Goal: Check status: Check status

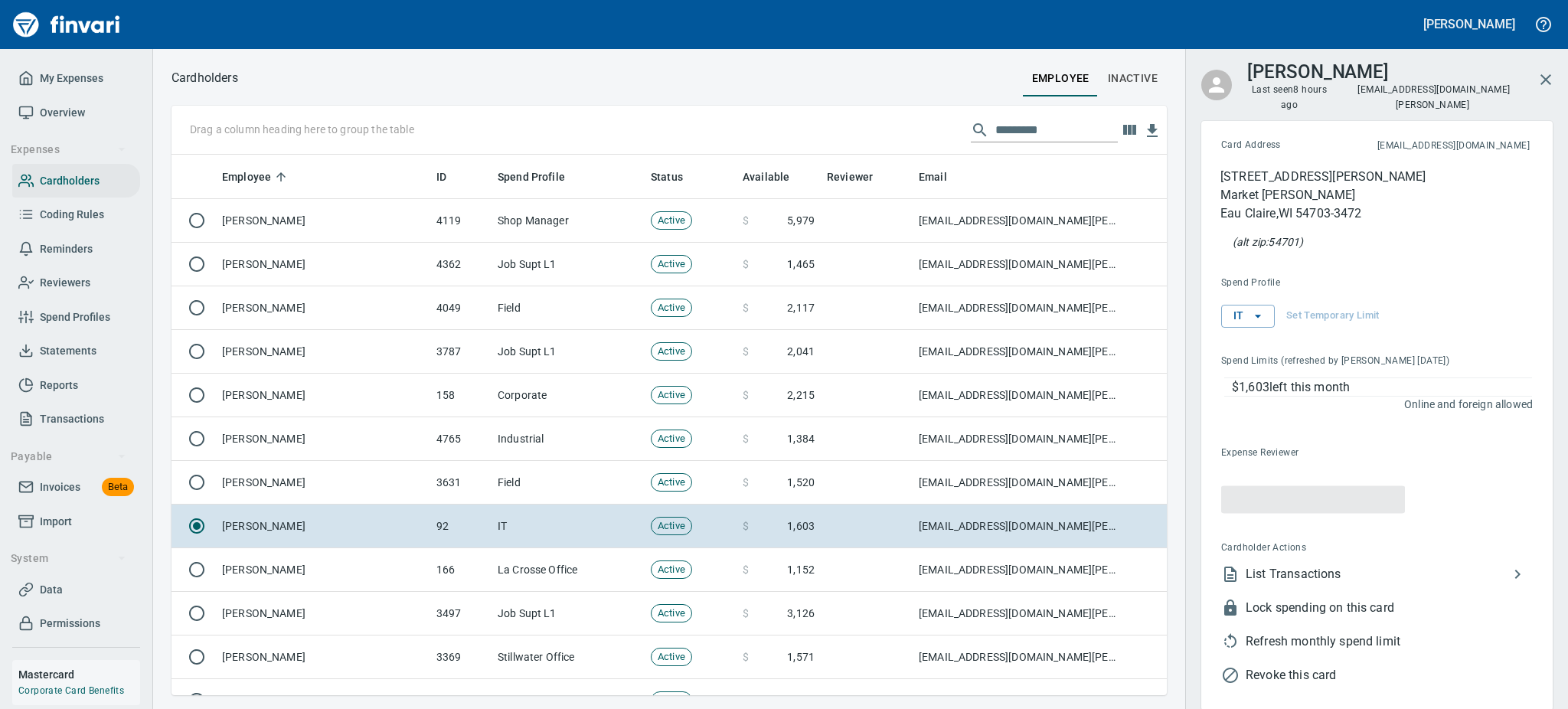
scroll to position [524, 961]
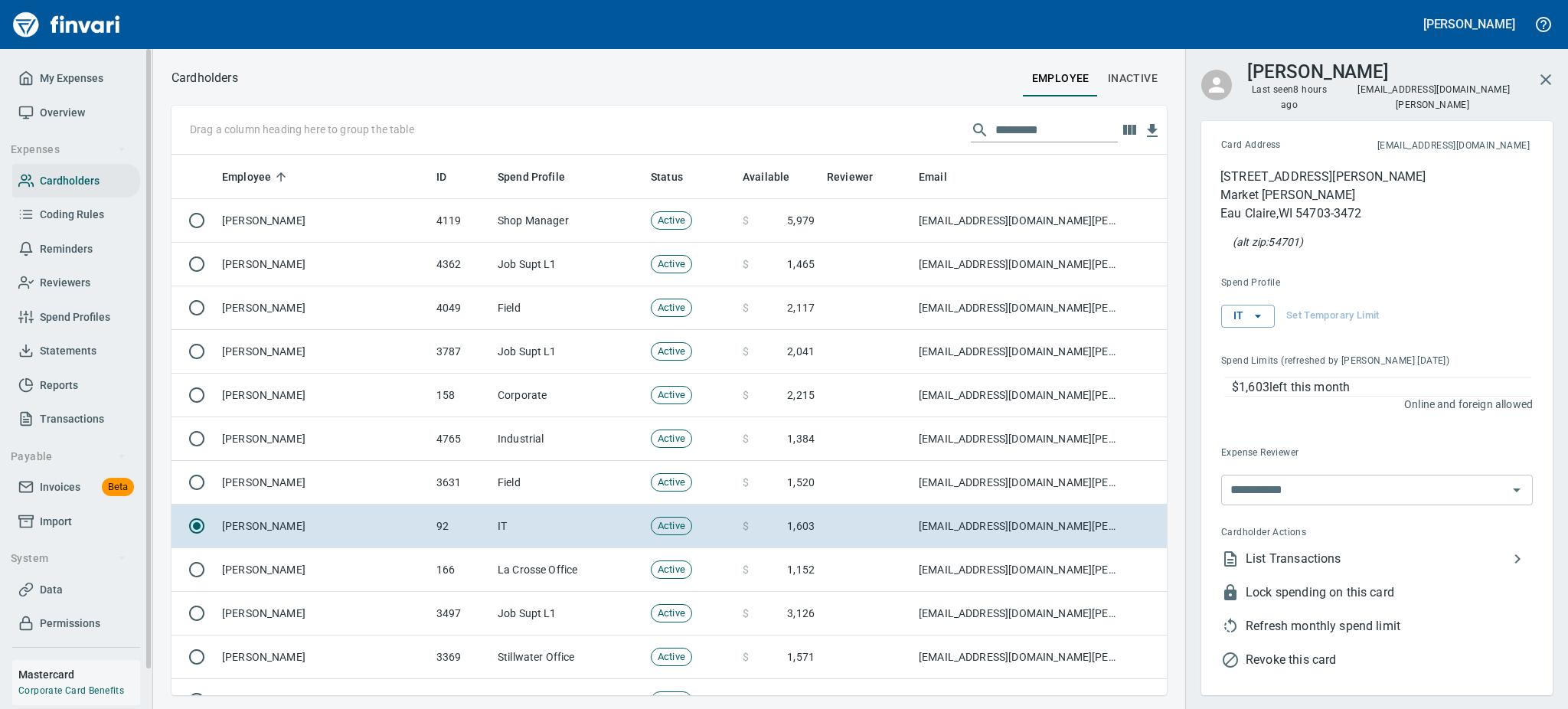
click at [71, 111] on span "Overview" at bounding box center [62, 113] width 45 height 19
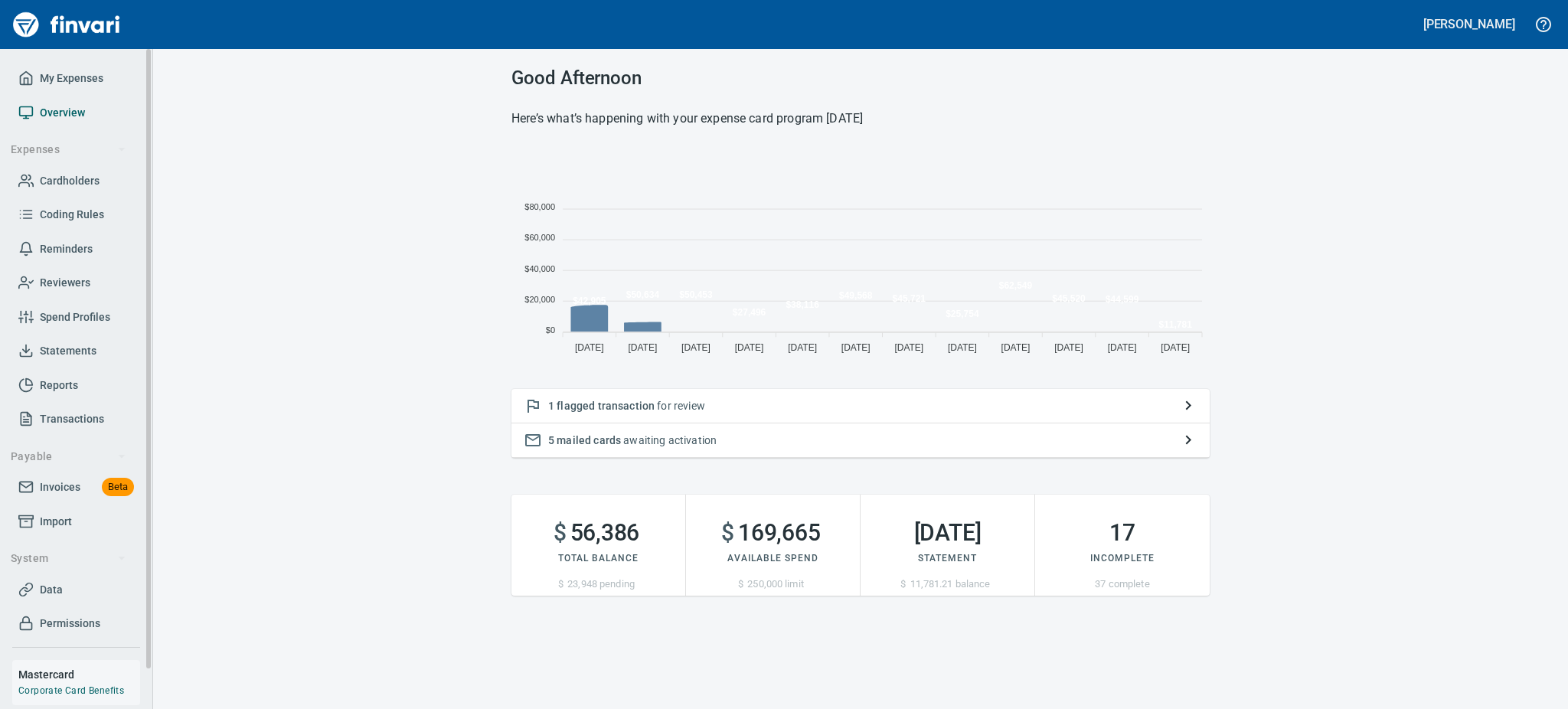
scroll to position [205, 681]
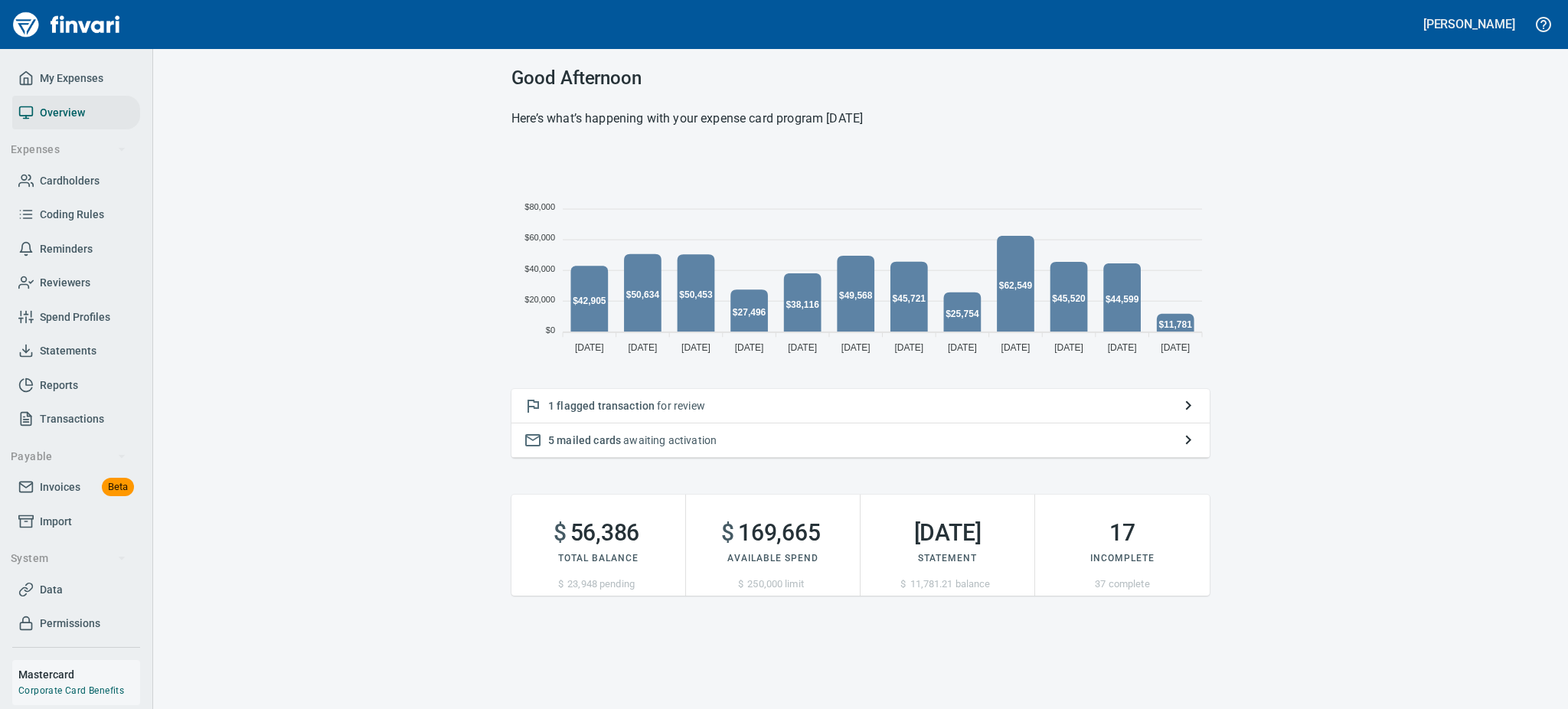
click at [601, 400] on span "flagged transaction" at bounding box center [606, 405] width 98 height 12
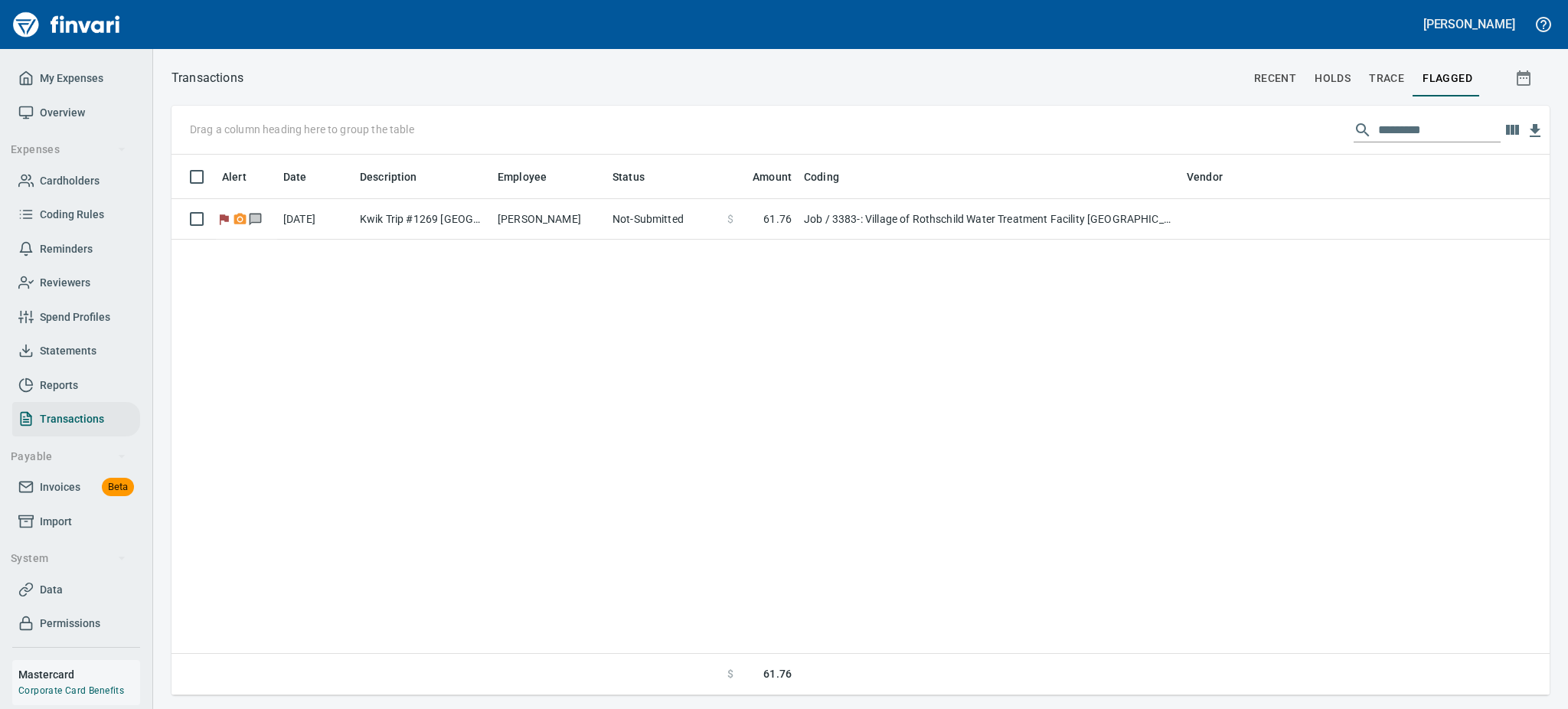
scroll to position [524, 1361]
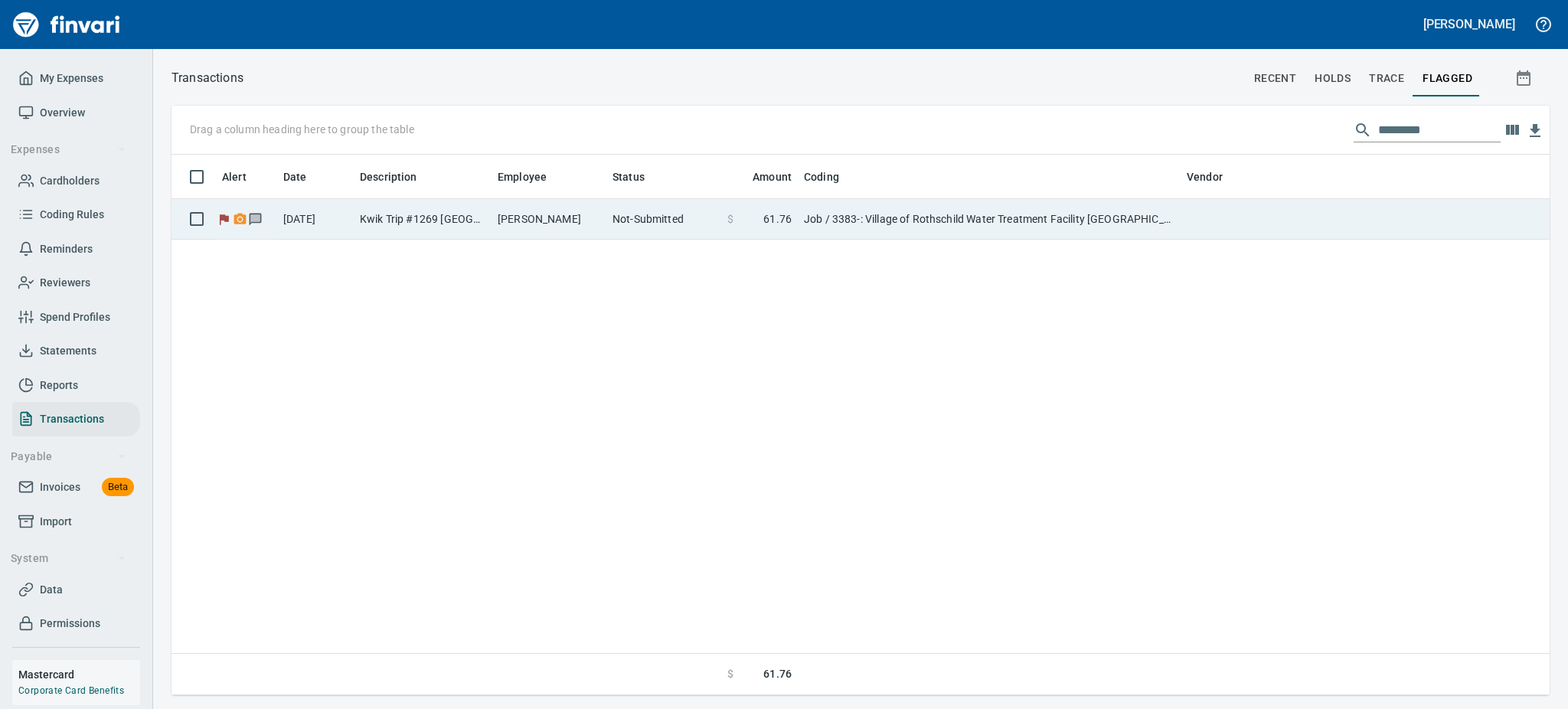
click at [580, 215] on td "[PERSON_NAME]" at bounding box center [549, 219] width 114 height 40
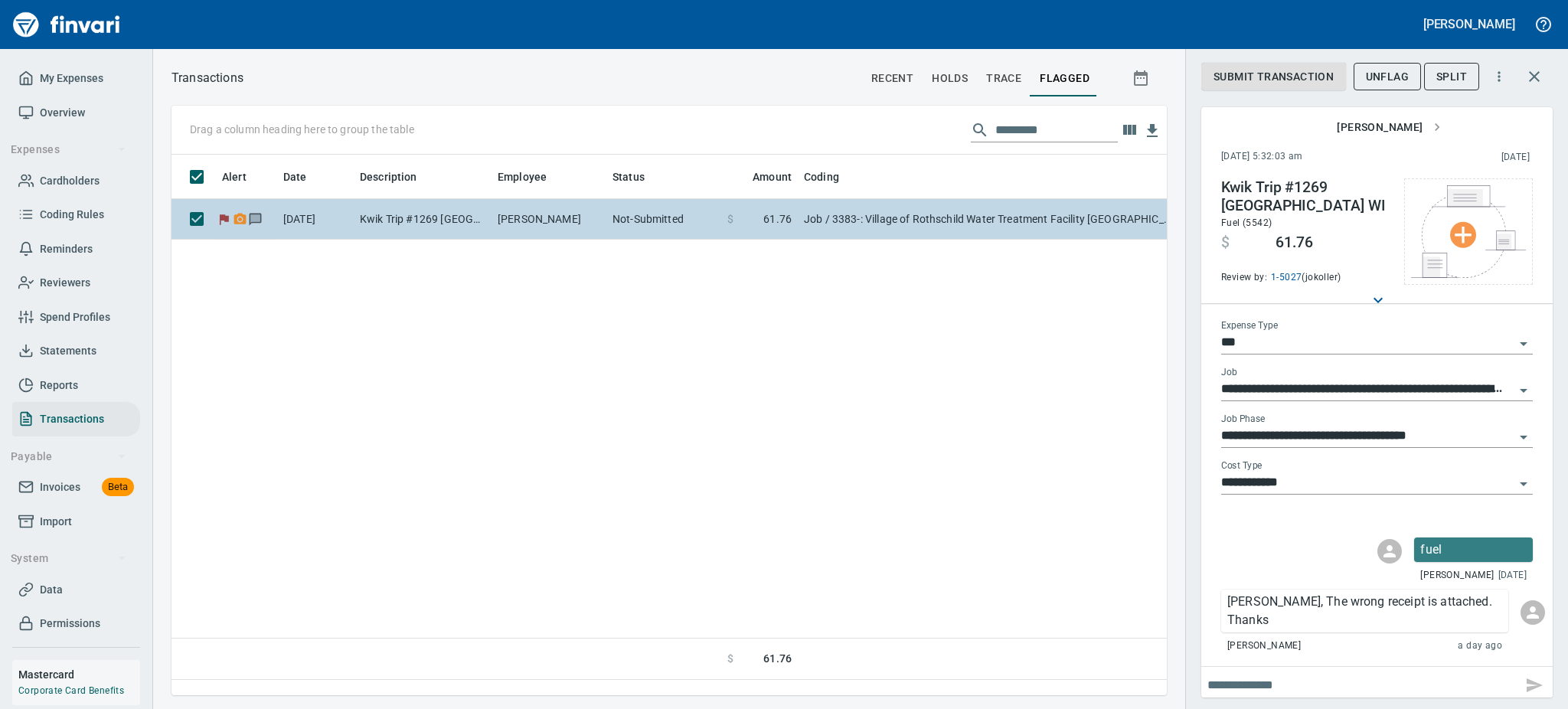
scroll to position [507, 978]
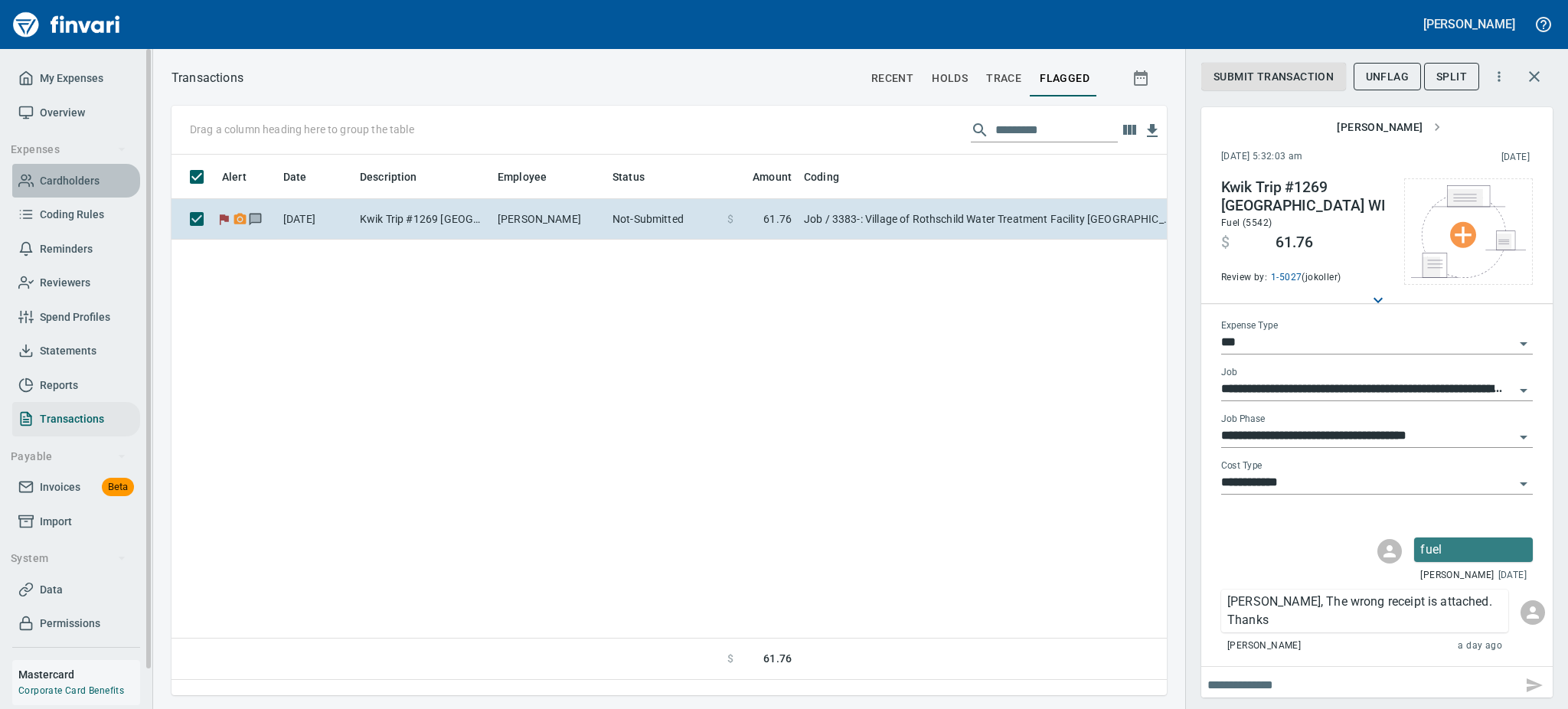
click at [83, 180] on span "Cardholders" at bounding box center [69, 181] width 60 height 19
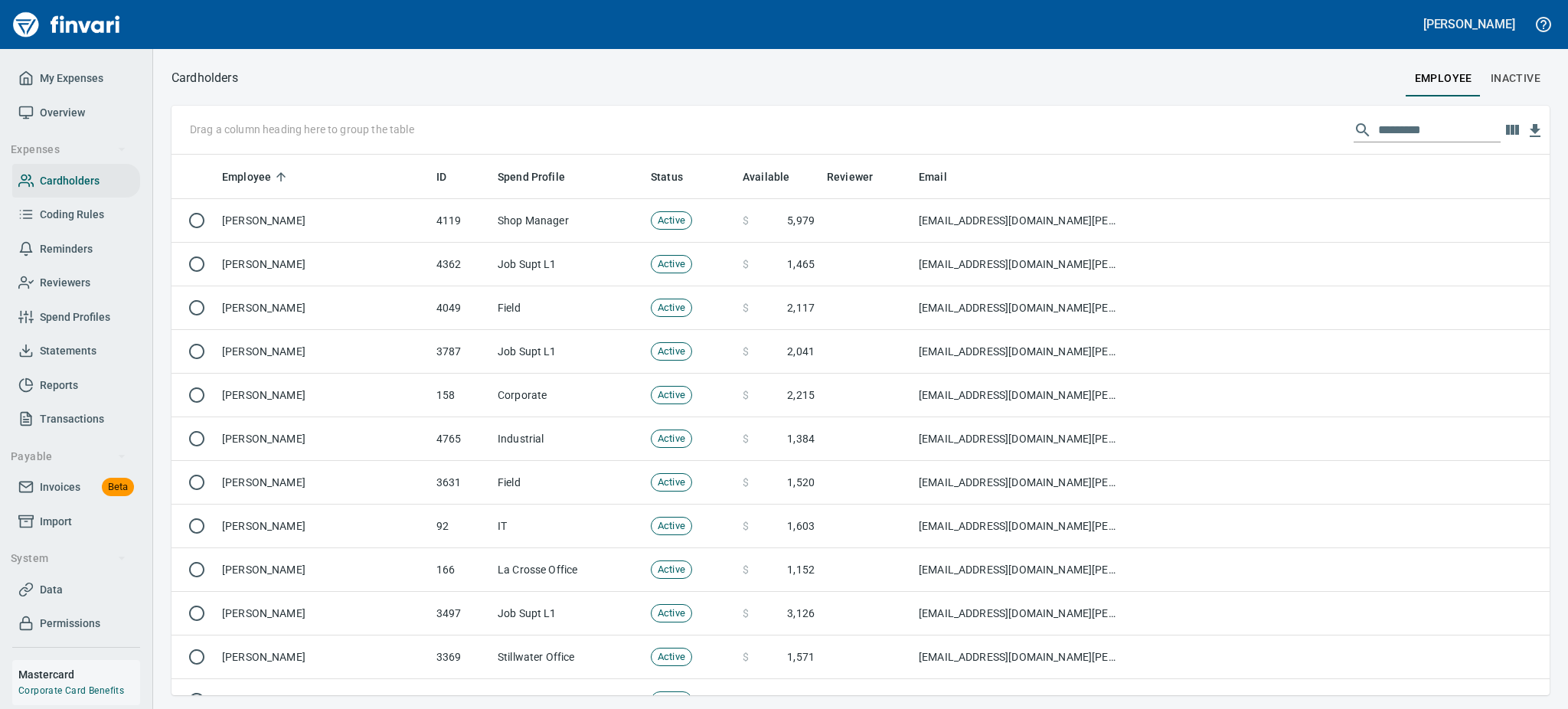
scroll to position [524, 1343]
click at [1422, 127] on input "text" at bounding box center [1440, 130] width 123 height 24
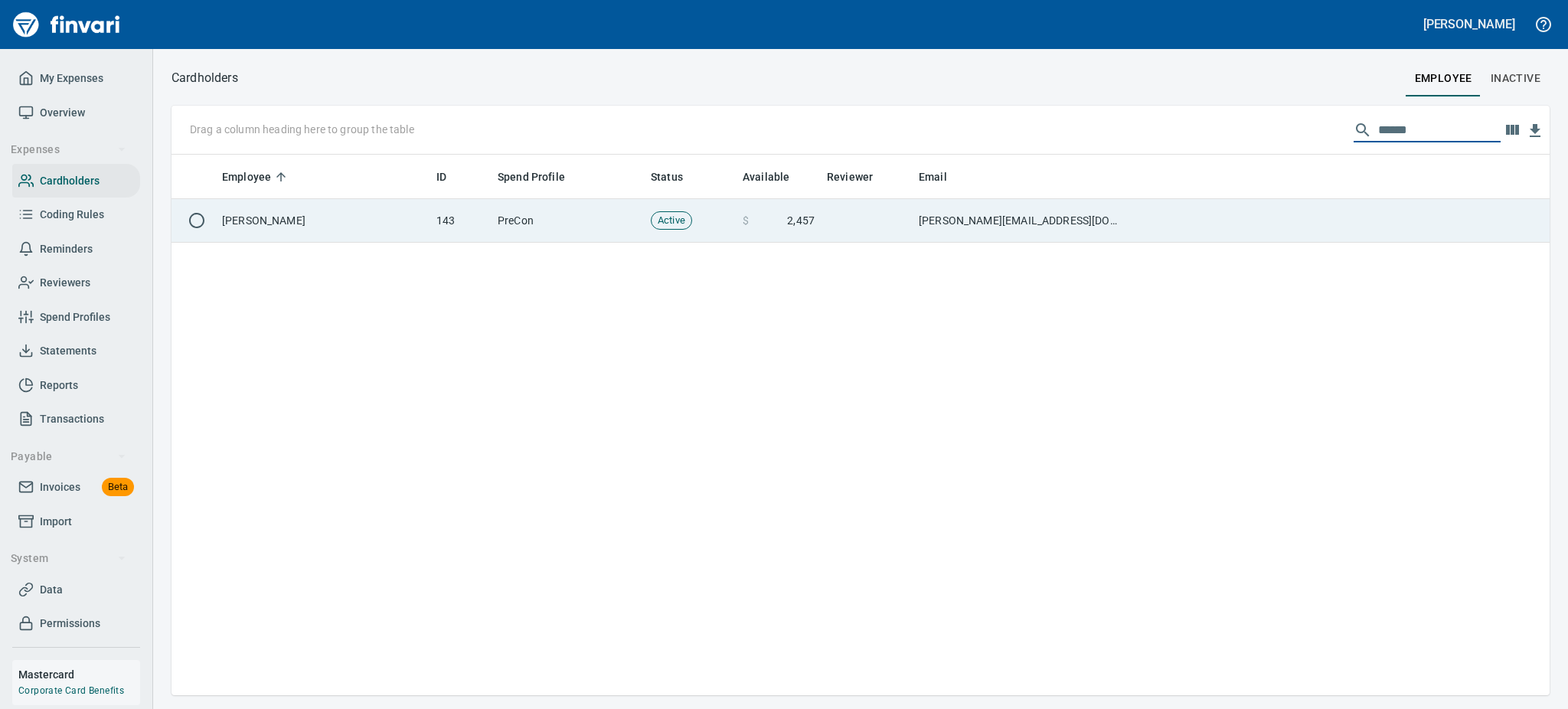
type input "******"
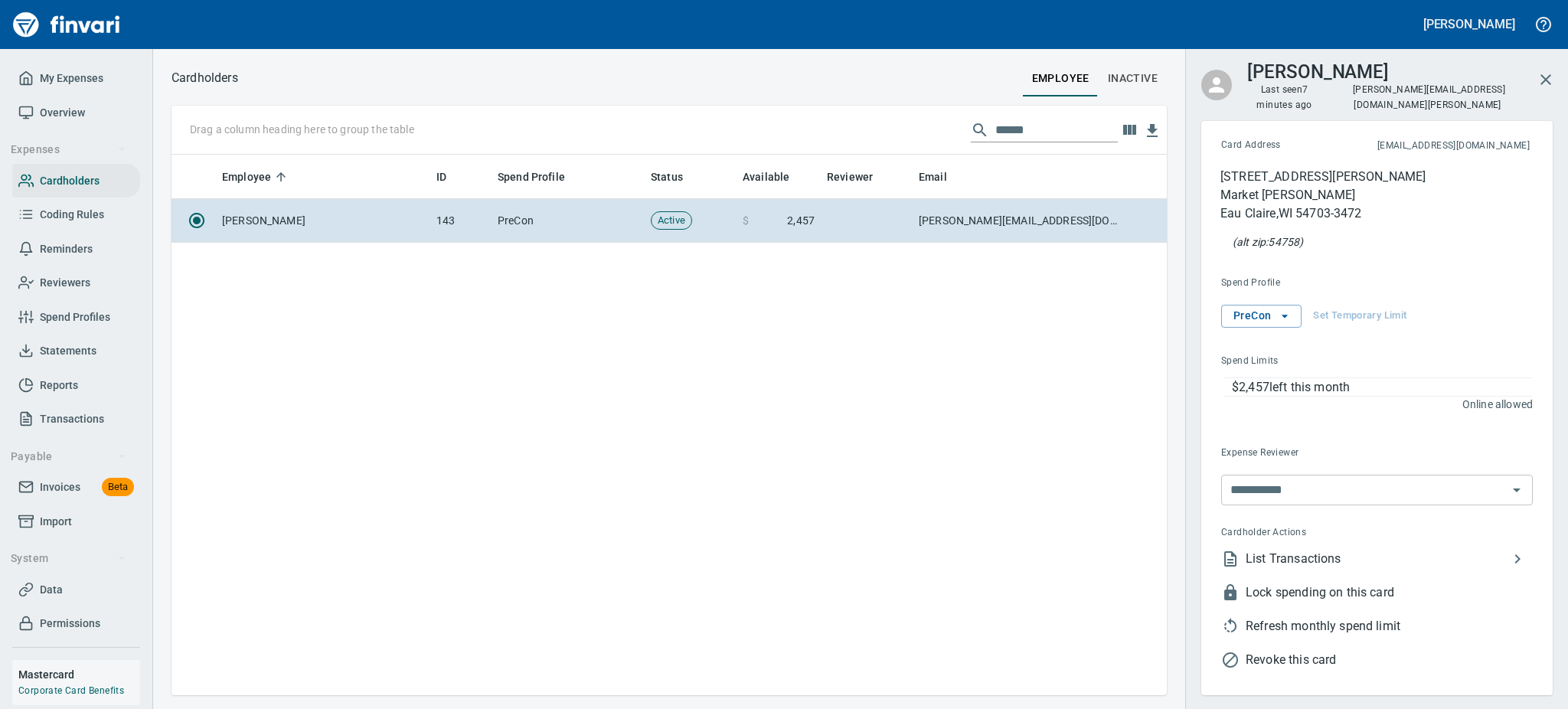
scroll to position [524, 978]
click at [1300, 550] on span "List Transactions" at bounding box center [1378, 559] width 263 height 19
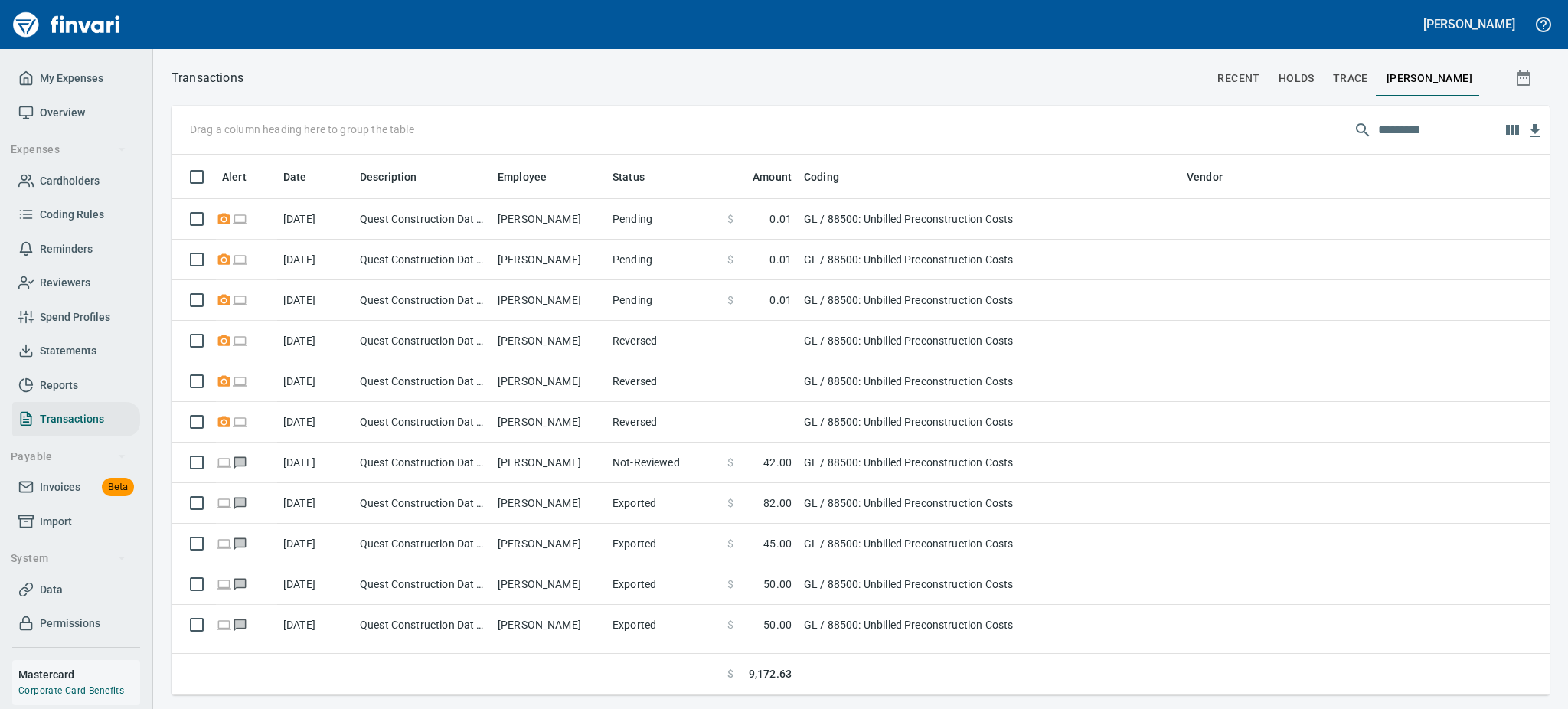
scroll to position [524, 1343]
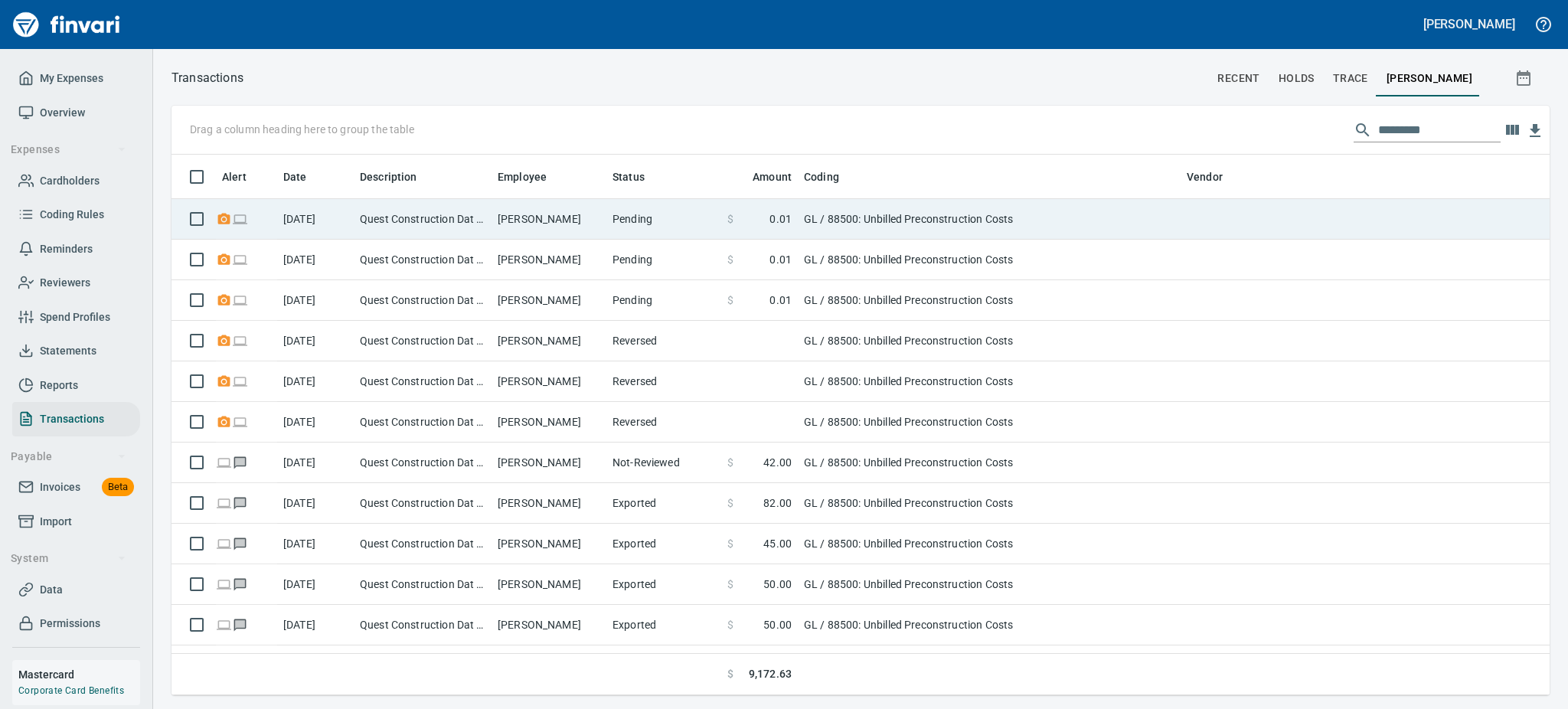
click at [825, 224] on td "GL / 88500: Unbilled Preconstruction Costs" at bounding box center [989, 219] width 383 height 40
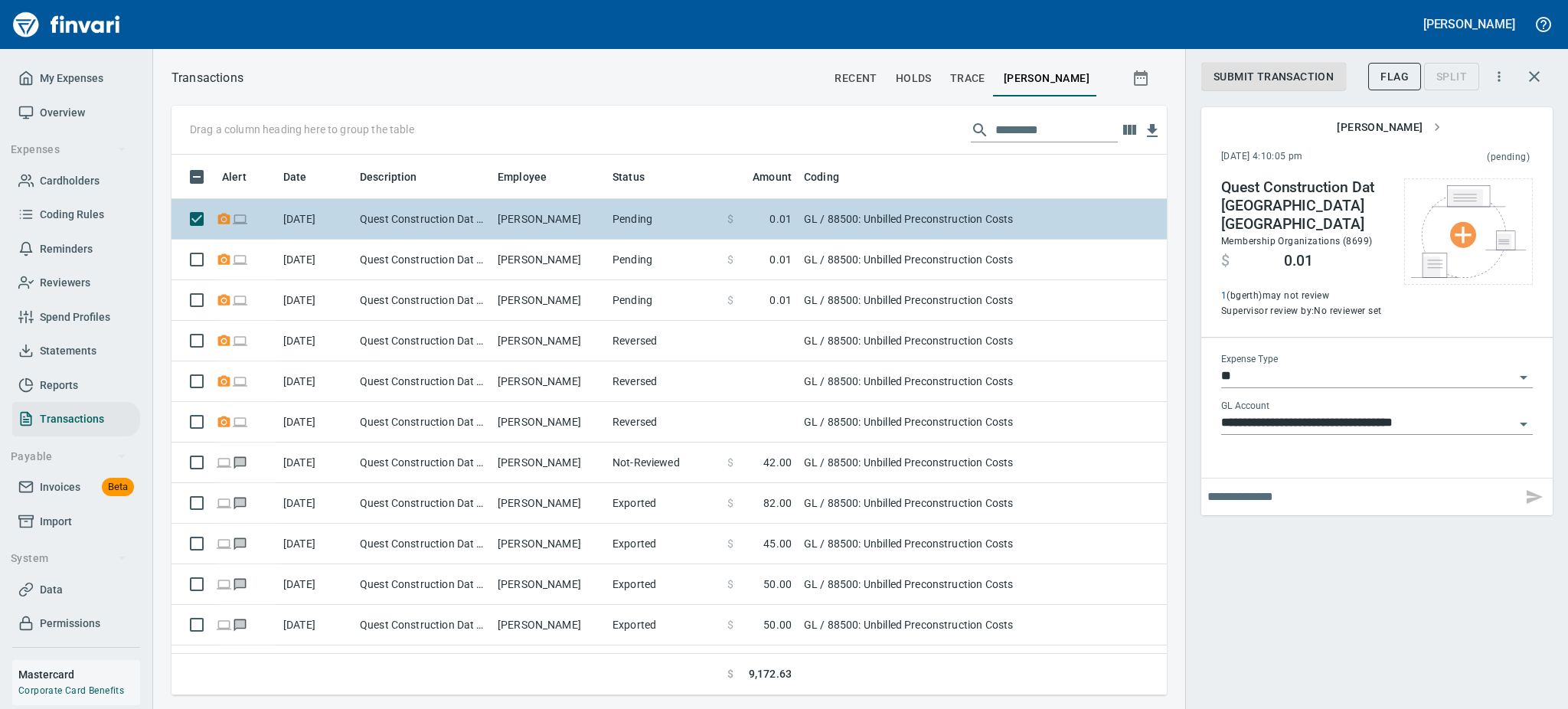
scroll to position [507, 961]
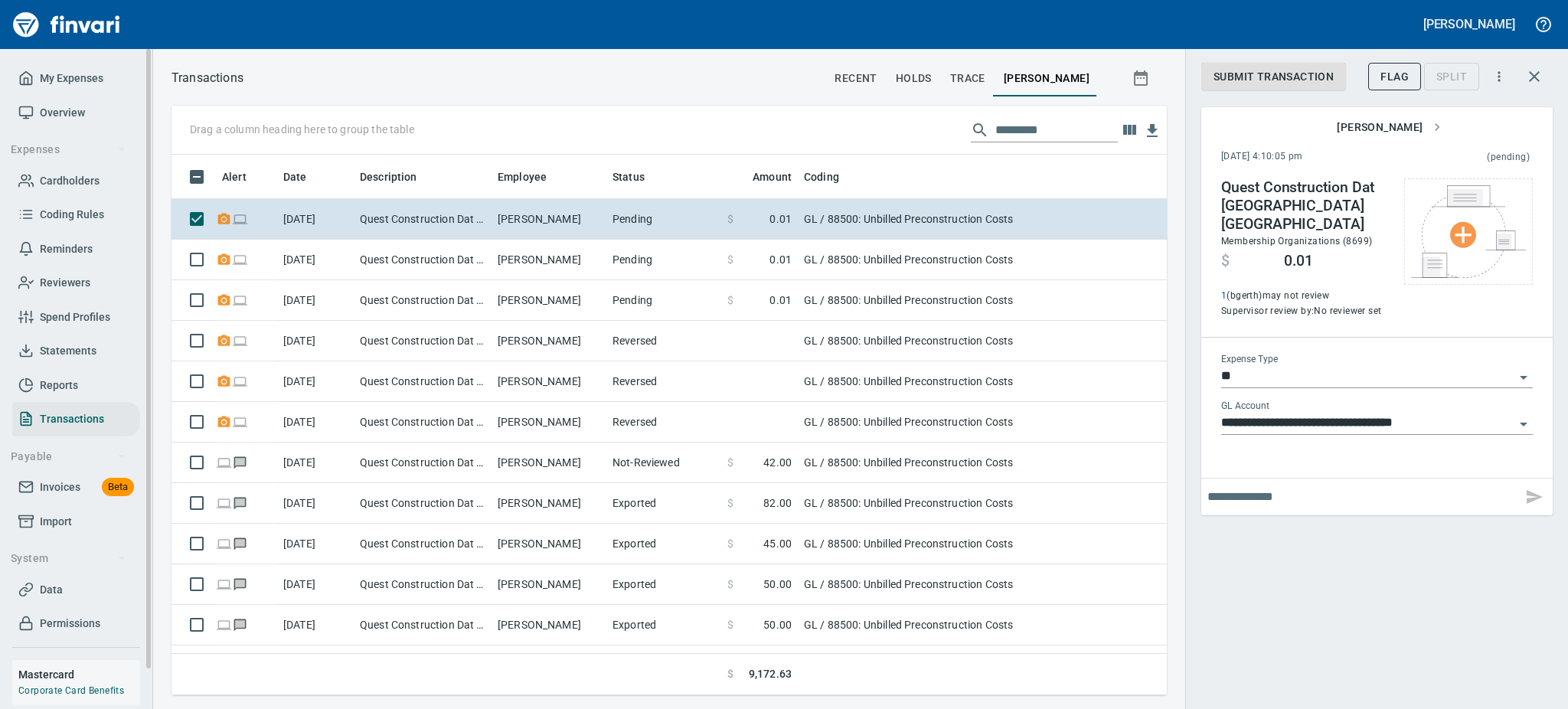
click at [50, 110] on span "Overview" at bounding box center [62, 113] width 45 height 19
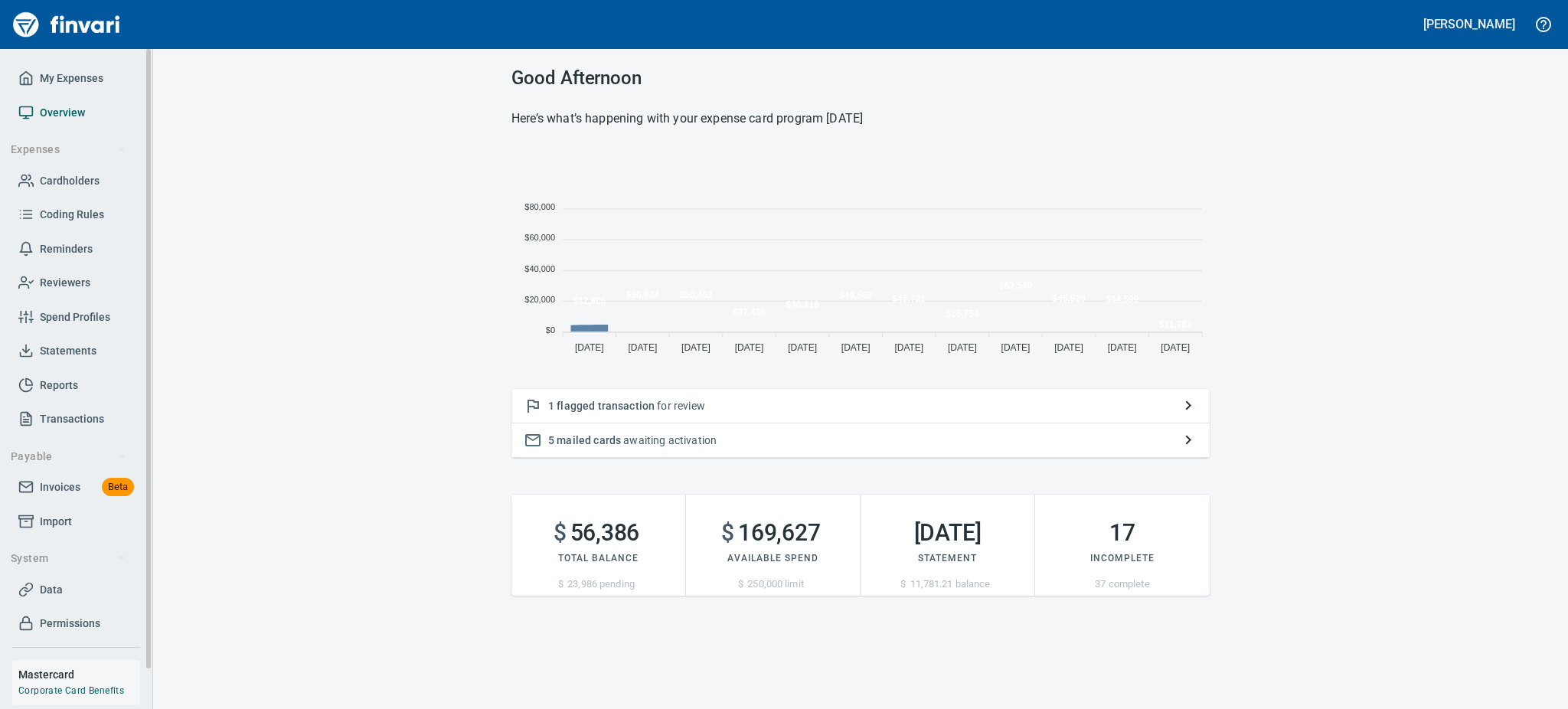
scroll to position [205, 681]
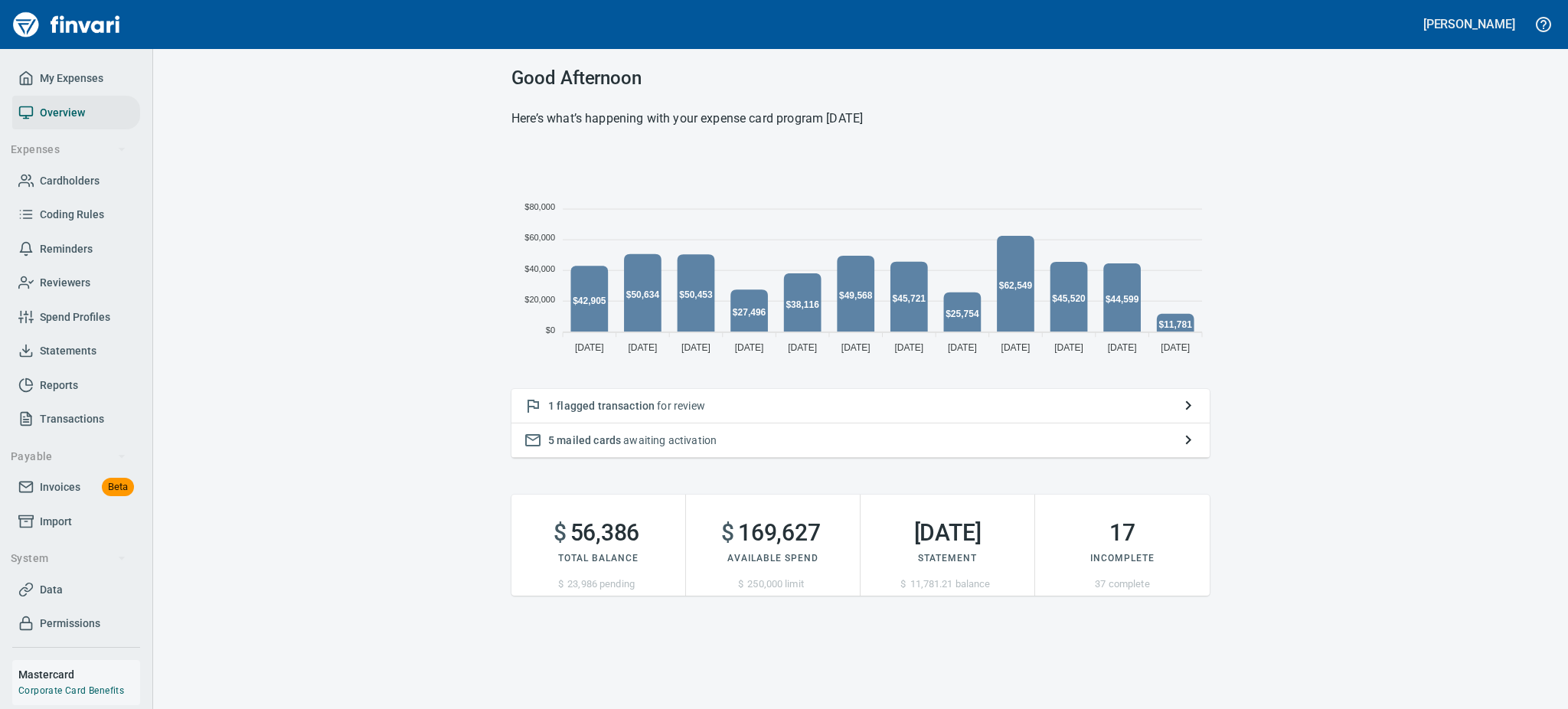
click at [593, 400] on span "flagged transaction" at bounding box center [606, 405] width 98 height 12
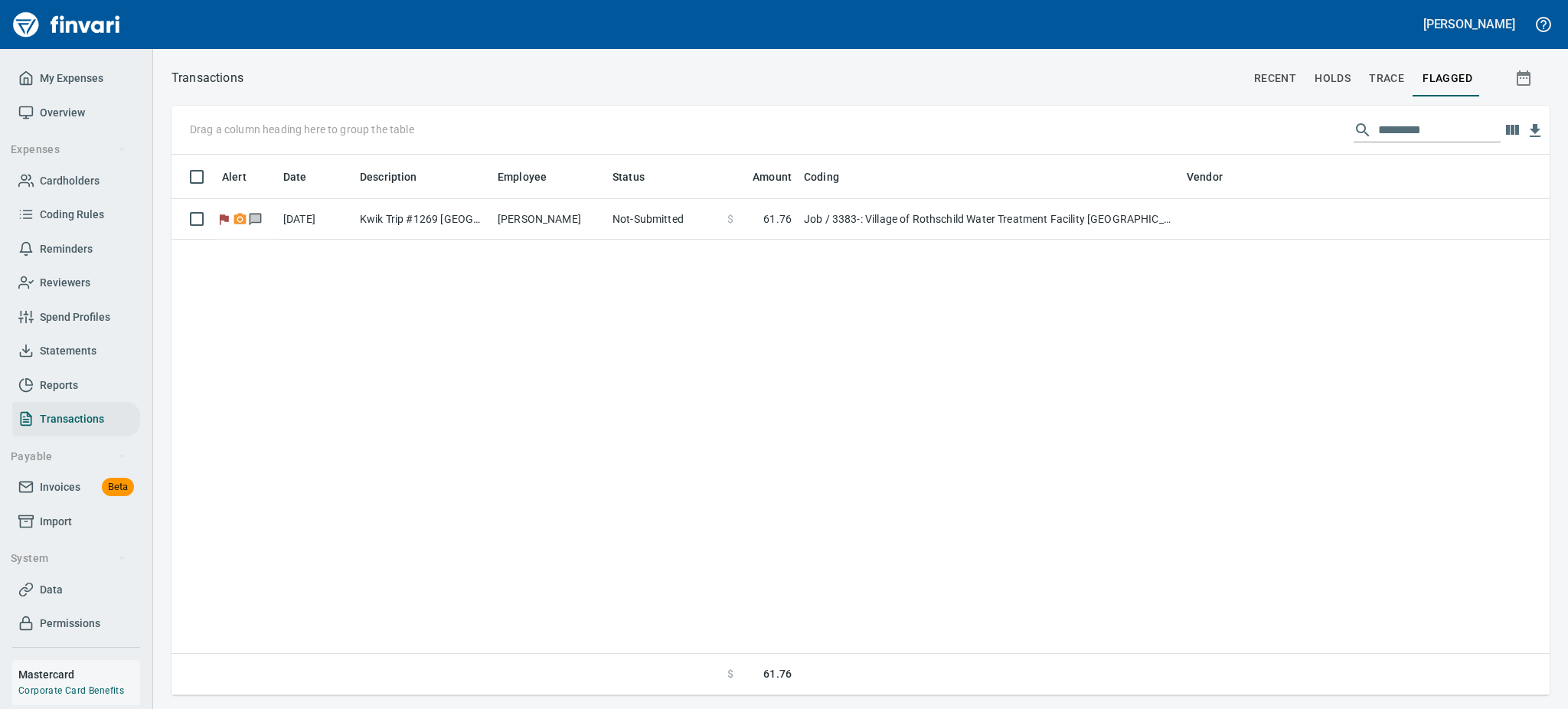
scroll to position [524, 1361]
click at [53, 344] on span "Statements" at bounding box center [68, 351] width 56 height 19
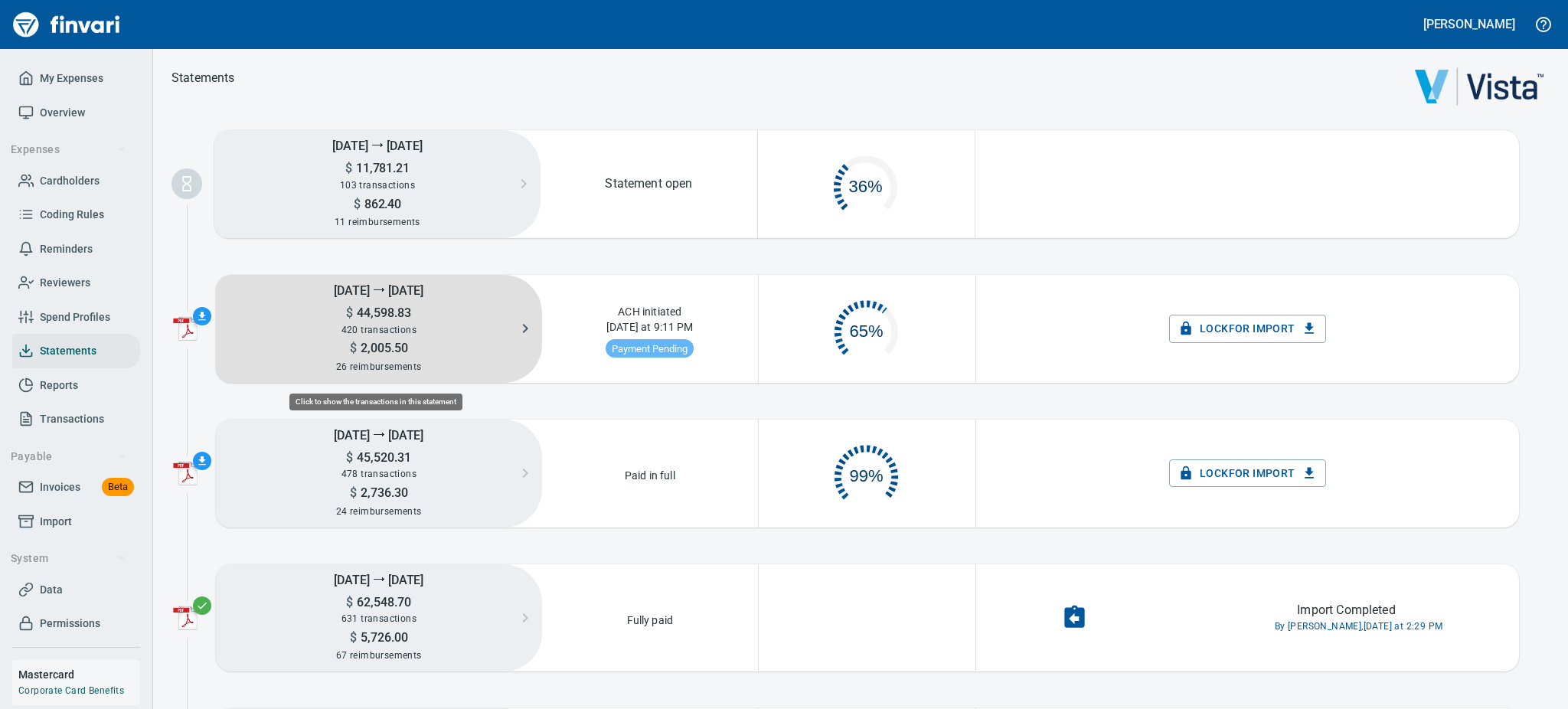
scroll to position [70, 197]
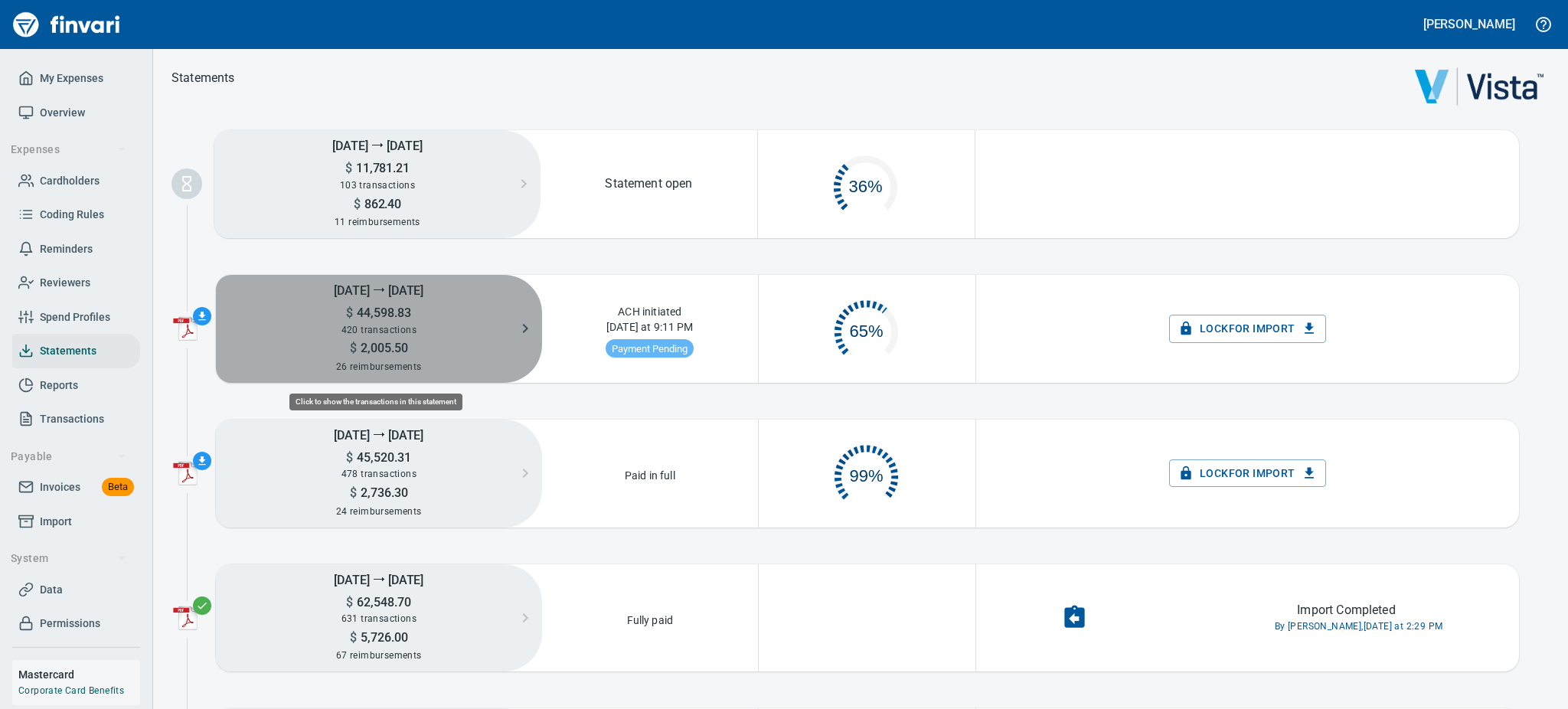
click at [407, 340] on h5 "$ 2,005.50" at bounding box center [379, 348] width 326 height 16
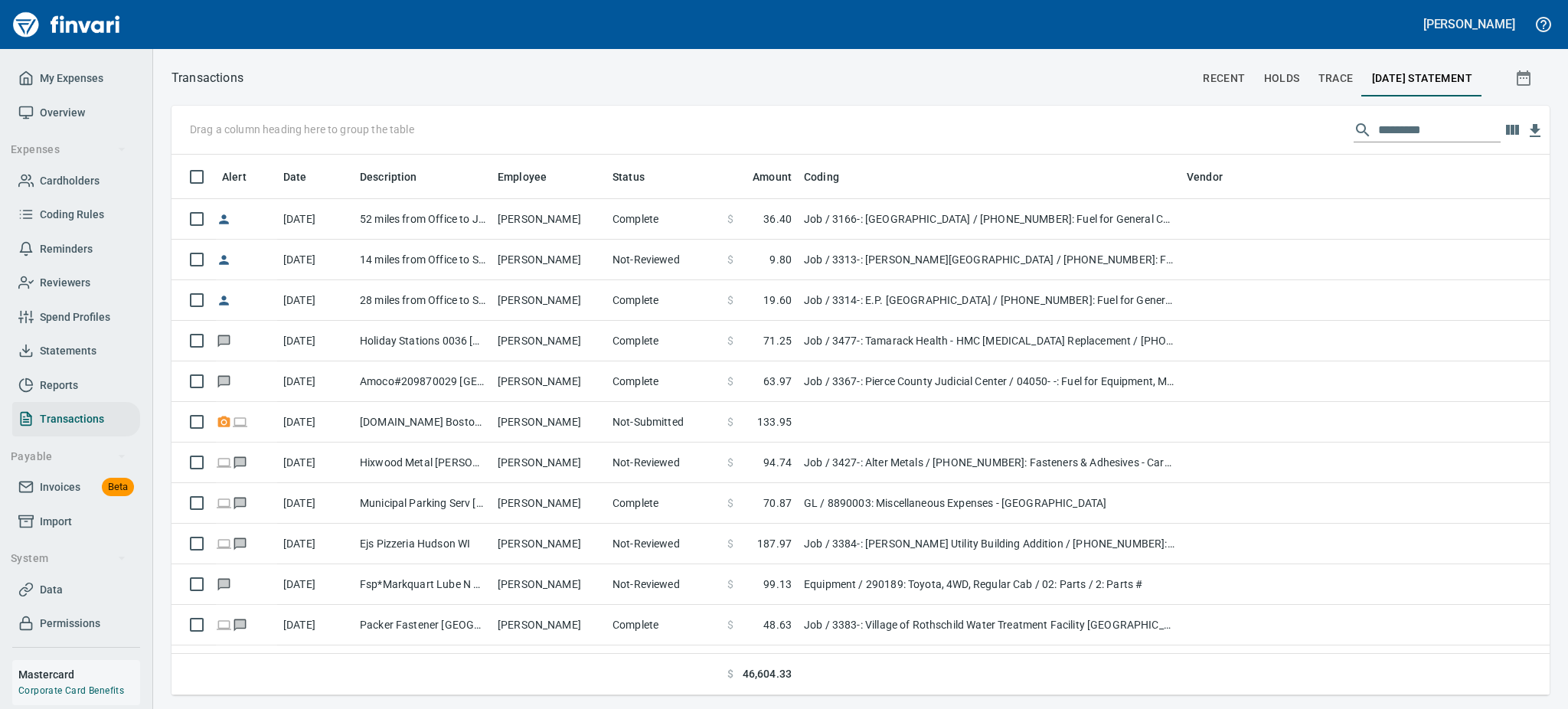
scroll to position [524, 1343]
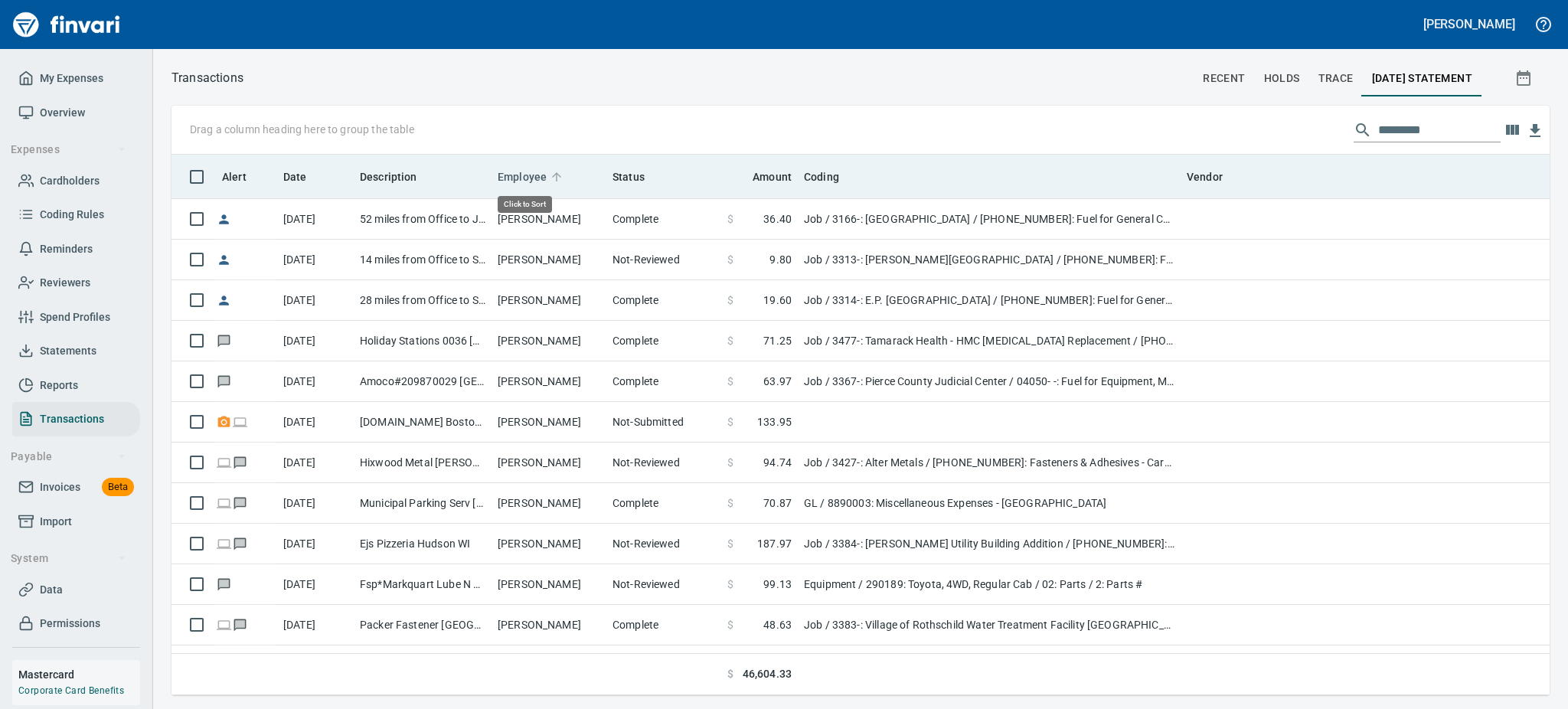
click at [521, 173] on span "Employee" at bounding box center [522, 177] width 49 height 19
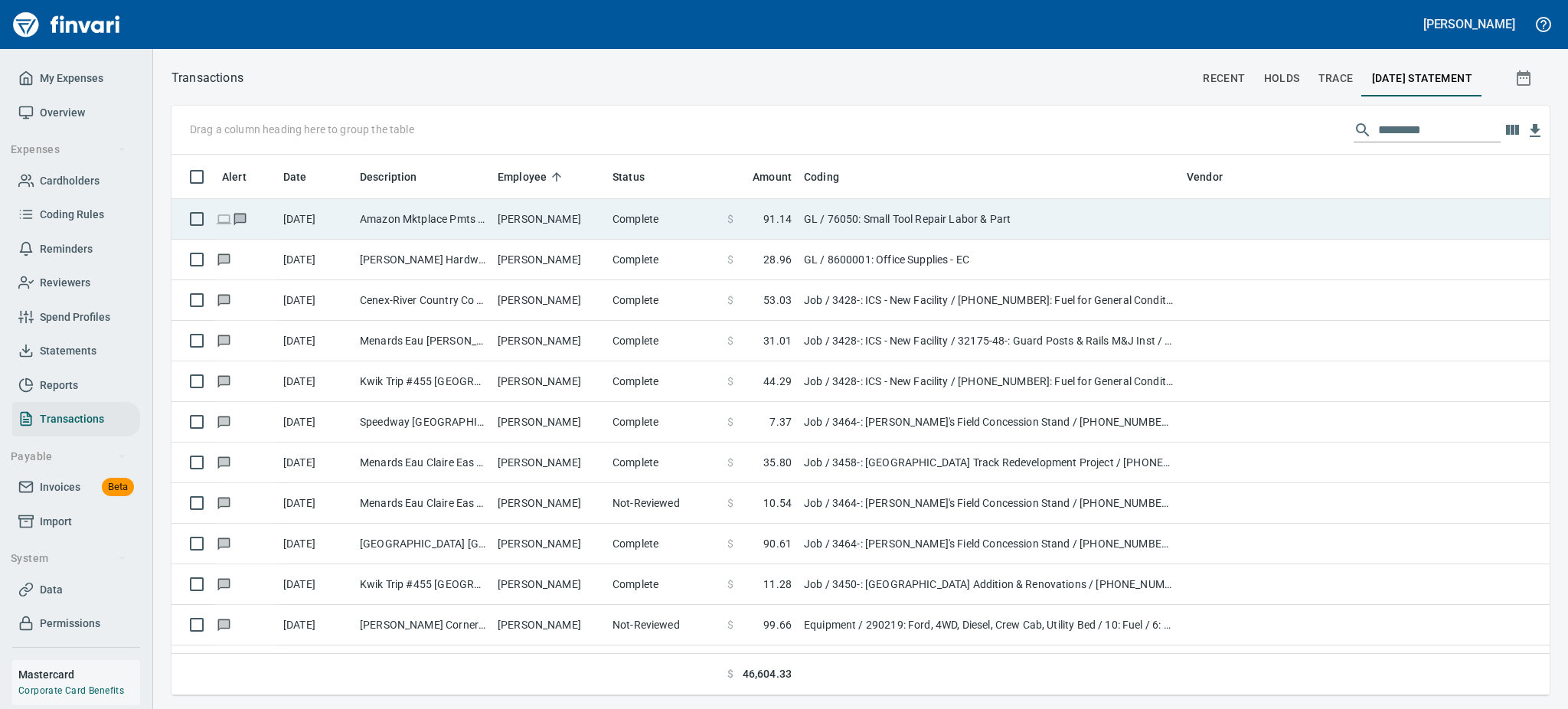
click at [532, 219] on td "[PERSON_NAME]" at bounding box center [549, 219] width 114 height 40
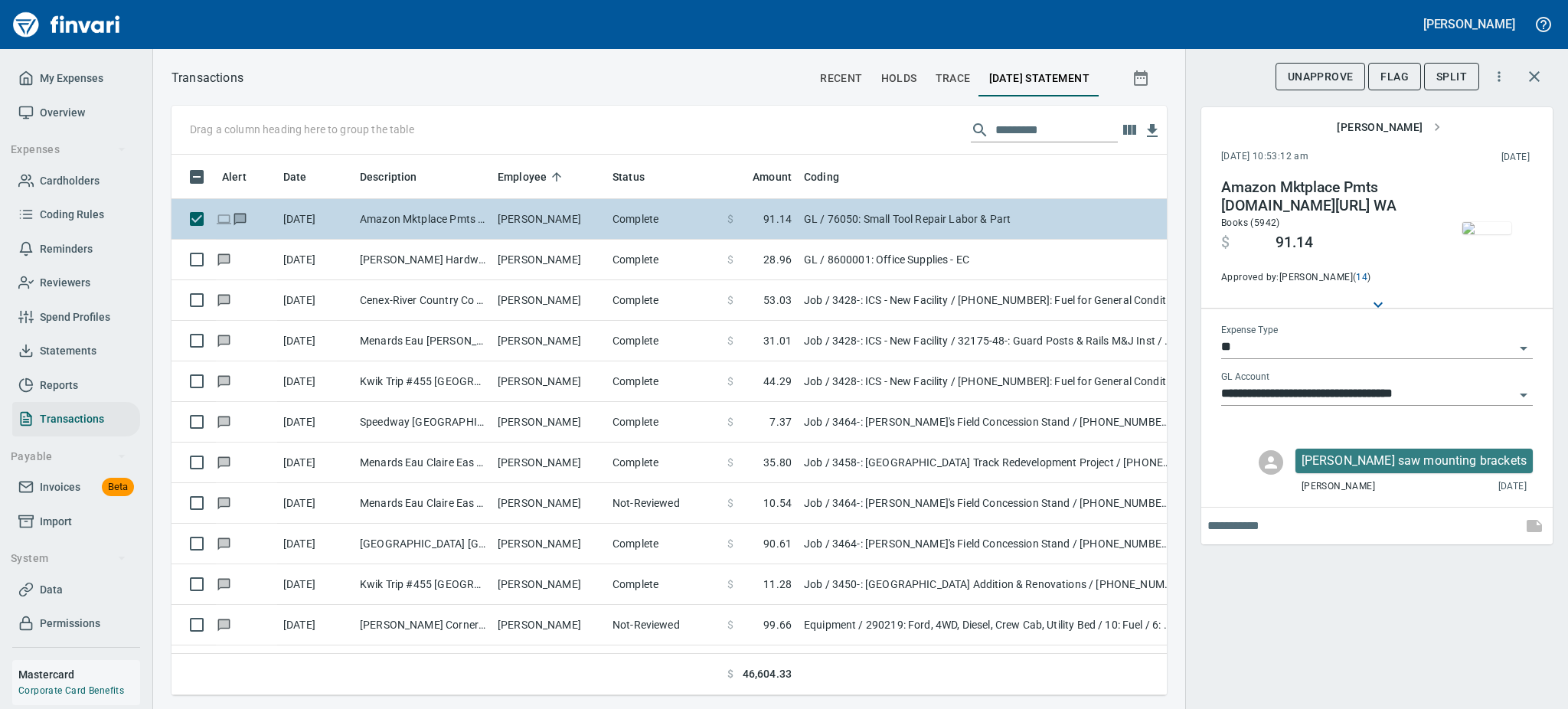
scroll to position [507, 961]
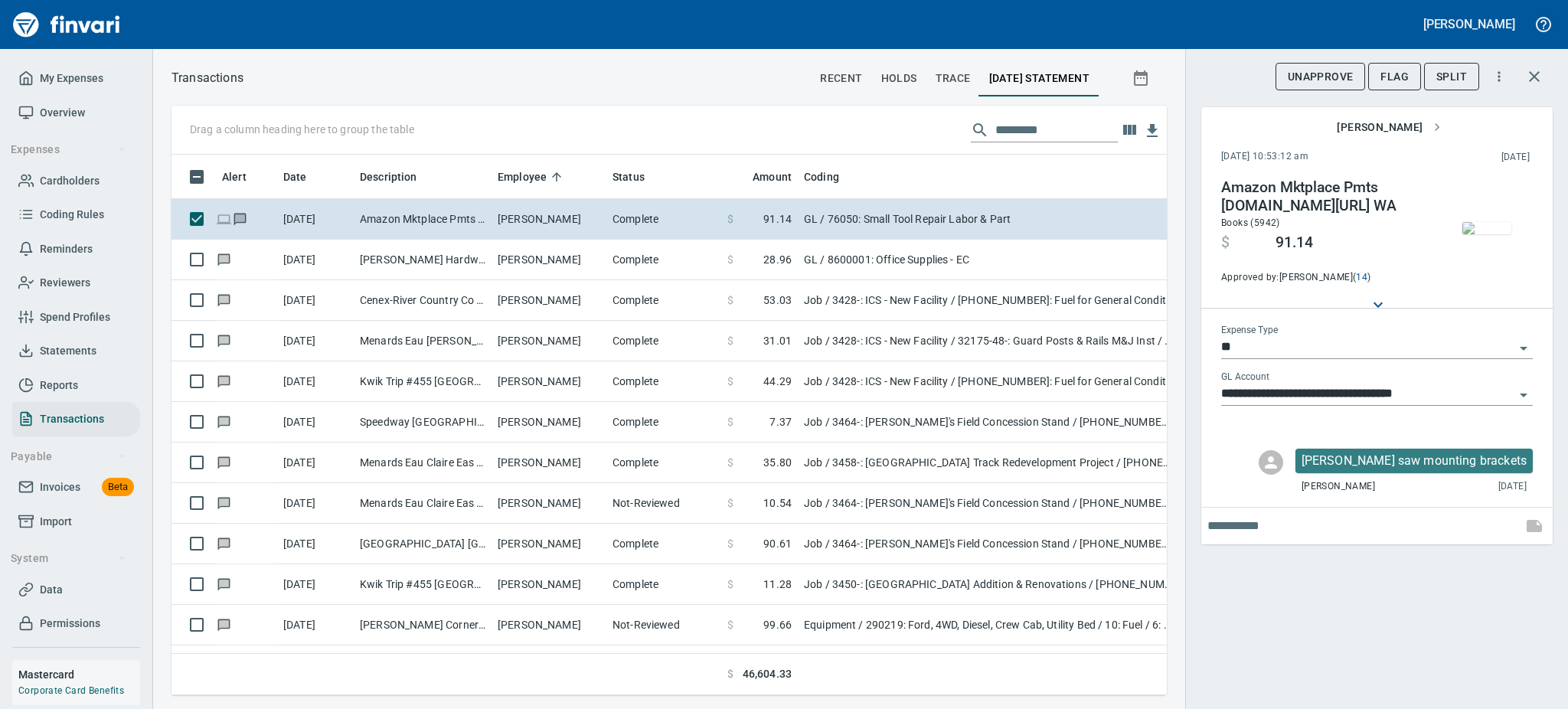
click at [1483, 234] on img "button" at bounding box center [1487, 228] width 49 height 12
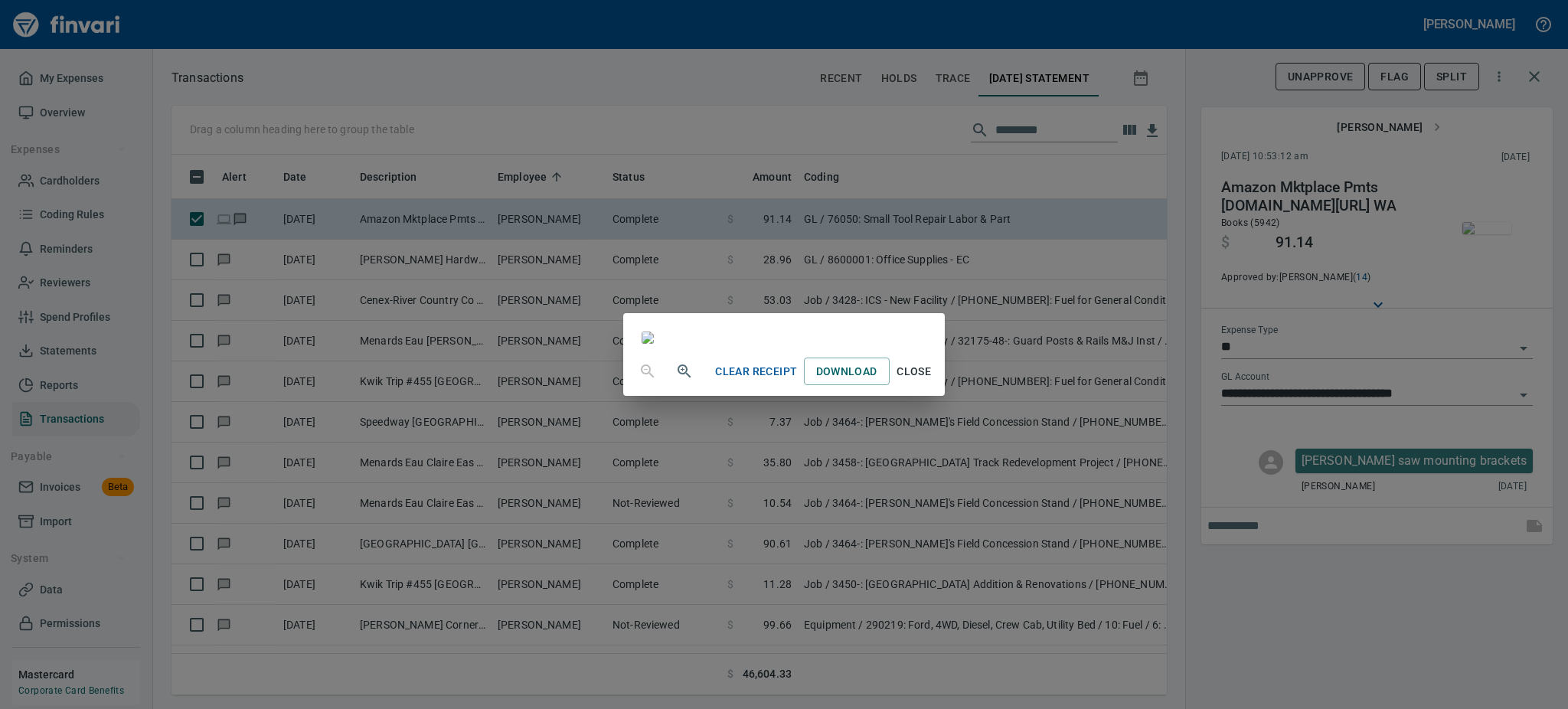
click at [933, 382] on span "Close" at bounding box center [913, 371] width 37 height 19
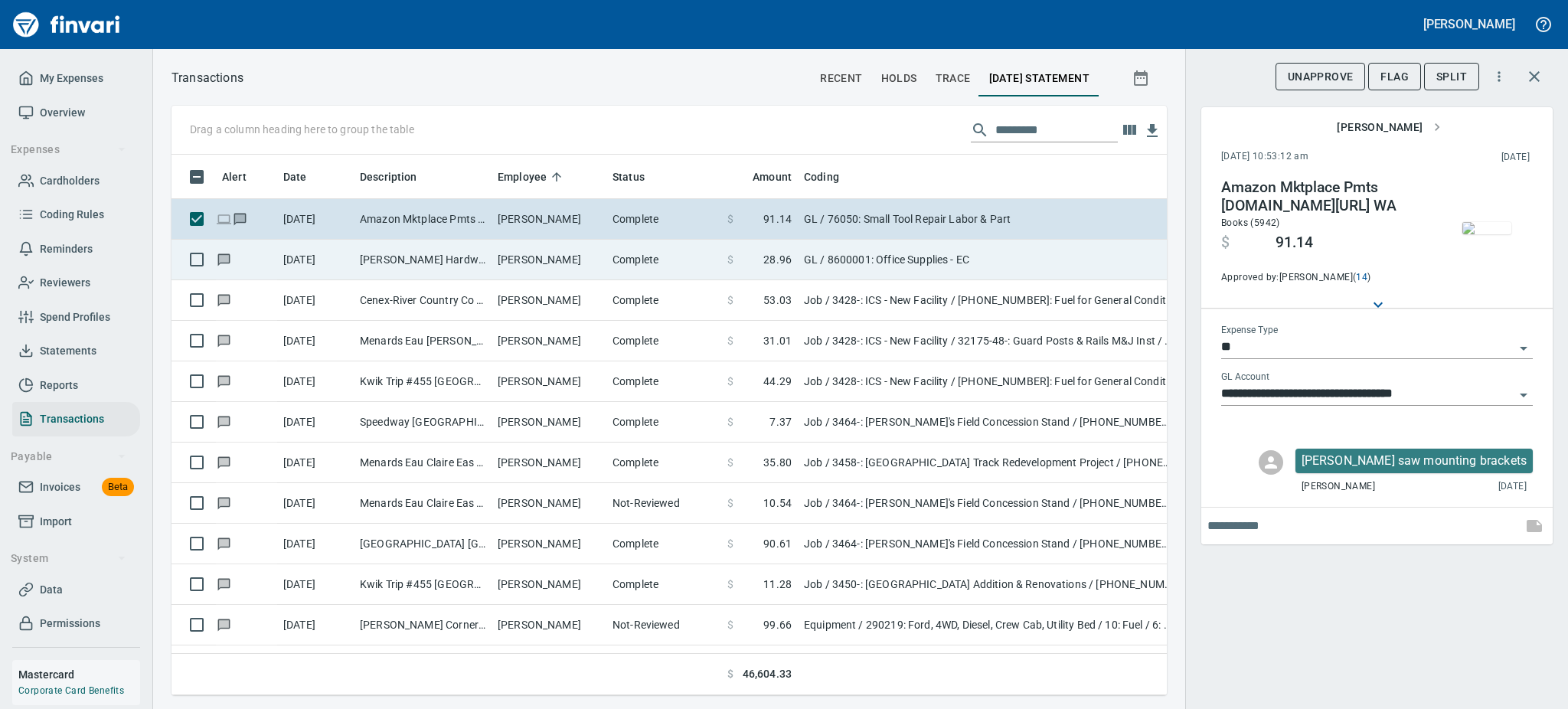
click at [505, 262] on td "[PERSON_NAME]" at bounding box center [549, 260] width 114 height 40
type input "**********"
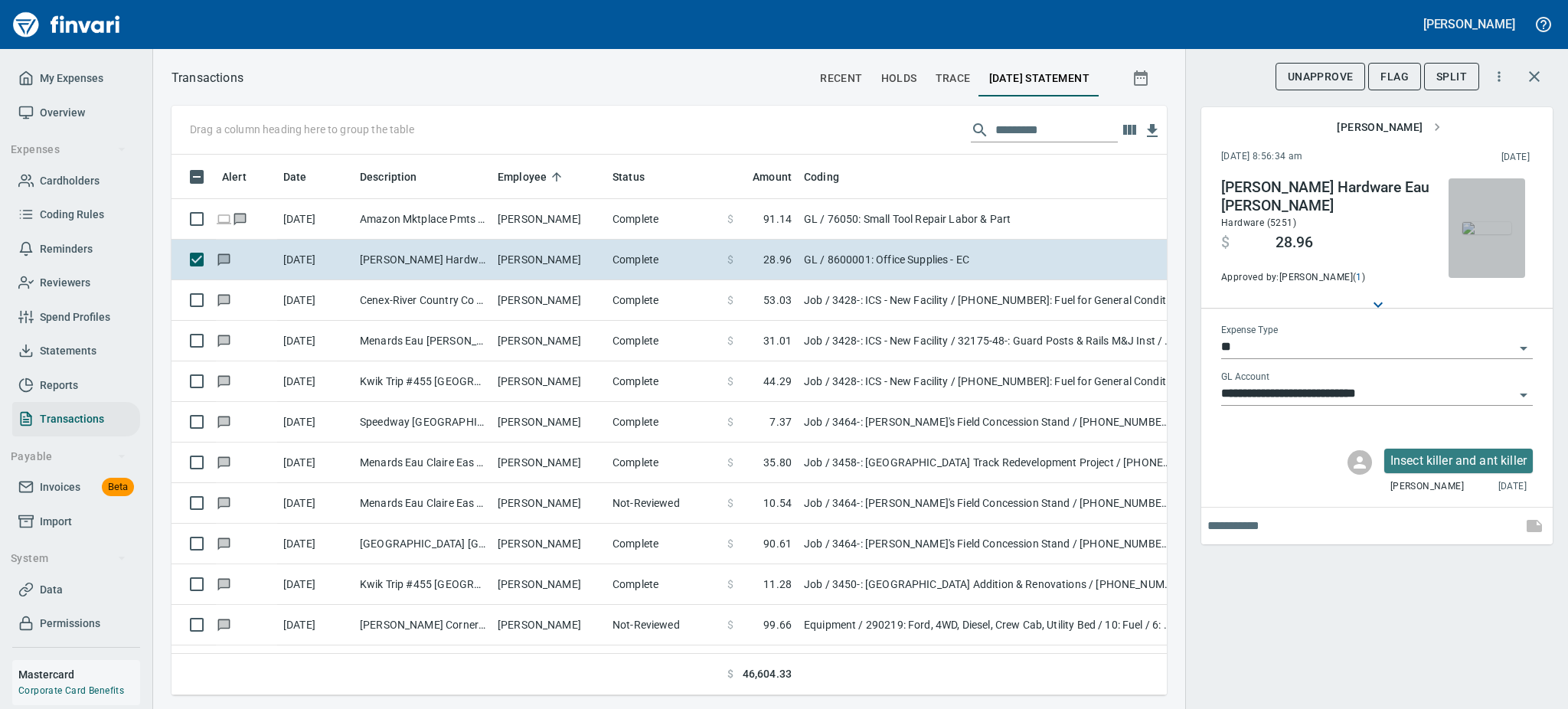
click at [1481, 230] on img "button" at bounding box center [1487, 228] width 49 height 12
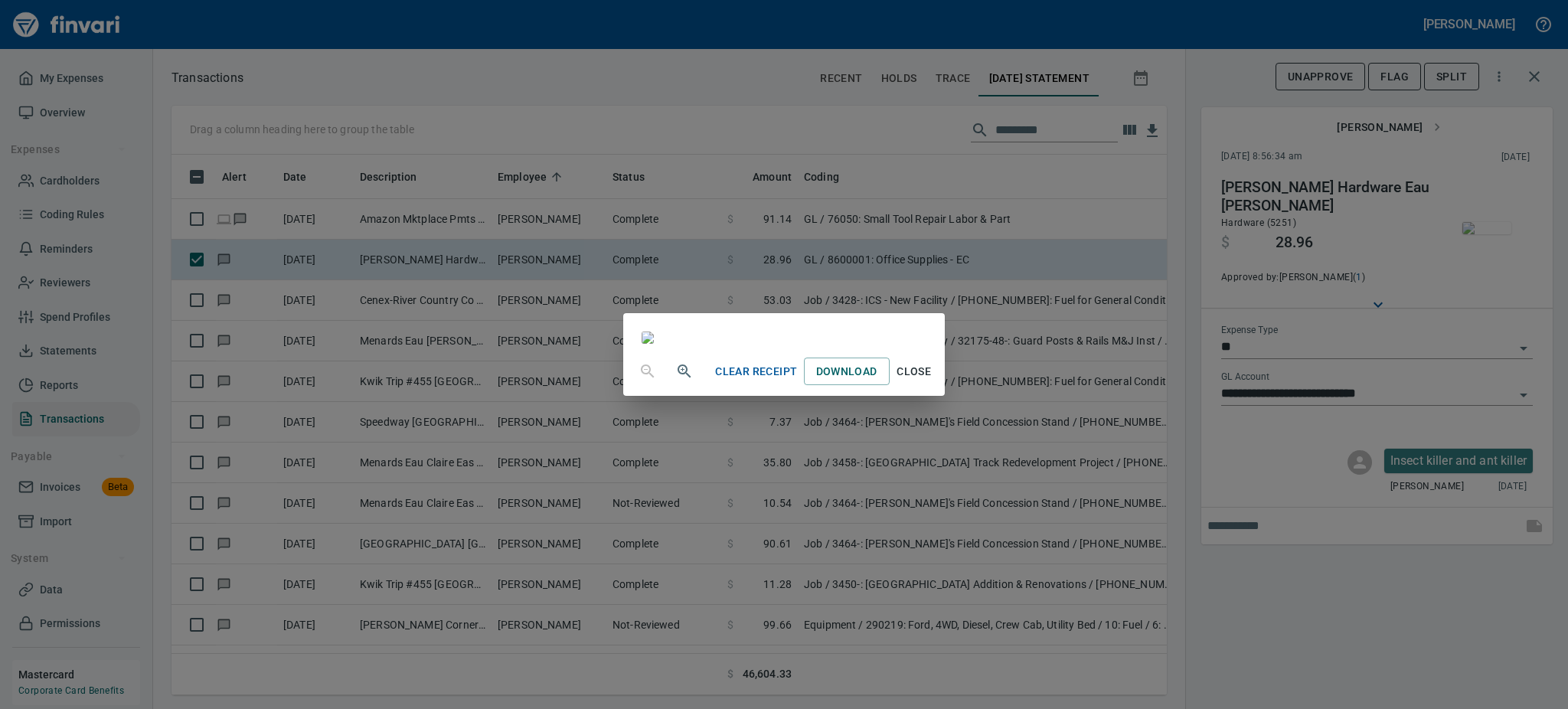
click at [933, 382] on span "Close" at bounding box center [913, 371] width 37 height 19
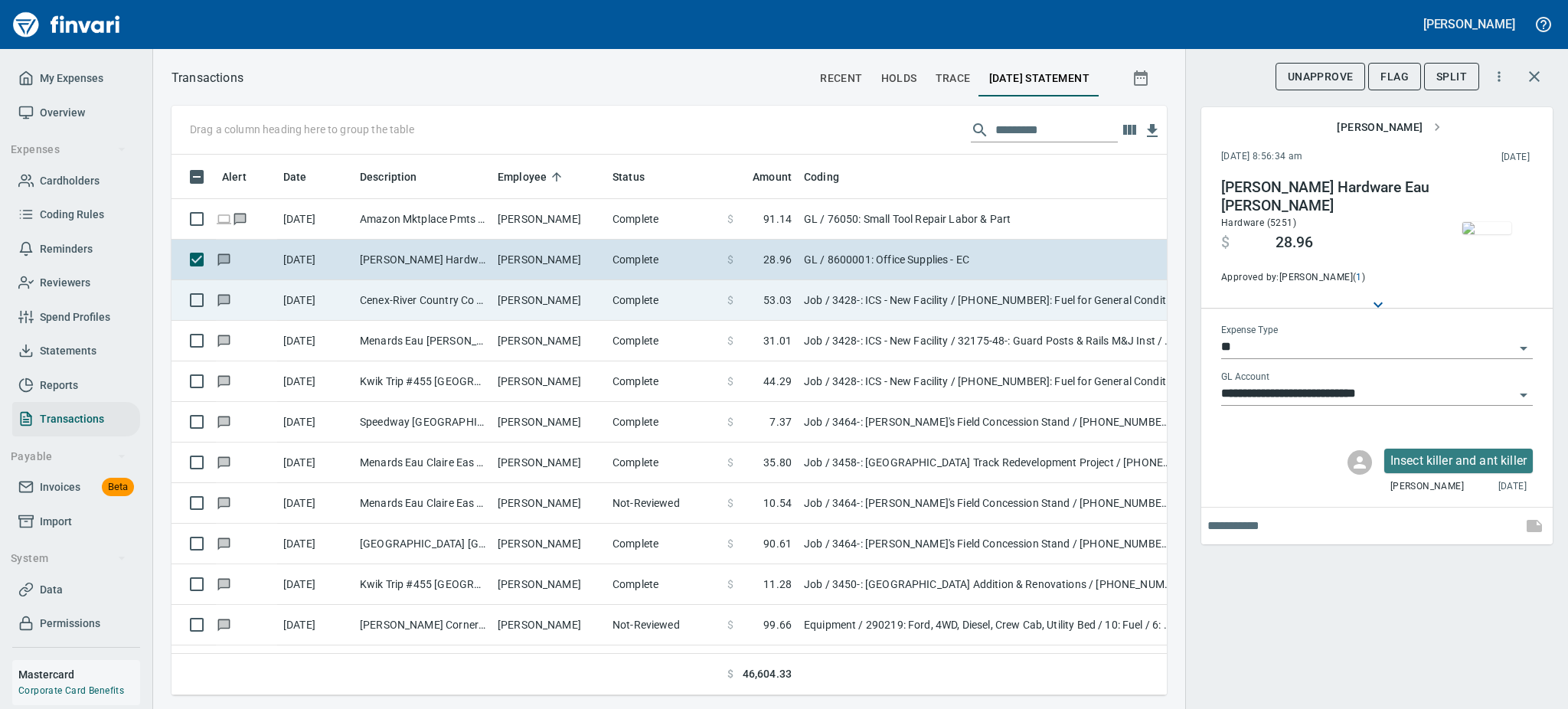
click at [522, 302] on td "[PERSON_NAME]" at bounding box center [549, 300] width 114 height 40
type input "***"
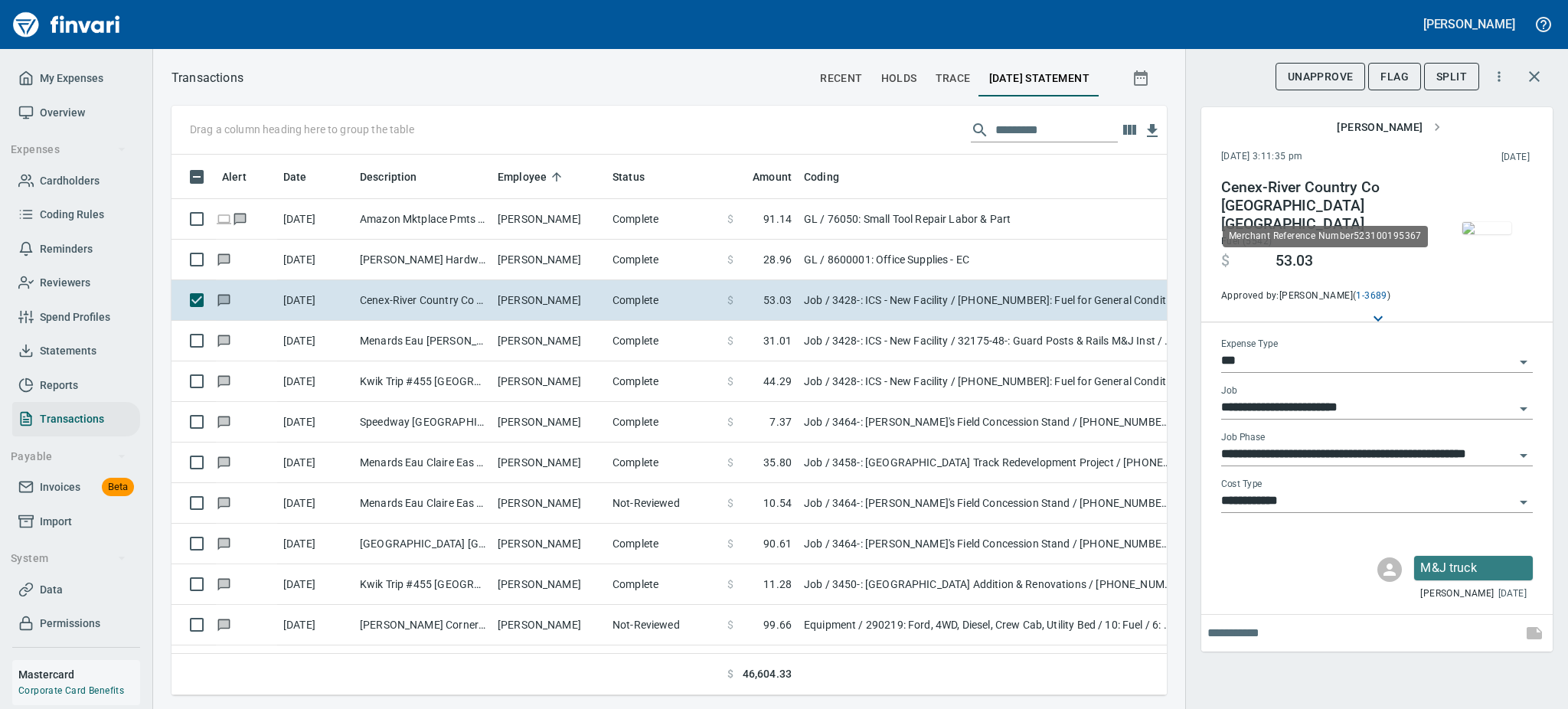
scroll to position [507, 961]
click at [1483, 222] on img "button" at bounding box center [1487, 228] width 49 height 12
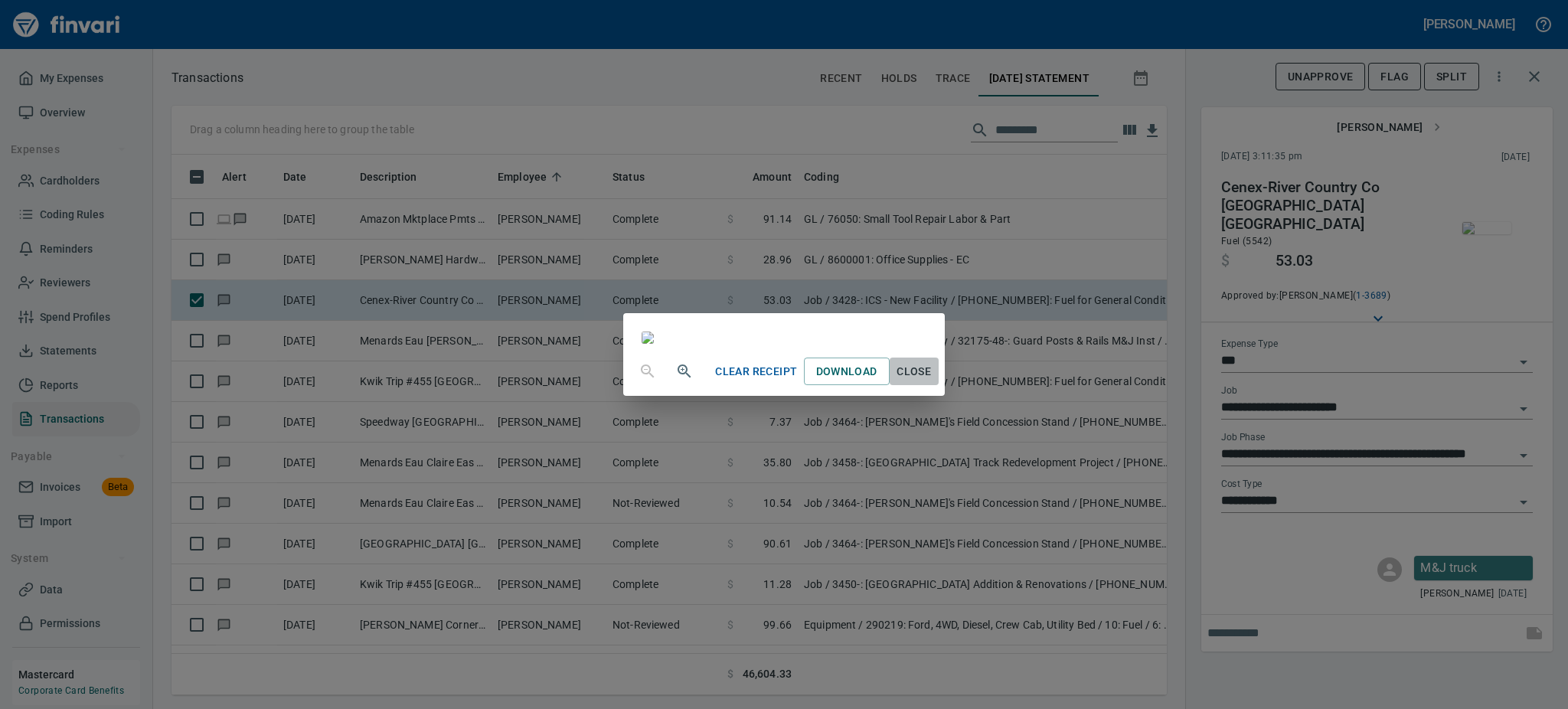
click at [933, 382] on span "Close" at bounding box center [913, 371] width 37 height 19
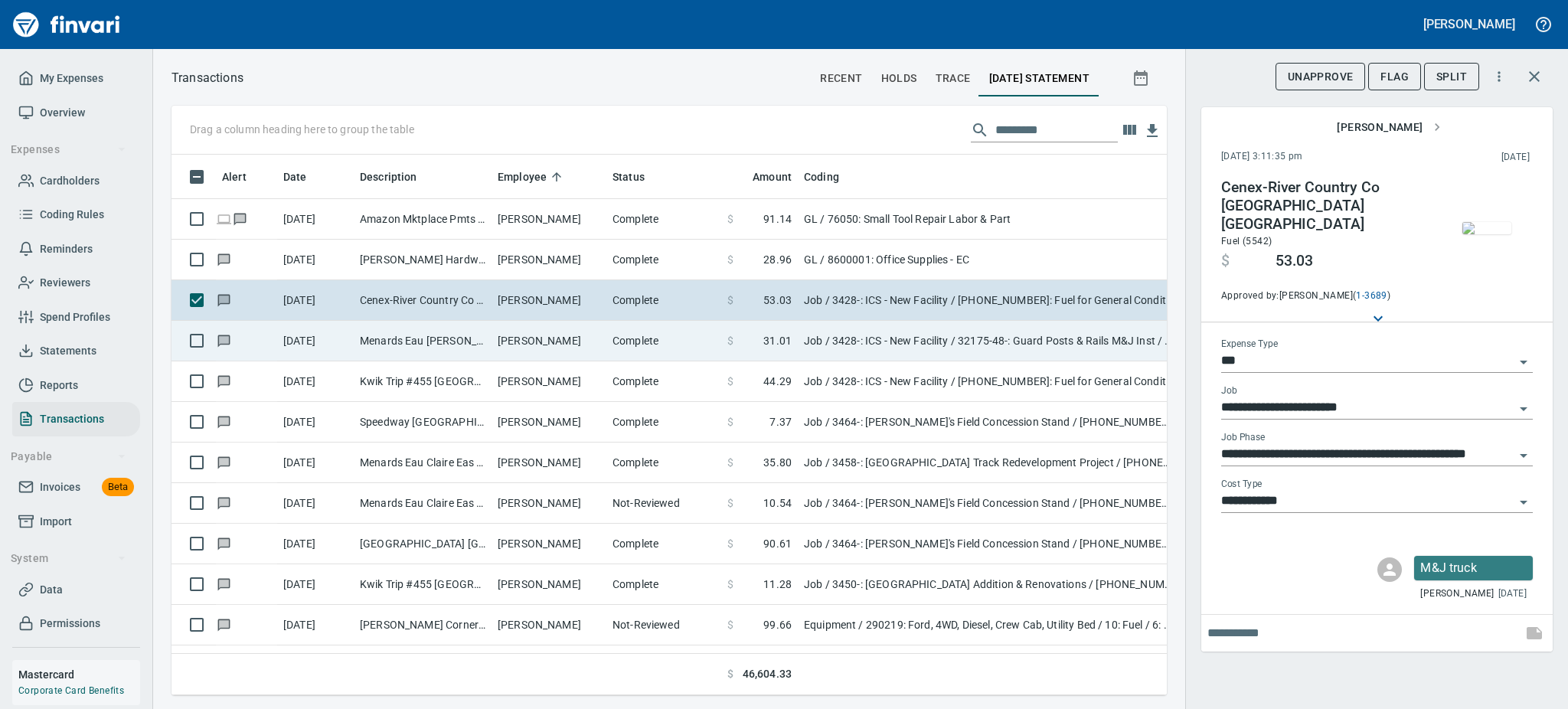
click at [517, 330] on td "[PERSON_NAME]" at bounding box center [549, 340] width 114 height 40
type input "**********"
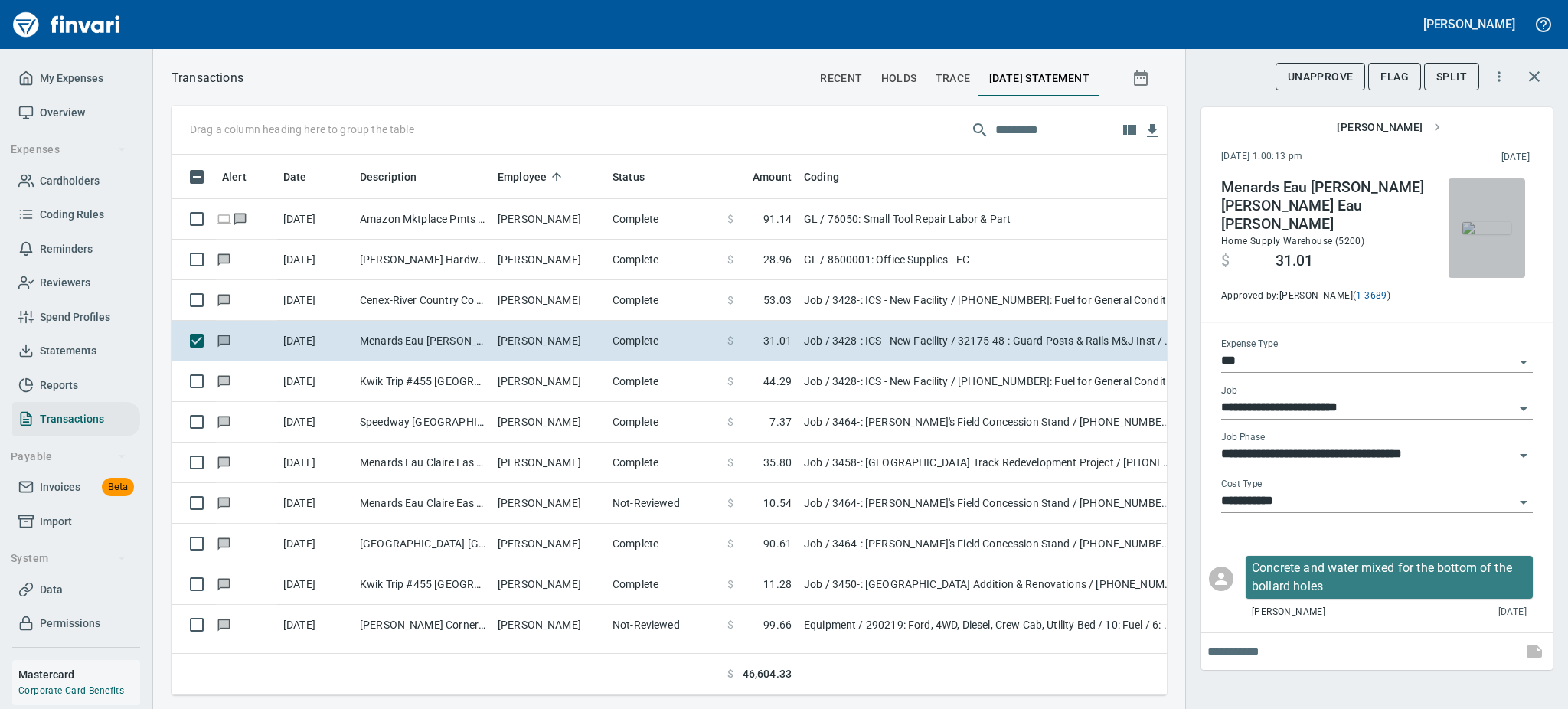
click at [1487, 222] on img "button" at bounding box center [1487, 228] width 49 height 12
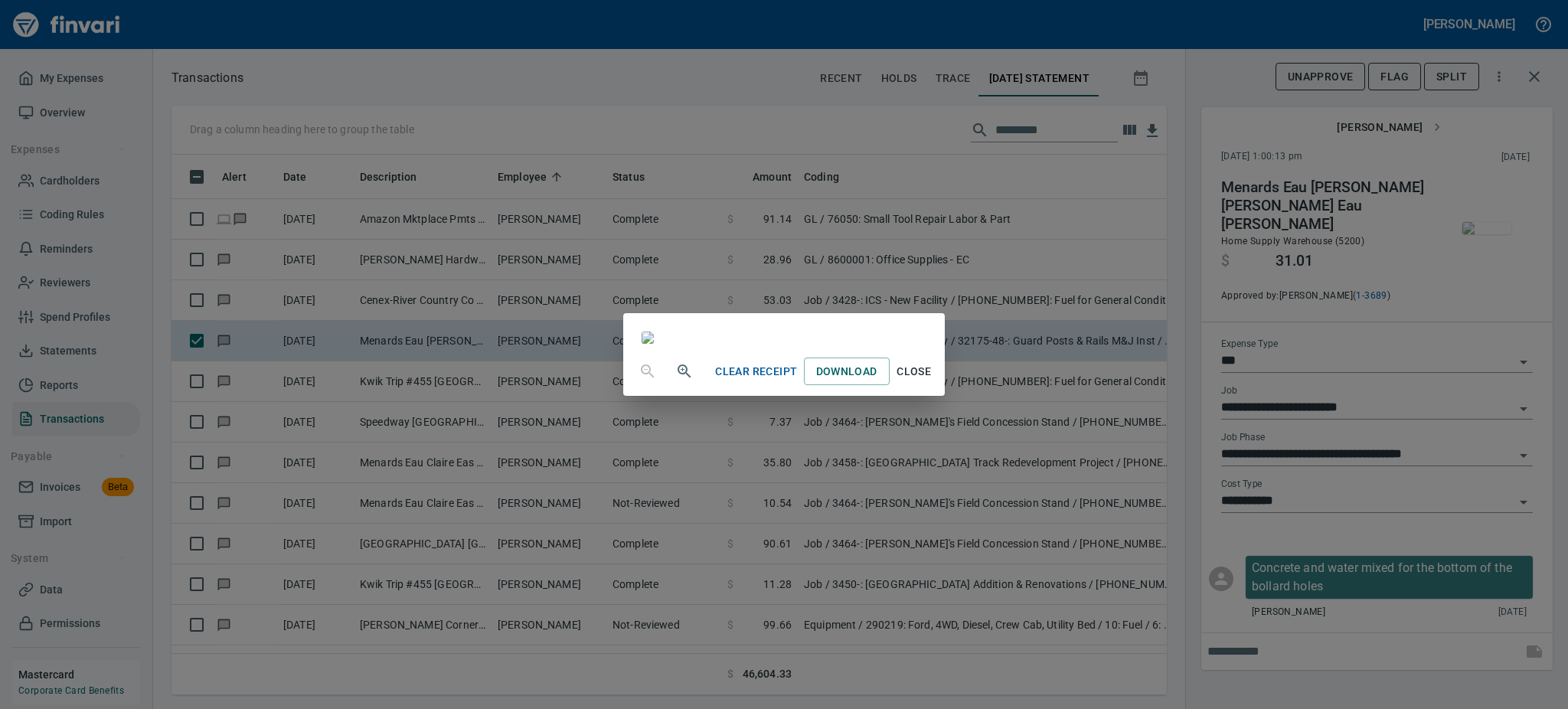
click at [933, 382] on span "Close" at bounding box center [913, 371] width 37 height 19
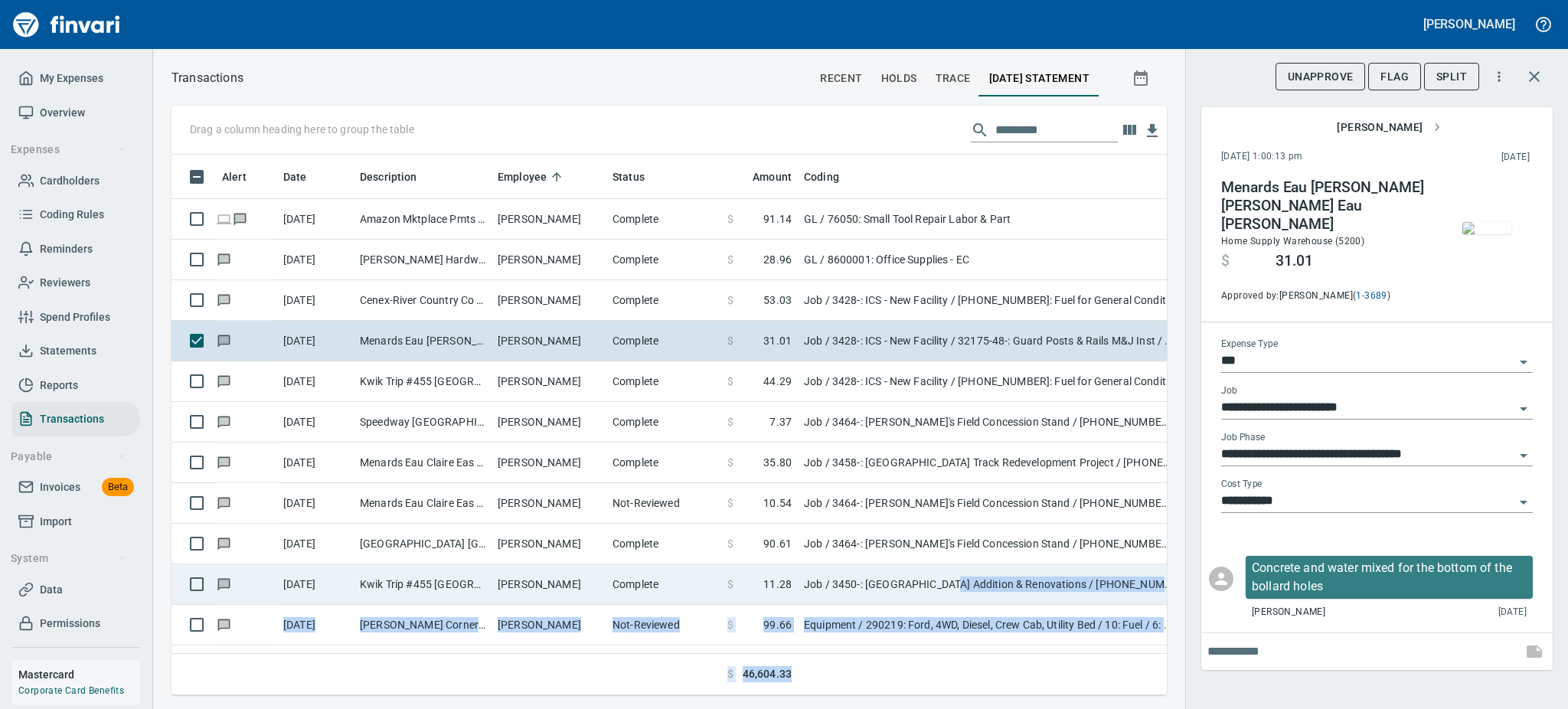
drag, startPoint x: 1061, startPoint y: 665, endPoint x: 945, endPoint y: 579, distance: 144.4
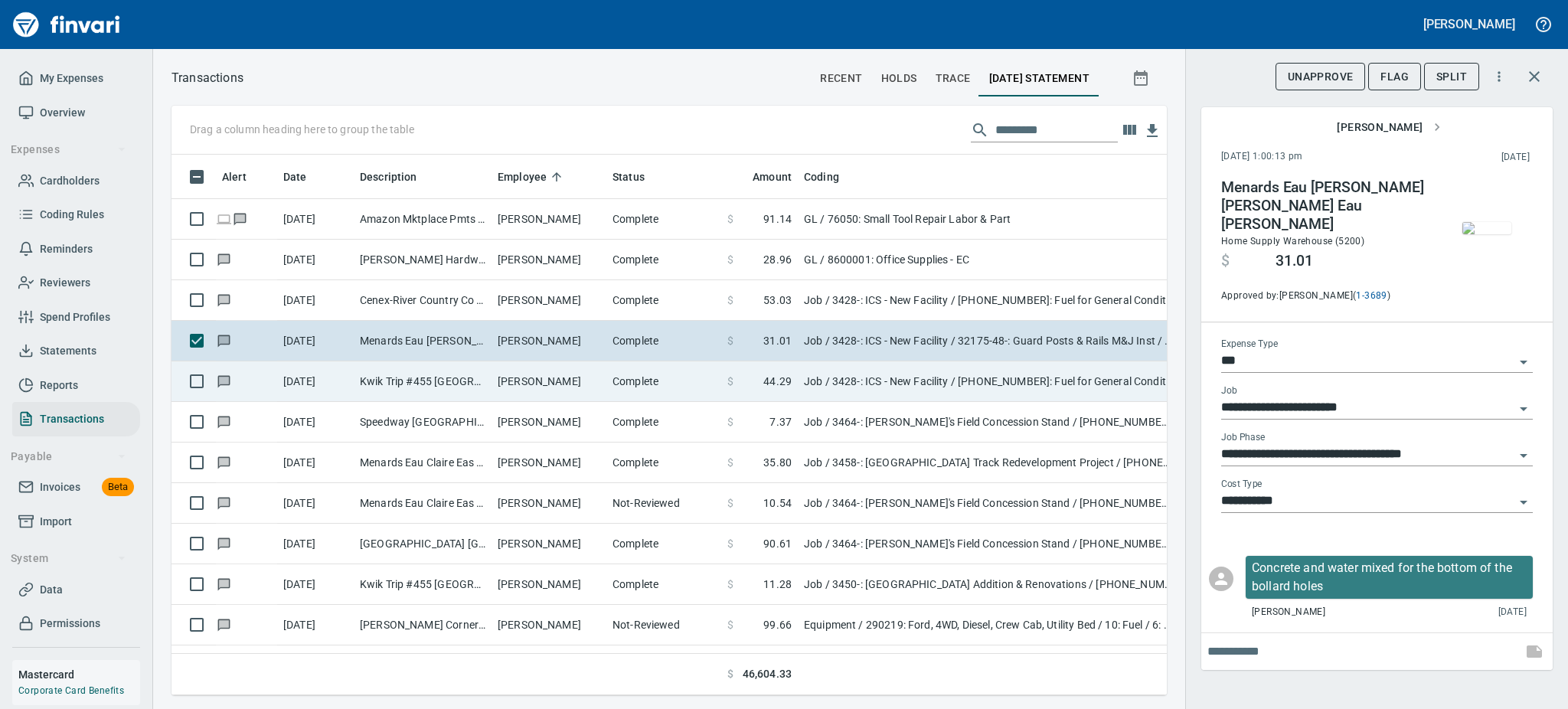
click at [590, 383] on td "[PERSON_NAME]" at bounding box center [549, 381] width 114 height 40
type input "**********"
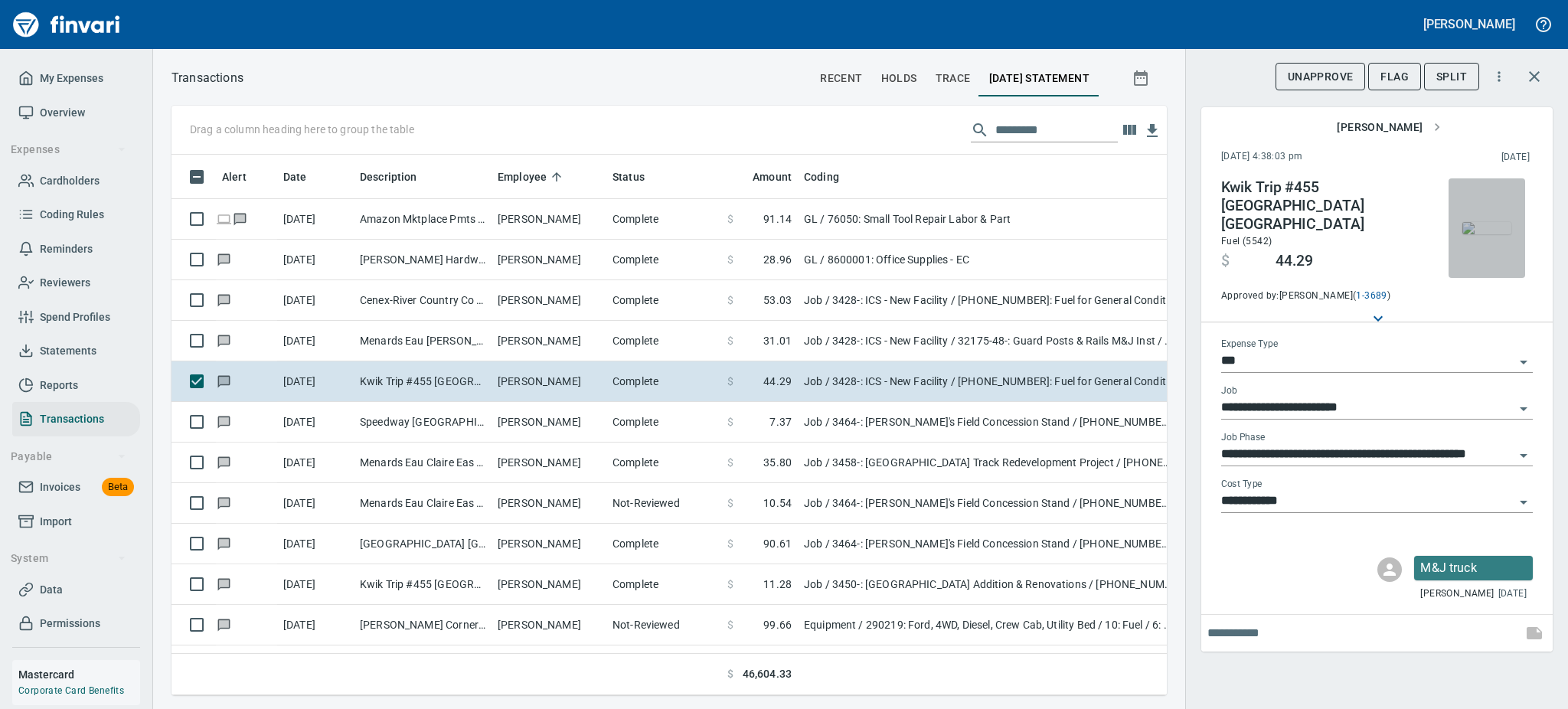
click at [1472, 228] on img "button" at bounding box center [1487, 228] width 49 height 12
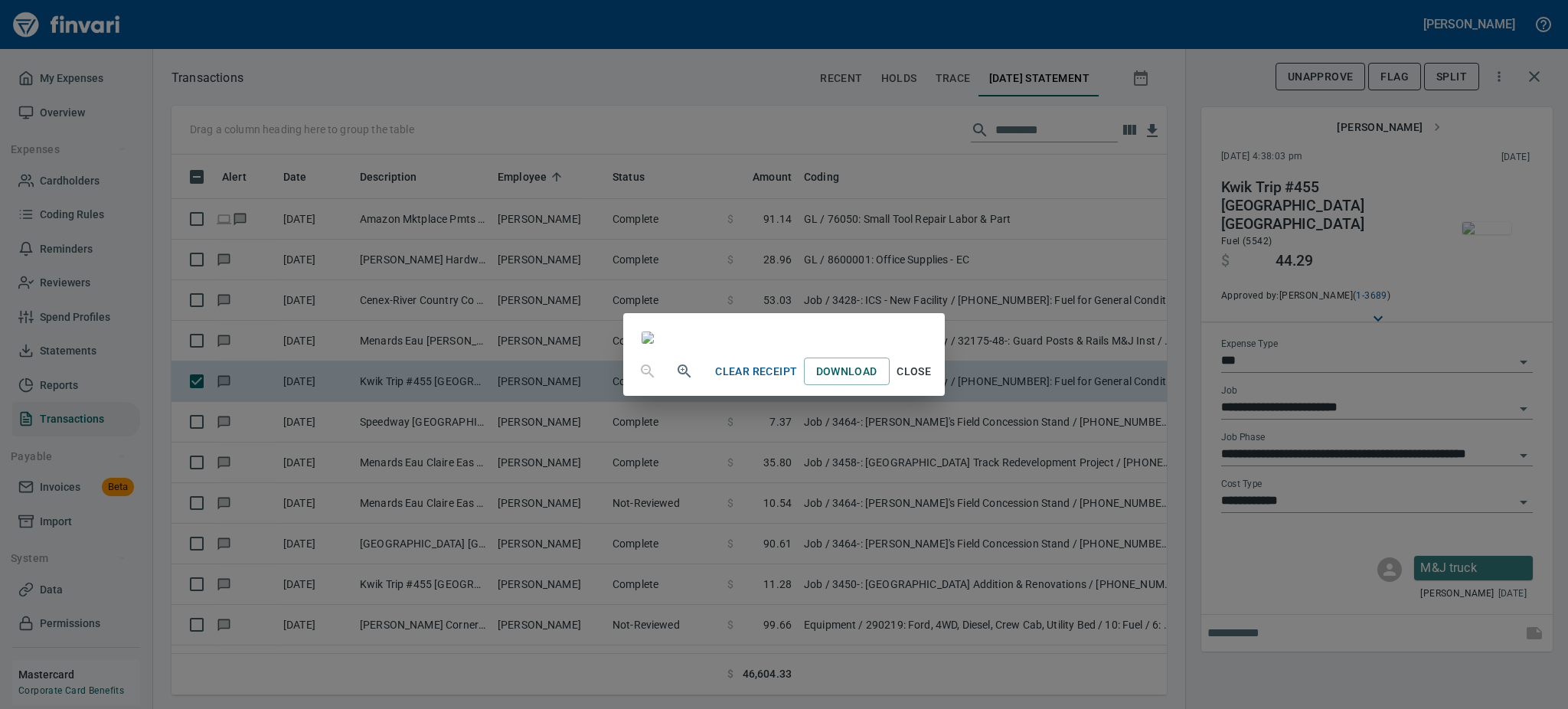
click at [933, 382] on span "Close" at bounding box center [913, 371] width 37 height 19
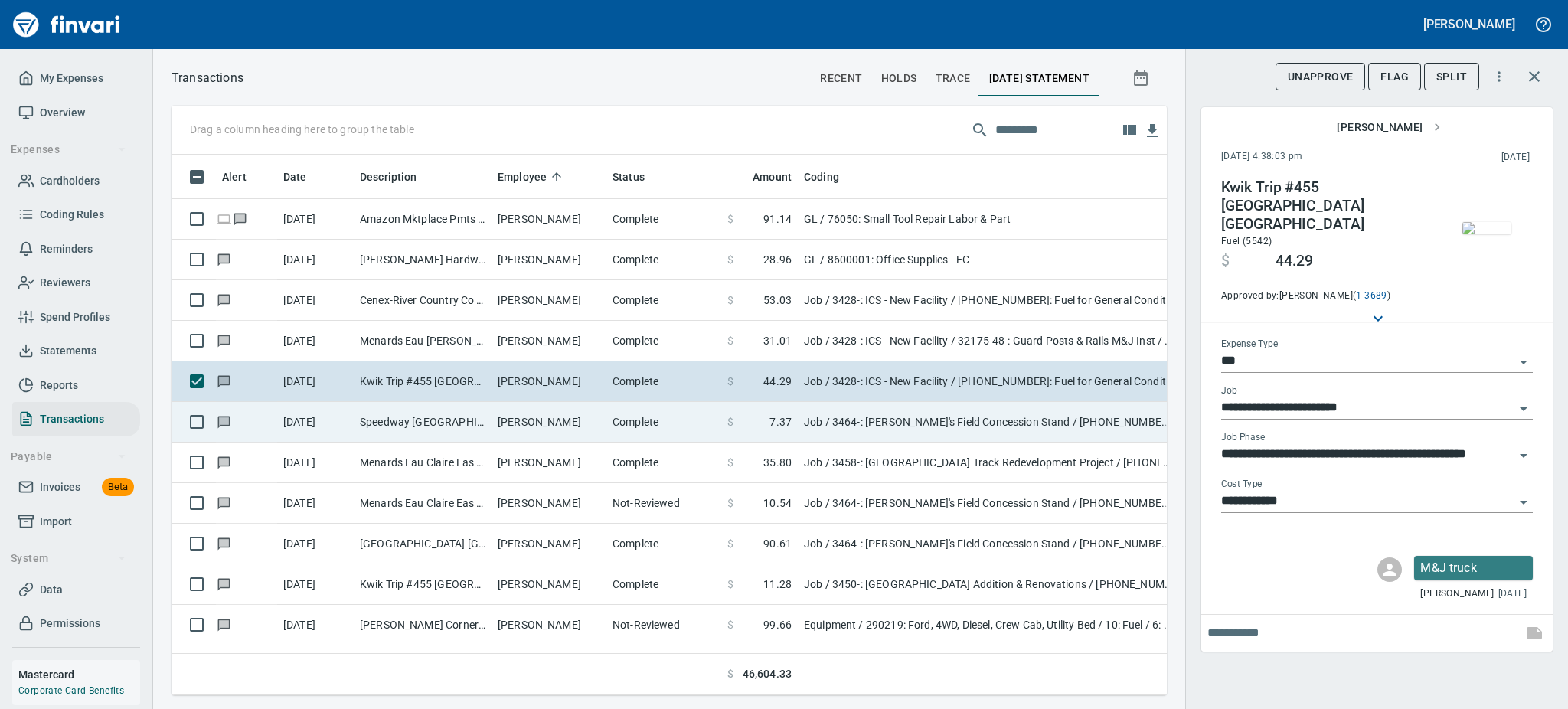
click at [478, 417] on td "Speedway [GEOGRAPHIC_DATA]" at bounding box center [422, 422] width 138 height 40
type input "**********"
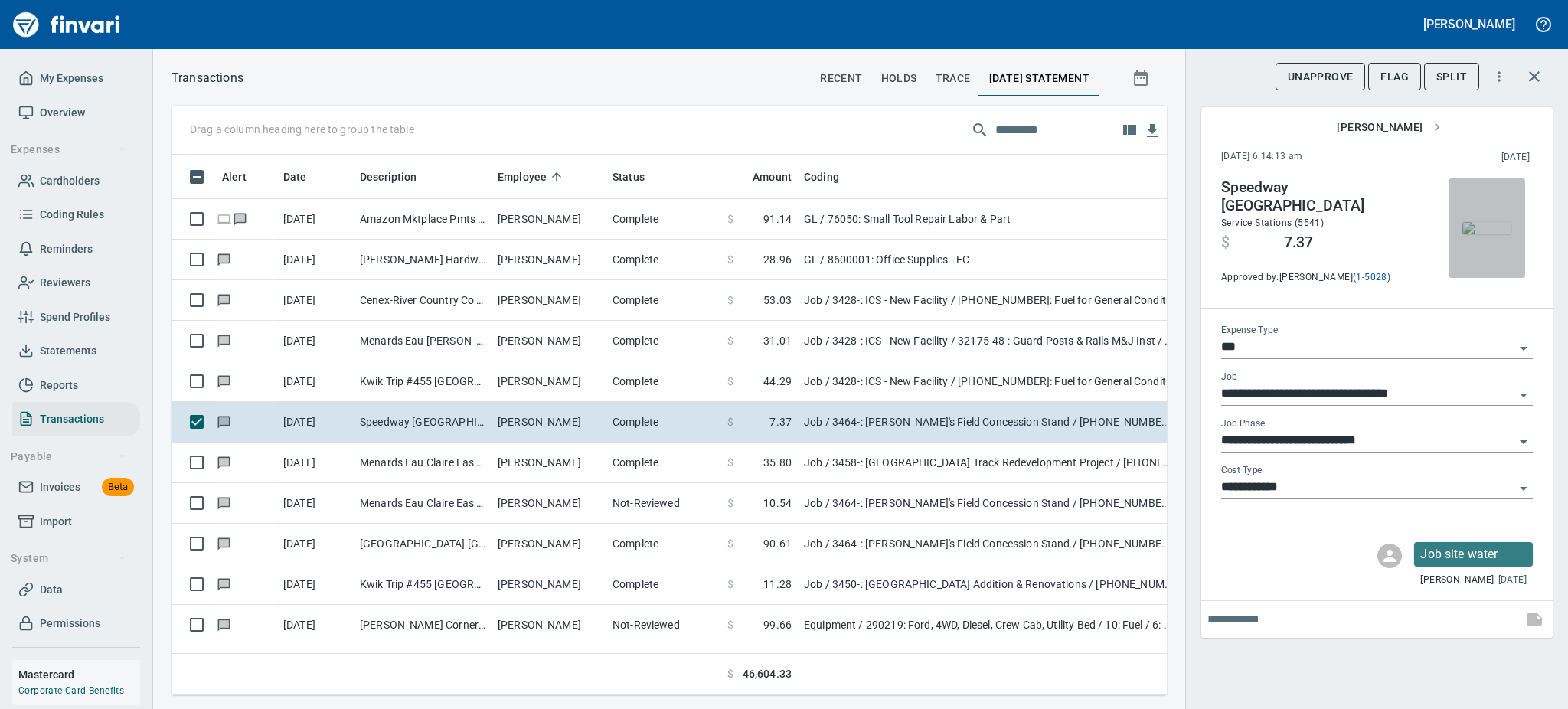
click at [1485, 234] on img "button" at bounding box center [1487, 228] width 49 height 12
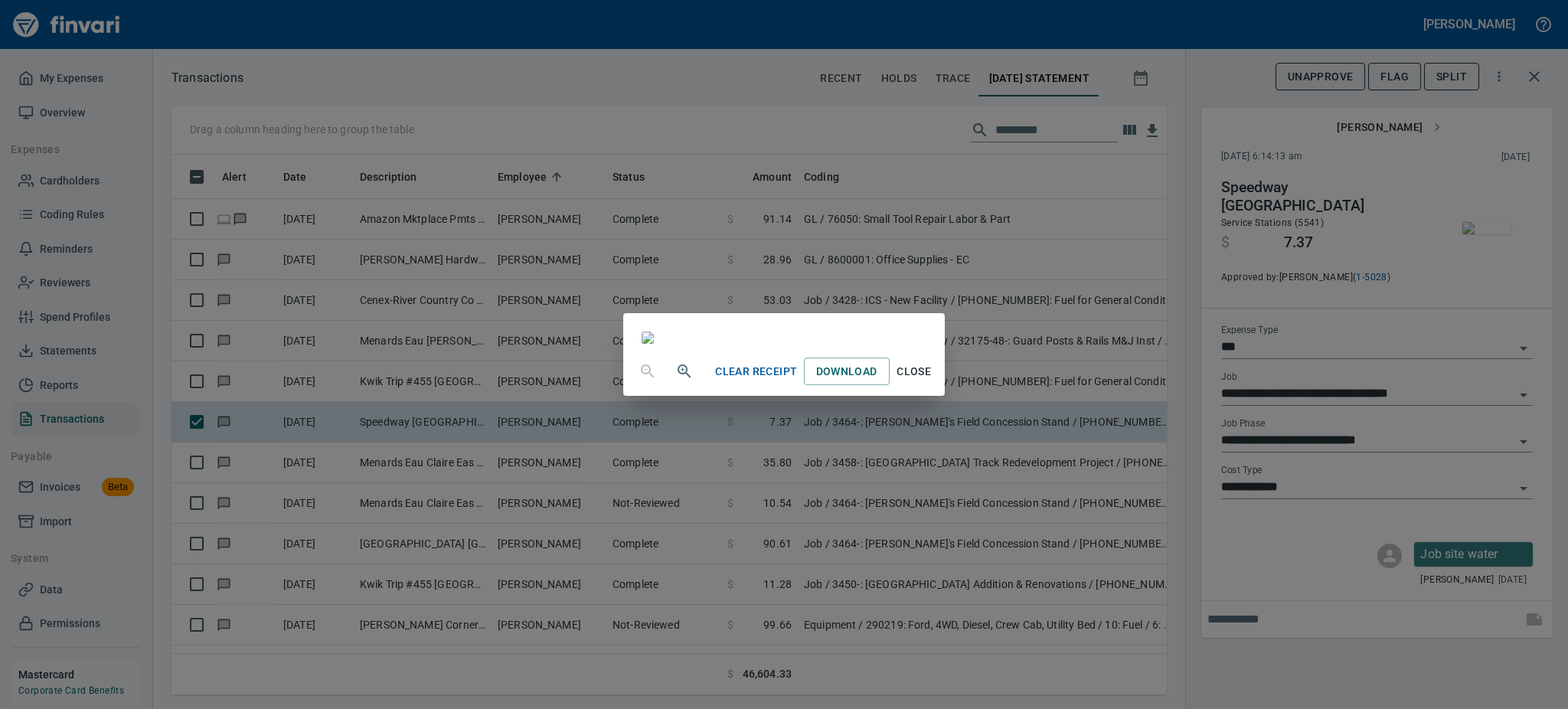
scroll to position [157, 0]
click at [933, 382] on span "Close" at bounding box center [913, 371] width 37 height 19
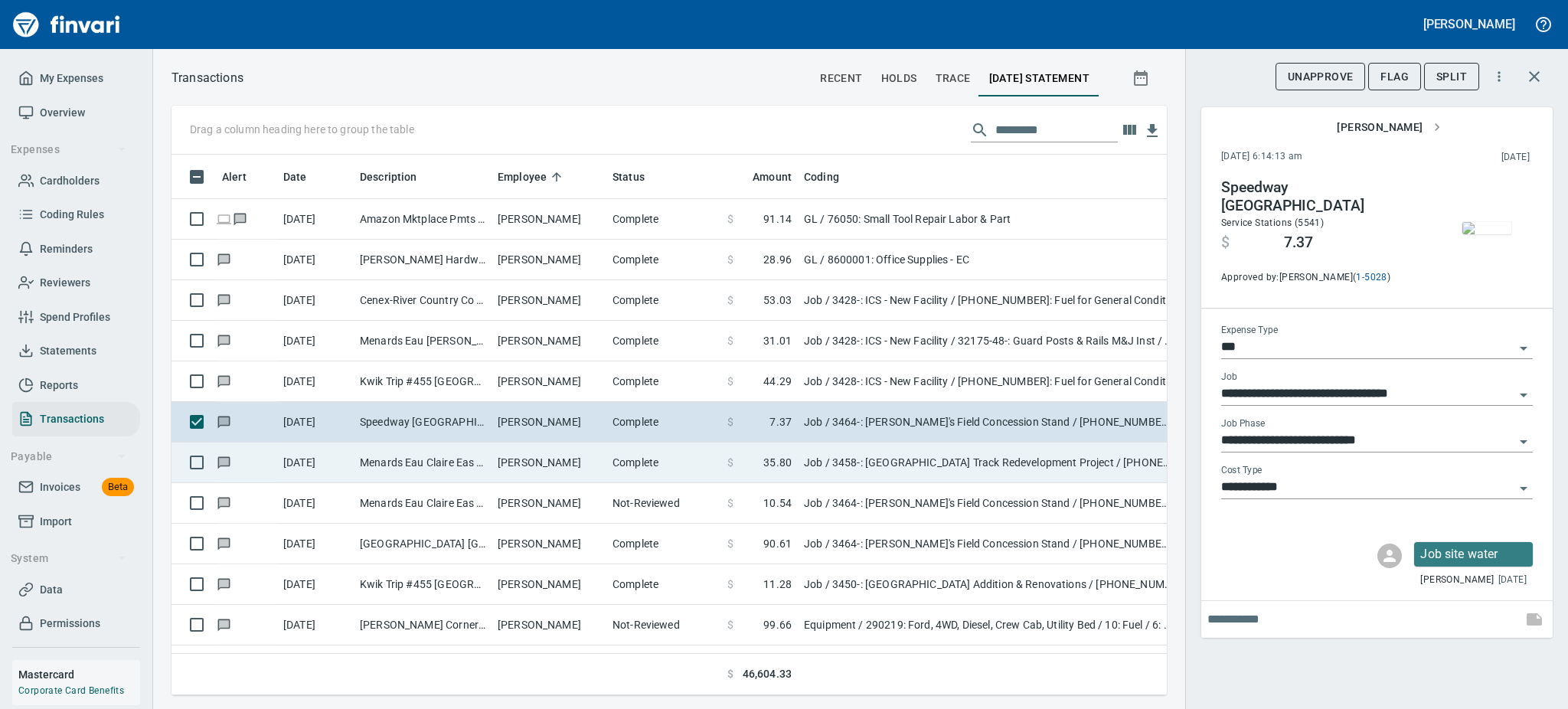
click at [481, 464] on td "Menards Eau Claire Eas Eau Claire WI" at bounding box center [422, 462] width 138 height 40
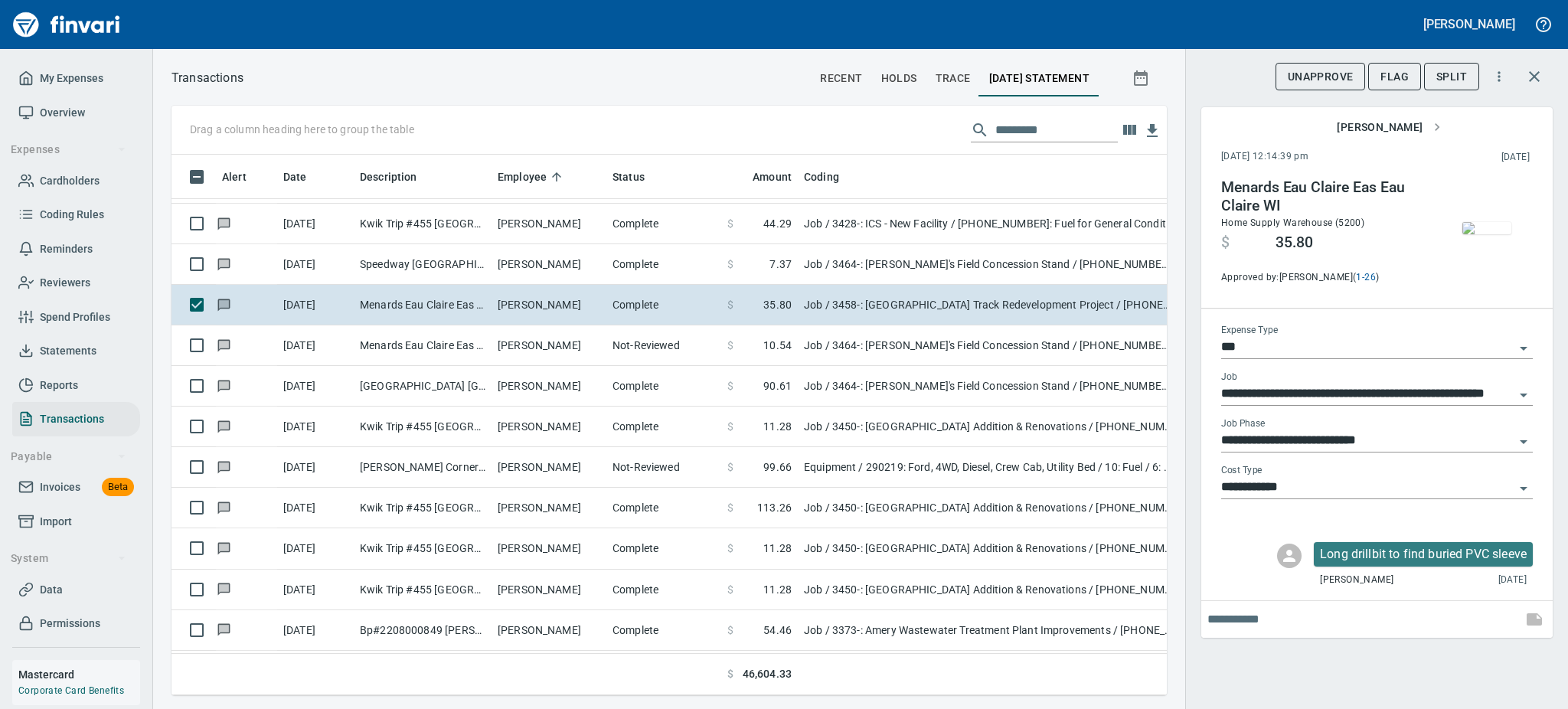
scroll to position [163, 0]
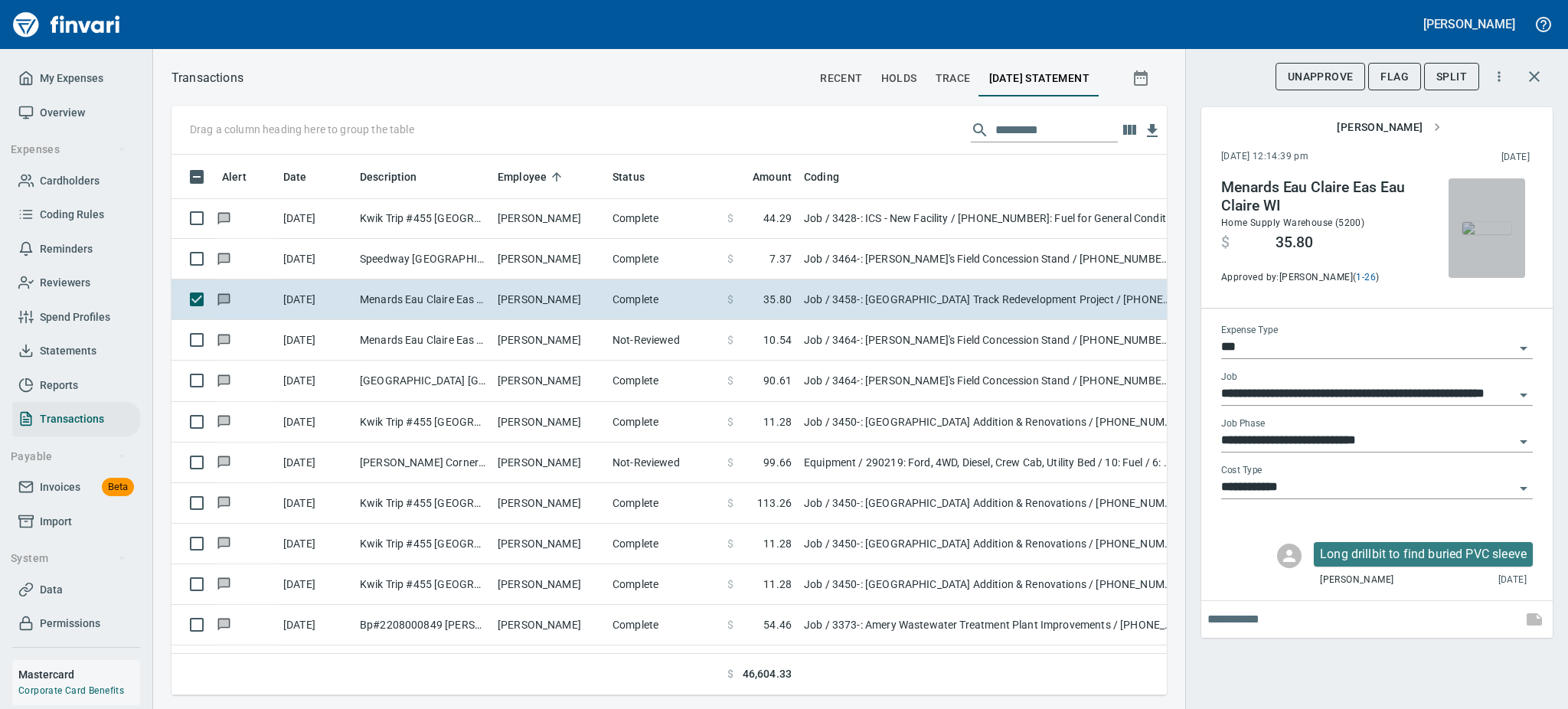
click at [1498, 231] on img "button" at bounding box center [1487, 228] width 49 height 12
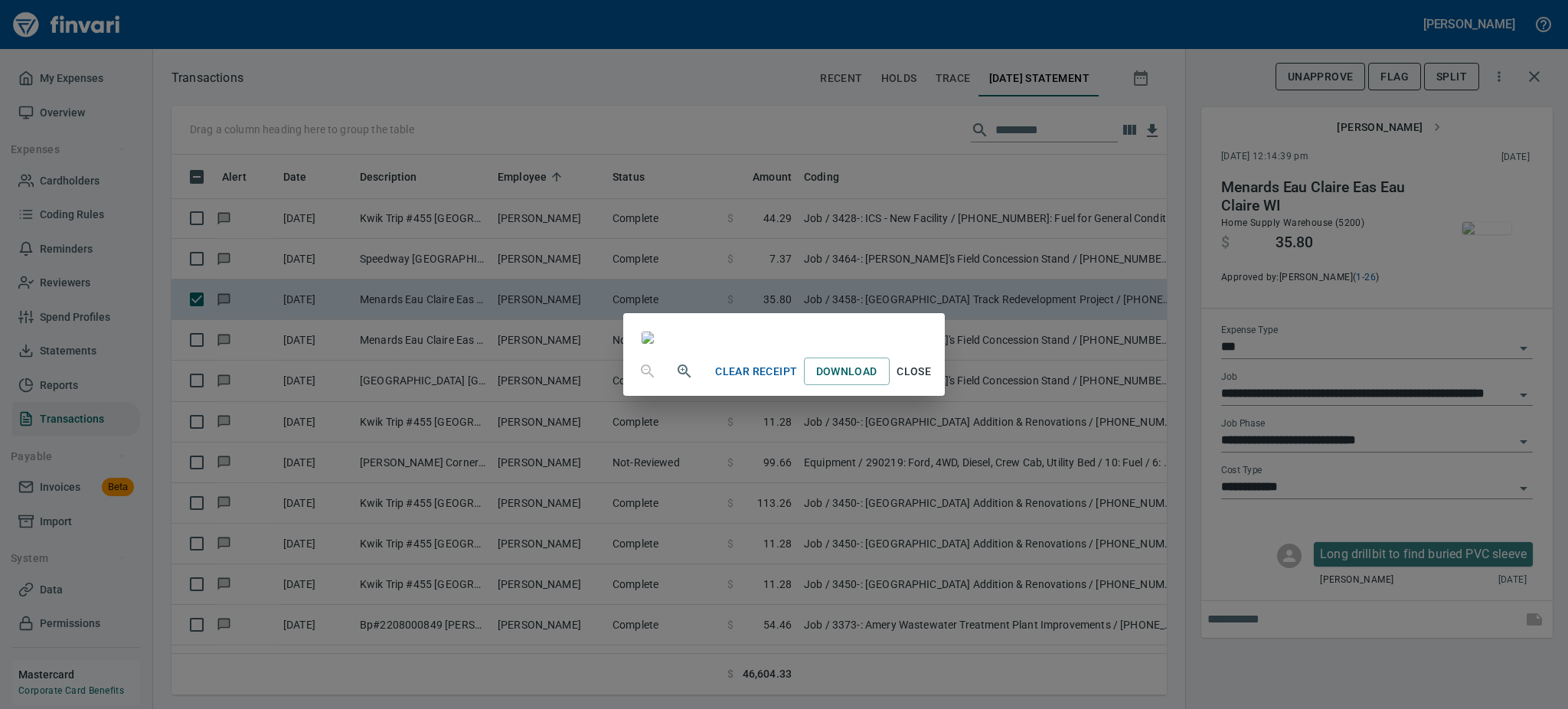
scroll to position [173, 0]
click at [933, 382] on span "Close" at bounding box center [913, 371] width 37 height 19
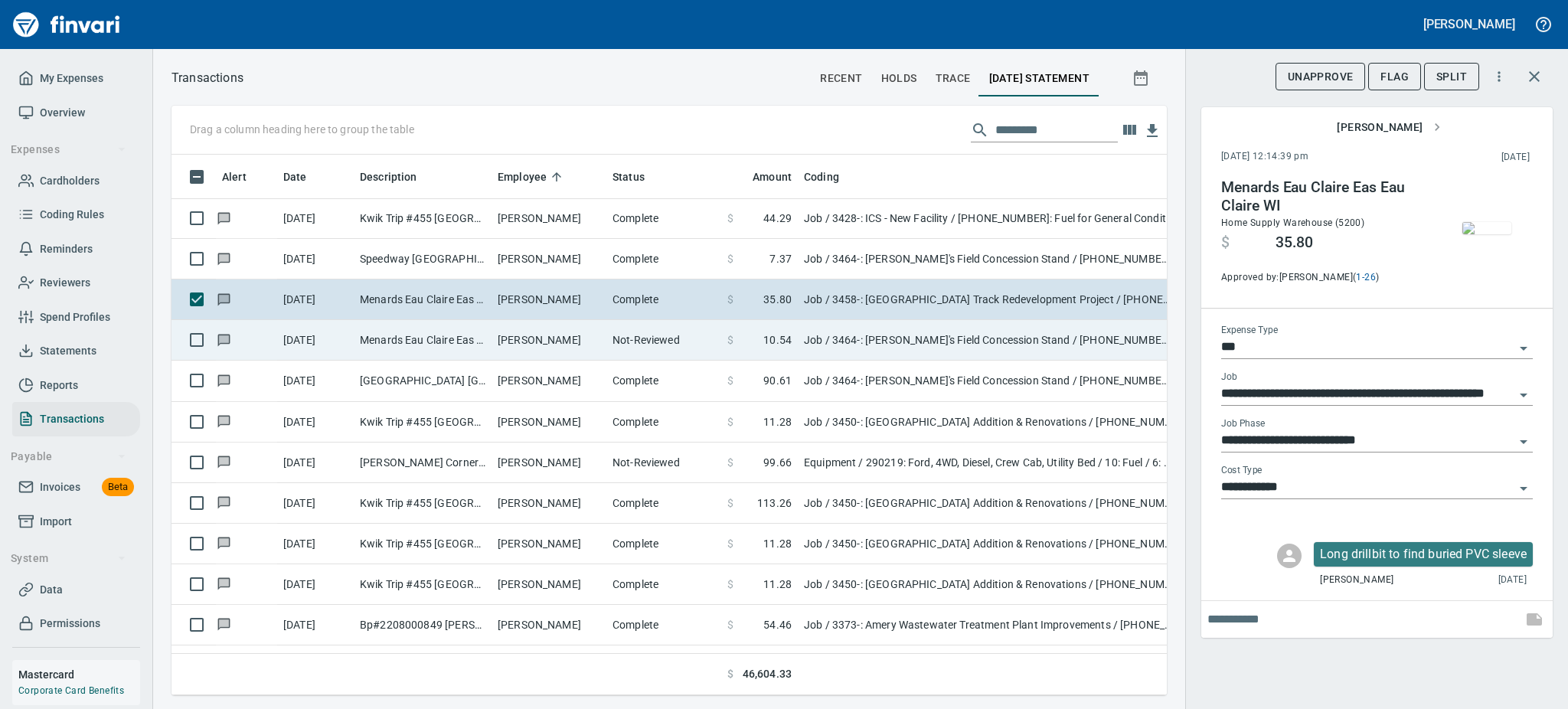
click at [516, 338] on td "[PERSON_NAME]" at bounding box center [549, 339] width 114 height 40
type input "**********"
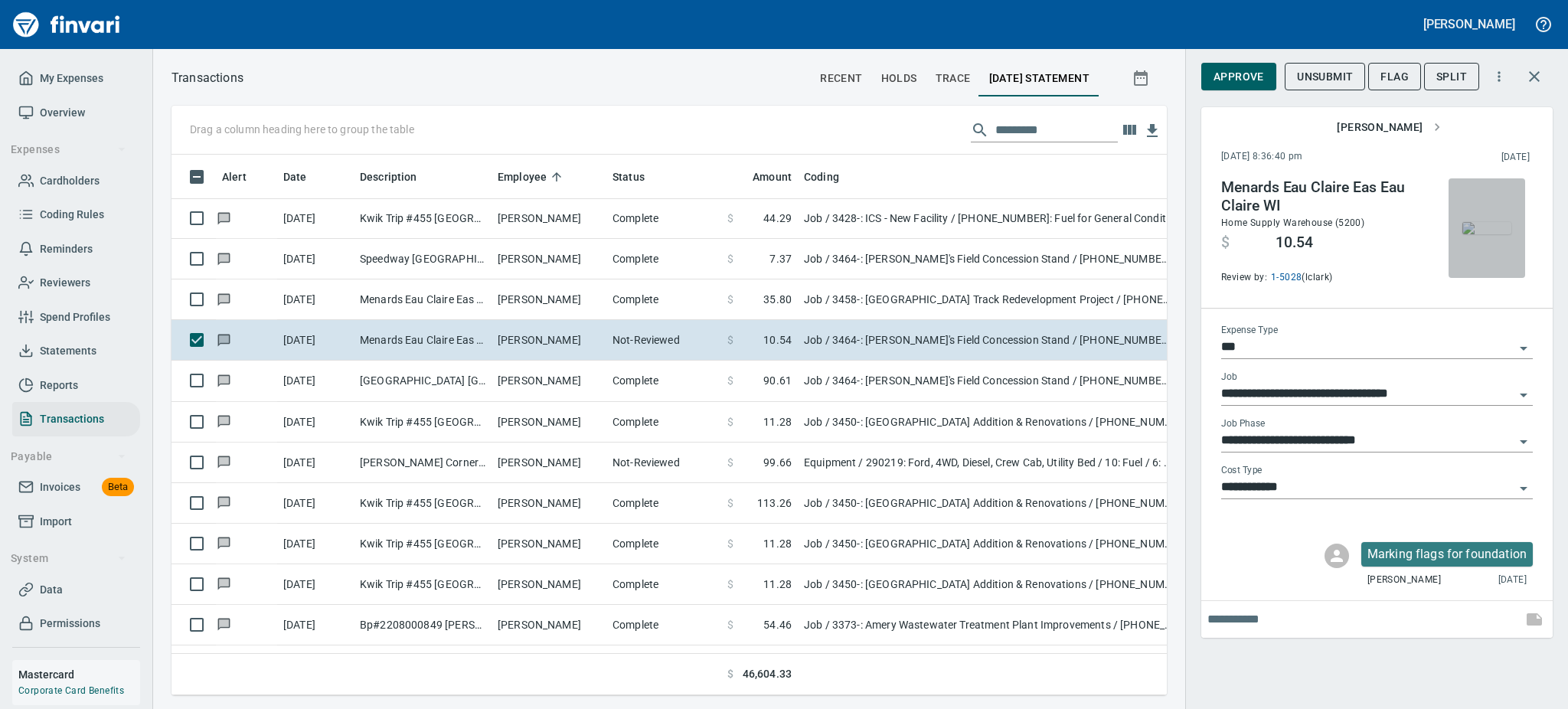
click at [1501, 231] on img "button" at bounding box center [1487, 228] width 49 height 12
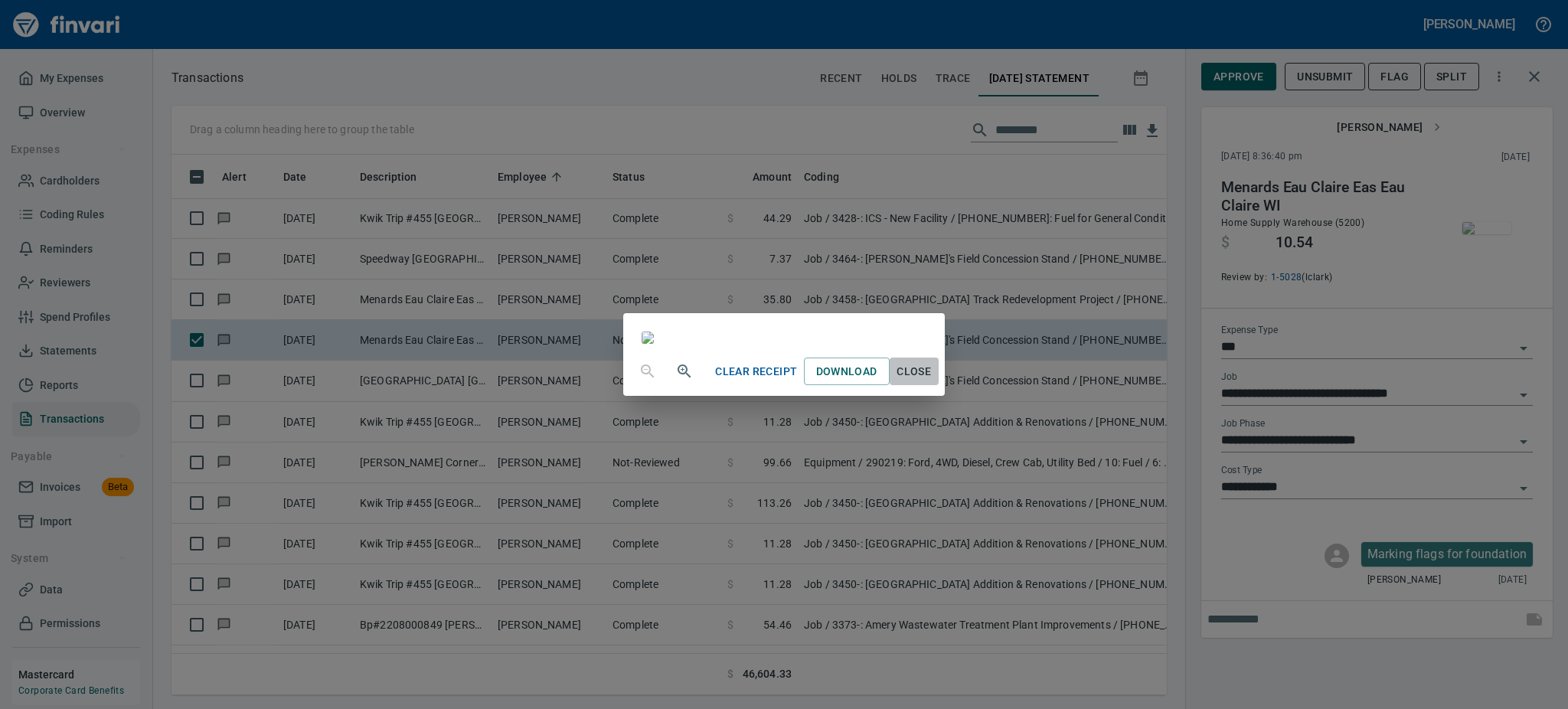
click at [933, 382] on span "Close" at bounding box center [913, 371] width 37 height 19
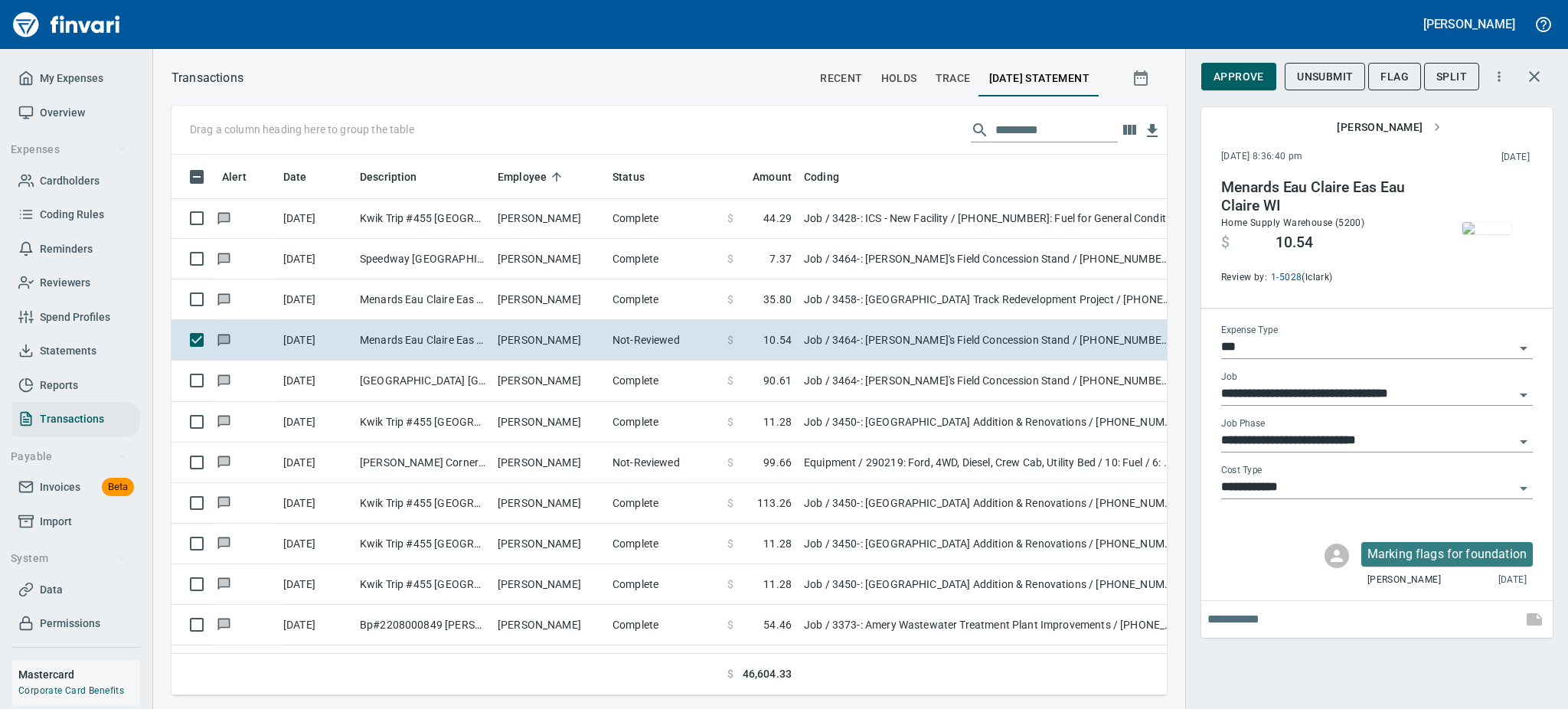
scroll to position [507, 961]
click at [1229, 81] on span "Approve" at bounding box center [1239, 77] width 51 height 19
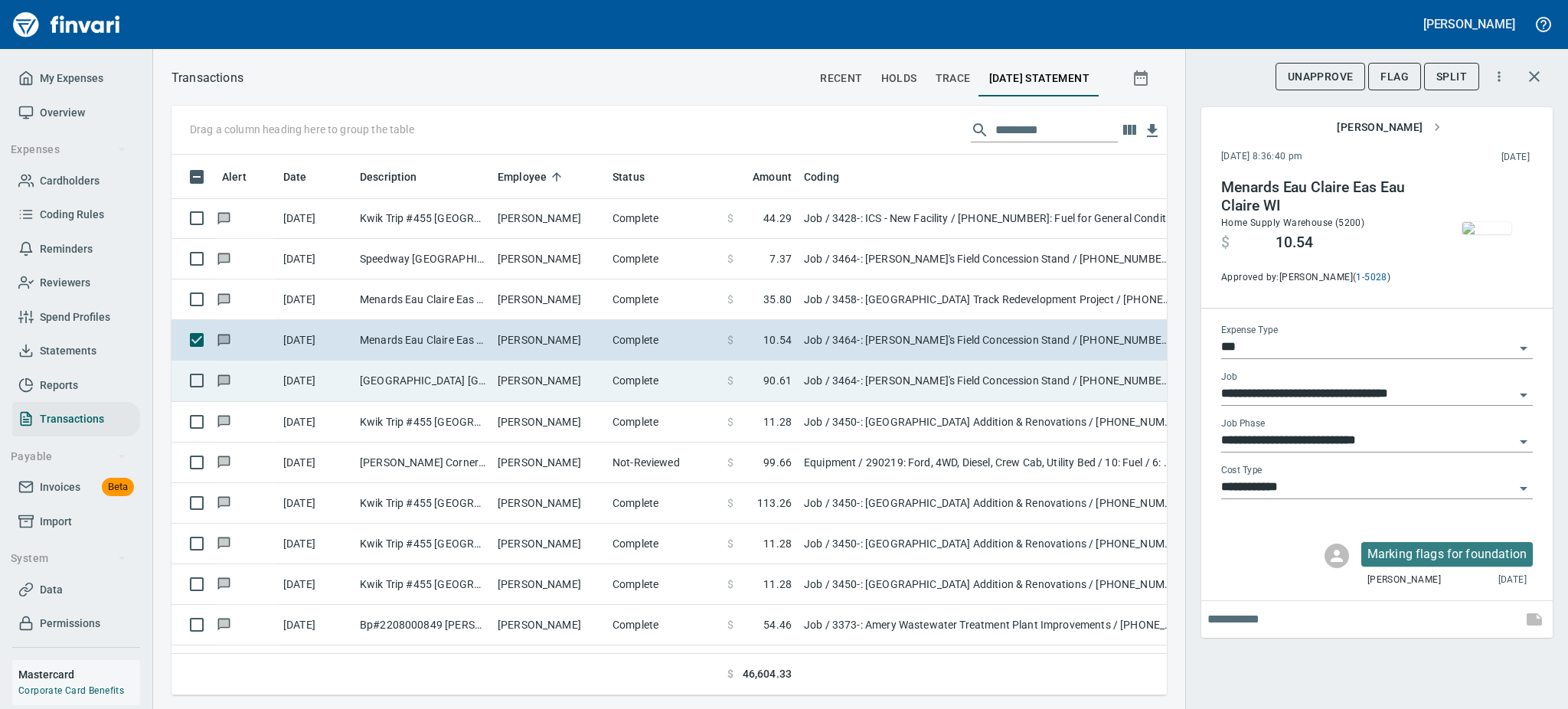
click at [461, 372] on td "[GEOGRAPHIC_DATA] [GEOGRAPHIC_DATA]" at bounding box center [422, 381] width 138 height 40
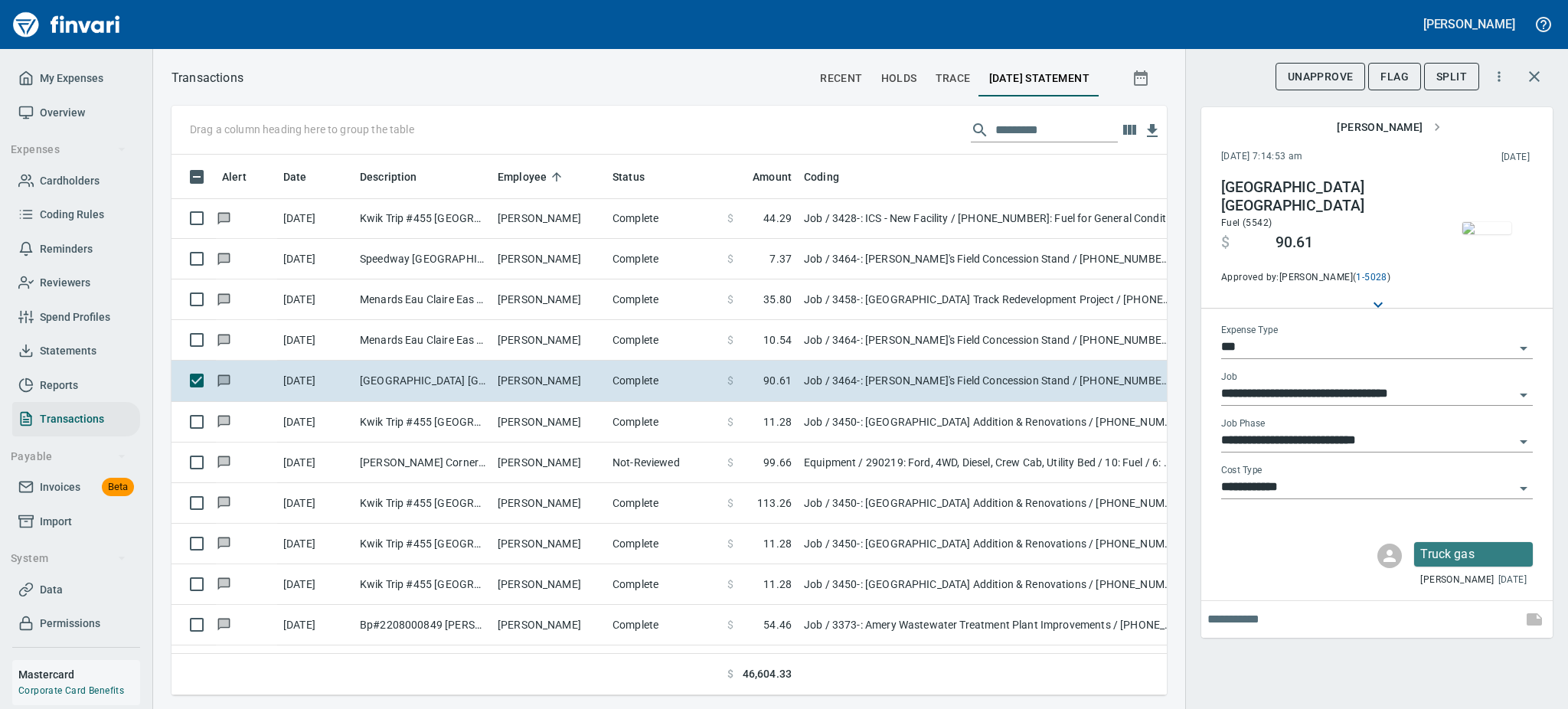
click at [1499, 222] on img "button" at bounding box center [1487, 228] width 49 height 12
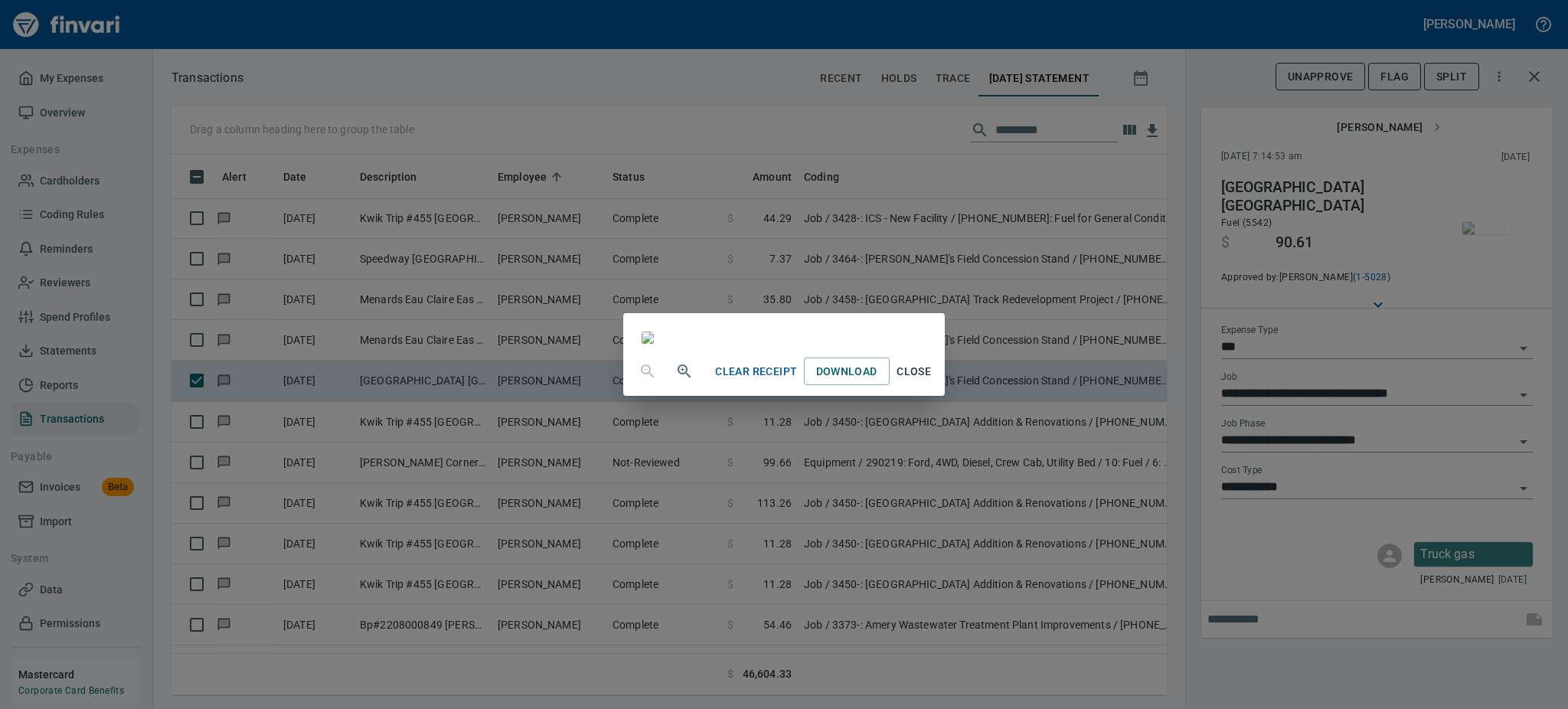
scroll to position [147, 0]
click at [933, 382] on span "Close" at bounding box center [913, 371] width 37 height 19
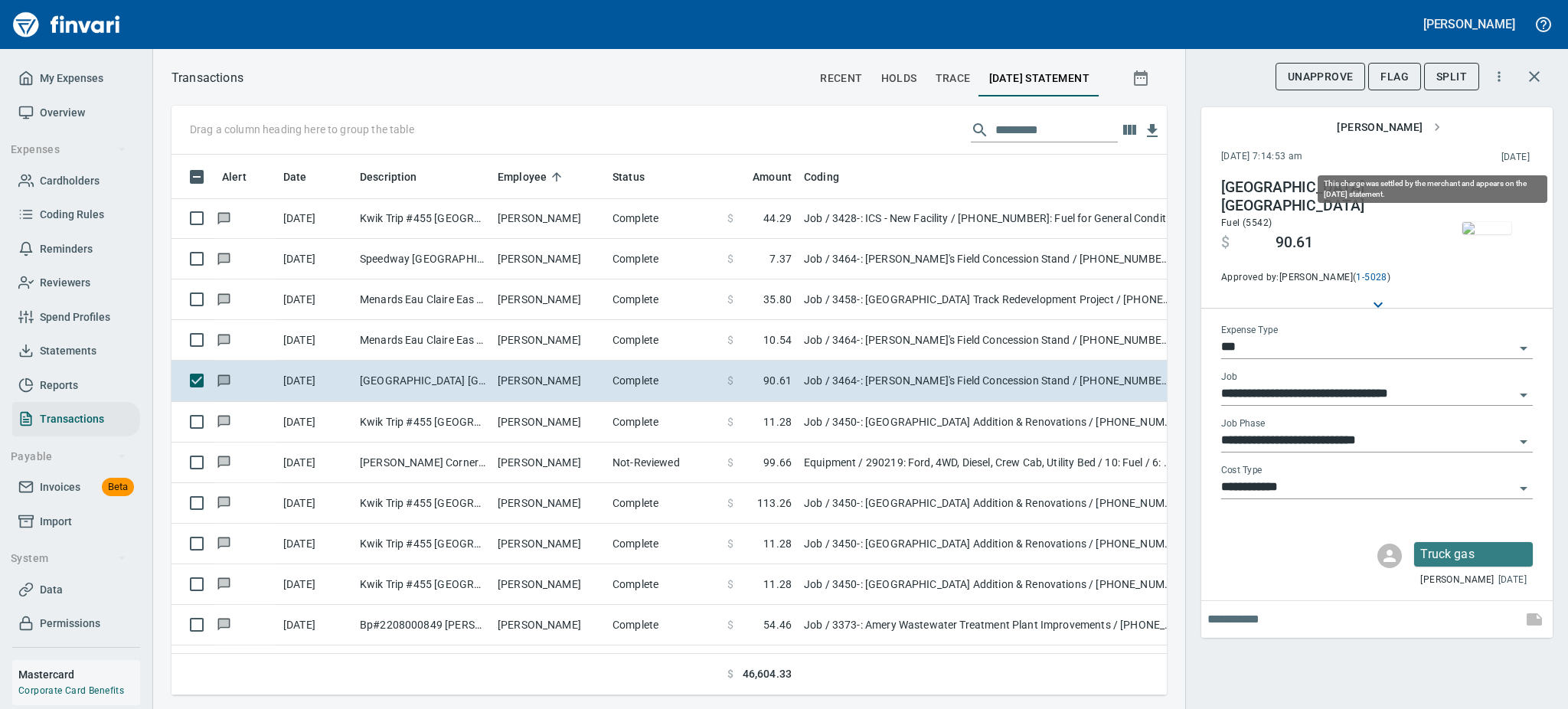
scroll to position [507, 961]
click at [1485, 232] on img "button" at bounding box center [1487, 228] width 49 height 12
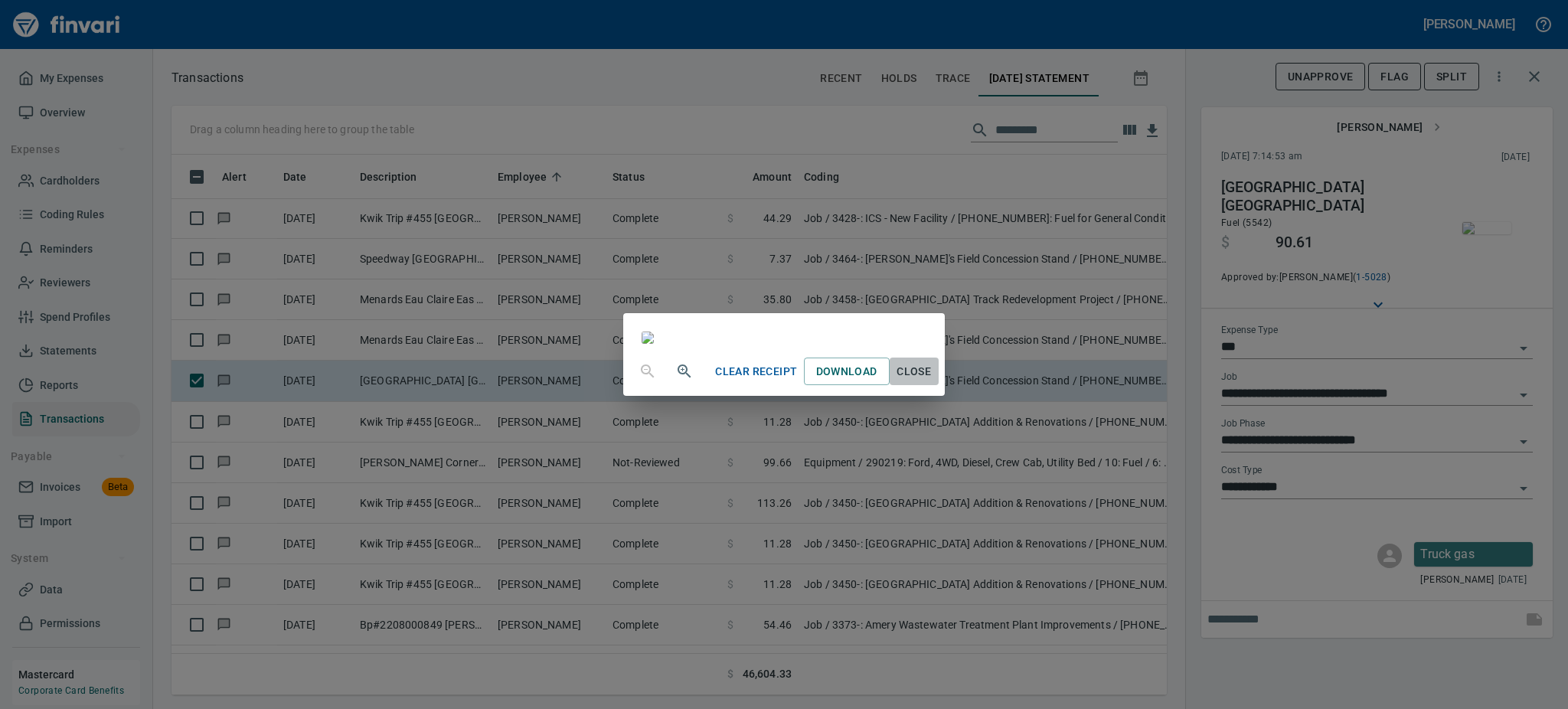
click at [933, 382] on span "Close" at bounding box center [913, 371] width 37 height 19
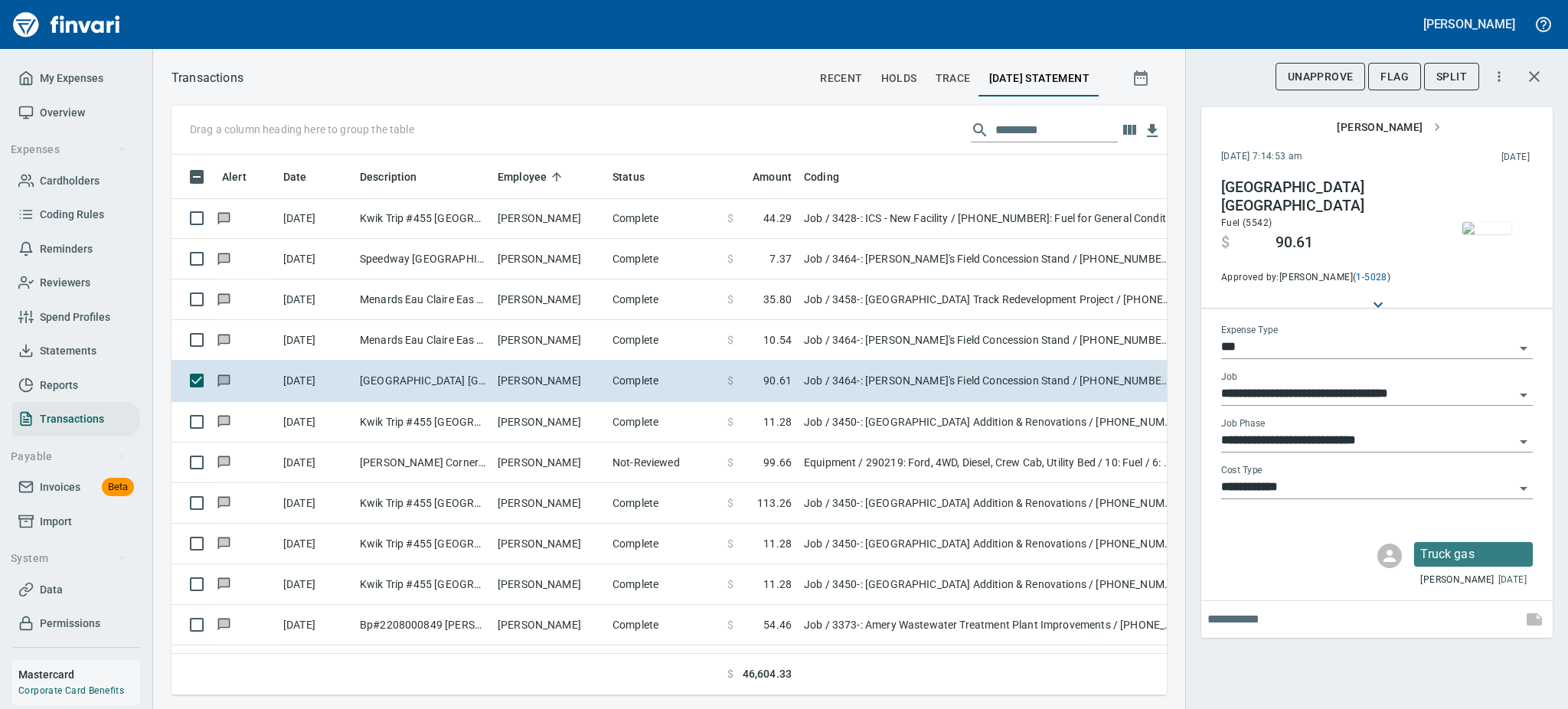
click at [1526, 440] on icon "Open" at bounding box center [1524, 442] width 19 height 19
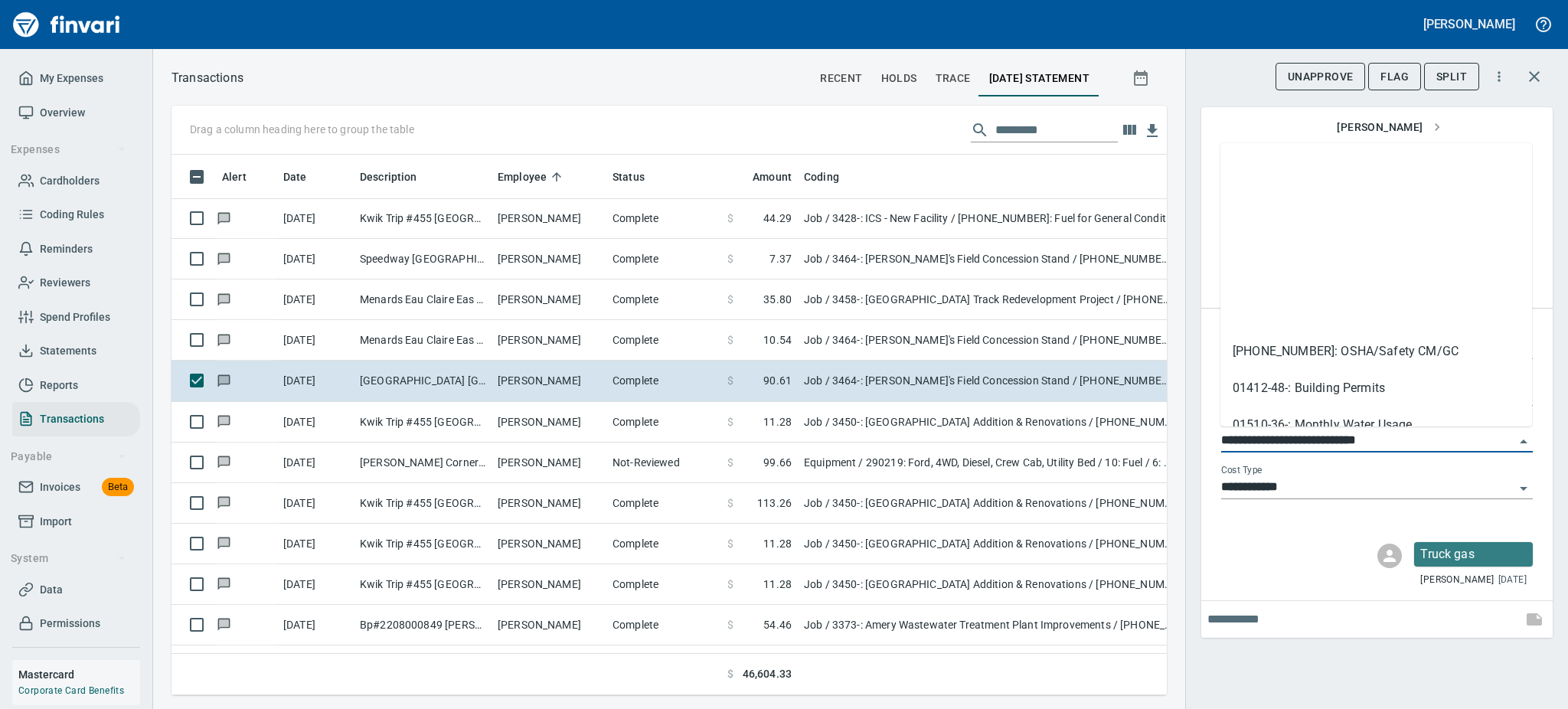
scroll to position [236, 0]
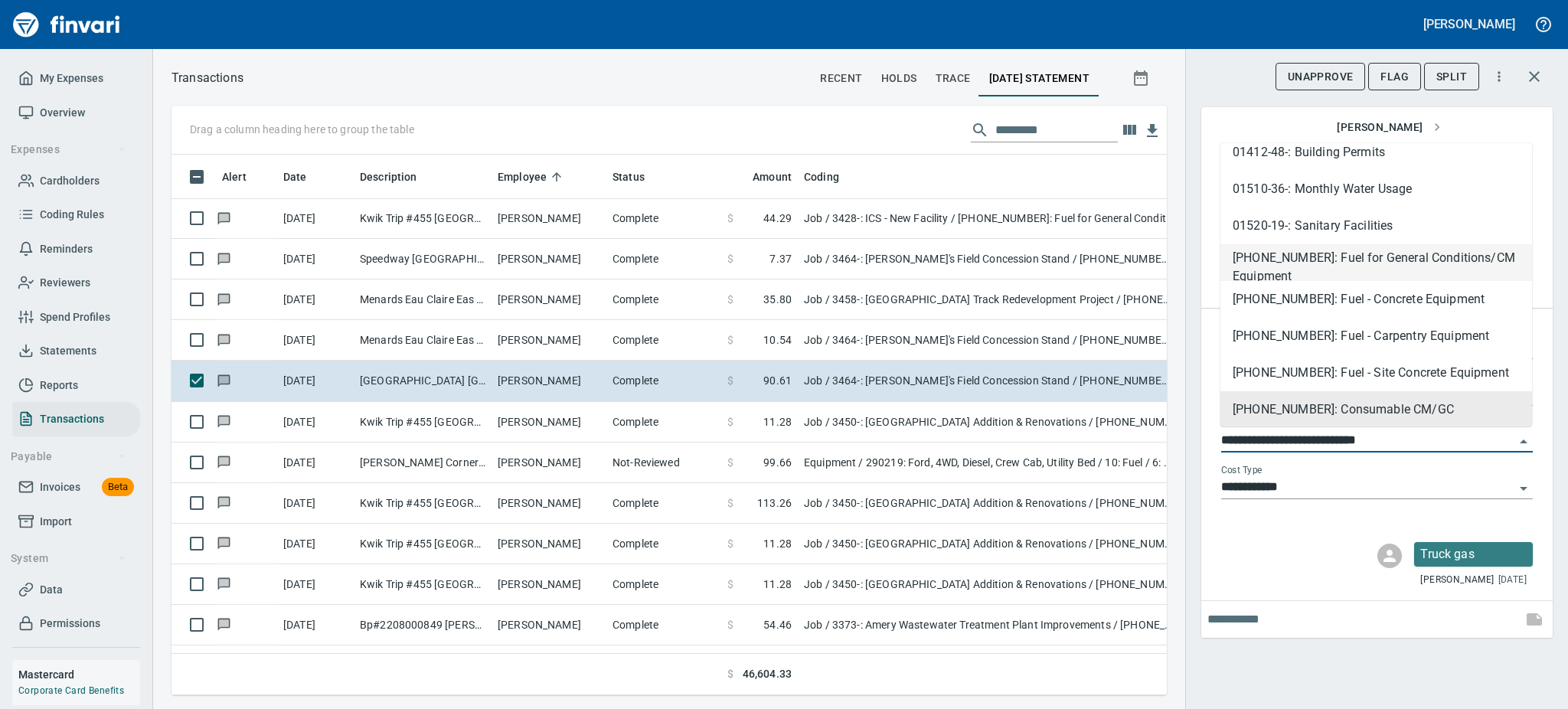
click at [1306, 249] on li "[PHONE_NUMBER]: Fuel for General Conditions/CM Equipment" at bounding box center [1377, 263] width 311 height 37
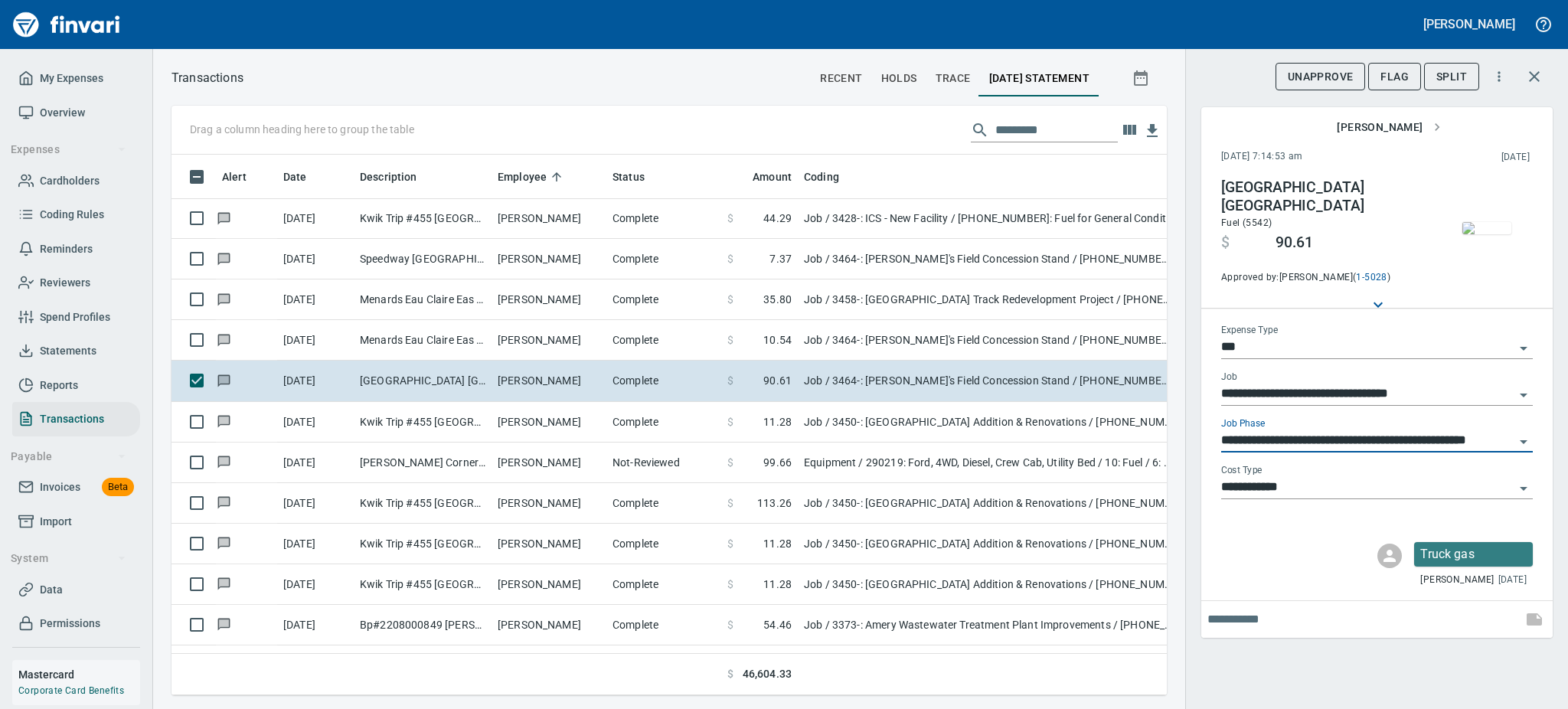
type input "**********"
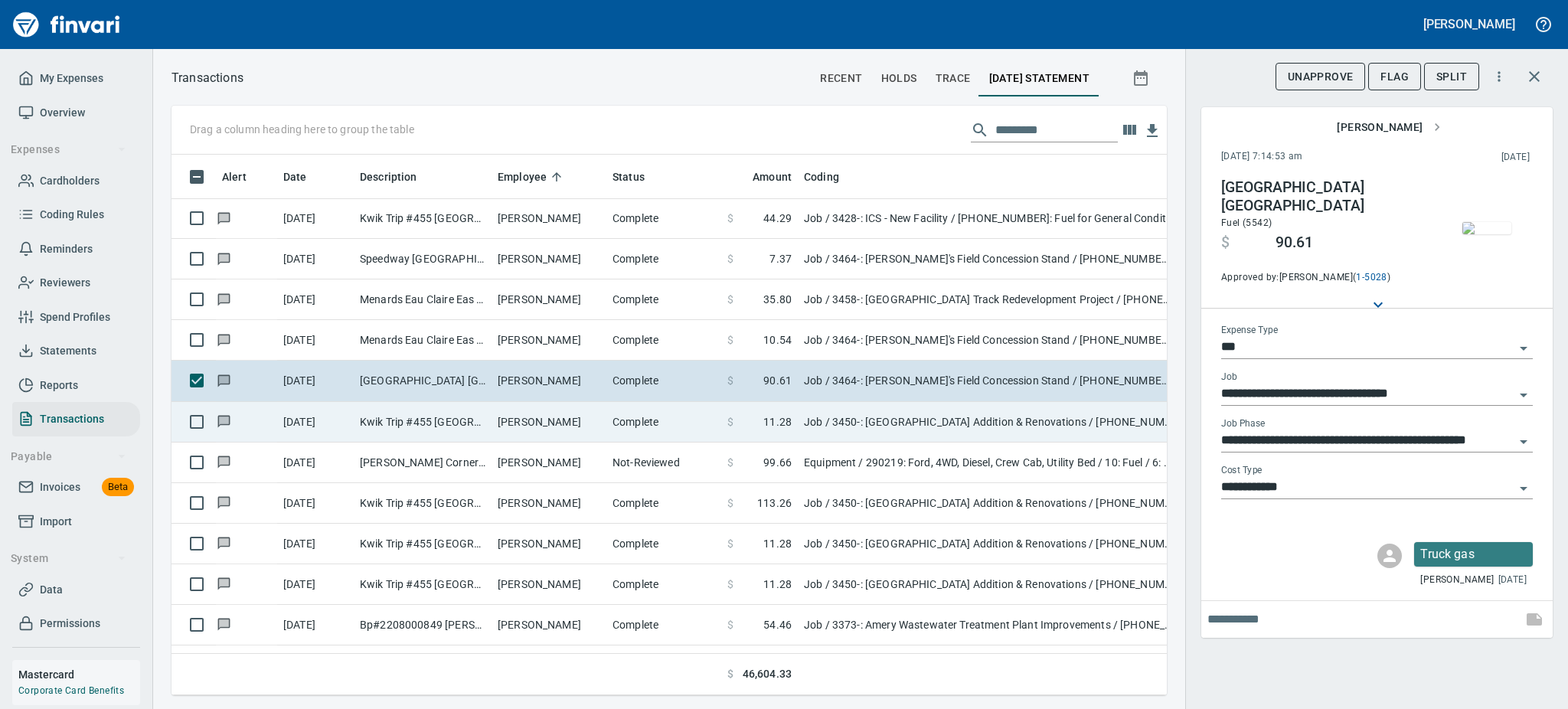
click at [517, 421] on td "[PERSON_NAME]" at bounding box center [549, 422] width 114 height 40
type input "**********"
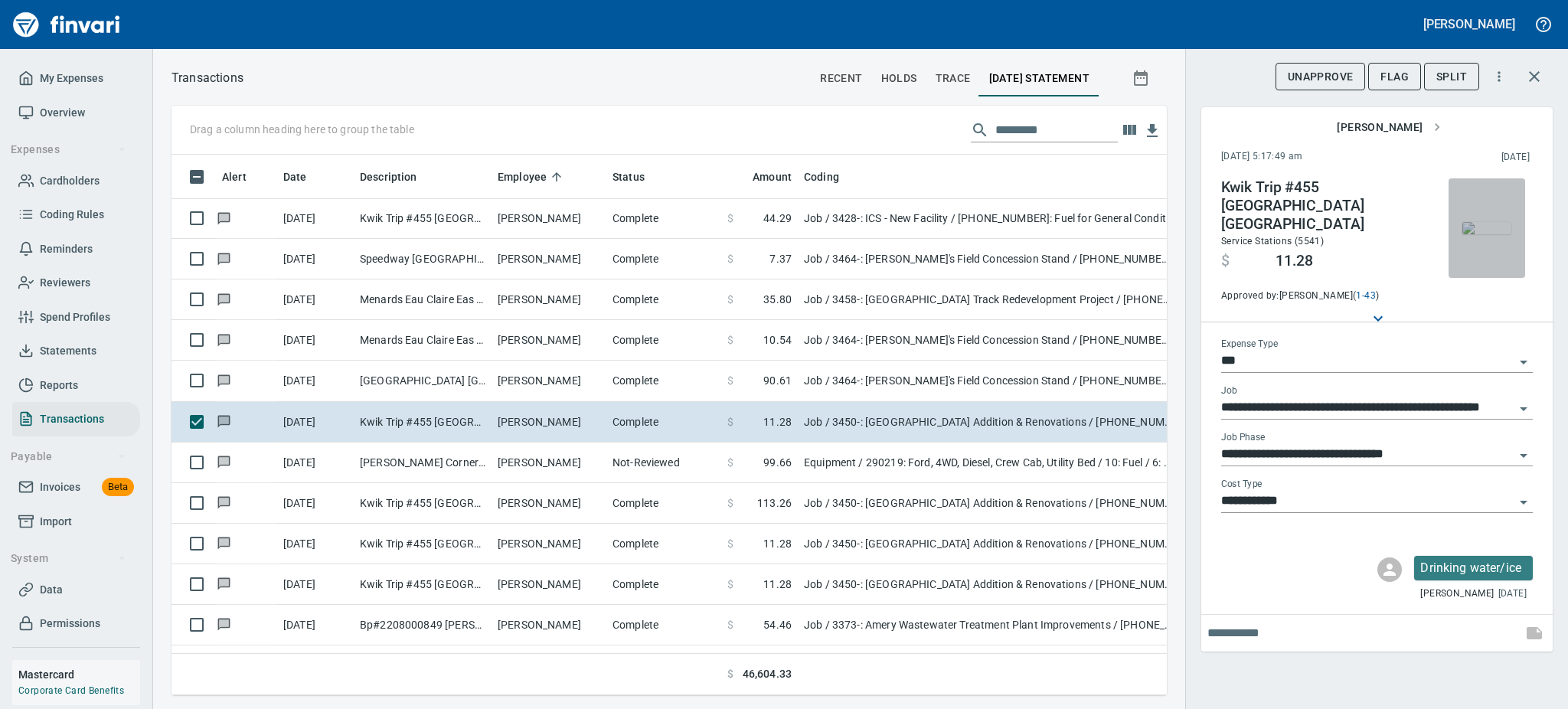
click at [1498, 222] on img "button" at bounding box center [1487, 228] width 49 height 12
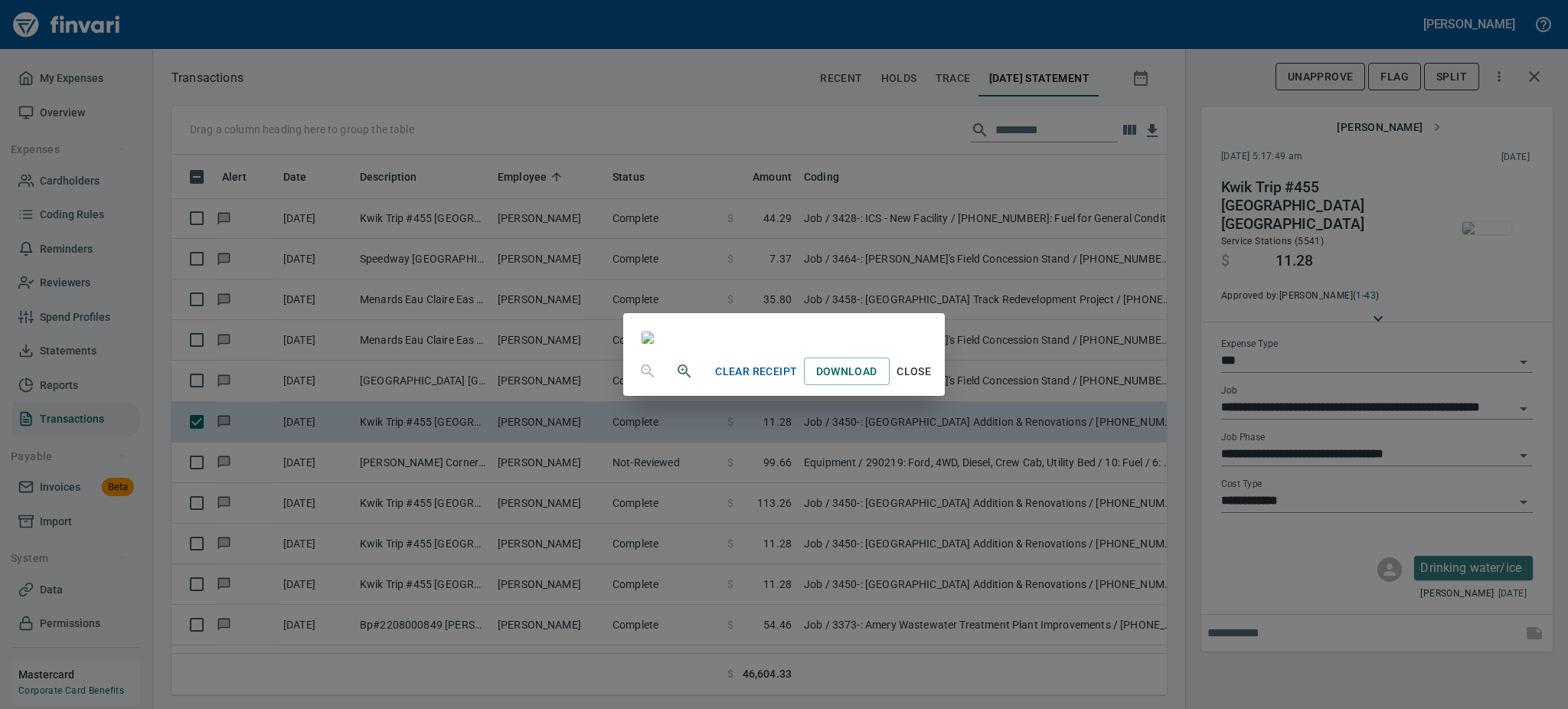
click at [933, 382] on span "Close" at bounding box center [913, 371] width 37 height 19
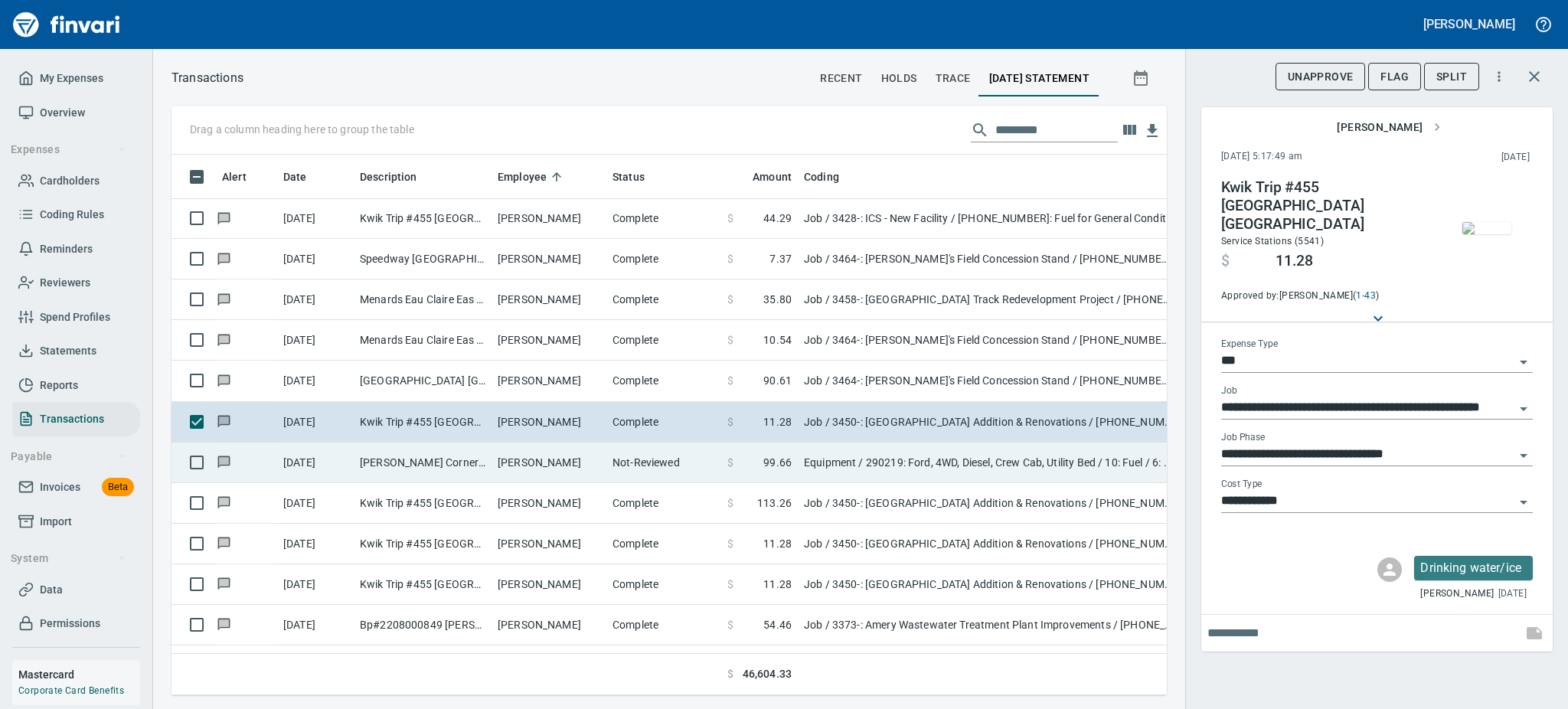
click at [530, 462] on td "[PERSON_NAME]" at bounding box center [549, 462] width 114 height 40
type input "*********"
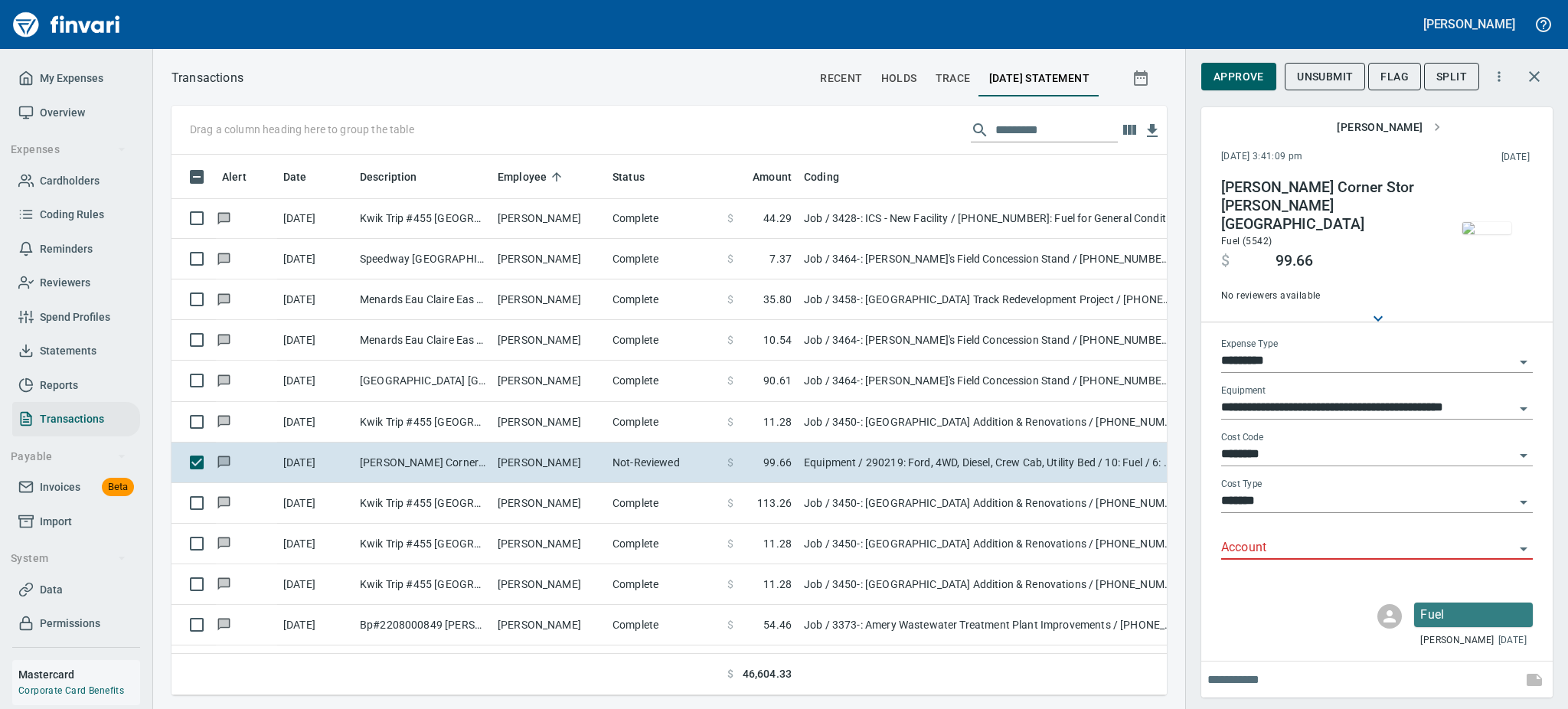
click at [1485, 223] on img "button" at bounding box center [1487, 228] width 49 height 12
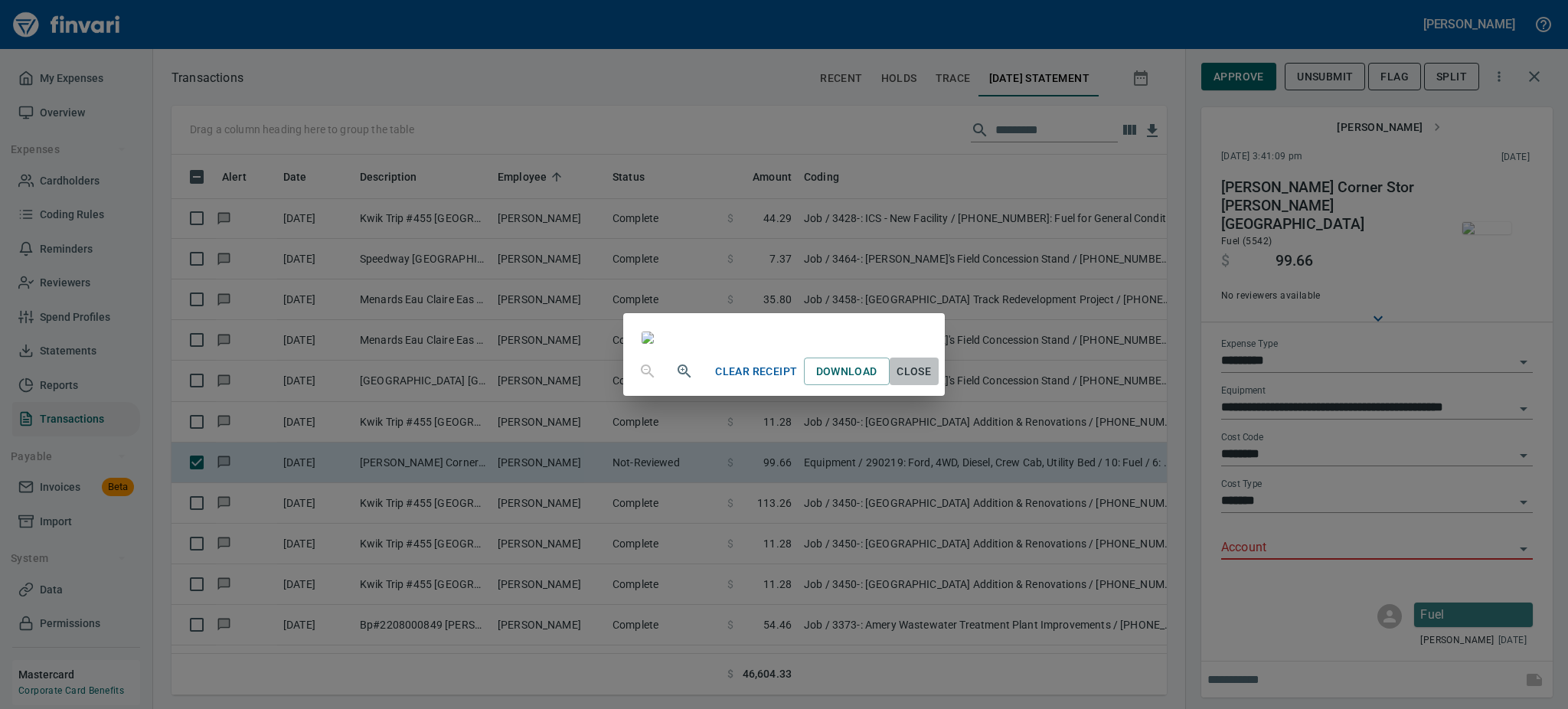
click at [933, 382] on span "Close" at bounding box center [913, 371] width 37 height 19
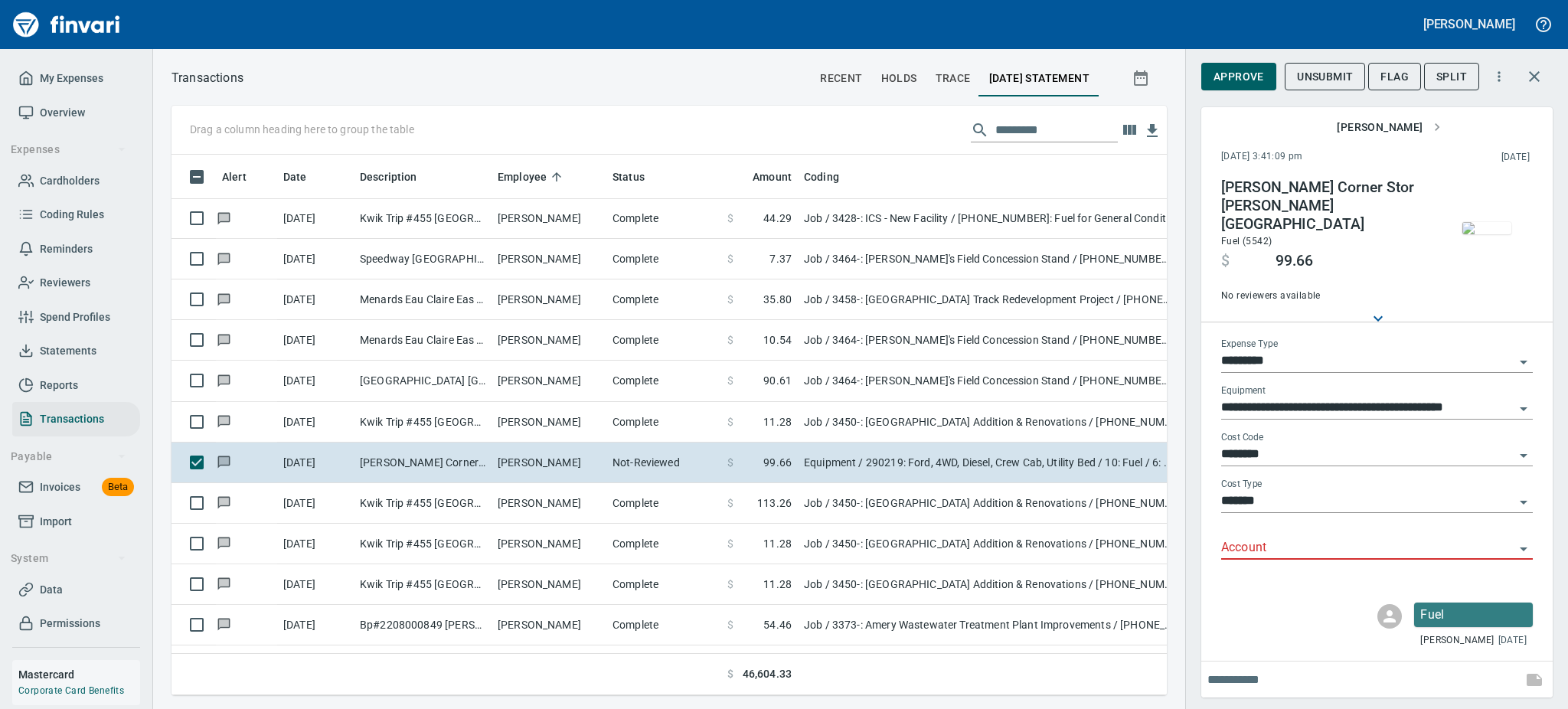
click at [1516, 540] on icon "Open" at bounding box center [1524, 550] width 19 height 19
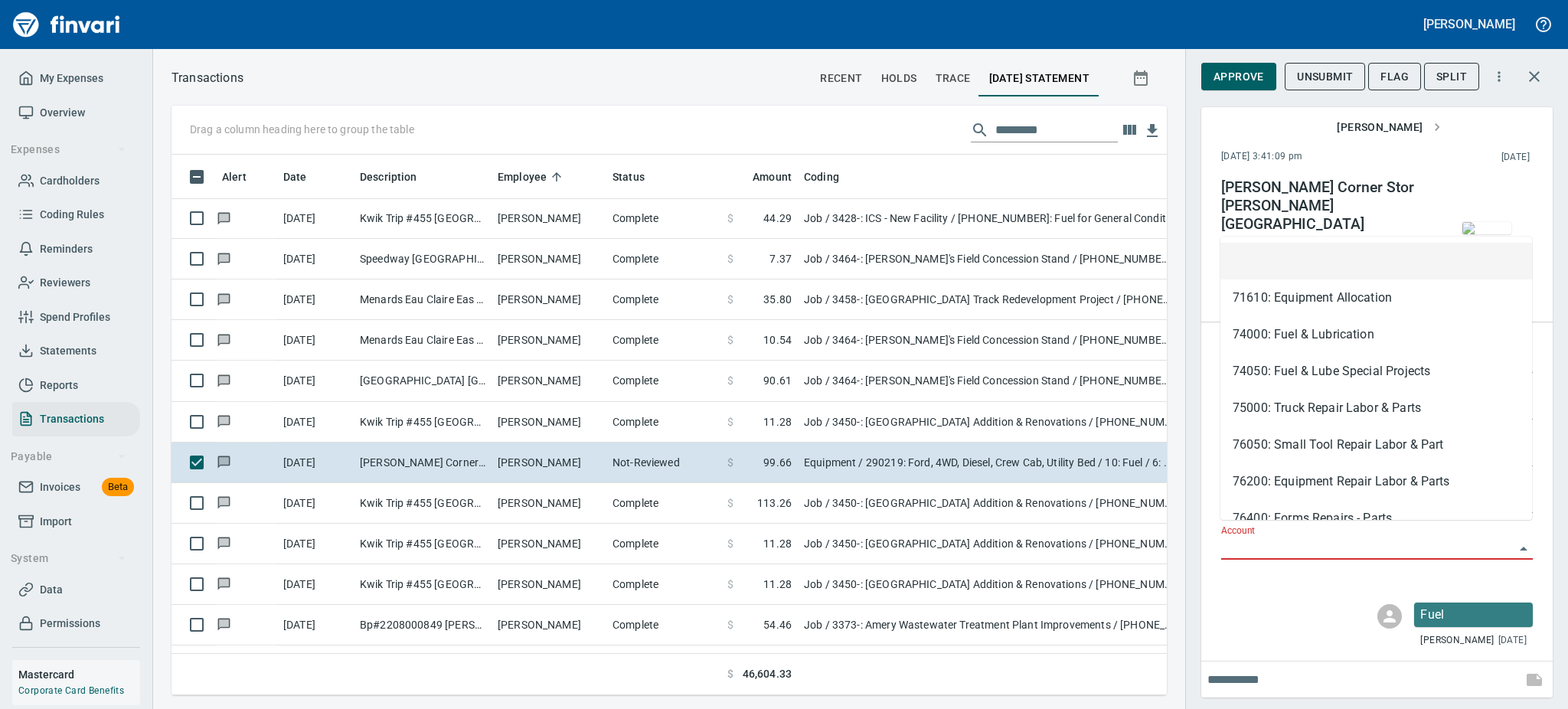
scroll to position [507, 961]
click at [1319, 328] on li "74000: Fuel & Lubrication" at bounding box center [1377, 334] width 311 height 37
type input "**********"
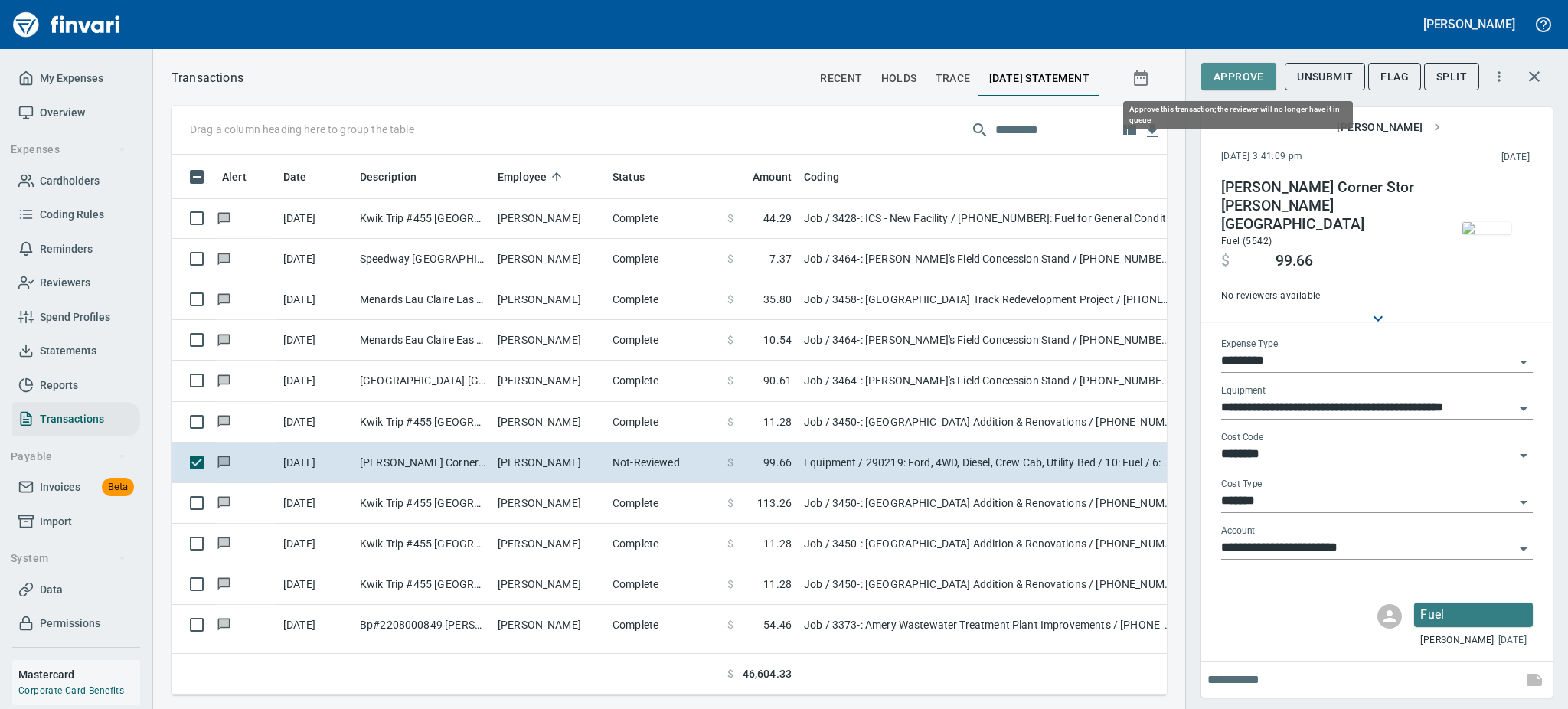
click at [1226, 77] on span "Approve" at bounding box center [1239, 77] width 51 height 19
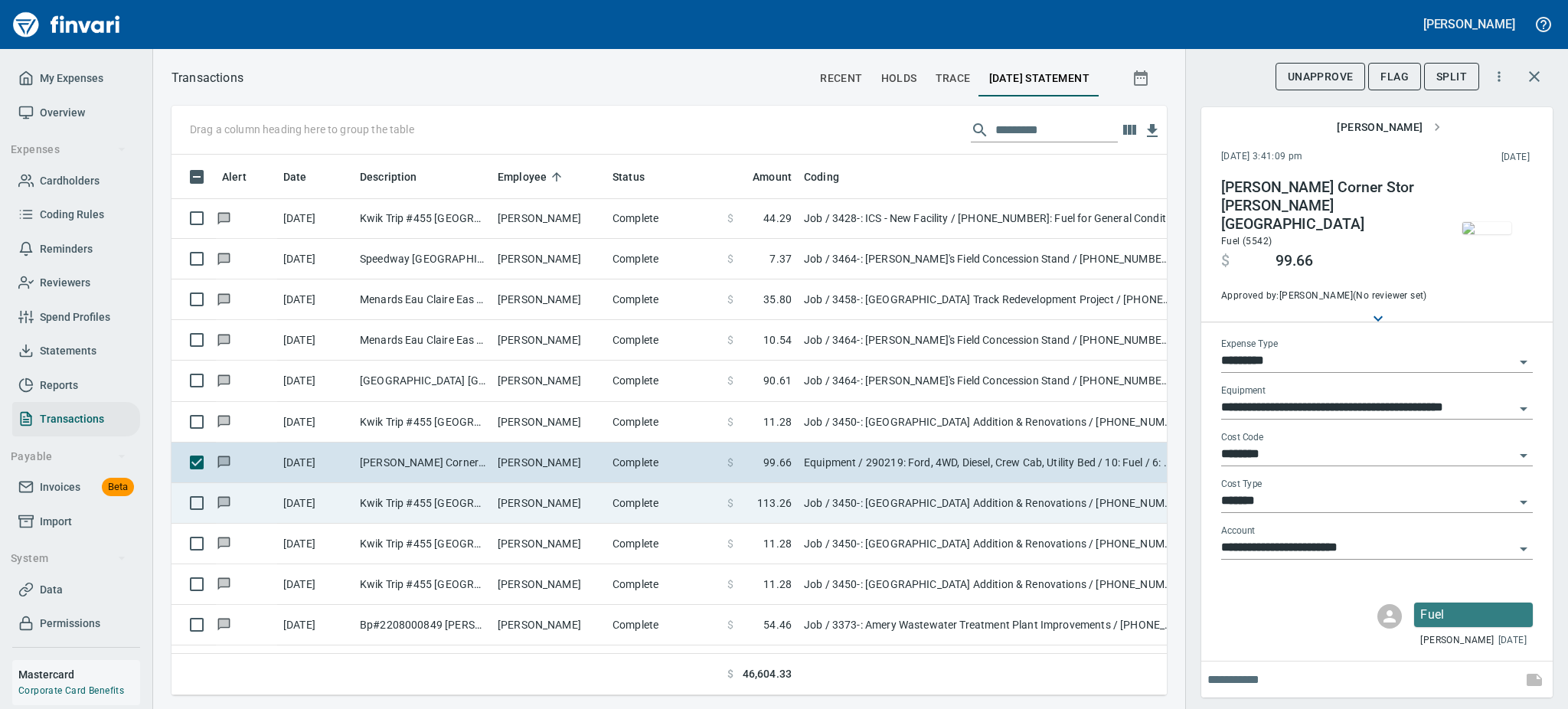
click at [535, 504] on td "[PERSON_NAME]" at bounding box center [549, 503] width 114 height 40
type input "***"
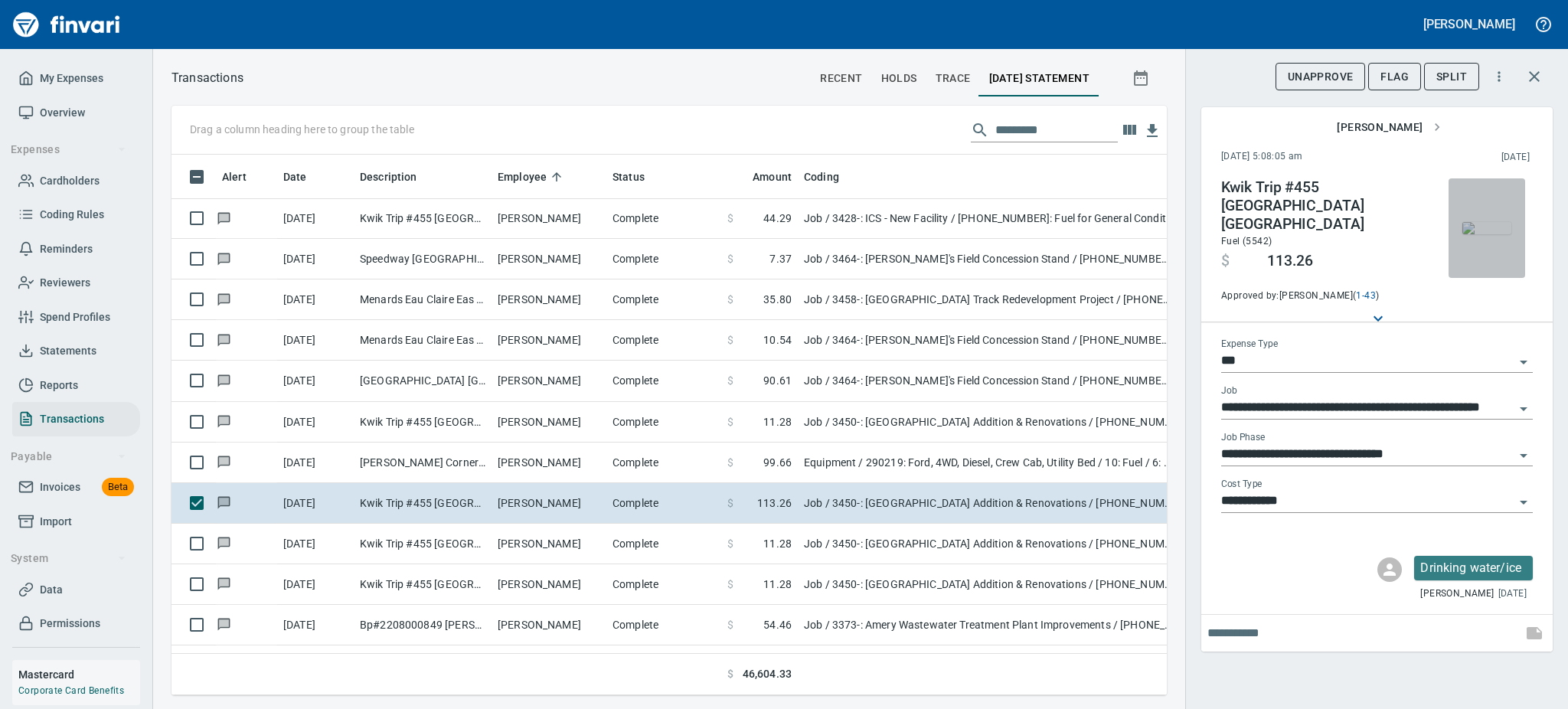
click at [1483, 222] on img "button" at bounding box center [1487, 228] width 49 height 12
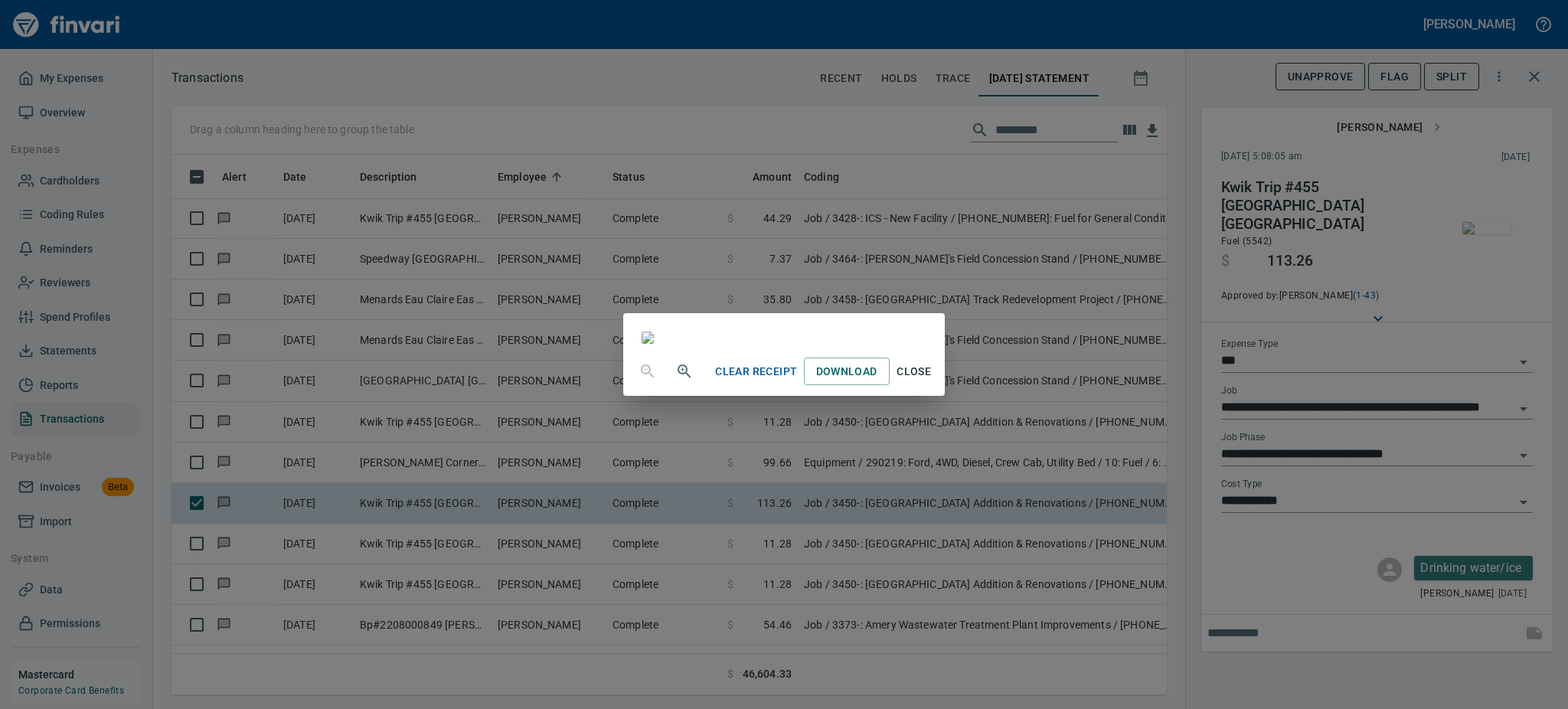
click at [933, 382] on span "Close" at bounding box center [913, 371] width 37 height 19
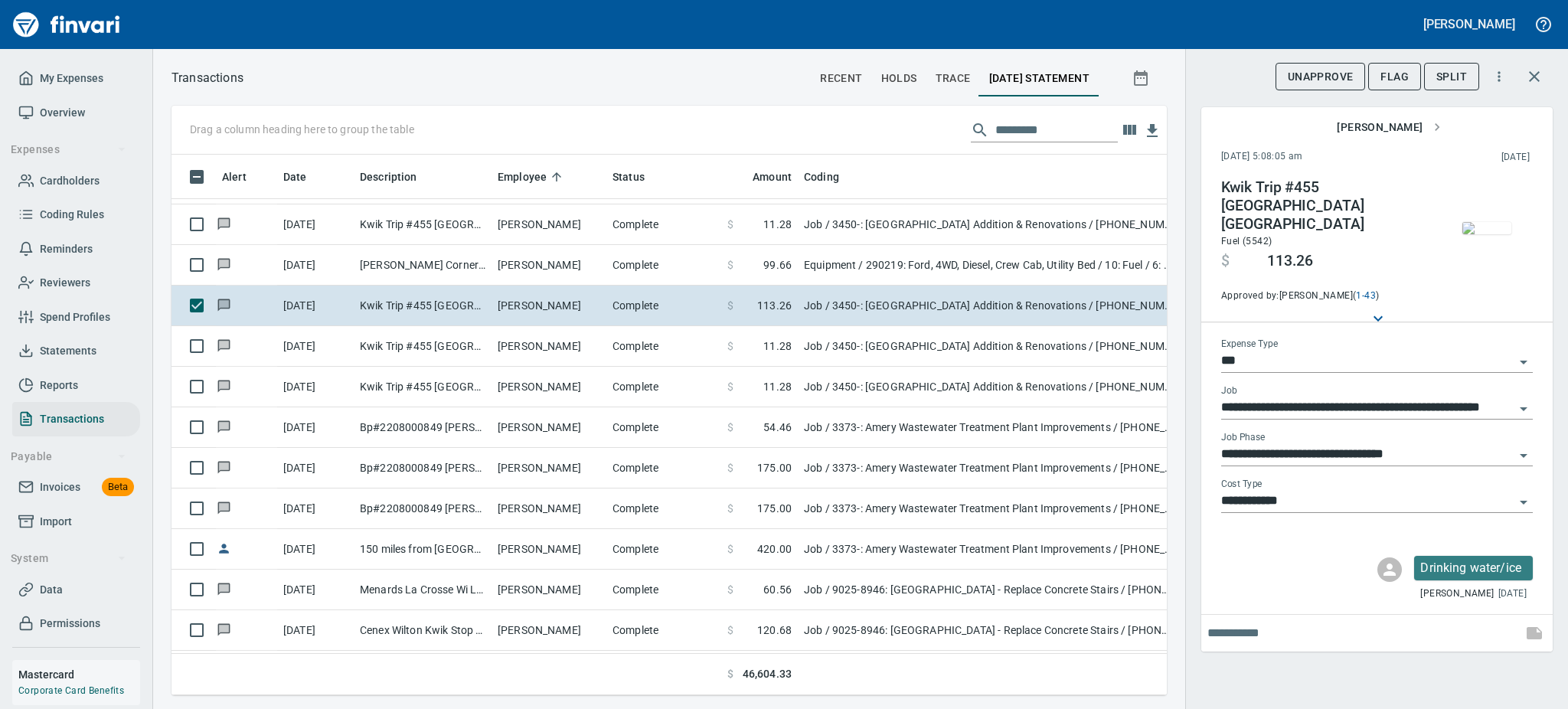
scroll to position [408, 0]
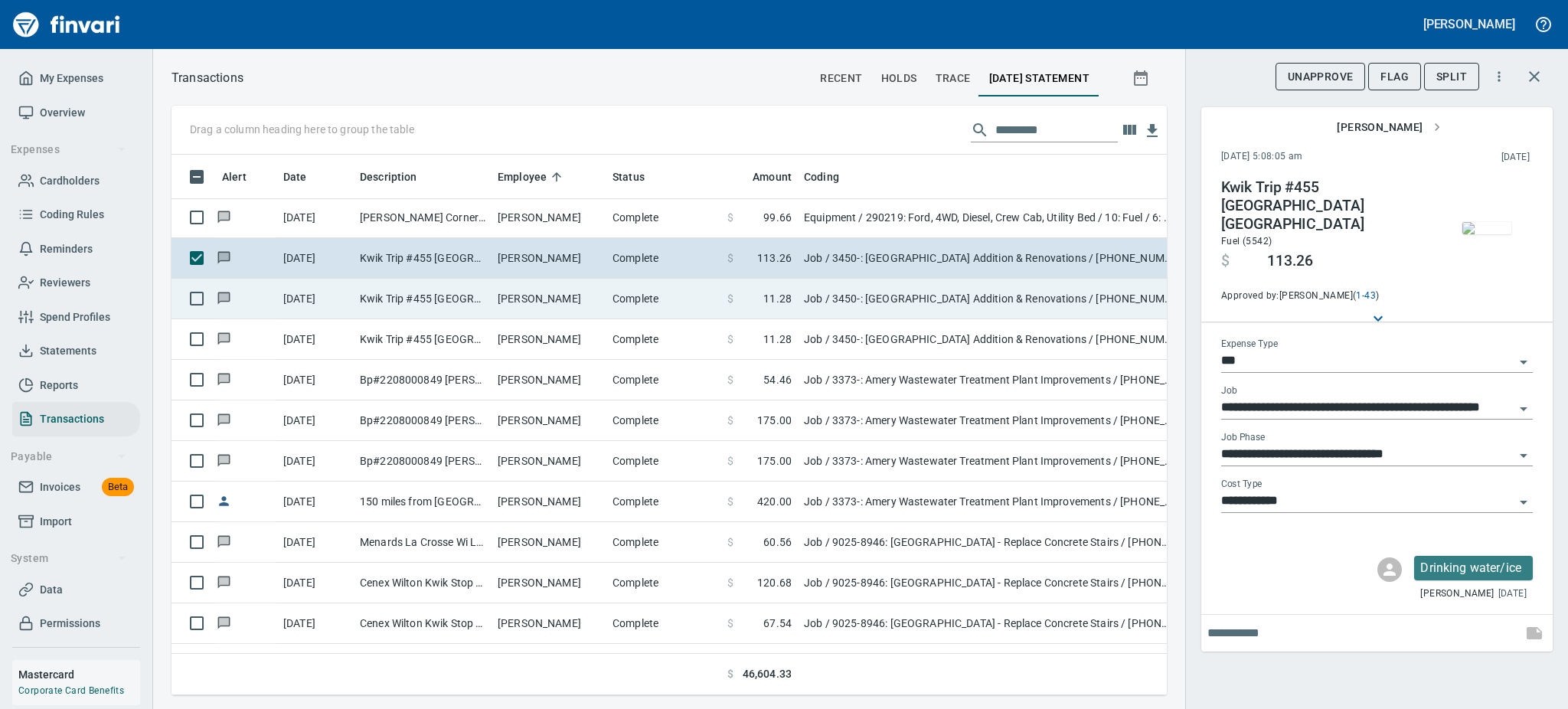
click at [530, 303] on td "[PERSON_NAME]" at bounding box center [549, 298] width 114 height 40
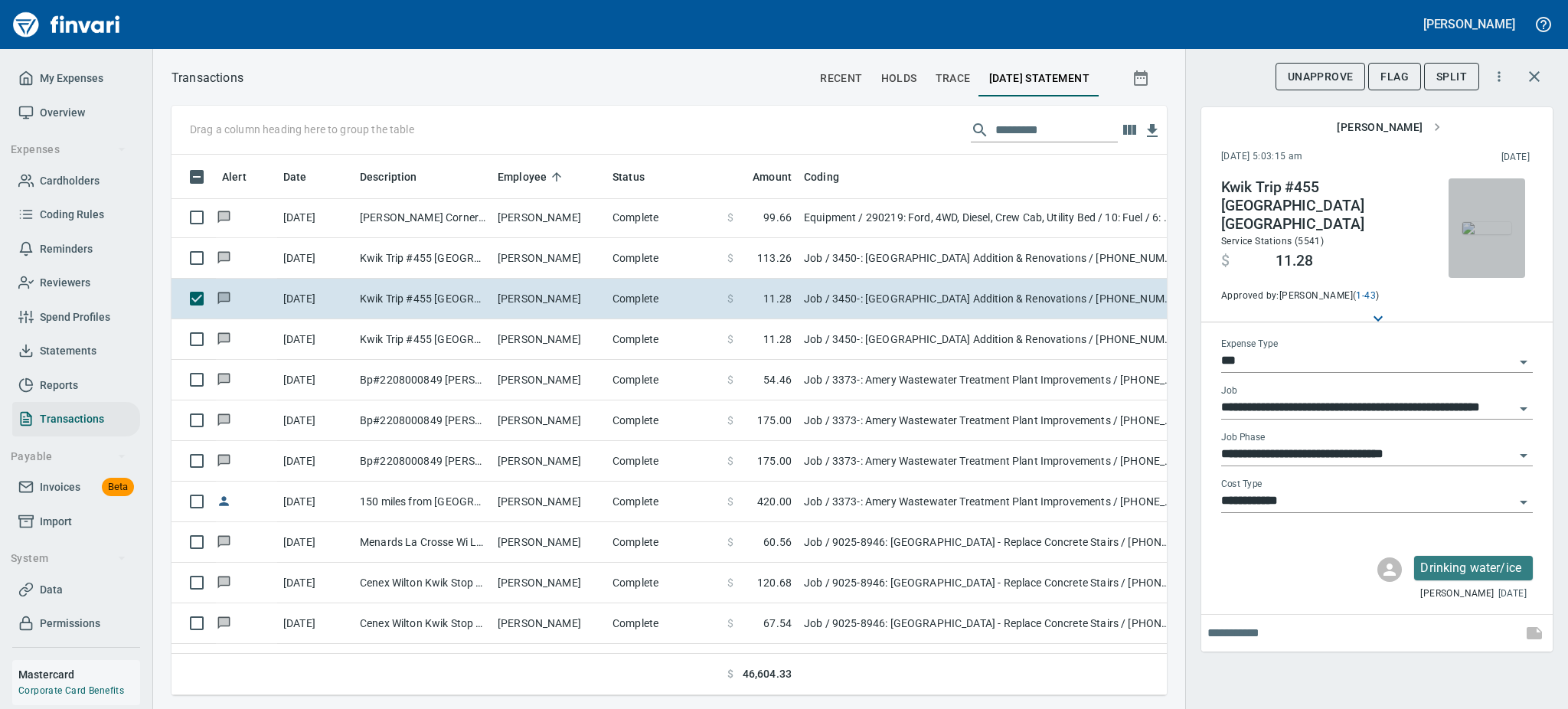
click at [1476, 222] on img "button" at bounding box center [1487, 228] width 49 height 12
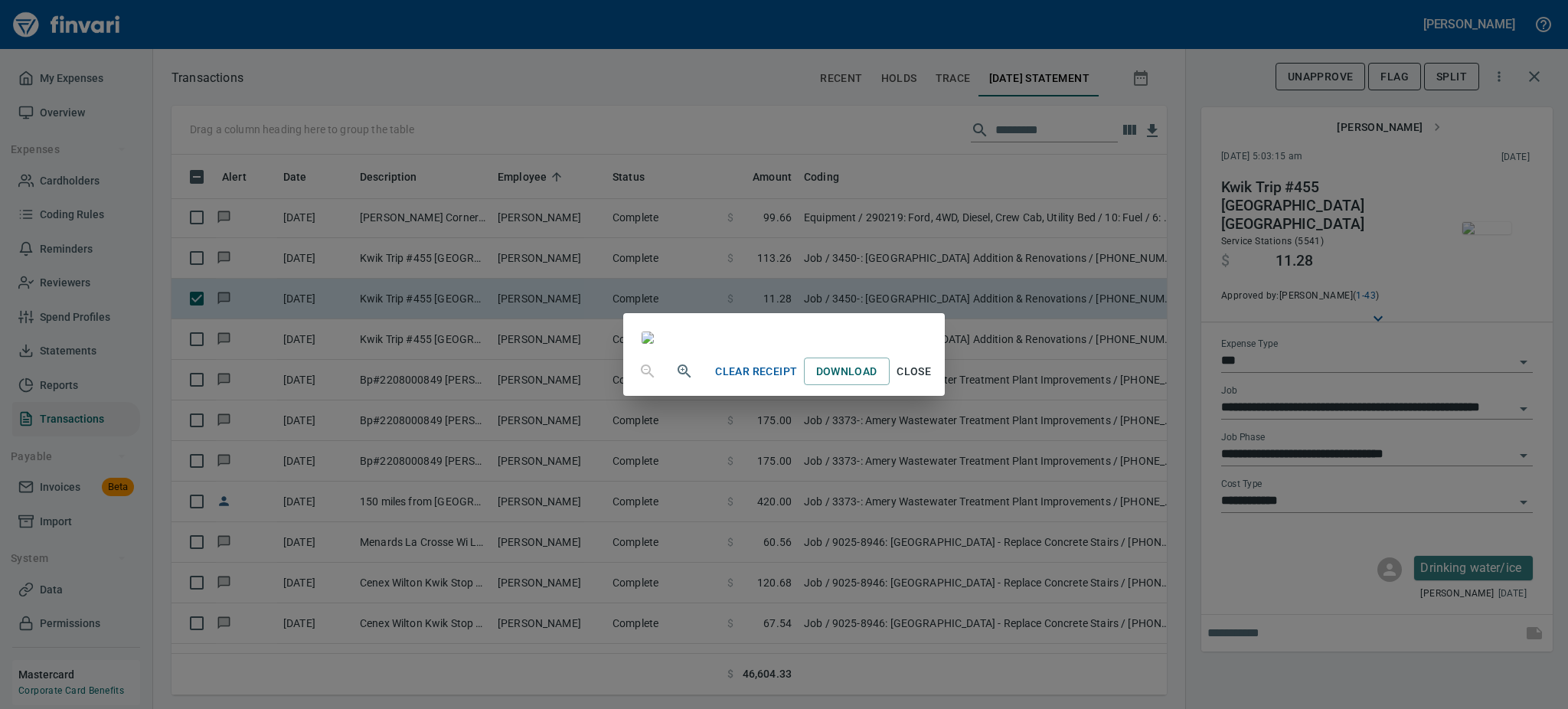
click at [933, 382] on span "Close" at bounding box center [913, 371] width 37 height 19
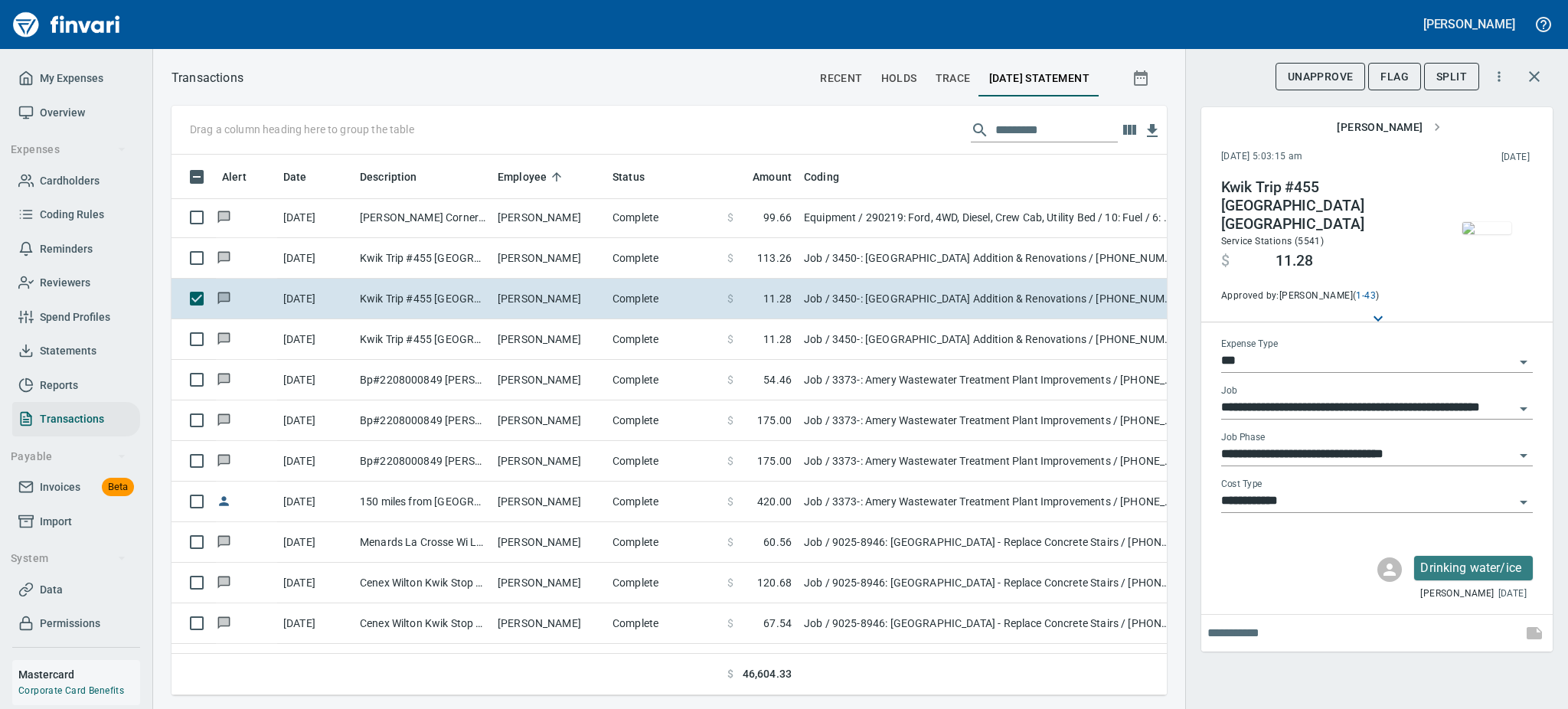
click at [1483, 231] on img "button" at bounding box center [1487, 228] width 49 height 12
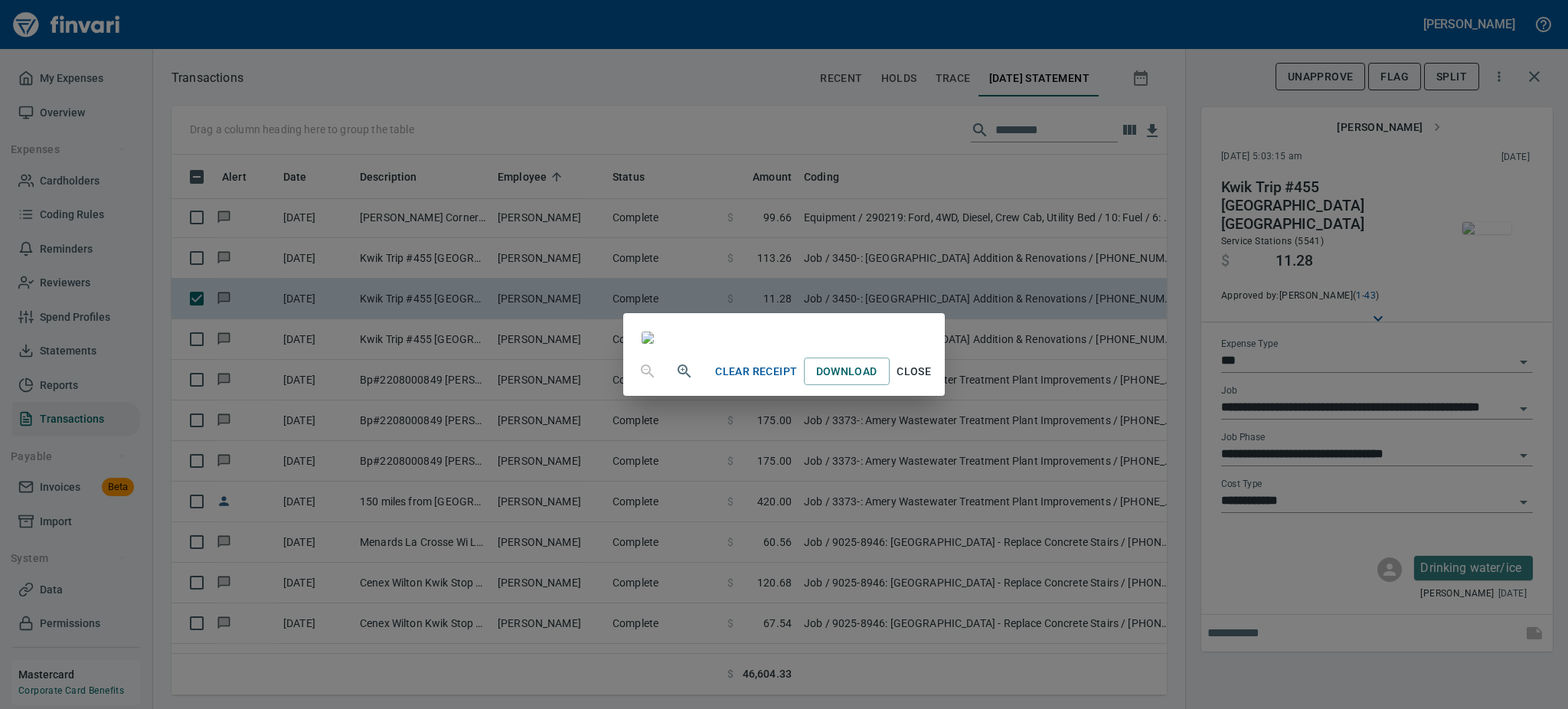
click at [933, 382] on span "Close" at bounding box center [913, 371] width 37 height 19
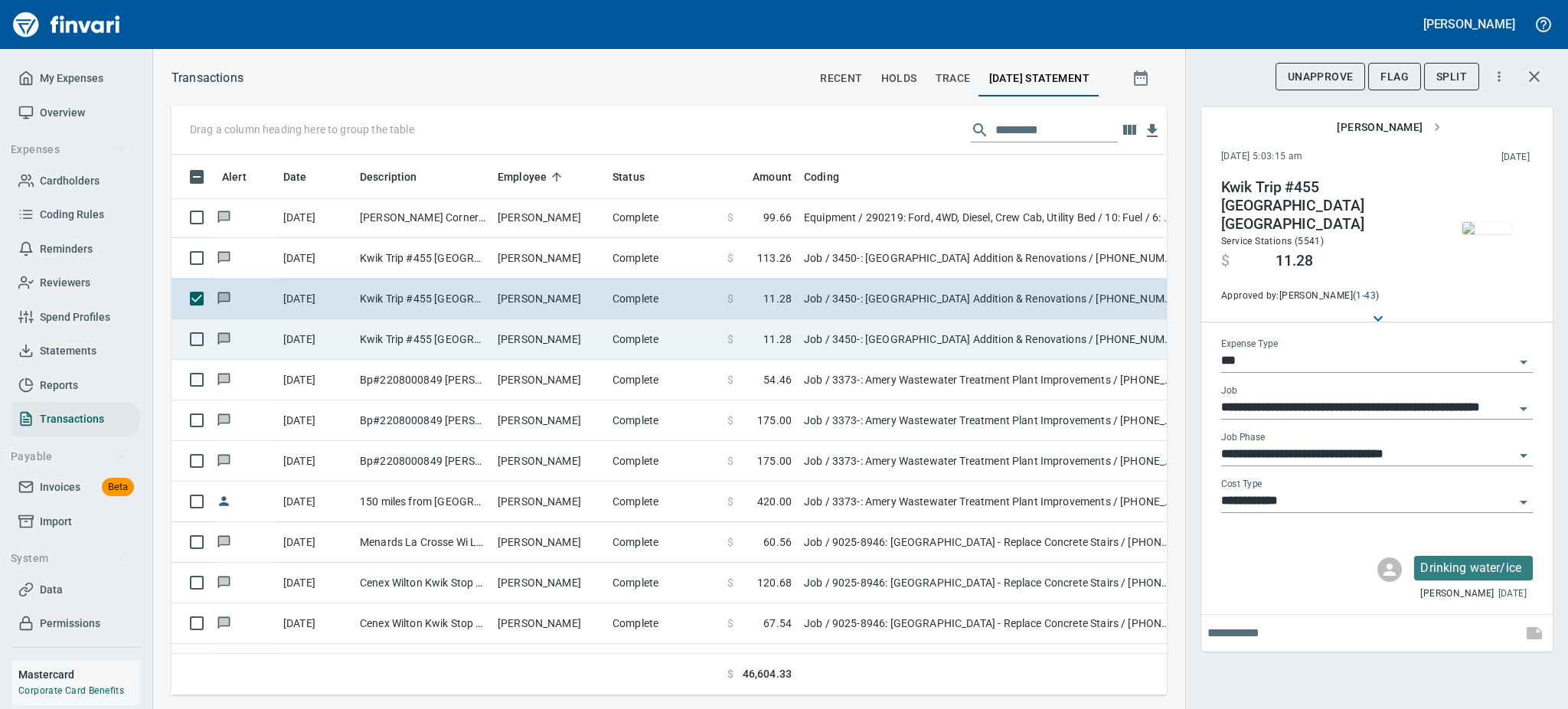
click at [553, 337] on td "[PERSON_NAME]" at bounding box center [549, 339] width 114 height 40
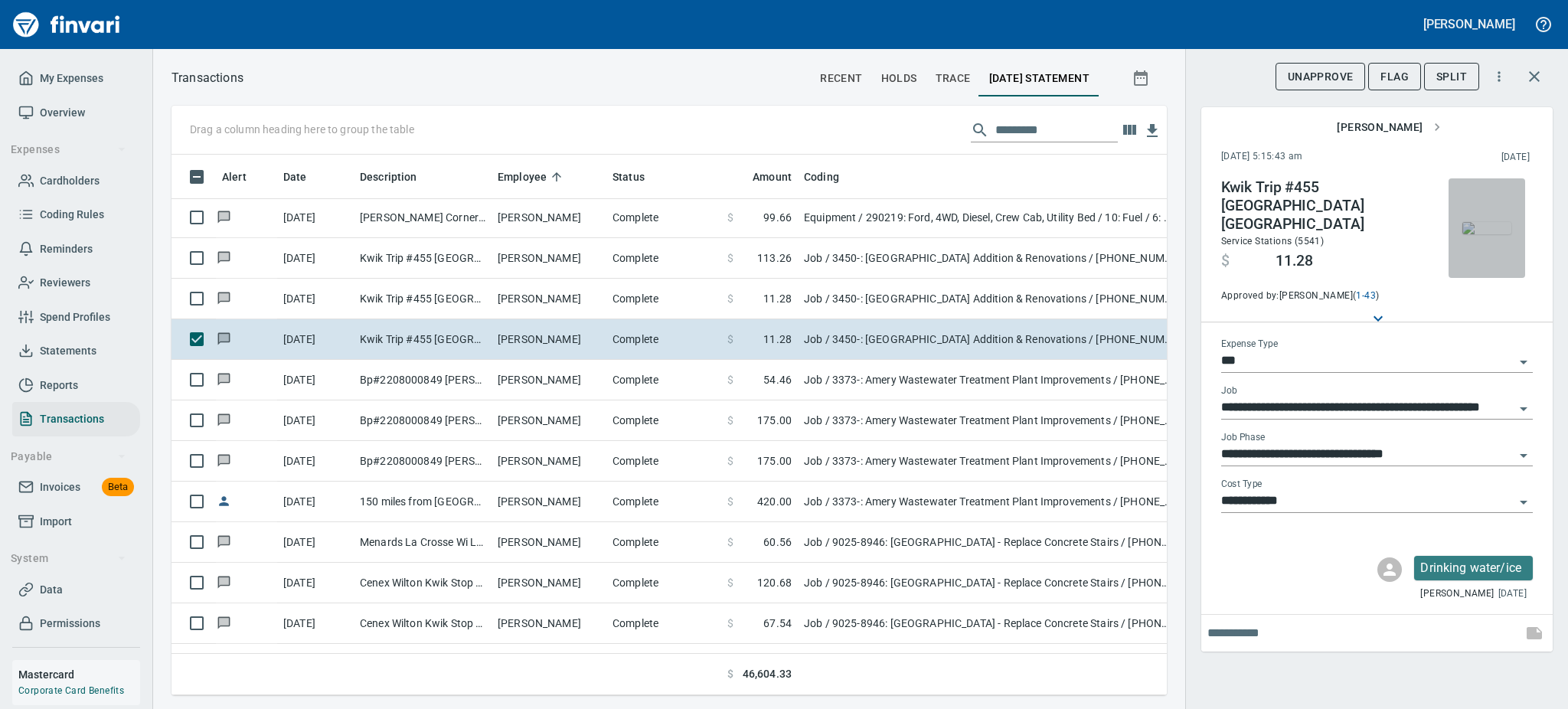
click at [1476, 232] on img "button" at bounding box center [1487, 228] width 49 height 12
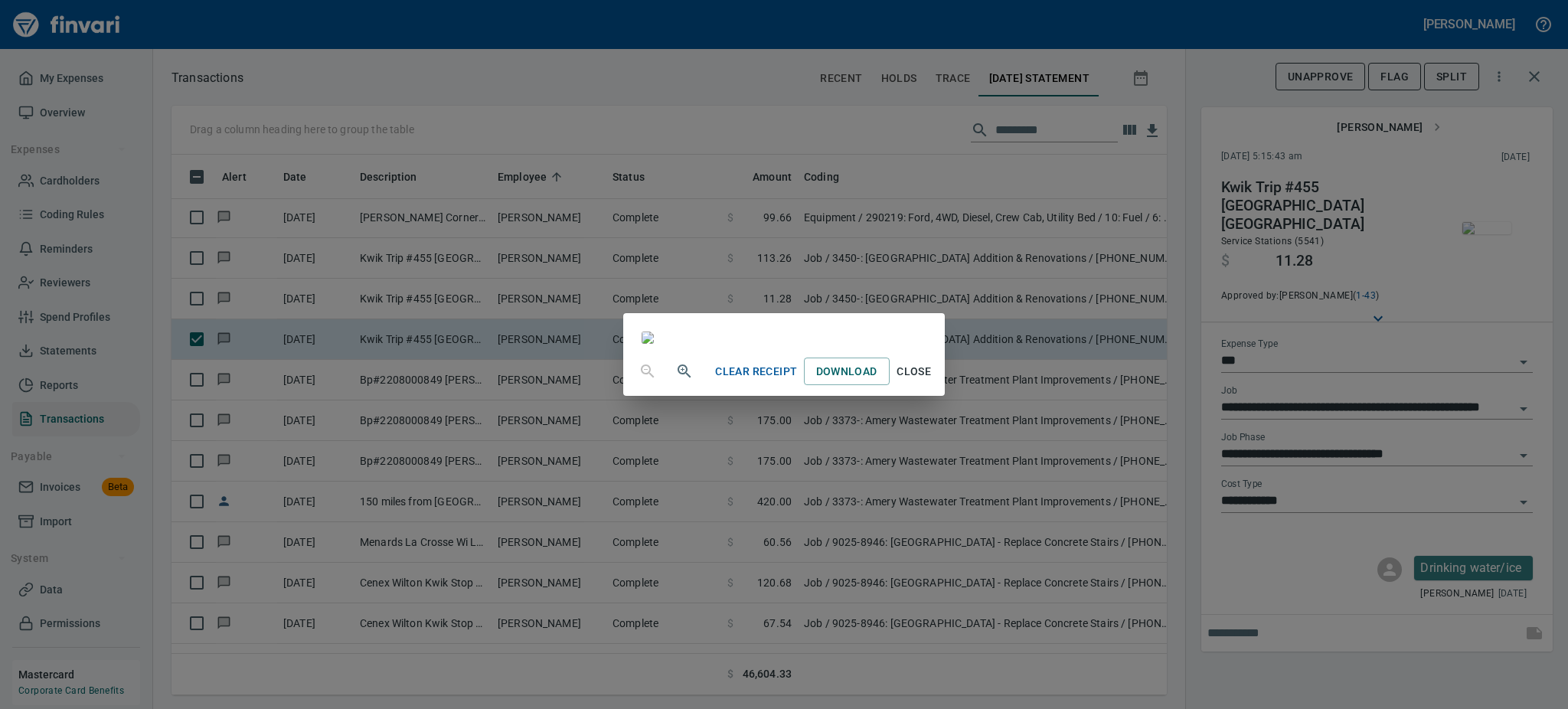
click at [933, 382] on span "Close" at bounding box center [913, 371] width 37 height 19
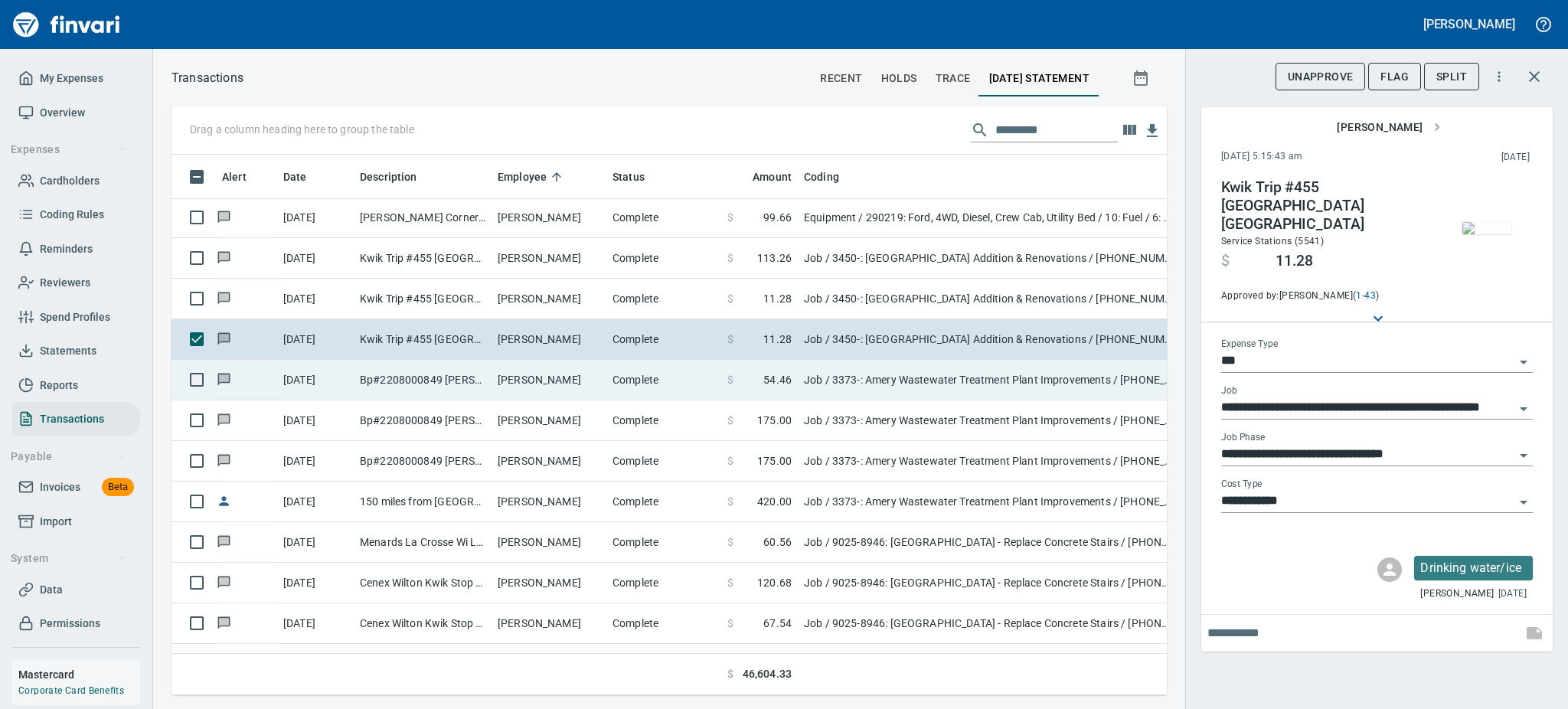
click at [529, 384] on td "[PERSON_NAME]" at bounding box center [549, 380] width 114 height 40
type input "**********"
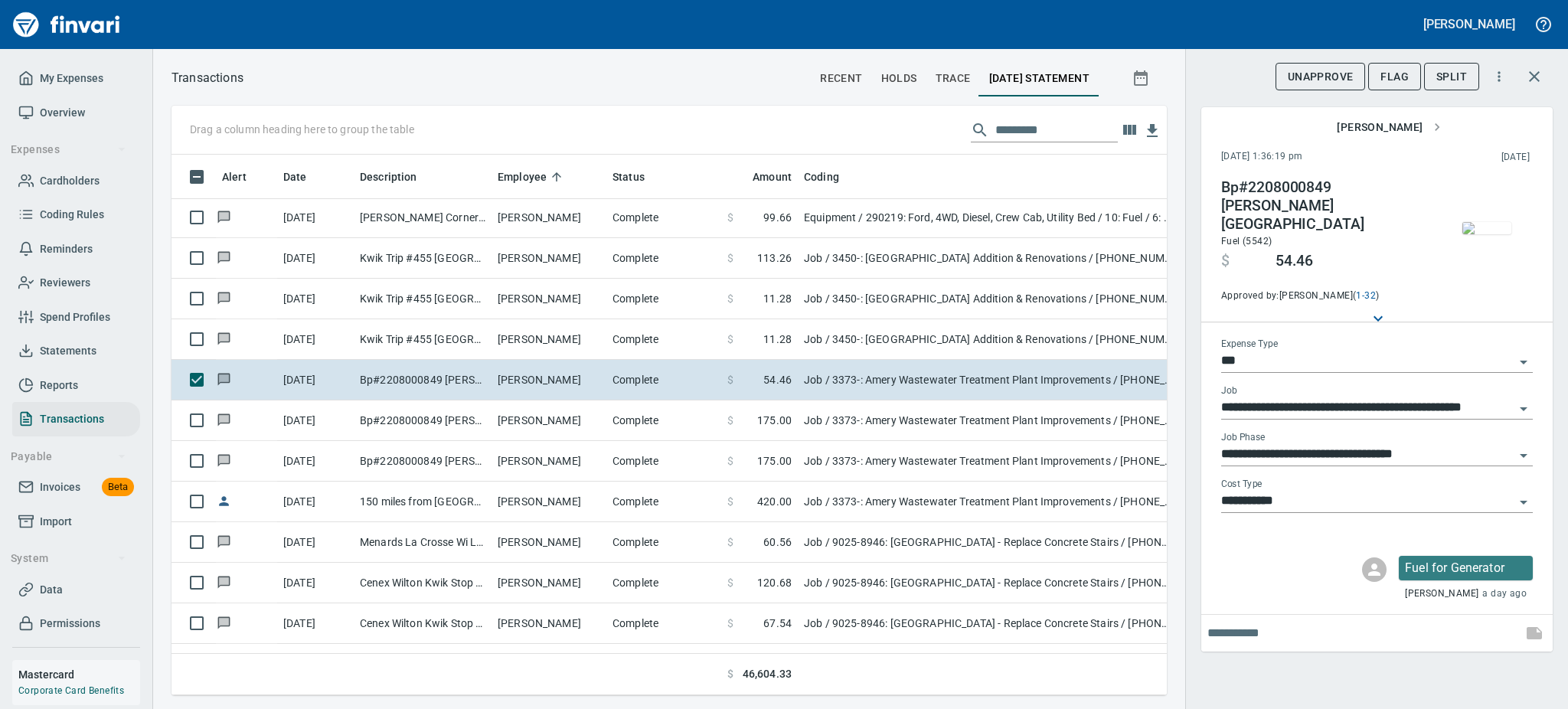
click at [1502, 229] on img "button" at bounding box center [1487, 228] width 49 height 12
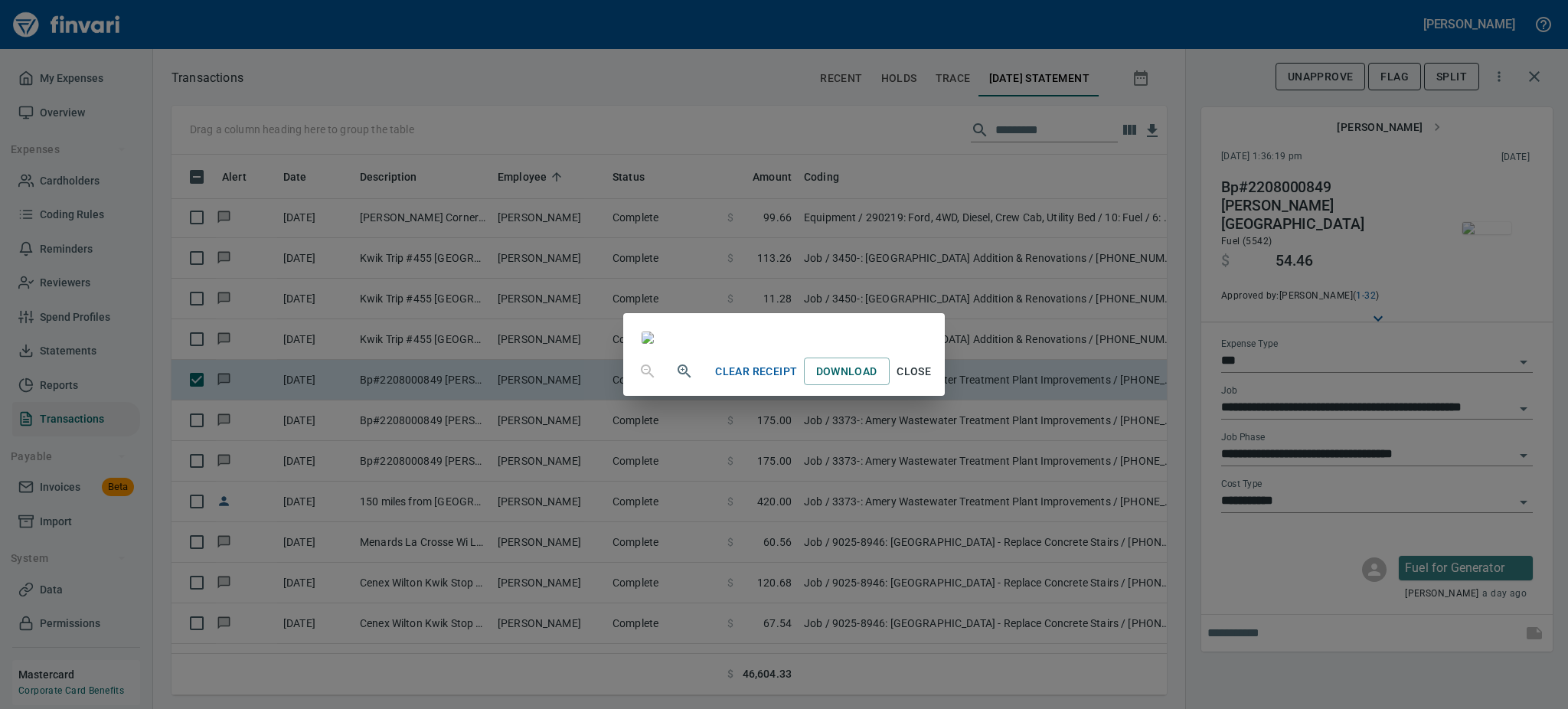
click at [933, 382] on span "Close" at bounding box center [913, 371] width 37 height 19
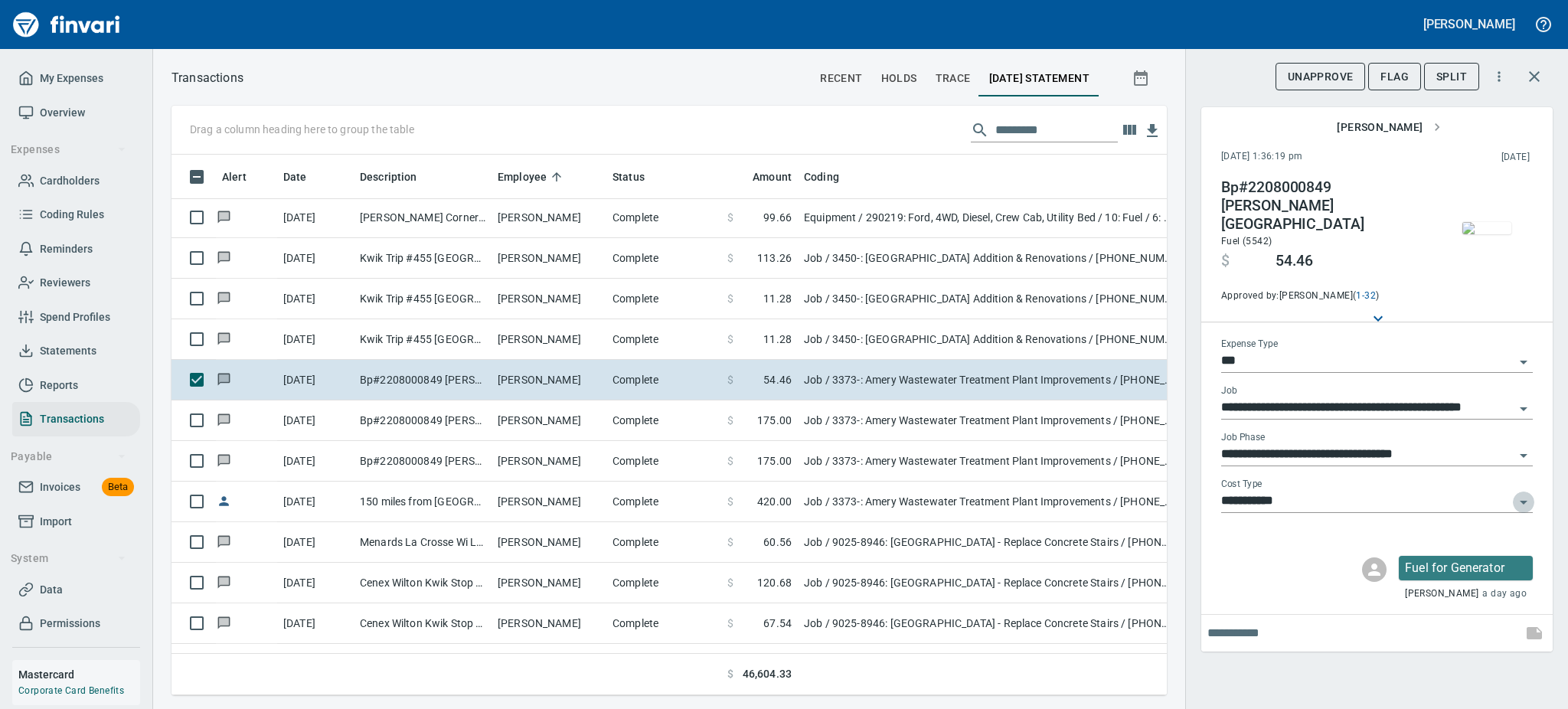
click at [1522, 493] on icon "Open" at bounding box center [1524, 503] width 19 height 19
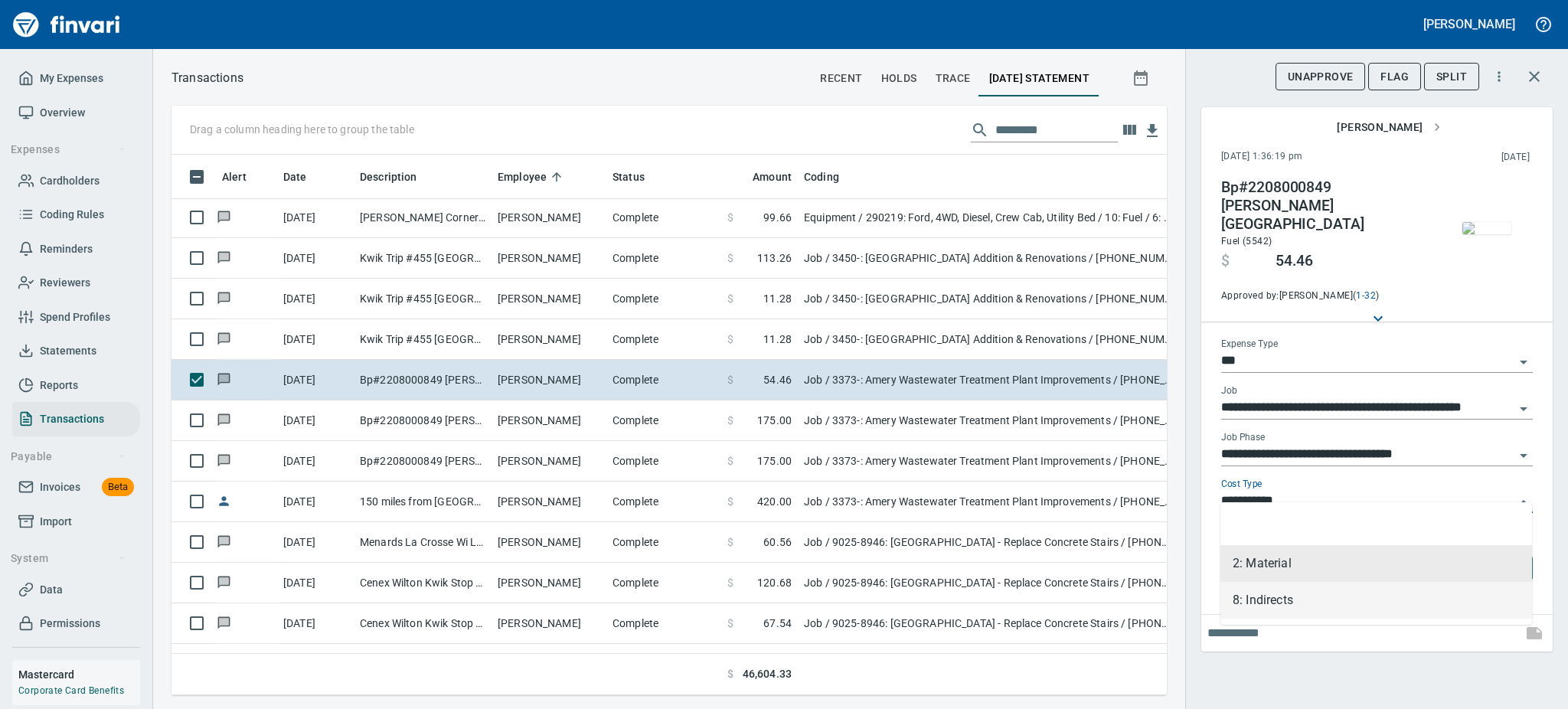
click at [1290, 611] on li "8: Indirects" at bounding box center [1377, 600] width 311 height 37
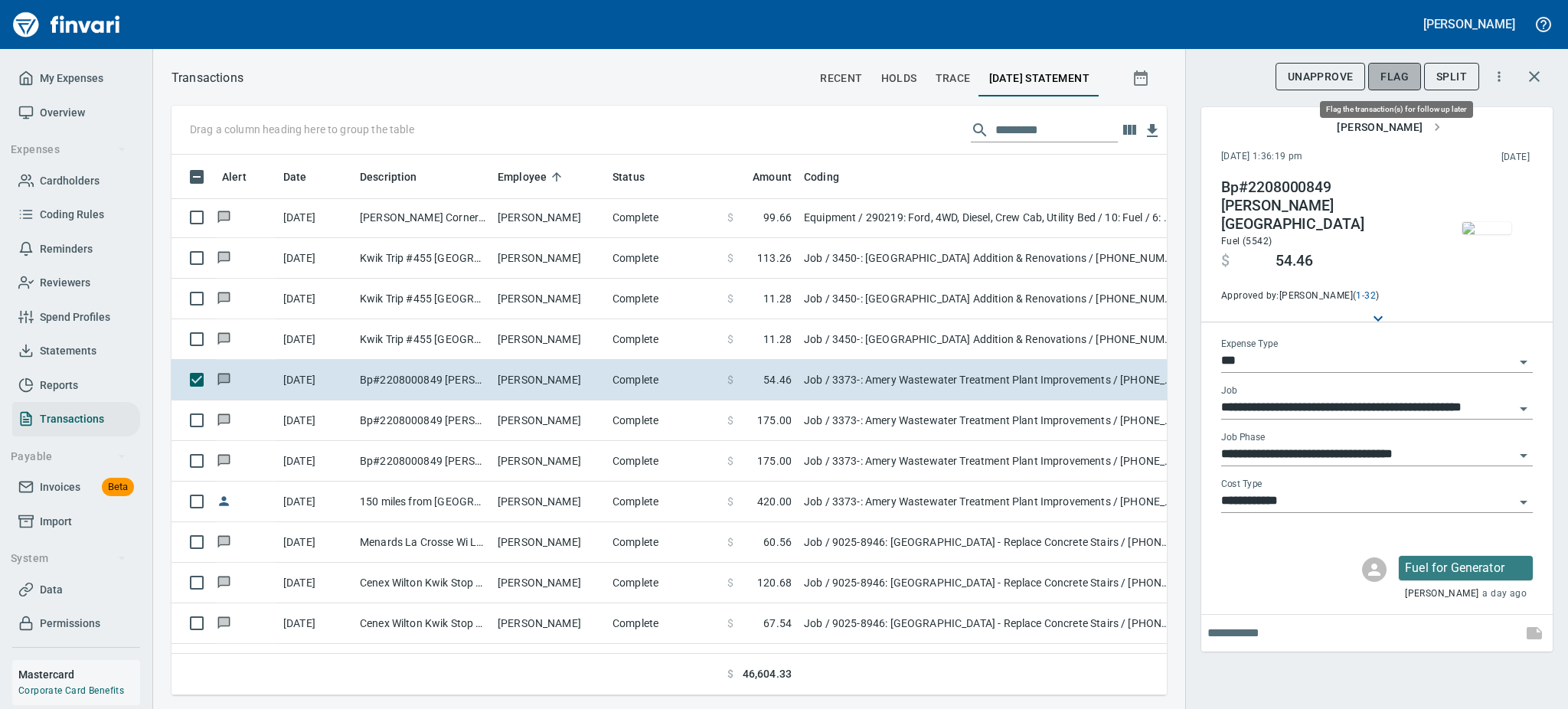
click at [1389, 80] on span "Flag" at bounding box center [1395, 77] width 28 height 19
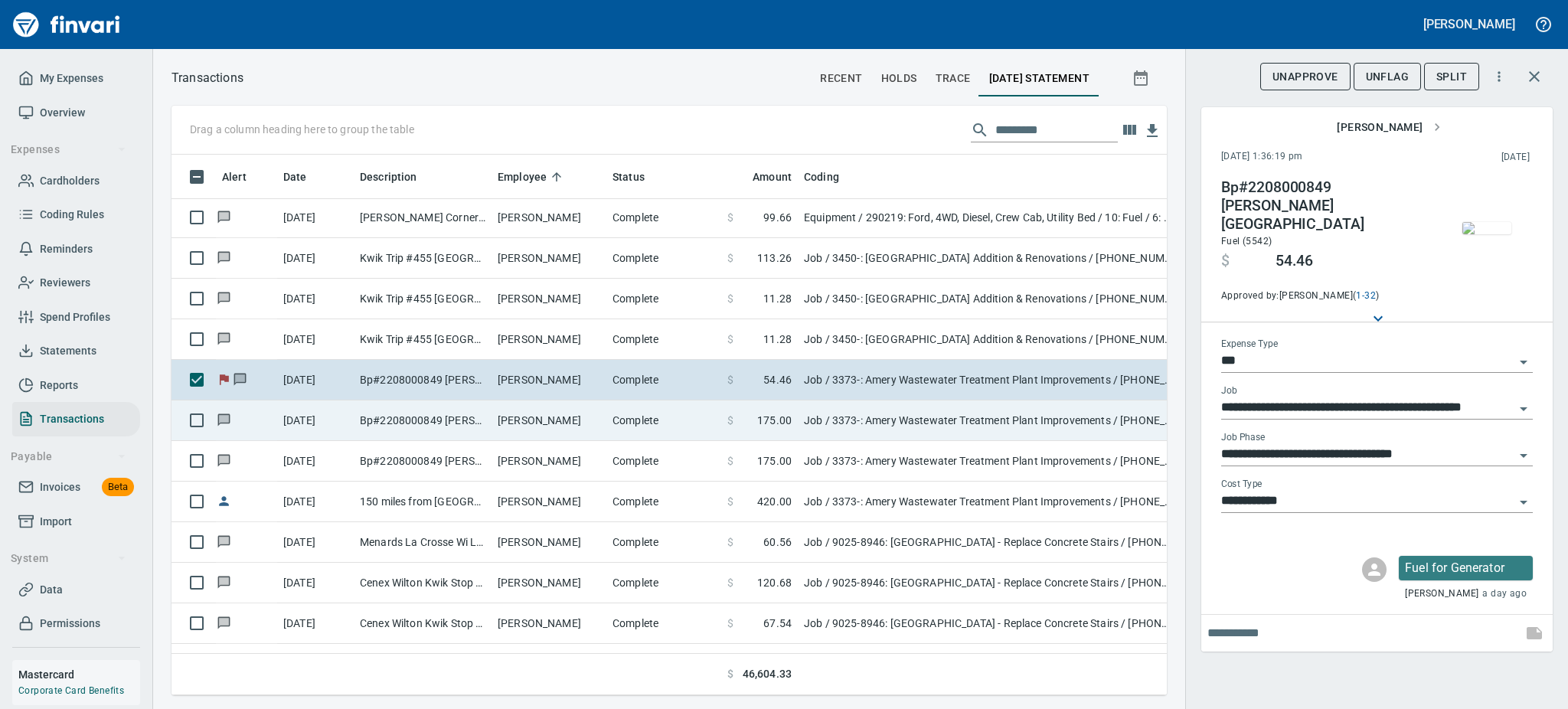
click at [441, 421] on td "Bp#2208000849 [PERSON_NAME][GEOGRAPHIC_DATA]" at bounding box center [422, 420] width 138 height 40
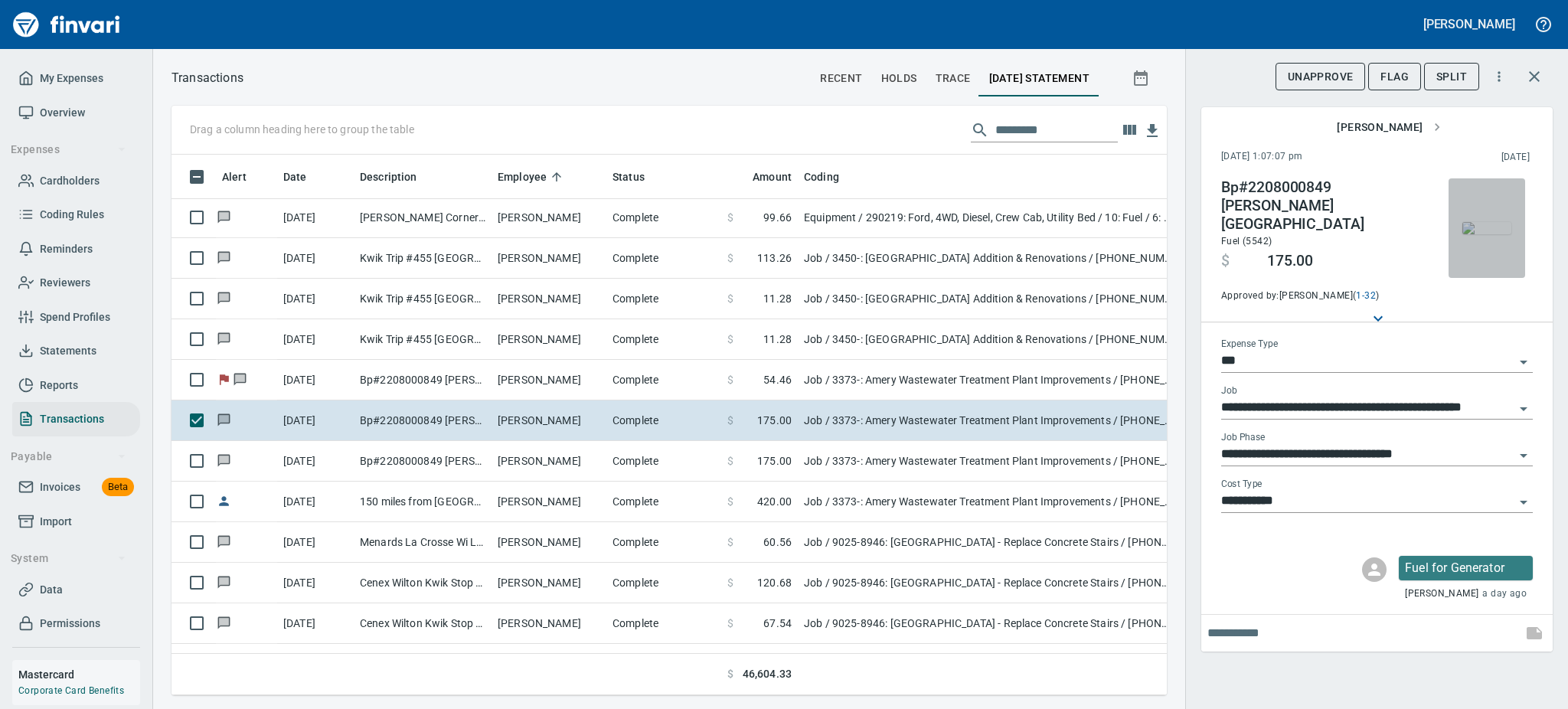
click at [1493, 234] on img "button" at bounding box center [1487, 228] width 49 height 12
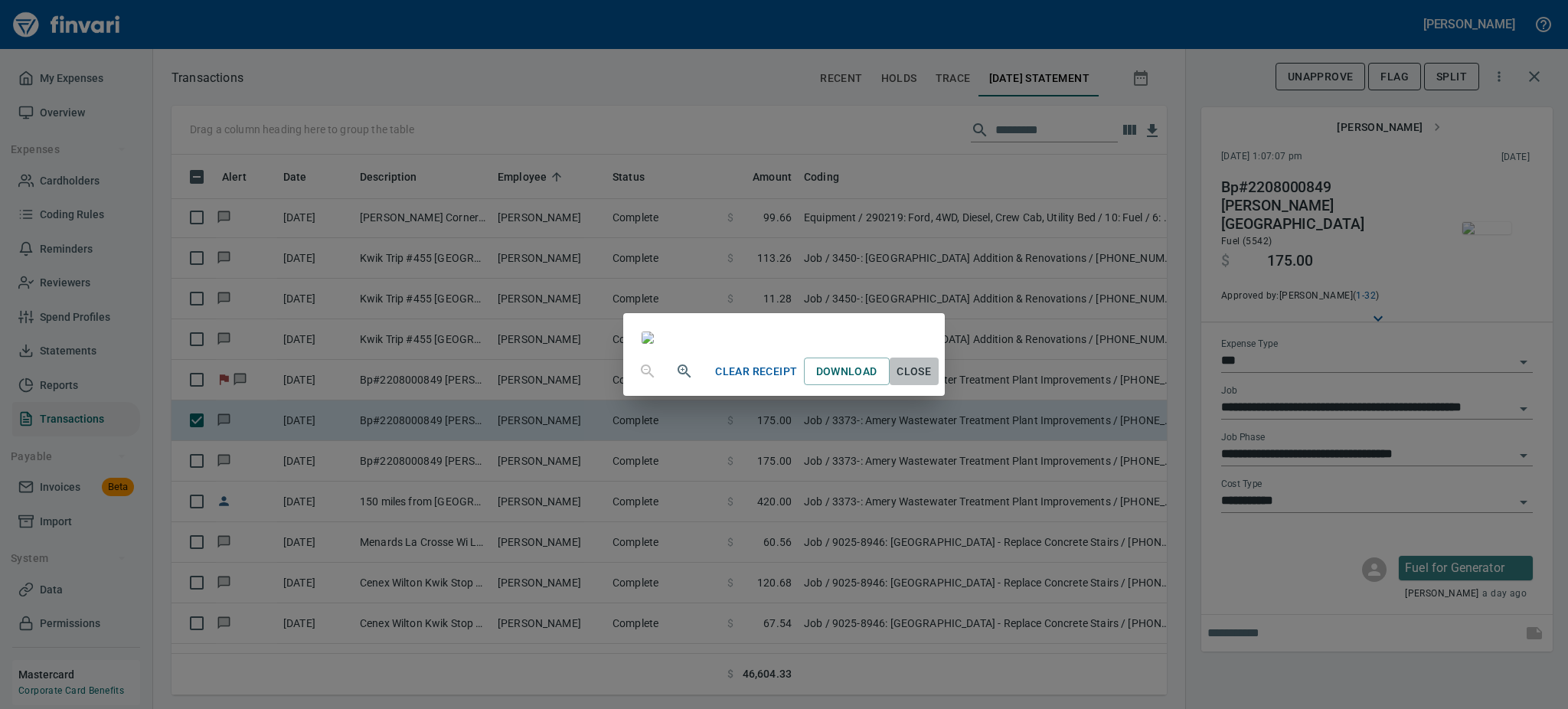
click at [933, 382] on span "Close" at bounding box center [913, 371] width 37 height 19
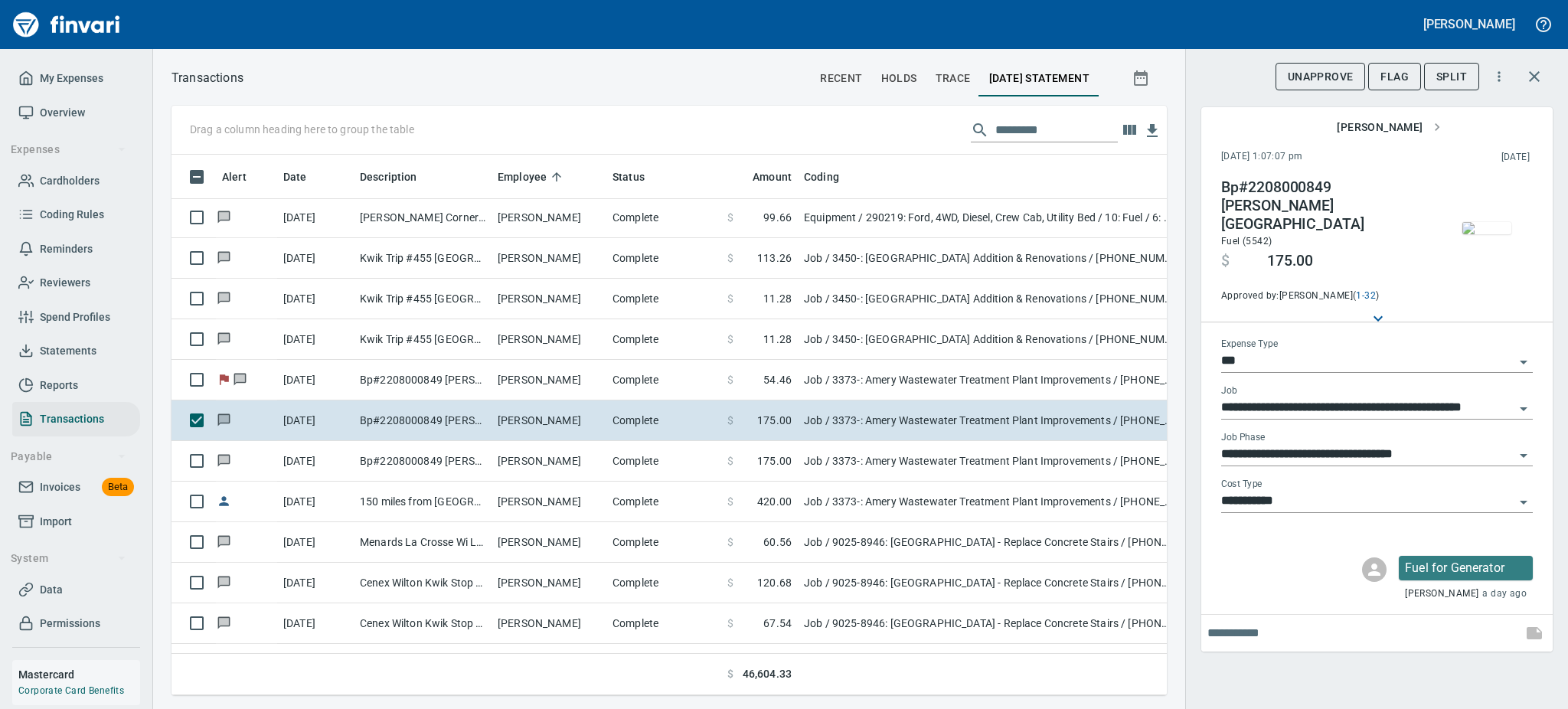
click at [1526, 493] on icon "Open" at bounding box center [1524, 503] width 19 height 19
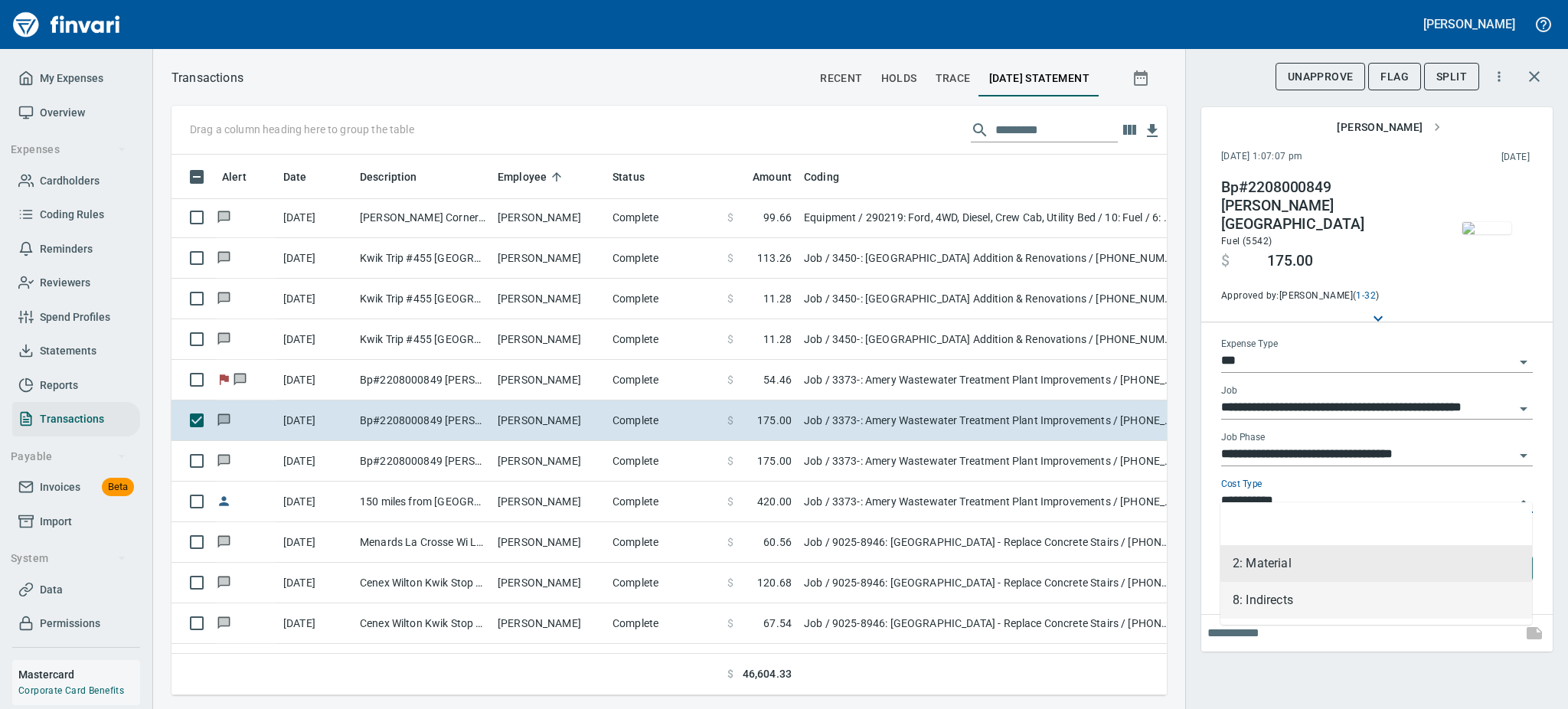
click at [1275, 598] on li "8: Indirects" at bounding box center [1377, 600] width 311 height 37
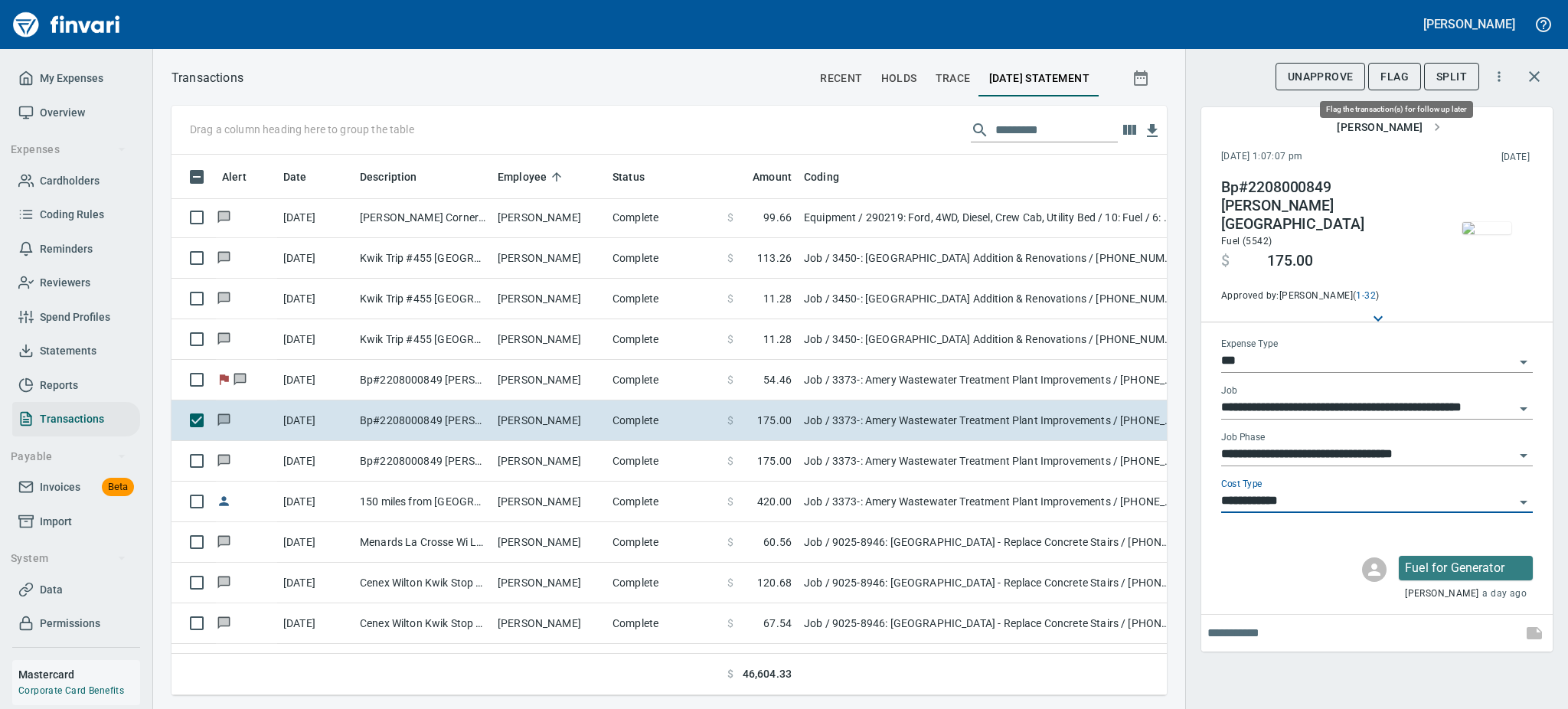
click at [1384, 78] on span "Flag" at bounding box center [1395, 77] width 28 height 19
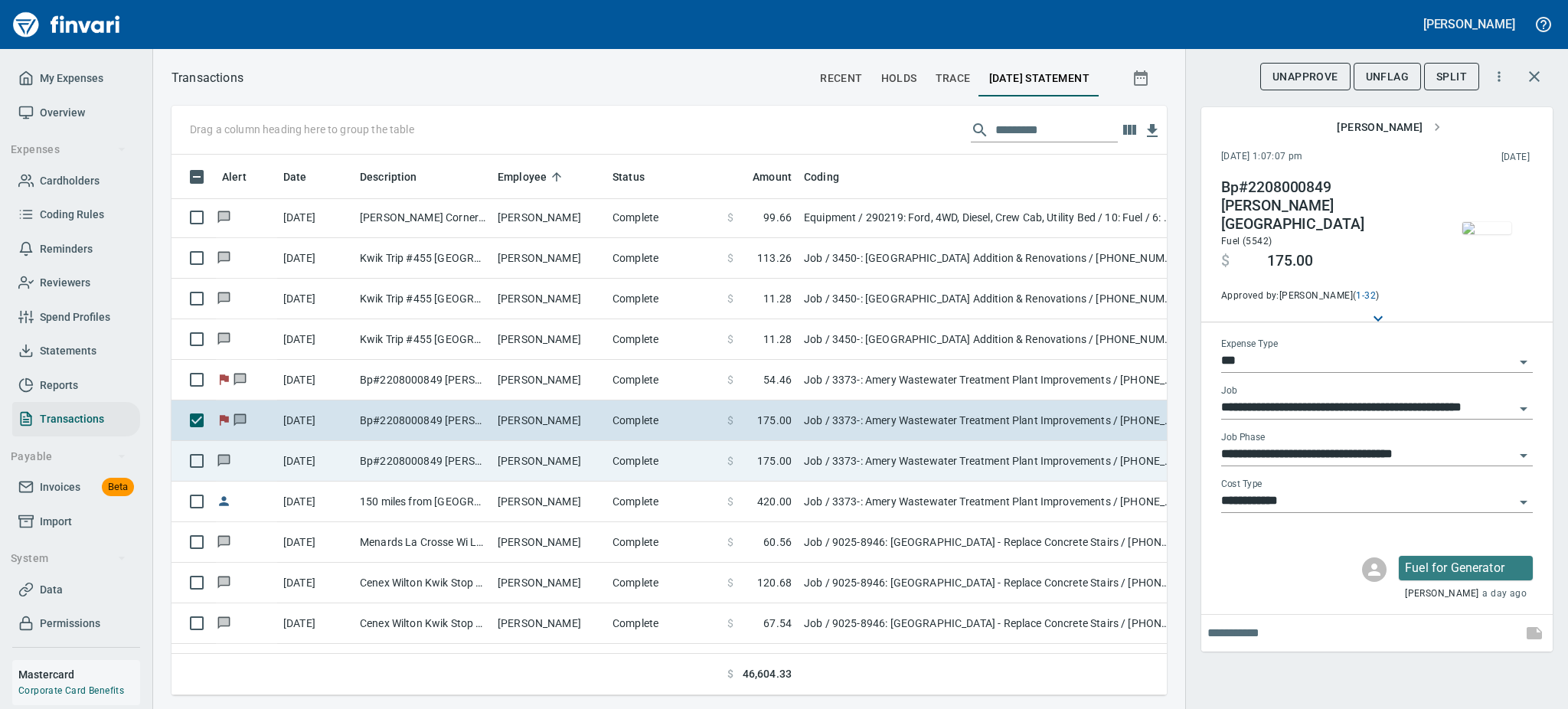
click at [507, 463] on td "[PERSON_NAME]" at bounding box center [549, 460] width 114 height 40
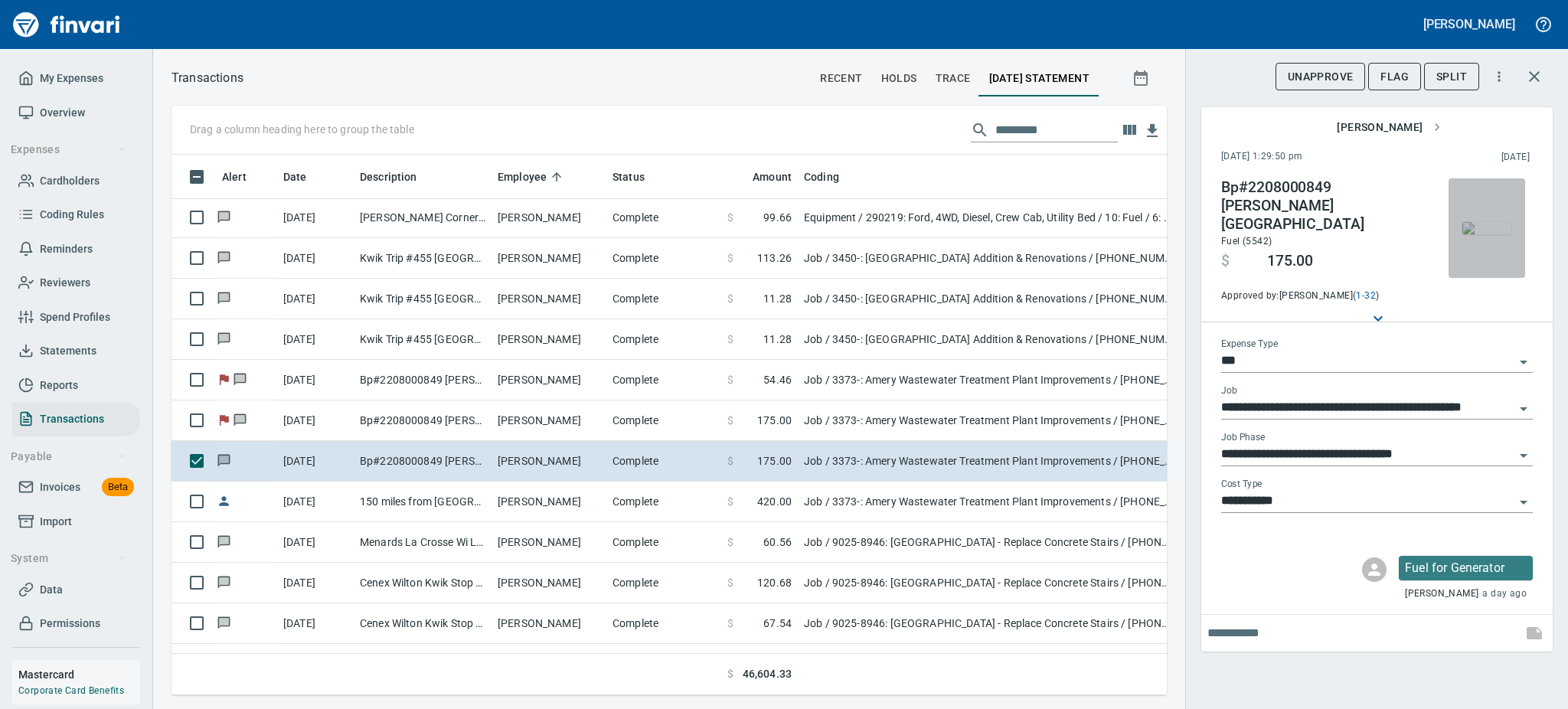
click at [1497, 222] on img "button" at bounding box center [1487, 228] width 49 height 12
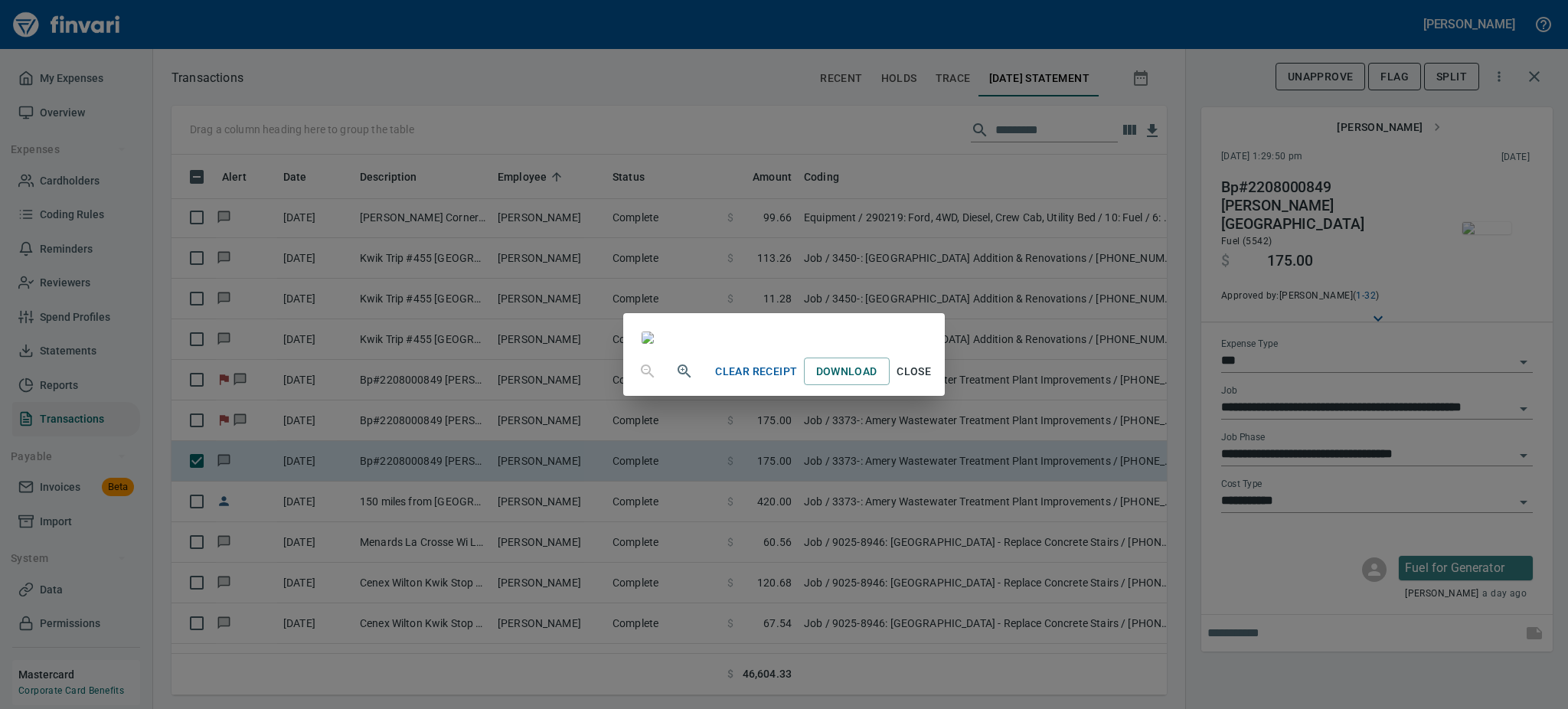
click at [933, 382] on span "Close" at bounding box center [913, 371] width 37 height 19
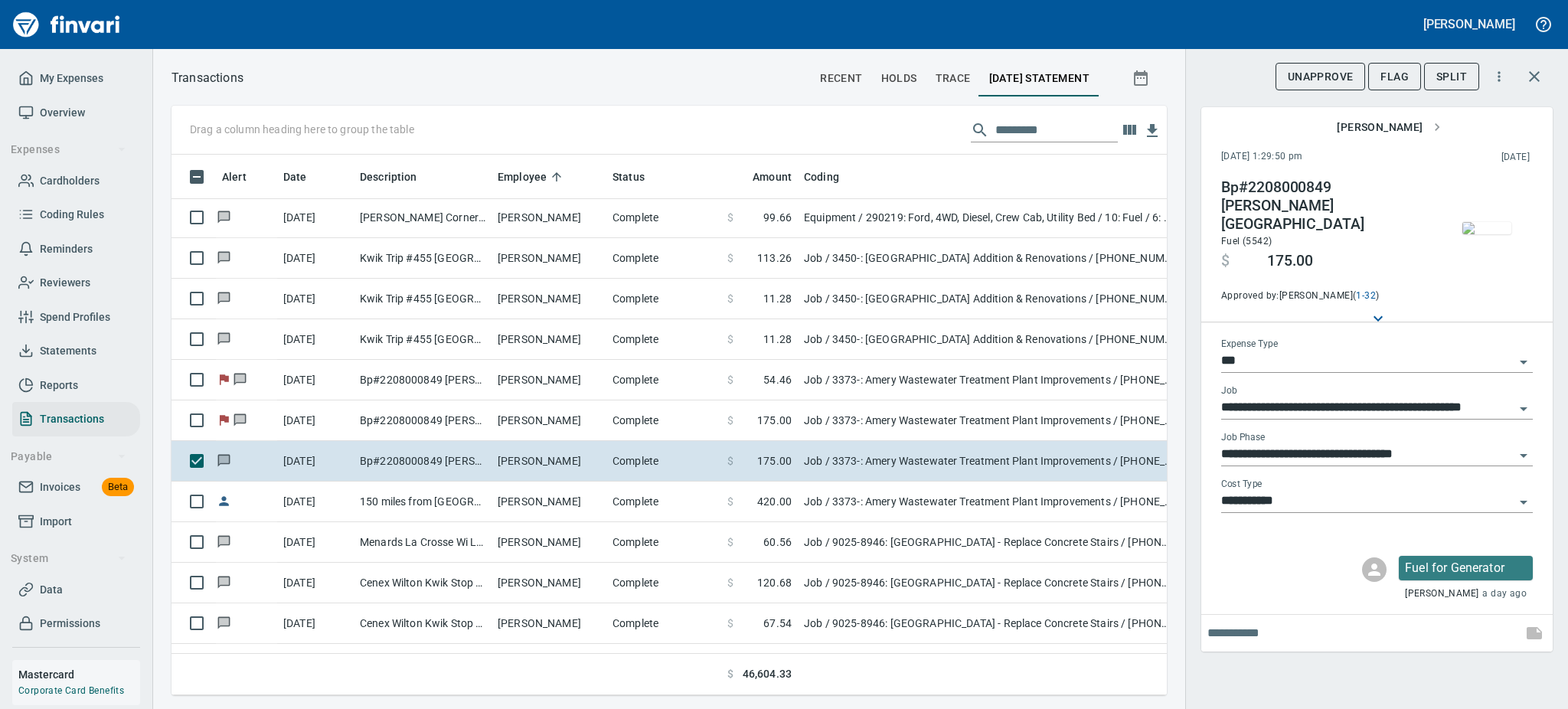
click at [1522, 493] on icon "Open" at bounding box center [1524, 503] width 19 height 19
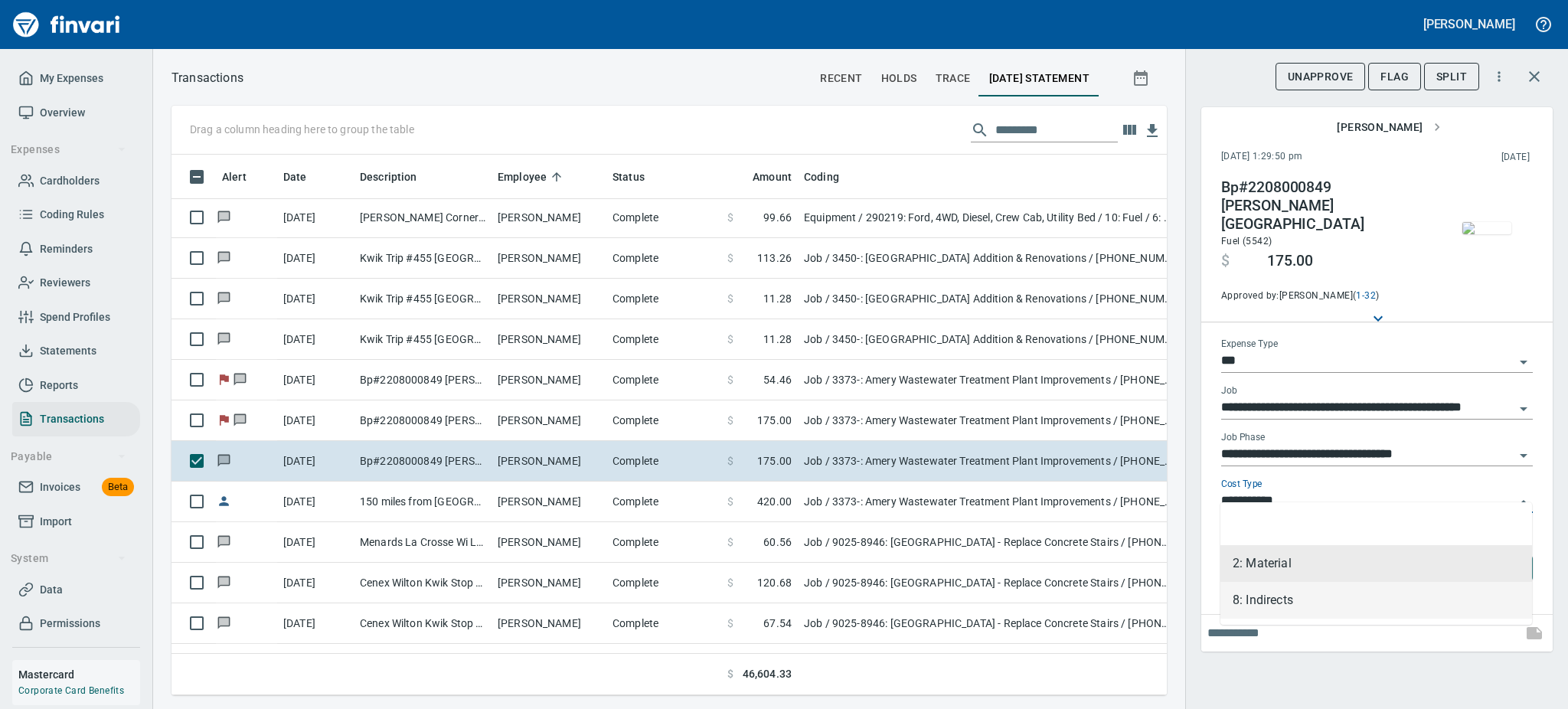
click at [1240, 598] on li "8: Indirects" at bounding box center [1377, 600] width 311 height 37
type input "**********"
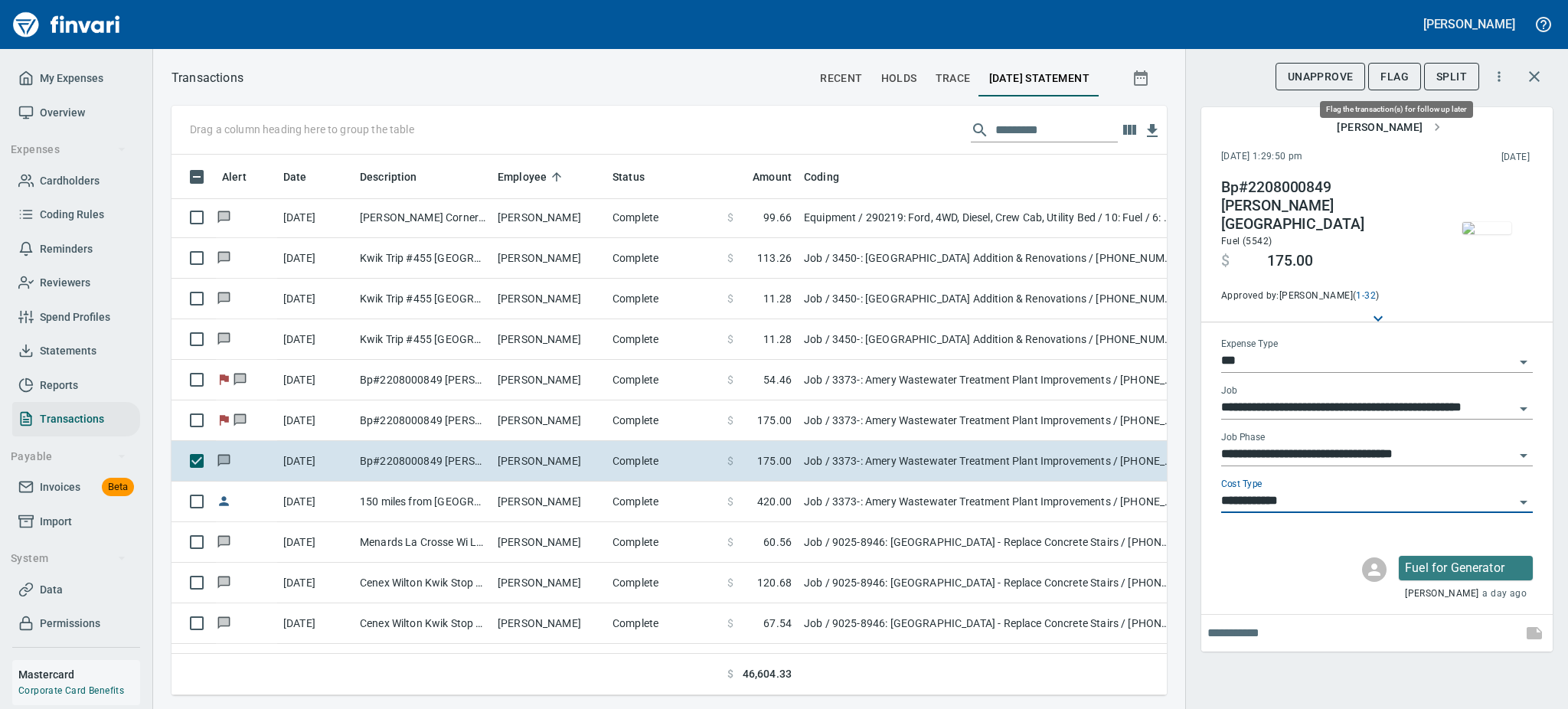
click at [1401, 66] on button "Flag" at bounding box center [1395, 77] width 53 height 28
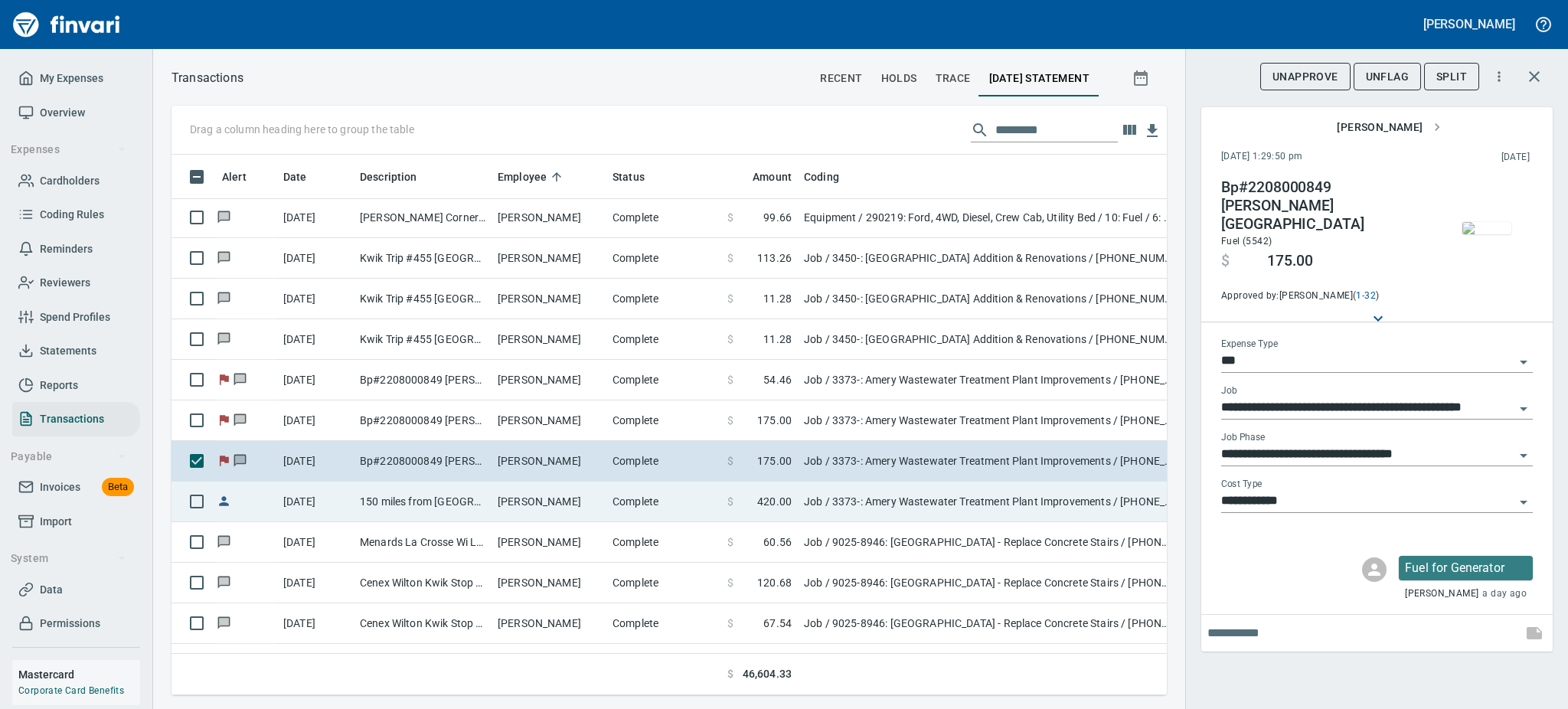
click at [478, 499] on td "150 miles from [GEOGRAPHIC_DATA][PERSON_NAME] to [GEOGRAPHIC_DATA] (round trip)…" at bounding box center [422, 502] width 138 height 40
type input "**********"
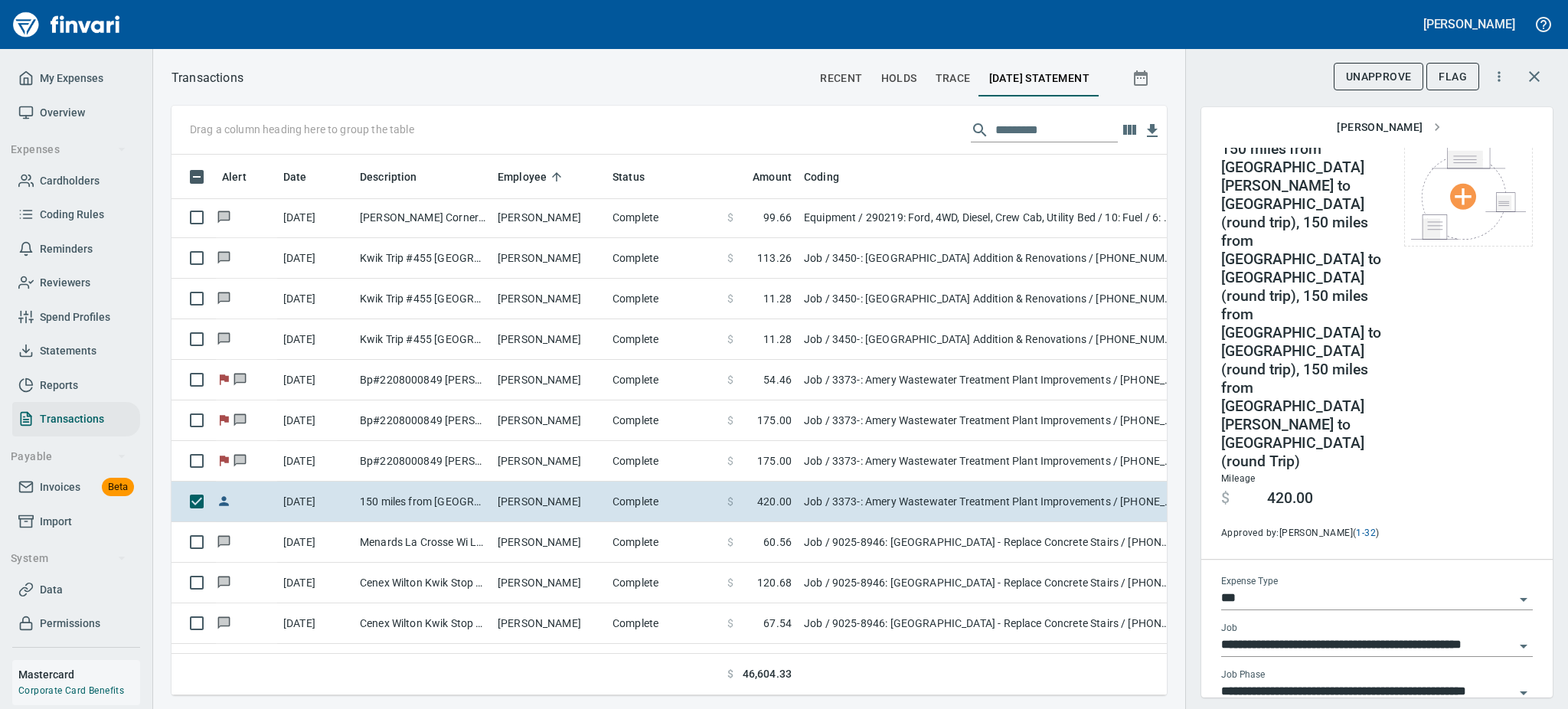
scroll to position [38, 0]
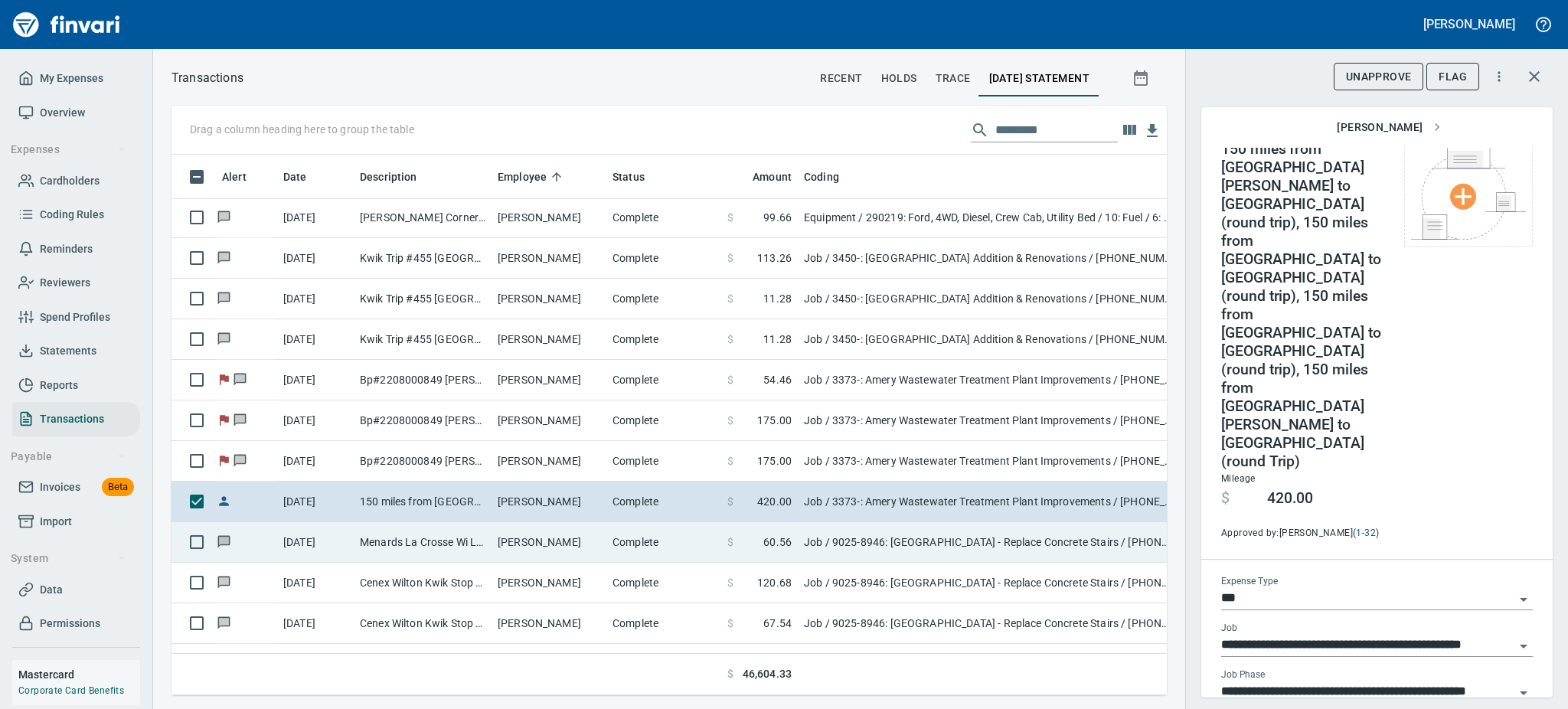
click at [520, 538] on td "[PERSON_NAME]" at bounding box center [549, 542] width 114 height 40
type input "**********"
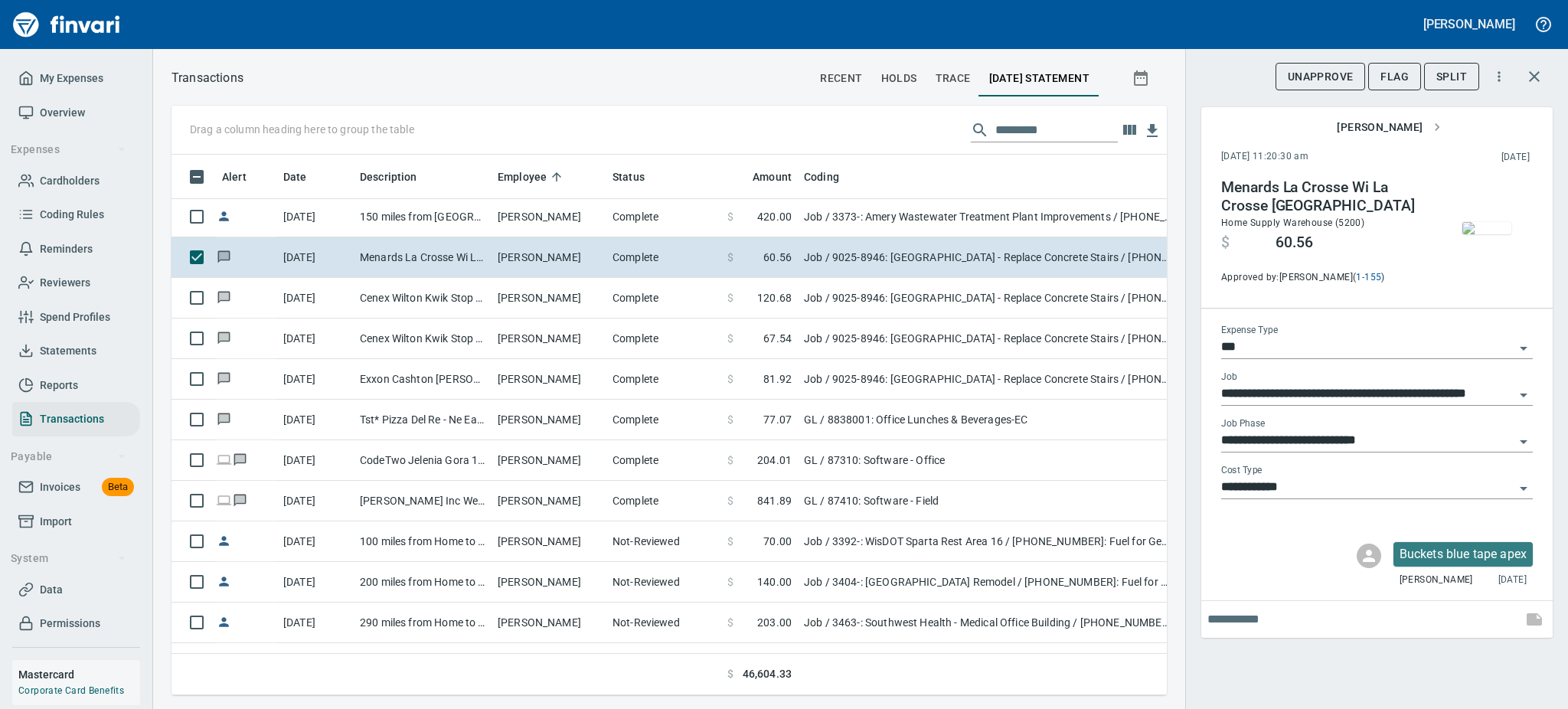
scroll to position [735, 0]
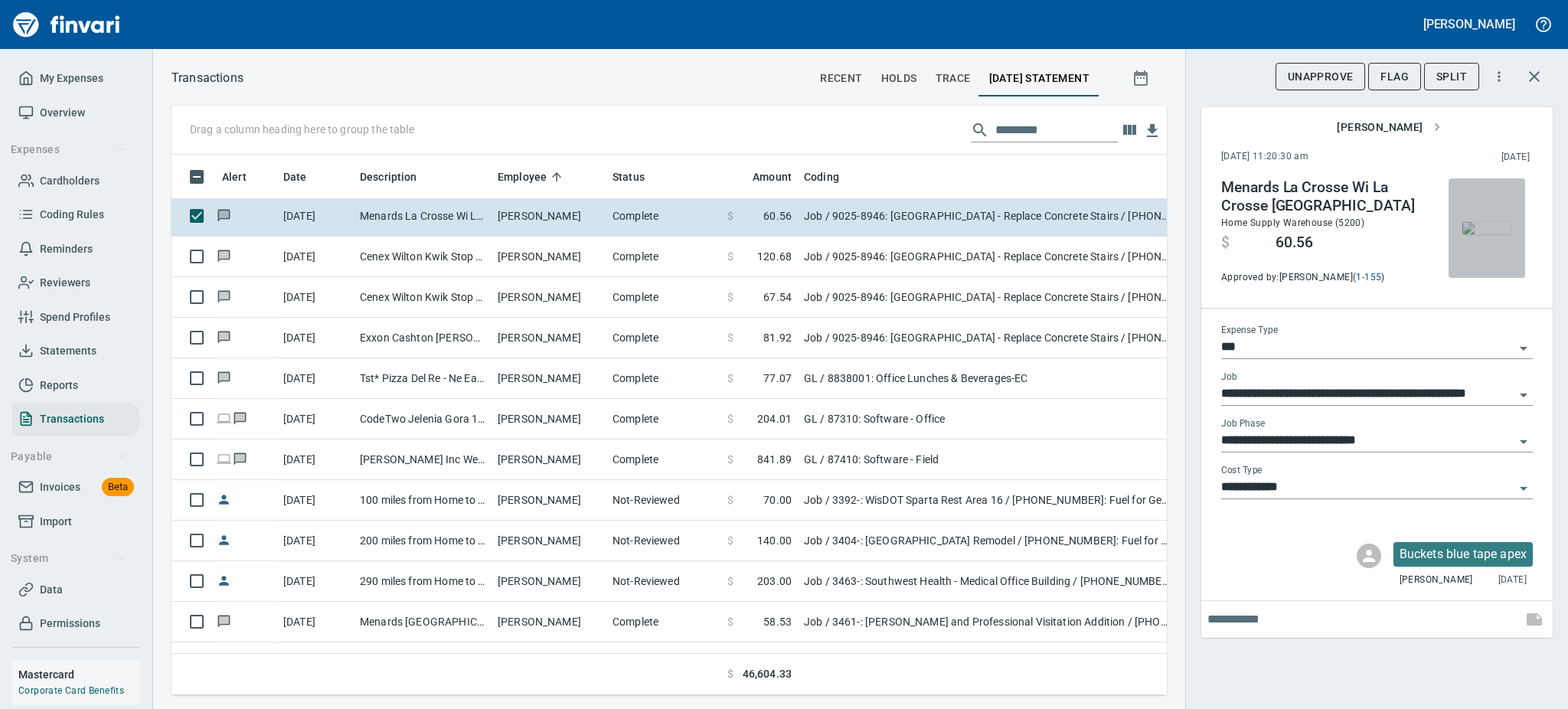
click at [1470, 234] on img "button" at bounding box center [1487, 228] width 49 height 12
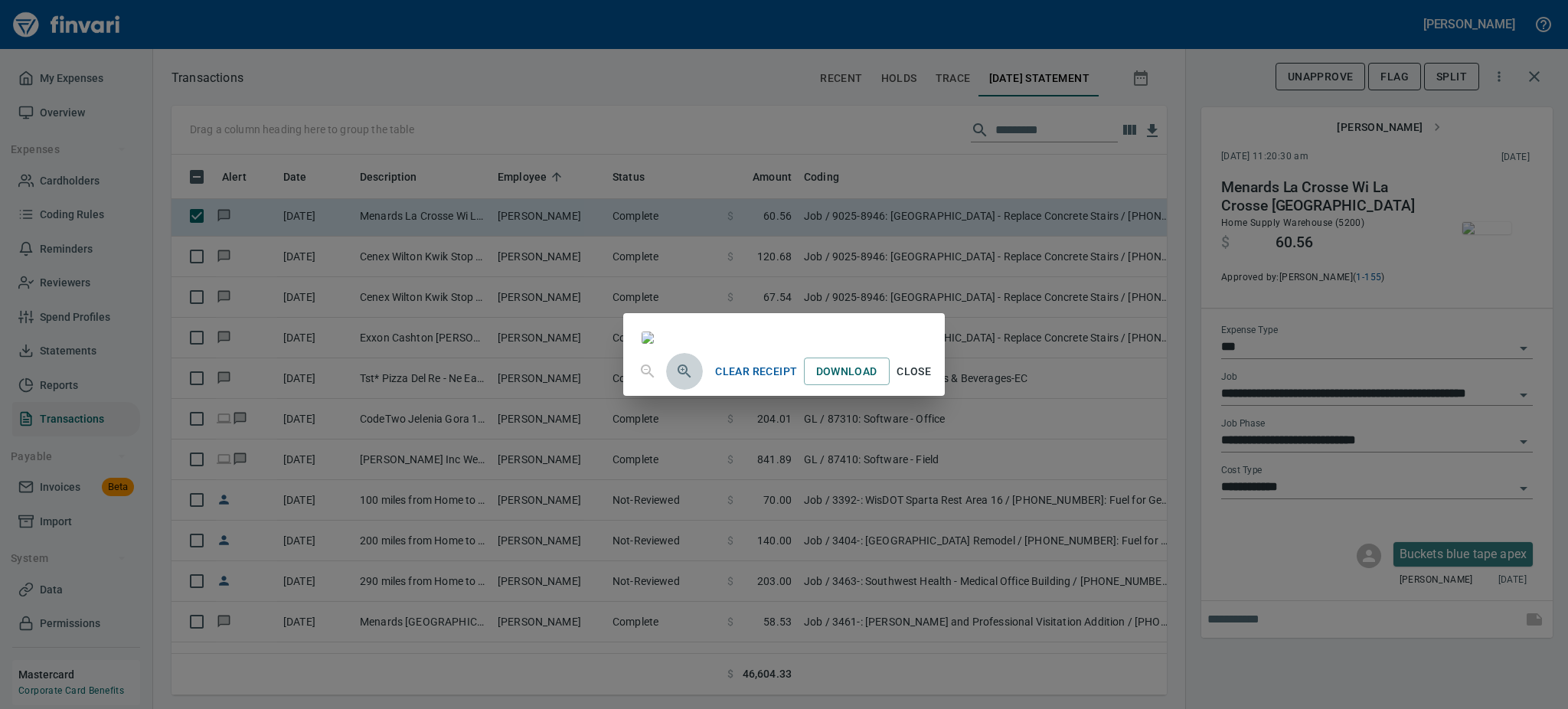
click at [678, 378] on icon "button" at bounding box center [685, 371] width 13 height 13
click at [624, 398] on div "Clear Receipt Download Close" at bounding box center [784, 373] width 321 height 49
click at [675, 383] on icon "button" at bounding box center [685, 373] width 19 height 19
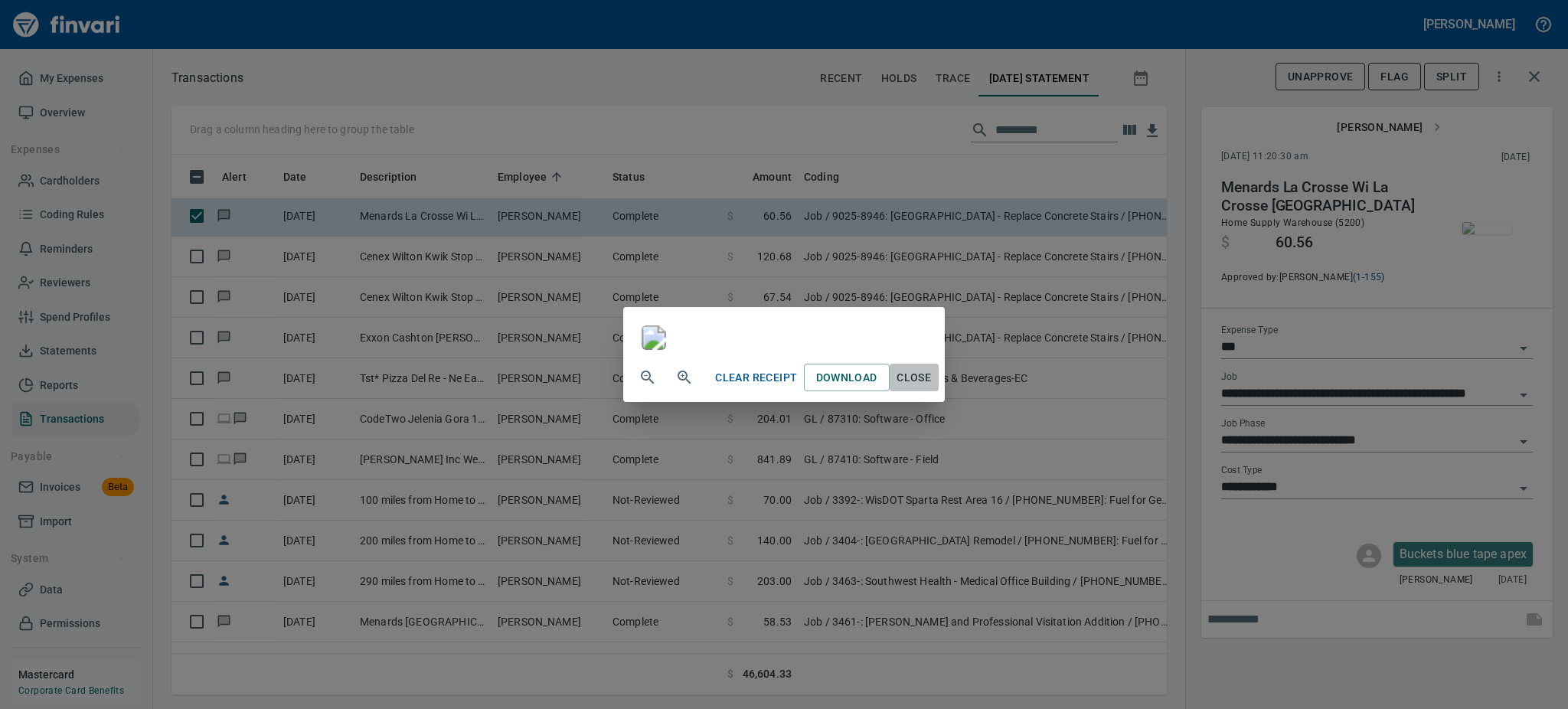
click at [933, 387] on span "Close" at bounding box center [913, 378] width 37 height 19
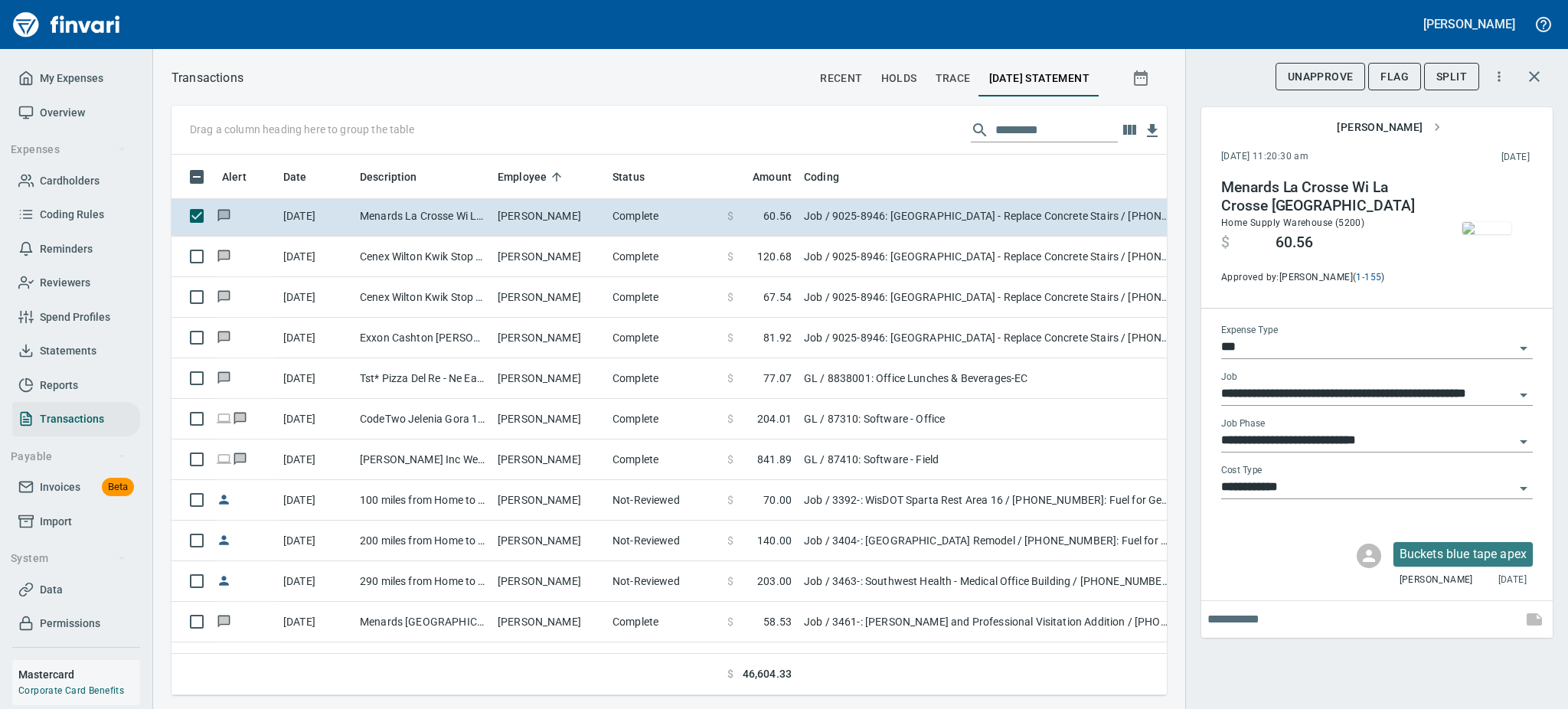
click at [1493, 222] on img "button" at bounding box center [1487, 228] width 49 height 12
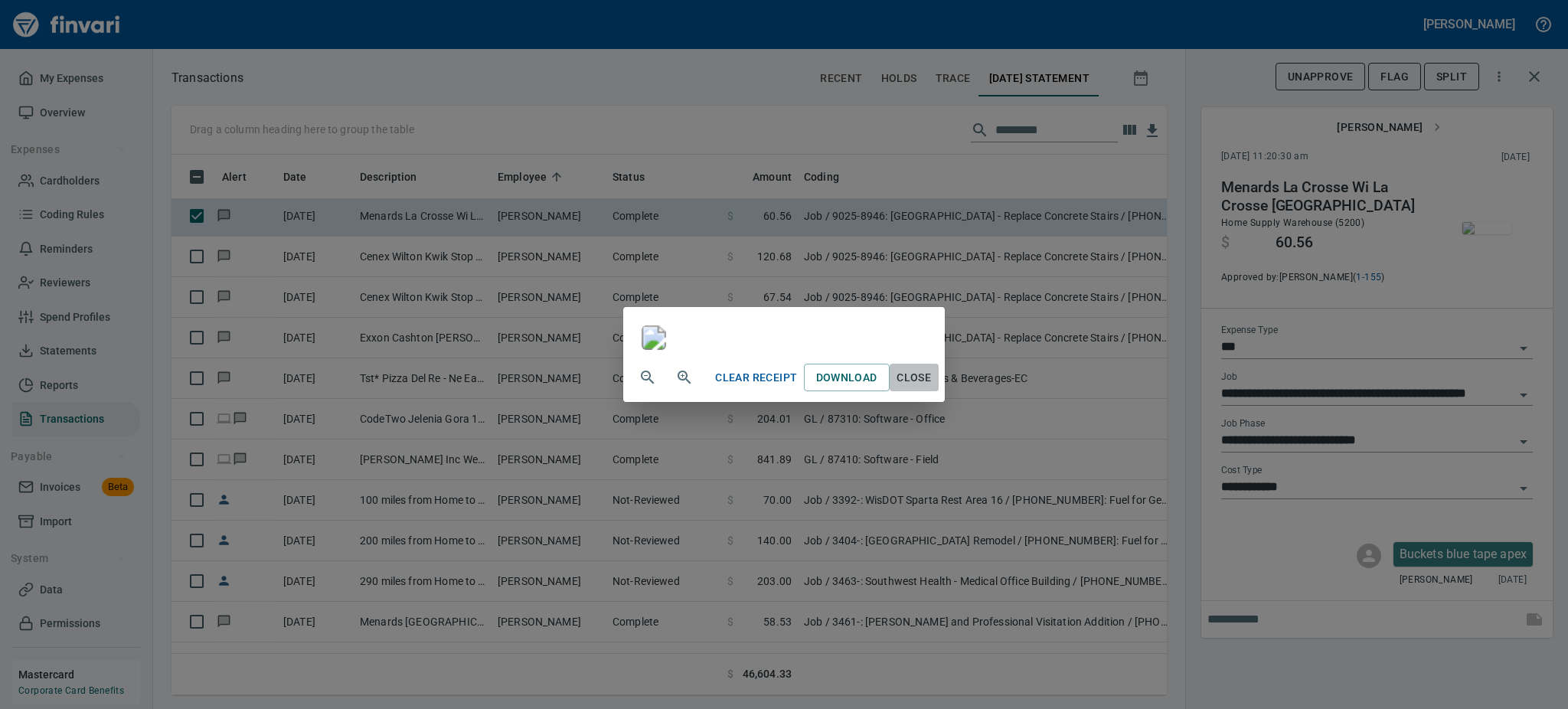
click at [933, 387] on span "Close" at bounding box center [913, 378] width 37 height 19
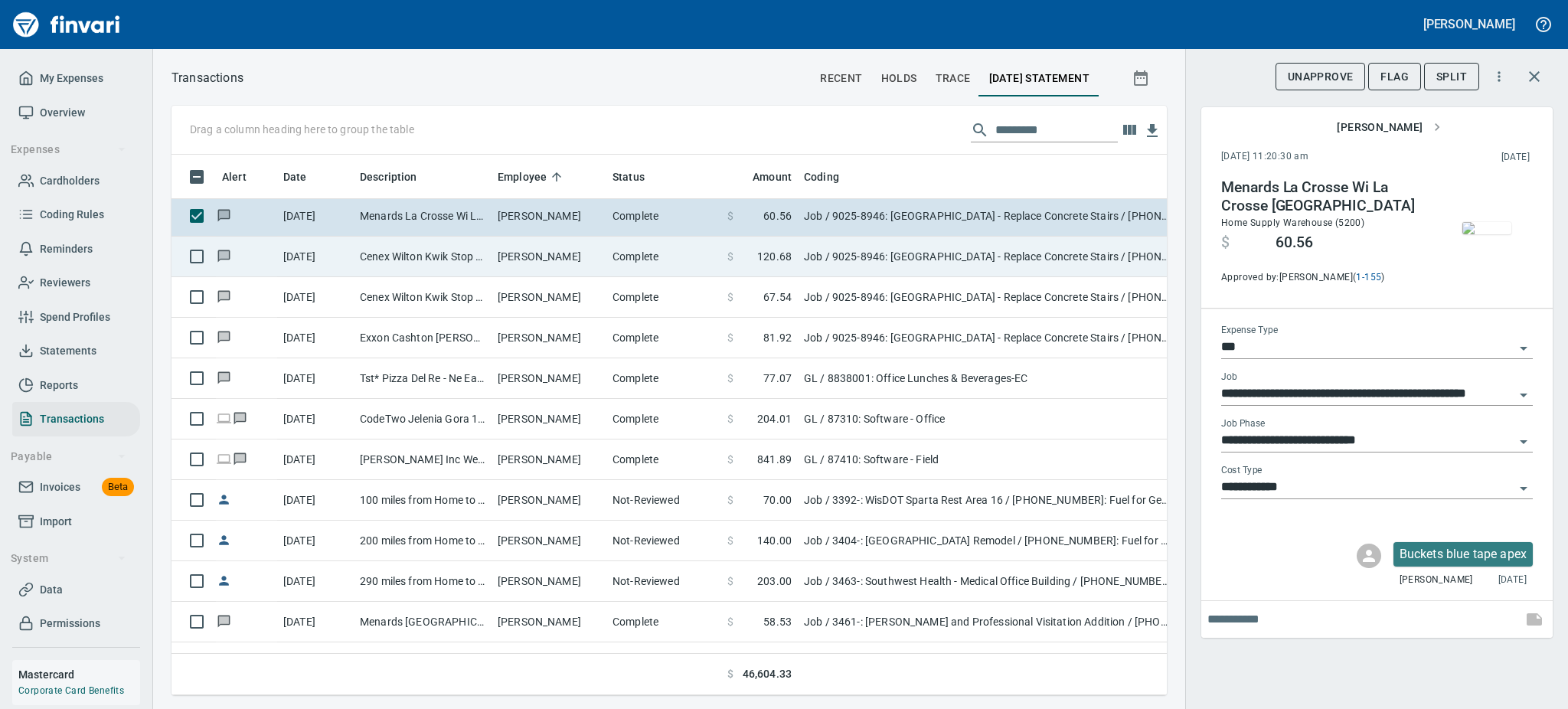
click at [438, 249] on td "Cenex Wilton Kwik Stop Wilton [GEOGRAPHIC_DATA]" at bounding box center [422, 256] width 138 height 40
type input "**********"
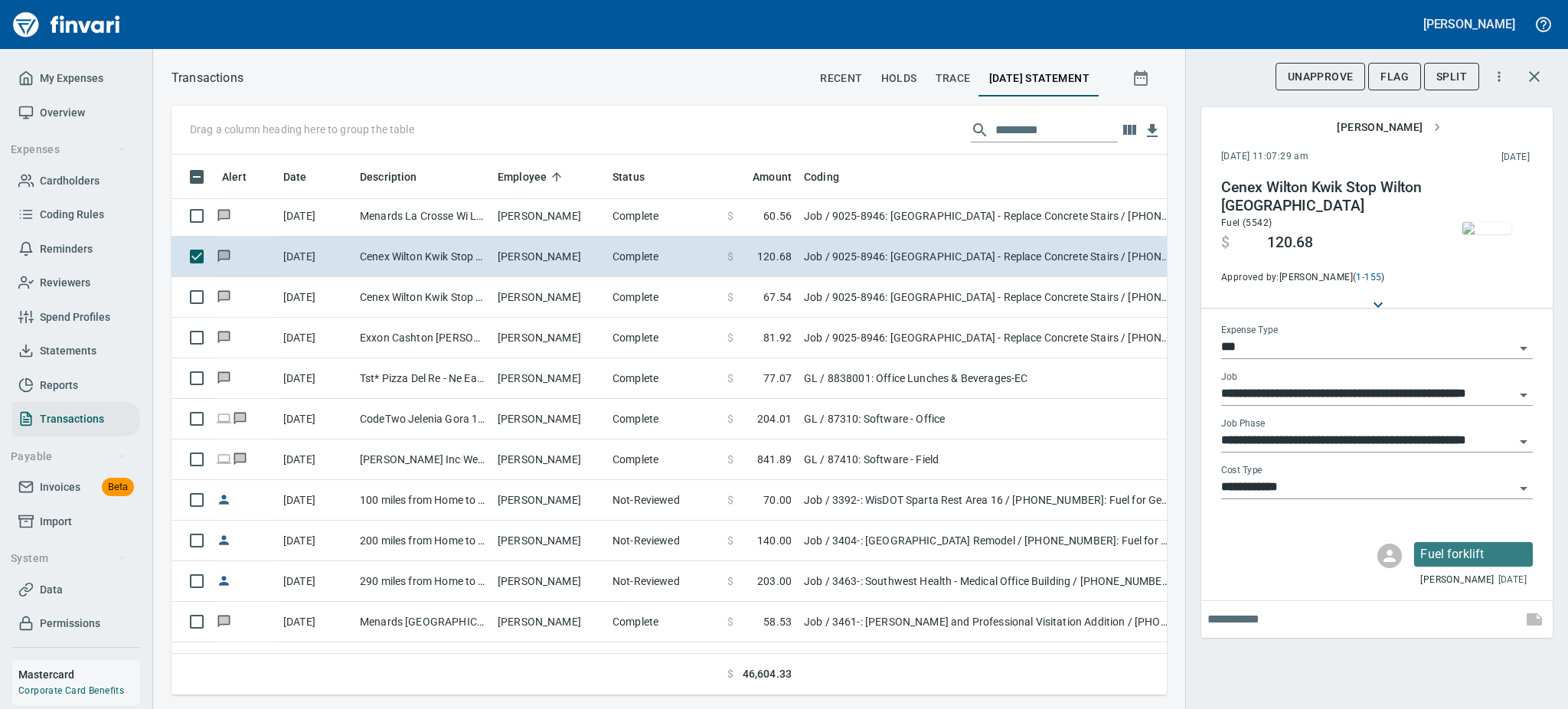
scroll to position [507, 961]
click at [1495, 233] on img "button" at bounding box center [1487, 228] width 49 height 12
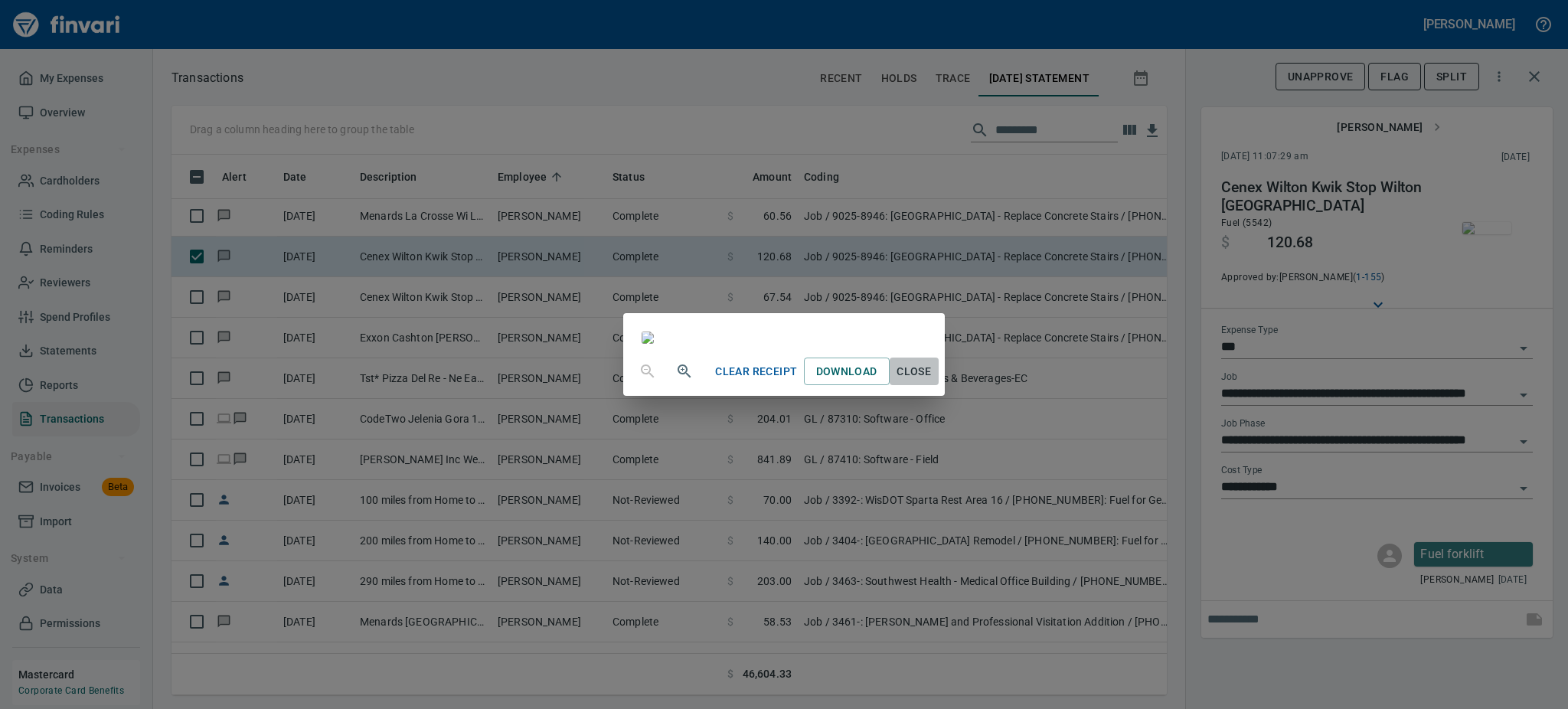
click at [933, 382] on span "Close" at bounding box center [913, 371] width 37 height 19
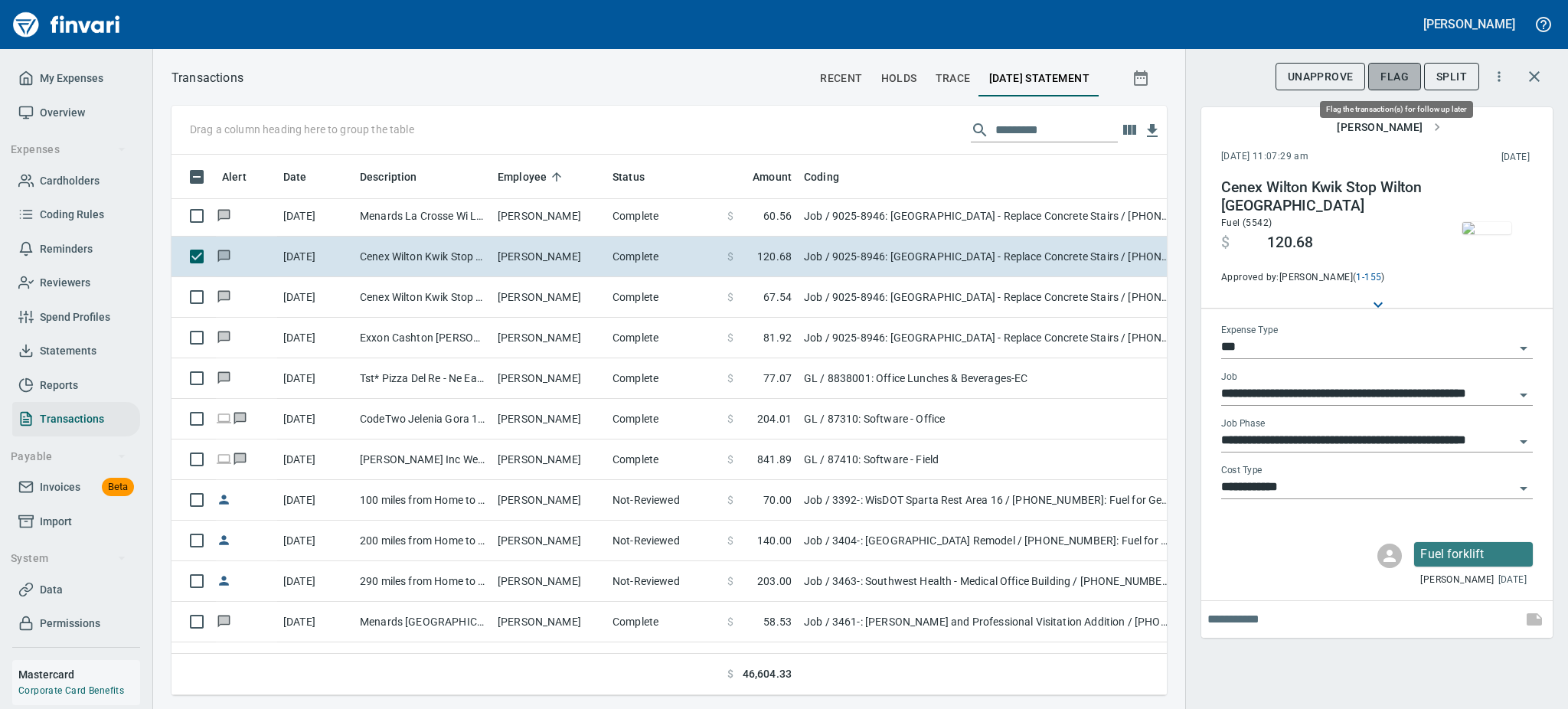
click at [1389, 82] on span "Flag" at bounding box center [1395, 77] width 28 height 19
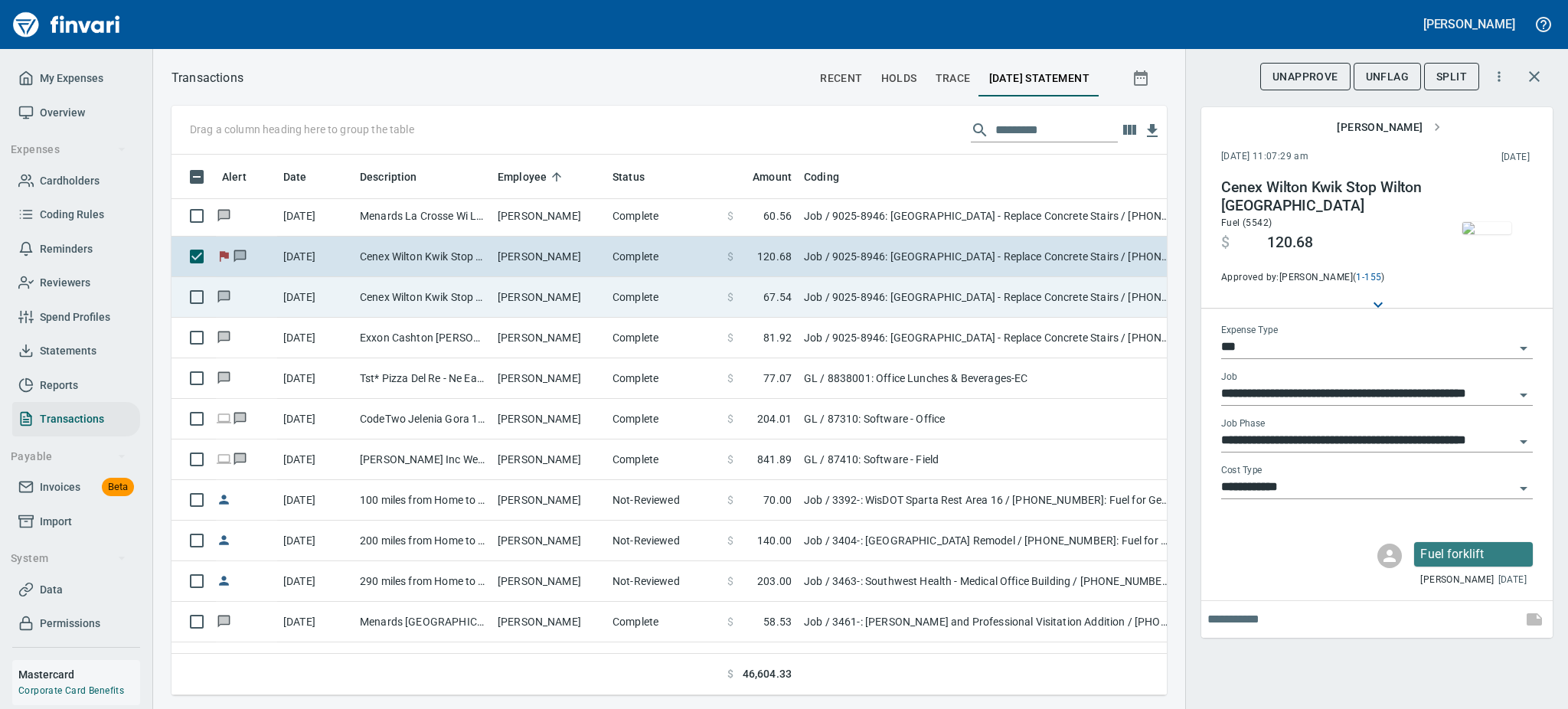
click at [424, 295] on td "Cenex Wilton Kwik Stop Wilton [GEOGRAPHIC_DATA]" at bounding box center [422, 297] width 138 height 40
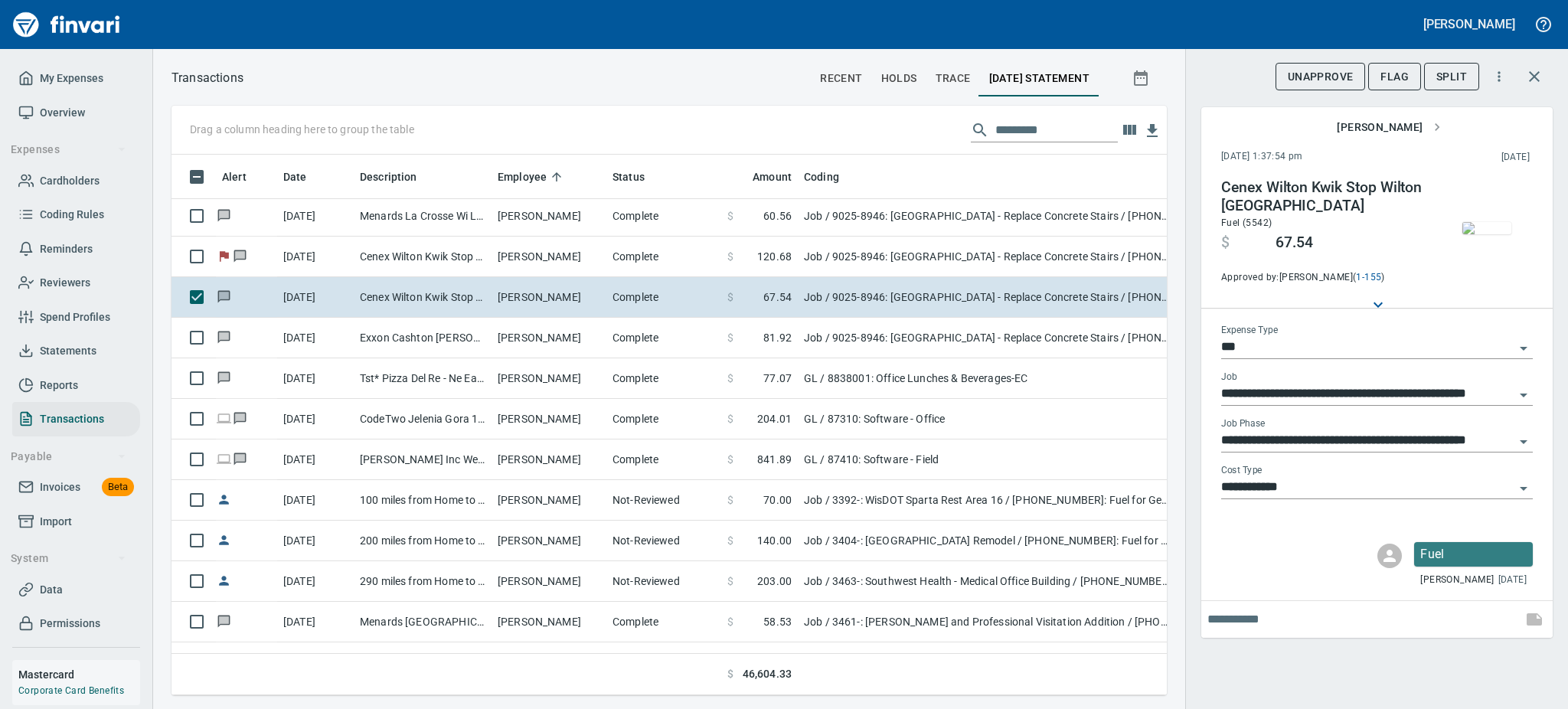
click at [1507, 222] on img "button" at bounding box center [1487, 228] width 49 height 12
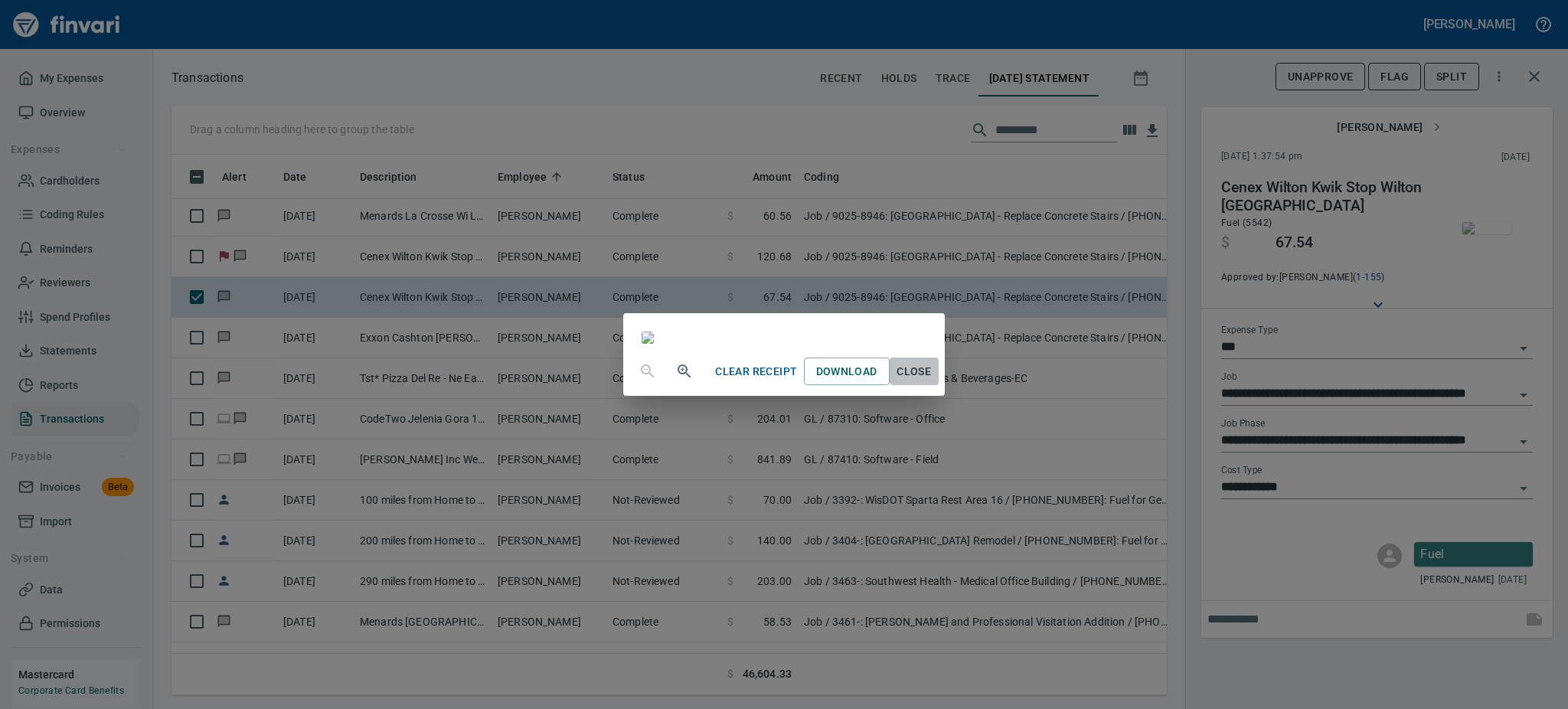
click at [933, 382] on span "Close" at bounding box center [913, 371] width 37 height 19
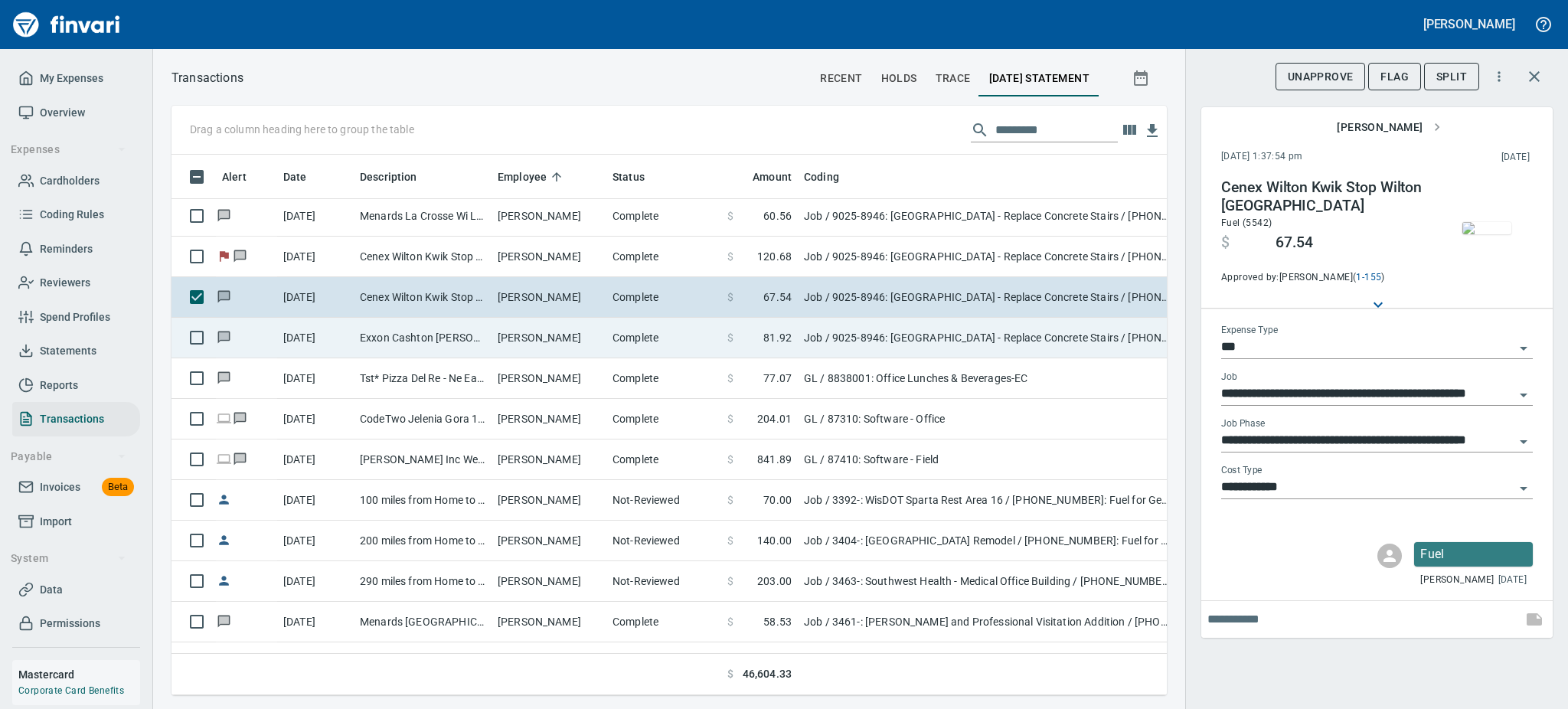
click at [510, 343] on td "[PERSON_NAME]" at bounding box center [549, 338] width 114 height 40
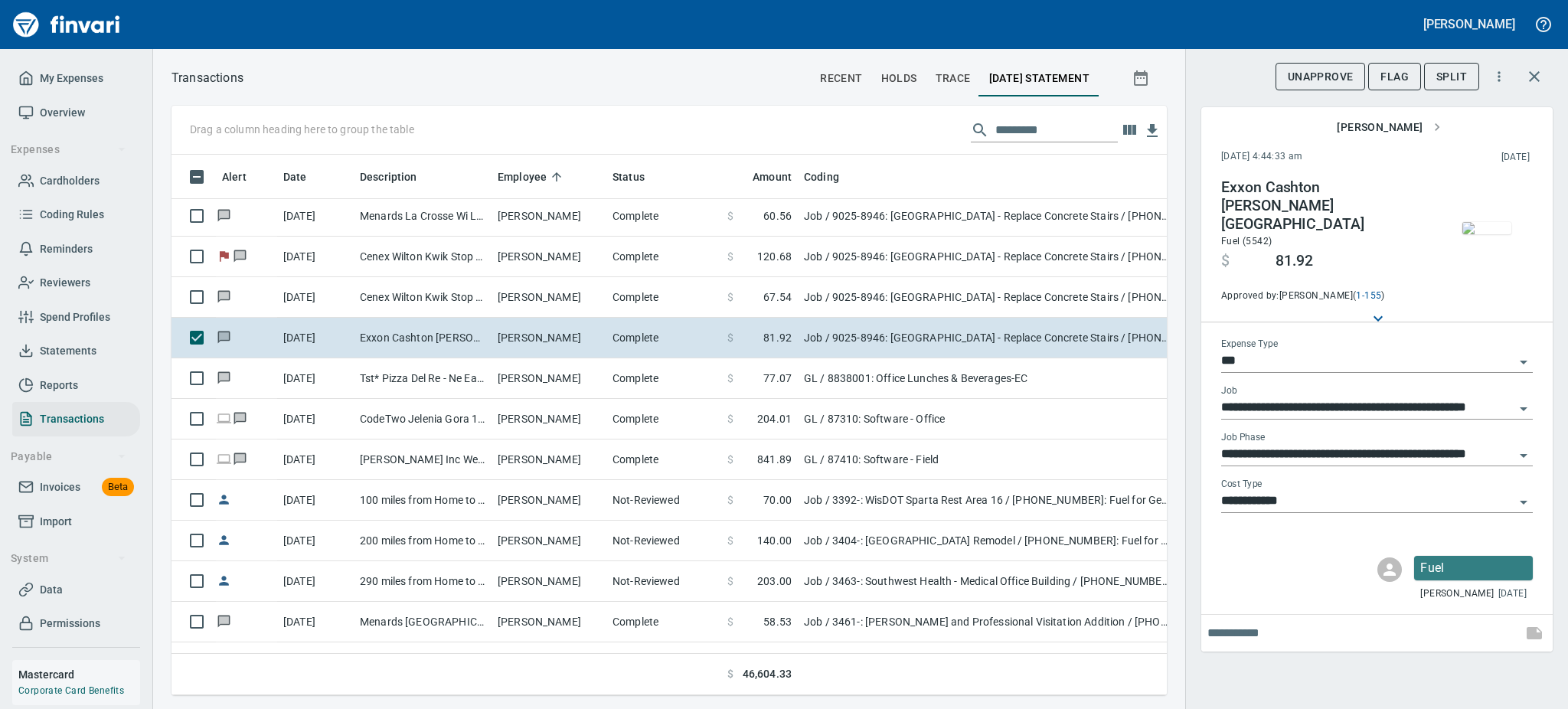
click at [1498, 230] on img "button" at bounding box center [1487, 228] width 49 height 12
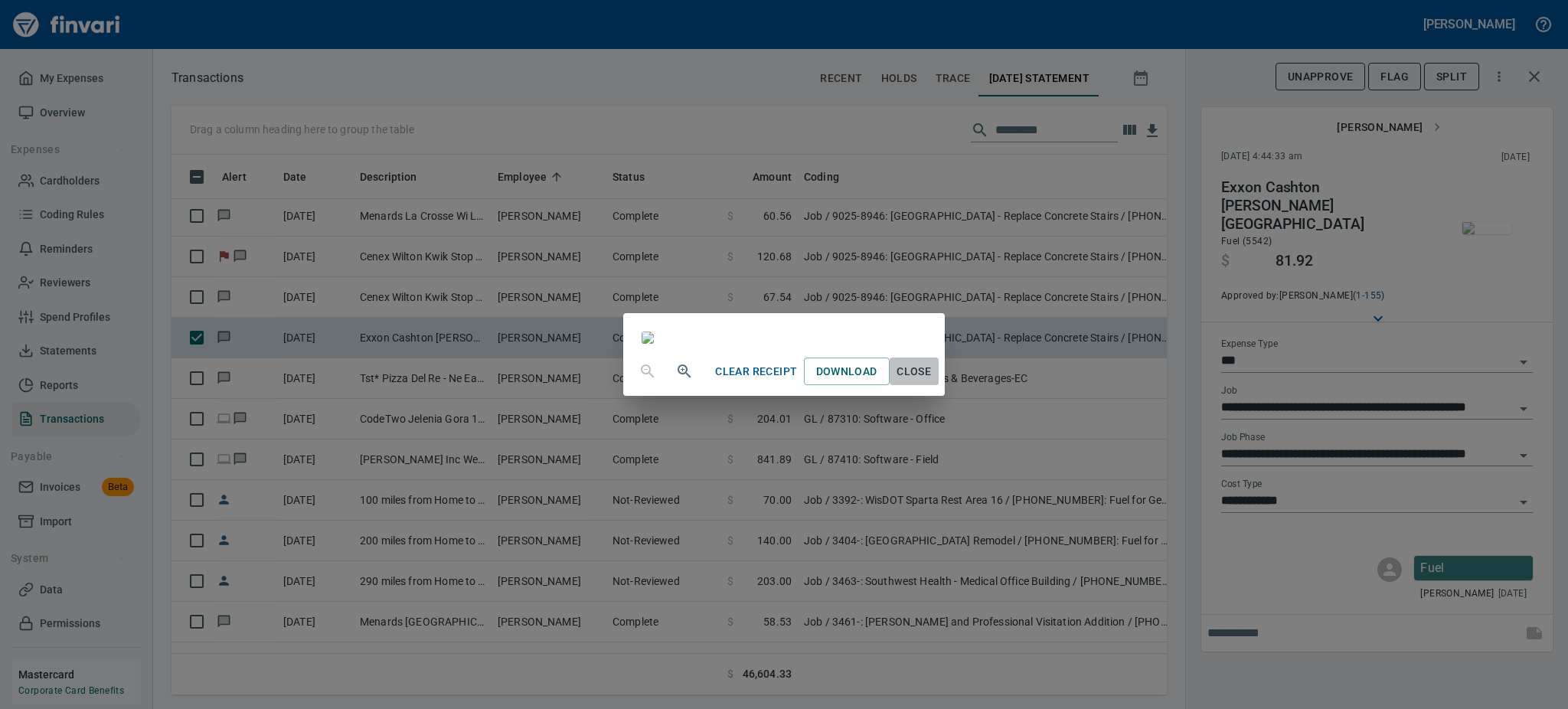
click at [933, 382] on span "Close" at bounding box center [913, 371] width 37 height 19
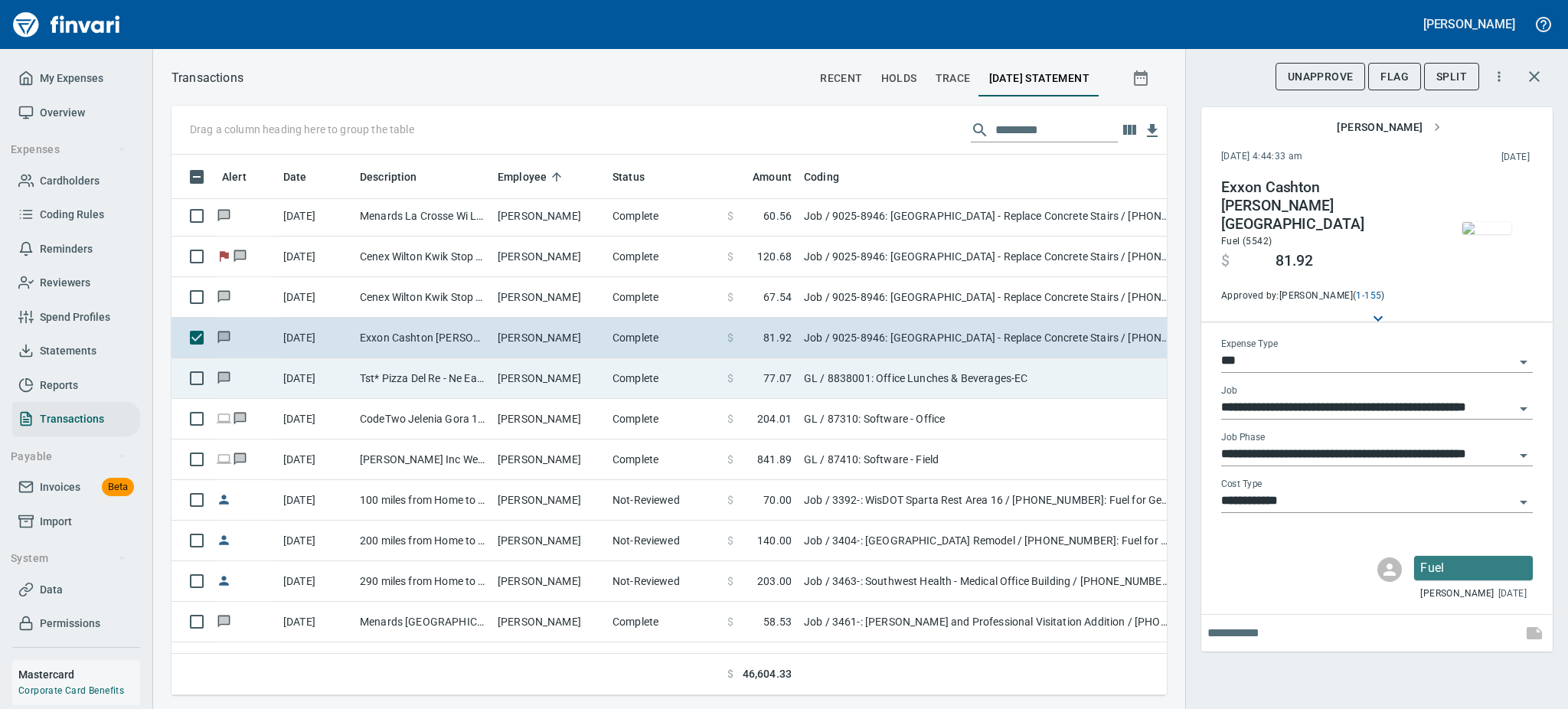
click at [565, 379] on td "[PERSON_NAME]" at bounding box center [549, 378] width 114 height 40
type input "**"
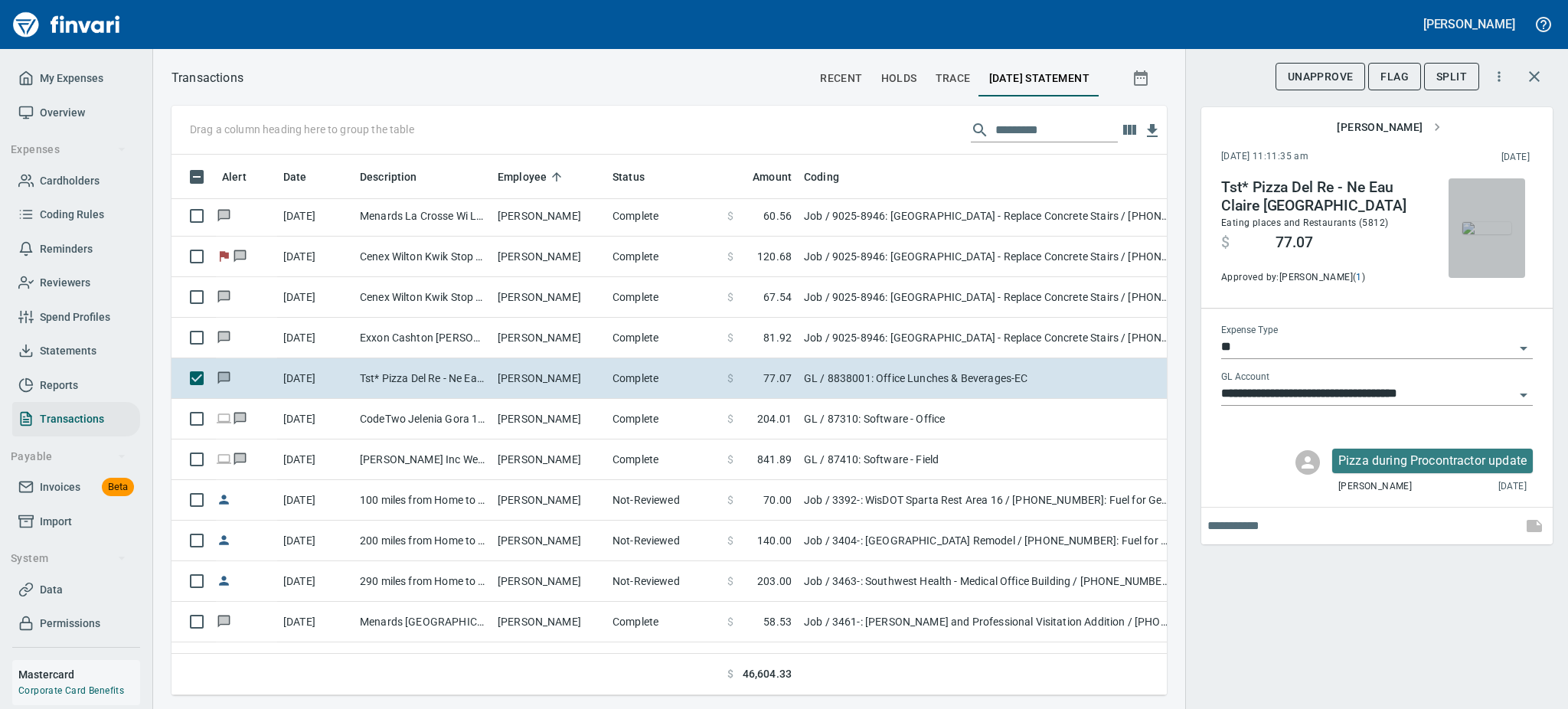
click at [1498, 234] on img "button" at bounding box center [1487, 228] width 49 height 12
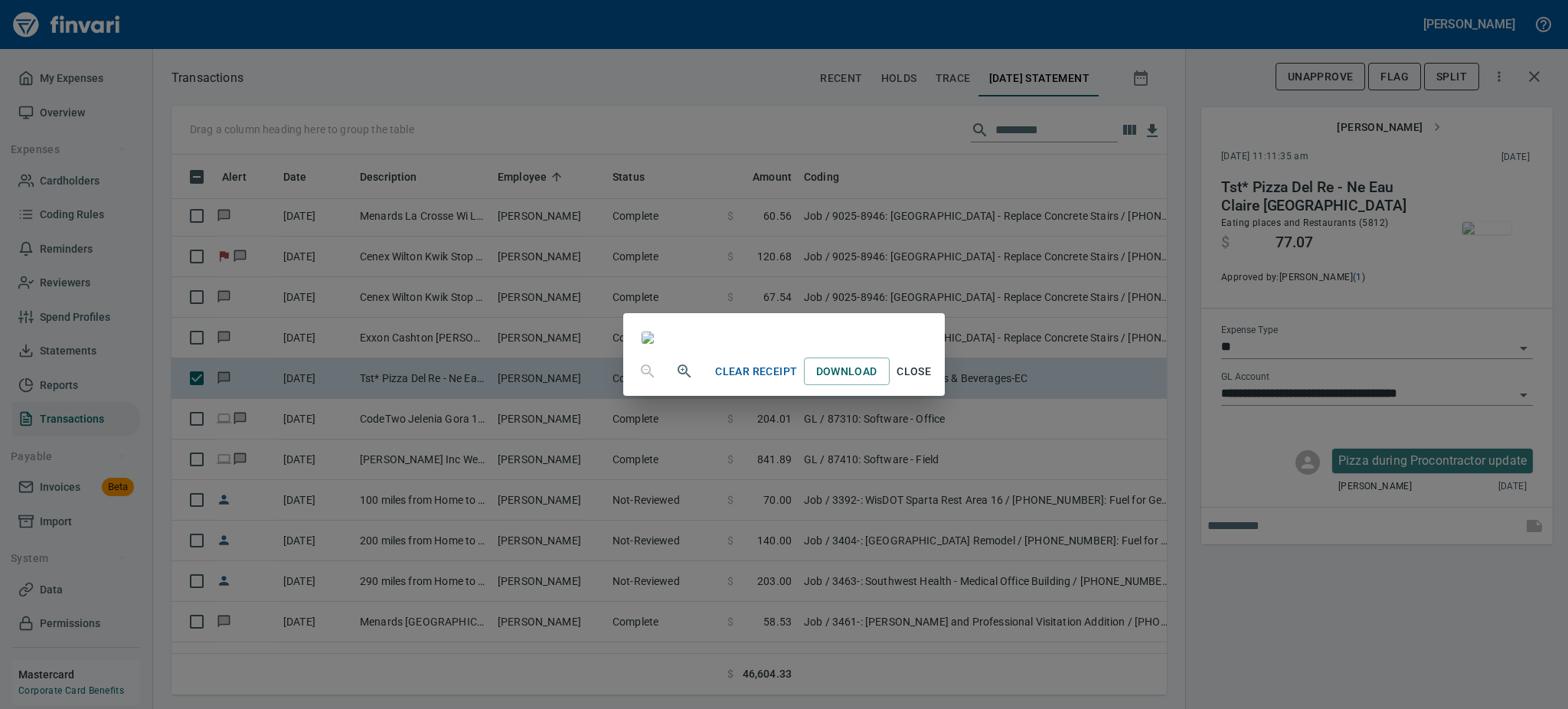
click at [933, 382] on span "Close" at bounding box center [913, 371] width 37 height 19
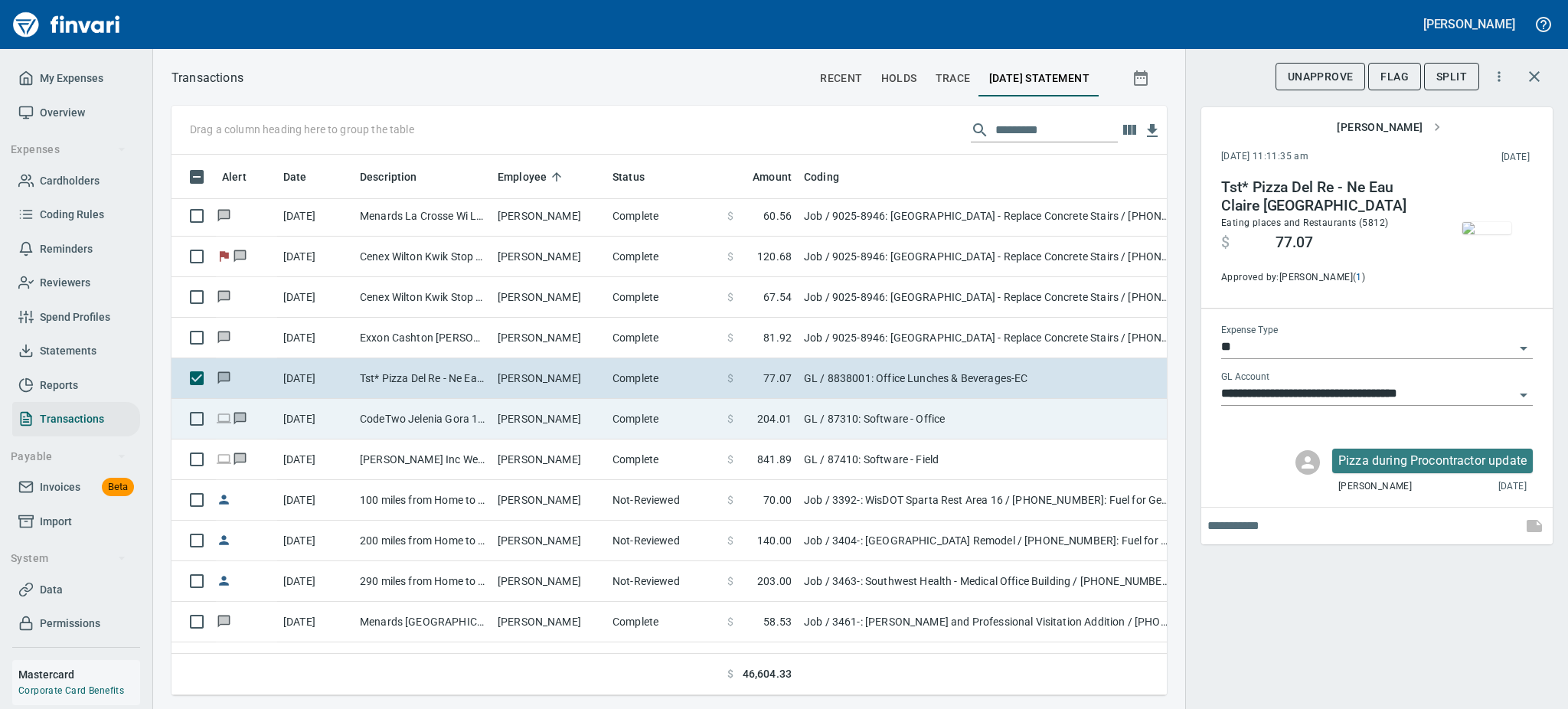
click at [577, 413] on td "[PERSON_NAME]" at bounding box center [549, 418] width 114 height 40
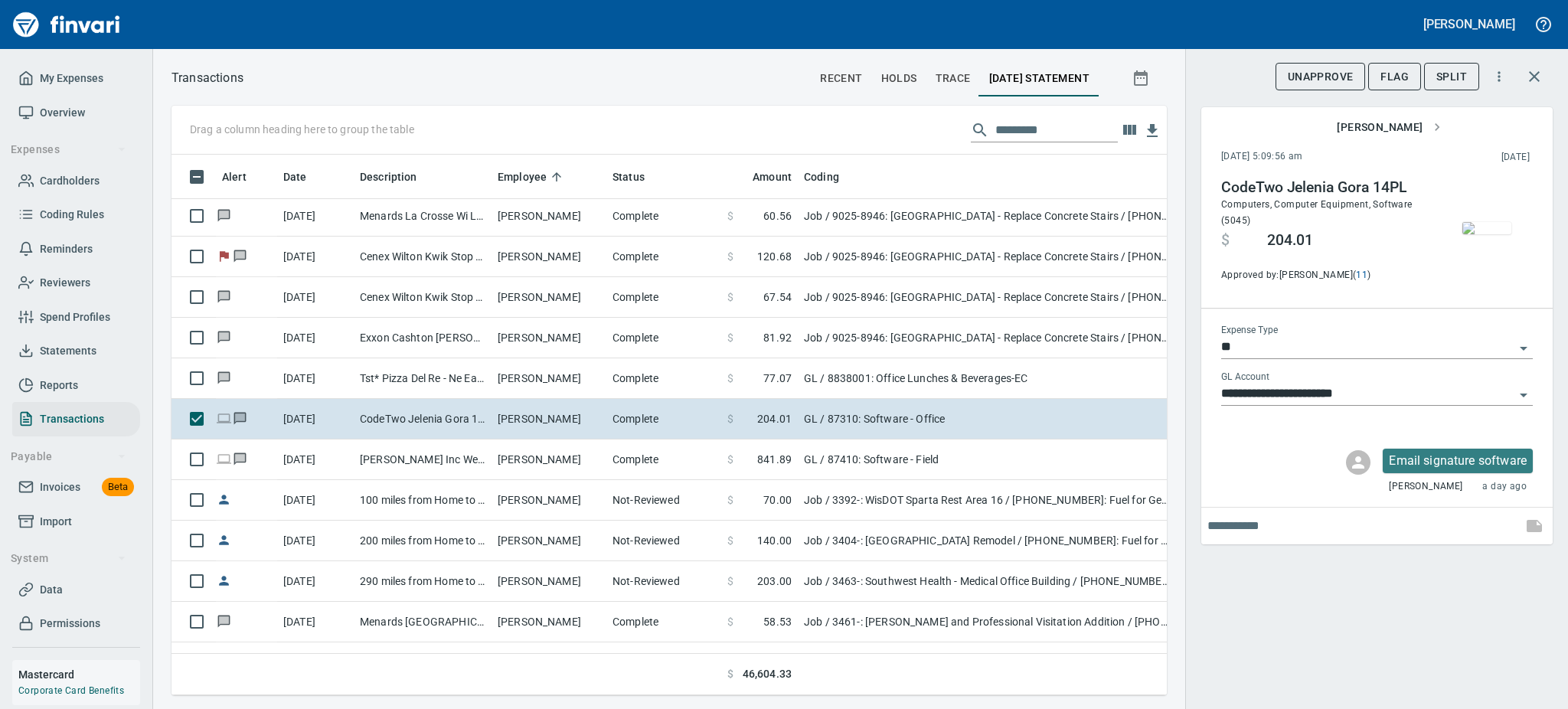
click at [1490, 222] on img "button" at bounding box center [1487, 228] width 49 height 12
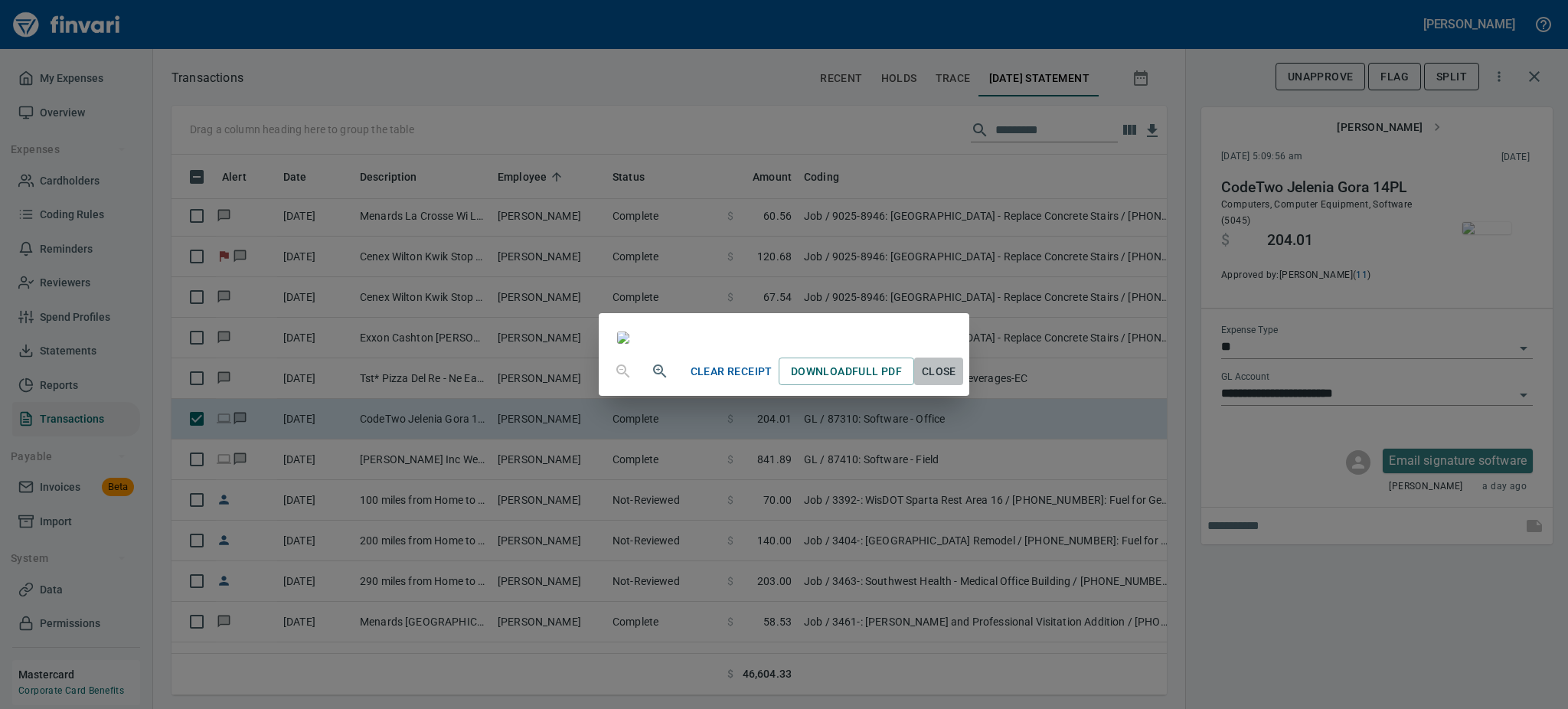
click at [957, 382] on span "Close" at bounding box center [939, 371] width 37 height 19
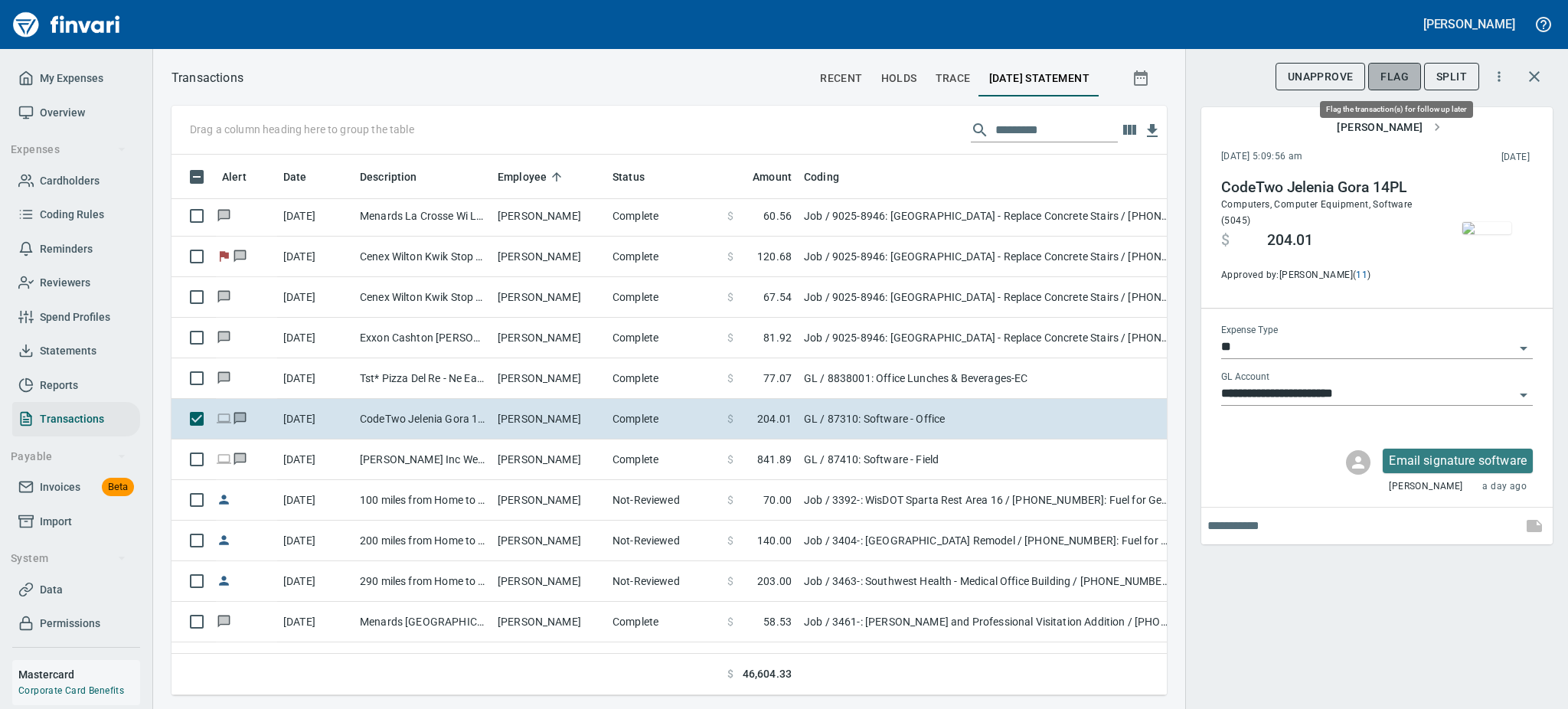
click at [1395, 72] on span "Flag" at bounding box center [1395, 77] width 28 height 19
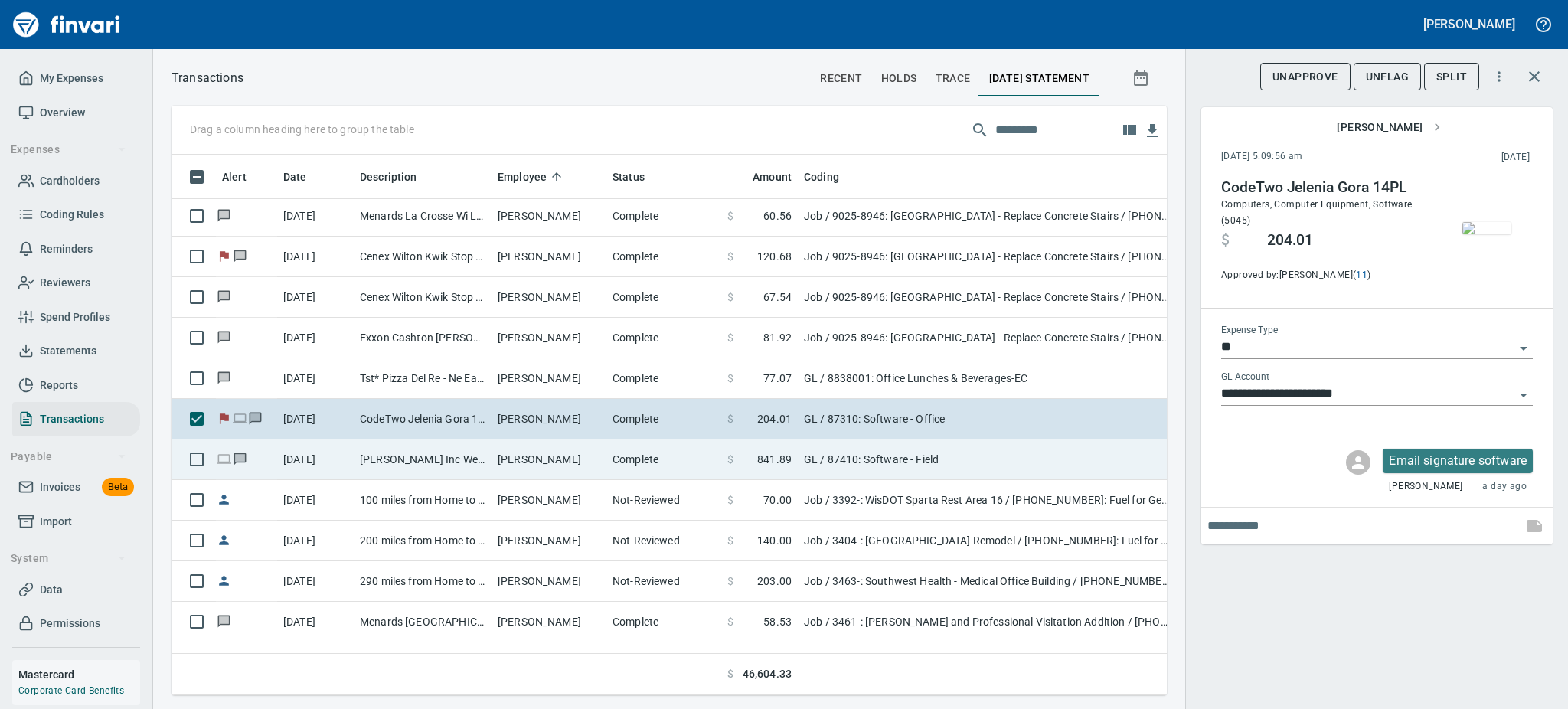
click at [463, 458] on td "[PERSON_NAME] Inc Westminster CO" at bounding box center [422, 460] width 138 height 40
type input "**********"
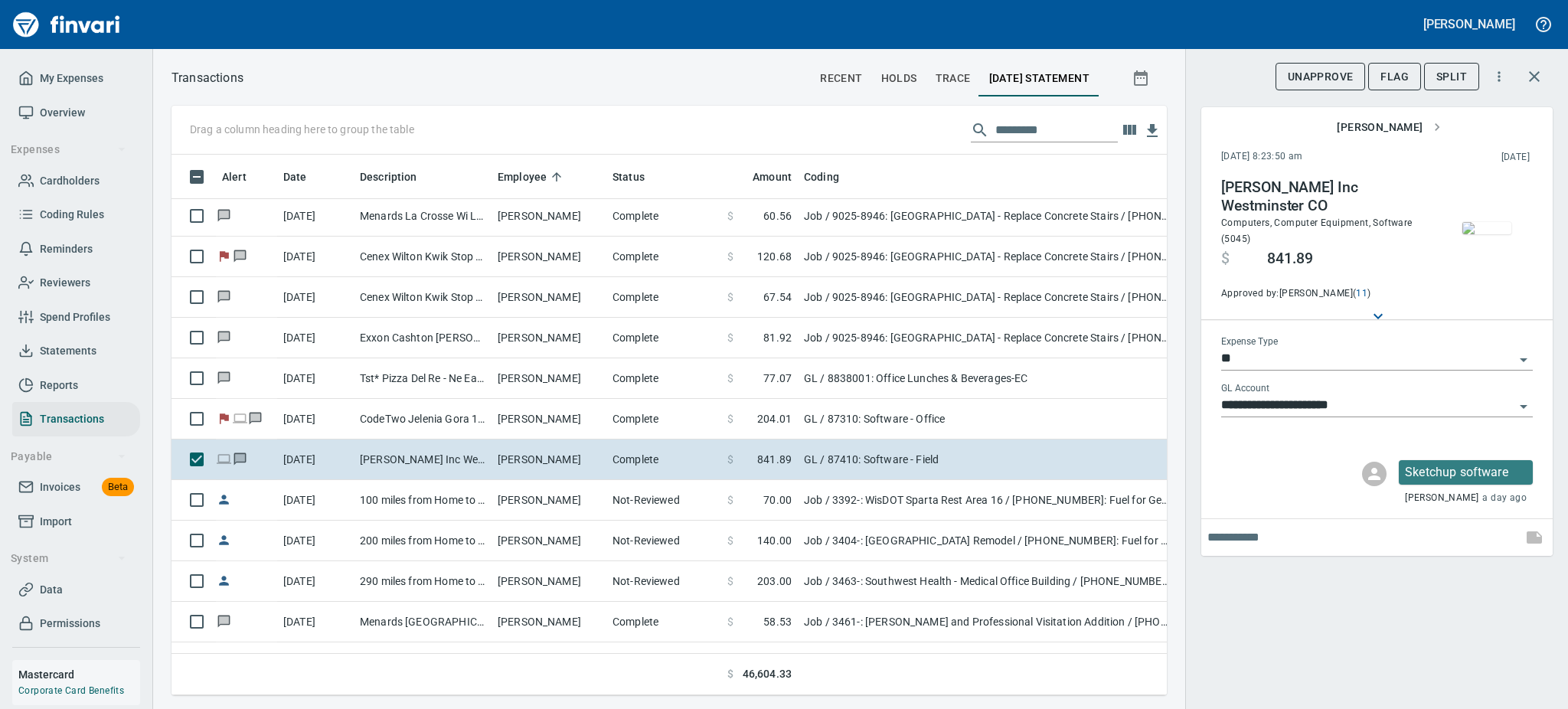
click at [1481, 228] on img "button" at bounding box center [1487, 228] width 49 height 12
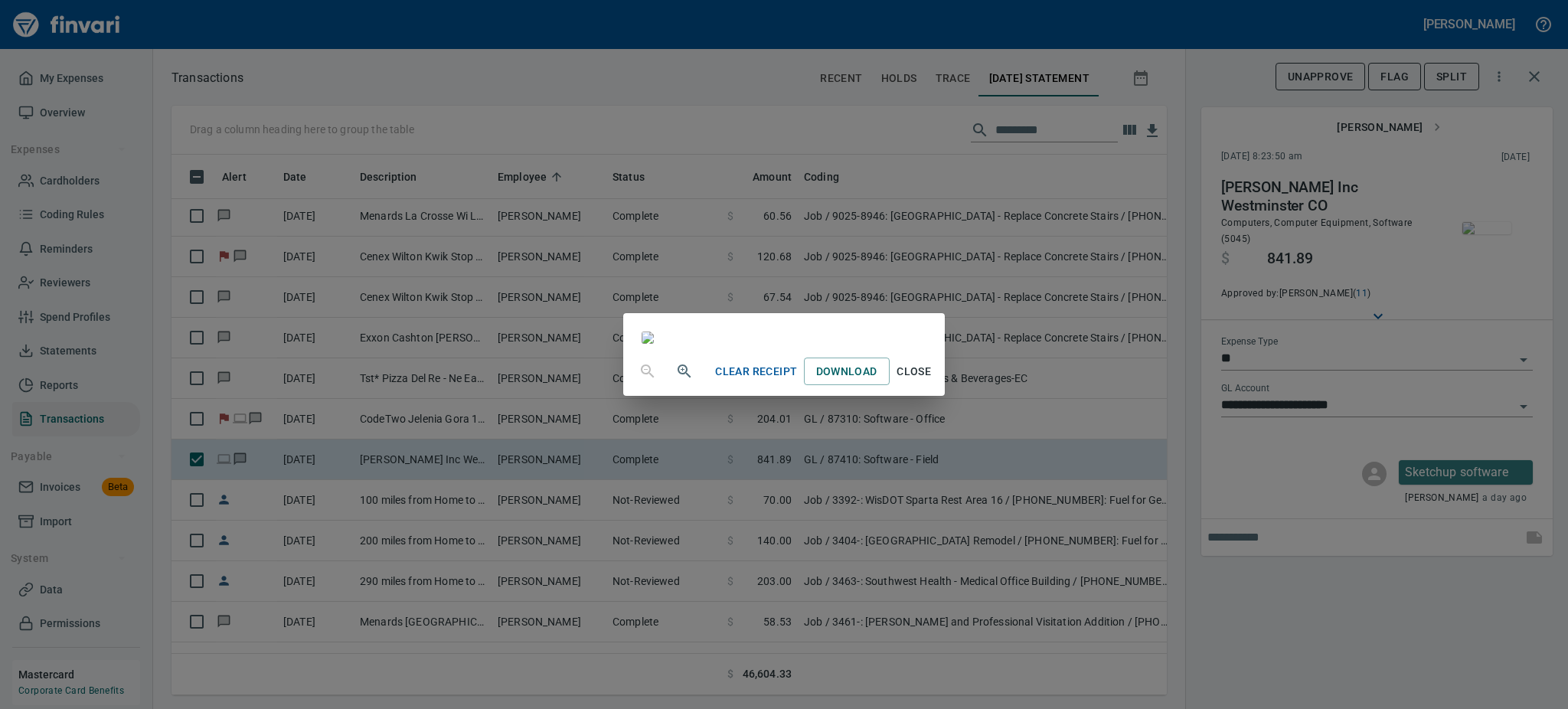
scroll to position [400, 0]
click at [933, 382] on span "Close" at bounding box center [913, 371] width 37 height 19
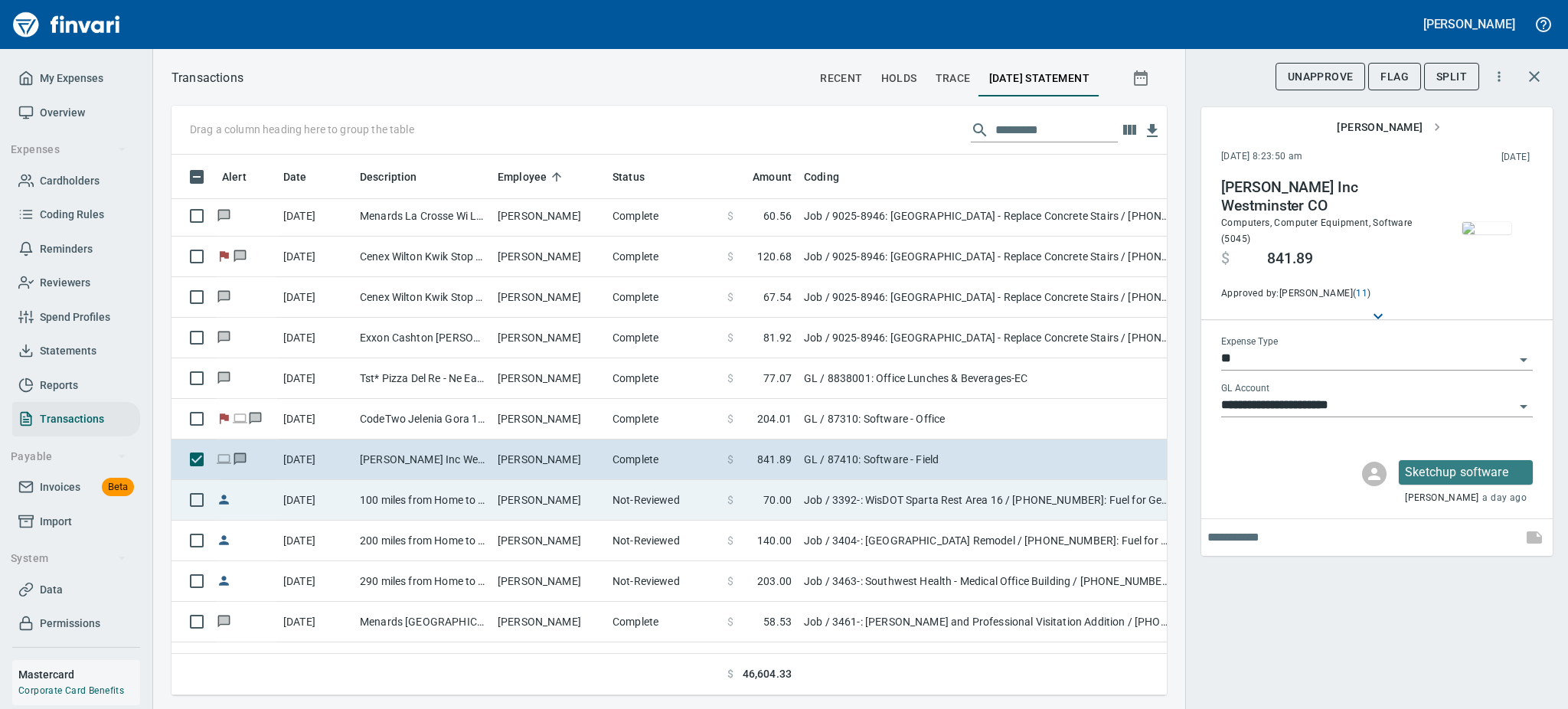
click at [443, 495] on td "100 miles from Home to [GEOGRAPHIC_DATA] Rest Stop" at bounding box center [422, 500] width 138 height 40
type input "***"
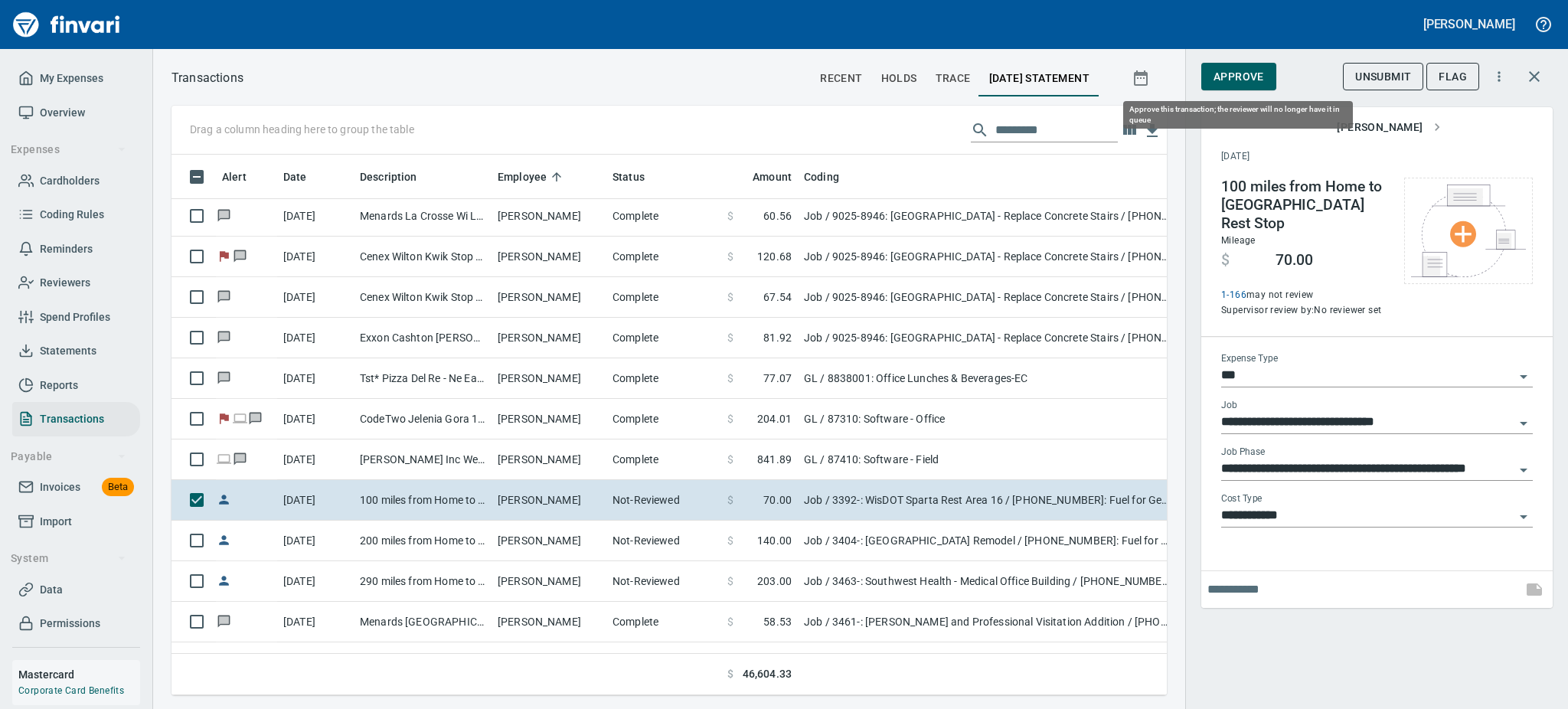
scroll to position [507, 961]
click at [1256, 66] on button "Approve" at bounding box center [1239, 77] width 75 height 28
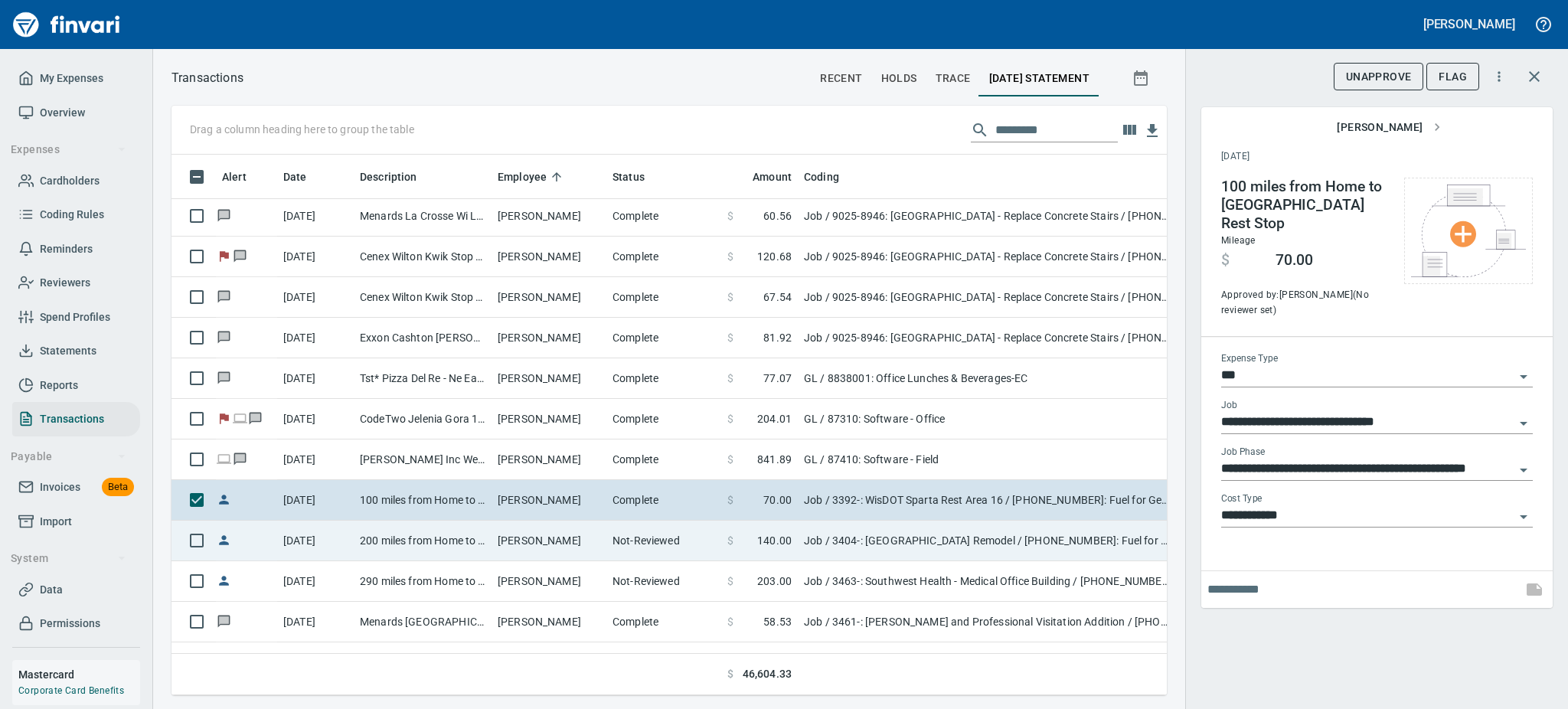
click at [583, 541] on td "[PERSON_NAME]" at bounding box center [549, 540] width 114 height 40
type input "**********"
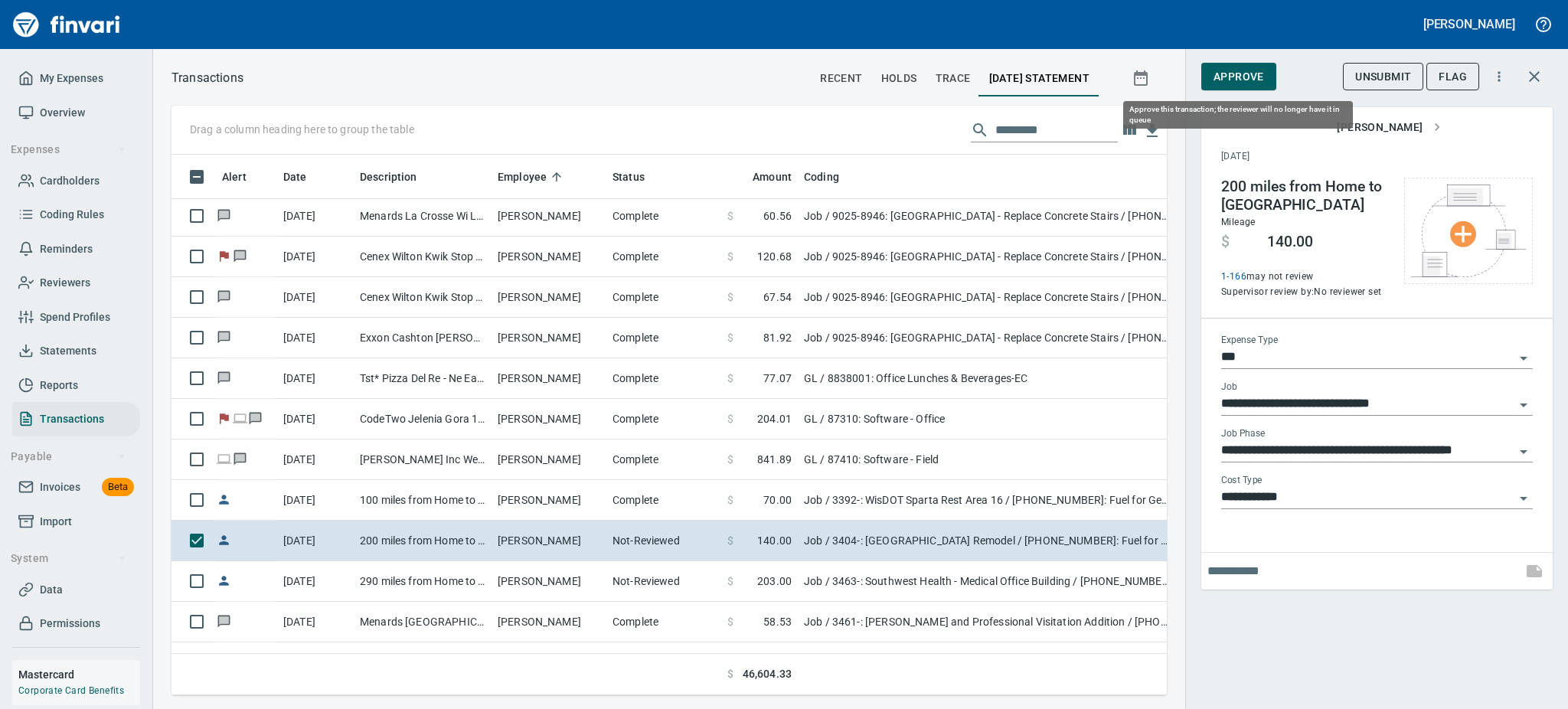
click at [1243, 73] on span "Approve" at bounding box center [1239, 77] width 51 height 19
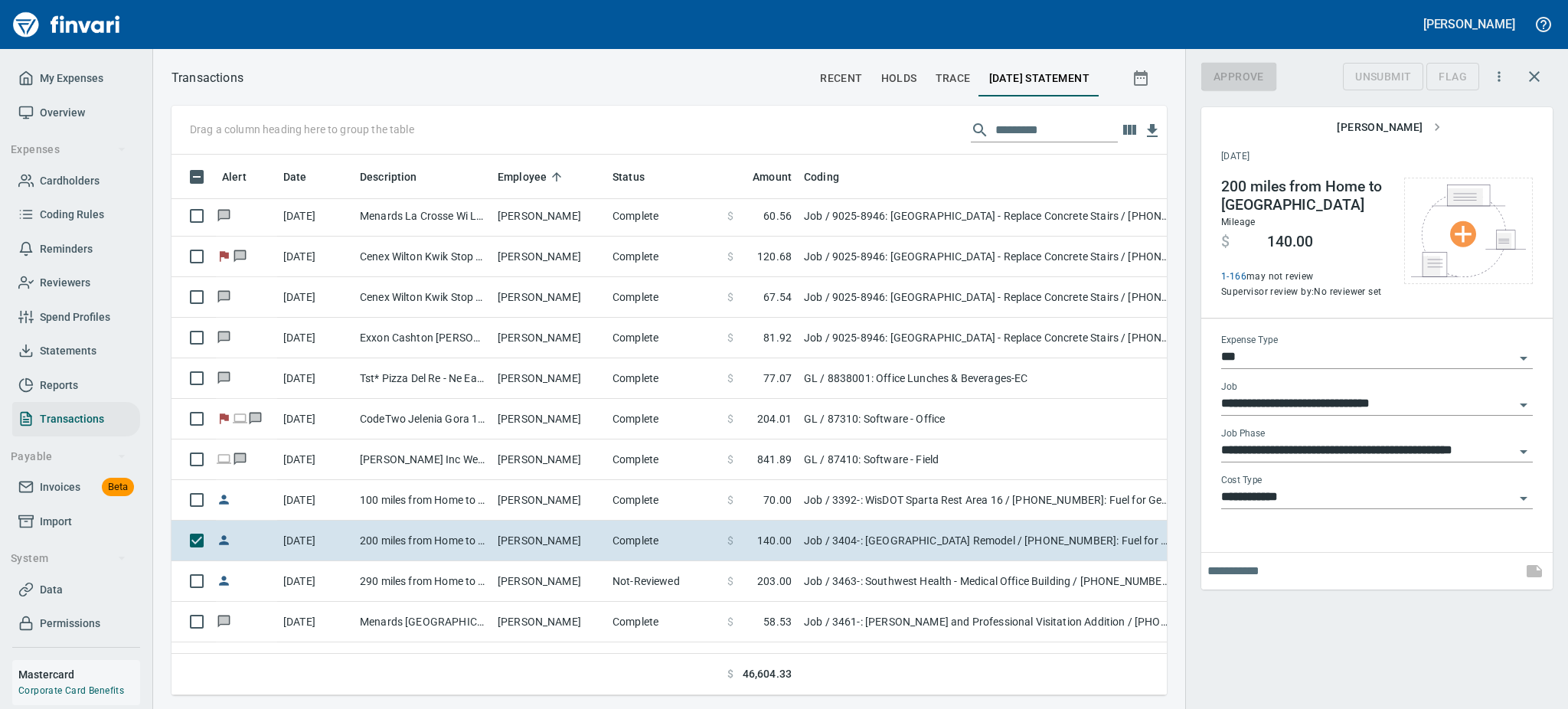
scroll to position [507, 961]
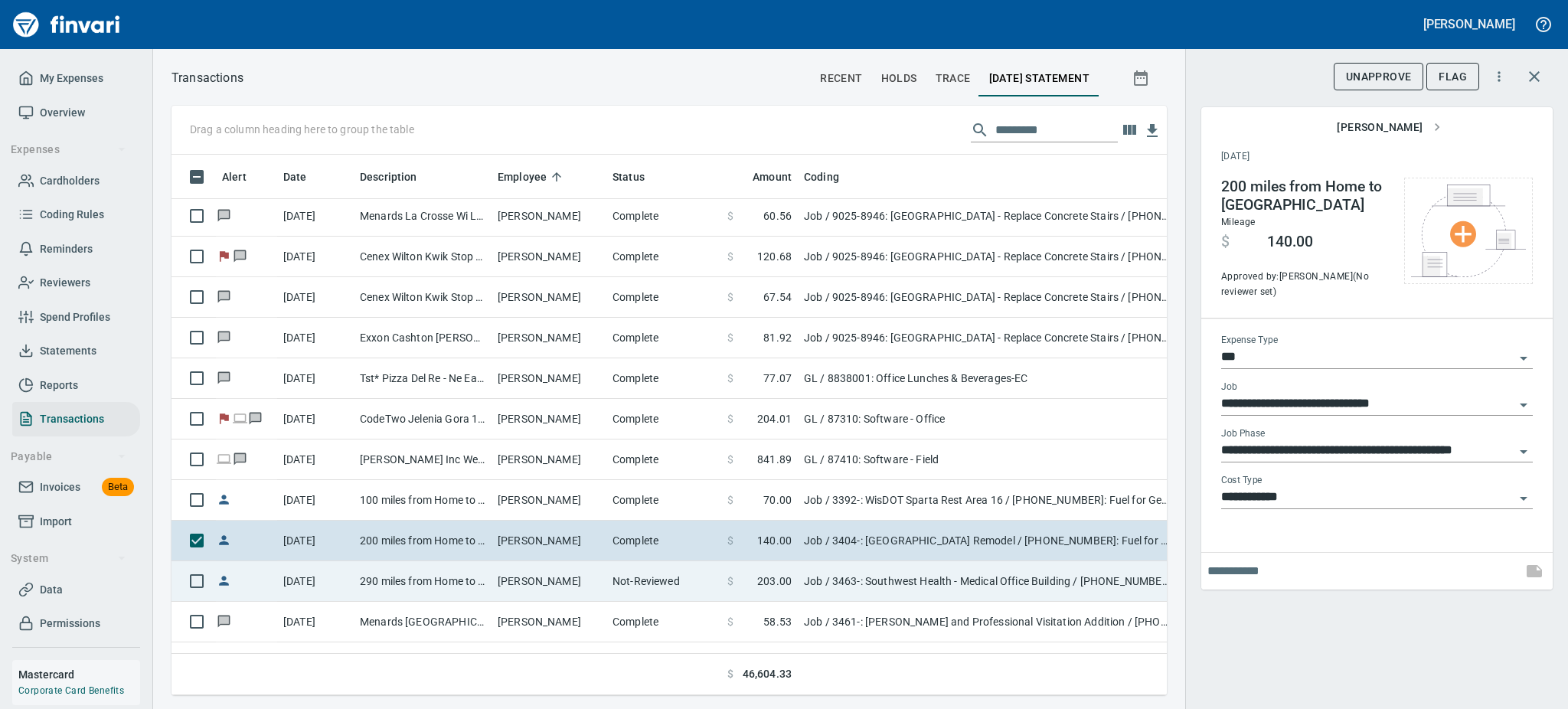
click at [543, 577] on td "[PERSON_NAME]" at bounding box center [549, 581] width 114 height 40
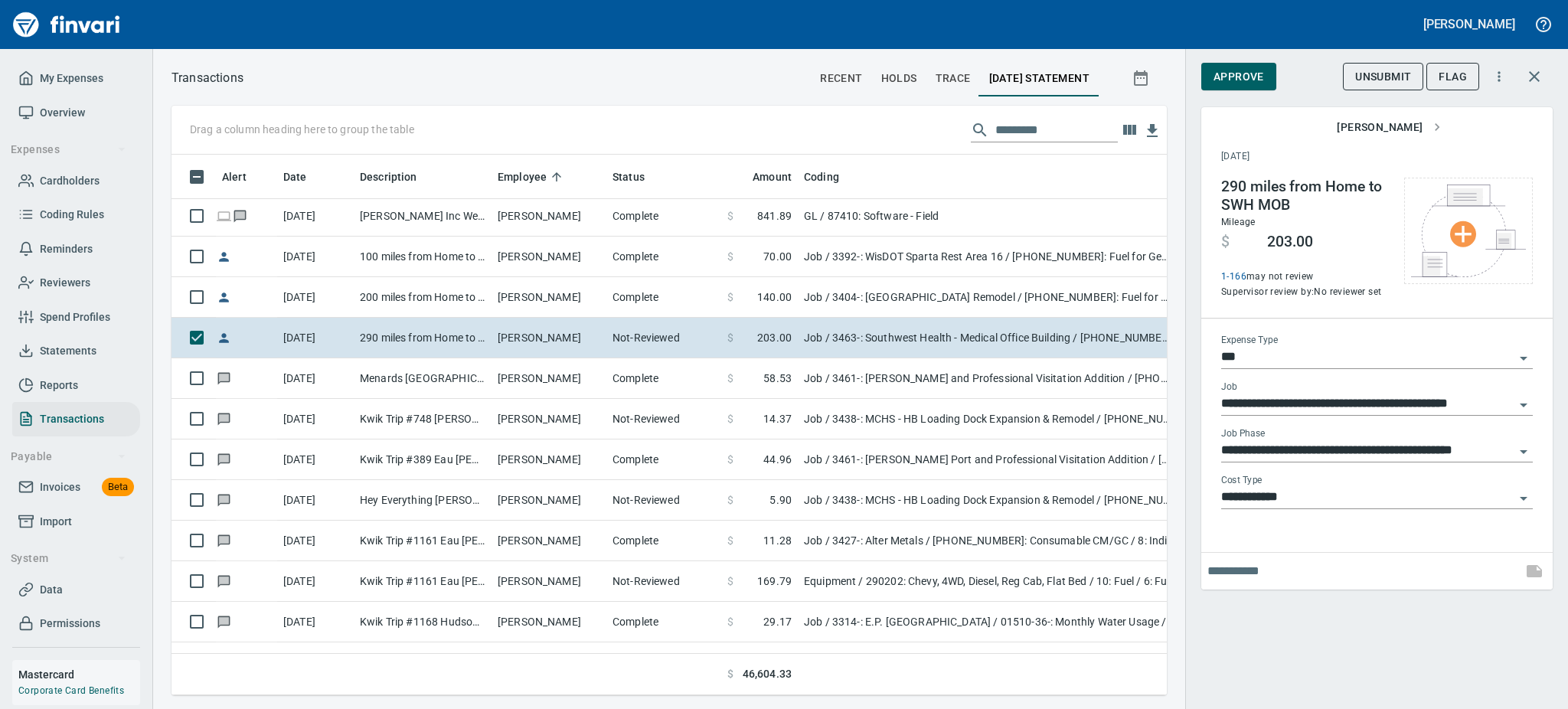
scroll to position [1021, 0]
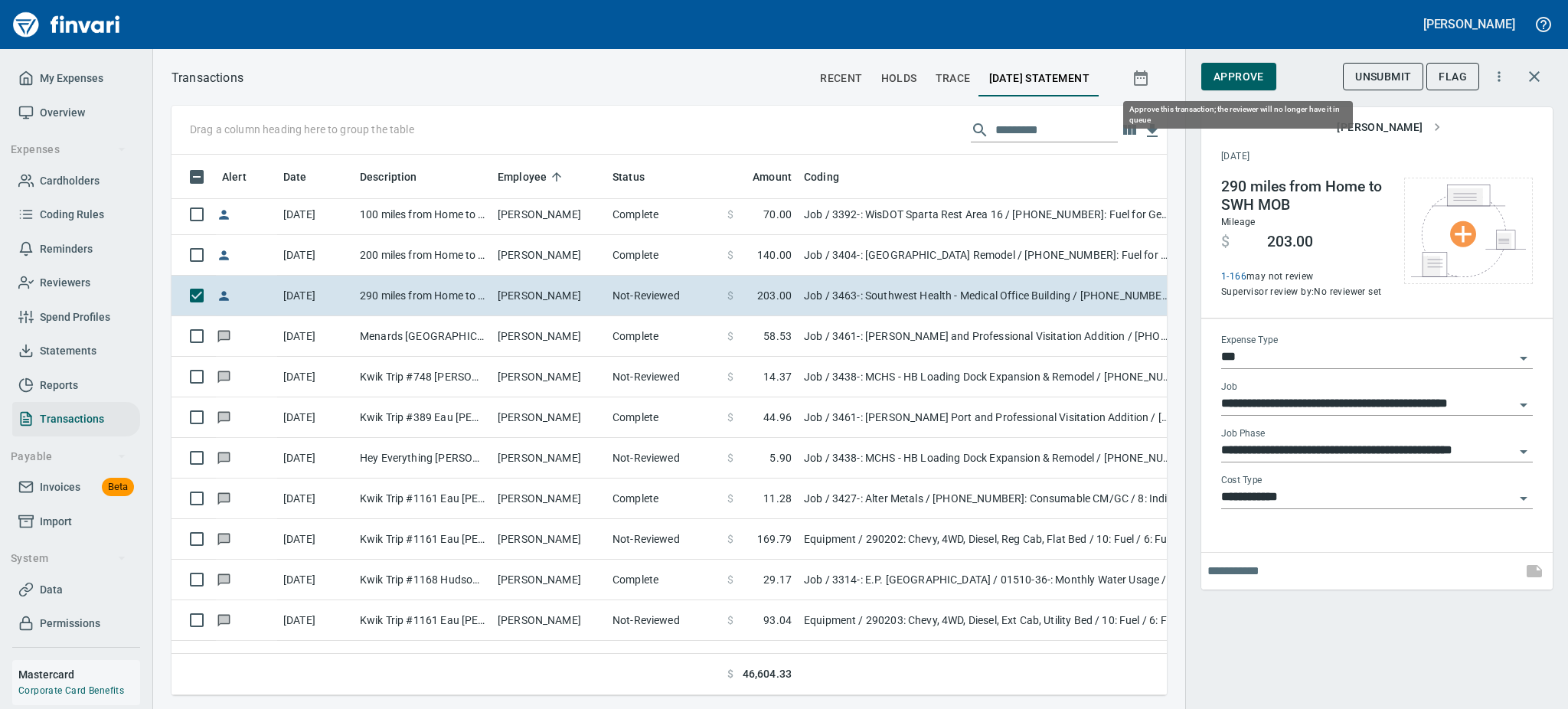
click at [1222, 68] on span "Approve" at bounding box center [1239, 77] width 51 height 19
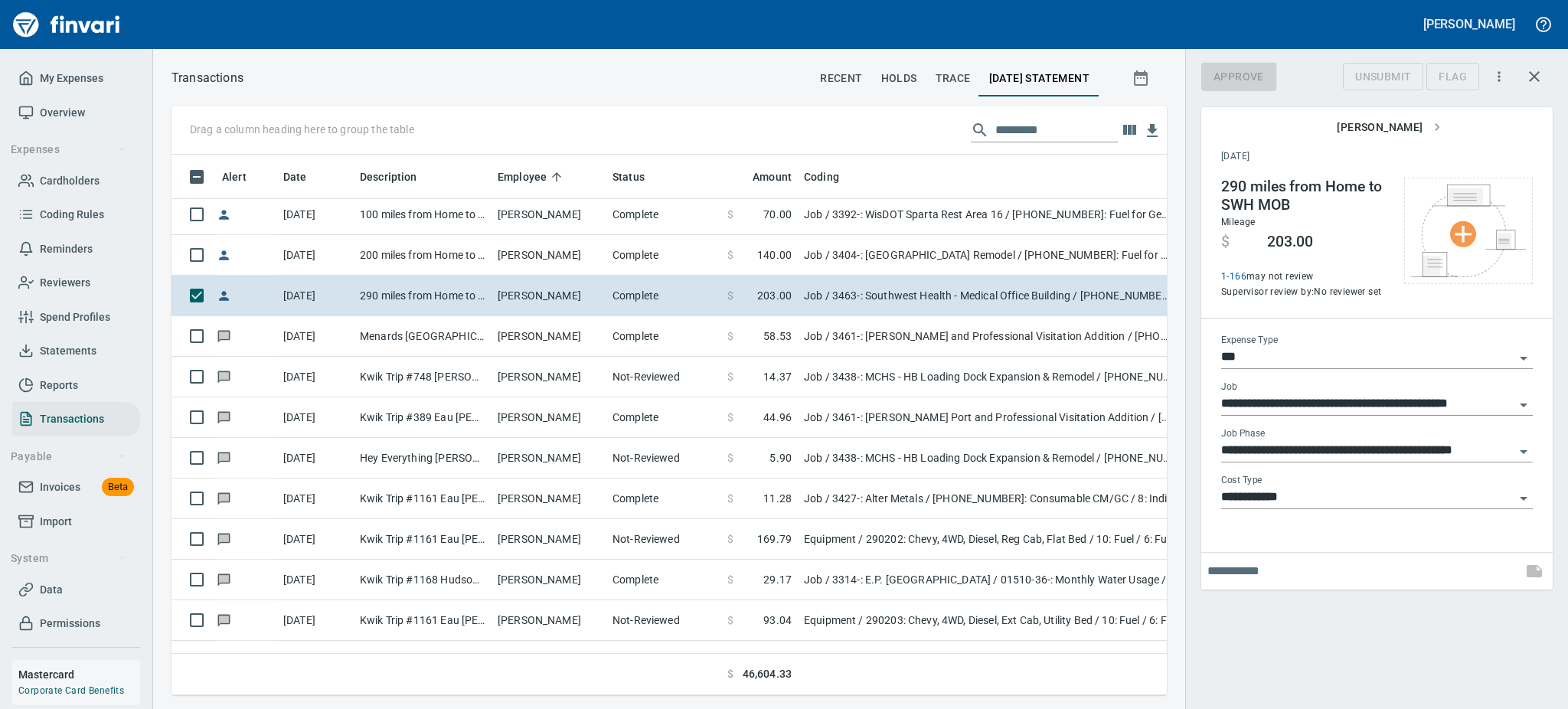
scroll to position [507, 961]
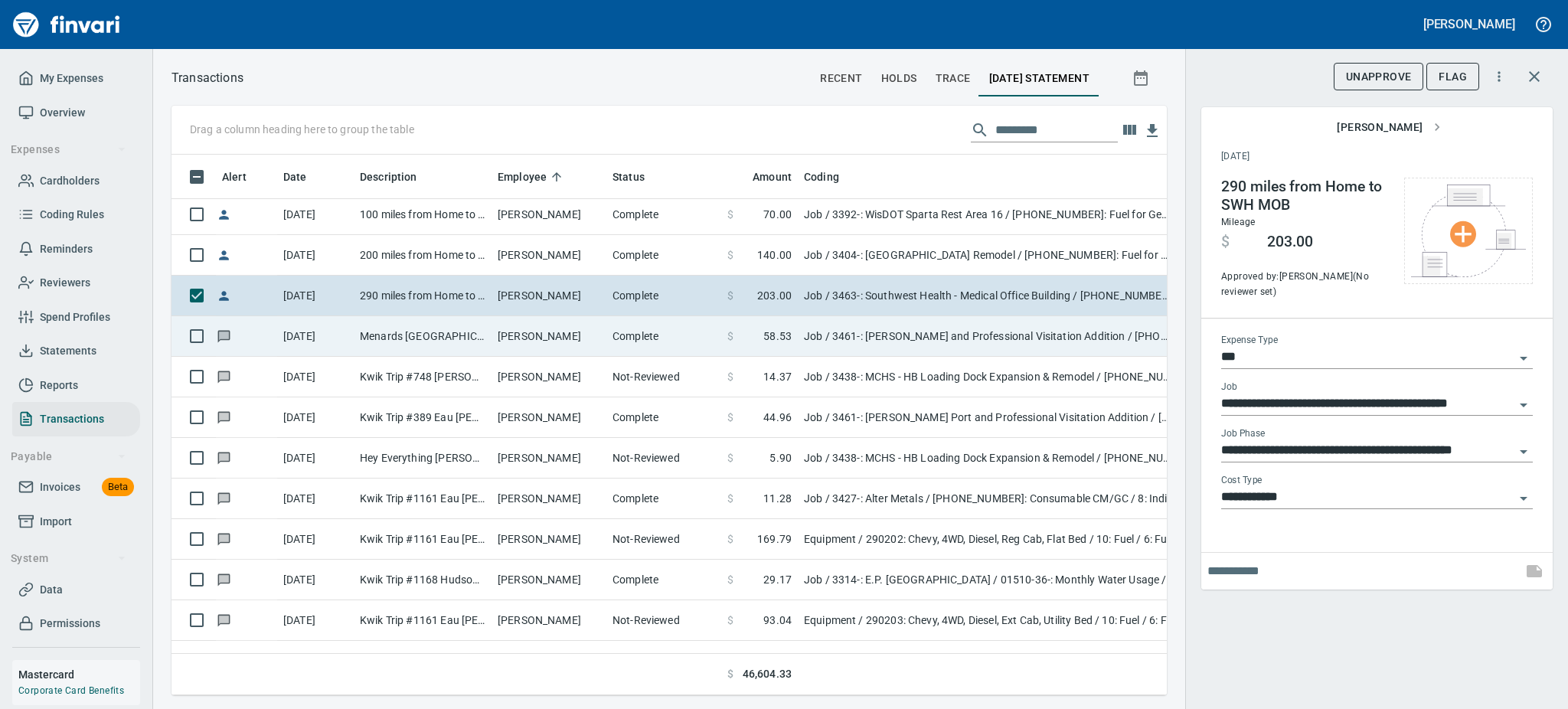
click at [474, 325] on td "Menards [GEOGRAPHIC_DATA] [GEOGRAPHIC_DATA]" at bounding box center [422, 336] width 138 height 40
type input "**********"
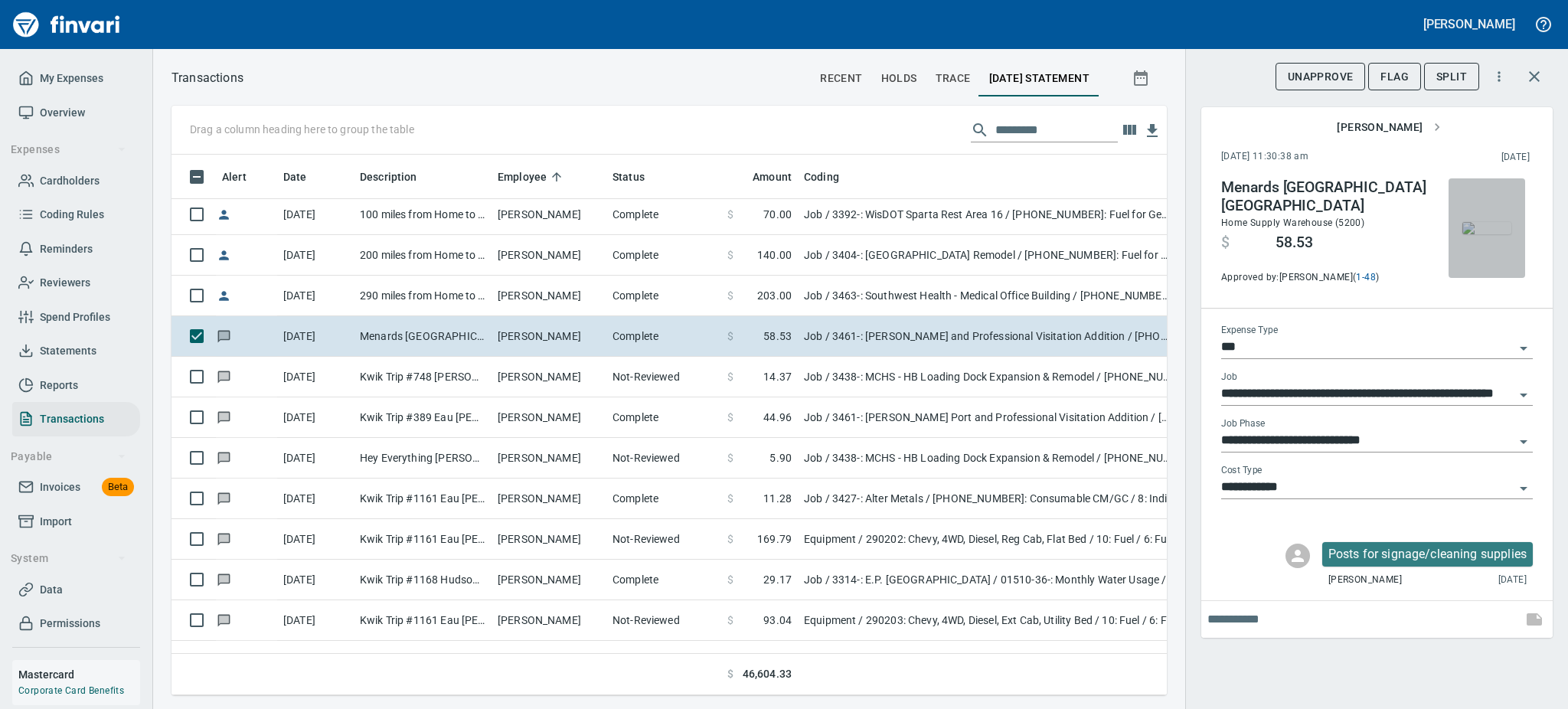
click at [1507, 234] on img "button" at bounding box center [1487, 228] width 49 height 12
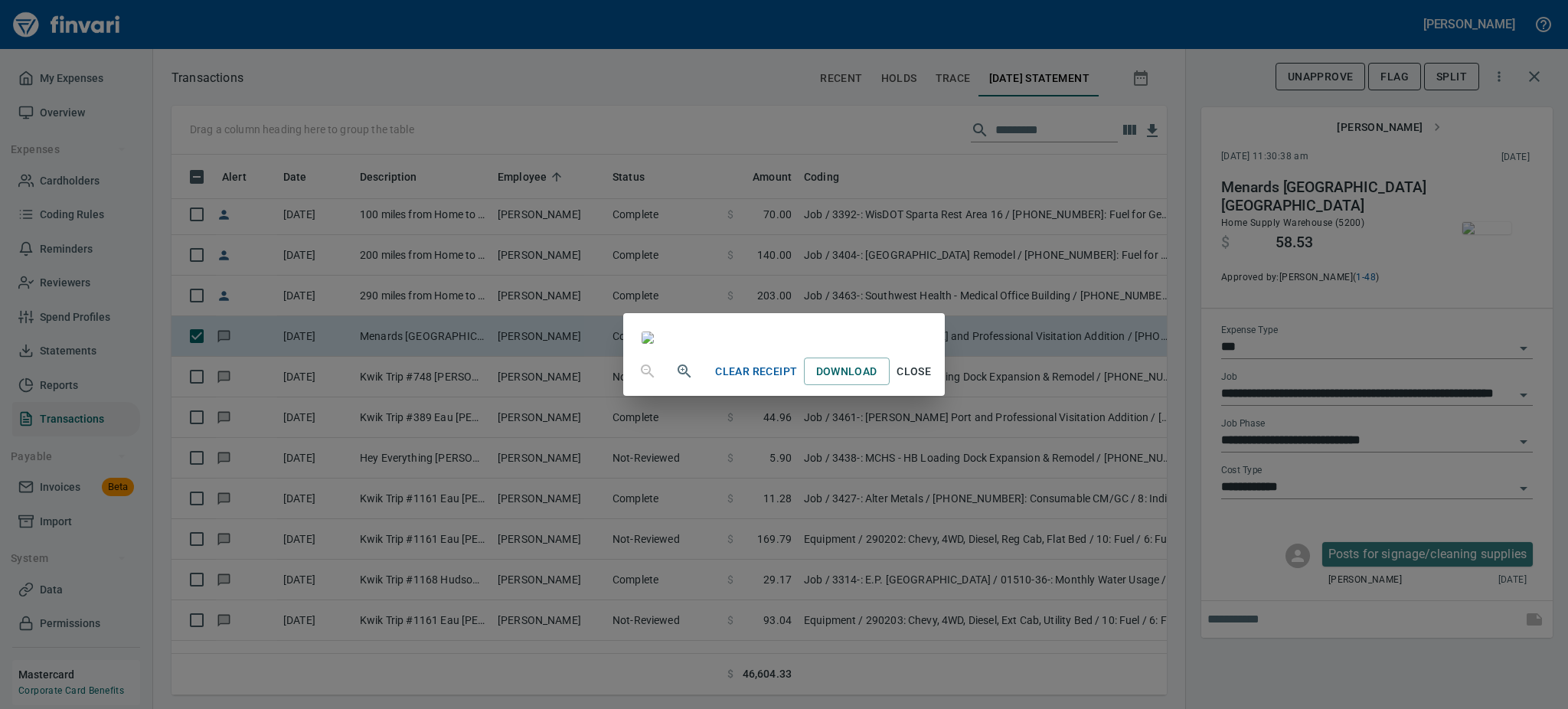
scroll to position [157, 0]
click at [933, 382] on span "Close" at bounding box center [913, 371] width 37 height 19
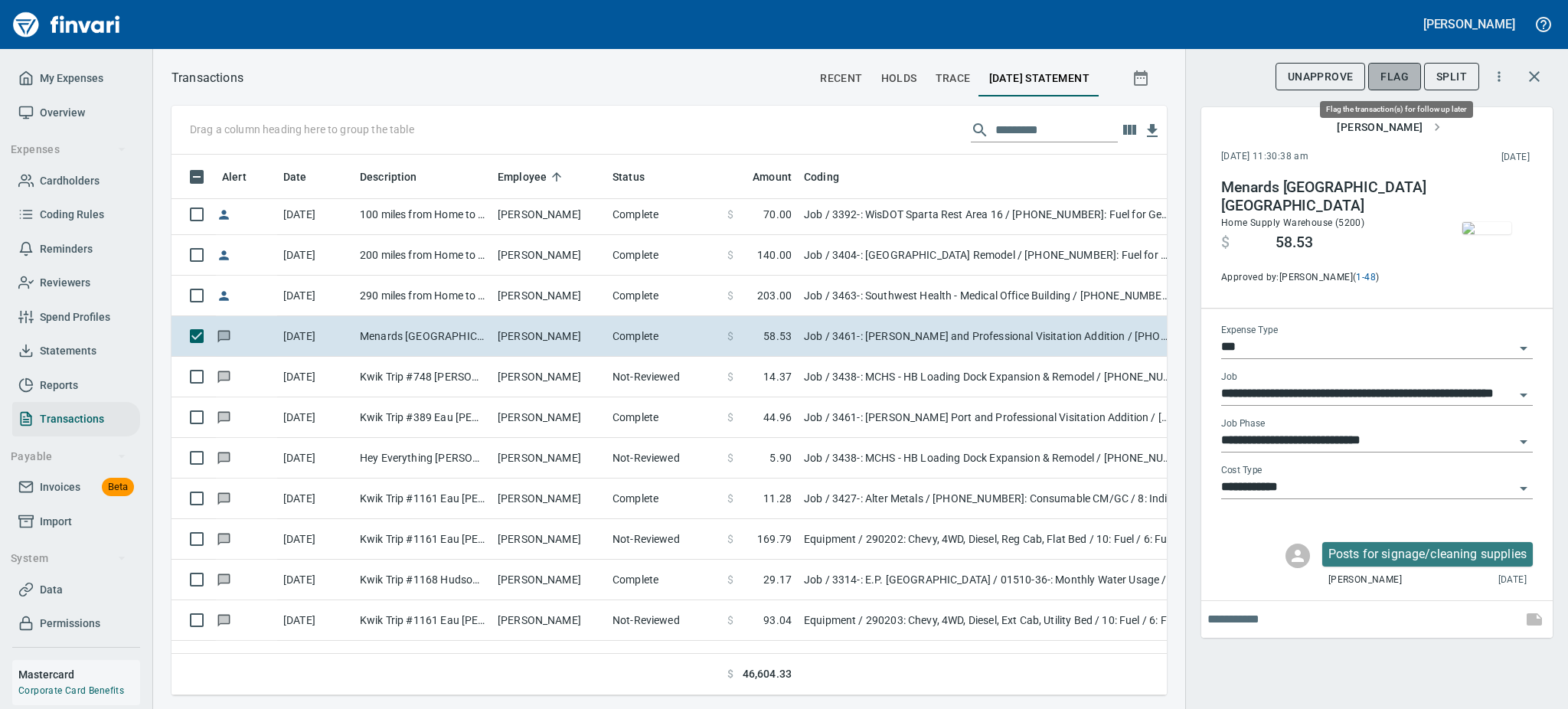
click at [1395, 73] on span "Flag" at bounding box center [1395, 77] width 28 height 19
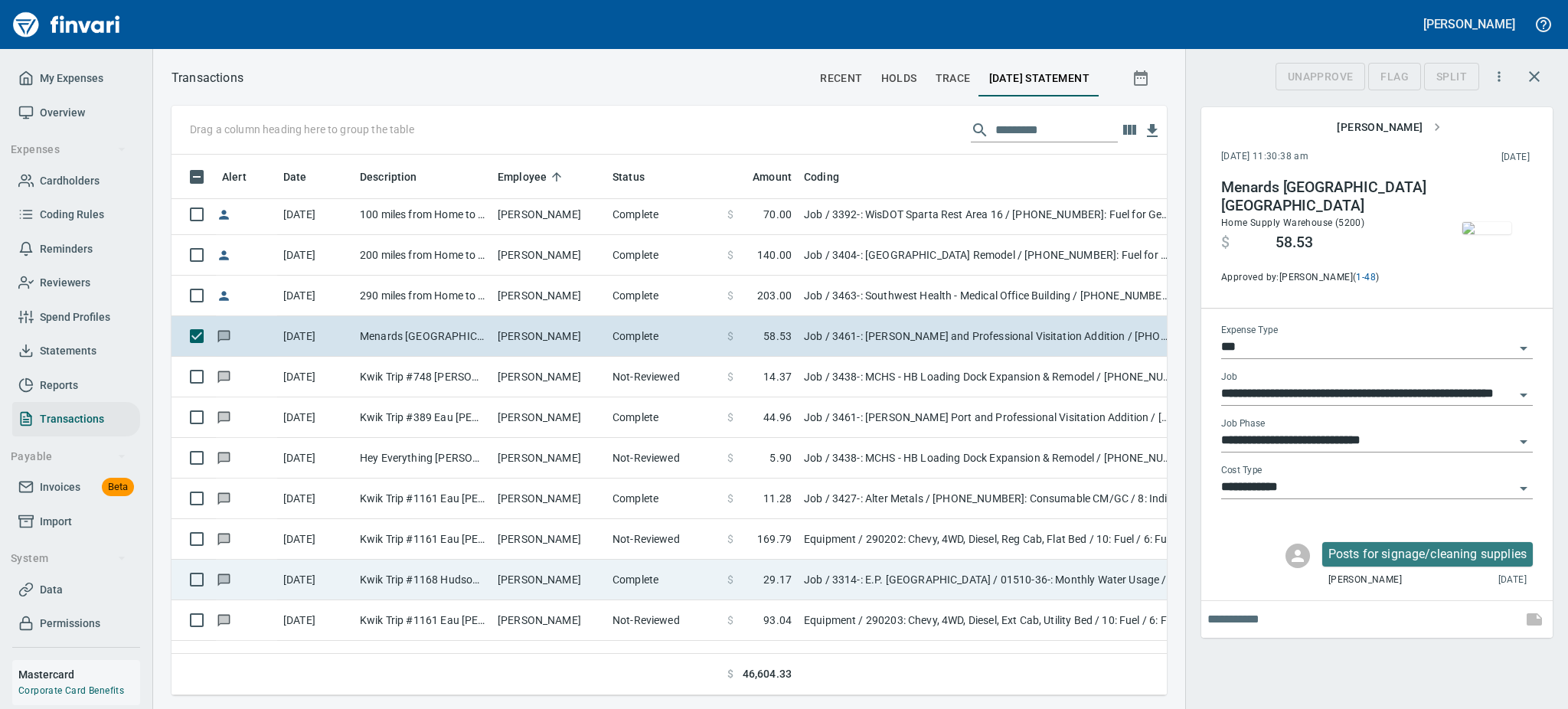
scroll to position [507, 961]
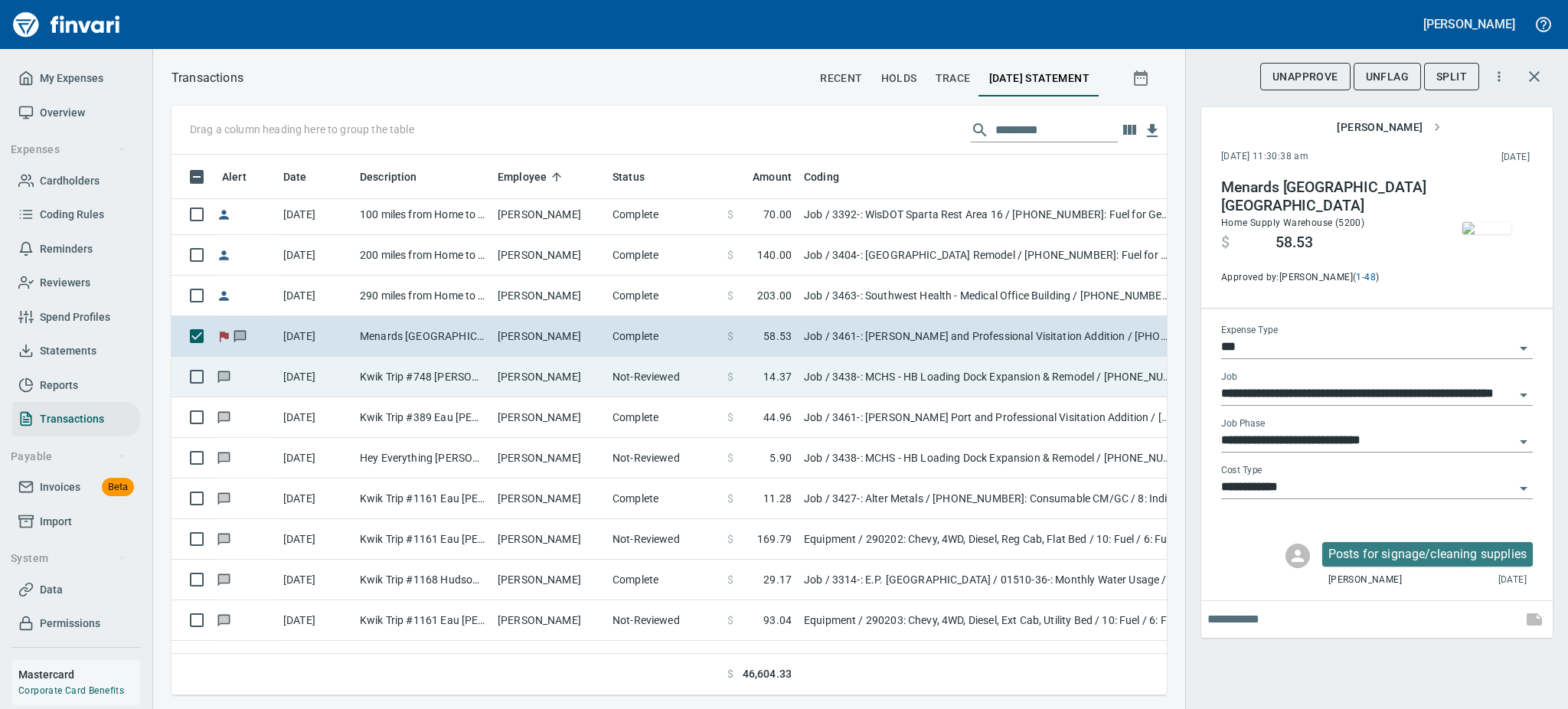
click at [405, 385] on td "Kwik Trip #748 [PERSON_NAME] [GEOGRAPHIC_DATA]" at bounding box center [422, 377] width 138 height 40
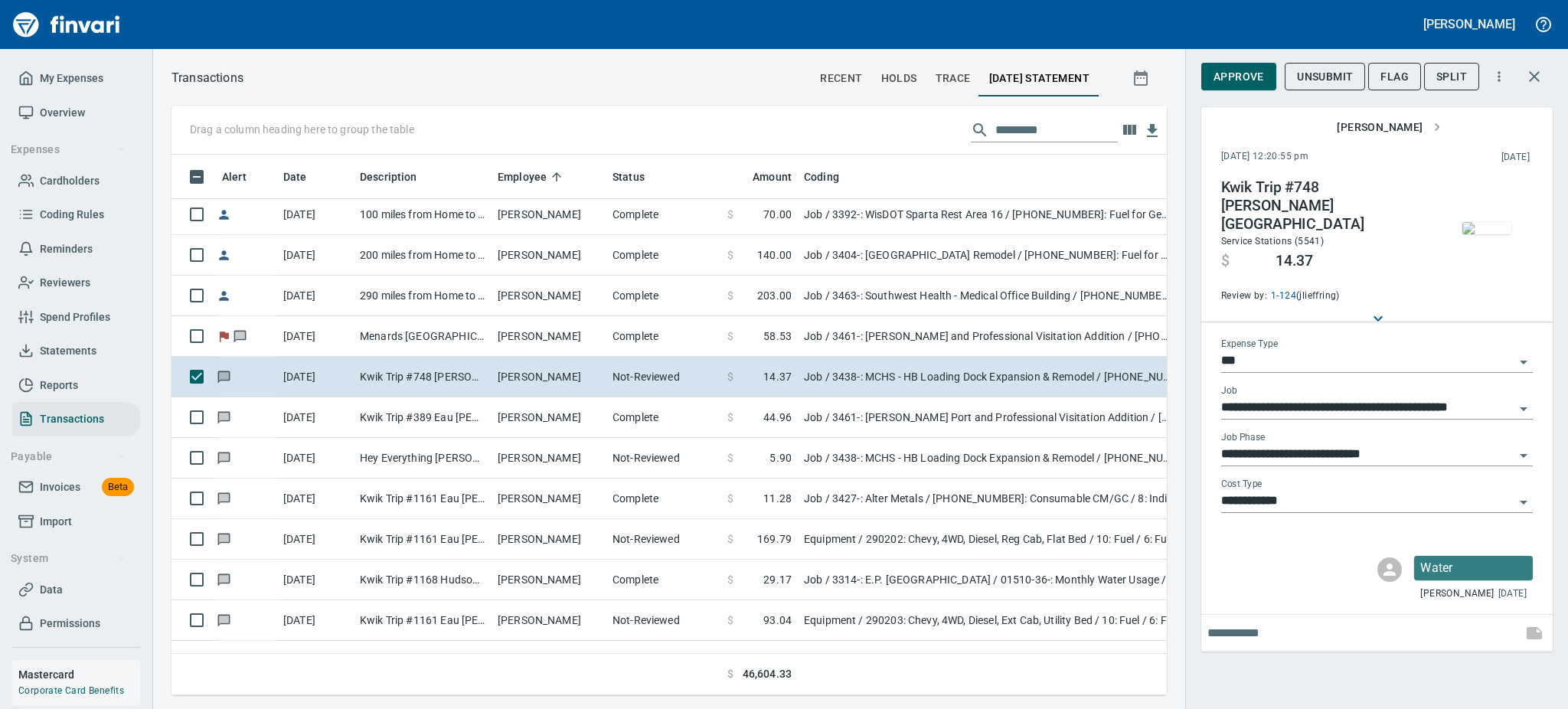
scroll to position [507, 961]
click at [1481, 222] on img "button" at bounding box center [1487, 228] width 49 height 12
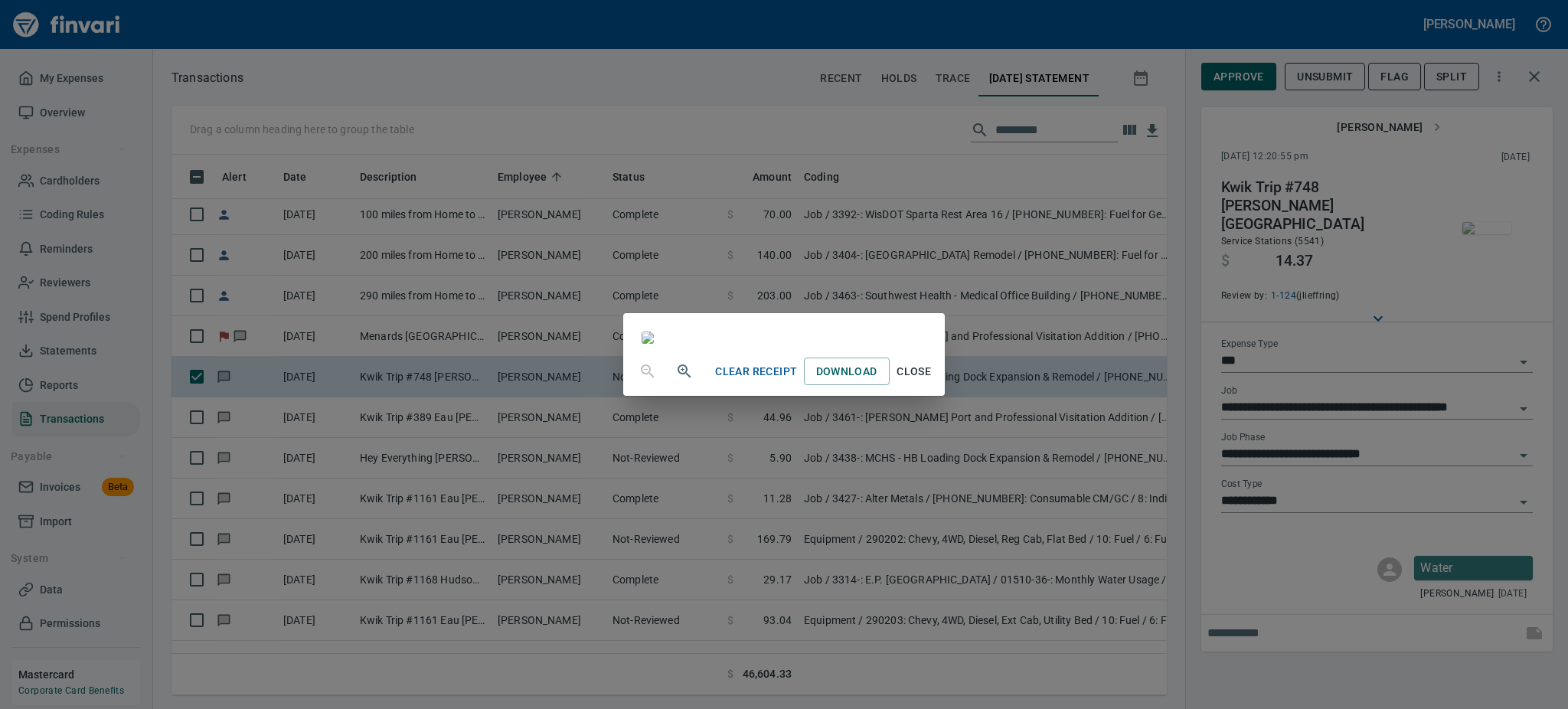
click at [933, 382] on span "Close" at bounding box center [913, 371] width 37 height 19
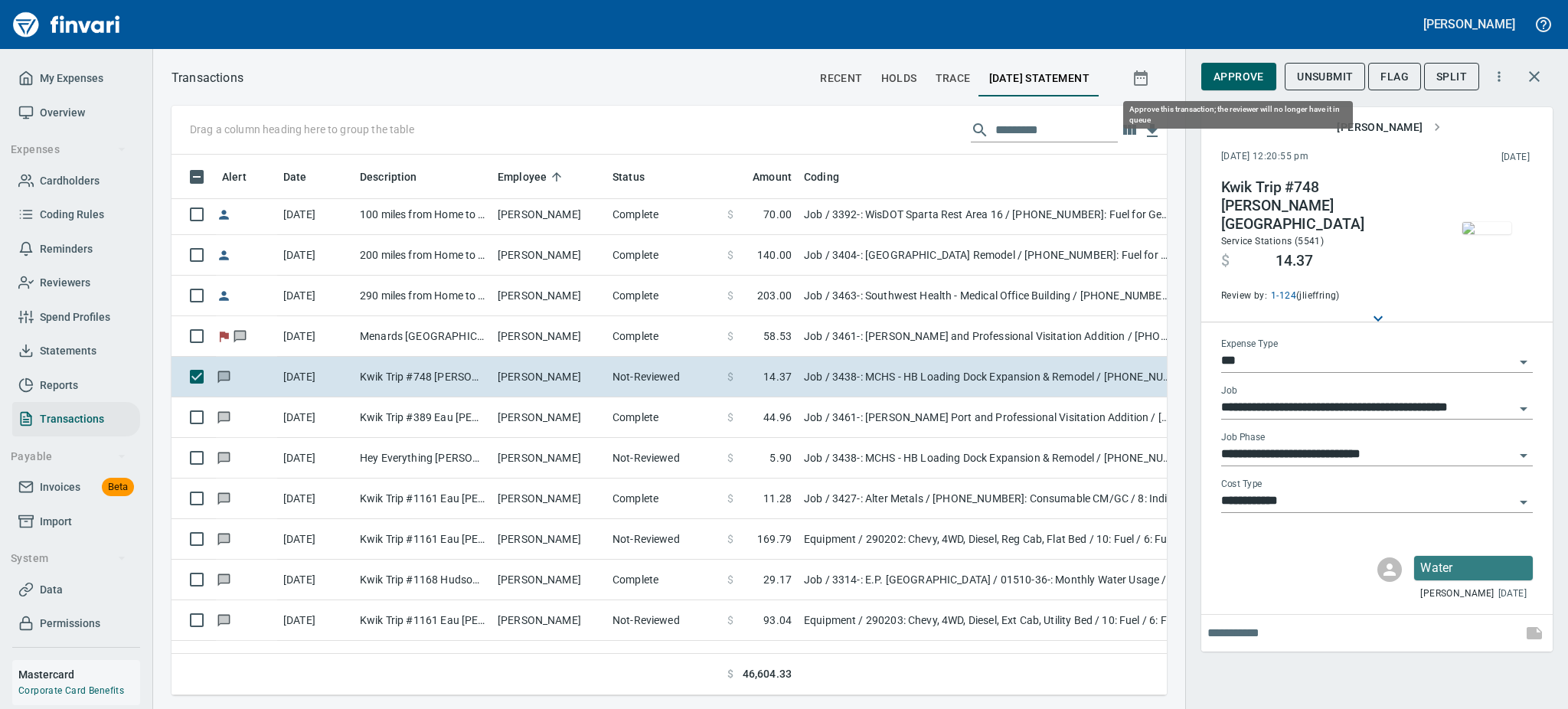
click at [1251, 68] on span "Approve" at bounding box center [1239, 77] width 51 height 19
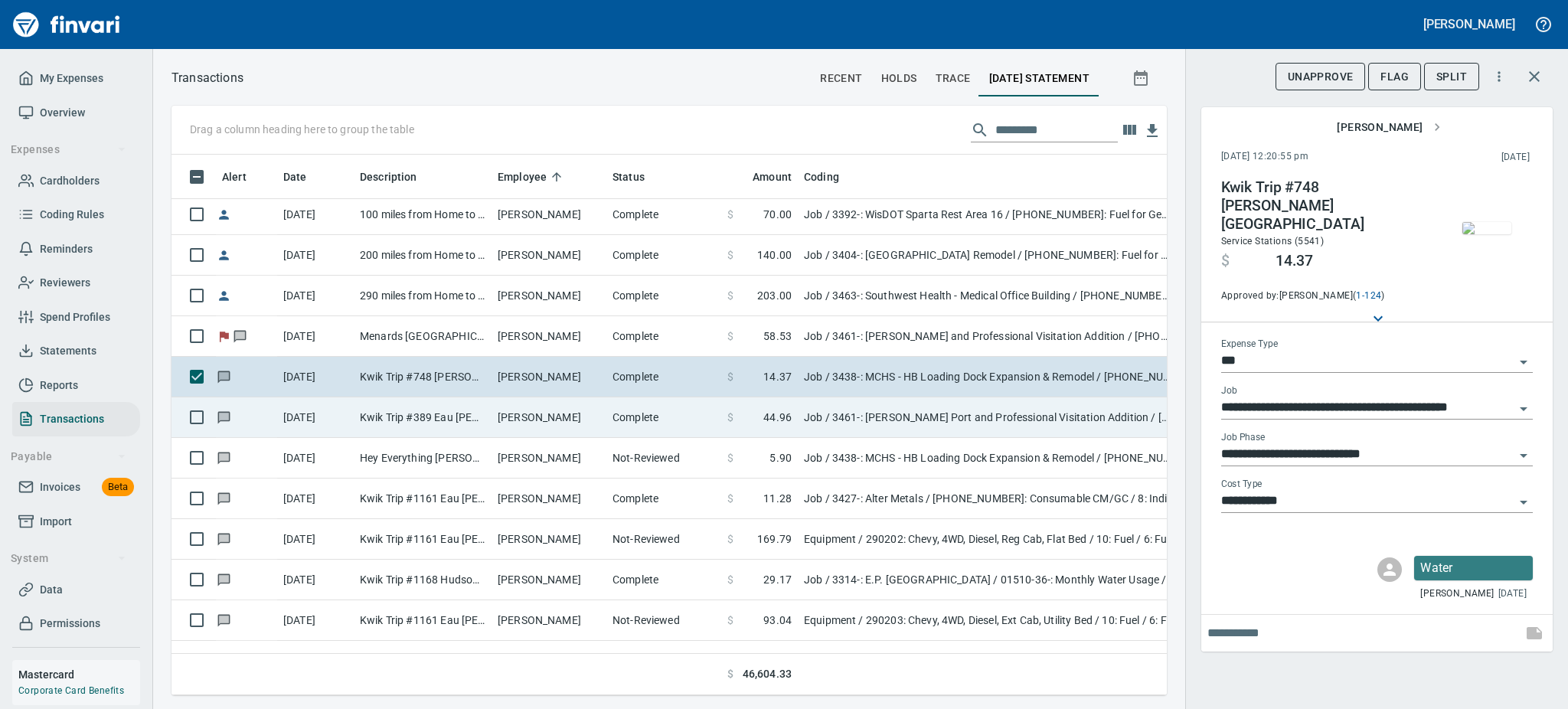
click at [550, 417] on td "[PERSON_NAME]" at bounding box center [549, 417] width 114 height 40
type input "**********"
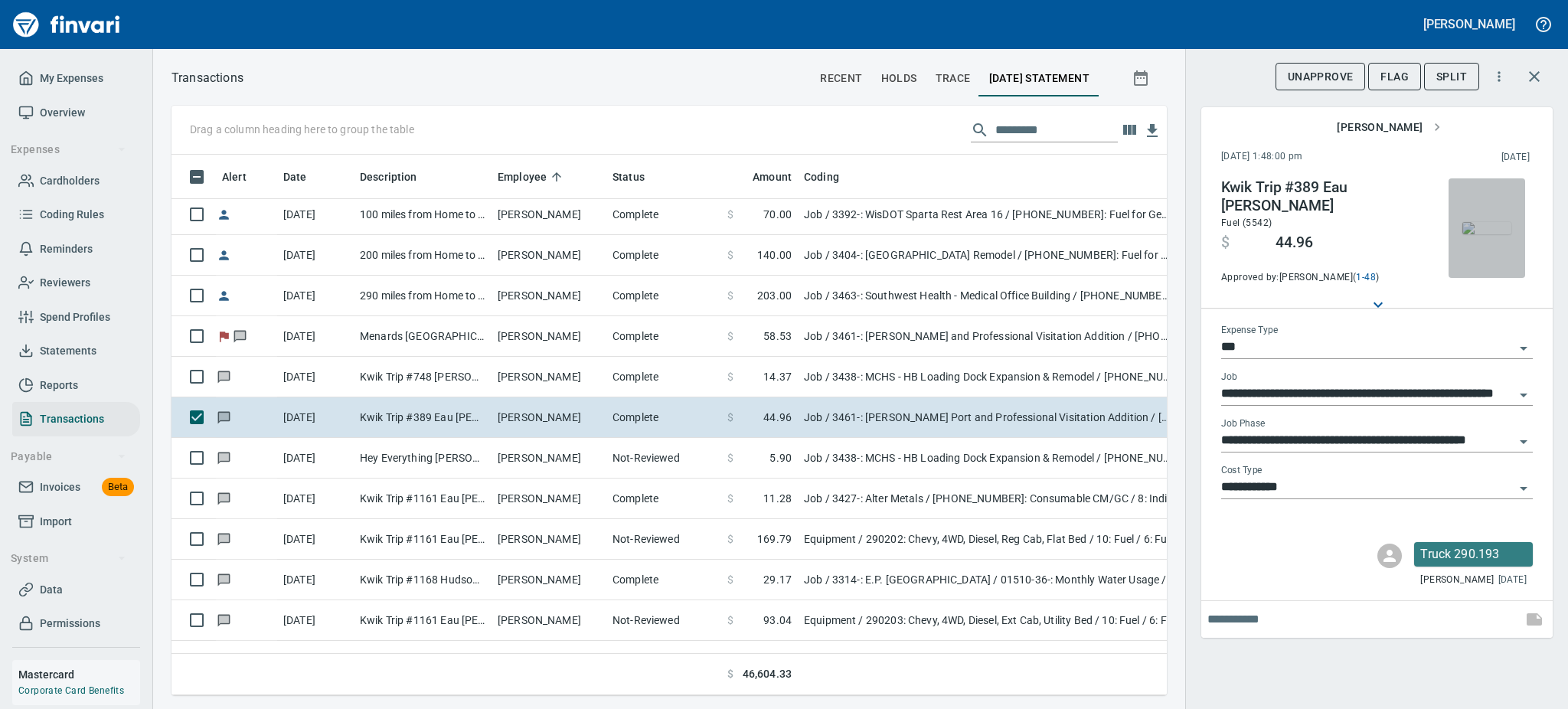
click at [1487, 225] on img "button" at bounding box center [1487, 228] width 49 height 12
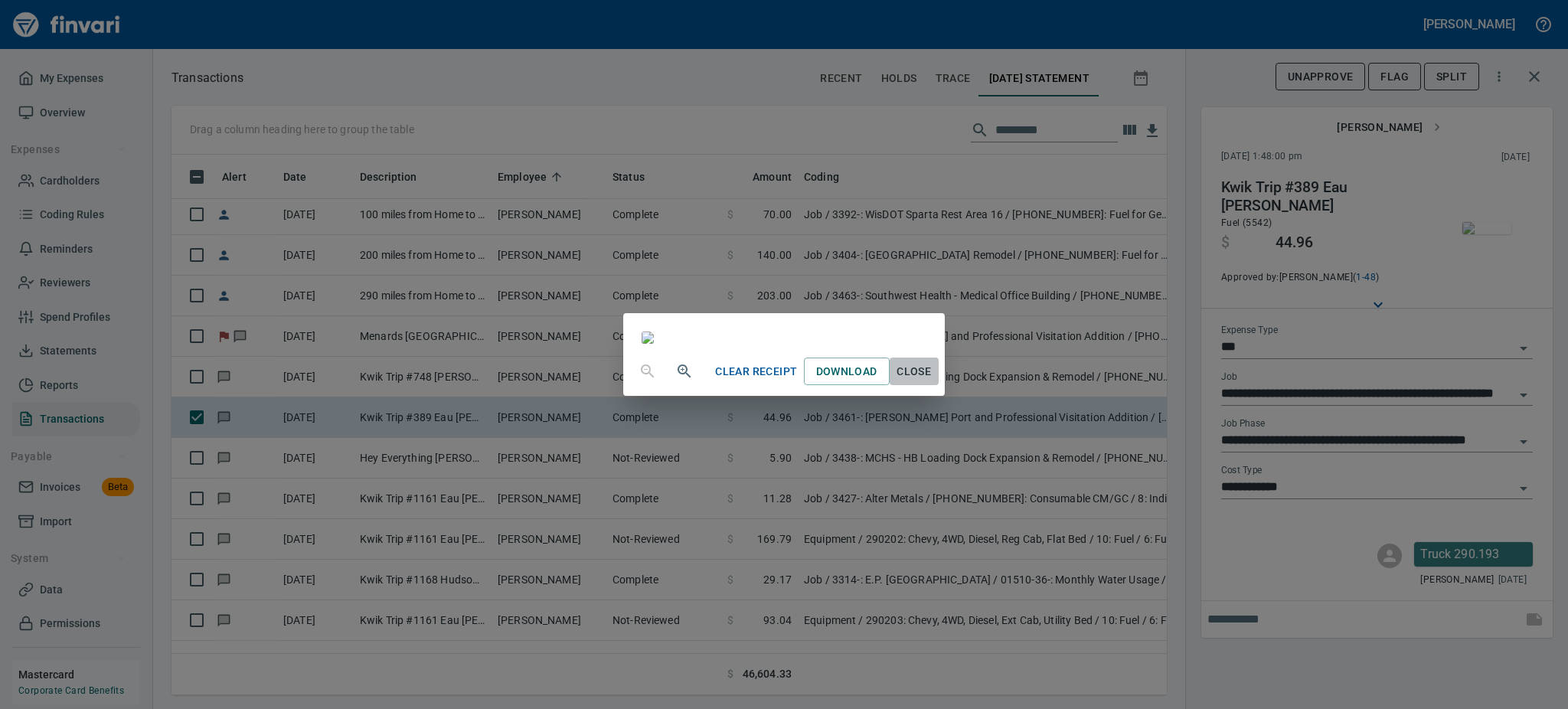
click at [933, 382] on span "Close" at bounding box center [913, 371] width 37 height 19
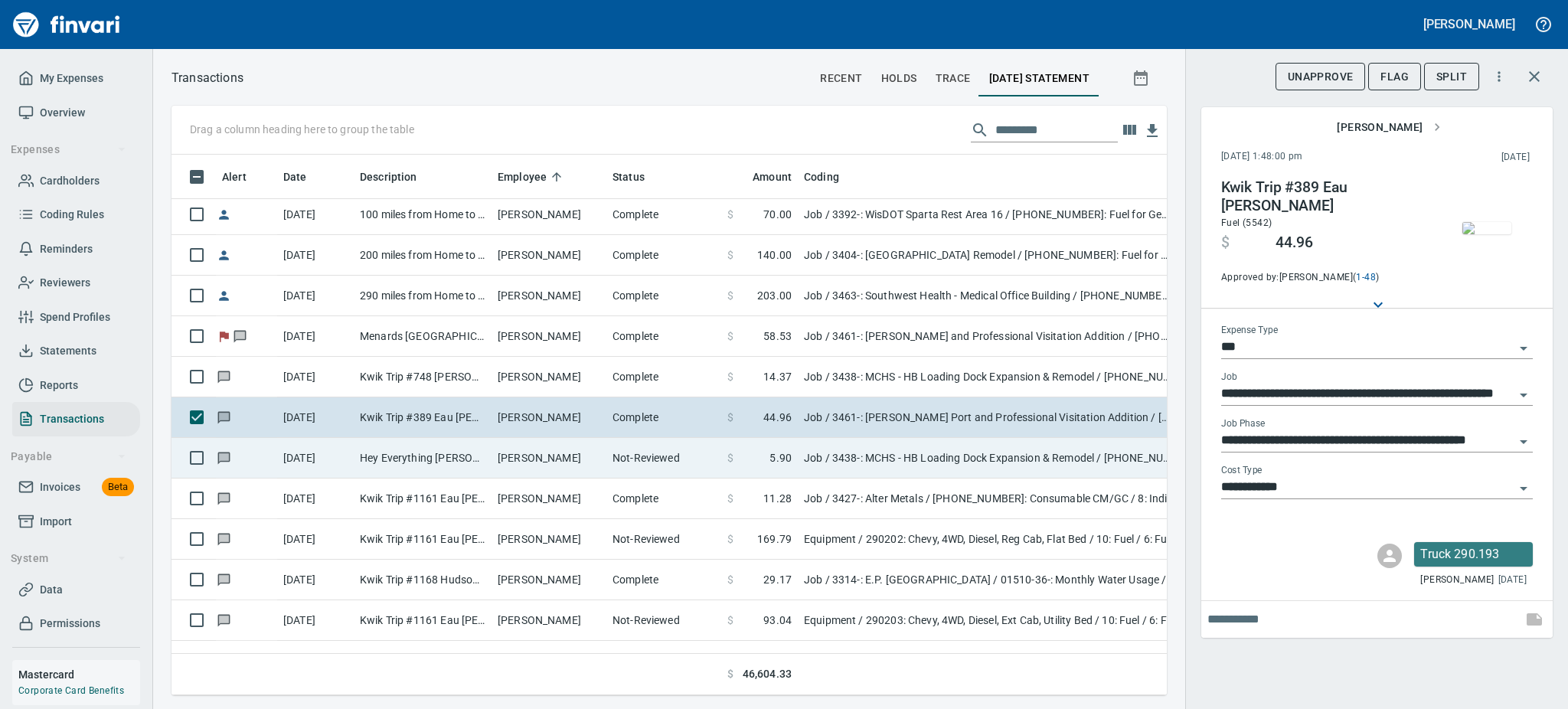
click at [552, 453] on td "[PERSON_NAME]" at bounding box center [549, 458] width 114 height 40
type input "**********"
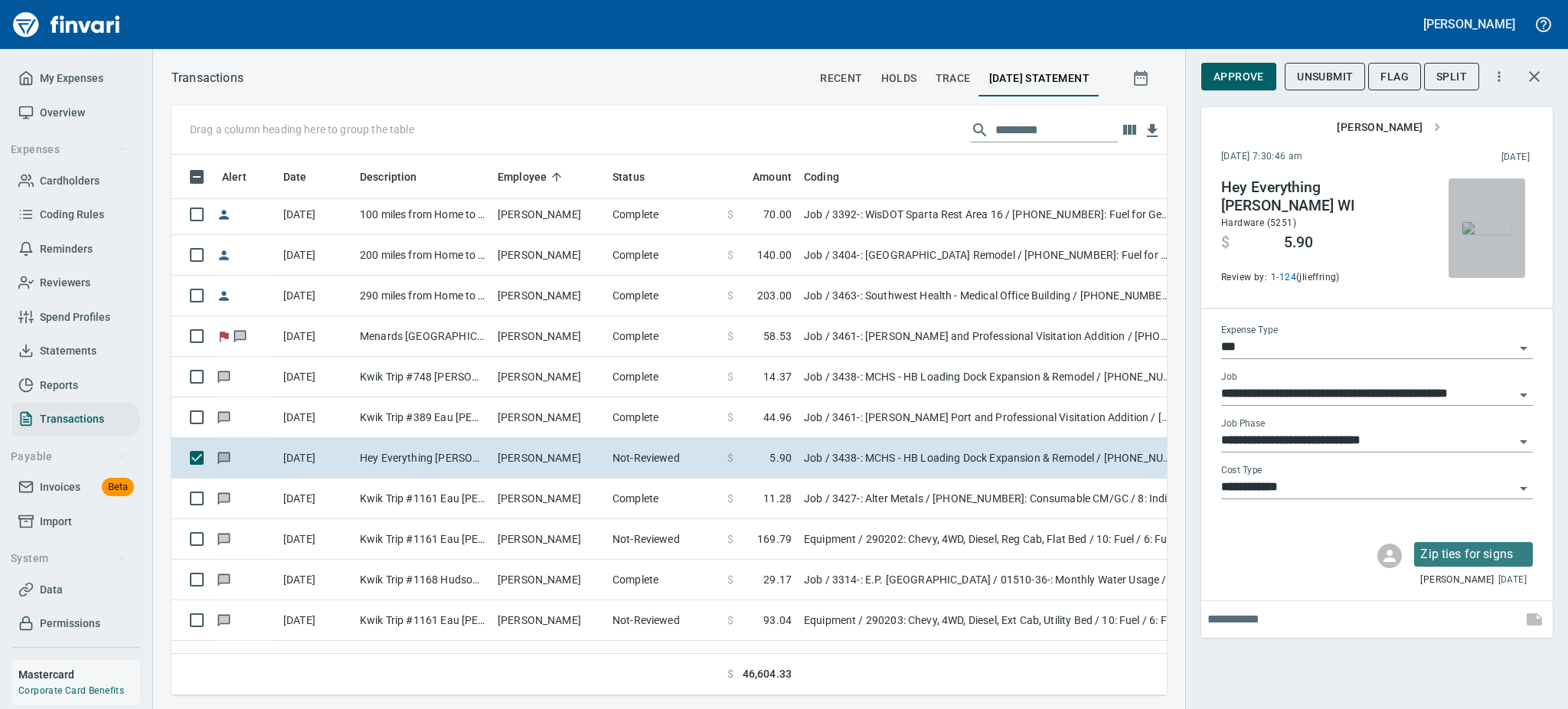
click at [1490, 234] on img "button" at bounding box center [1487, 228] width 49 height 12
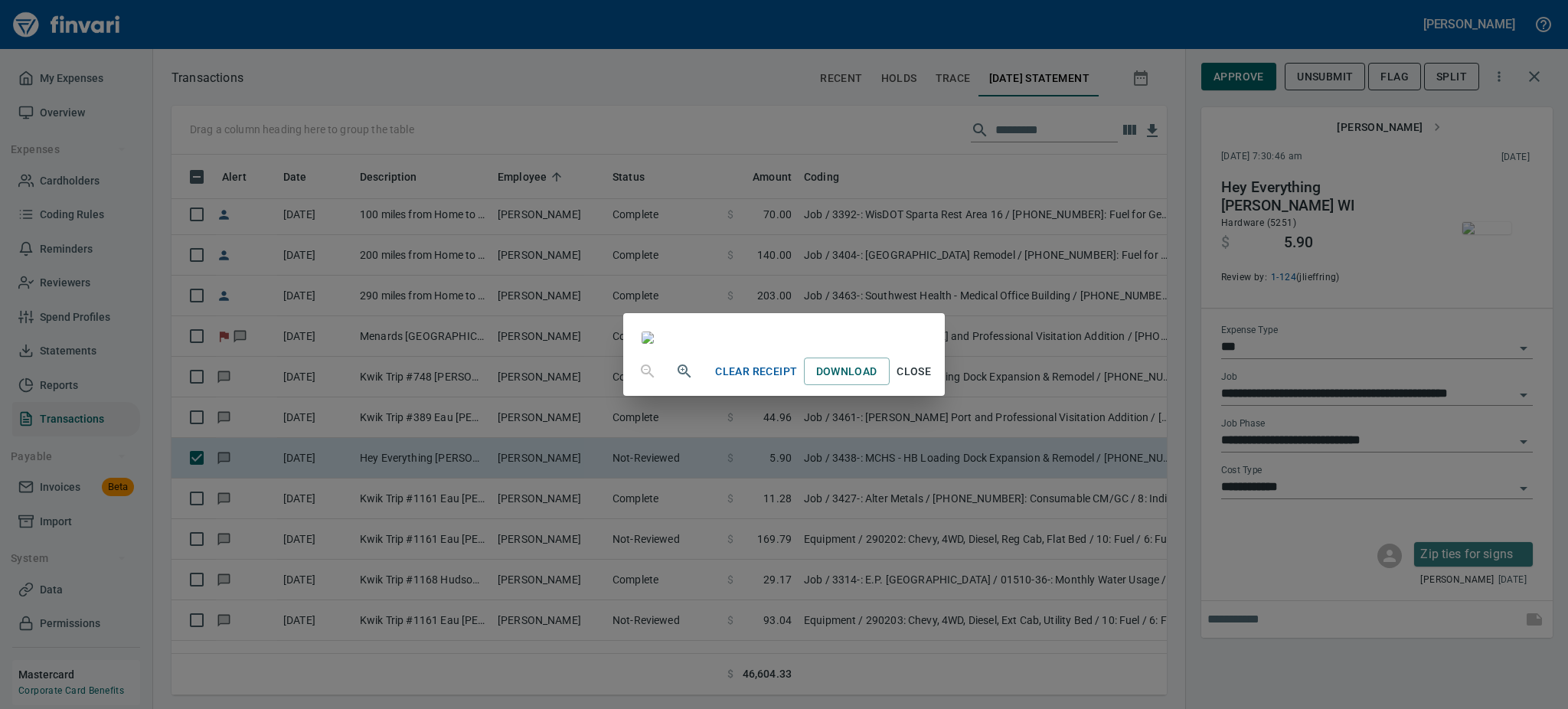
scroll to position [190, 0]
click at [933, 382] on span "Close" at bounding box center [913, 371] width 37 height 19
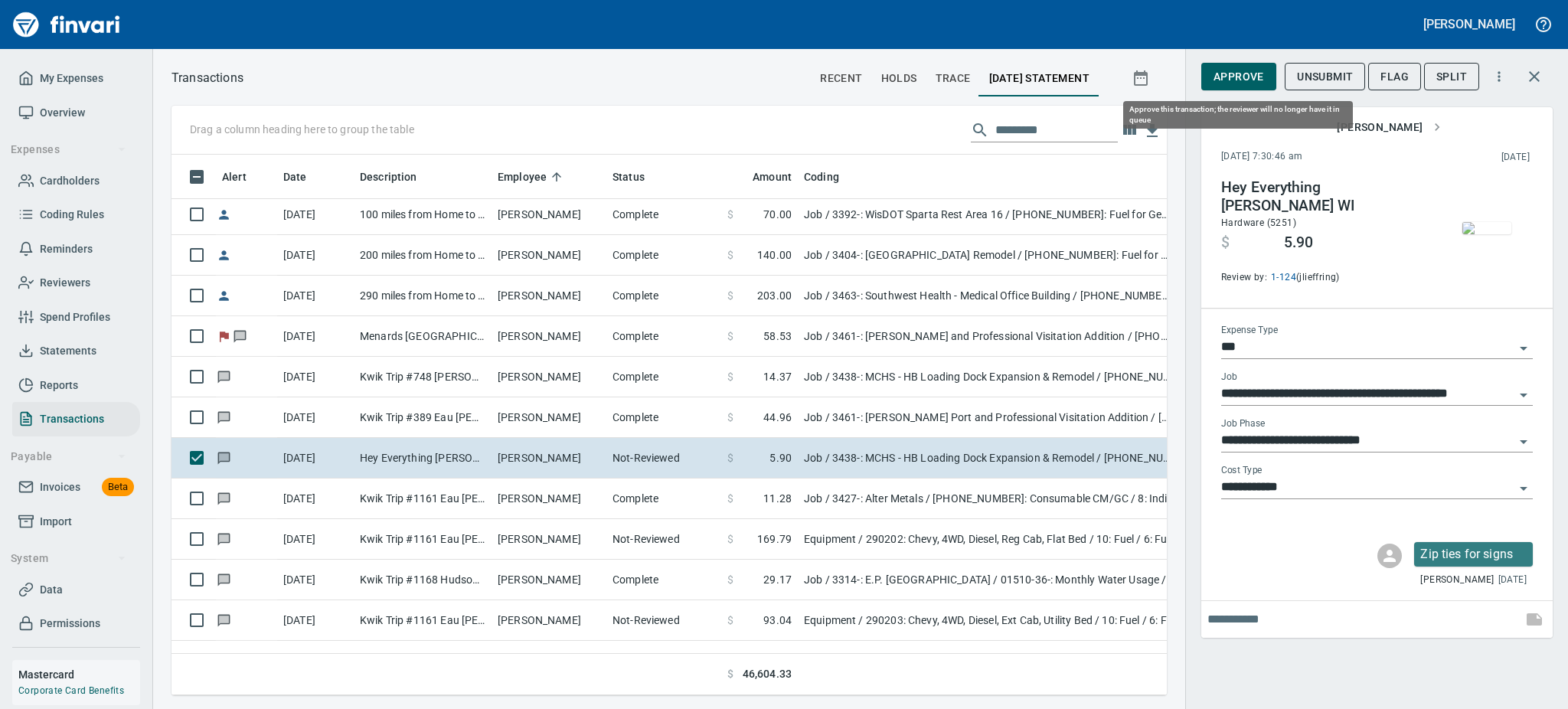
scroll to position [507, 961]
click at [1244, 73] on span "Approve" at bounding box center [1239, 77] width 51 height 19
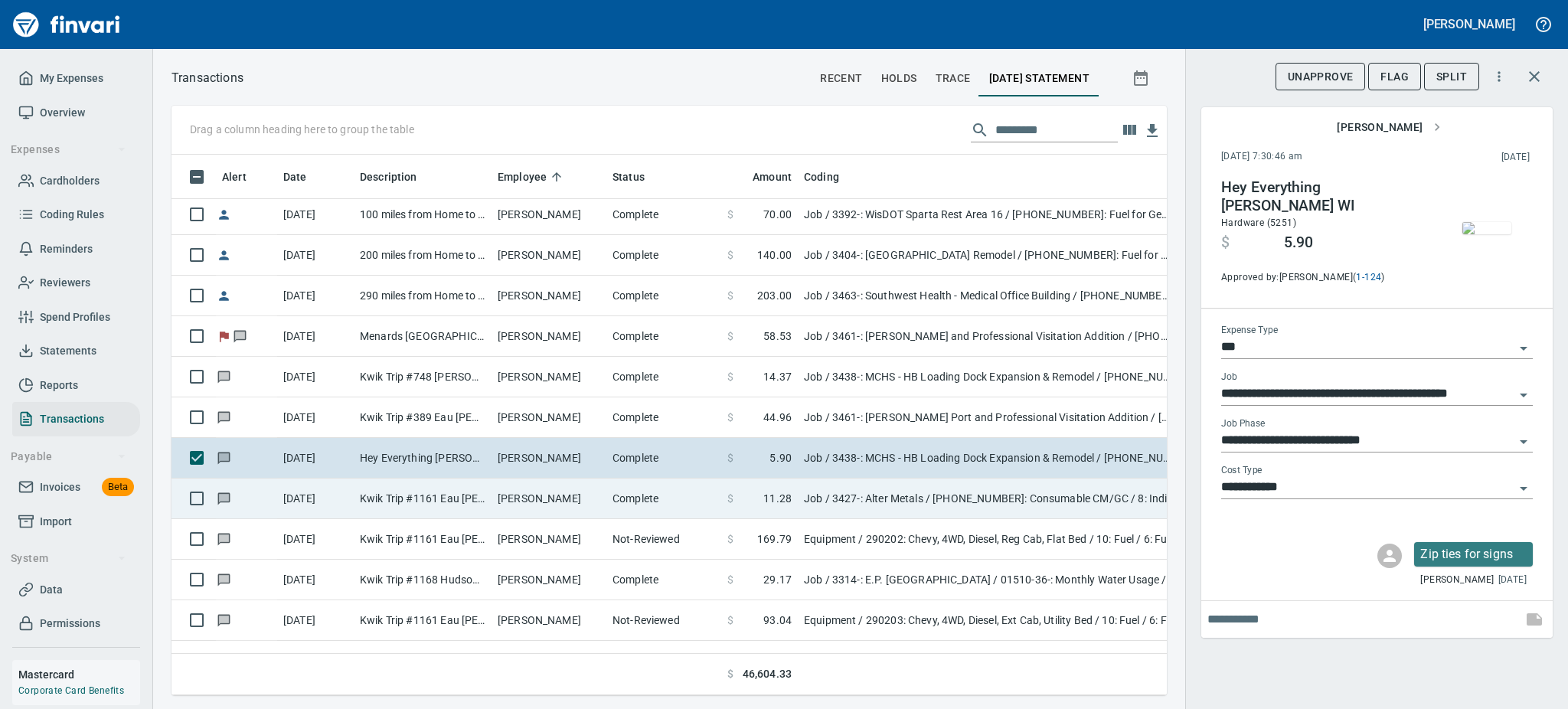
click at [524, 499] on td "[PERSON_NAME]" at bounding box center [549, 498] width 114 height 40
type input "**********"
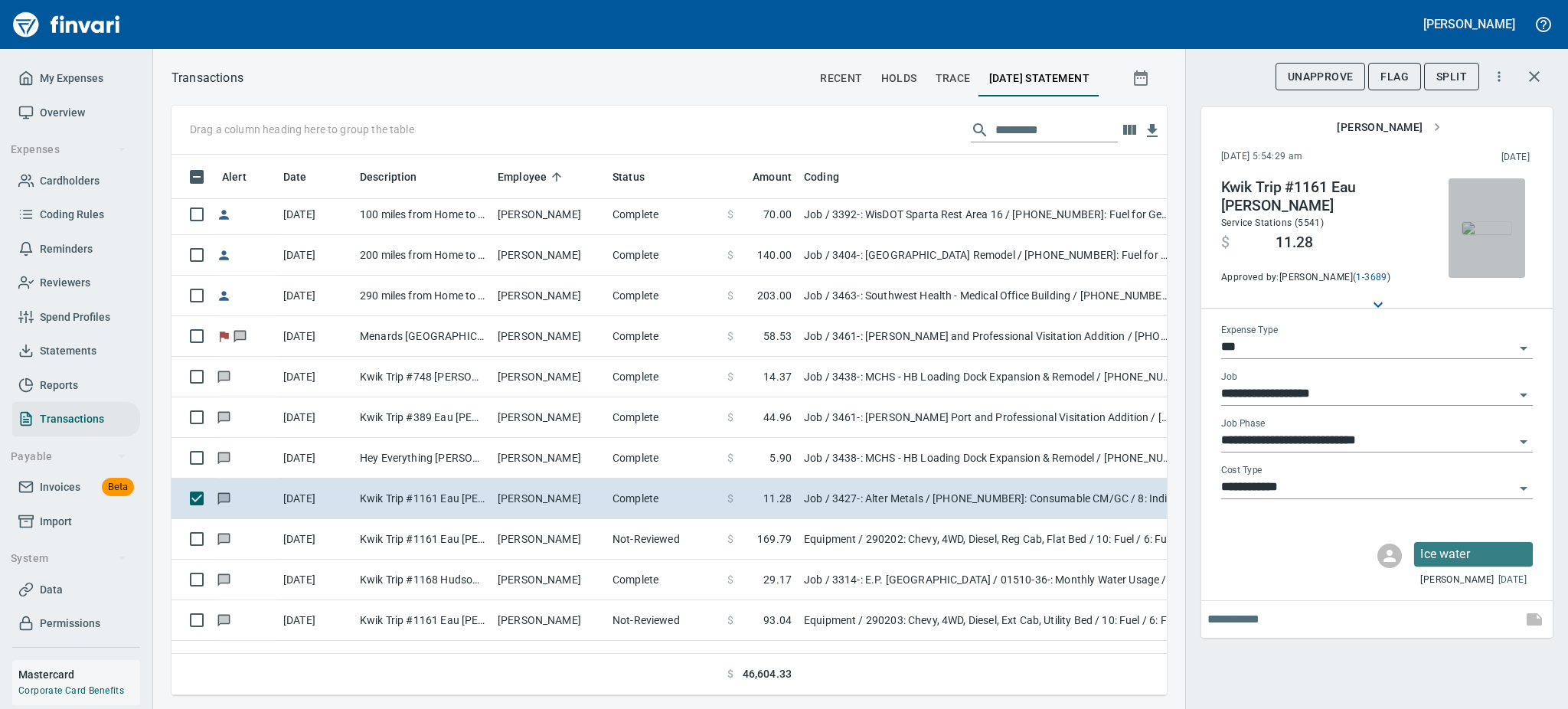
click at [1497, 222] on img "button" at bounding box center [1487, 228] width 49 height 12
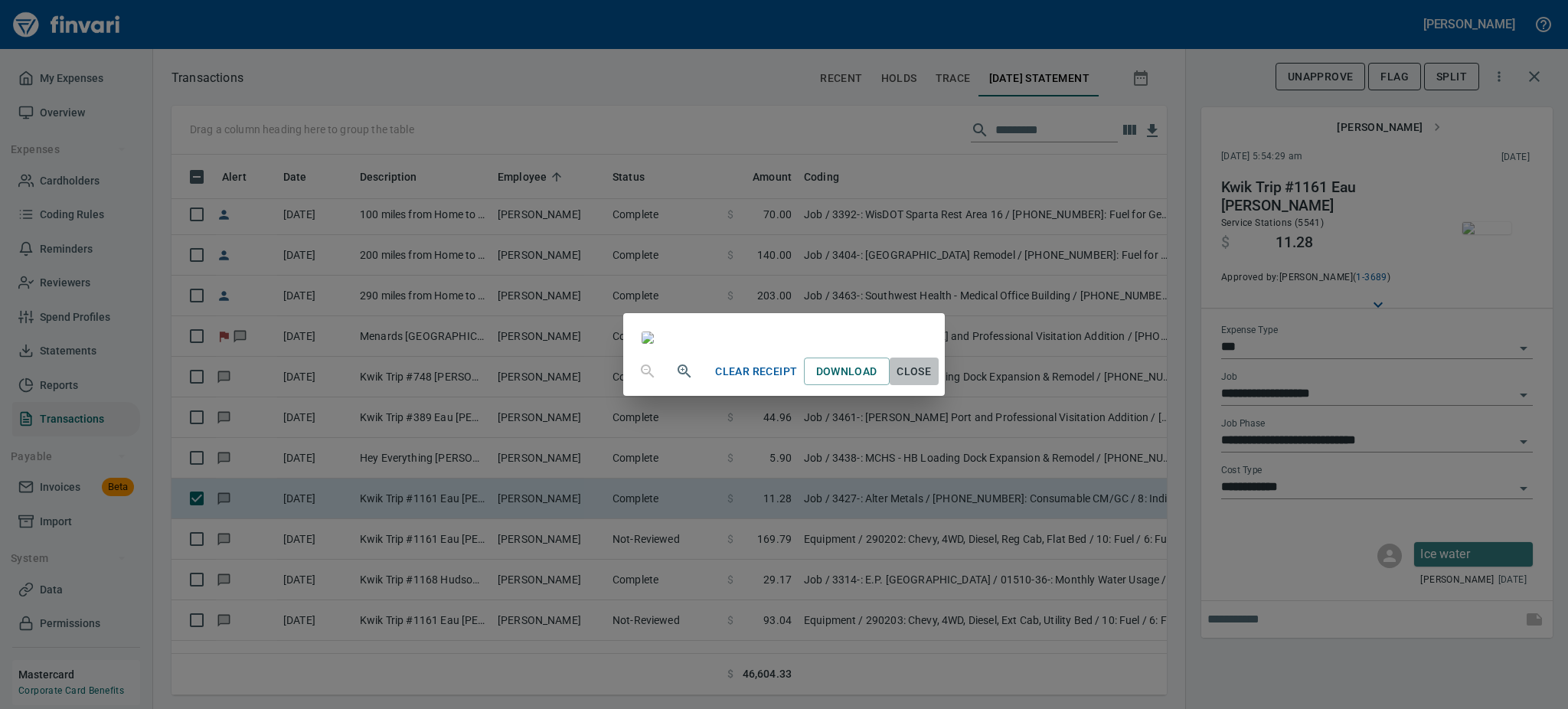
click at [939, 386] on button "Close" at bounding box center [914, 371] width 49 height 28
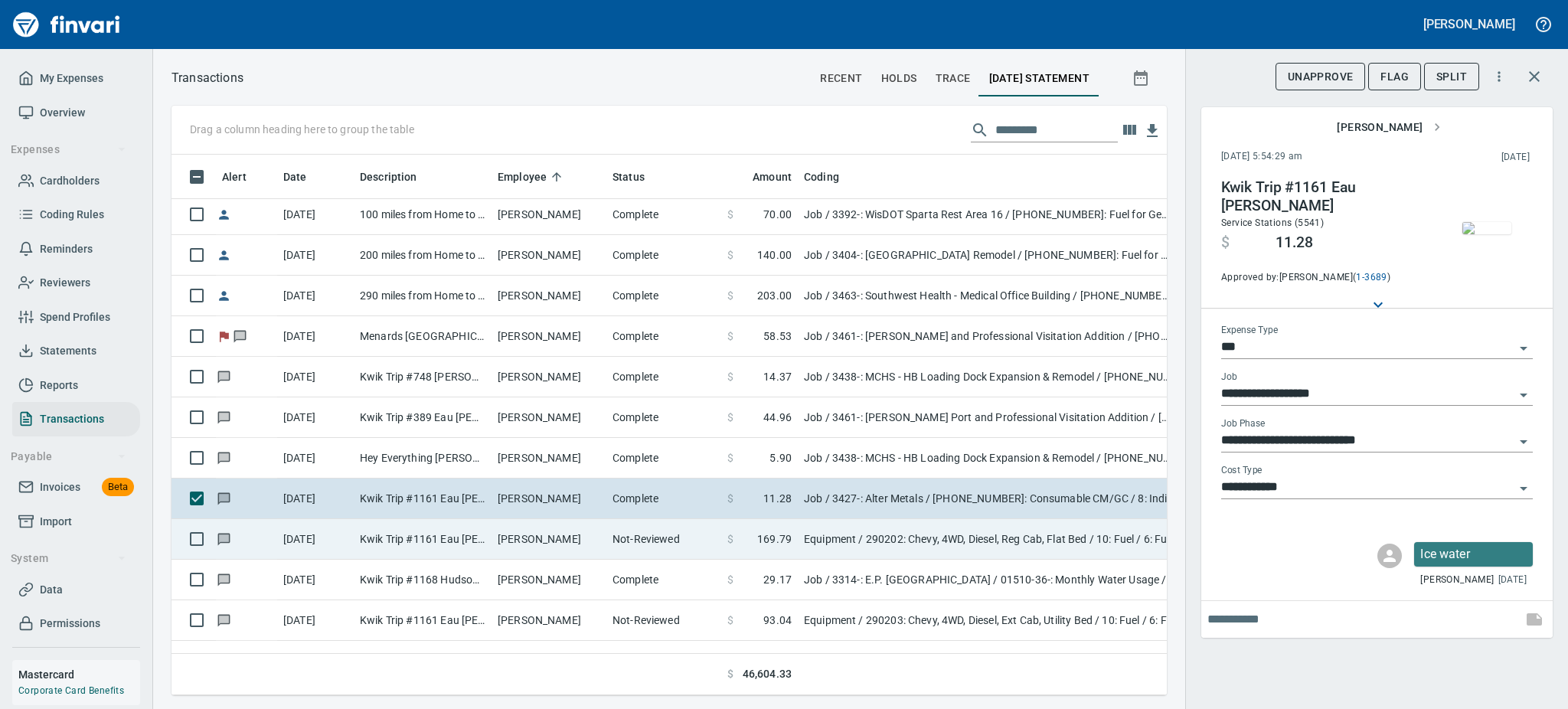
click at [483, 545] on td "Kwik Trip #1161 Eau [PERSON_NAME]" at bounding box center [422, 539] width 138 height 40
type input "*********"
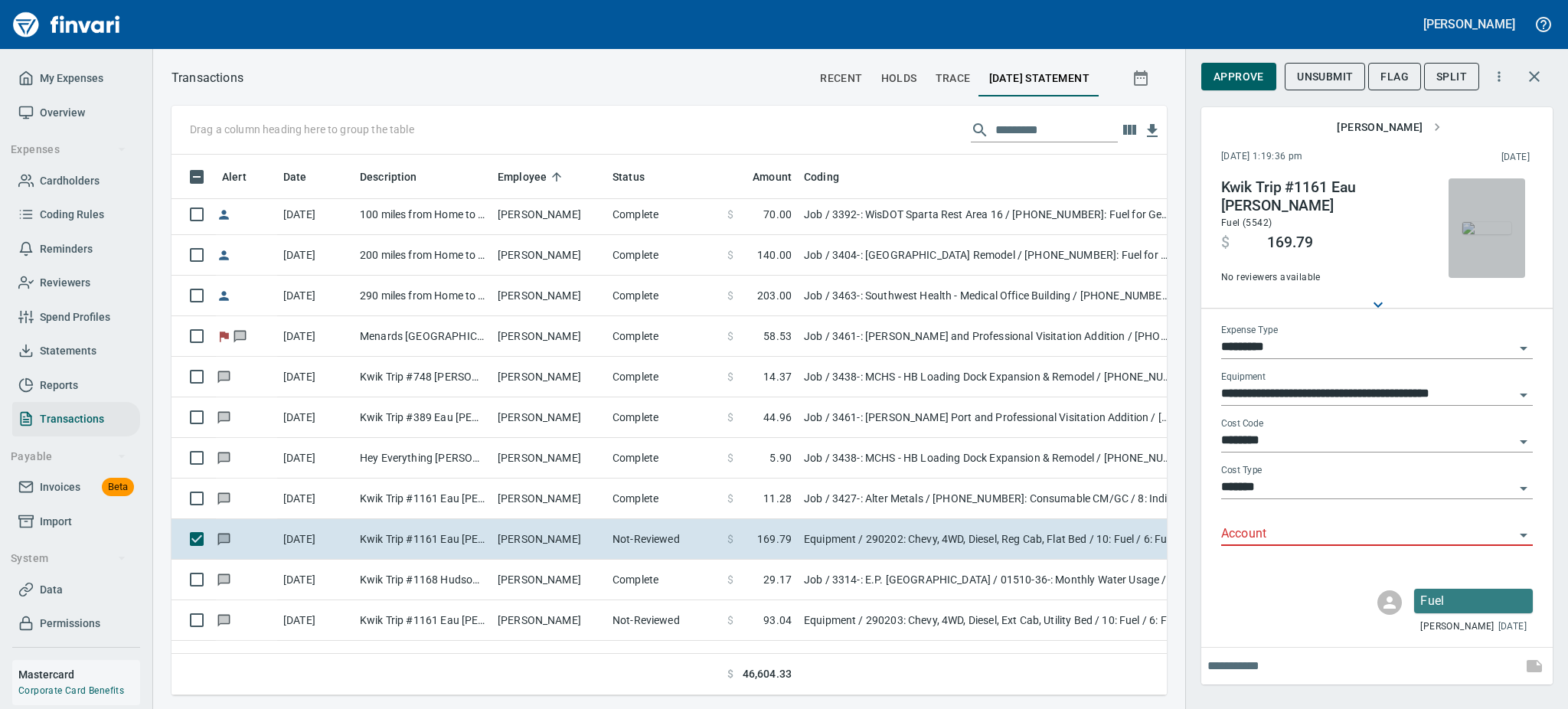
click at [1471, 233] on img "button" at bounding box center [1487, 228] width 49 height 12
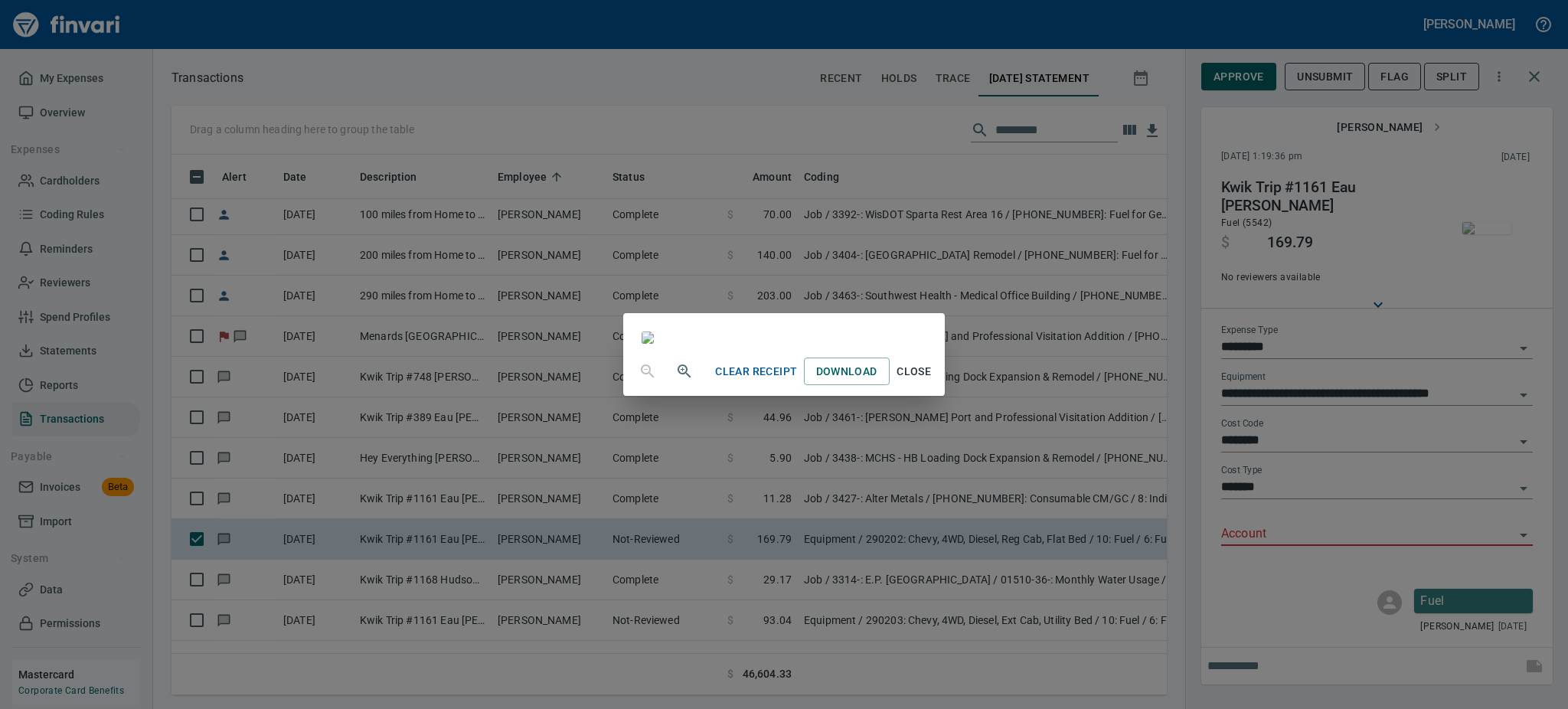
click at [933, 382] on span "Close" at bounding box center [913, 371] width 37 height 19
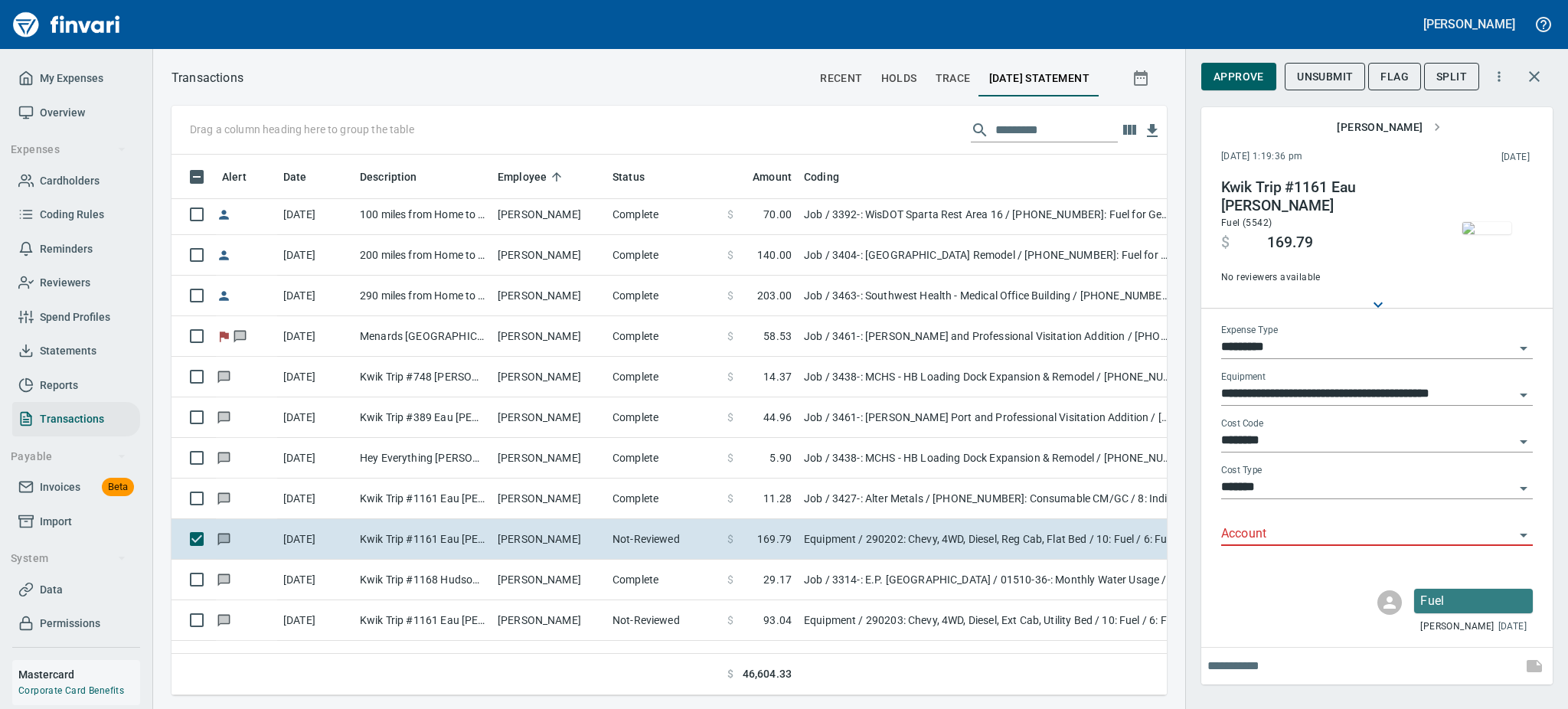
click at [1527, 533] on icon "Open" at bounding box center [1524, 536] width 19 height 19
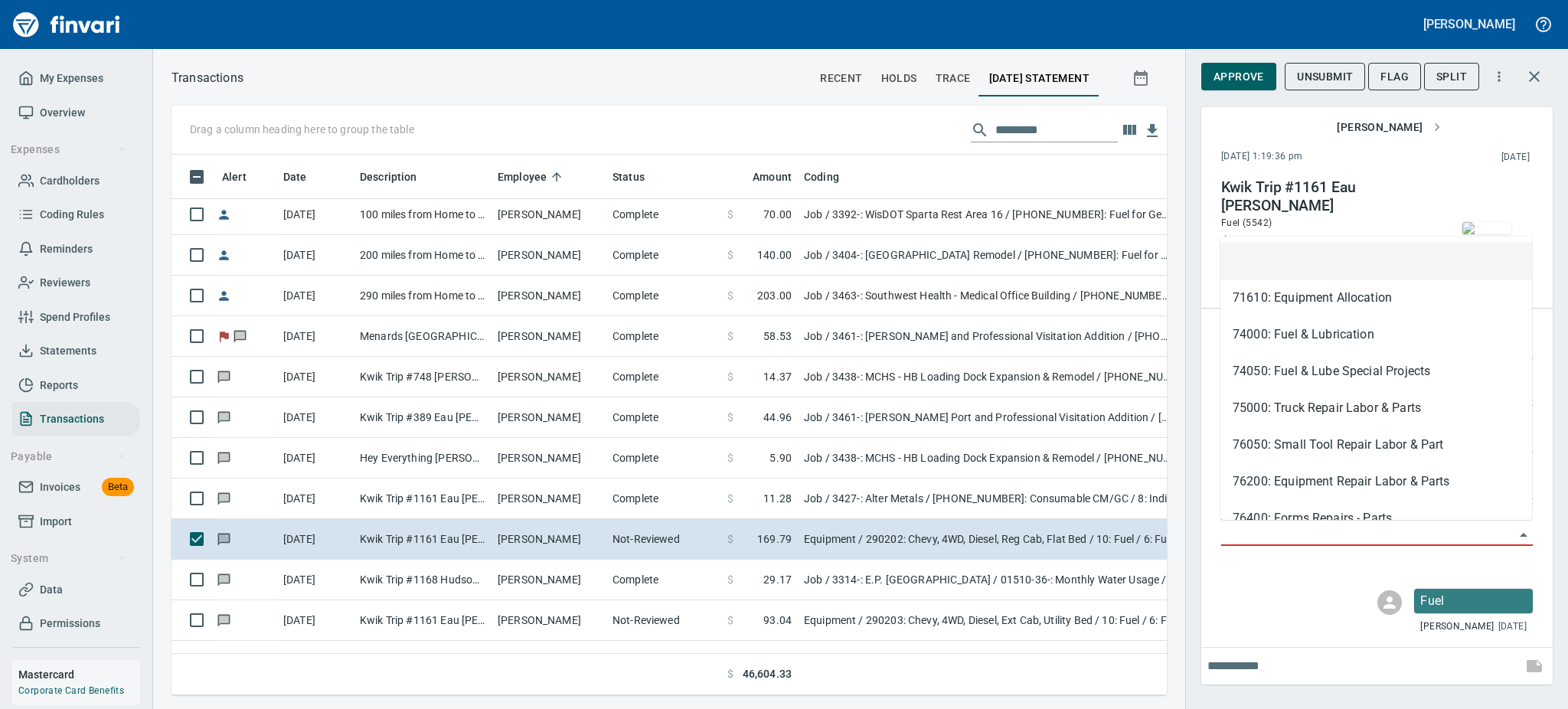
scroll to position [507, 961]
click at [1313, 329] on li "74000: Fuel & Lubrication" at bounding box center [1377, 334] width 311 height 37
type input "**********"
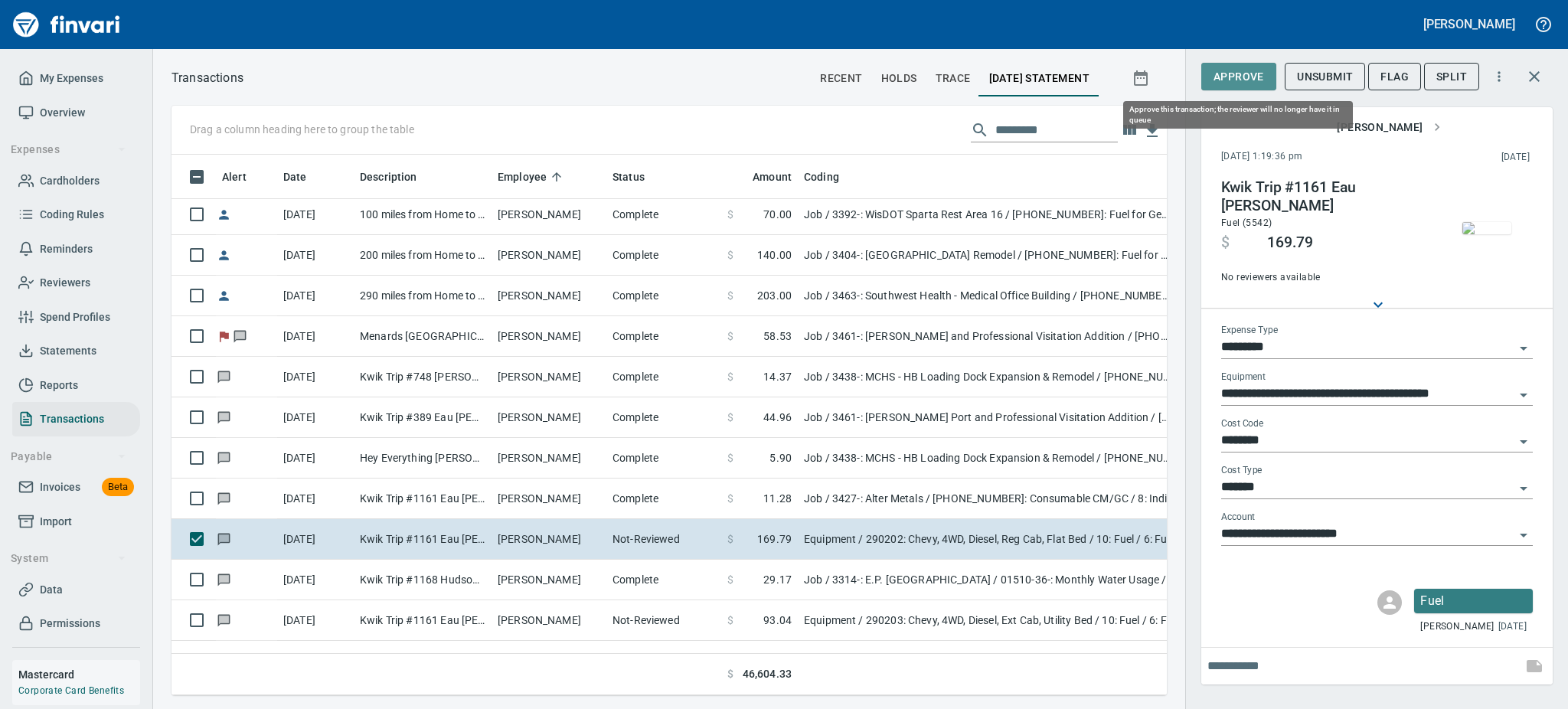
click at [1217, 68] on span "Approve" at bounding box center [1239, 77] width 51 height 19
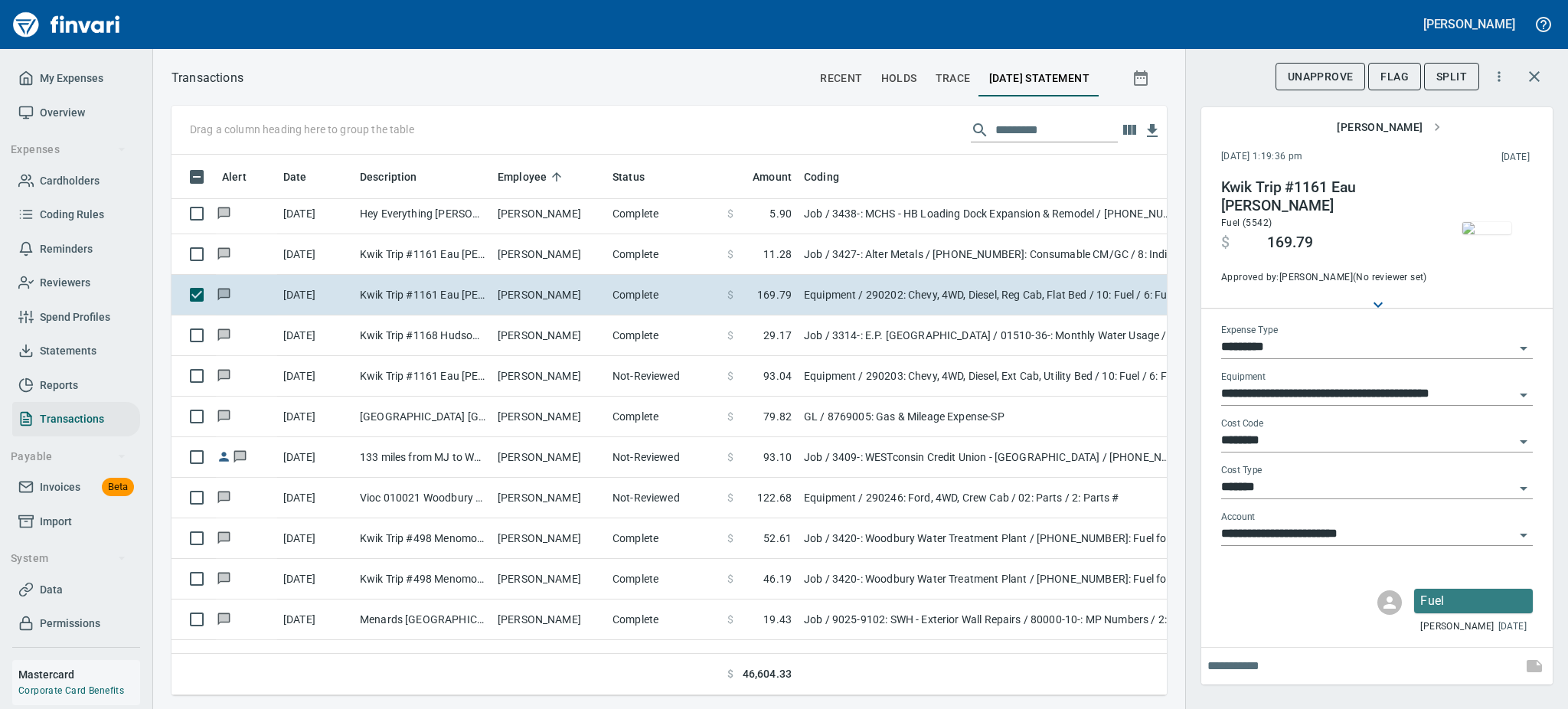
scroll to position [1306, 0]
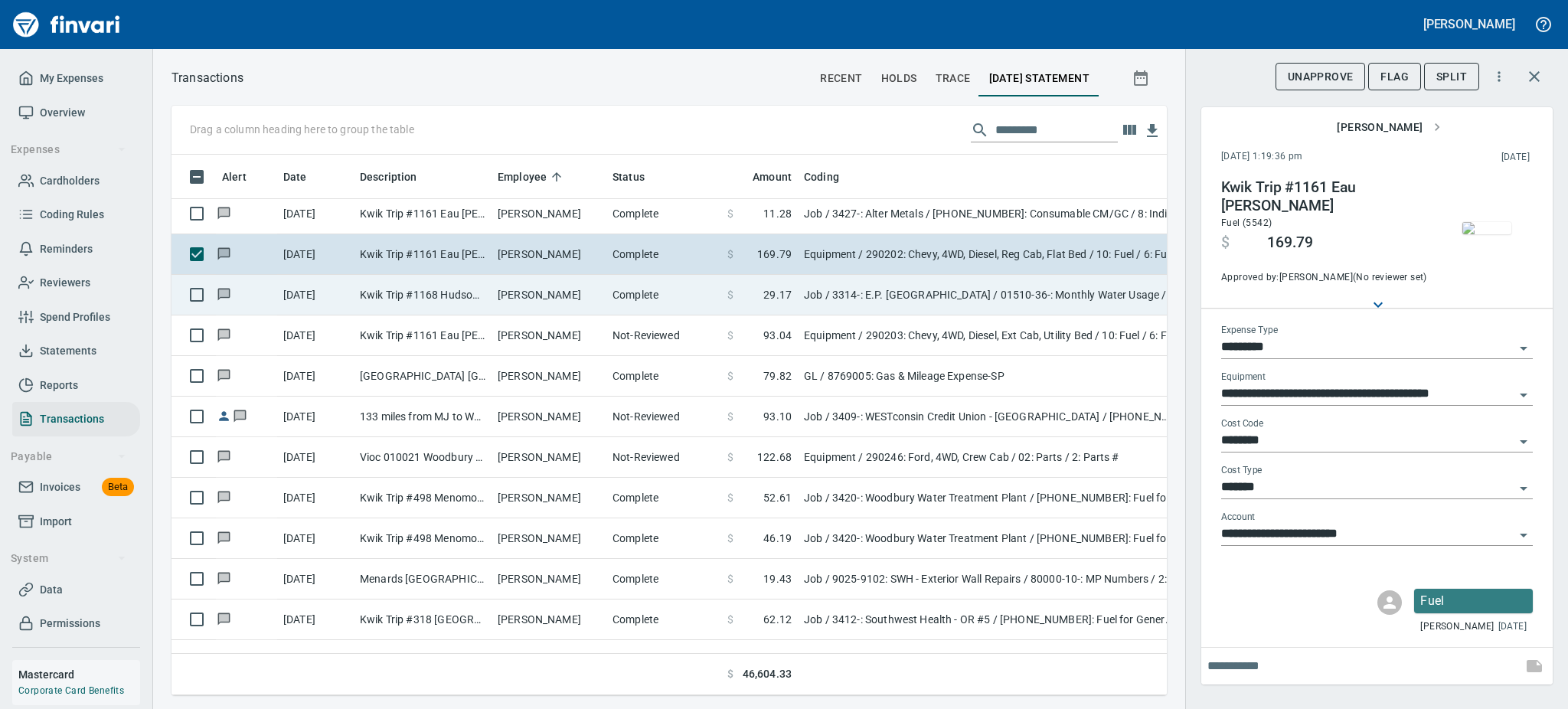
click at [504, 298] on td "[PERSON_NAME]" at bounding box center [549, 294] width 114 height 40
type input "***"
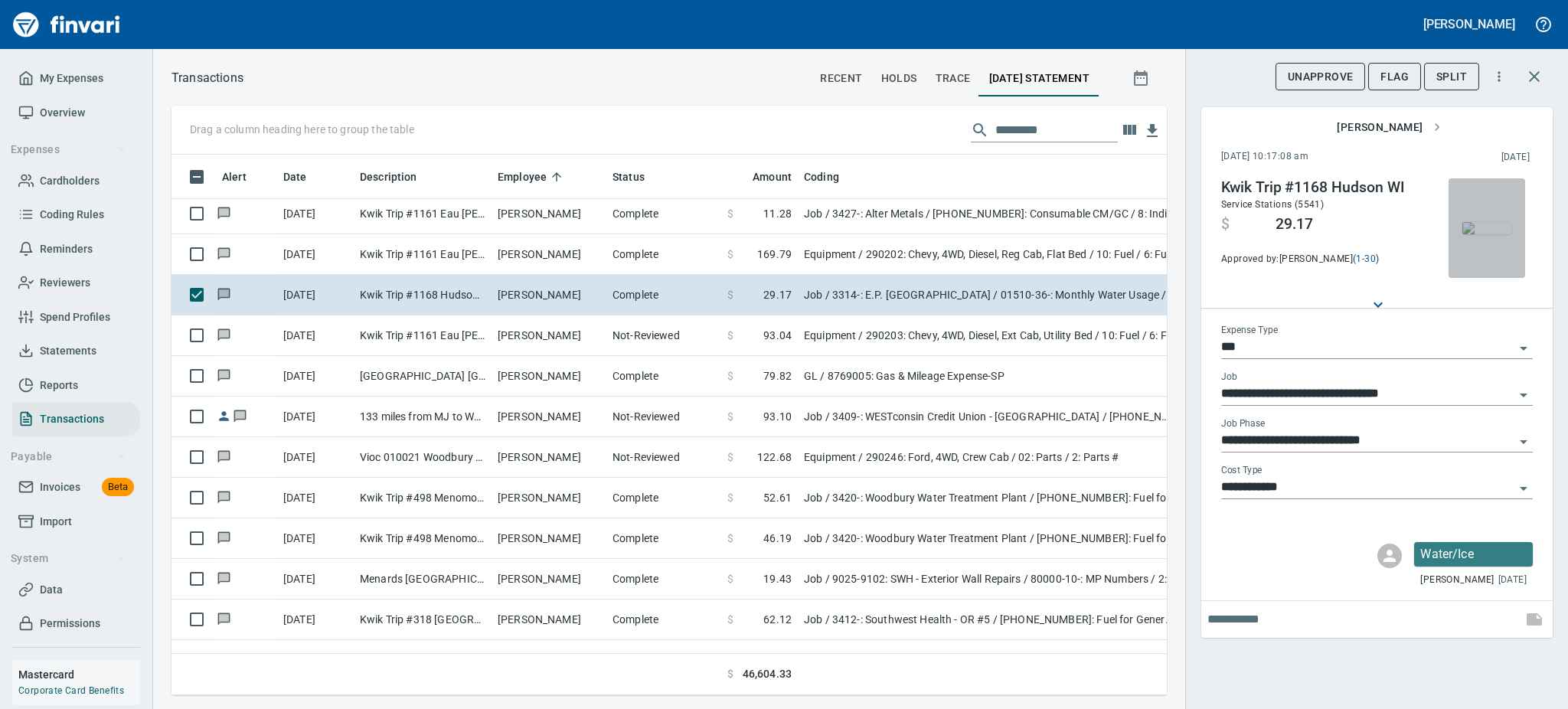
click at [1490, 222] on img "button" at bounding box center [1487, 228] width 49 height 12
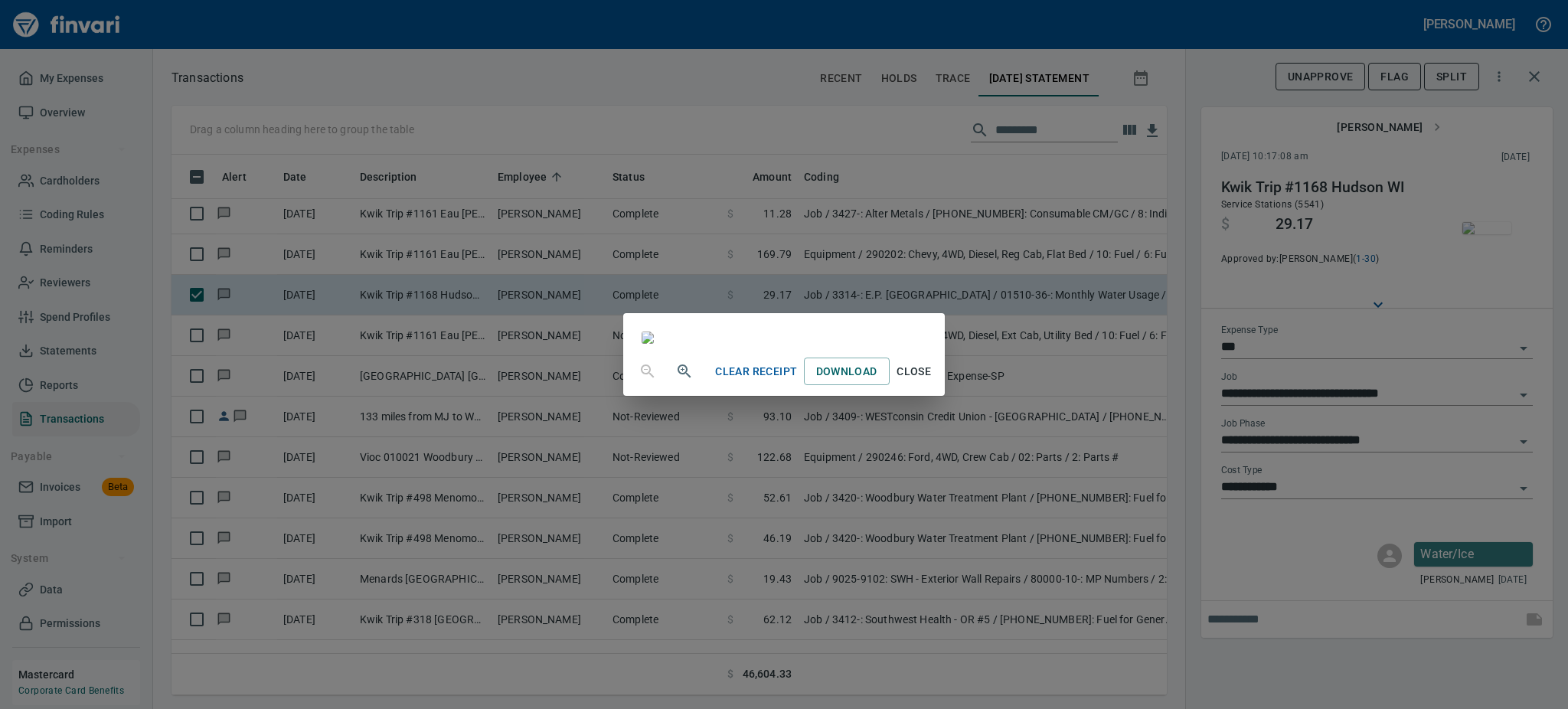
click at [933, 382] on span "Close" at bounding box center [913, 371] width 37 height 19
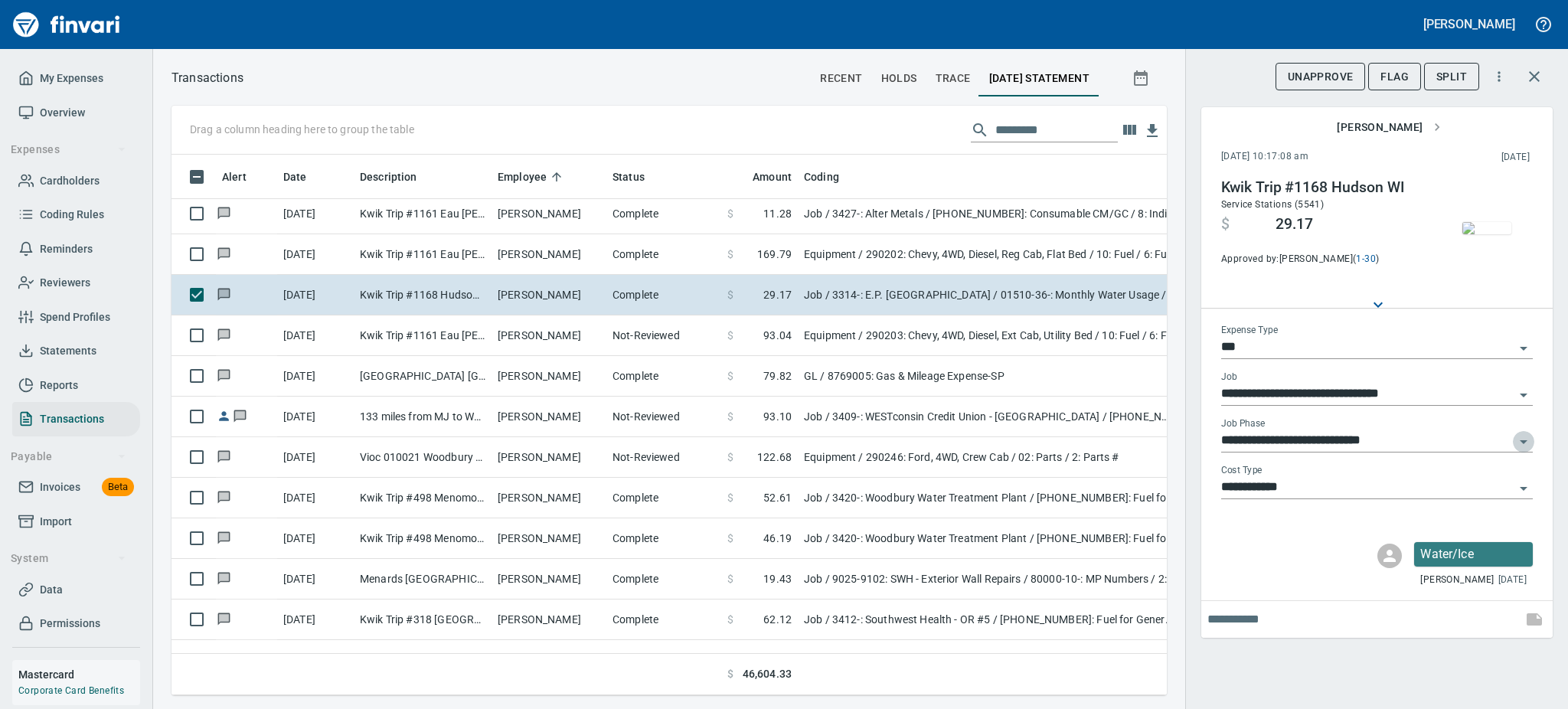
click at [1523, 441] on icon "Open" at bounding box center [1524, 443] width 8 height 4
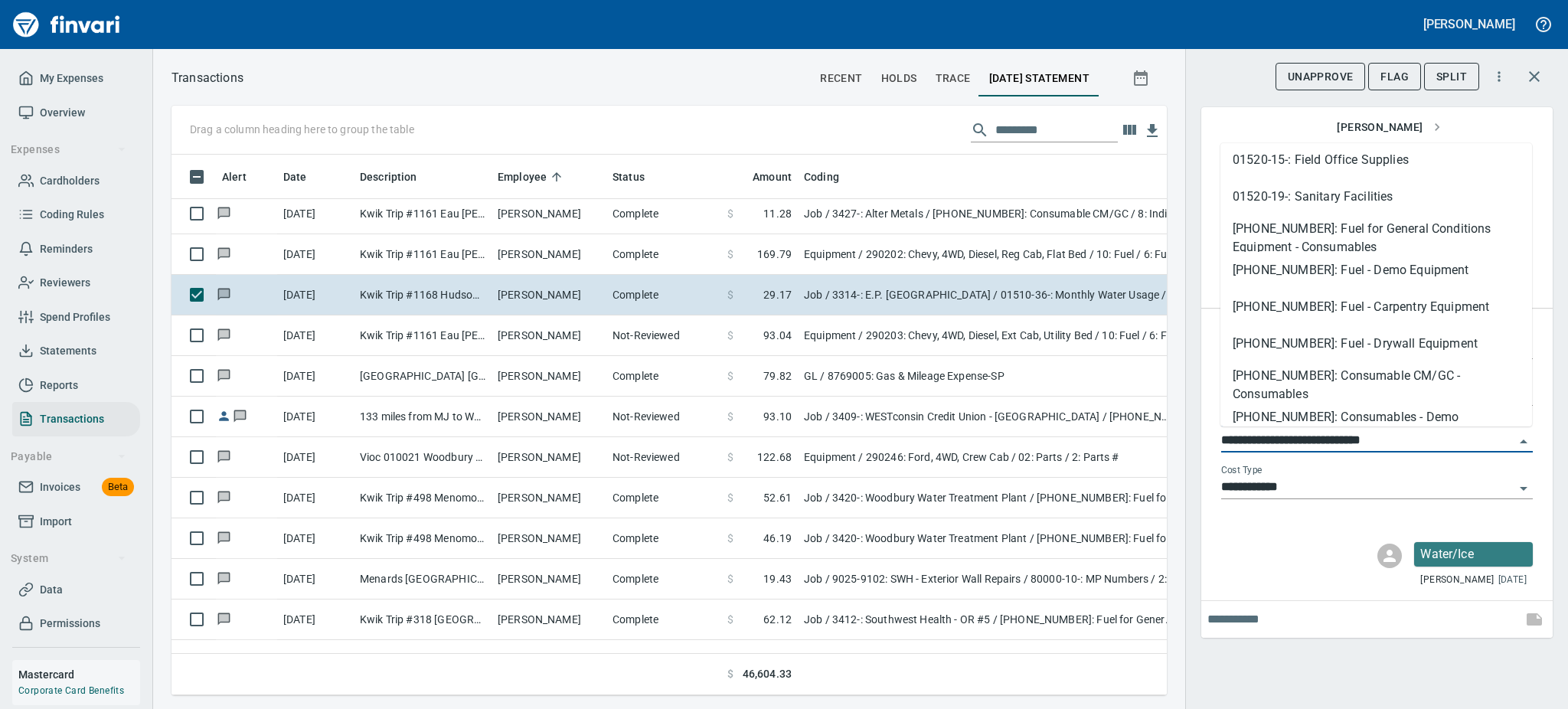
scroll to position [571, 0]
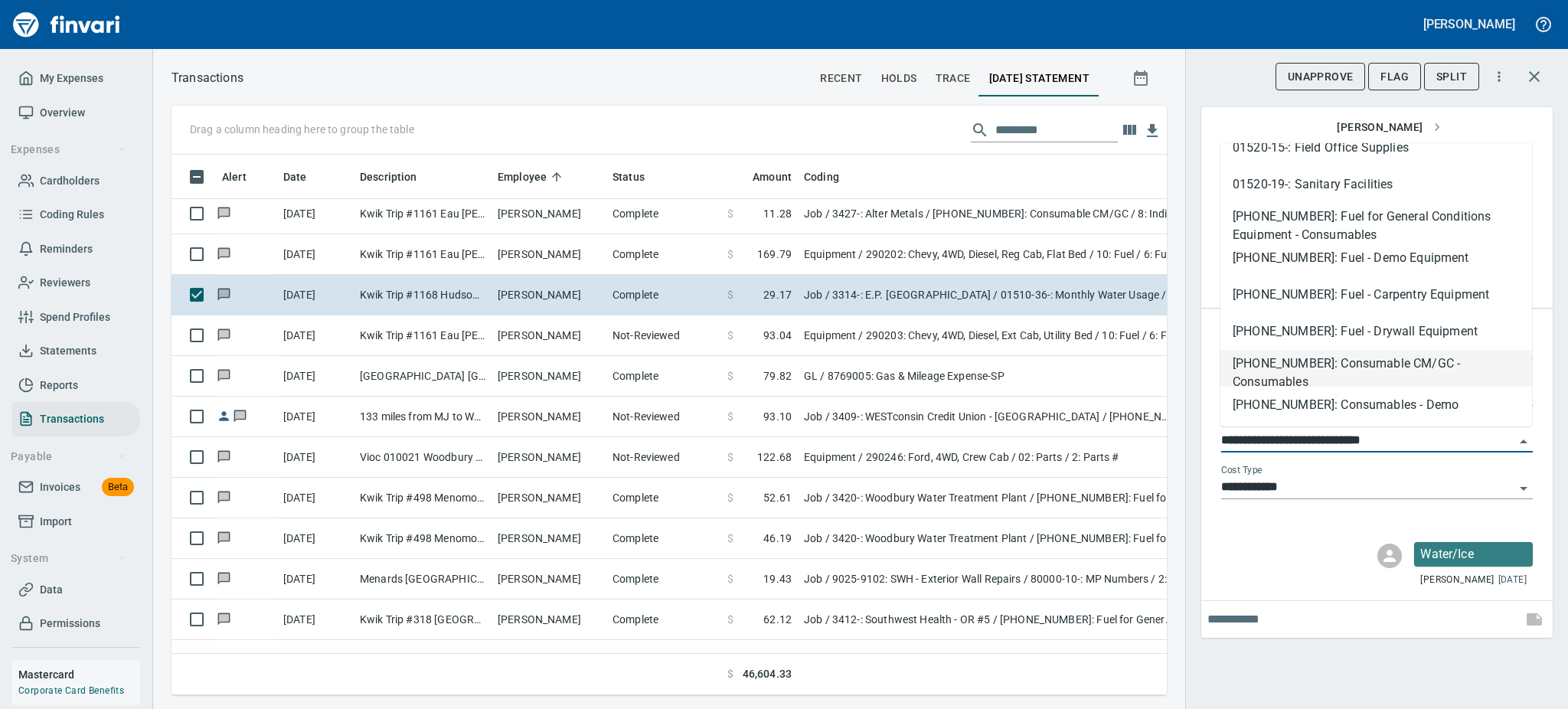
click at [1334, 361] on li "[PHONE_NUMBER]: Consumable CM/GC - Consumables" at bounding box center [1377, 368] width 311 height 37
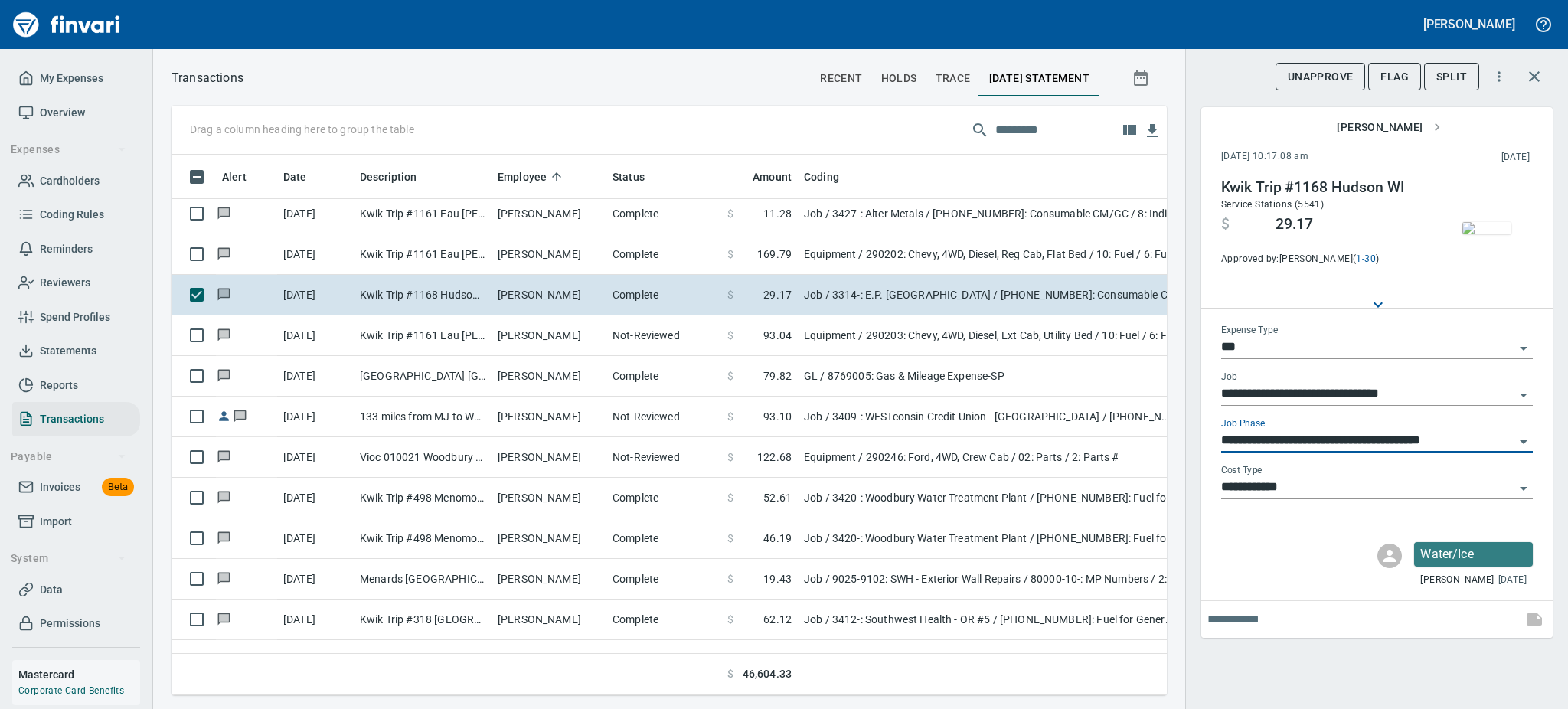
type input "**********"
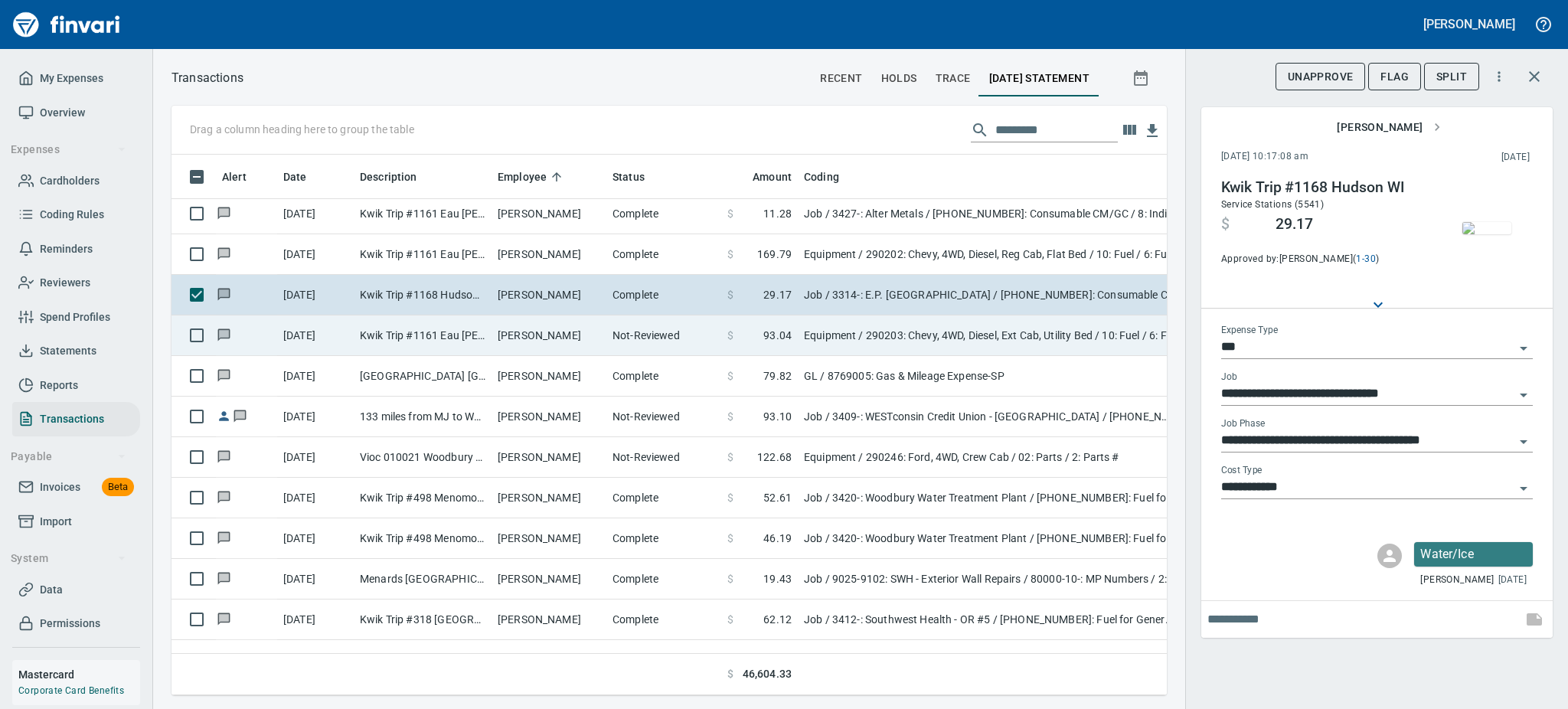
click at [412, 339] on td "Kwik Trip #1161 Eau [PERSON_NAME]" at bounding box center [422, 335] width 138 height 40
type input "*********"
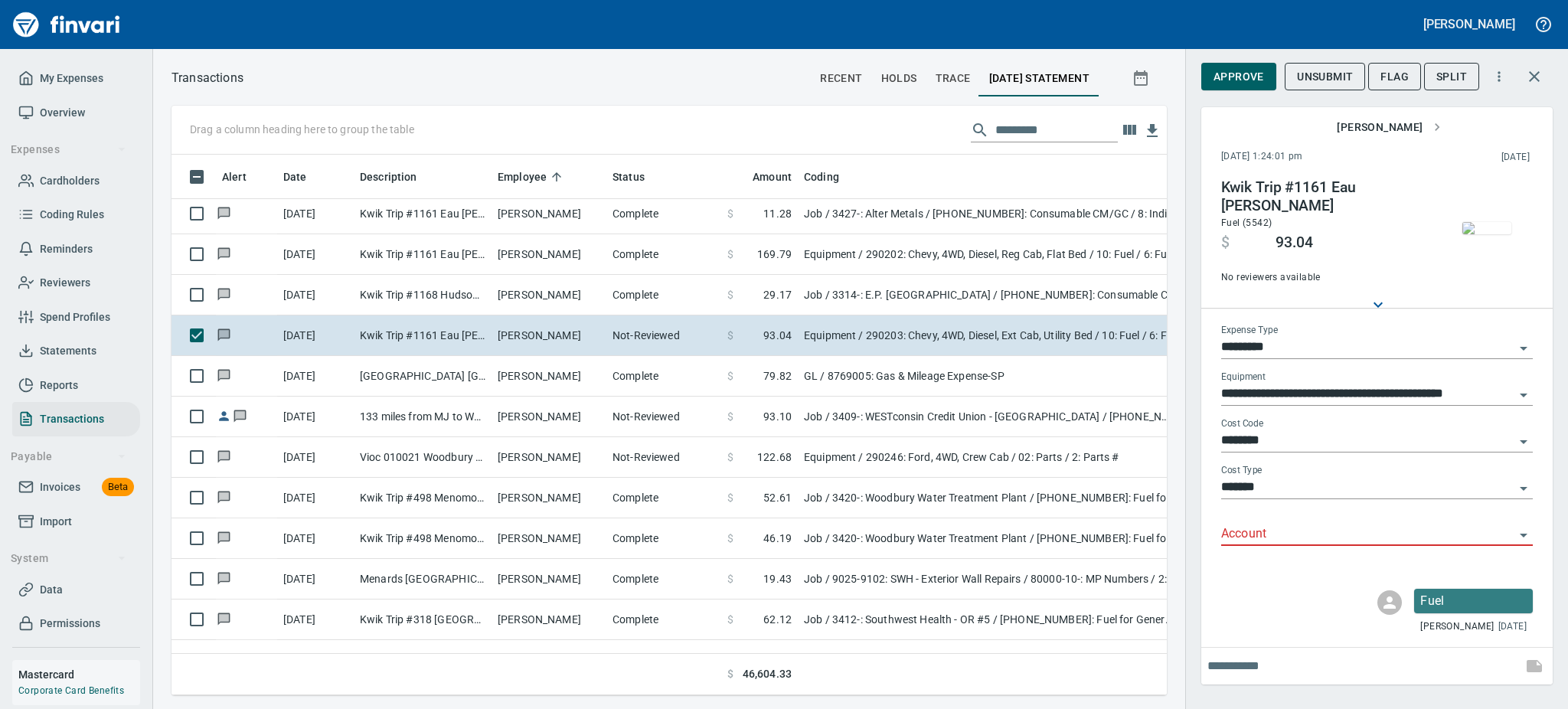
click at [1479, 231] on img "button" at bounding box center [1487, 228] width 49 height 12
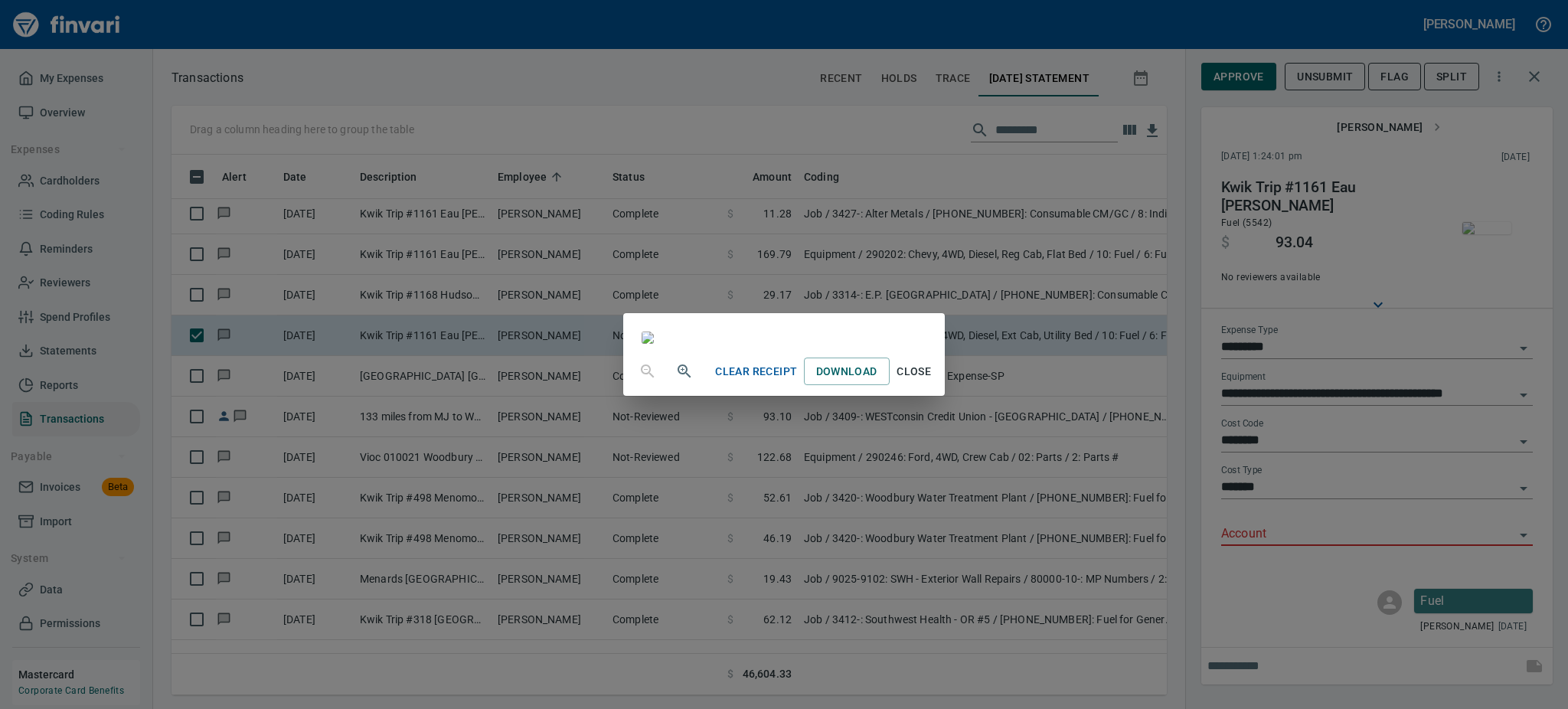
click at [933, 382] on span "Close" at bounding box center [913, 371] width 37 height 19
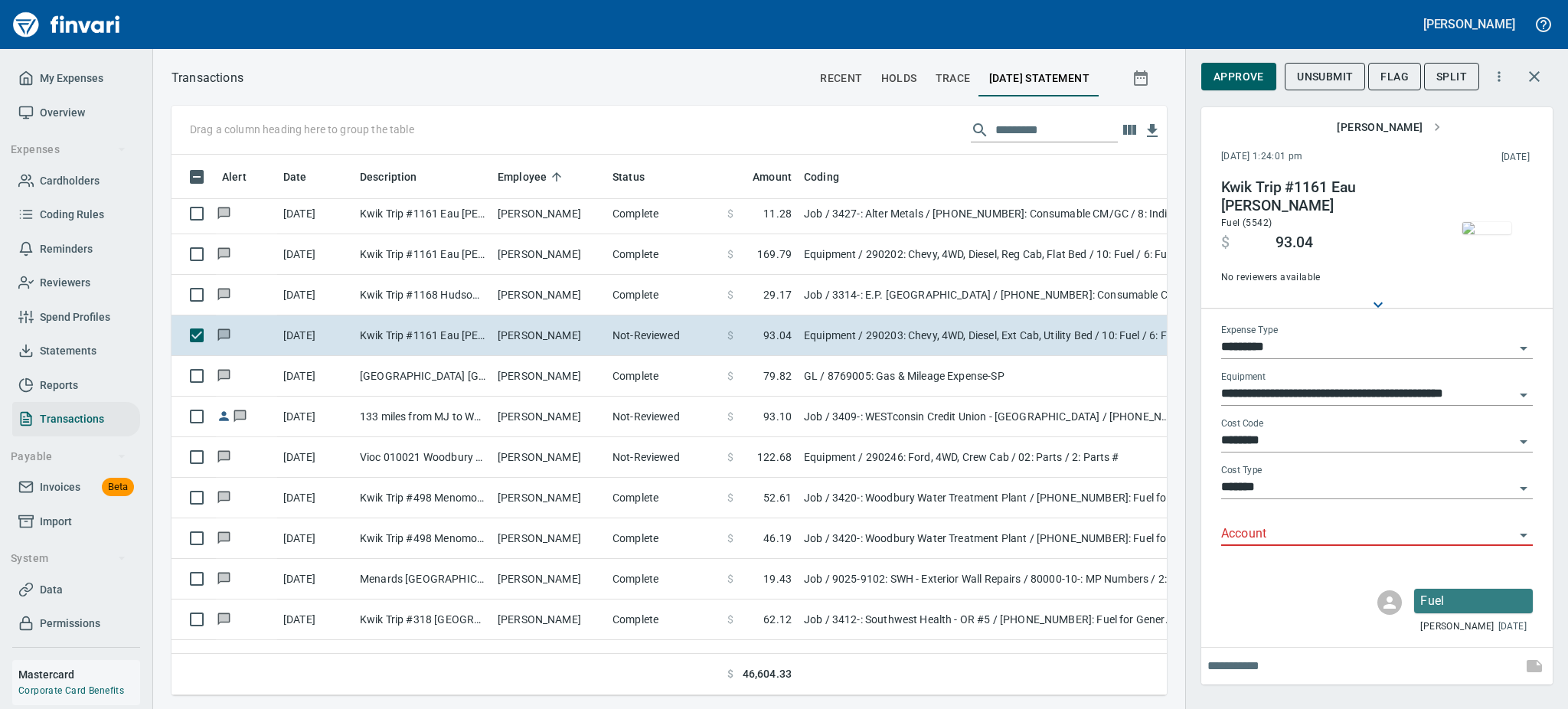
click at [1523, 534] on icon "Open" at bounding box center [1524, 536] width 8 height 4
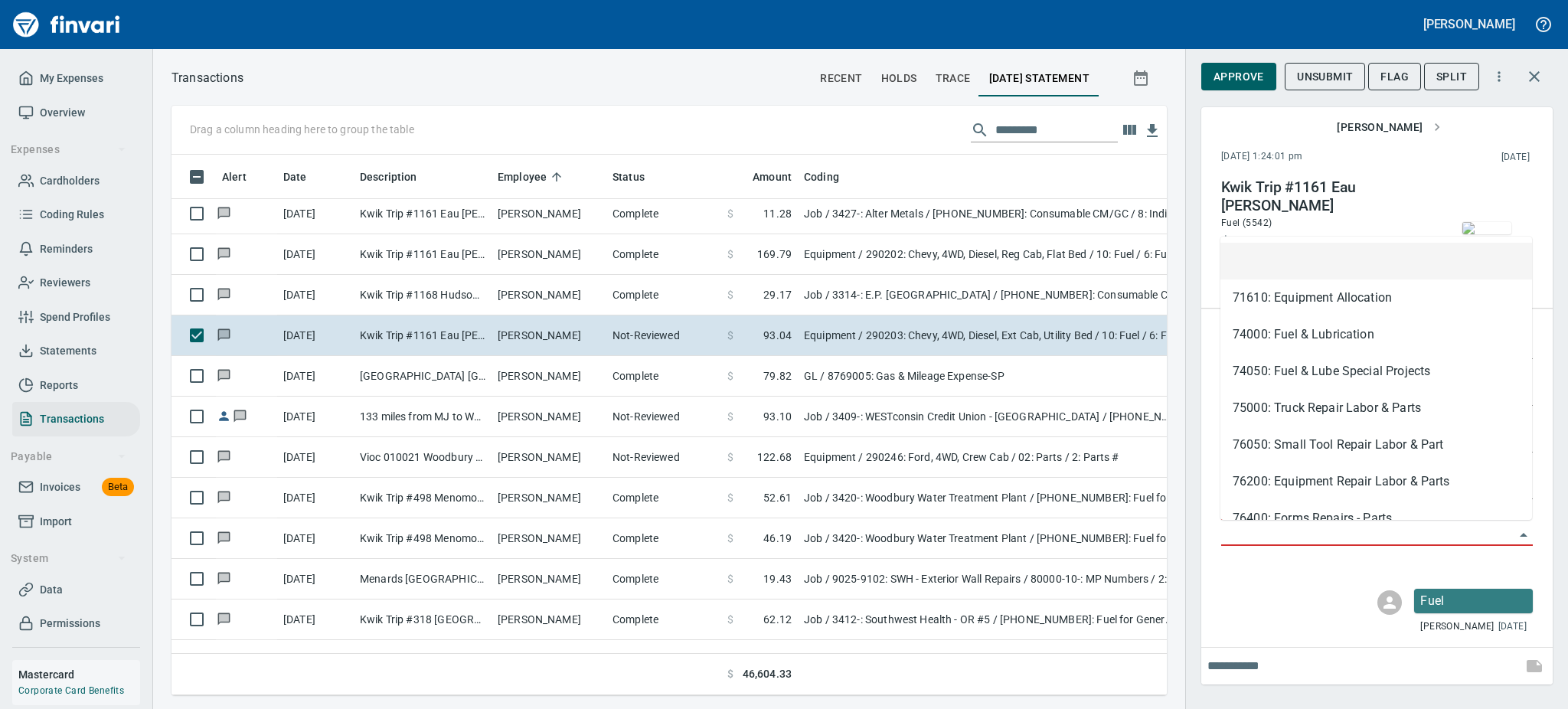
scroll to position [507, 961]
click at [1229, 332] on li "74000: Fuel & Lubrication" at bounding box center [1377, 334] width 311 height 37
type input "**********"
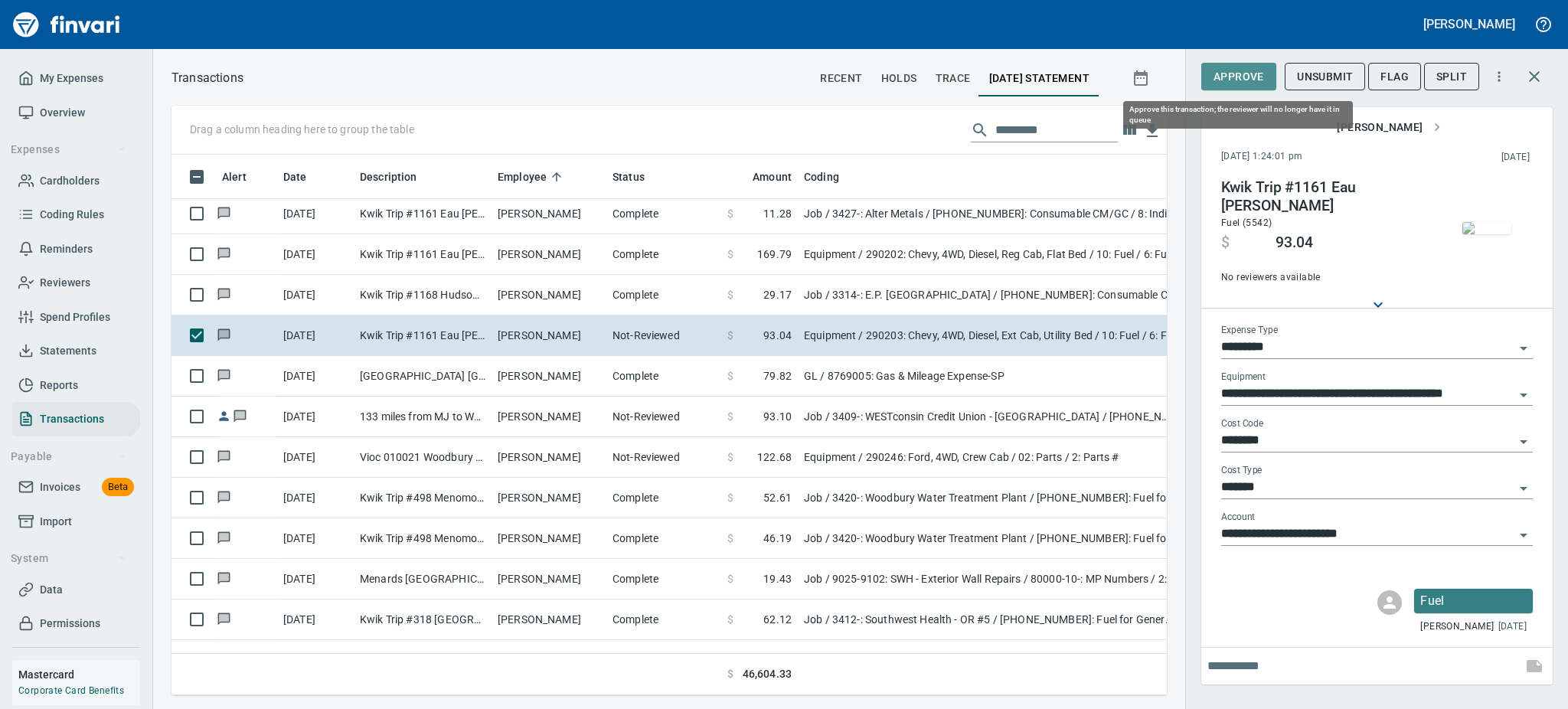
click at [1229, 73] on span "Approve" at bounding box center [1239, 77] width 51 height 19
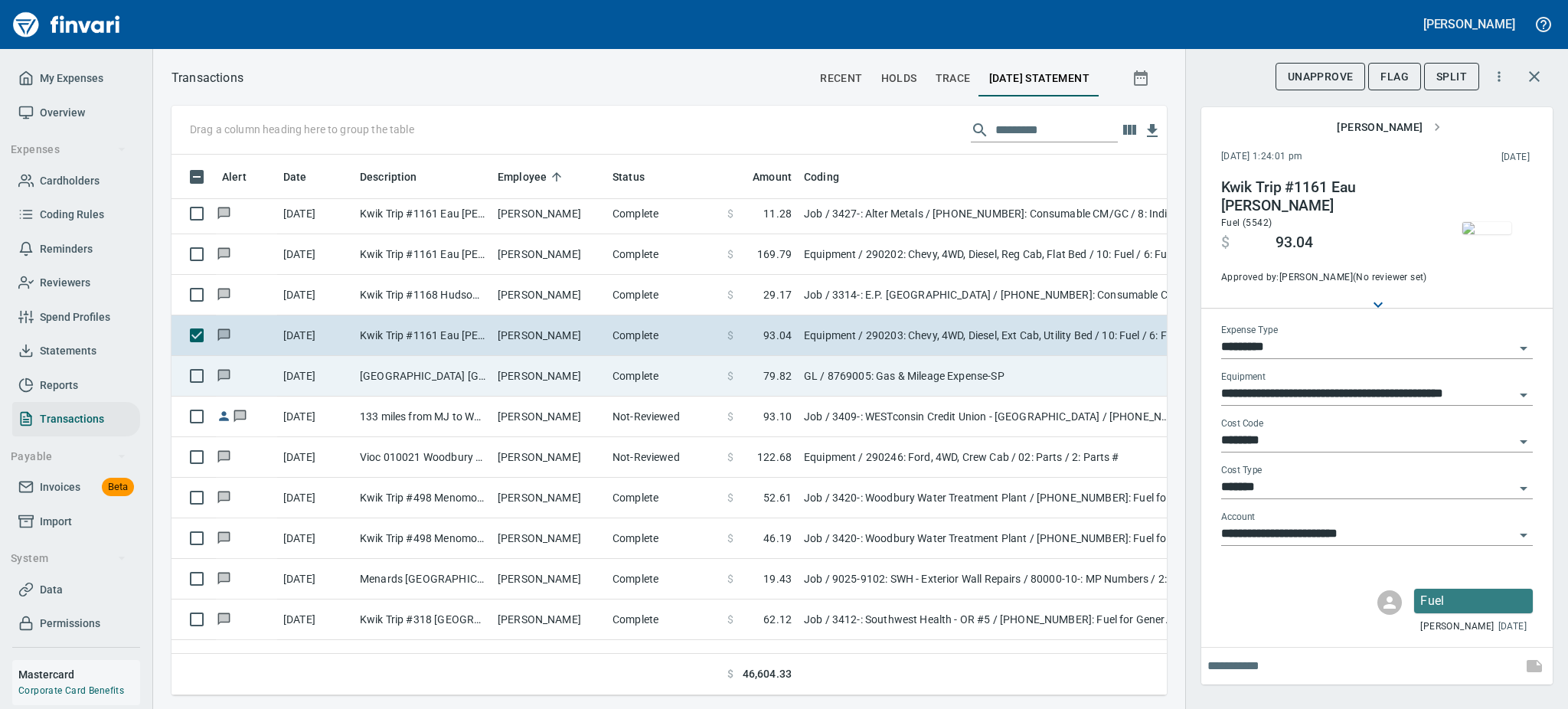
click at [505, 368] on td "[PERSON_NAME]" at bounding box center [549, 376] width 114 height 40
type input "**"
type input "**********"
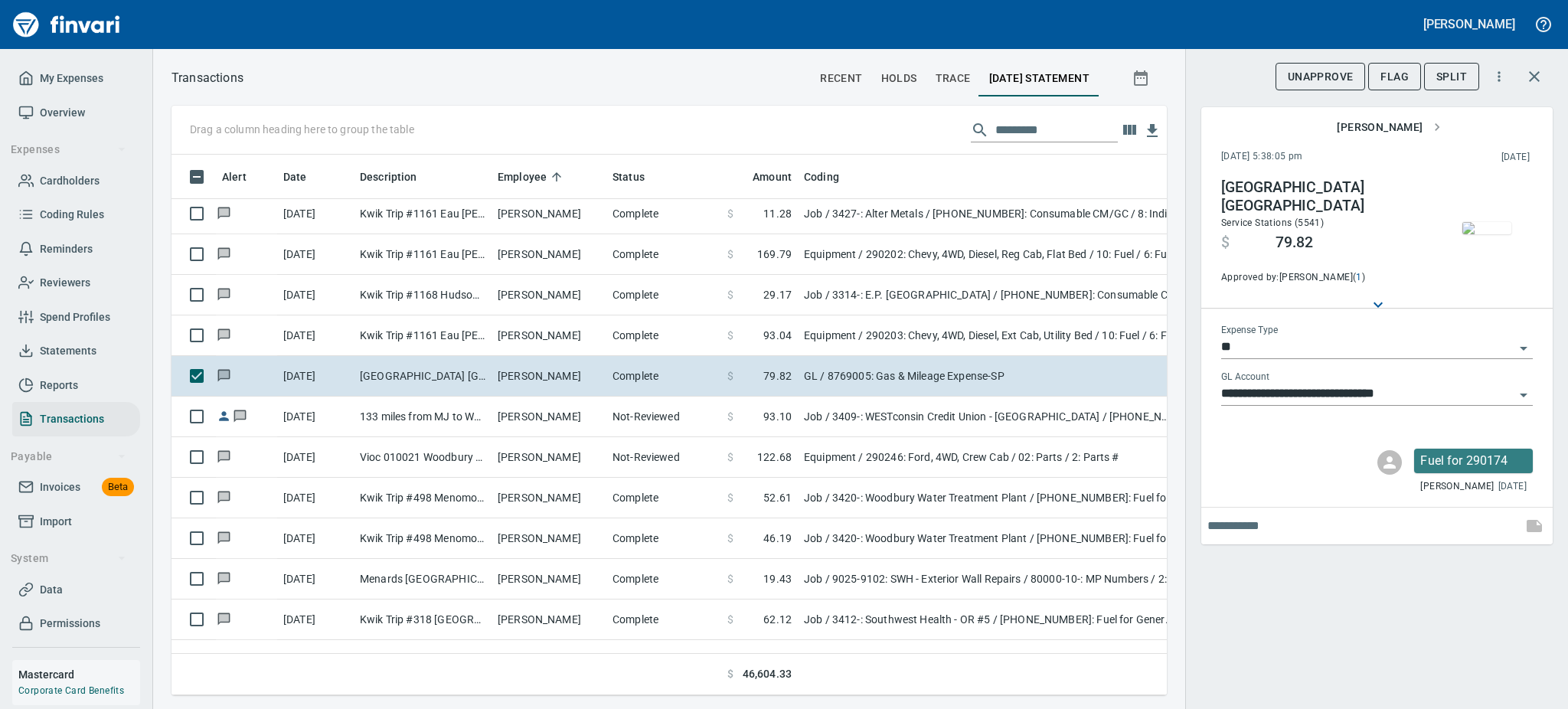
click at [1476, 232] on img "button" at bounding box center [1487, 228] width 49 height 12
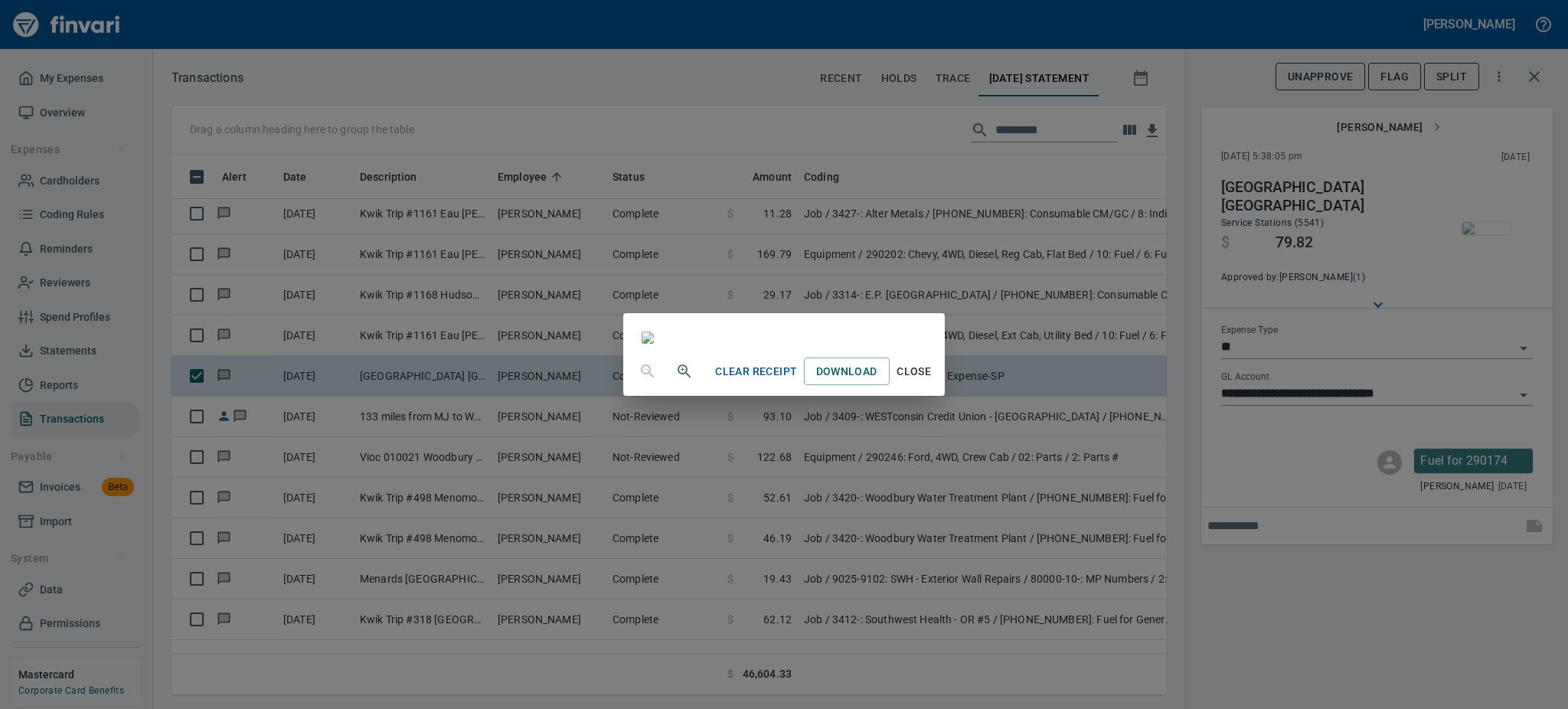
click at [933, 382] on span "Close" at bounding box center [913, 371] width 37 height 19
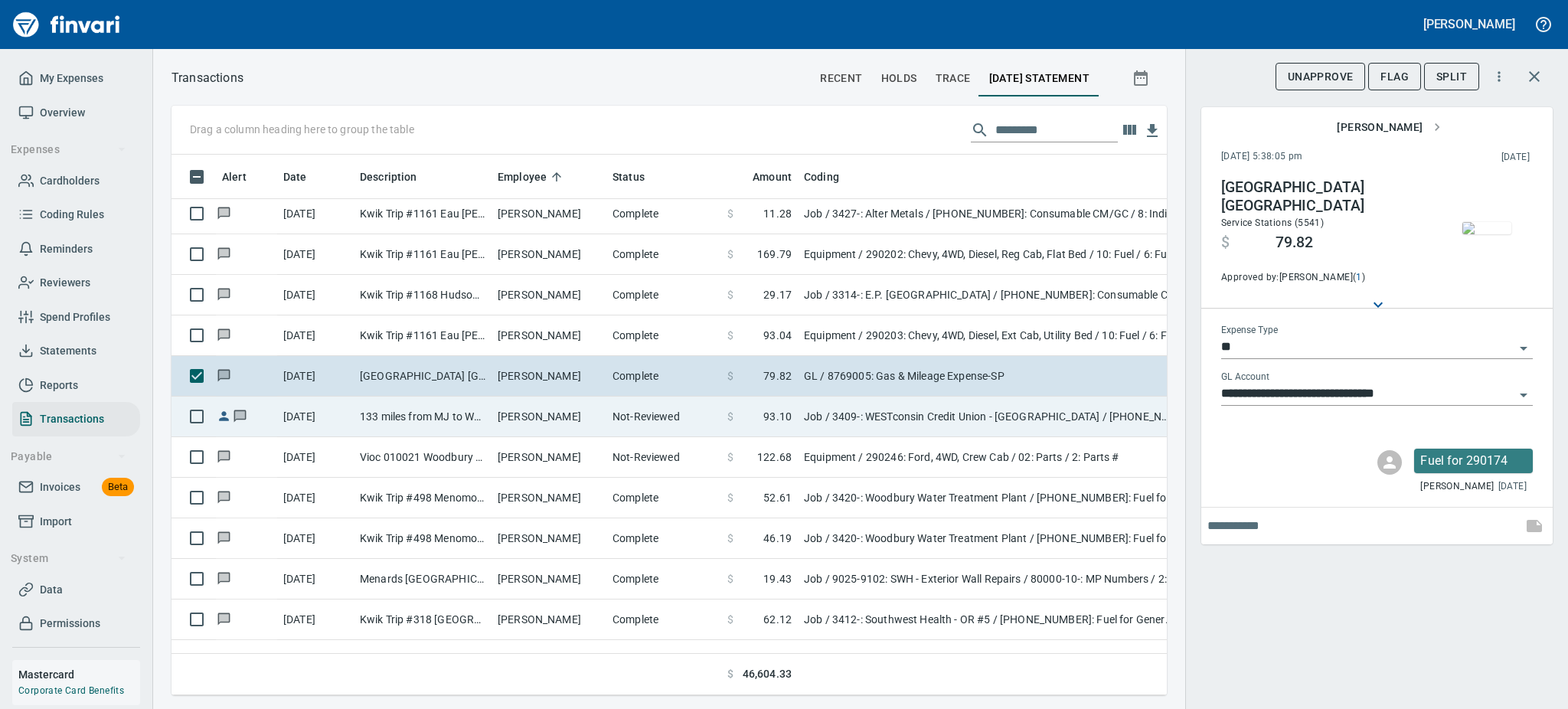
click at [394, 415] on td "133 miles from MJ to WCU [PERSON_NAME] & Back" at bounding box center [422, 416] width 138 height 40
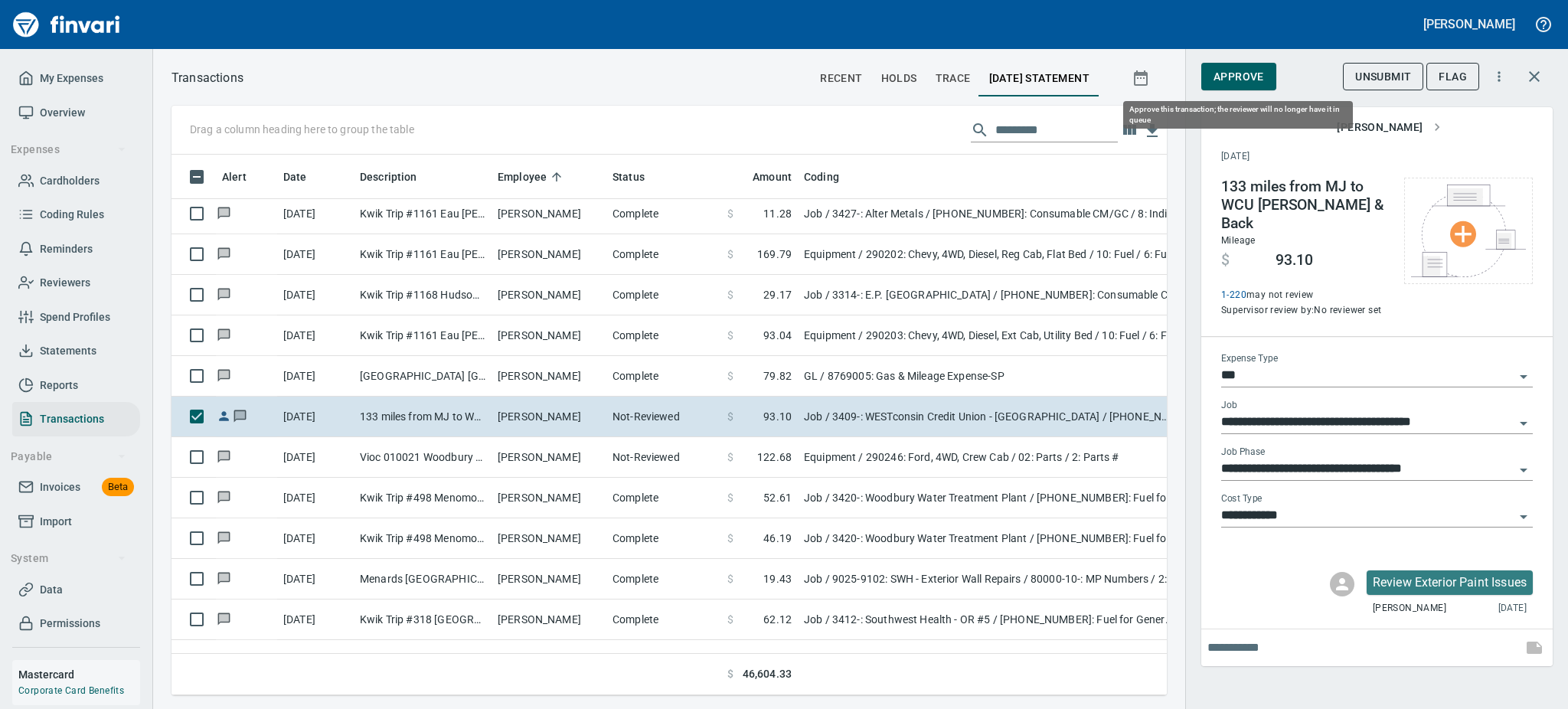
click at [1242, 70] on span "Approve" at bounding box center [1239, 77] width 51 height 19
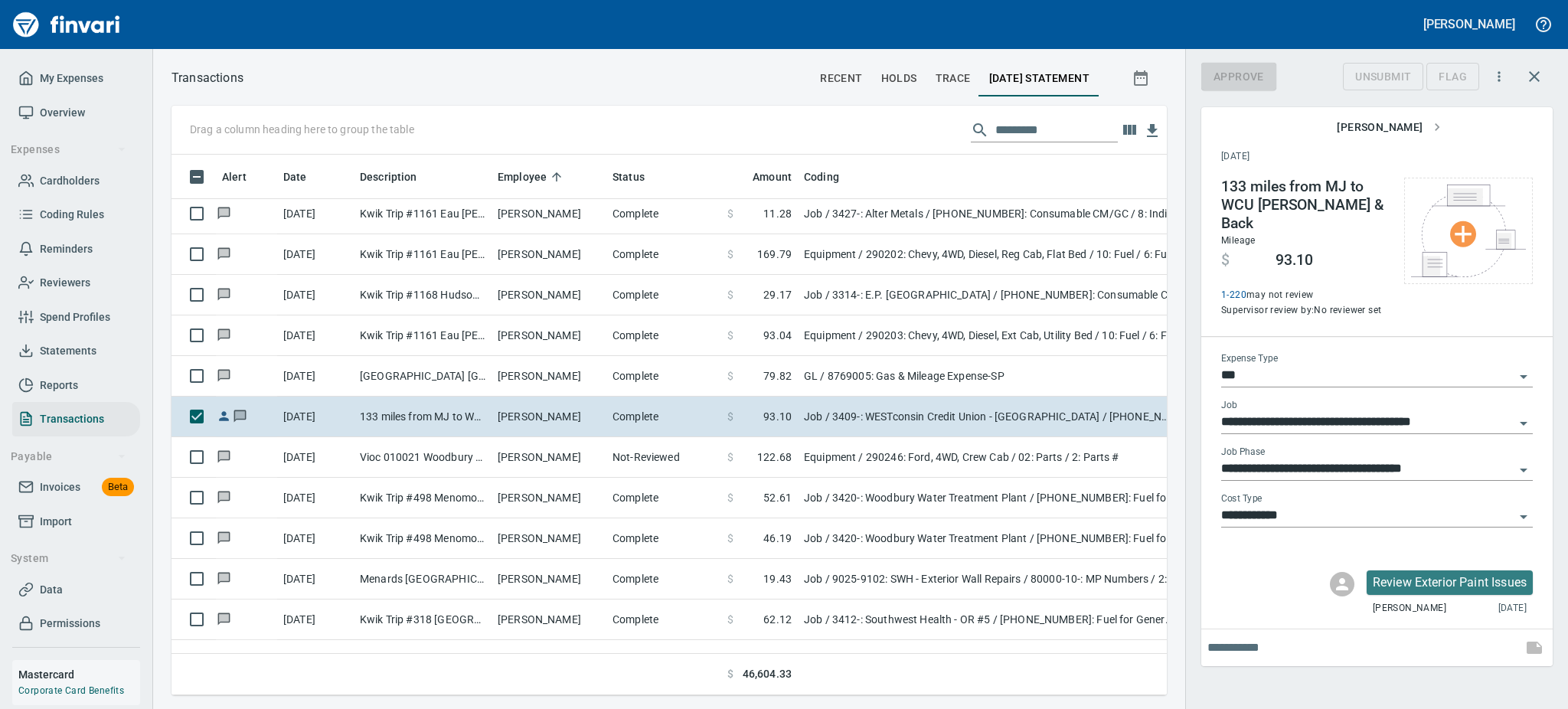
scroll to position [507, 961]
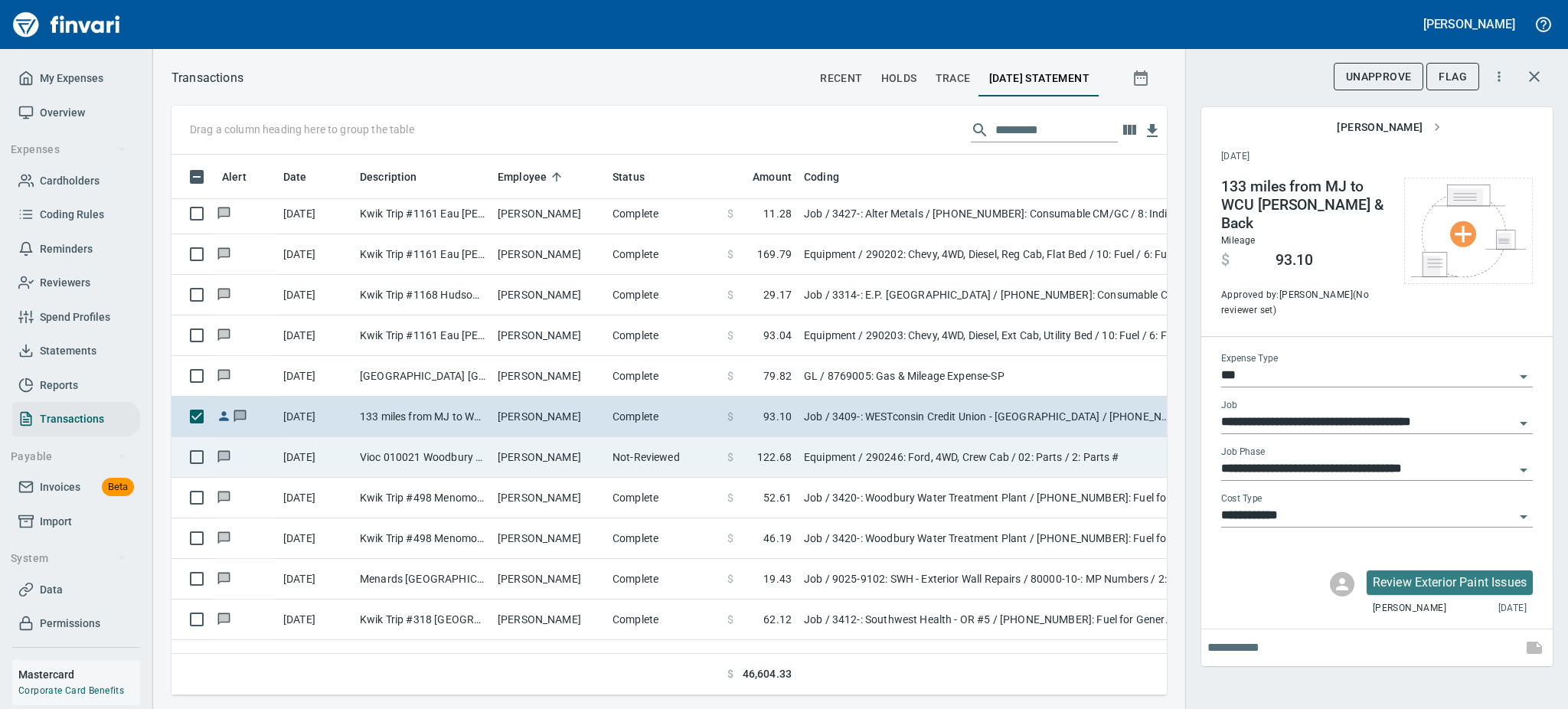
click at [590, 458] on td "[PERSON_NAME]" at bounding box center [549, 457] width 114 height 40
type input "*********"
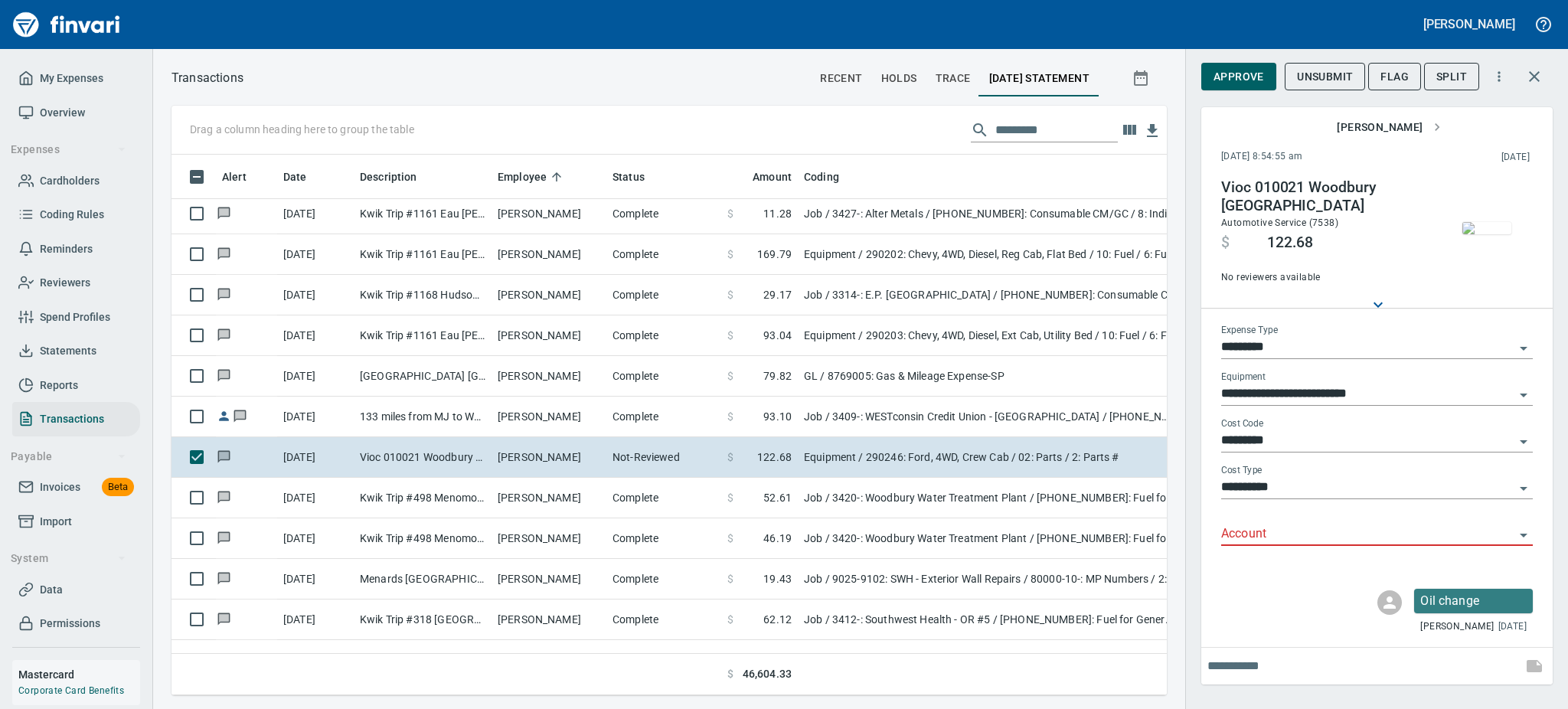
click at [1486, 222] on img "button" at bounding box center [1487, 228] width 49 height 12
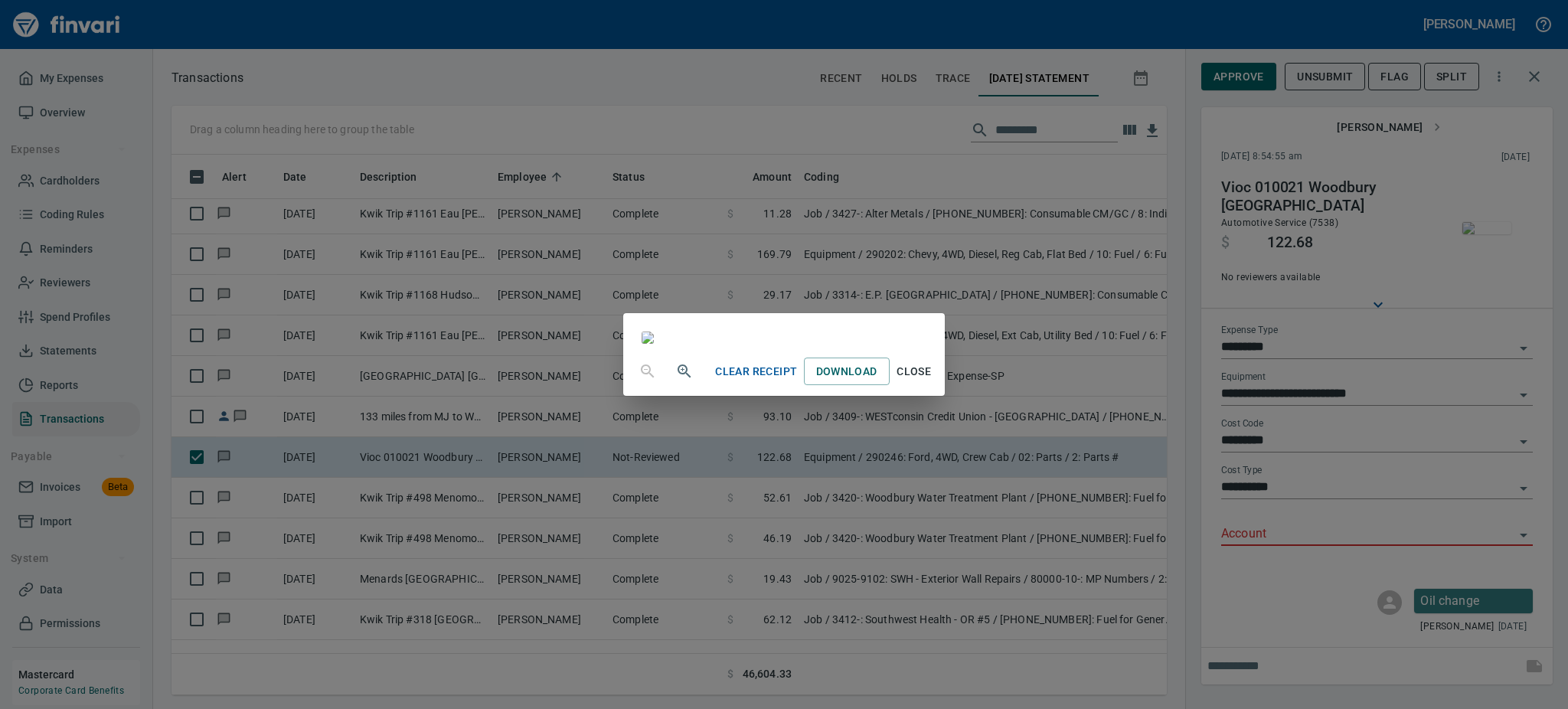
scroll to position [114, 0]
click at [933, 382] on span "Close" at bounding box center [913, 371] width 37 height 19
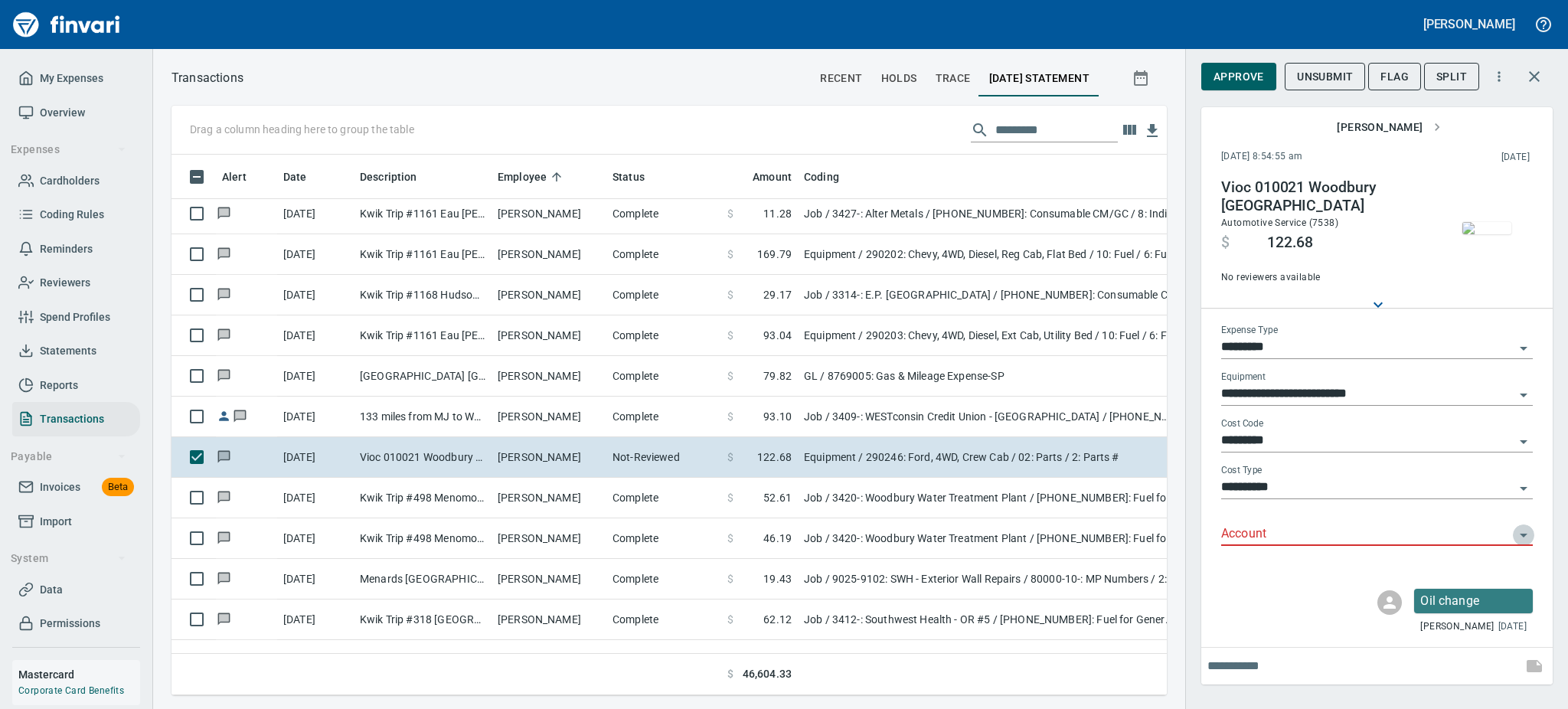
click at [1521, 533] on icon "Open" at bounding box center [1524, 536] width 19 height 19
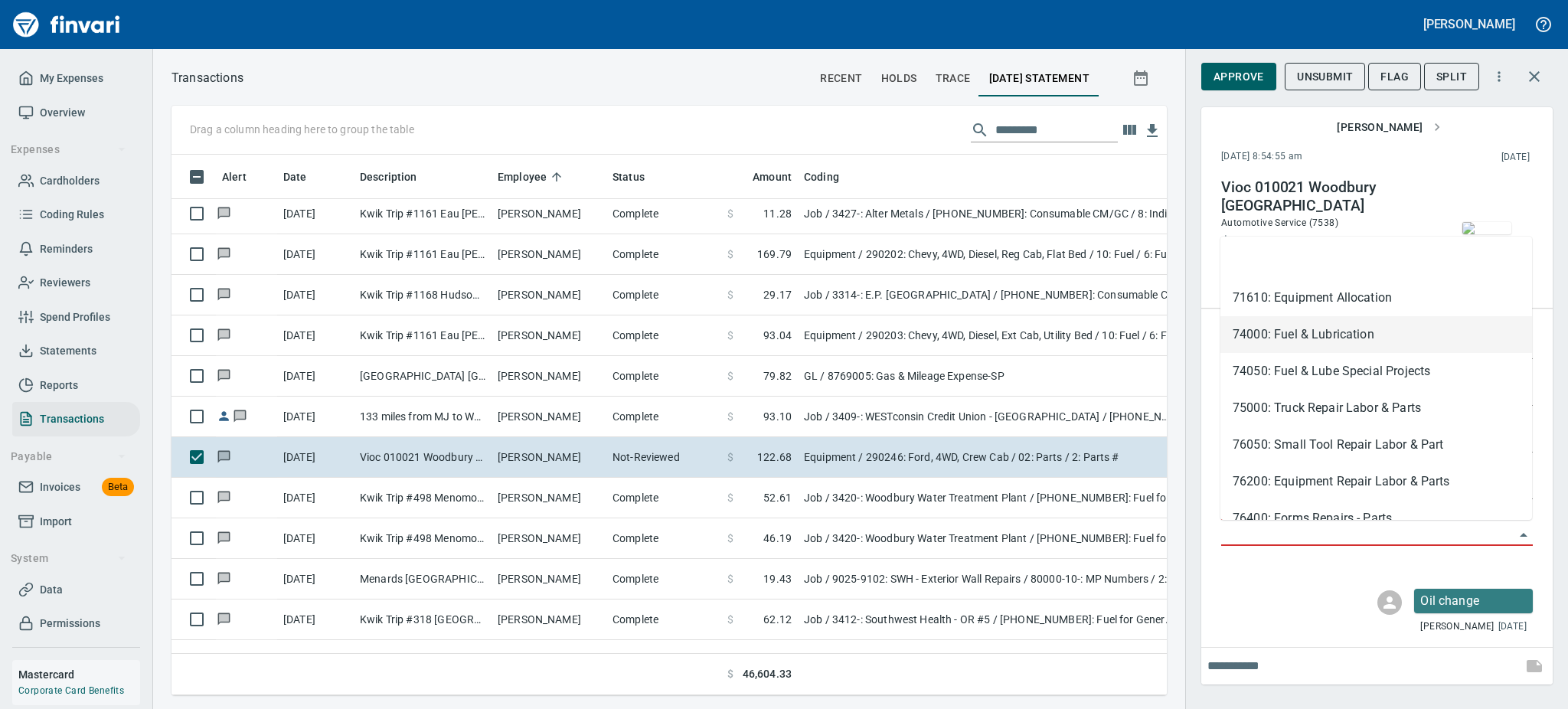
click at [1336, 337] on li "74000: Fuel & Lubrication" at bounding box center [1377, 334] width 311 height 37
type input "**********"
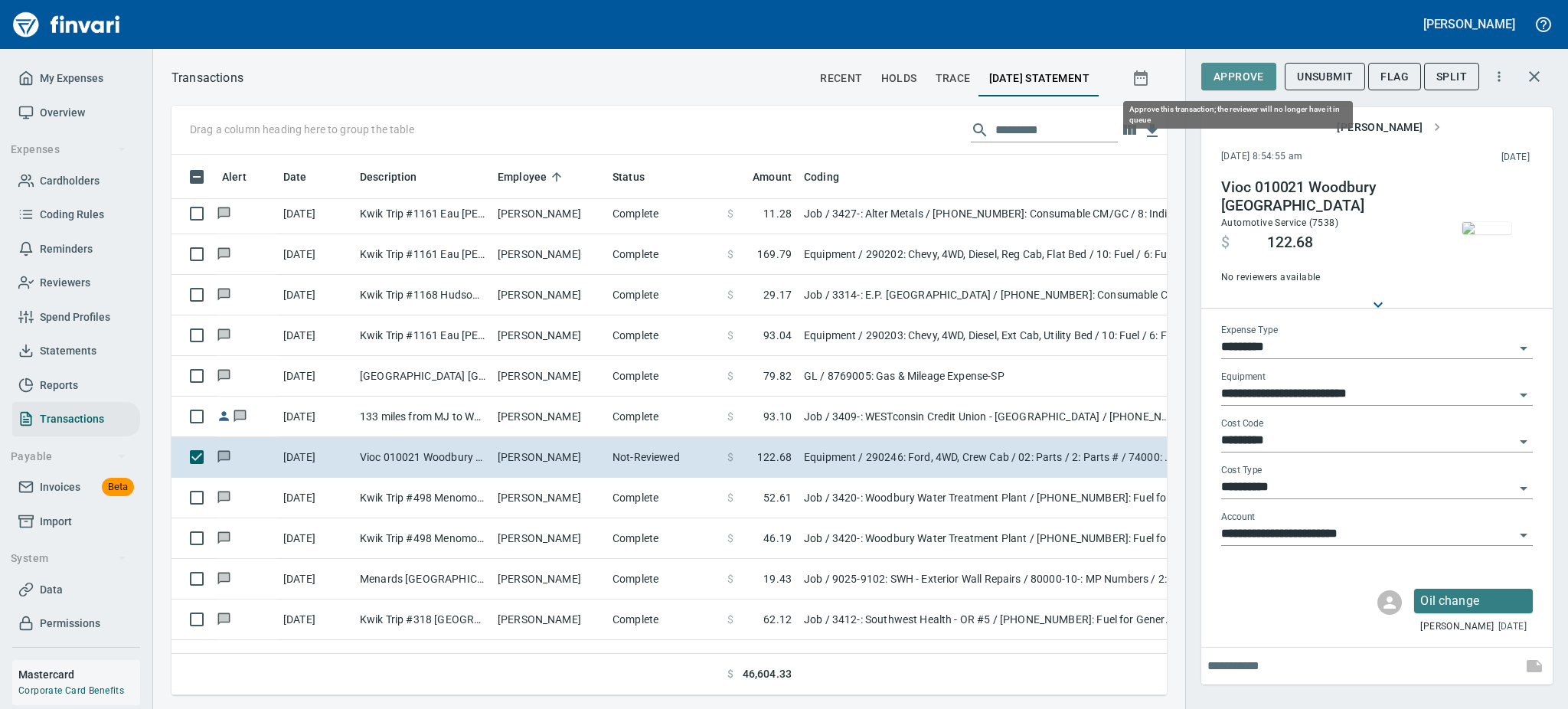
click at [1244, 81] on span "Approve" at bounding box center [1239, 77] width 51 height 19
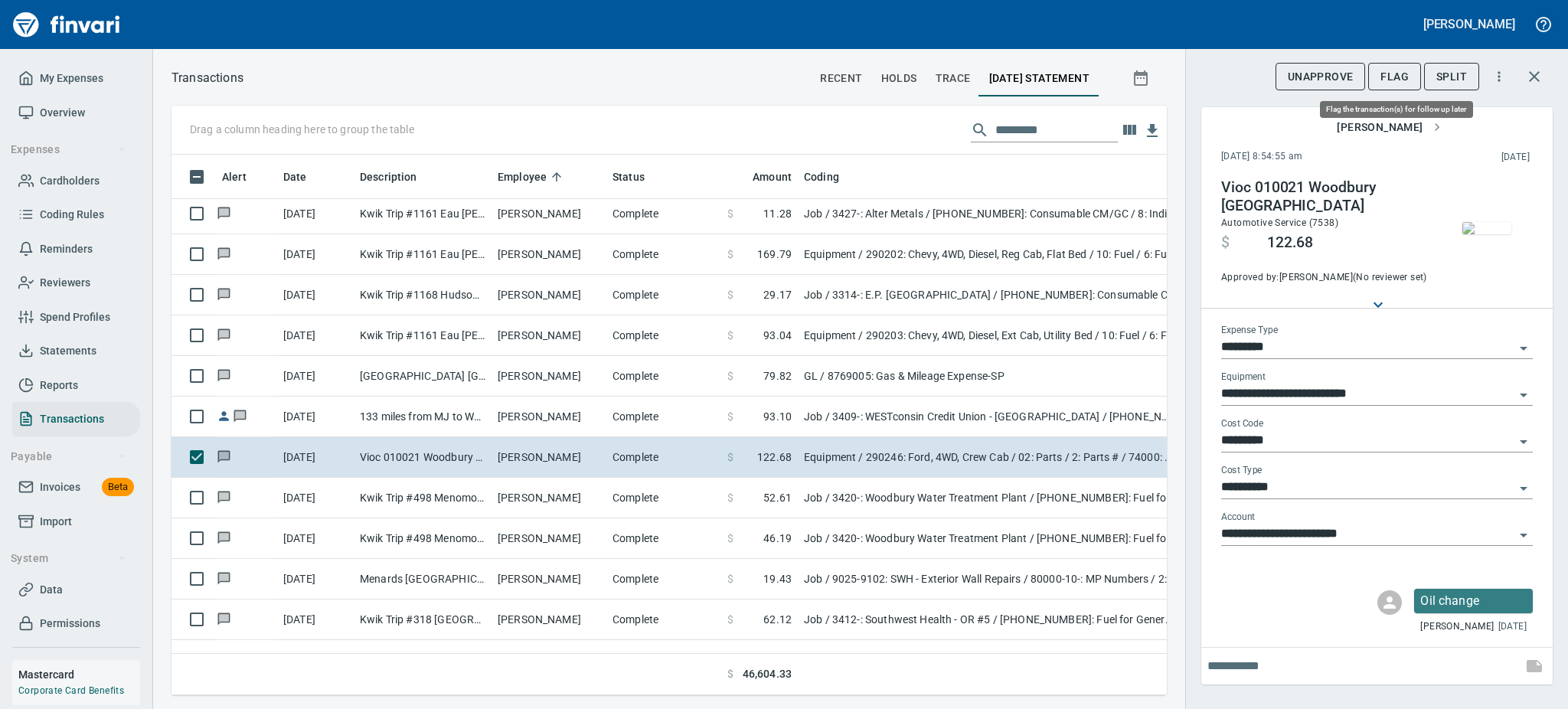
click at [1397, 68] on span "Flag" at bounding box center [1395, 77] width 28 height 19
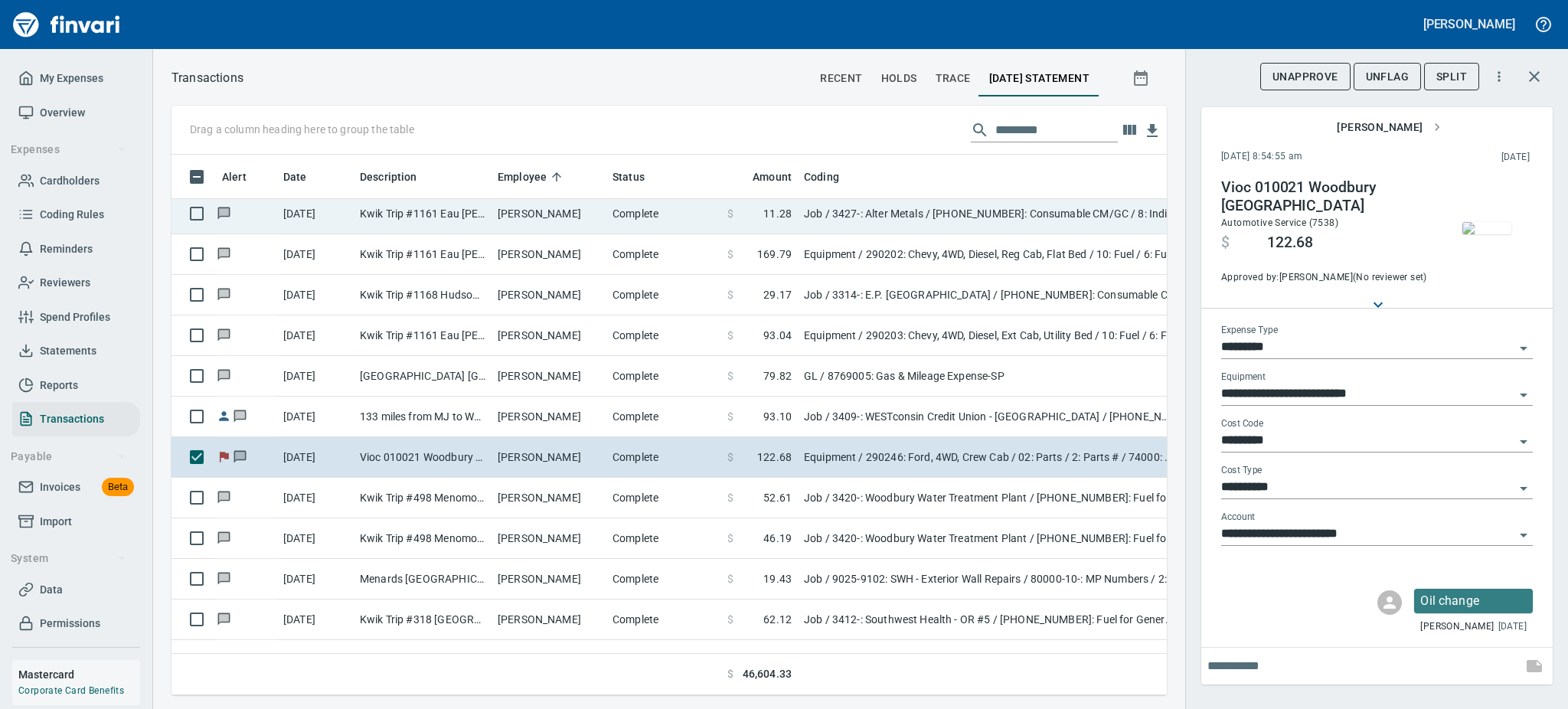
drag, startPoint x: 1397, startPoint y: 68, endPoint x: 775, endPoint y: 228, distance: 642.2
click at [775, 228] on div "Drag a column heading here to group the table Alert Date Description Employee S…" at bounding box center [860, 400] width 1415 height 590
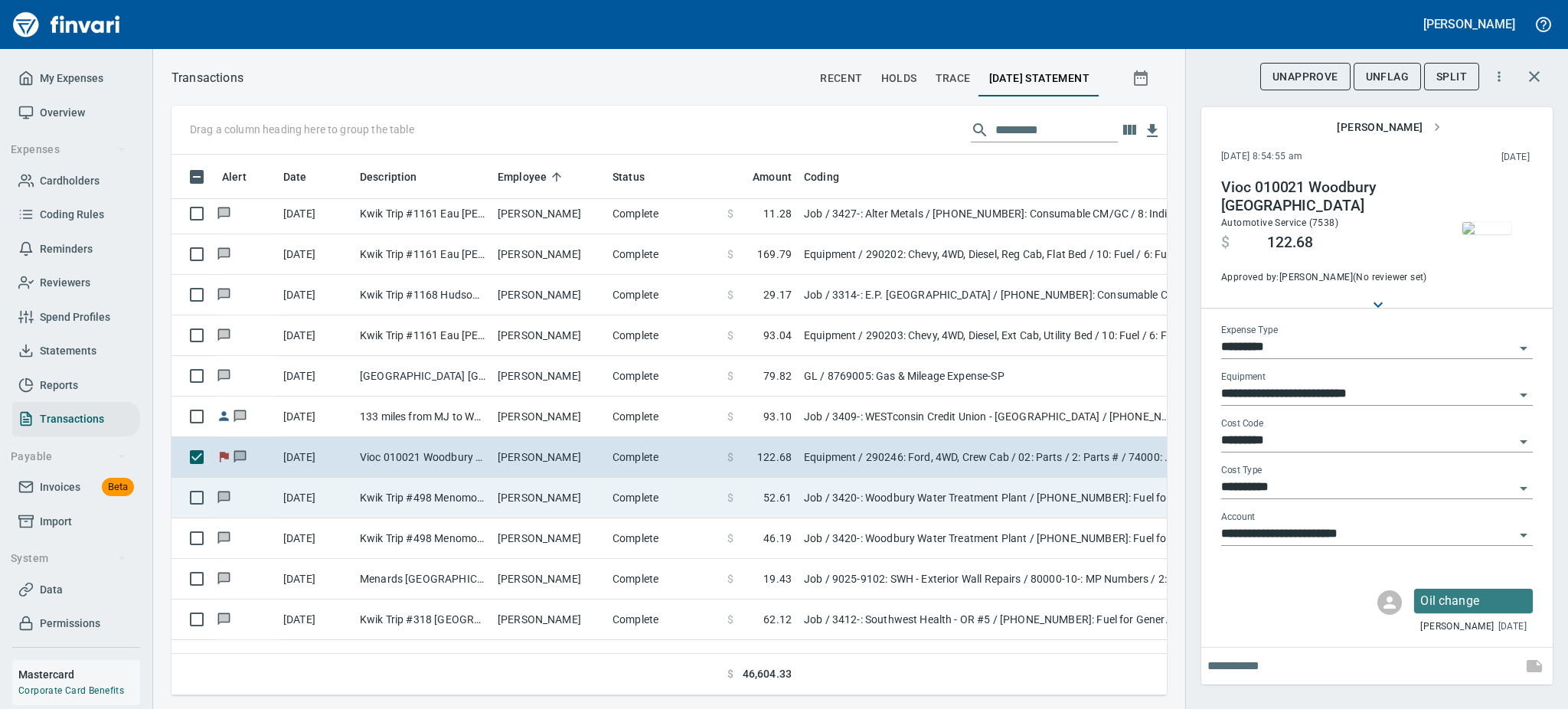
click at [444, 493] on td "Kwik Trip #498 Menomonie [GEOGRAPHIC_DATA]" at bounding box center [422, 498] width 138 height 40
type input "***"
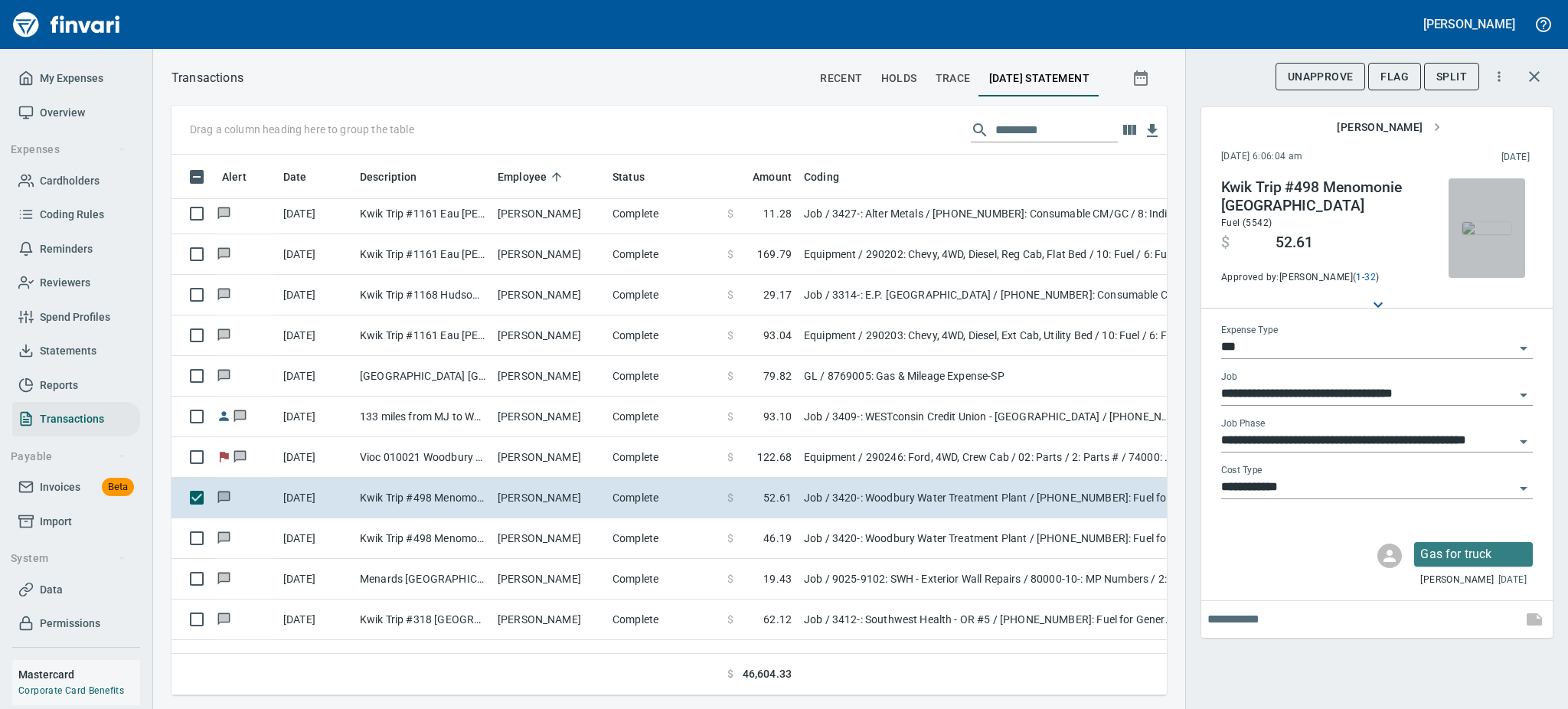
click at [1486, 234] on img "button" at bounding box center [1487, 228] width 49 height 12
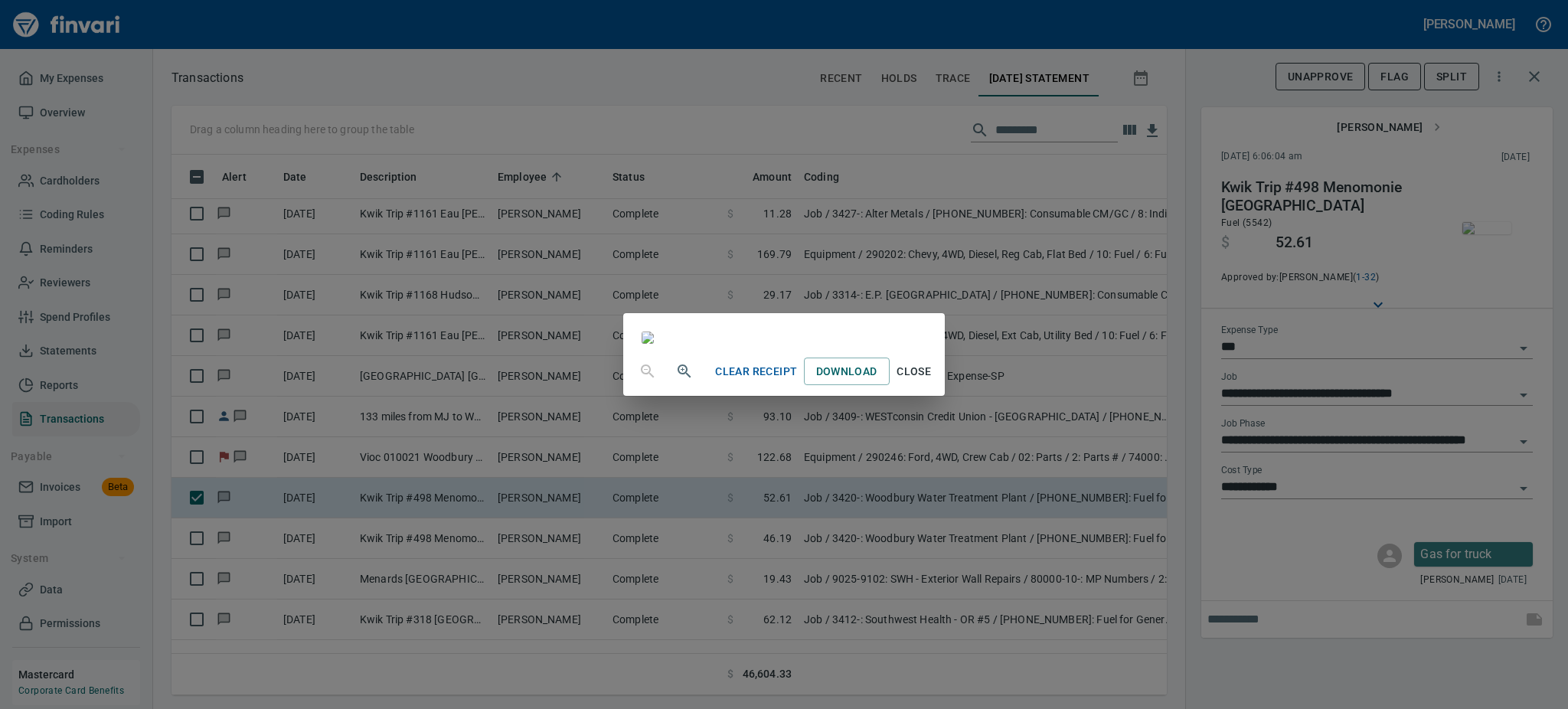
click at [933, 382] on span "Close" at bounding box center [913, 371] width 37 height 19
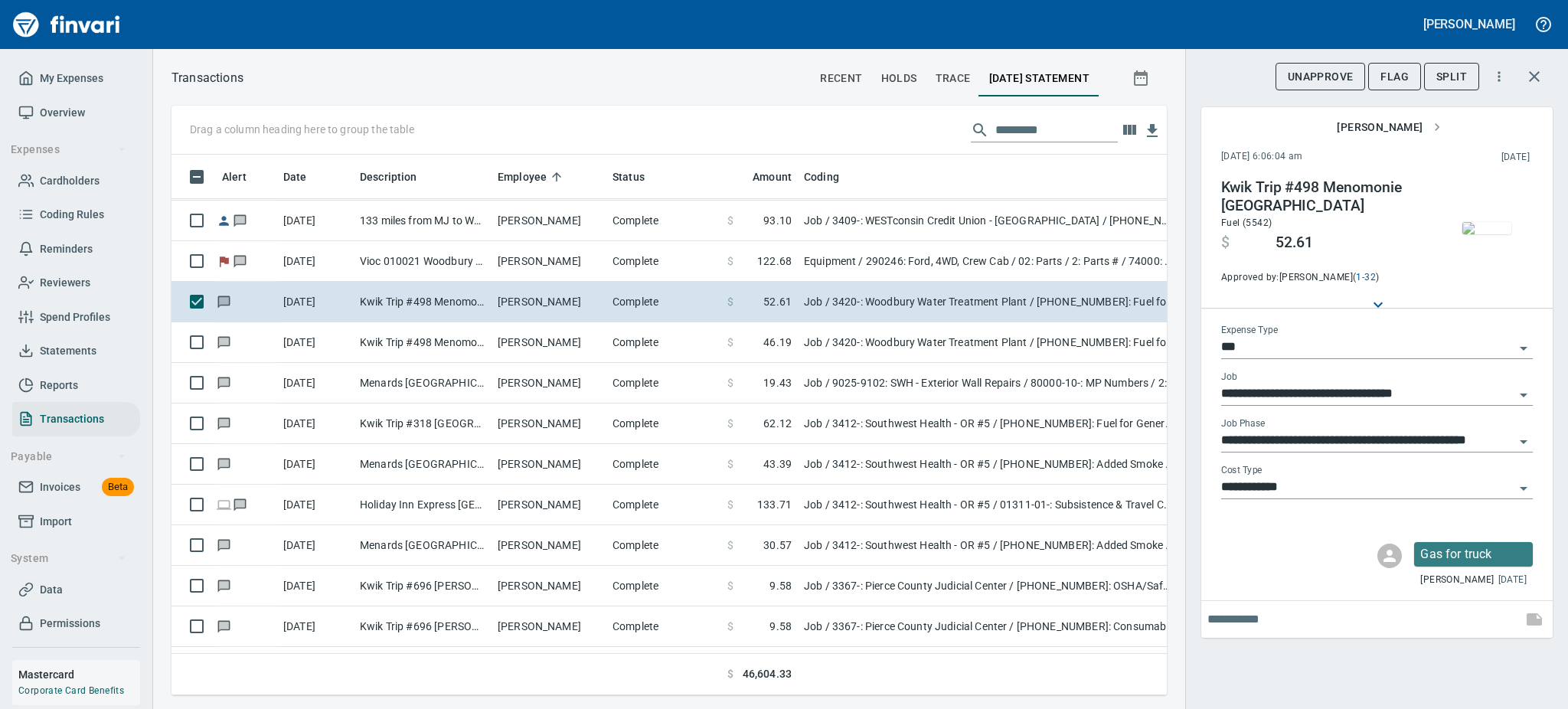
scroll to position [1552, 0]
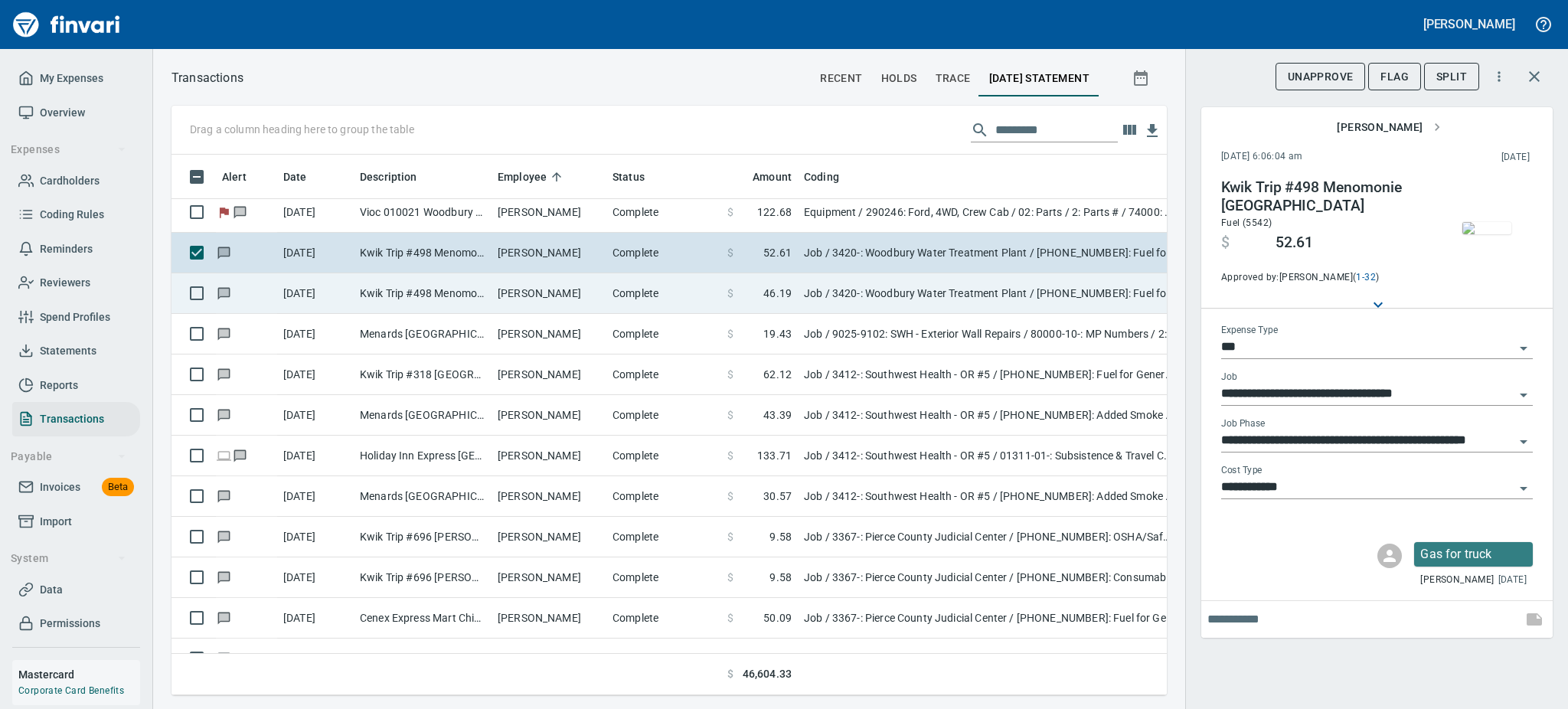
click at [491, 290] on td "[PERSON_NAME]" at bounding box center [549, 294] width 114 height 40
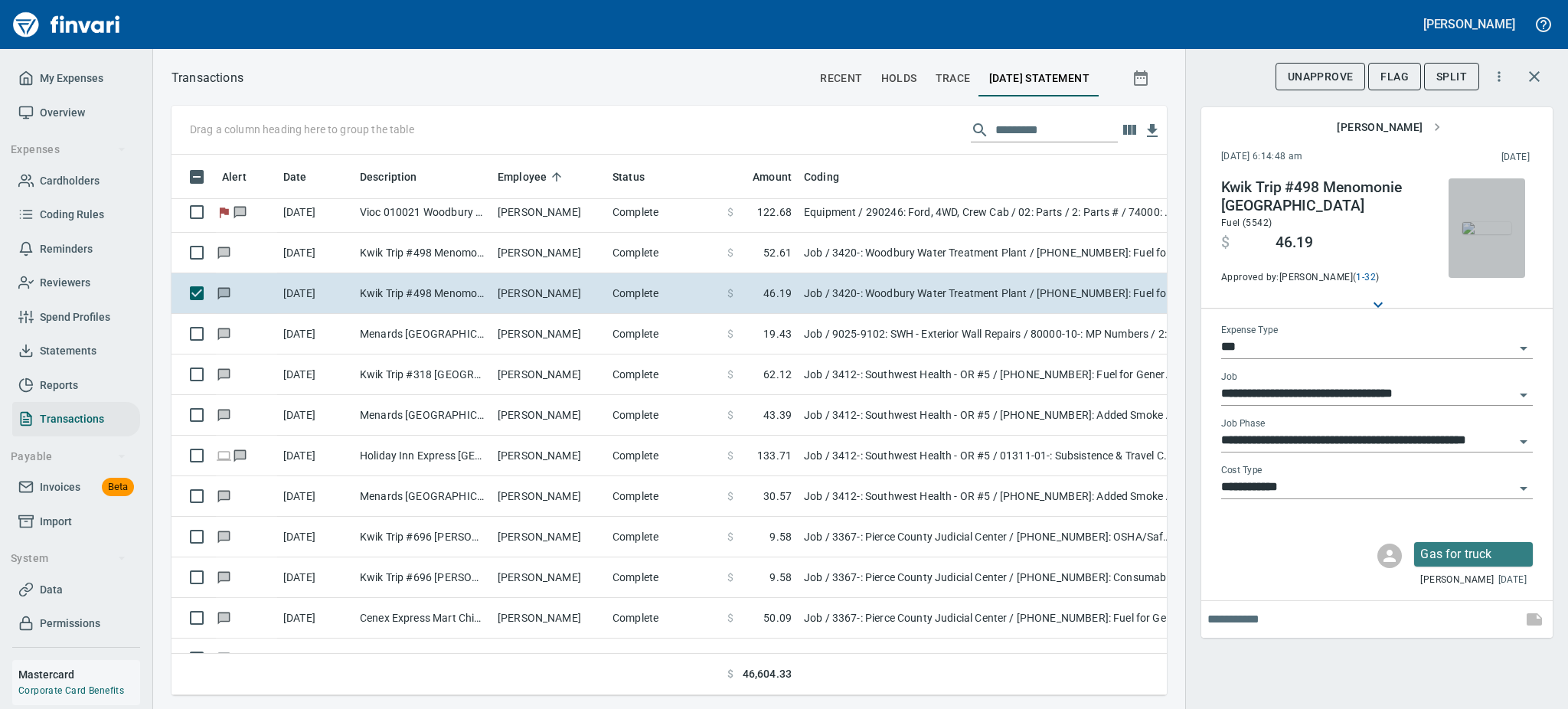
click at [1493, 222] on img "button" at bounding box center [1487, 228] width 49 height 12
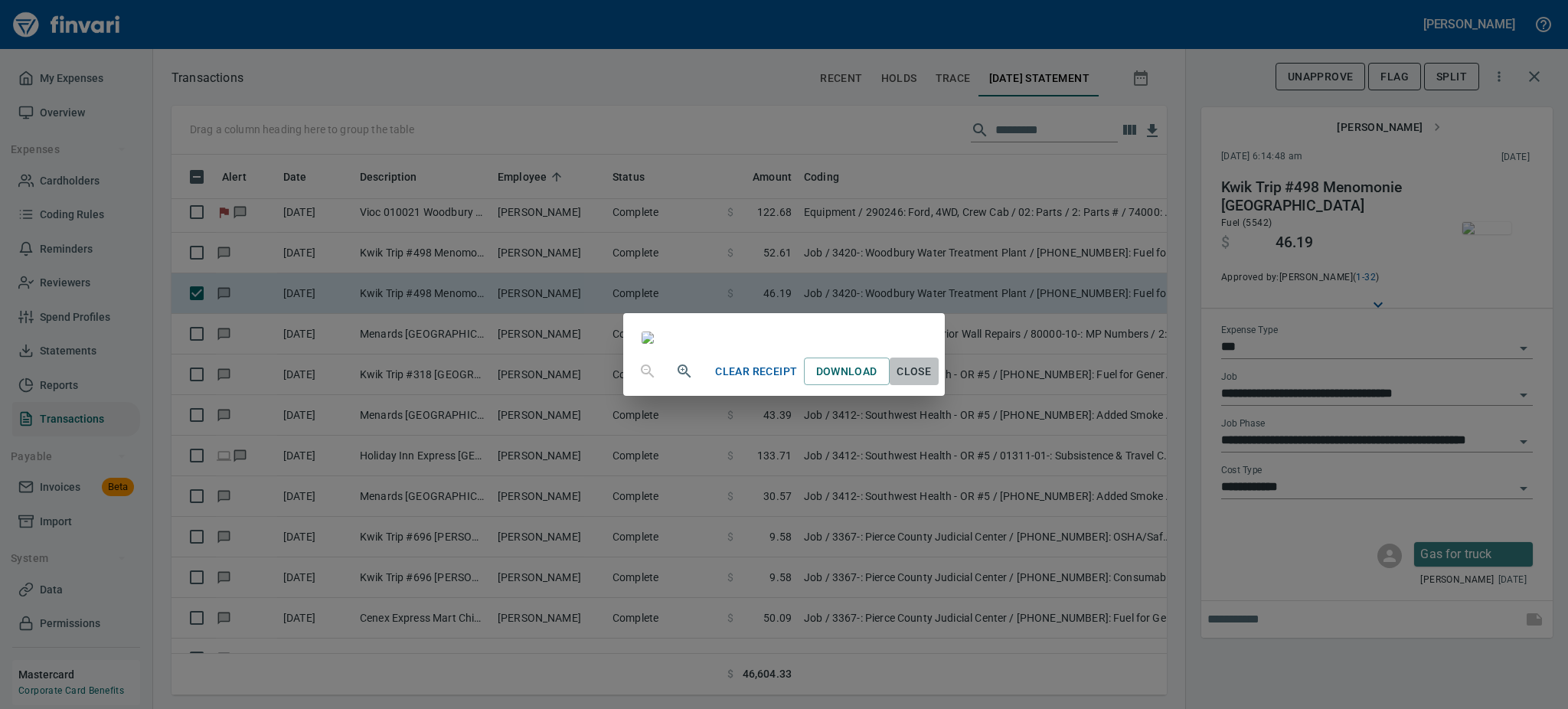
click at [933, 382] on span "Close" at bounding box center [913, 371] width 37 height 19
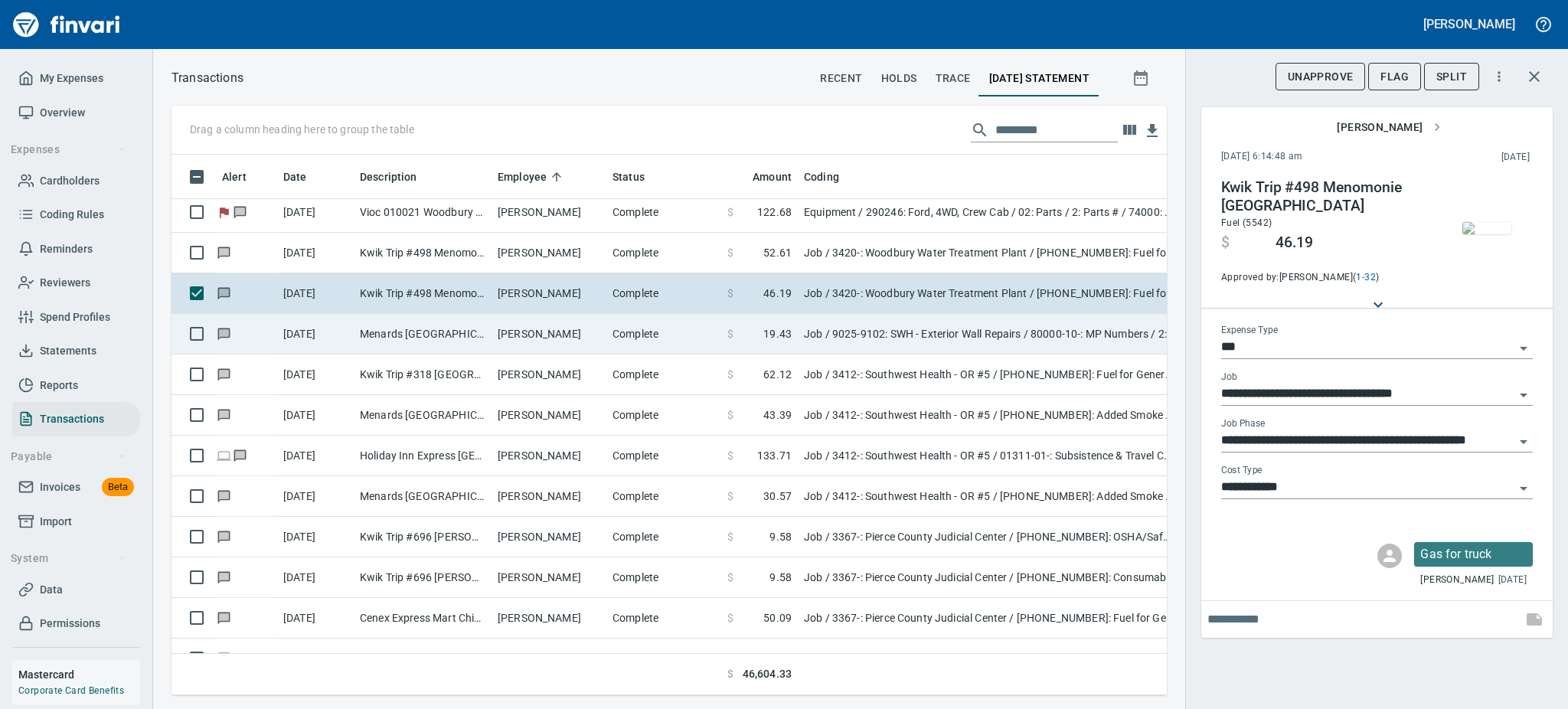
click at [504, 332] on td "[PERSON_NAME]" at bounding box center [549, 334] width 114 height 40
type input "**********"
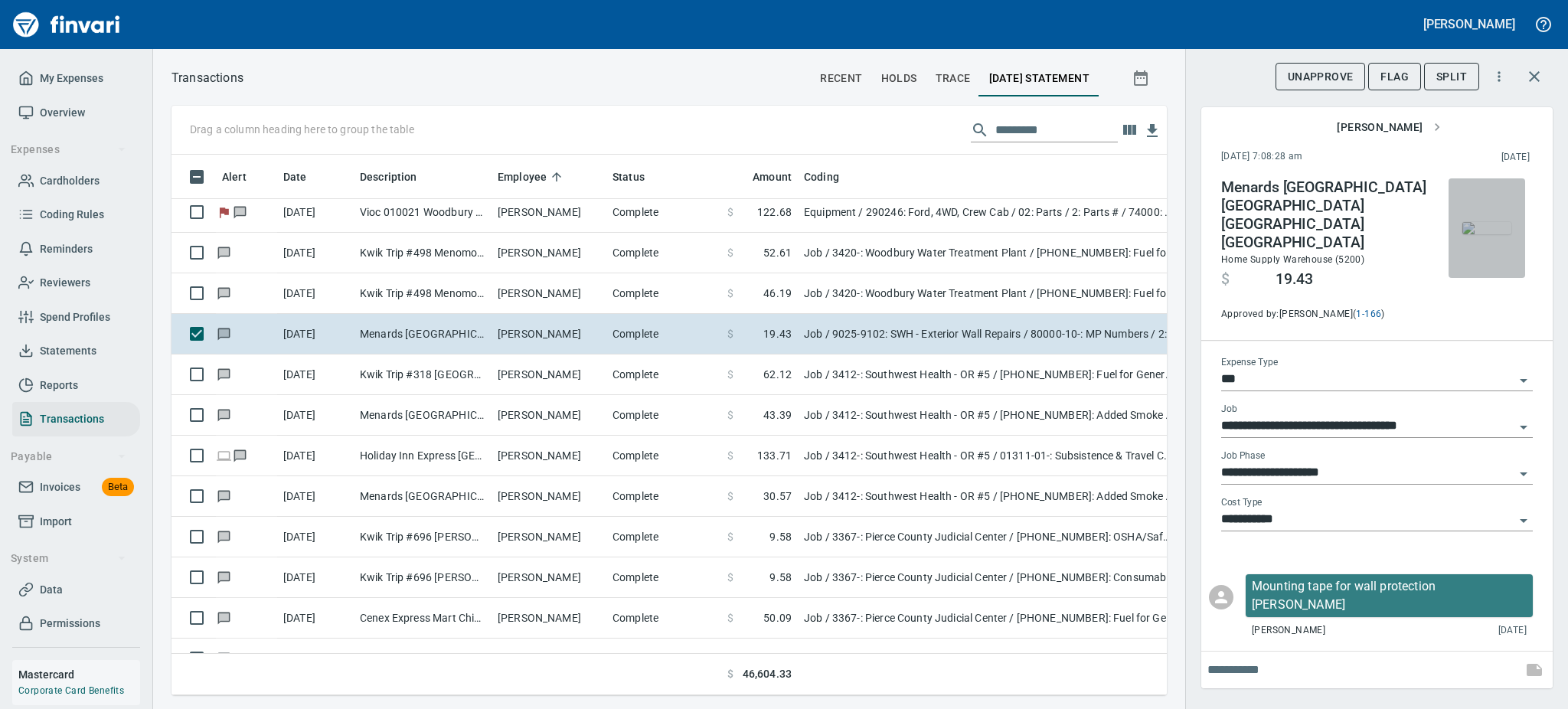
click at [1489, 232] on img "button" at bounding box center [1487, 228] width 49 height 12
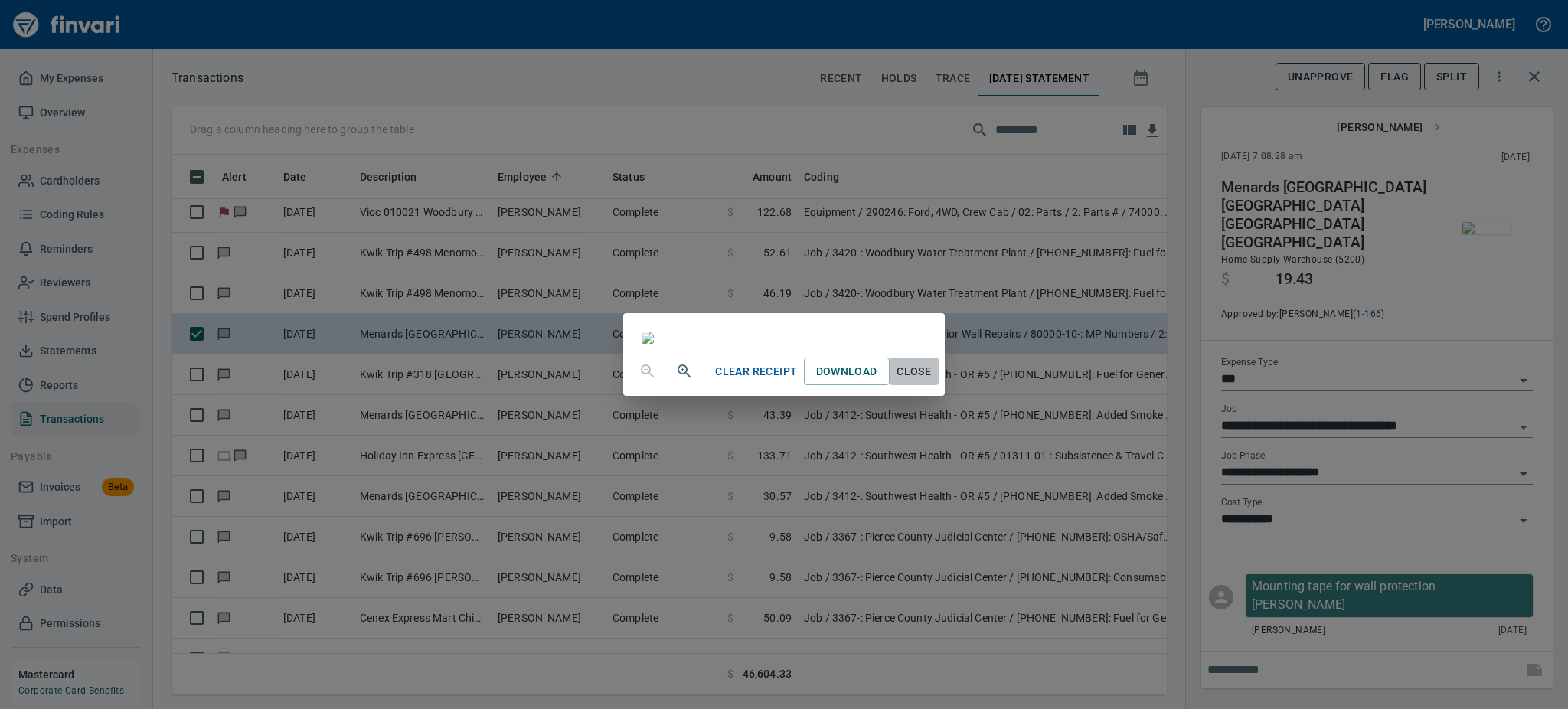
click at [933, 382] on span "Close" at bounding box center [913, 371] width 37 height 19
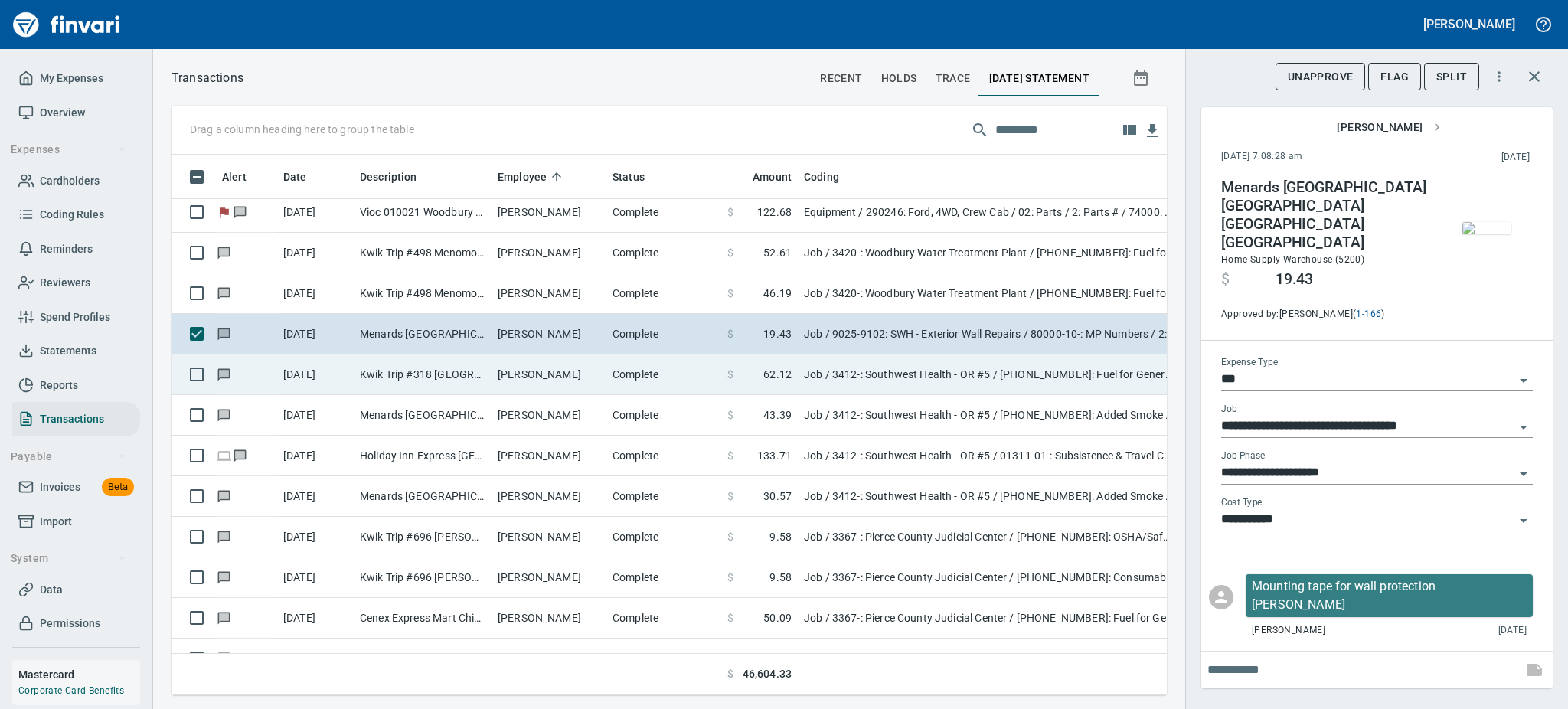
click at [489, 376] on td "Kwik Trip #318 [GEOGRAPHIC_DATA] WI" at bounding box center [422, 374] width 138 height 40
type input "**********"
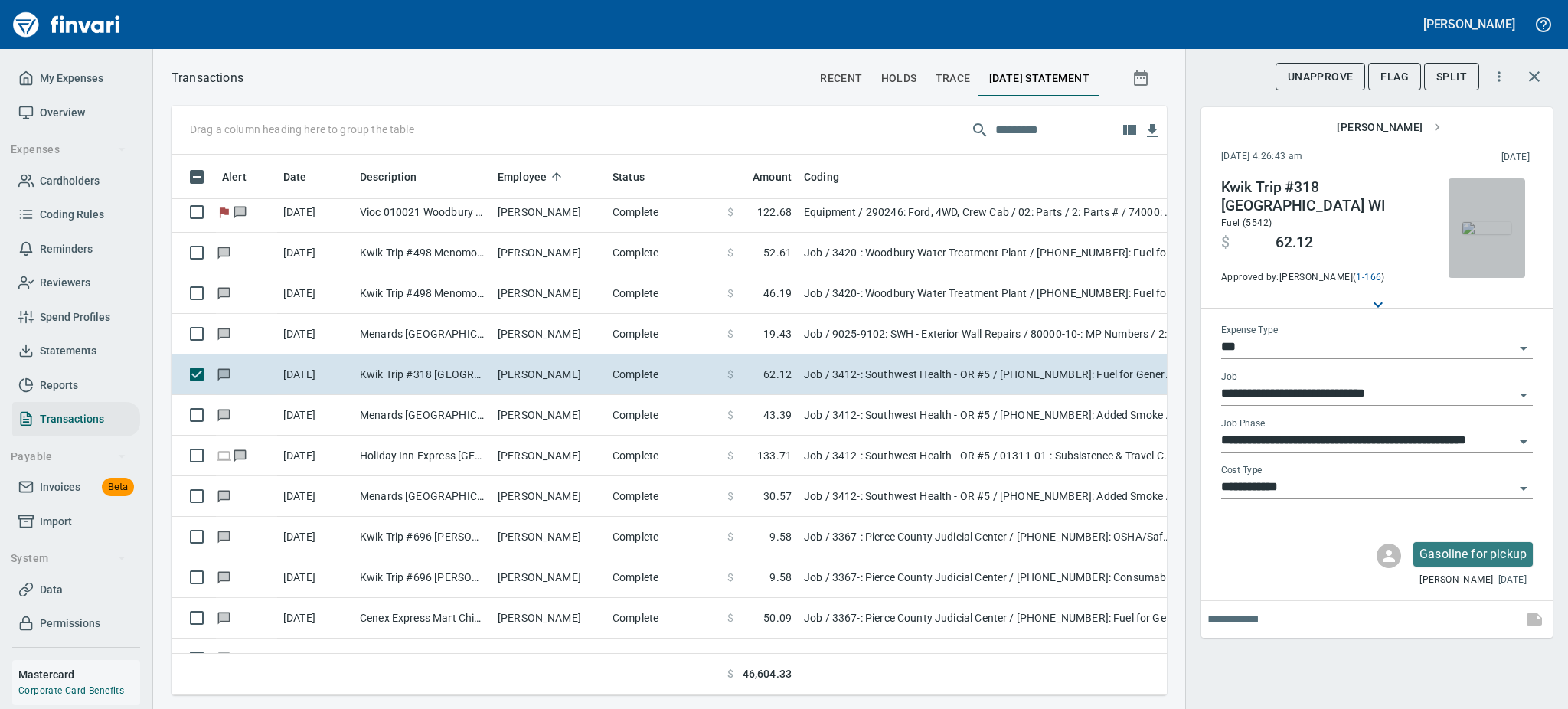
click at [1478, 234] on img "button" at bounding box center [1487, 228] width 49 height 12
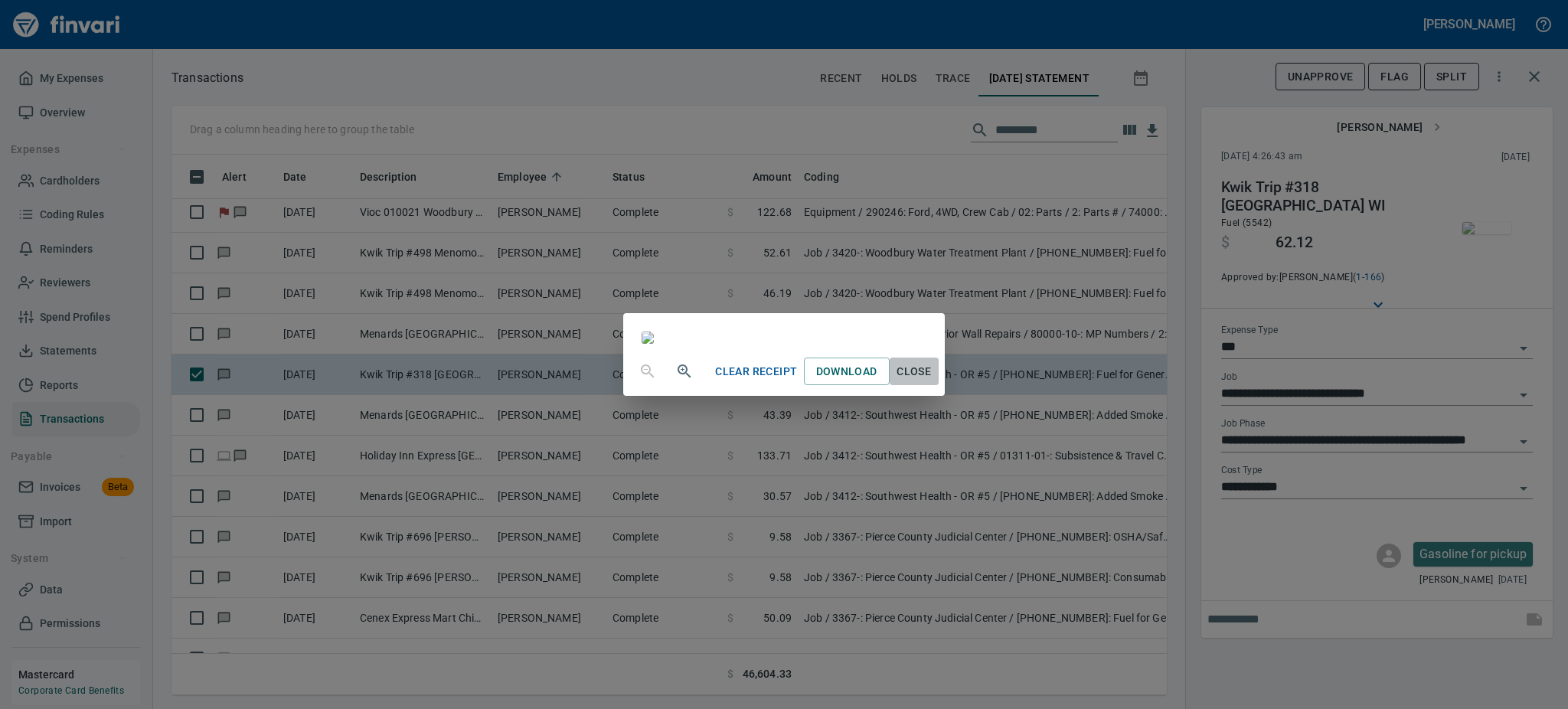
click at [933, 382] on span "Close" at bounding box center [913, 371] width 37 height 19
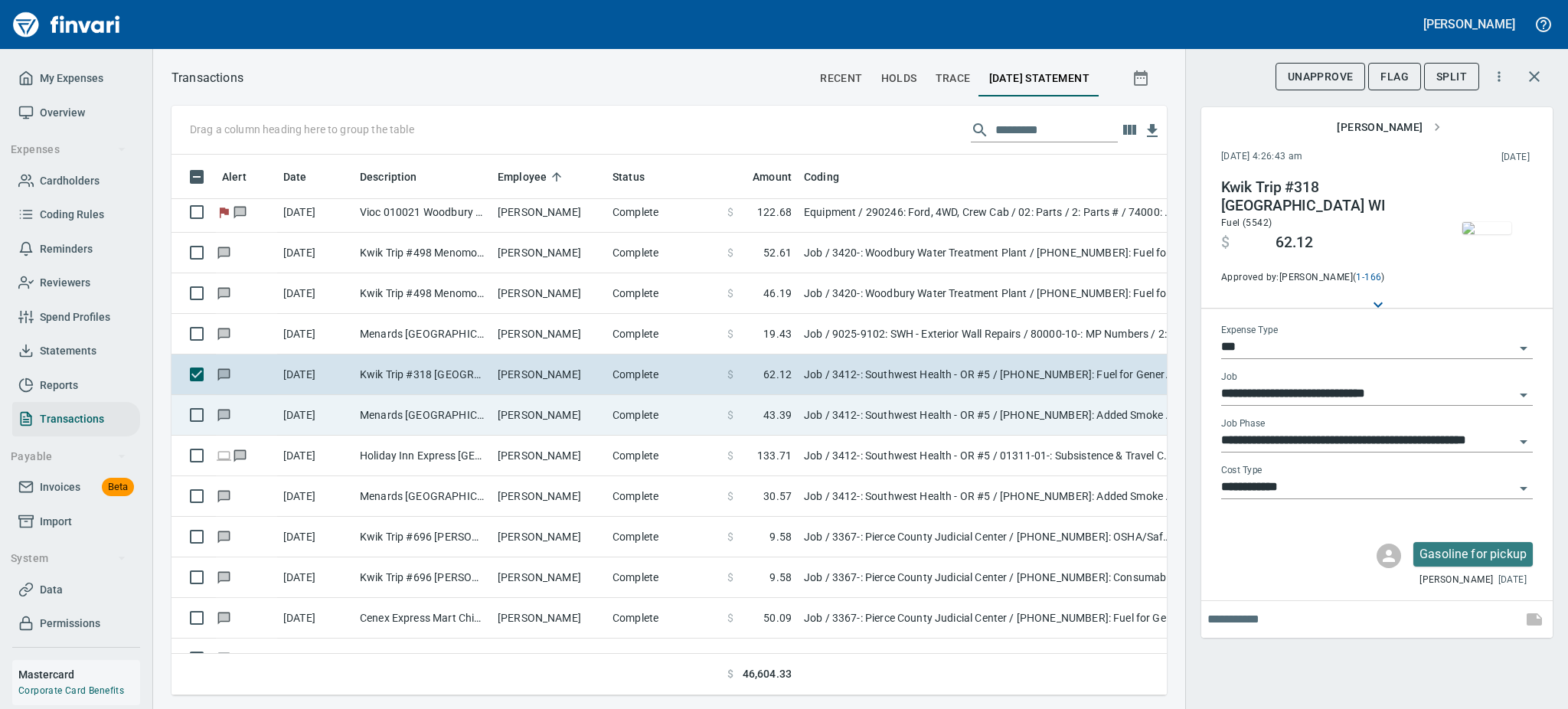
click at [524, 418] on td "[PERSON_NAME]" at bounding box center [549, 415] width 114 height 40
type input "**********"
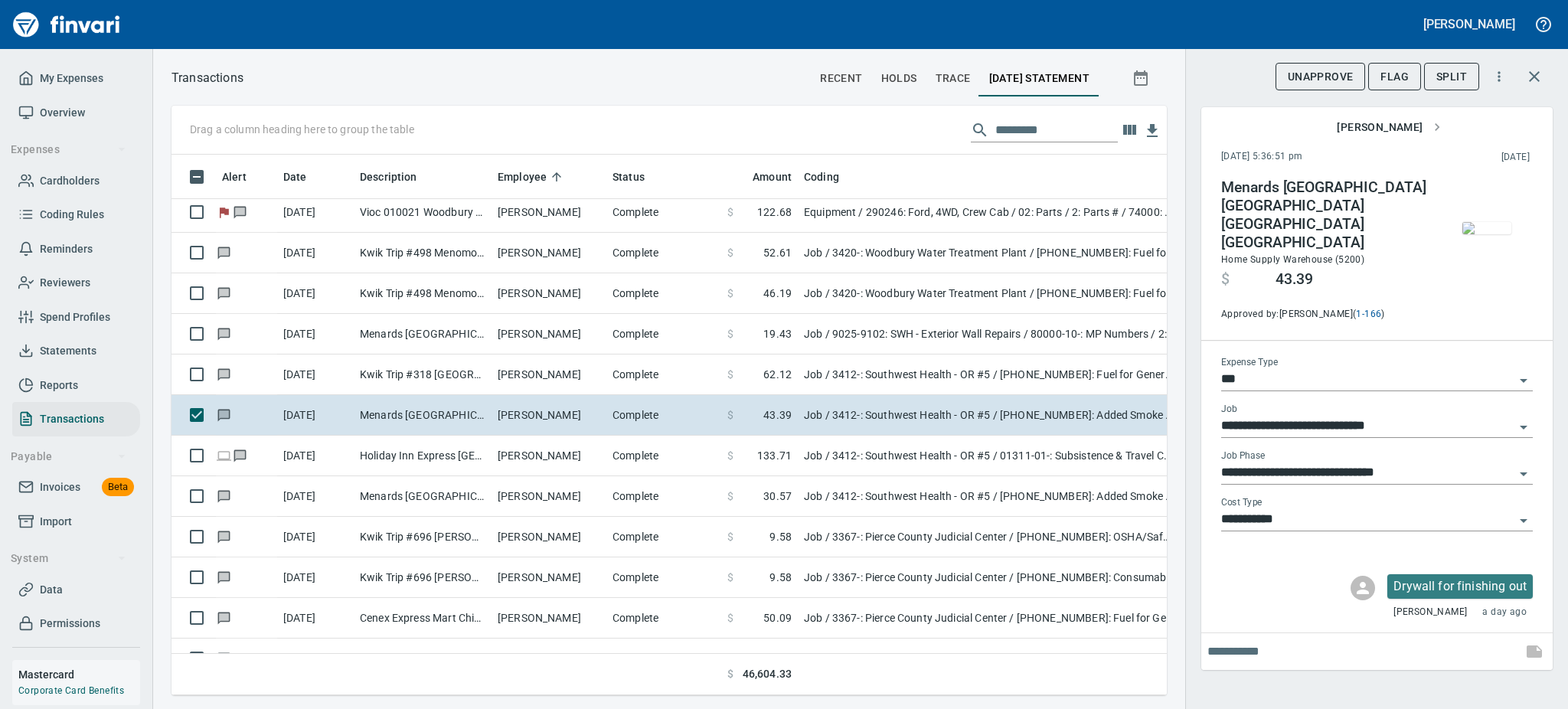
scroll to position [507, 961]
click at [1485, 230] on img "button" at bounding box center [1487, 228] width 49 height 12
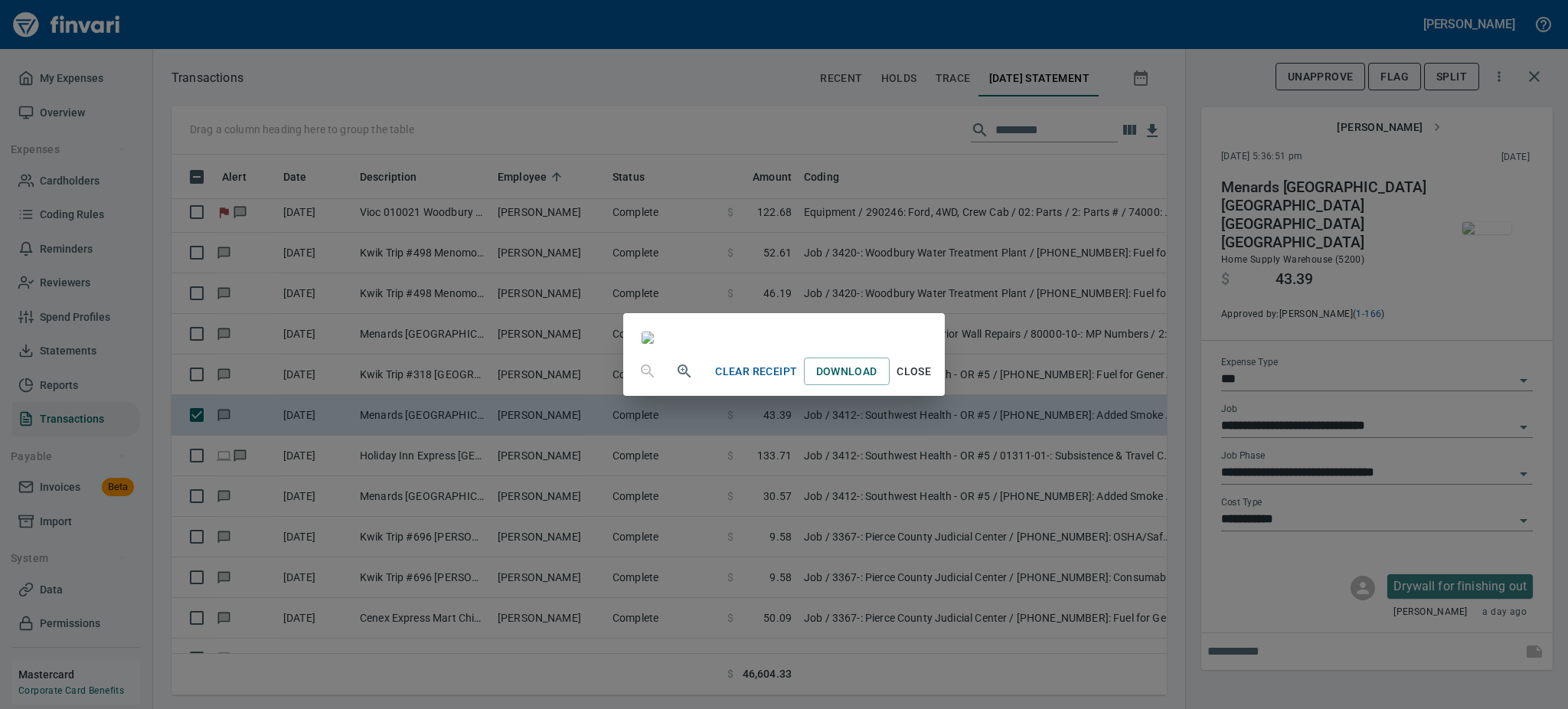
click at [933, 382] on span "Close" at bounding box center [913, 371] width 37 height 19
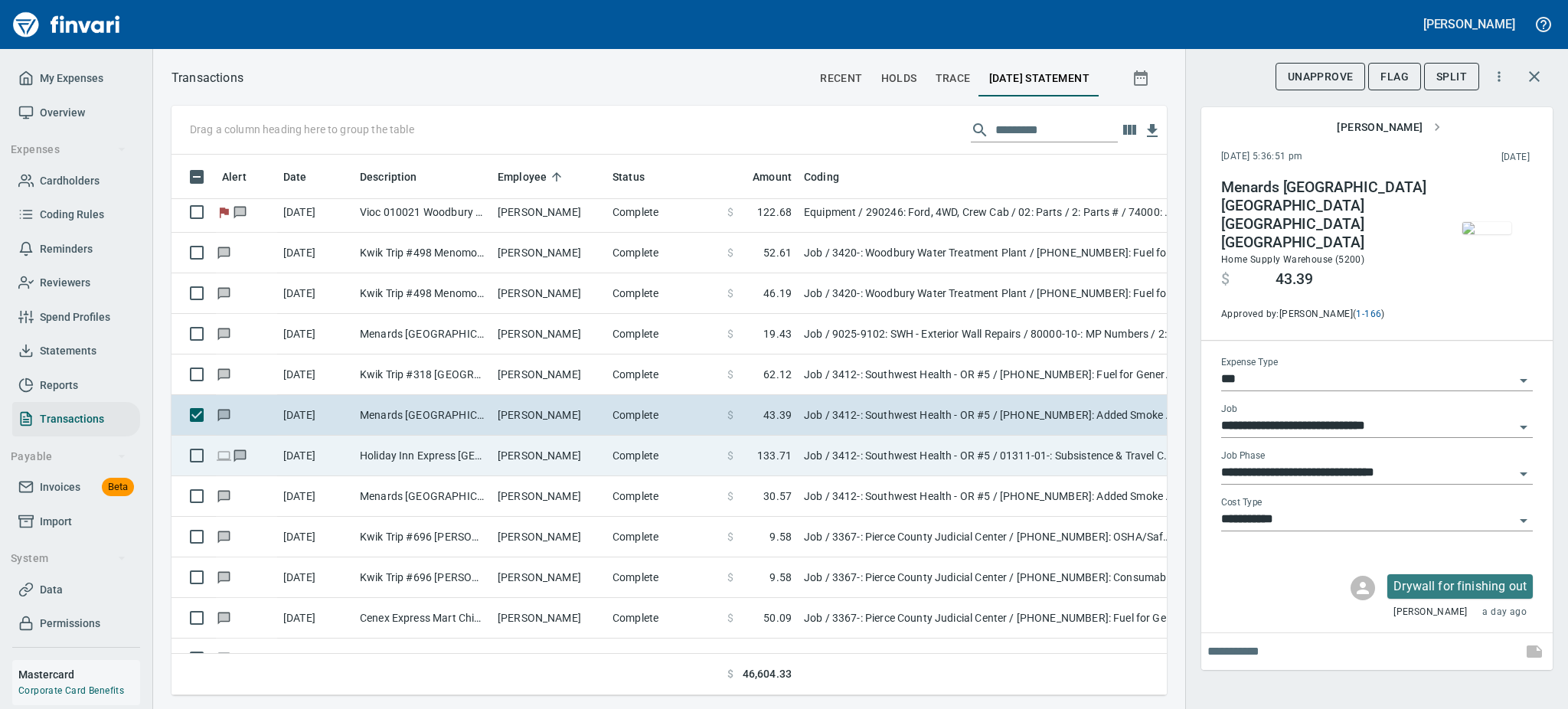
click at [524, 452] on td "[PERSON_NAME]" at bounding box center [549, 456] width 114 height 40
type input "**********"
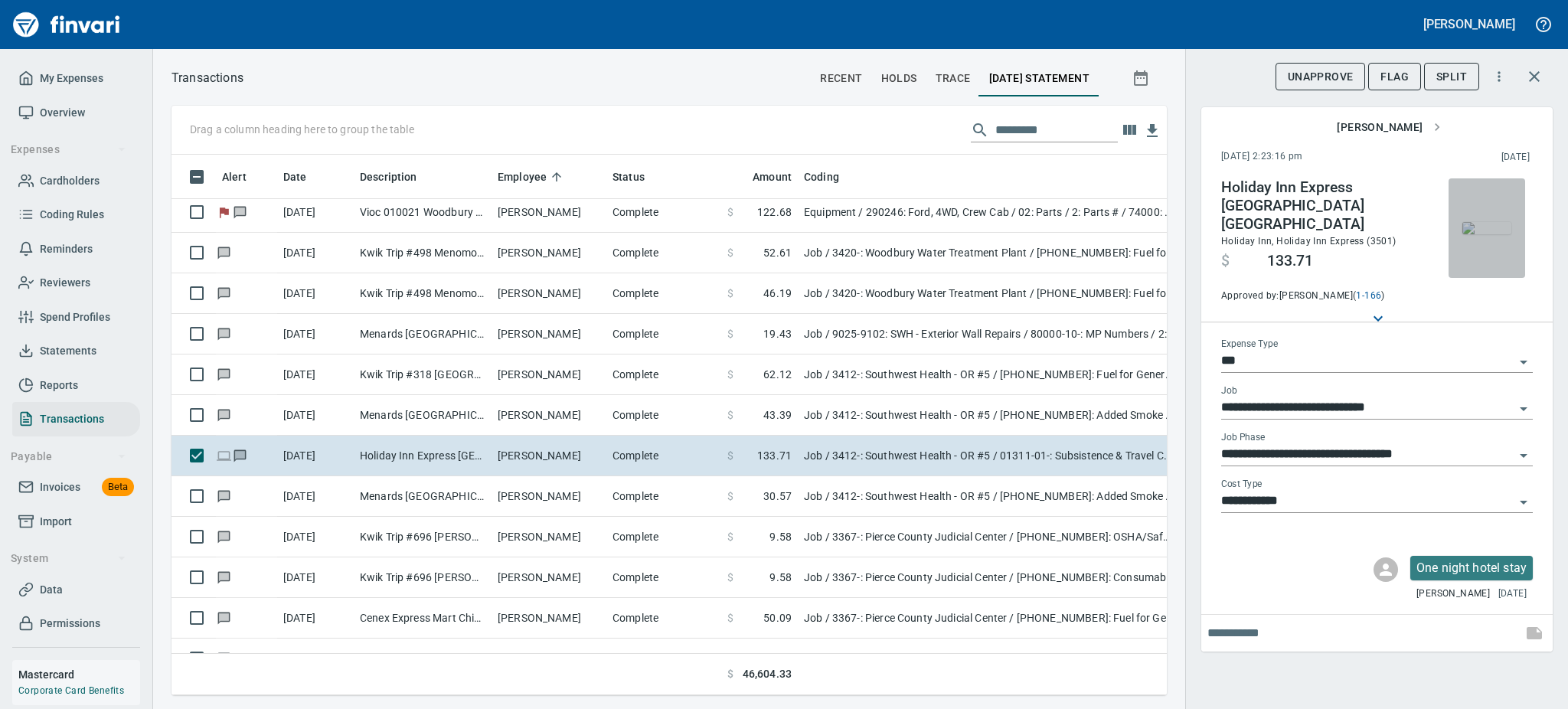
click at [1492, 234] on img "button" at bounding box center [1487, 228] width 49 height 12
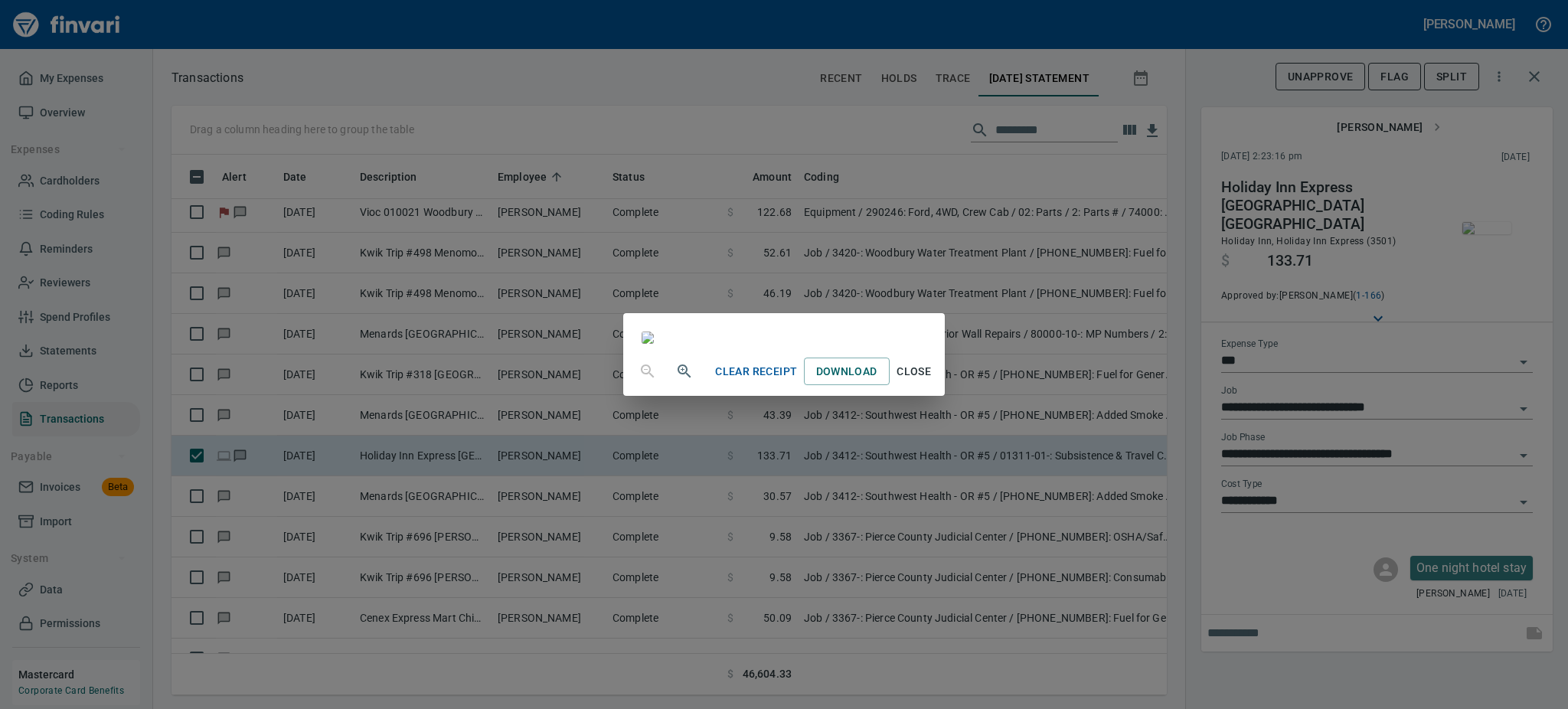
click at [1211, 707] on div "Clear Receipt Download Close" at bounding box center [784, 354] width 1568 height 709
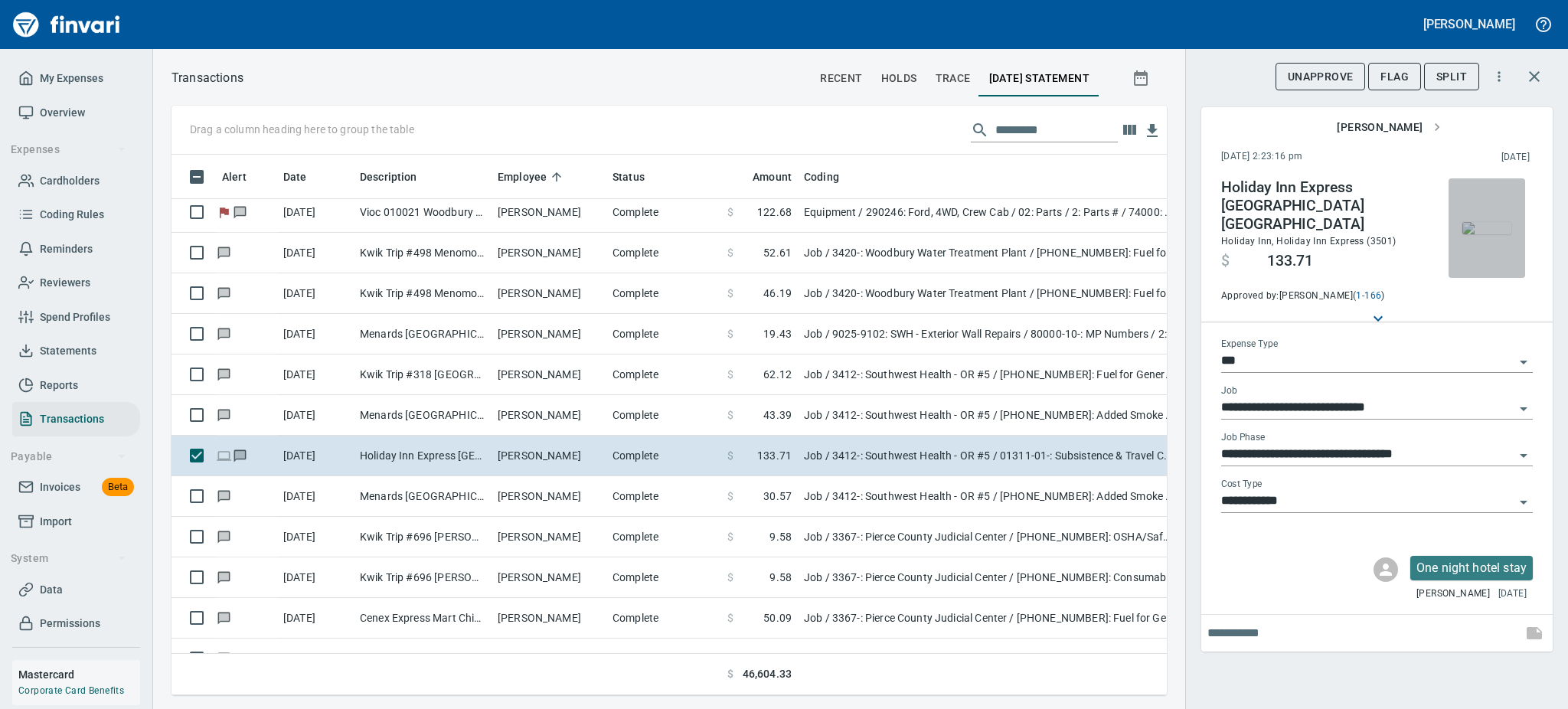
click at [1489, 234] on img "button" at bounding box center [1487, 228] width 49 height 12
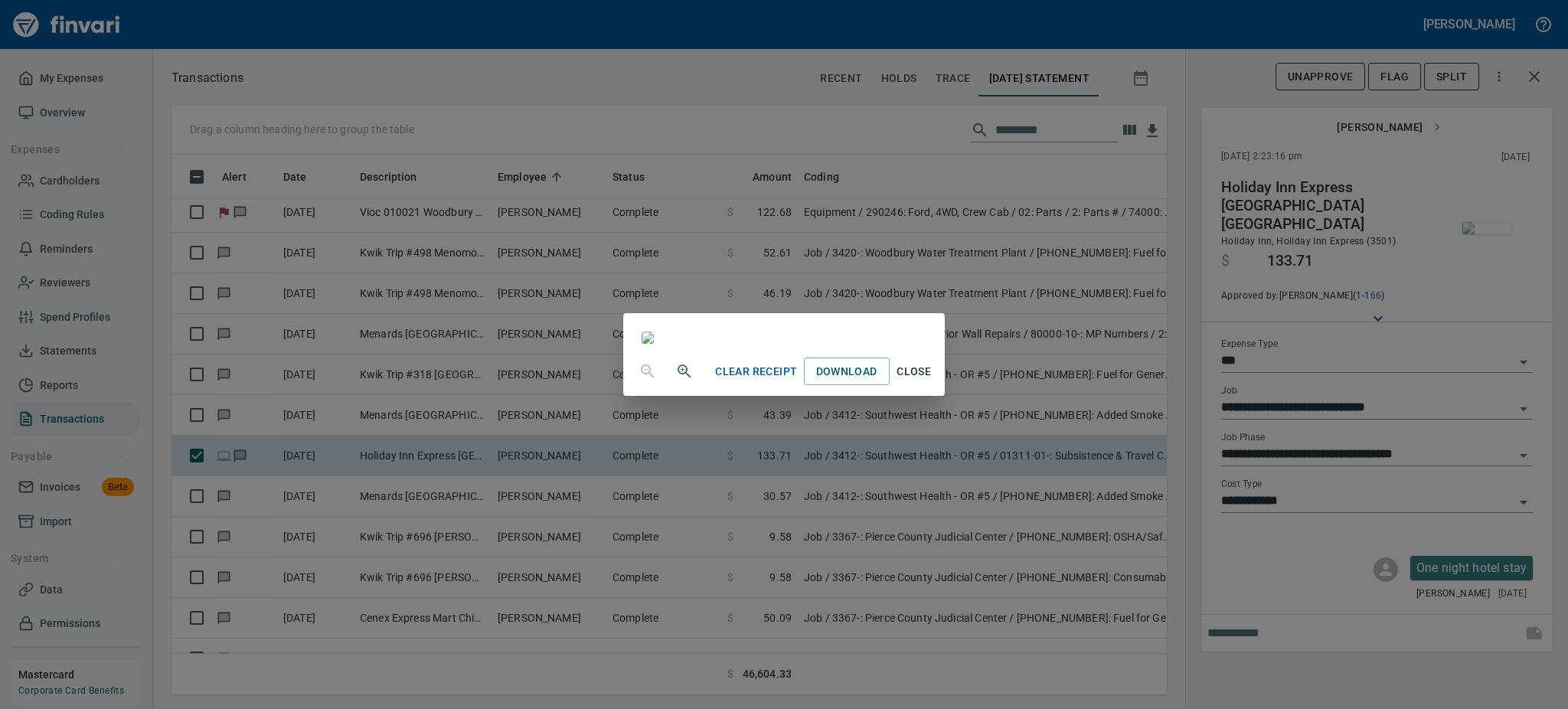
click at [933, 382] on span "Close" at bounding box center [913, 371] width 37 height 19
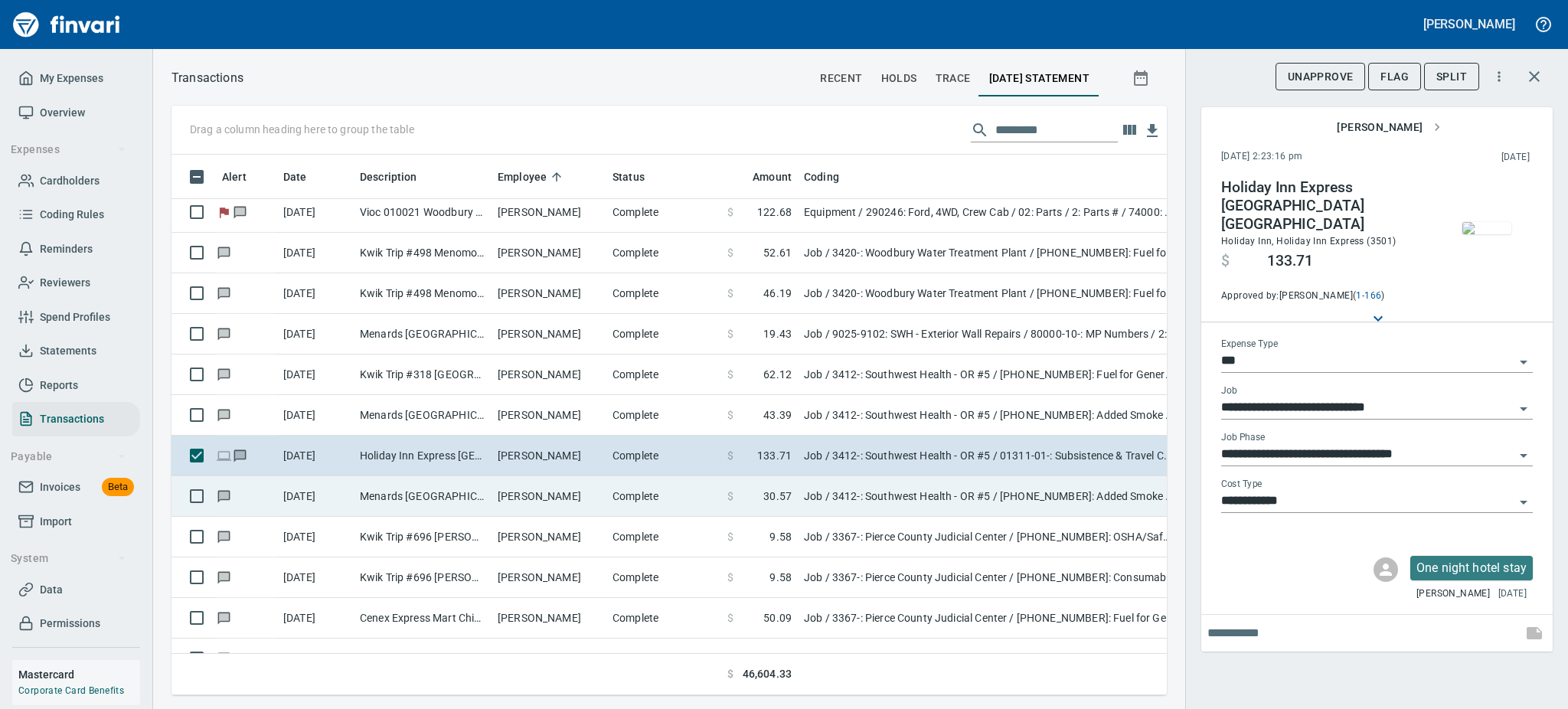
click at [554, 501] on td "[PERSON_NAME]" at bounding box center [549, 496] width 114 height 40
type input "**********"
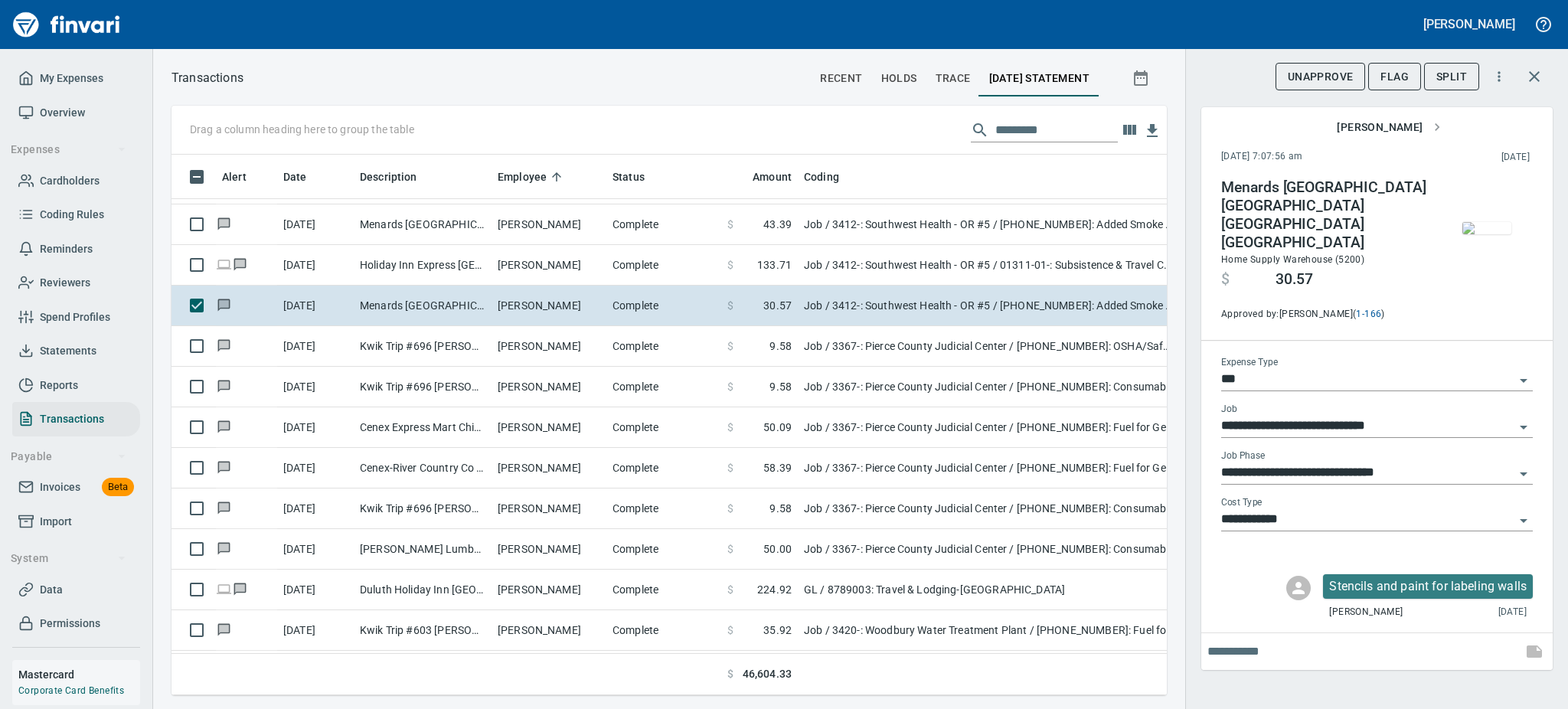
scroll to position [1757, 0]
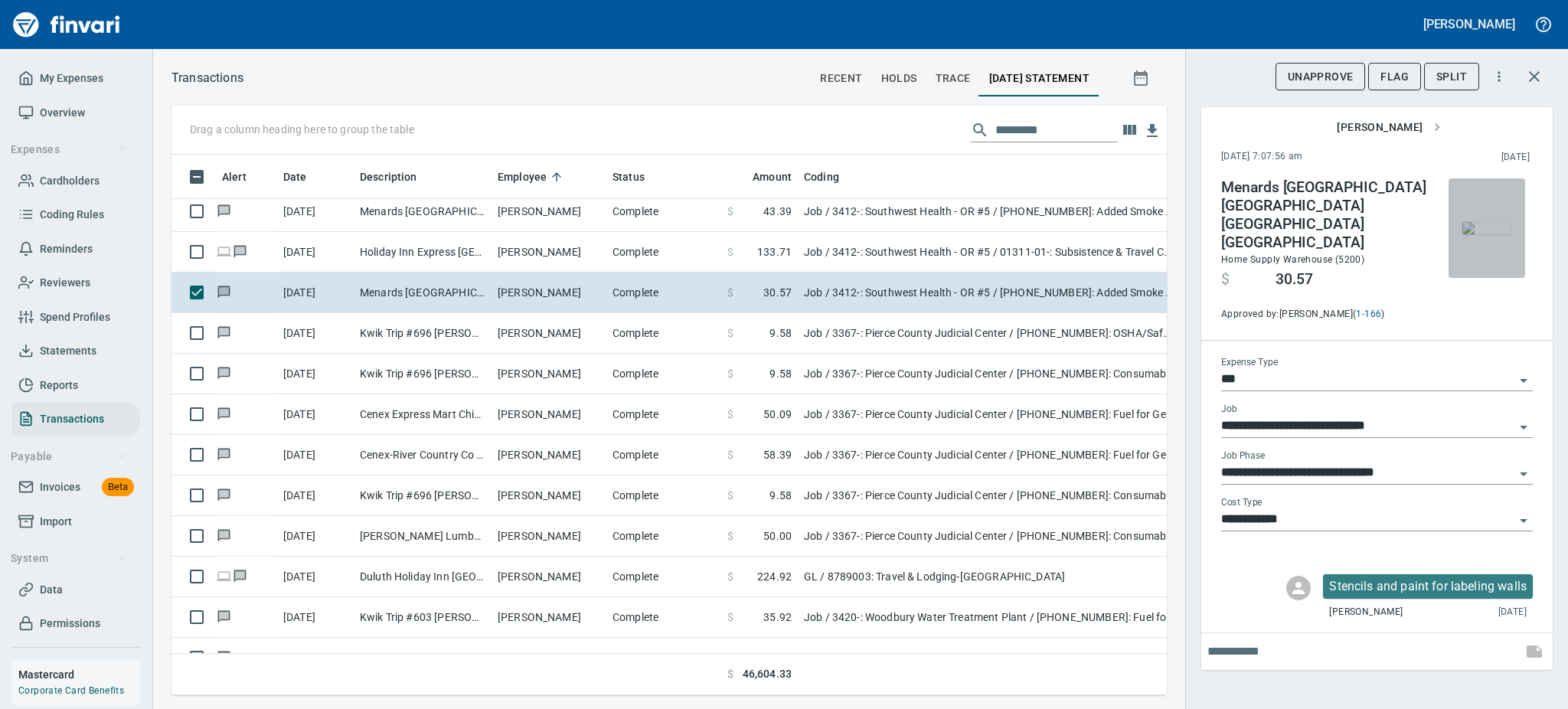
click at [1485, 234] on img "button" at bounding box center [1487, 228] width 49 height 12
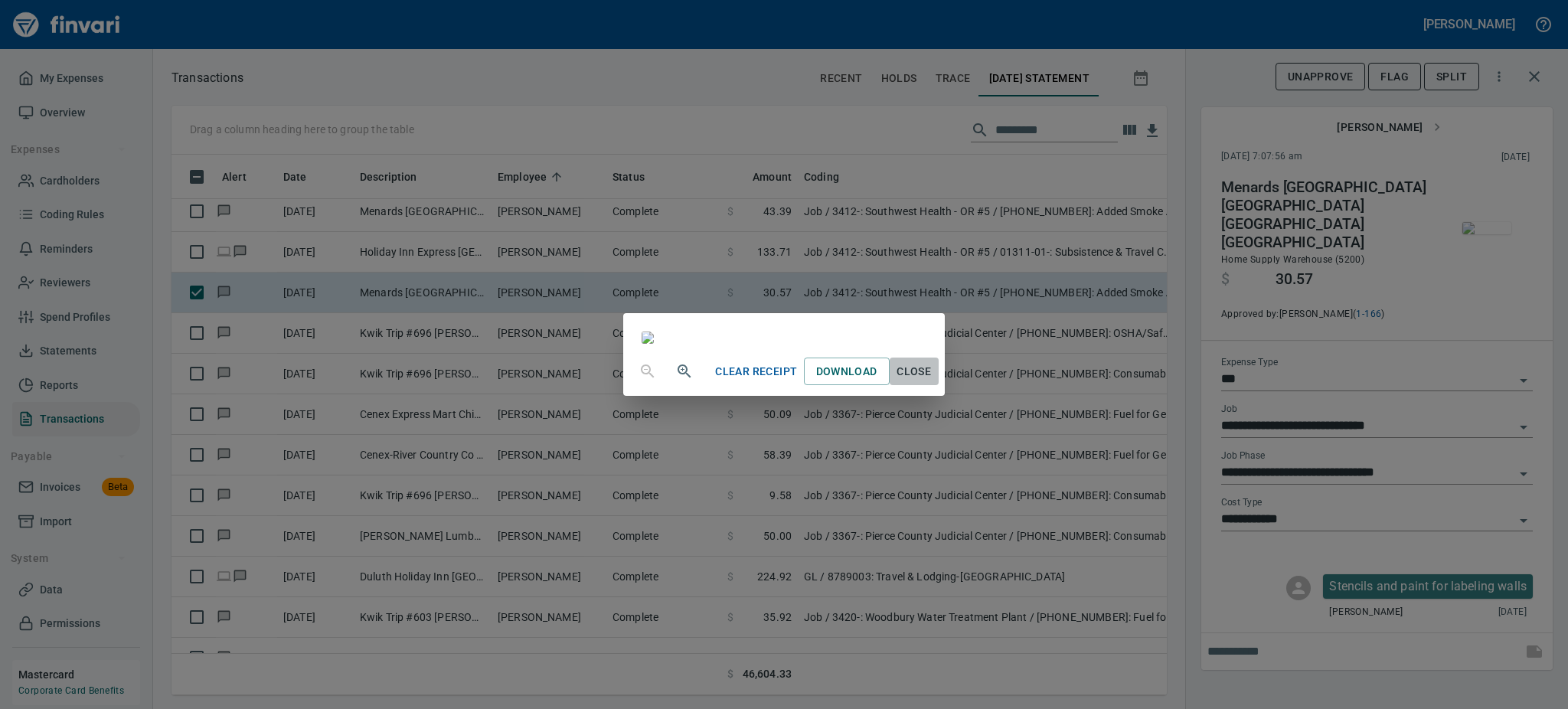
click at [933, 382] on span "Close" at bounding box center [913, 371] width 37 height 19
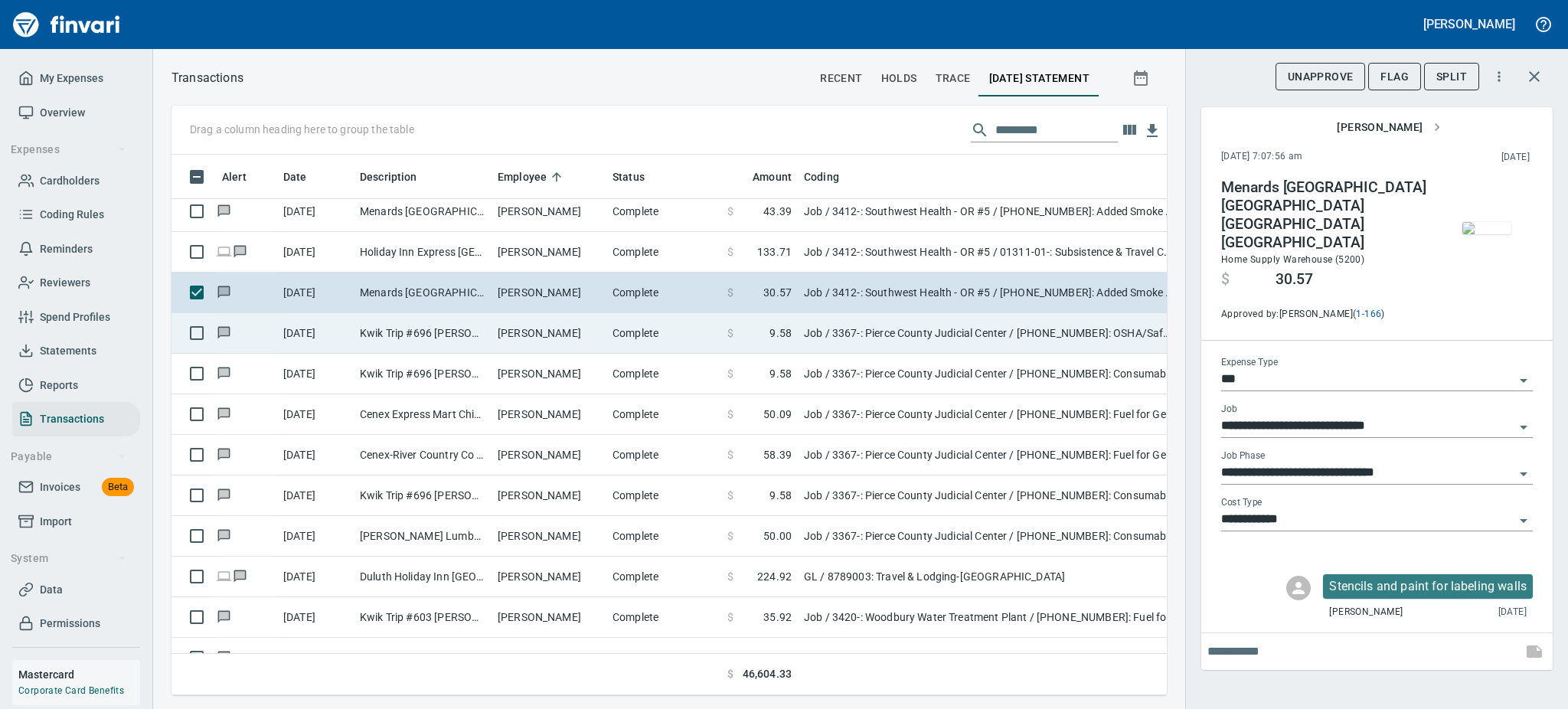
click at [498, 335] on td "[PERSON_NAME]" at bounding box center [549, 333] width 114 height 40
type input "**********"
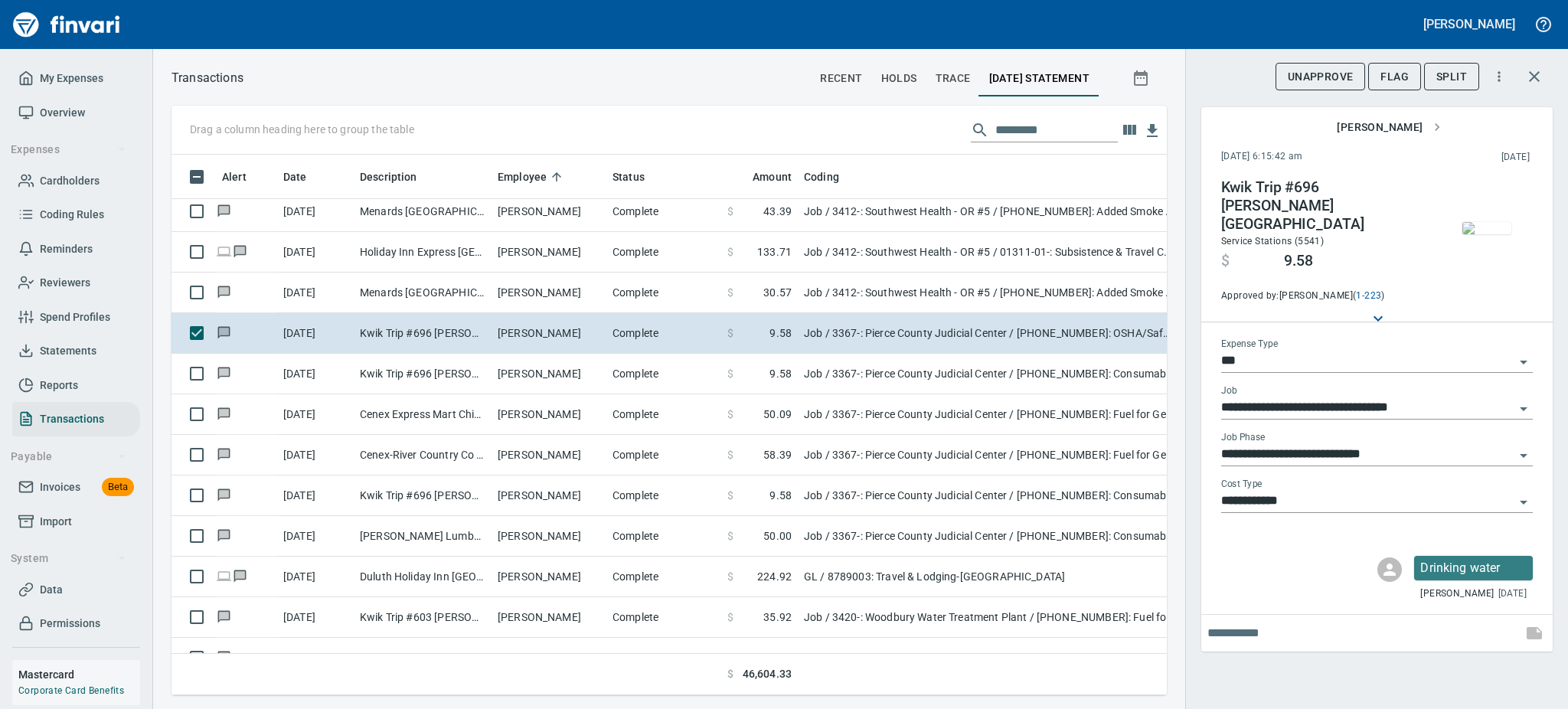
click at [1483, 229] on img "button" at bounding box center [1487, 228] width 49 height 12
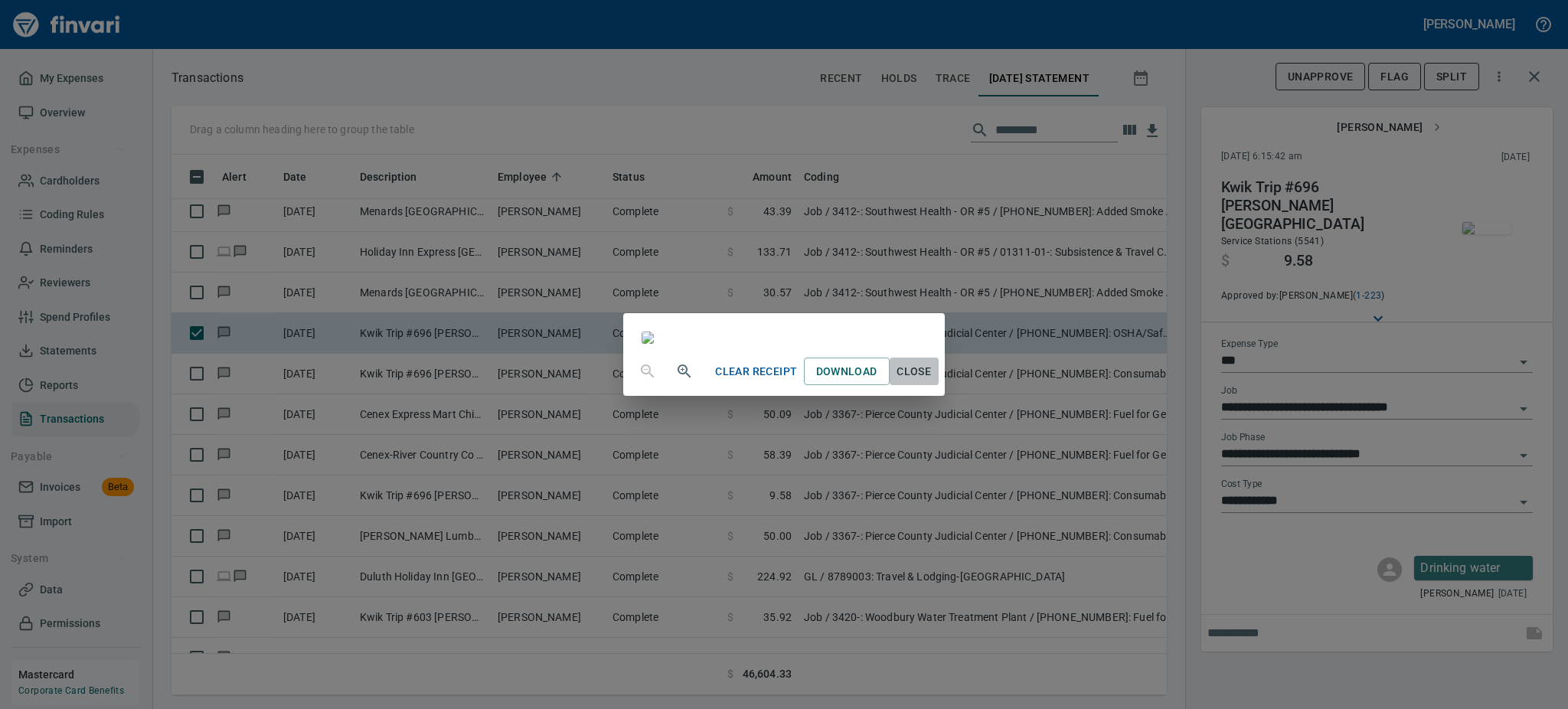
click at [933, 382] on span "Close" at bounding box center [913, 371] width 37 height 19
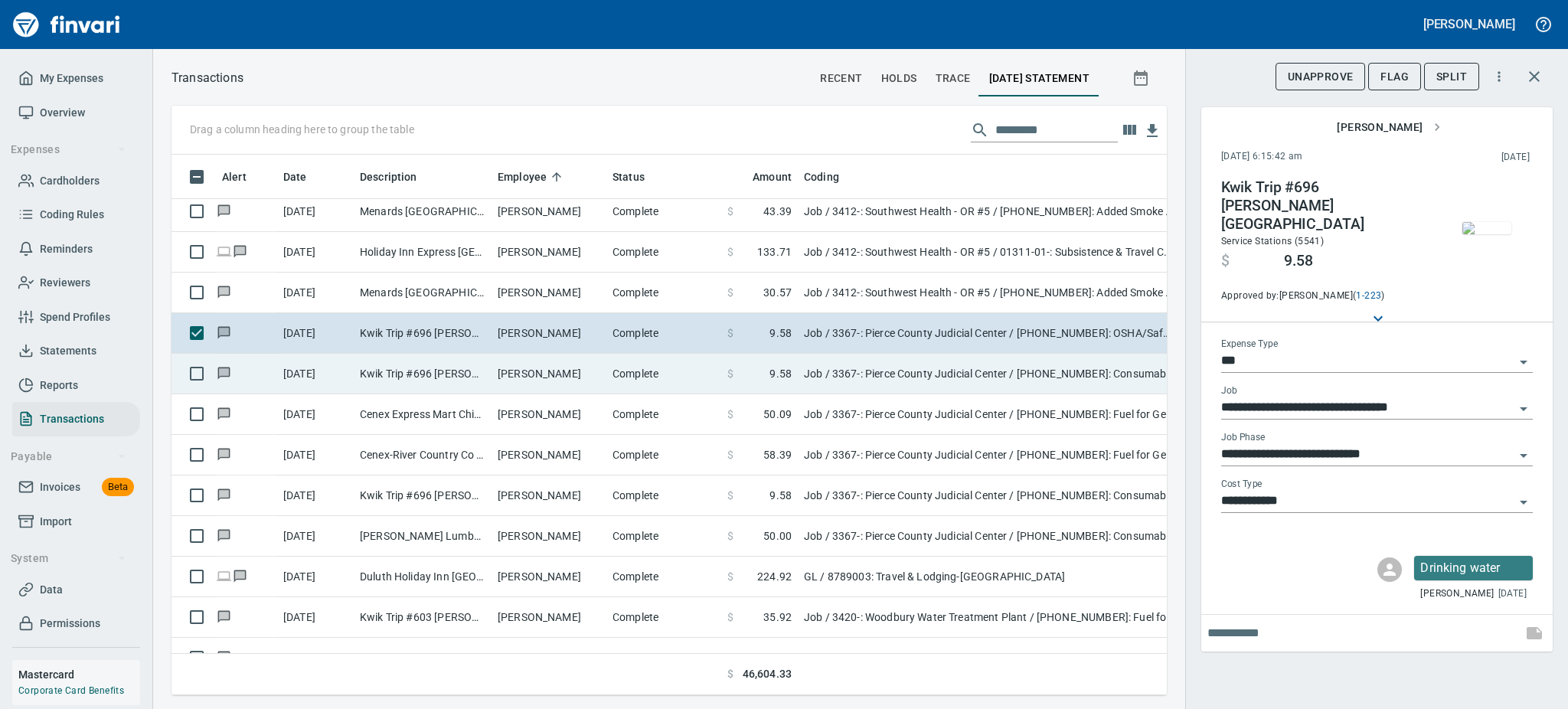
click at [493, 372] on td "[PERSON_NAME]" at bounding box center [549, 373] width 114 height 40
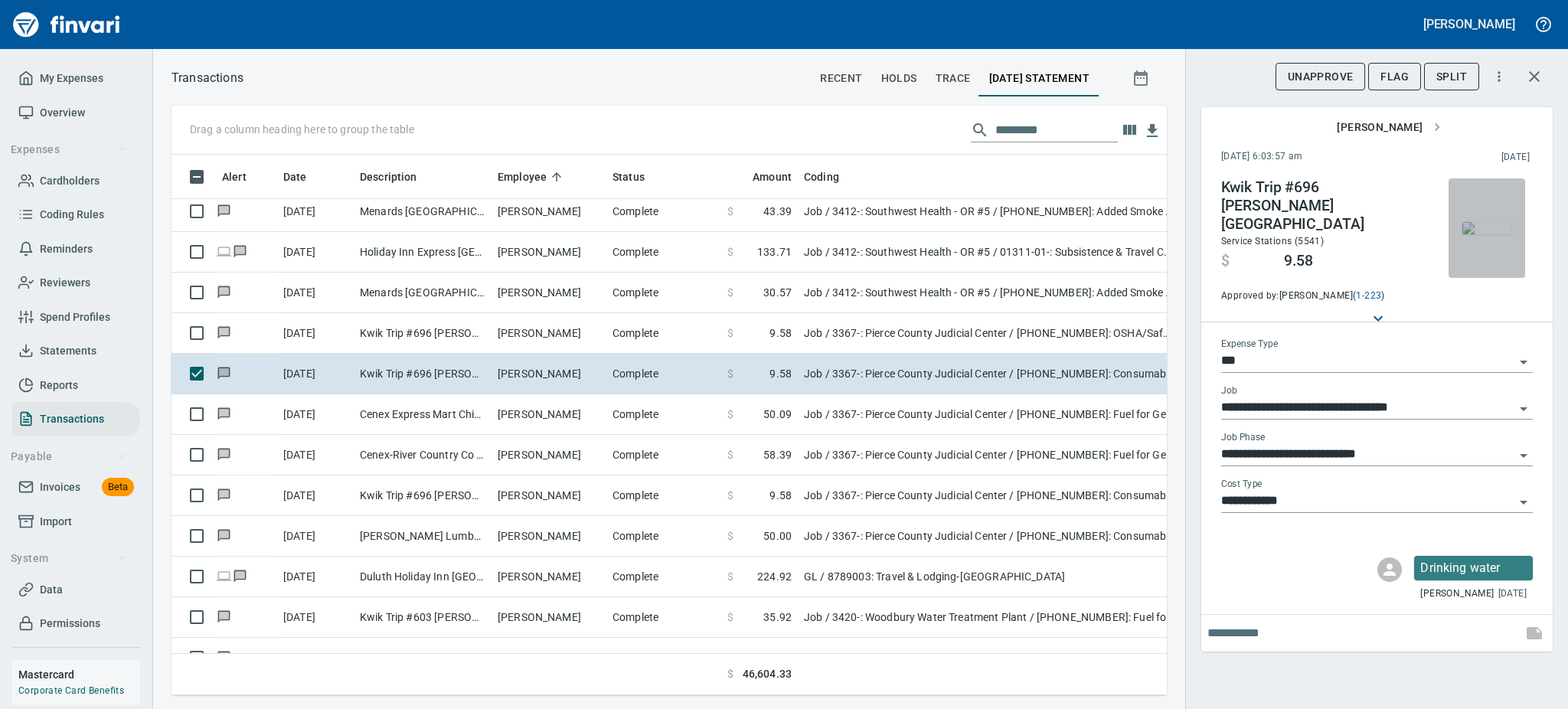
click at [1483, 229] on img "button" at bounding box center [1487, 228] width 49 height 12
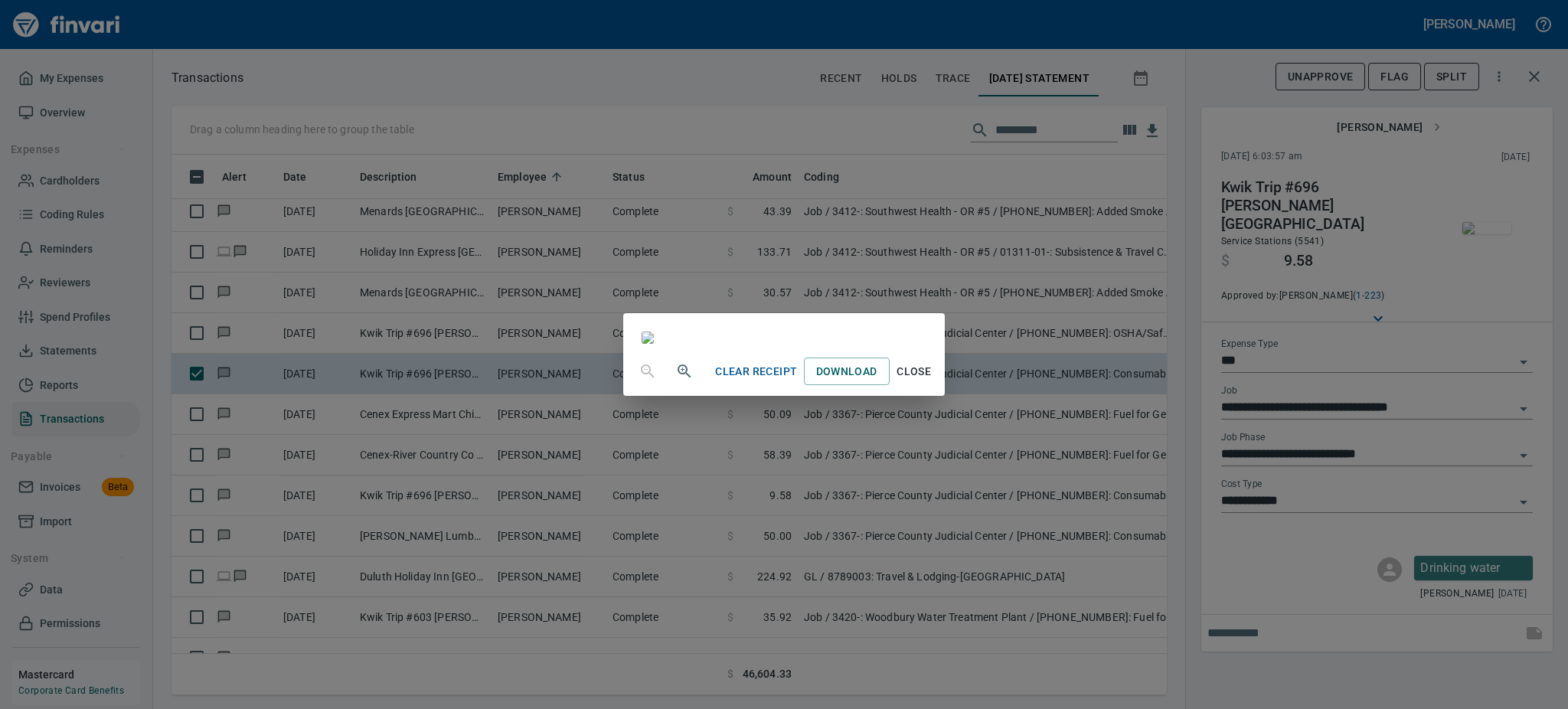
click at [933, 382] on span "Close" at bounding box center [913, 371] width 37 height 19
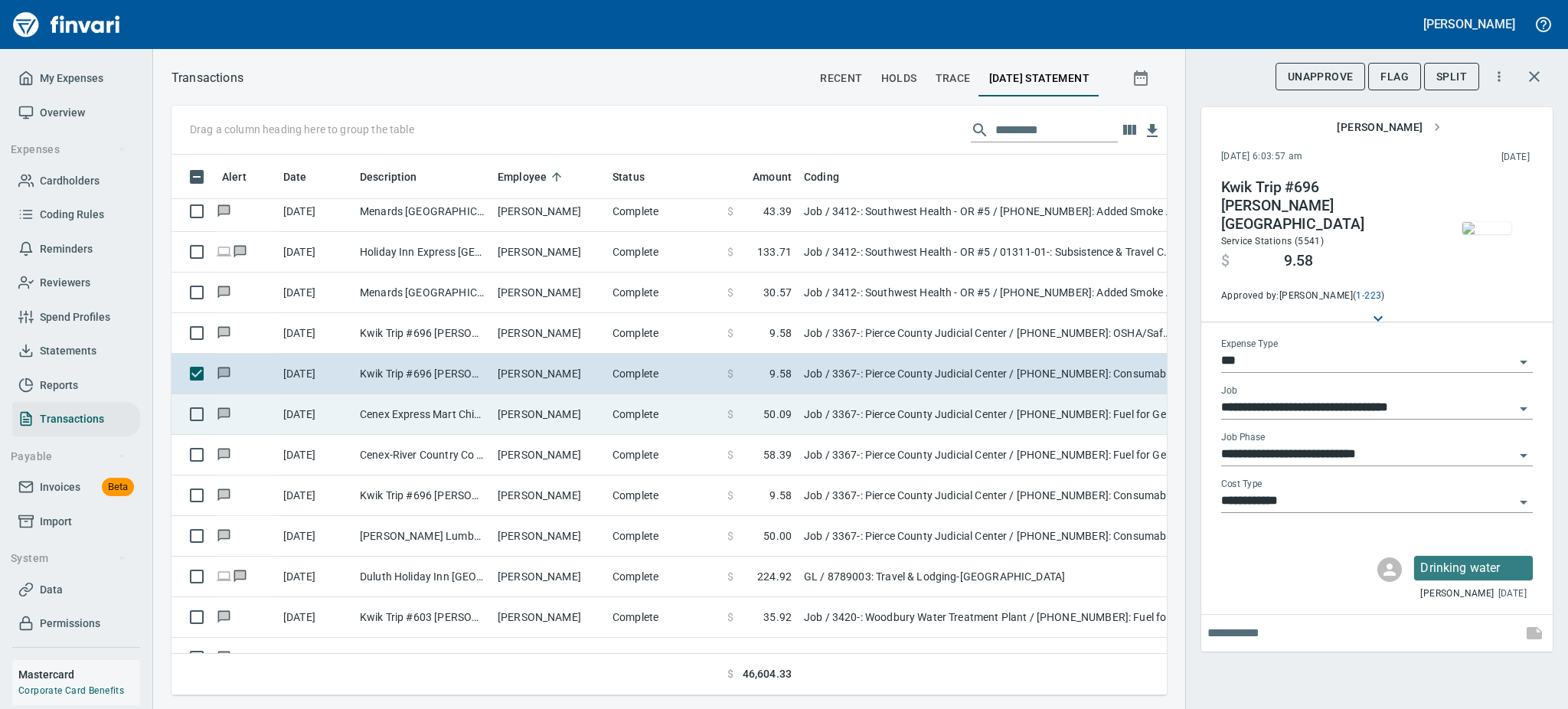
click at [498, 403] on td "[PERSON_NAME]" at bounding box center [549, 415] width 114 height 40
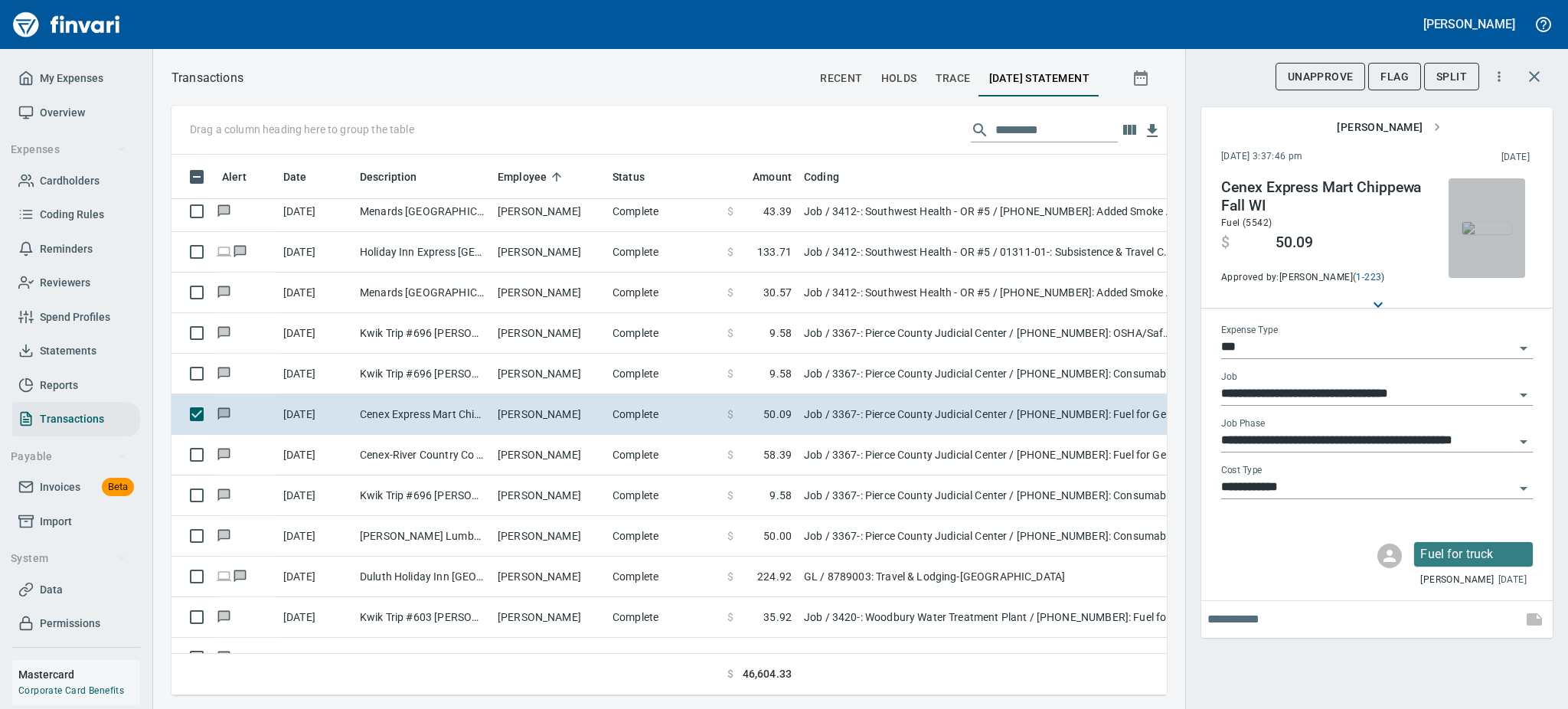
click at [1481, 234] on img "button" at bounding box center [1487, 228] width 49 height 12
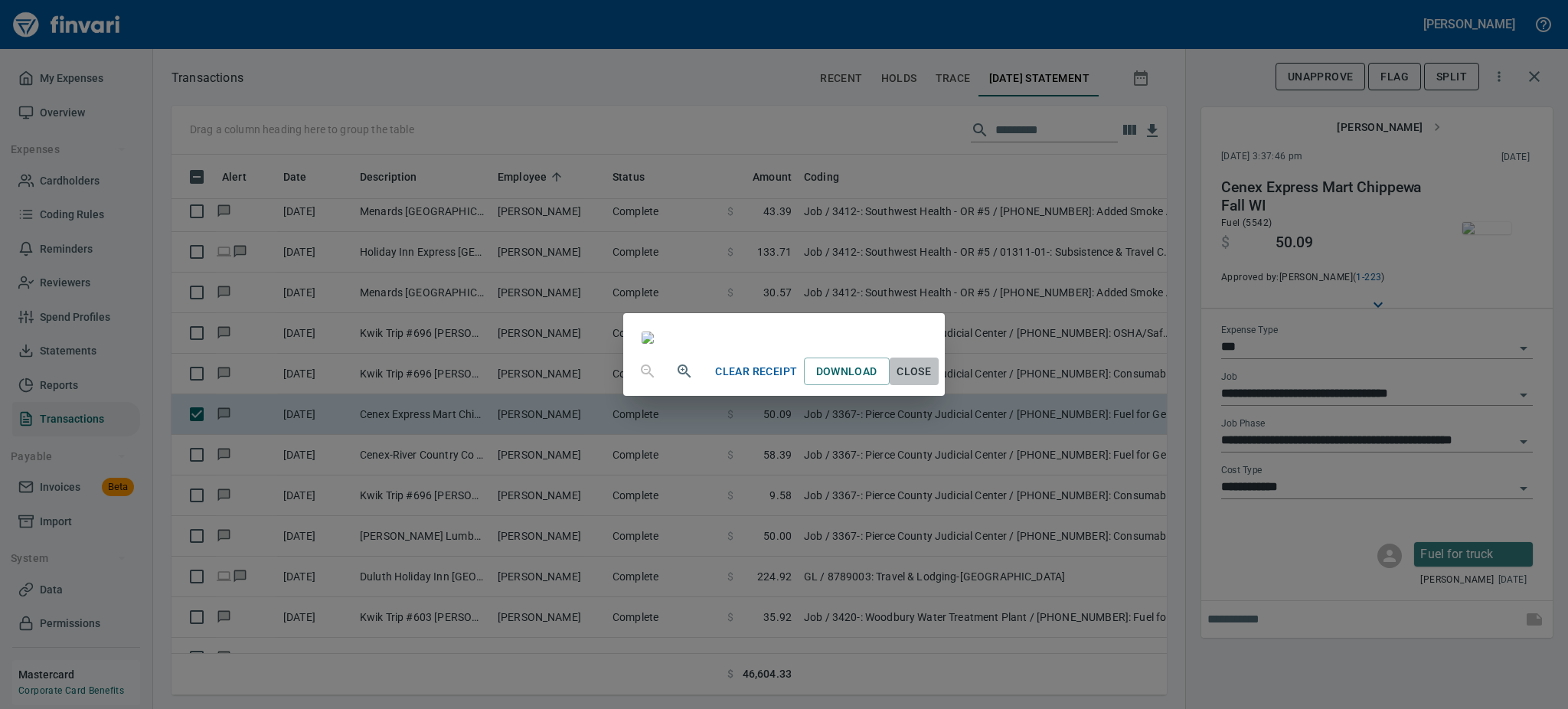
click at [933, 382] on span "Close" at bounding box center [913, 371] width 37 height 19
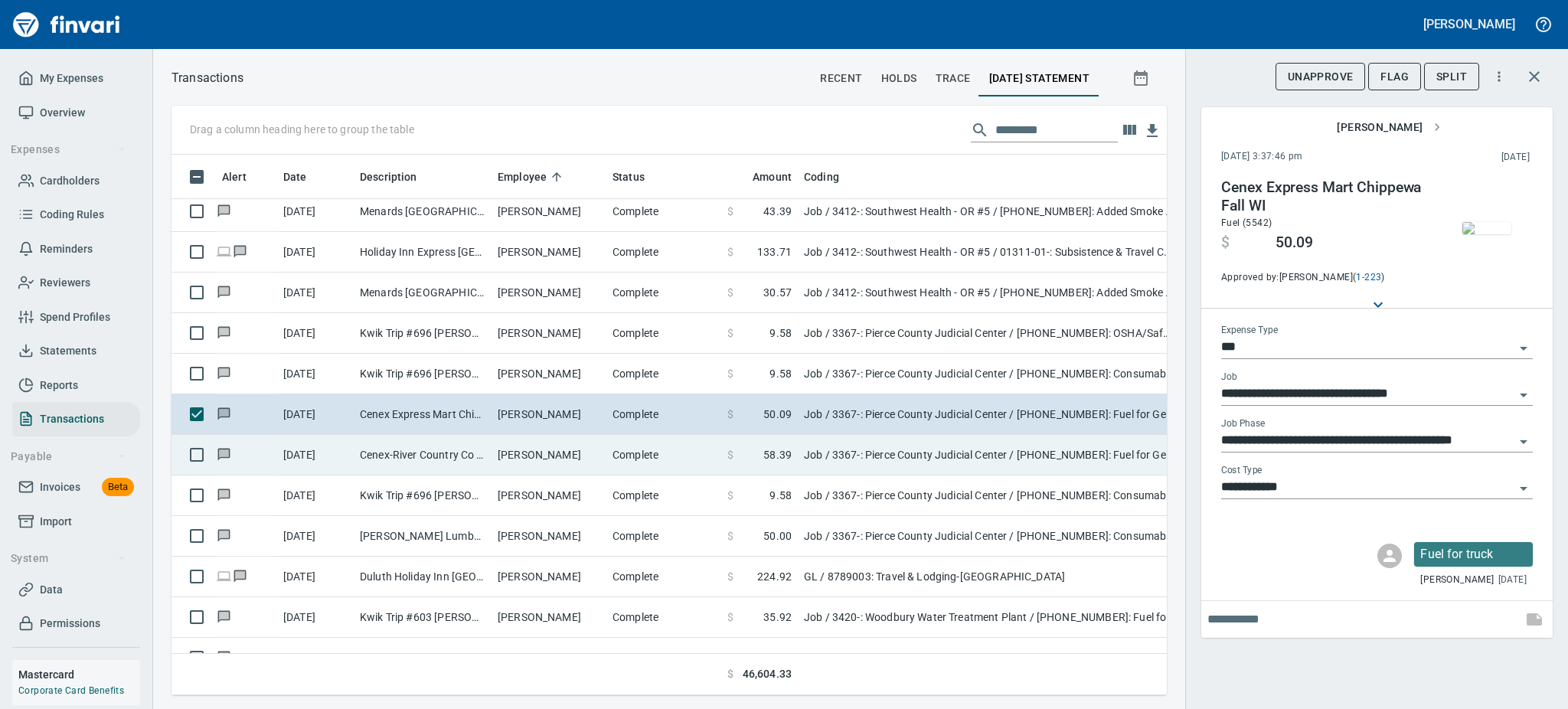
click at [404, 459] on td "Cenex-River Country Co [GEOGRAPHIC_DATA] [GEOGRAPHIC_DATA]" at bounding box center [422, 455] width 138 height 40
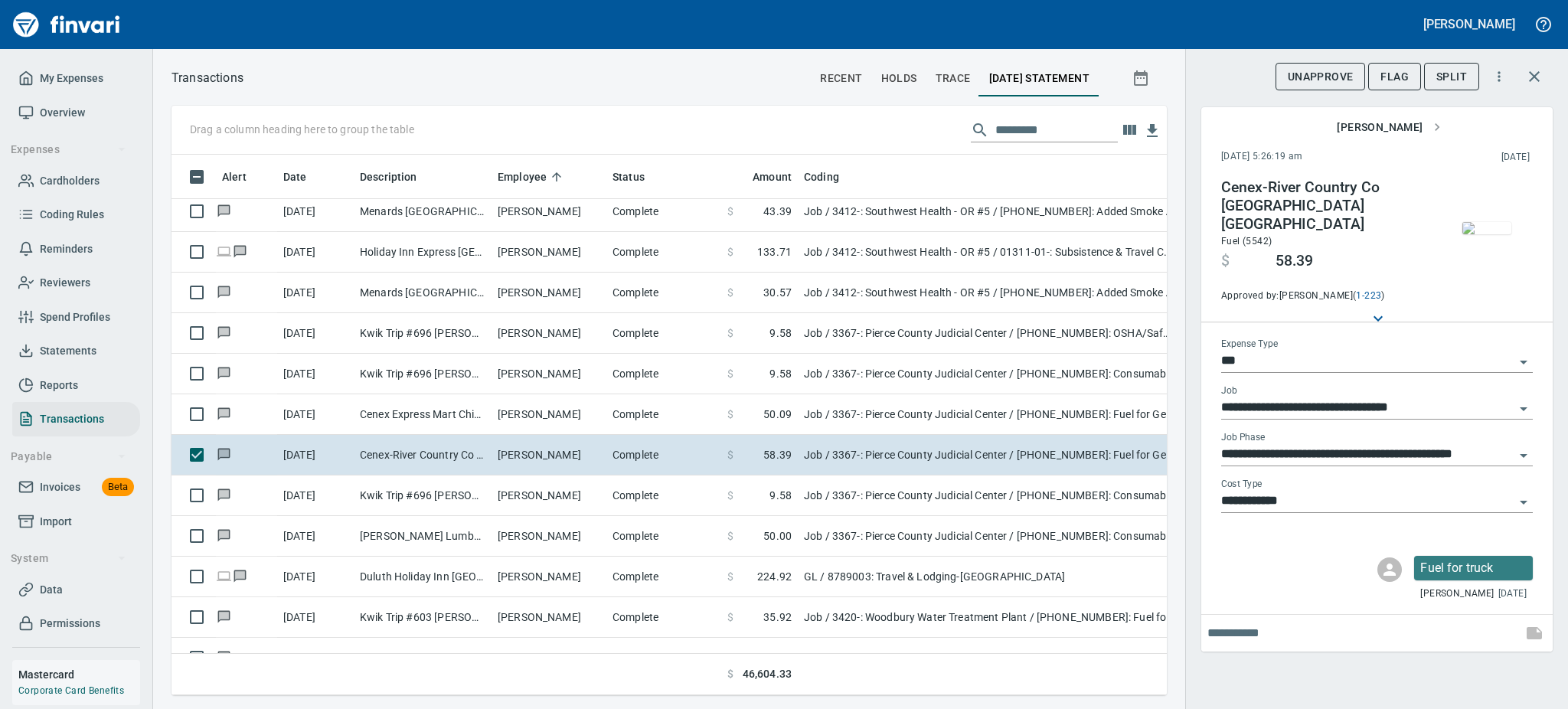
click at [1500, 234] on img "button" at bounding box center [1487, 228] width 49 height 12
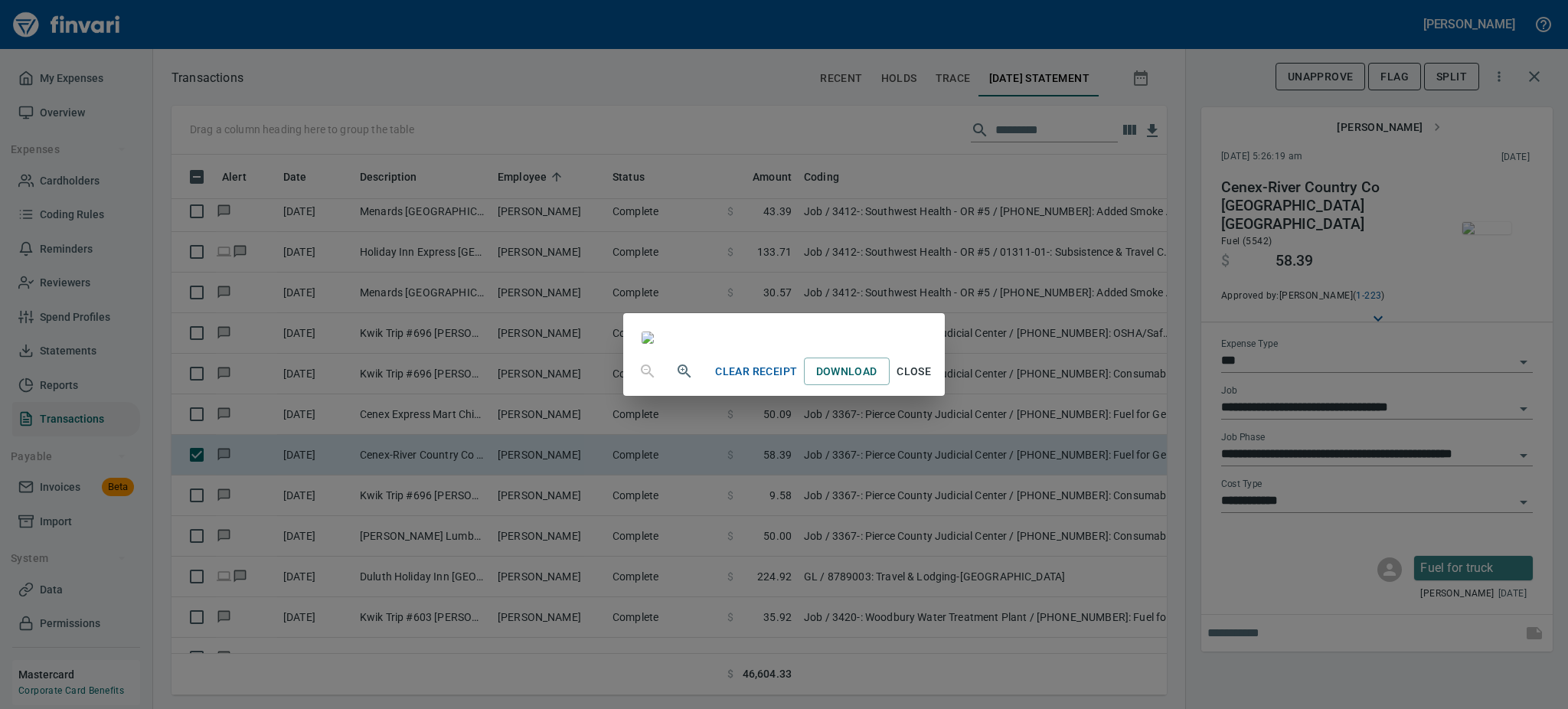
click at [933, 382] on span "Close" at bounding box center [913, 371] width 37 height 19
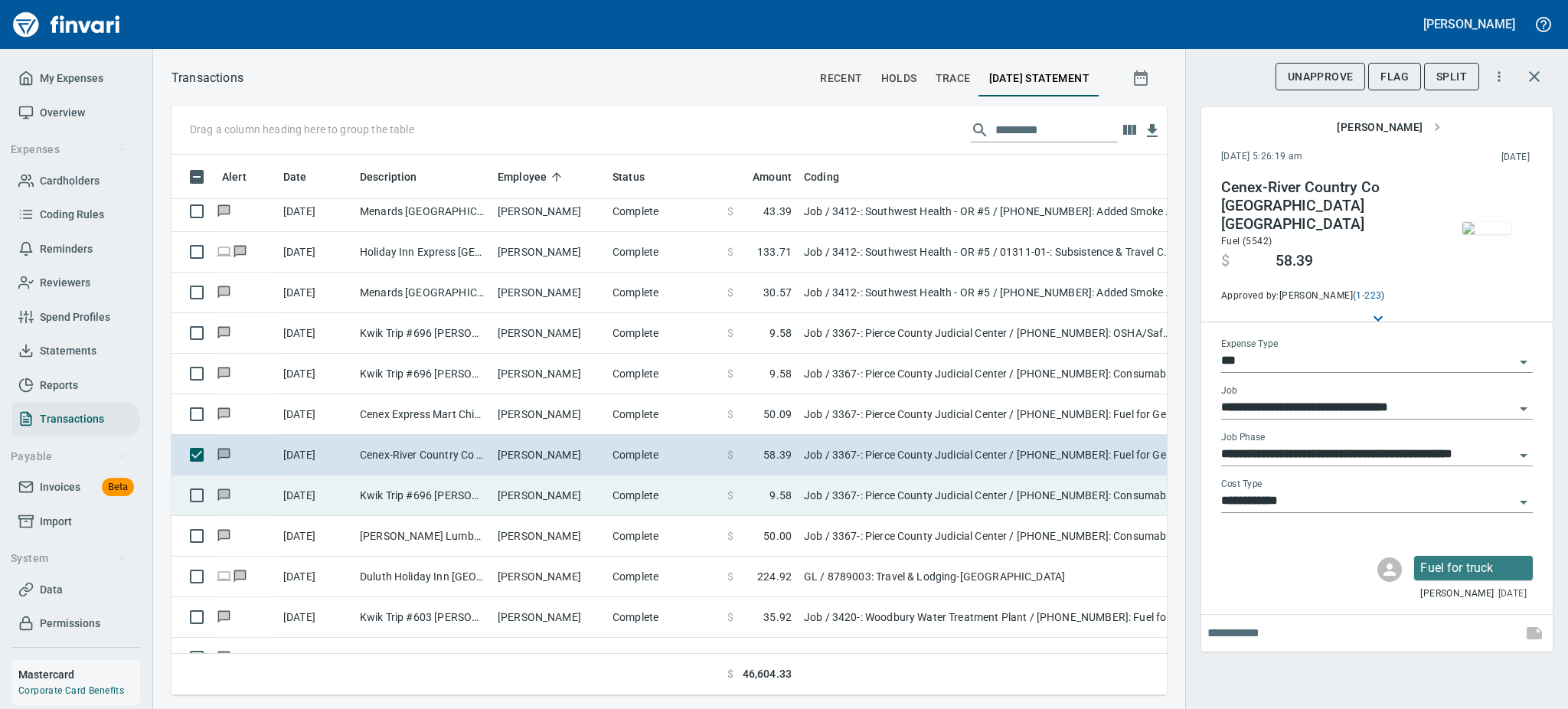
click at [455, 500] on td "Kwik Trip #696 [PERSON_NAME] [GEOGRAPHIC_DATA]" at bounding box center [422, 495] width 138 height 40
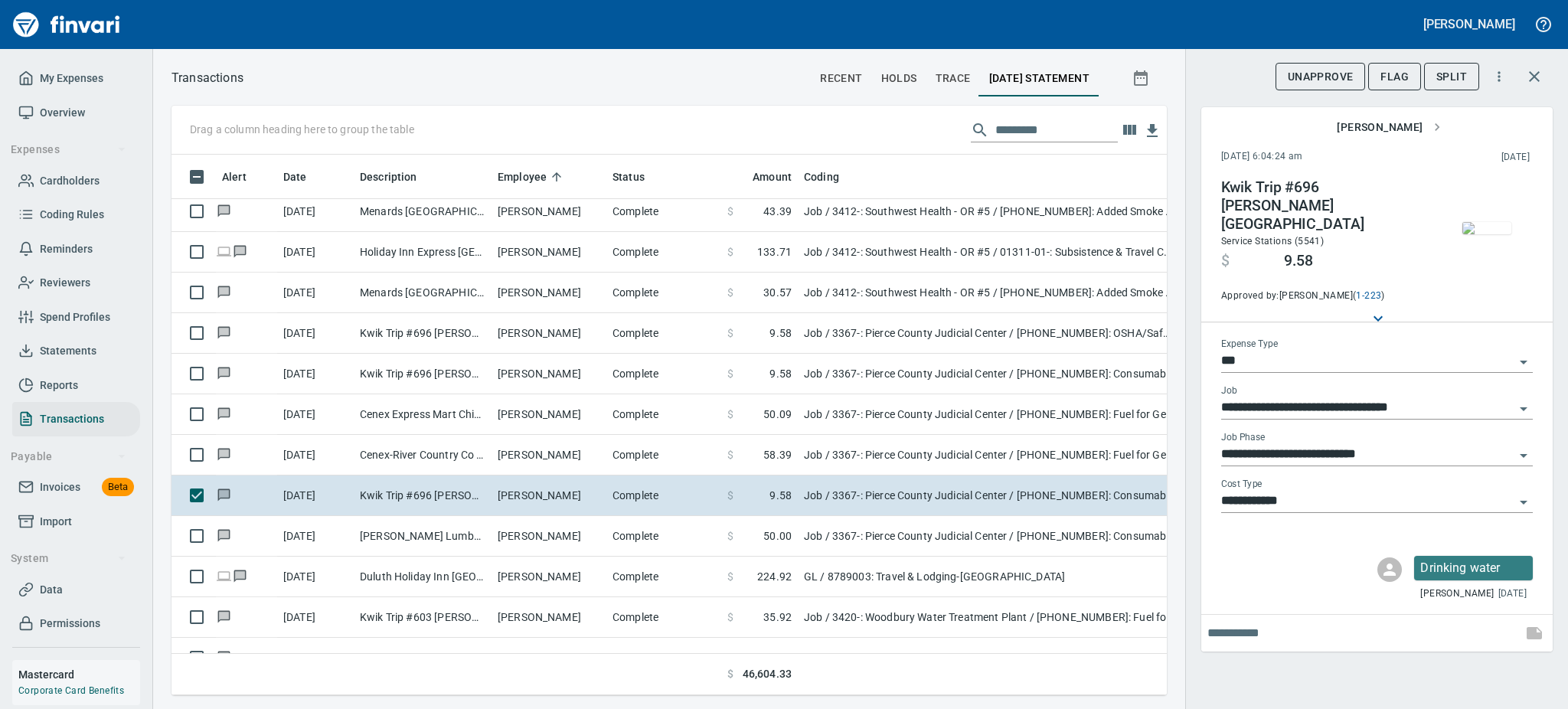
click at [1476, 228] on img "button" at bounding box center [1487, 228] width 49 height 12
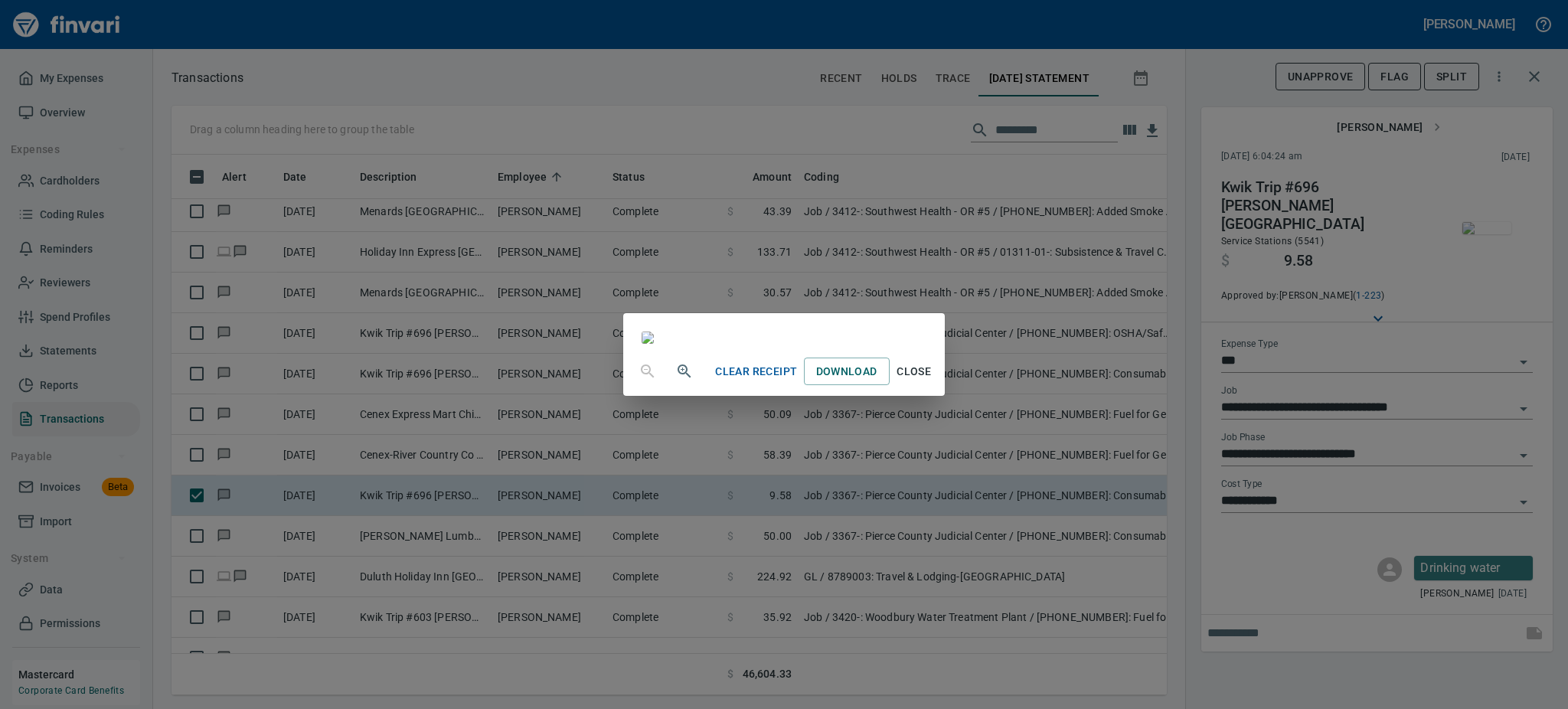
click at [933, 382] on span "Close" at bounding box center [913, 371] width 37 height 19
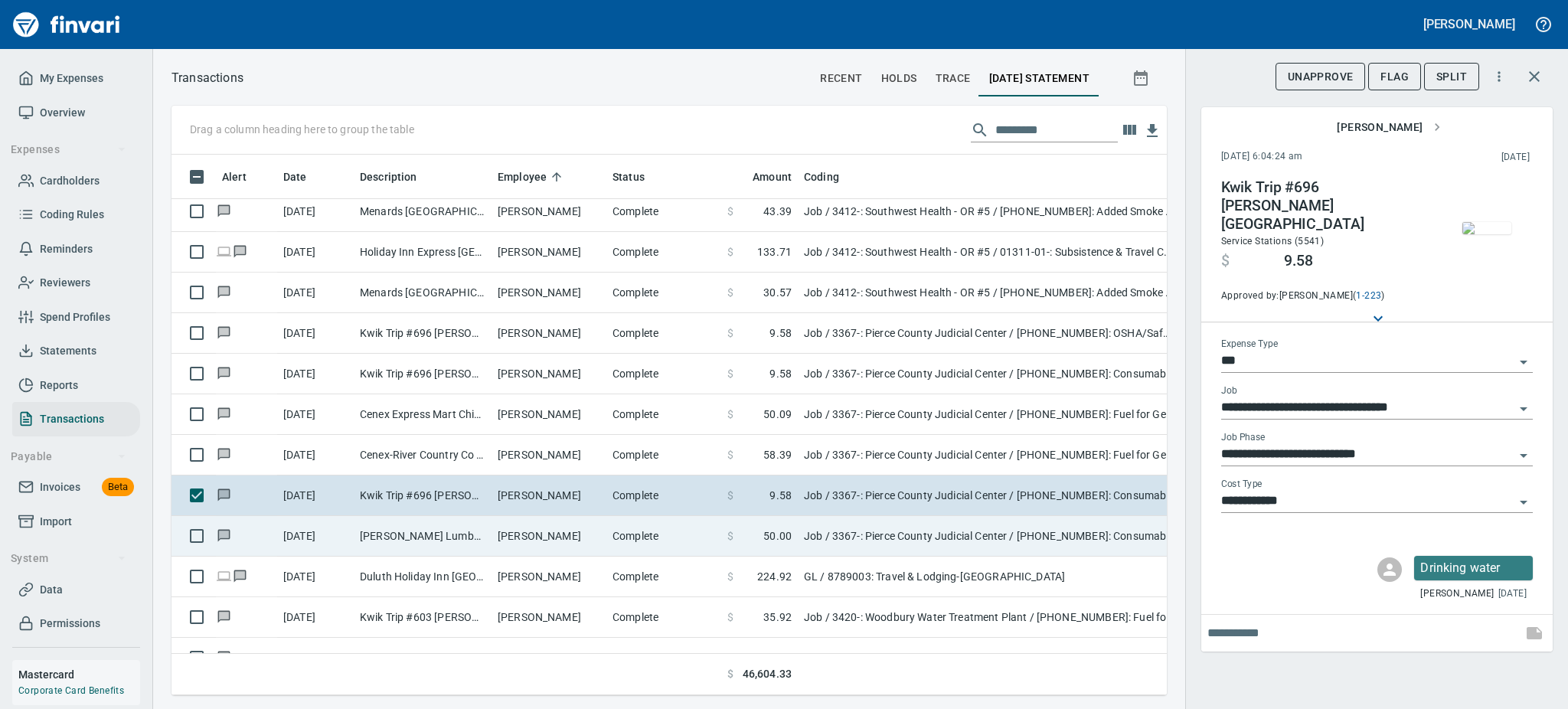
click at [386, 545] on td "[PERSON_NAME] Lumber [PERSON_NAME] WI" at bounding box center [422, 536] width 138 height 40
type input "**********"
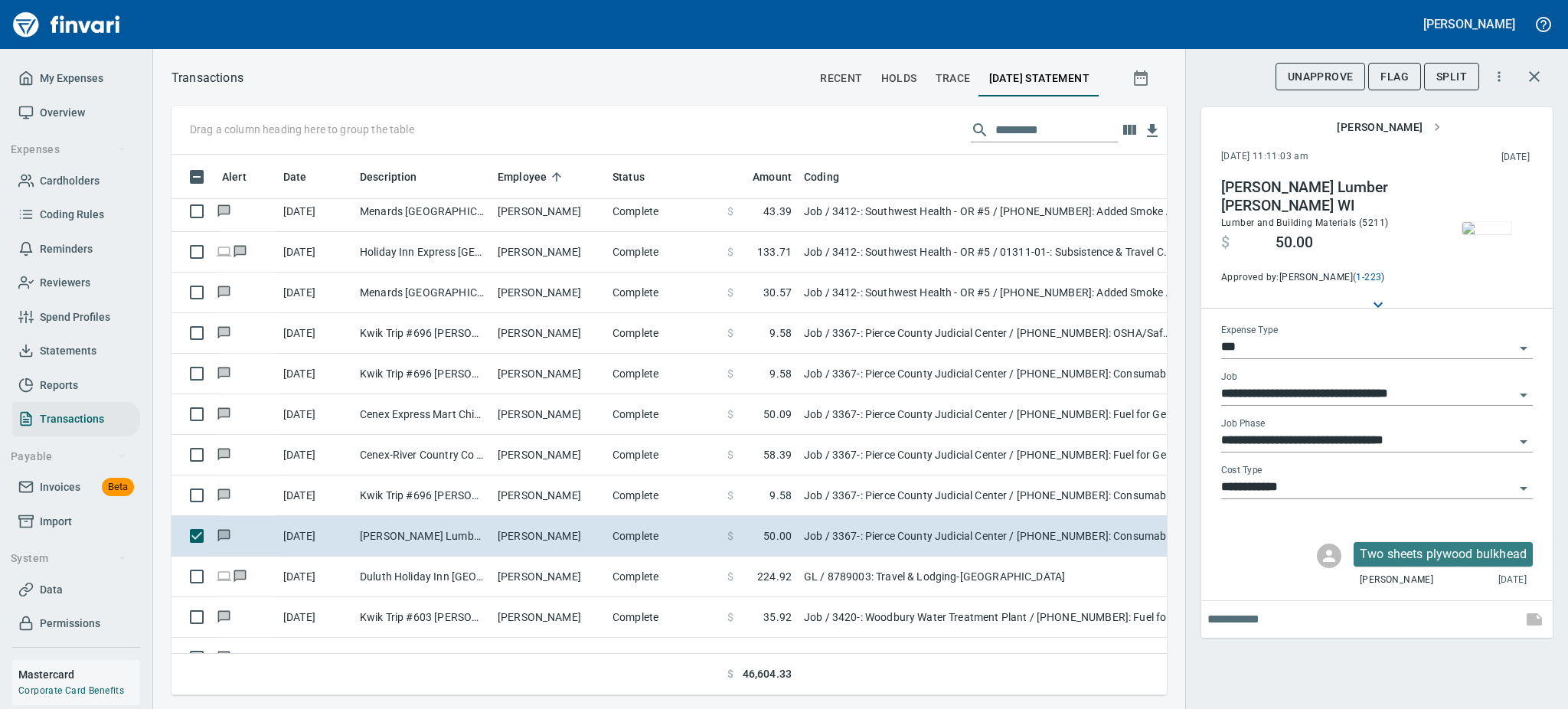
click at [1485, 234] on img "button" at bounding box center [1487, 228] width 49 height 12
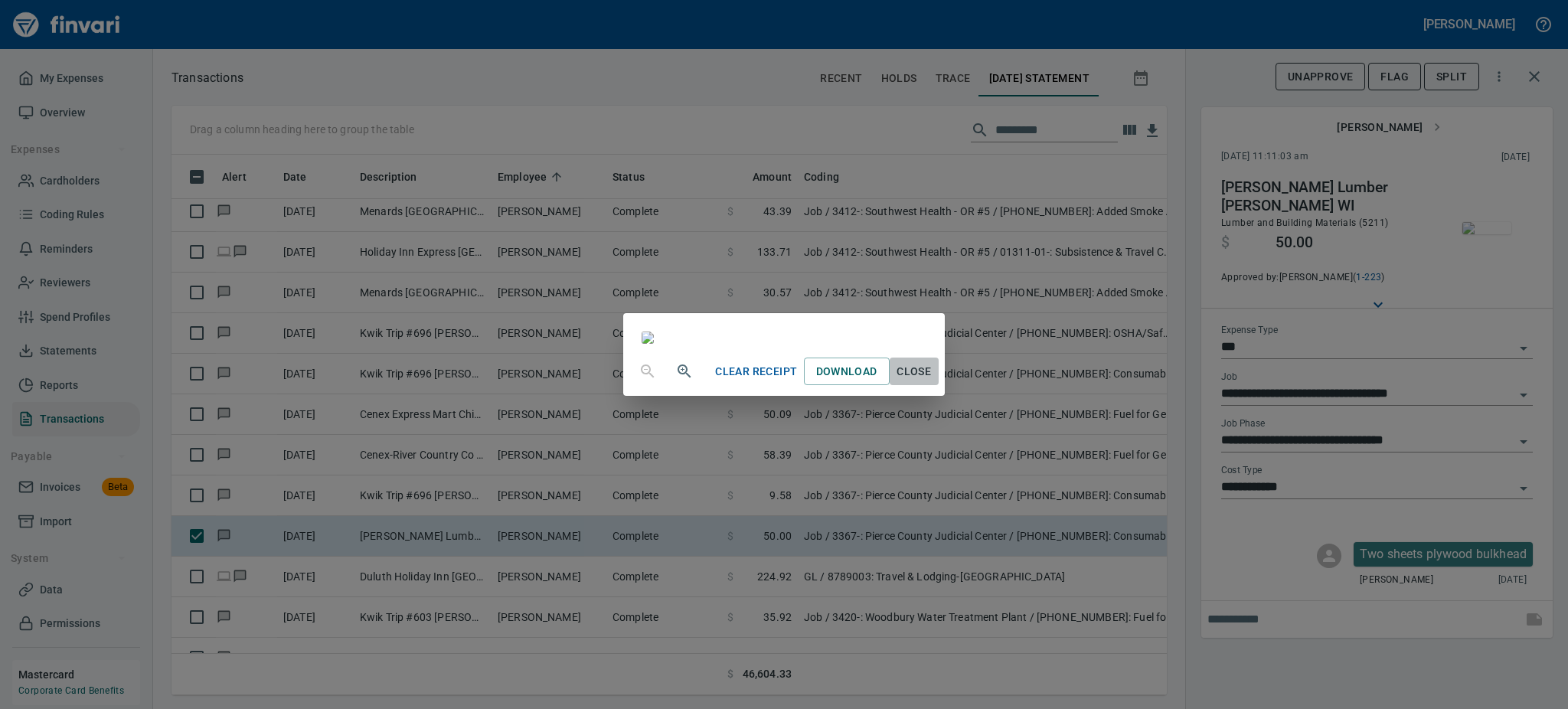
click at [933, 382] on span "Close" at bounding box center [913, 371] width 37 height 19
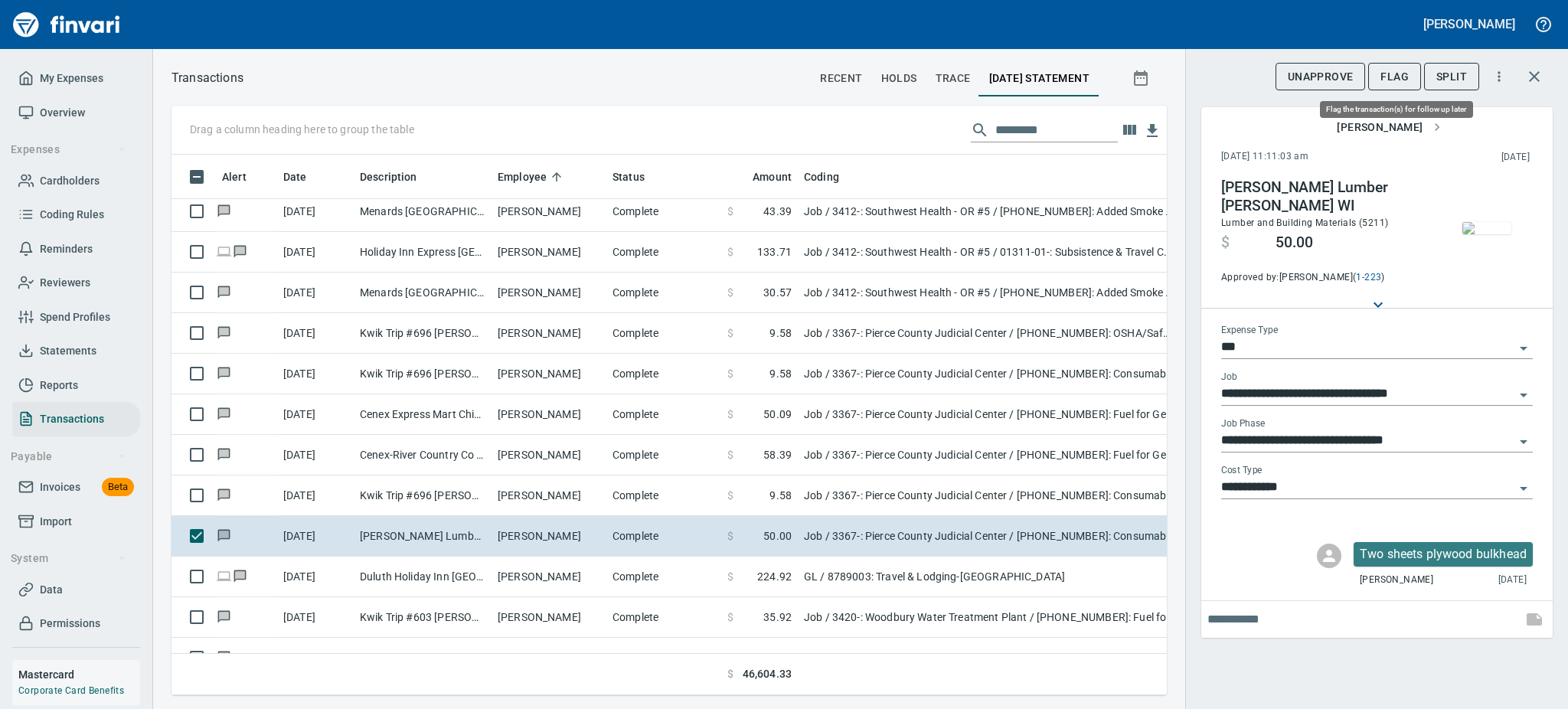
scroll to position [507, 961]
click at [1400, 78] on span "Flag" at bounding box center [1395, 77] width 28 height 19
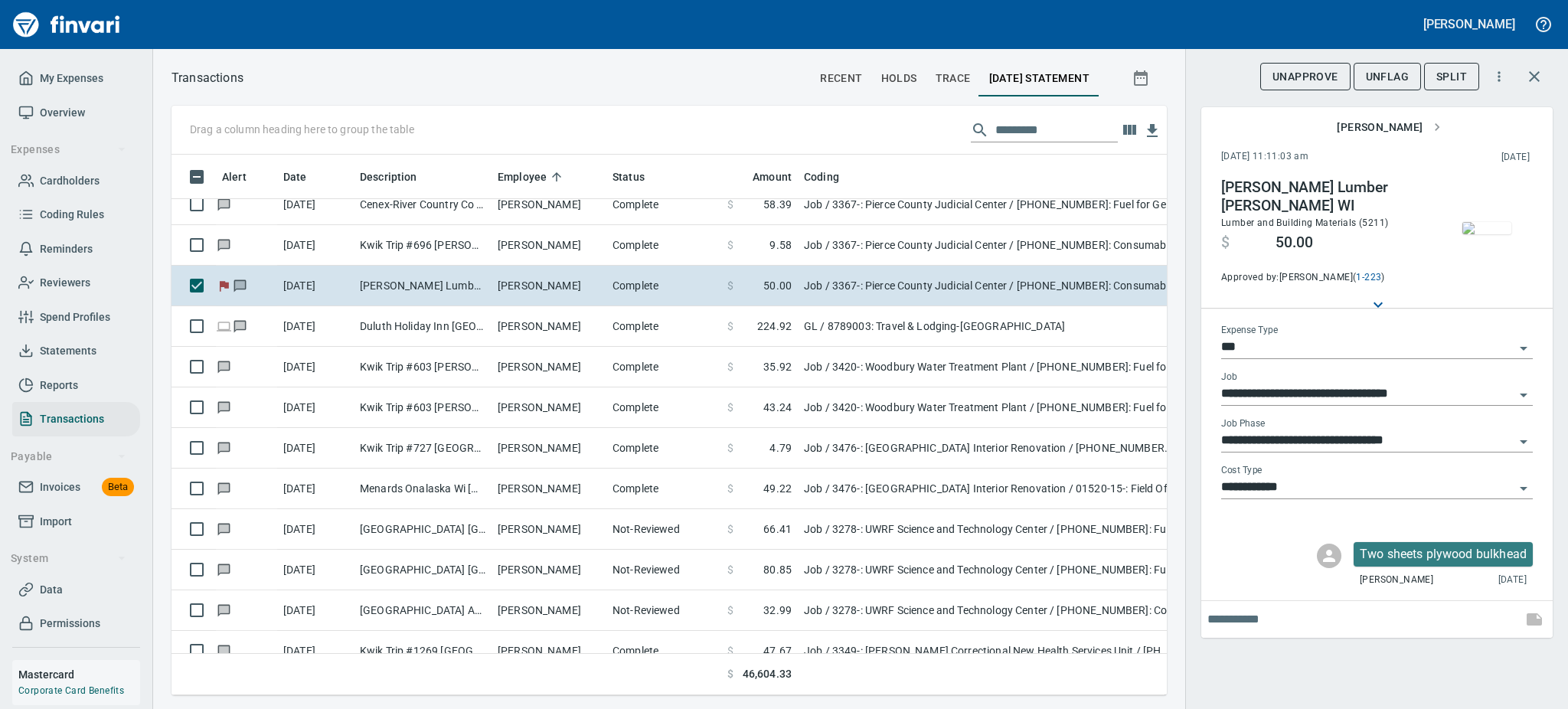
scroll to position [2042, 0]
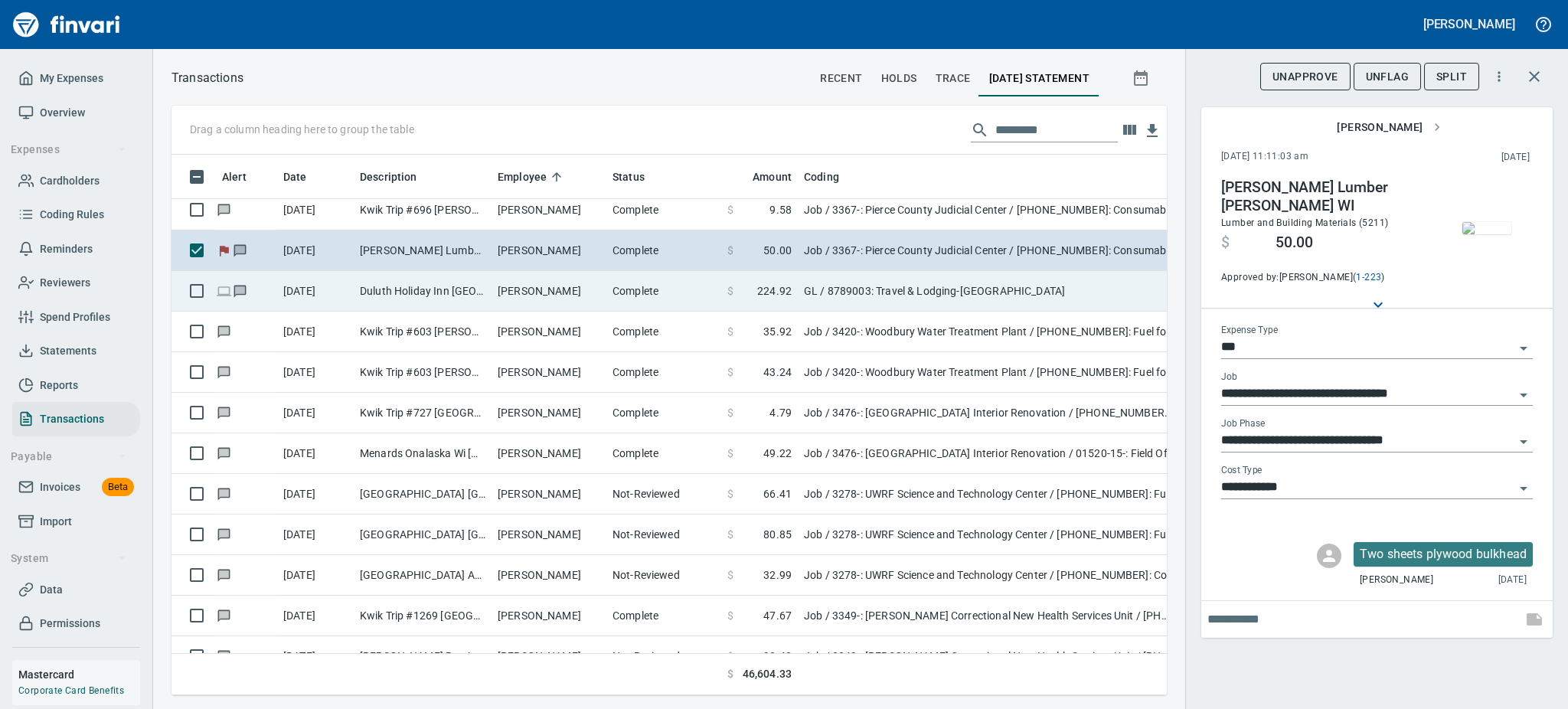
click at [499, 291] on td "[PERSON_NAME]" at bounding box center [549, 291] width 114 height 40
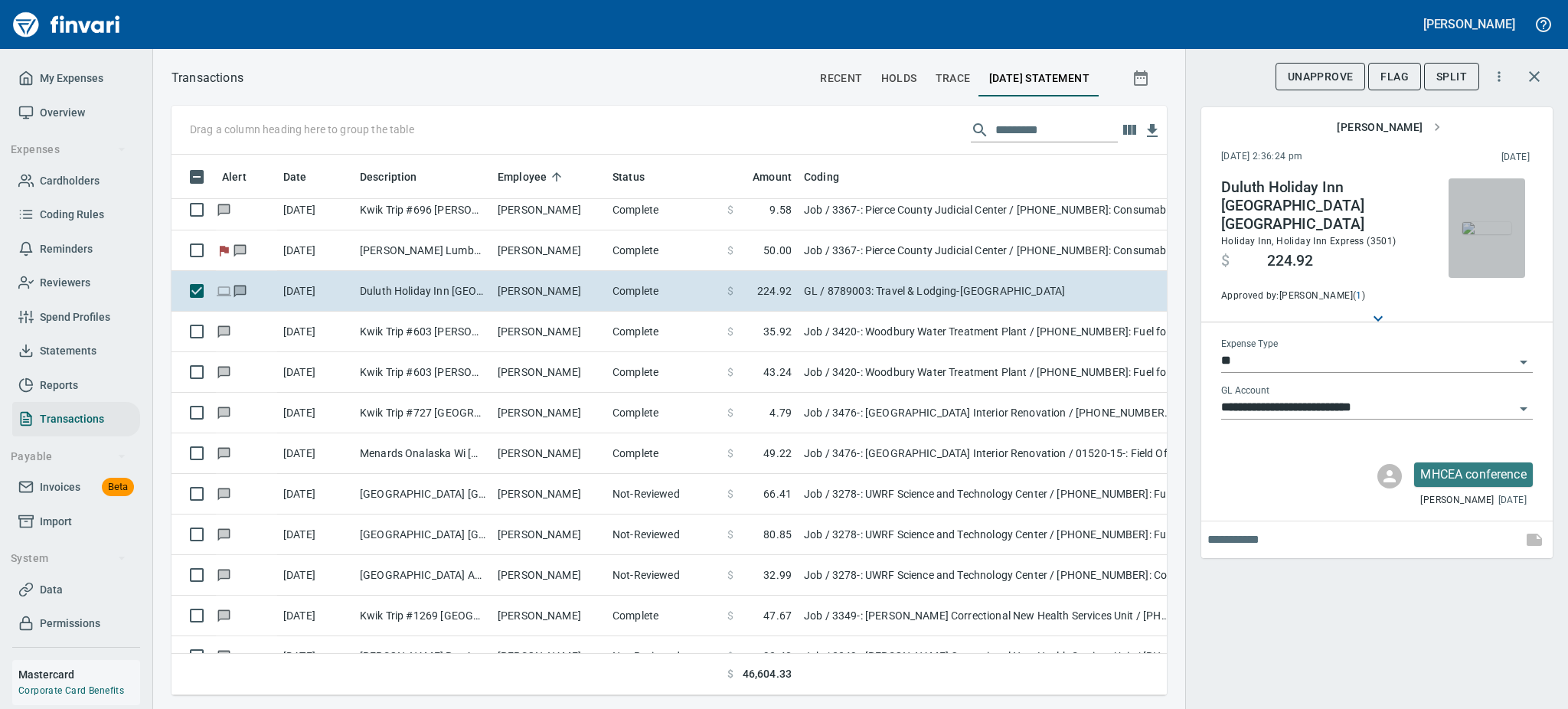
click at [1497, 229] on img "button" at bounding box center [1487, 228] width 49 height 12
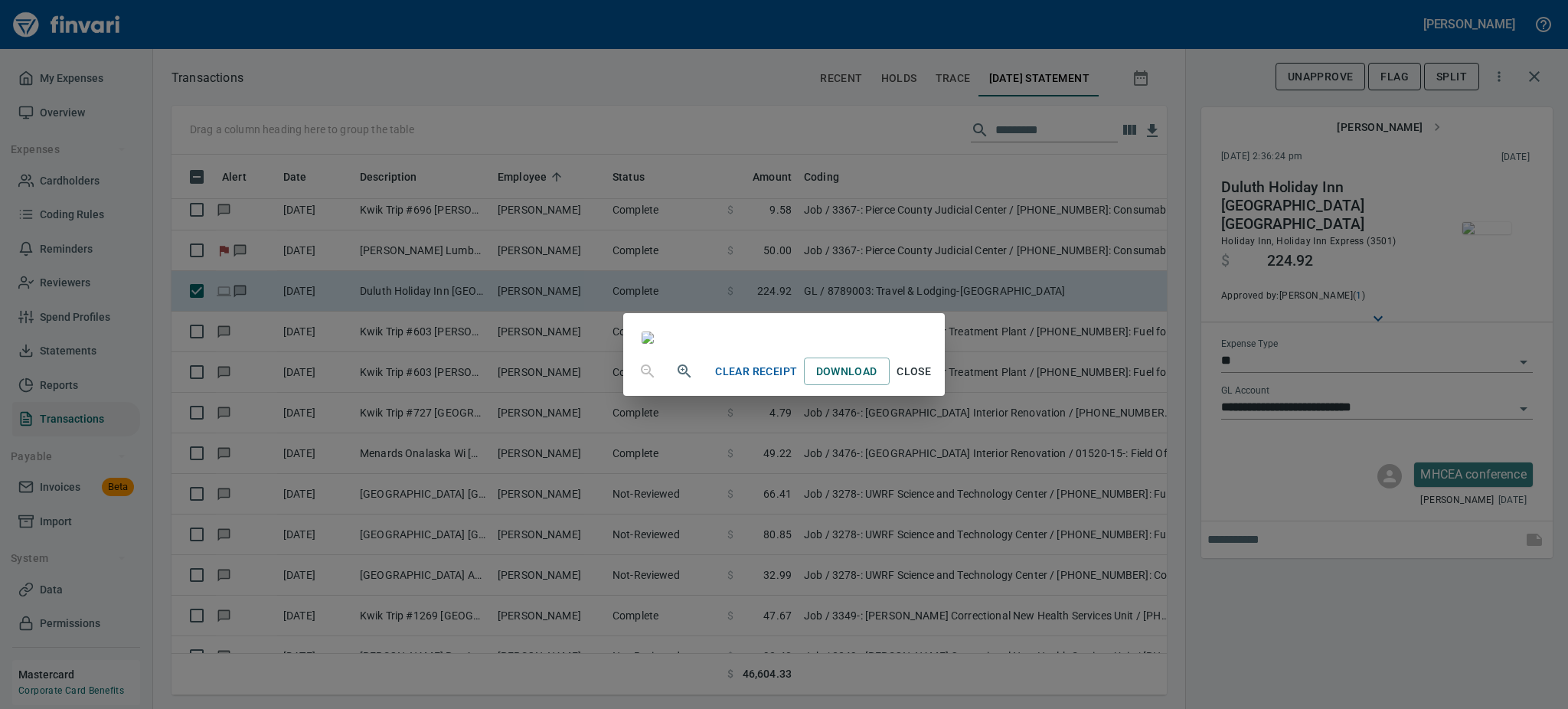
click at [933, 382] on span "Close" at bounding box center [913, 371] width 37 height 19
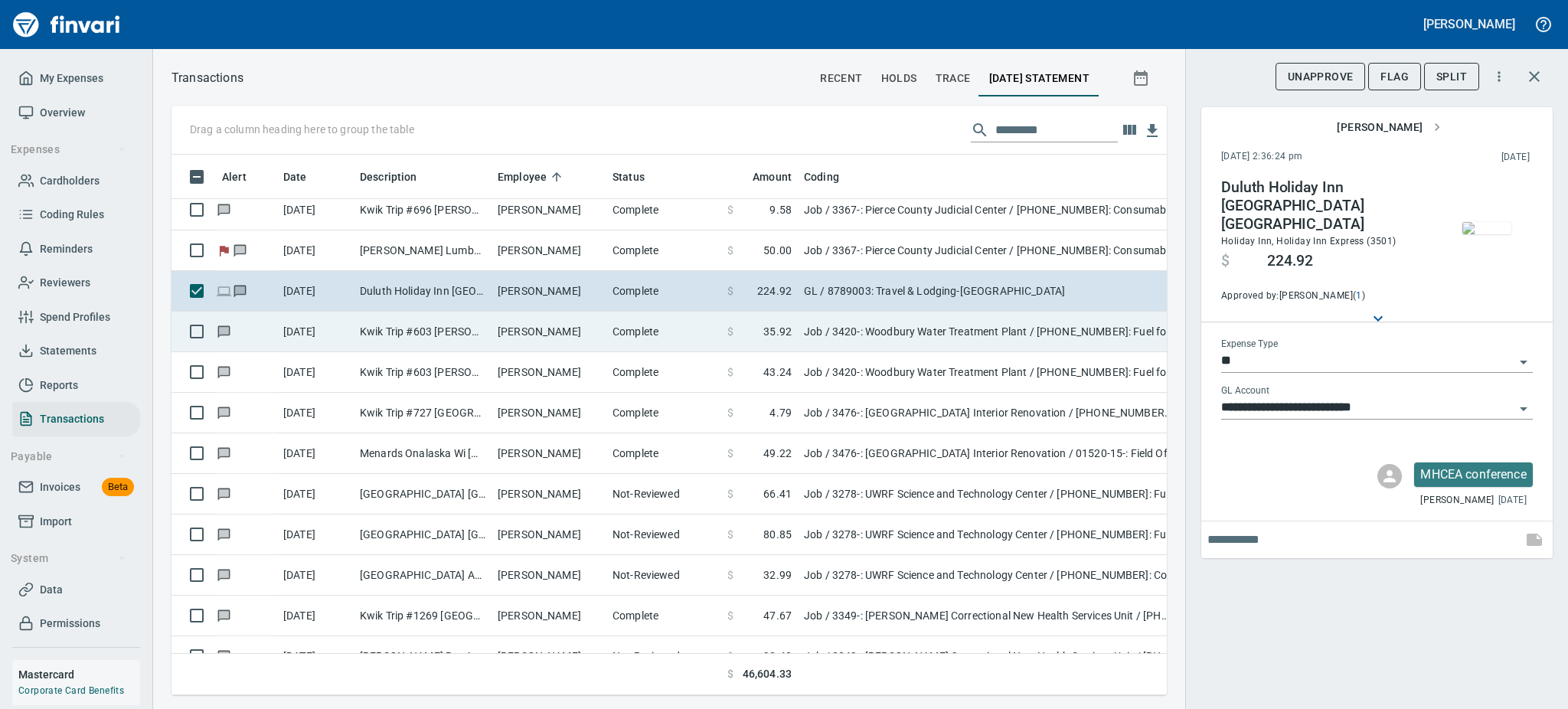
click at [505, 332] on td "[PERSON_NAME]" at bounding box center [549, 331] width 114 height 40
type input "***"
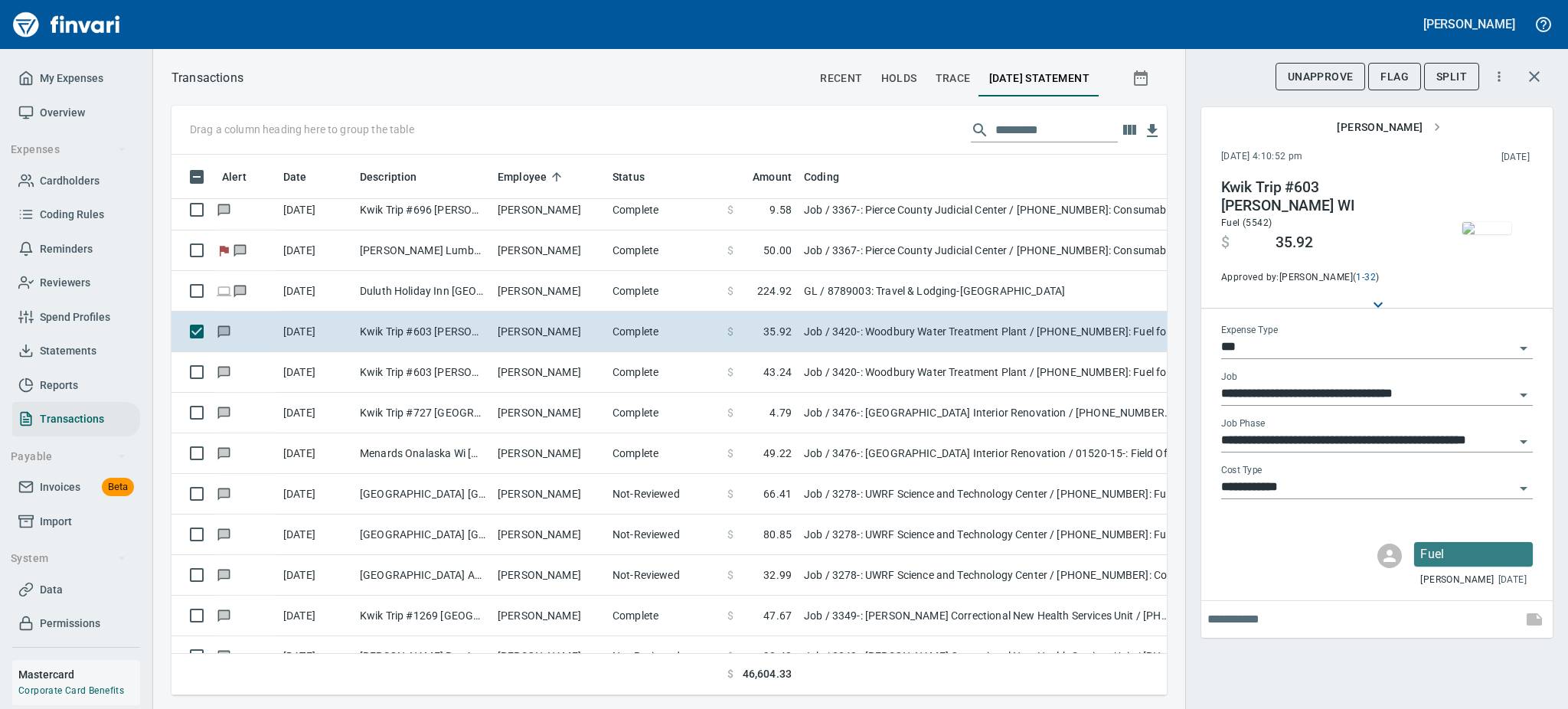
click at [1489, 234] on img "button" at bounding box center [1487, 228] width 49 height 12
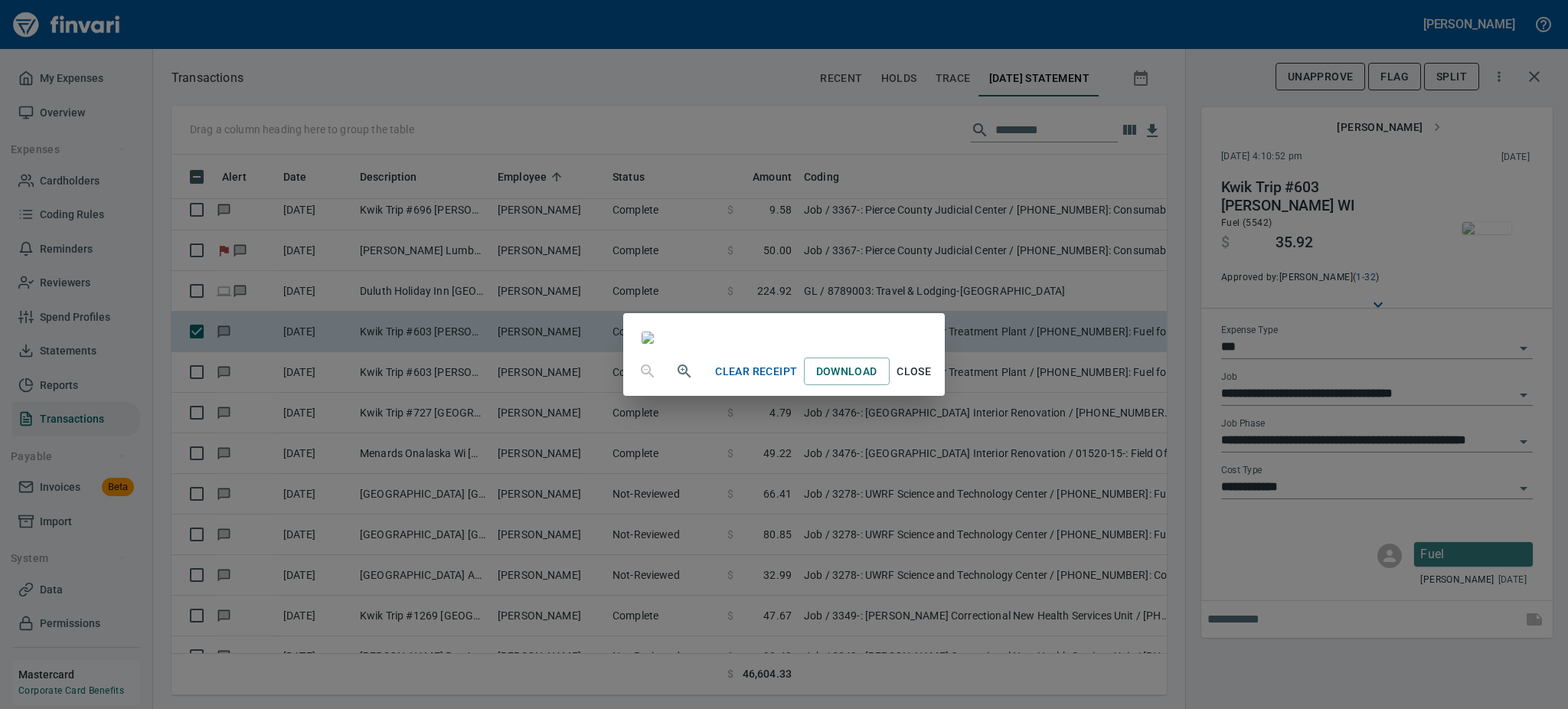
scroll to position [115, 0]
click at [933, 382] on span "Close" at bounding box center [913, 371] width 37 height 19
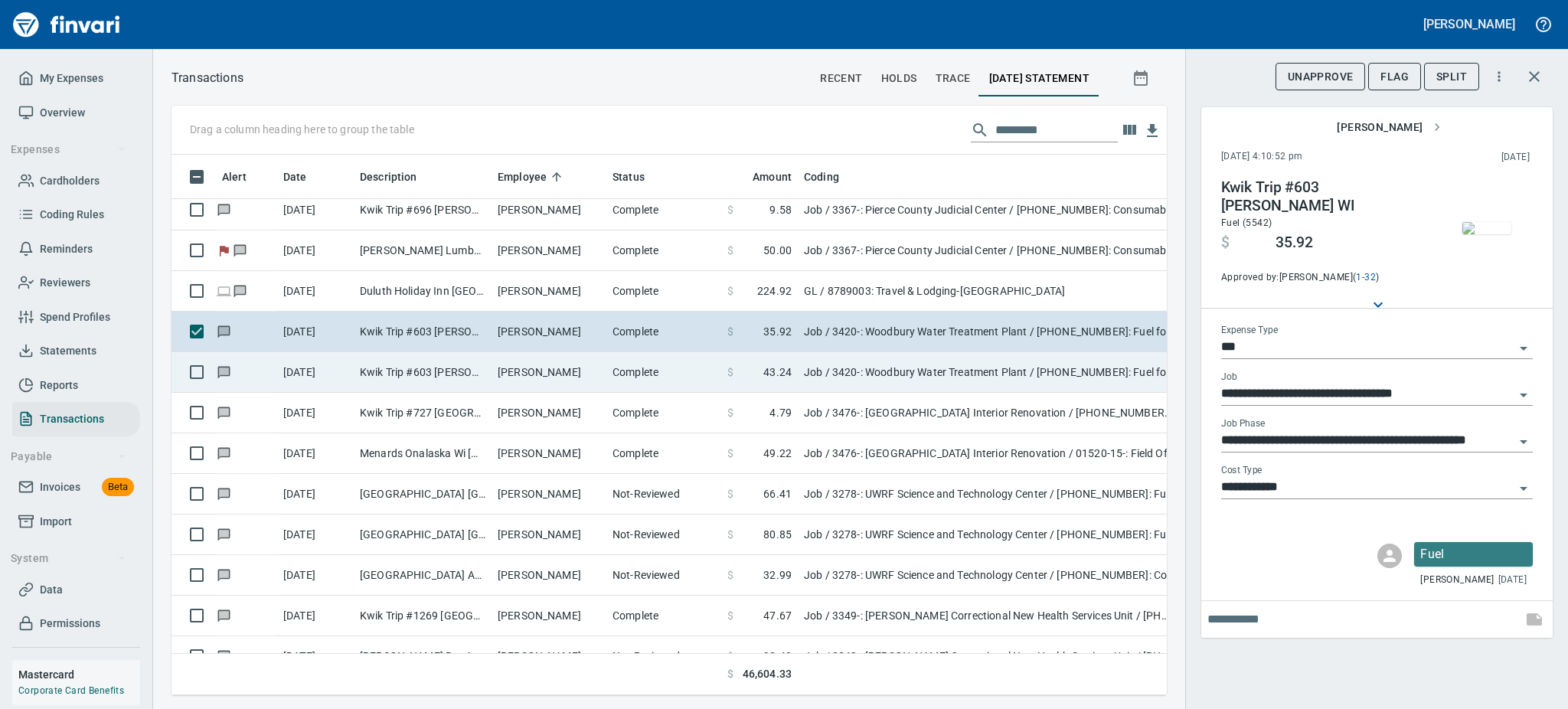
click at [493, 367] on td "[PERSON_NAME]" at bounding box center [549, 372] width 114 height 40
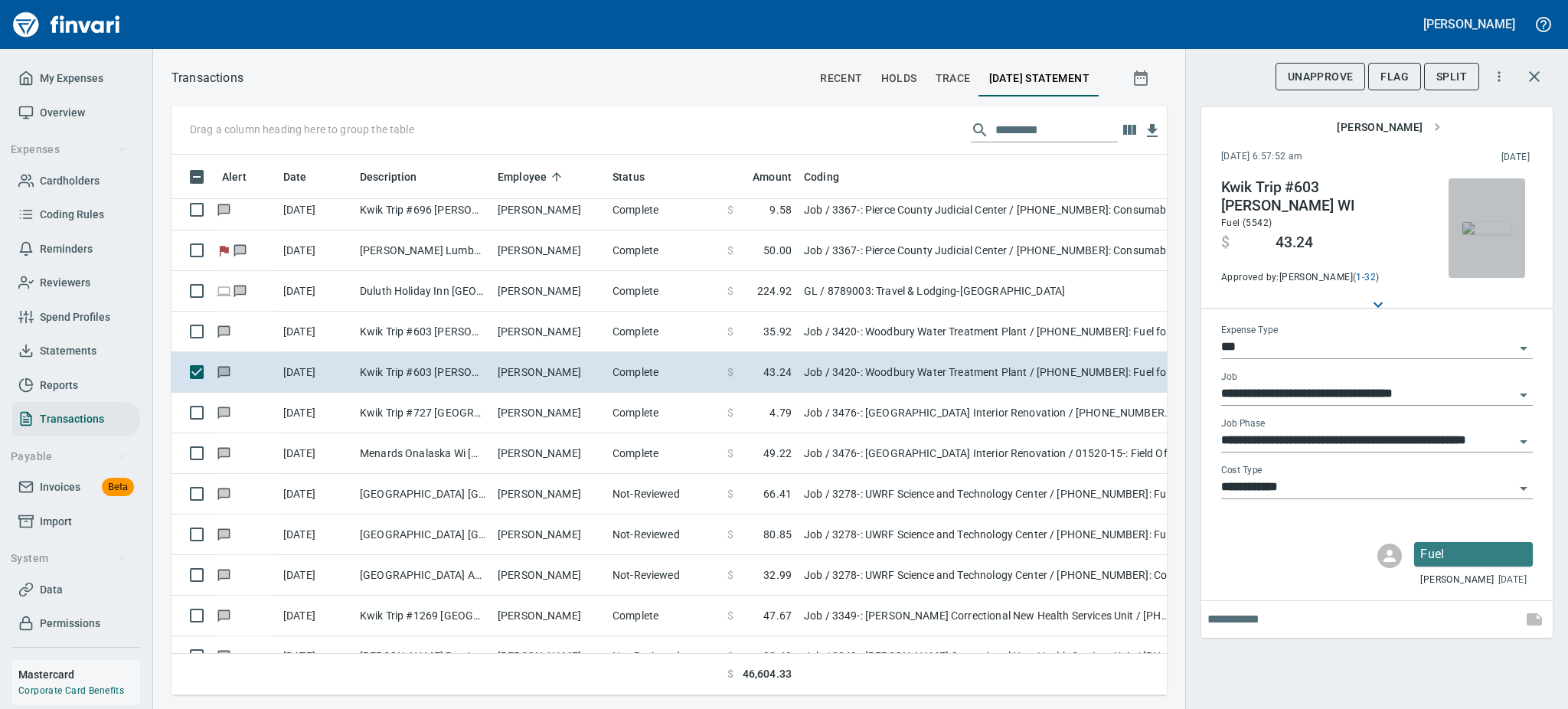
click at [1487, 234] on img "button" at bounding box center [1487, 228] width 49 height 12
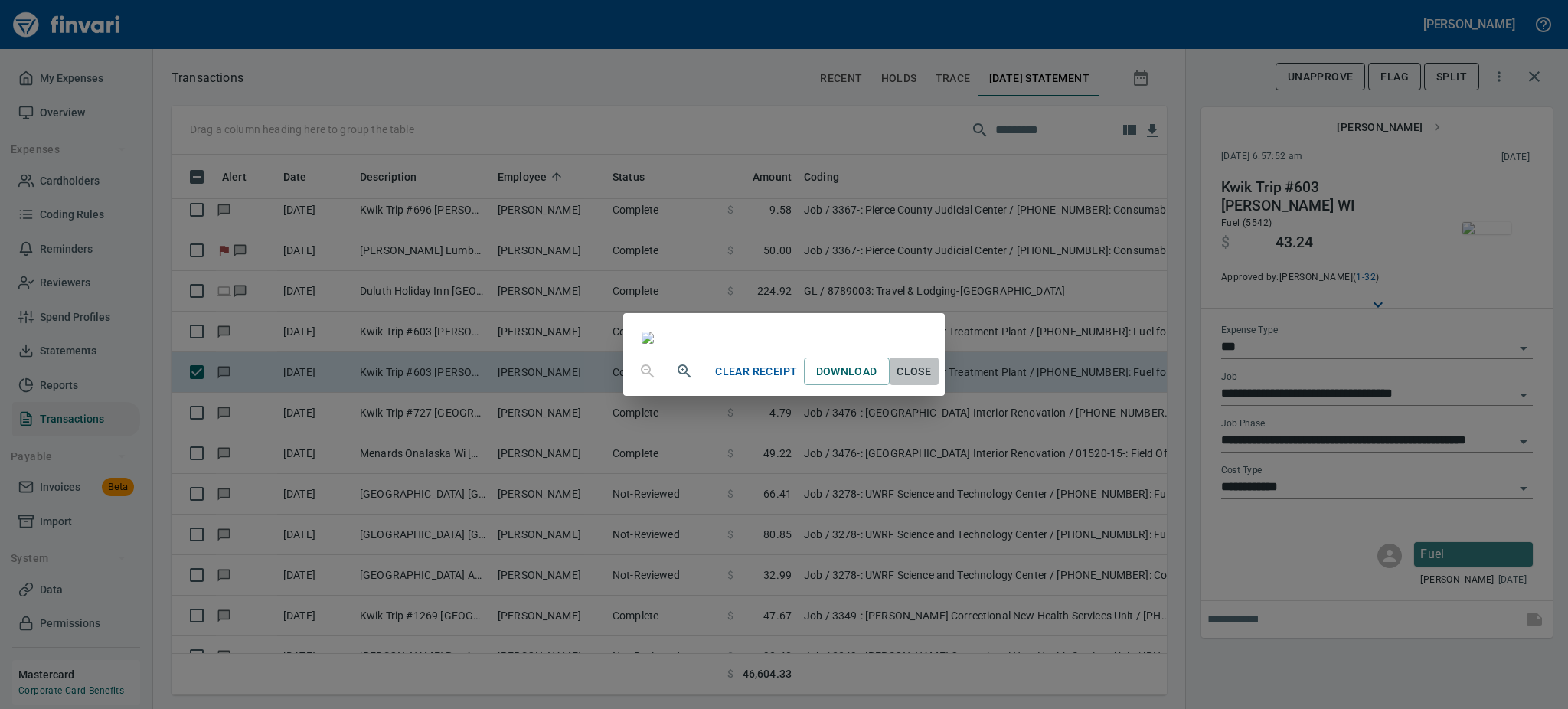
click at [933, 382] on span "Close" at bounding box center [913, 371] width 37 height 19
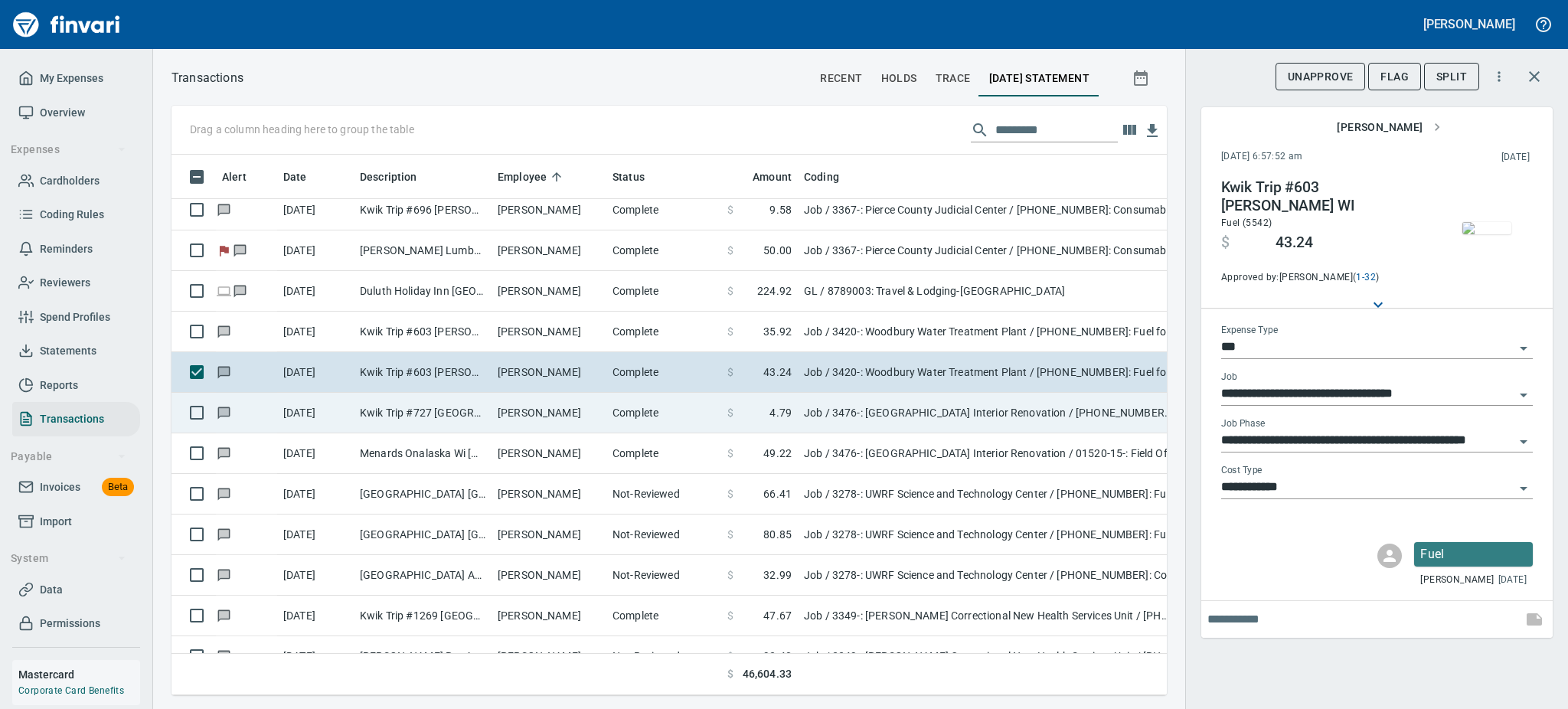
click at [648, 415] on td "Complete" at bounding box center [664, 413] width 114 height 40
type input "**********"
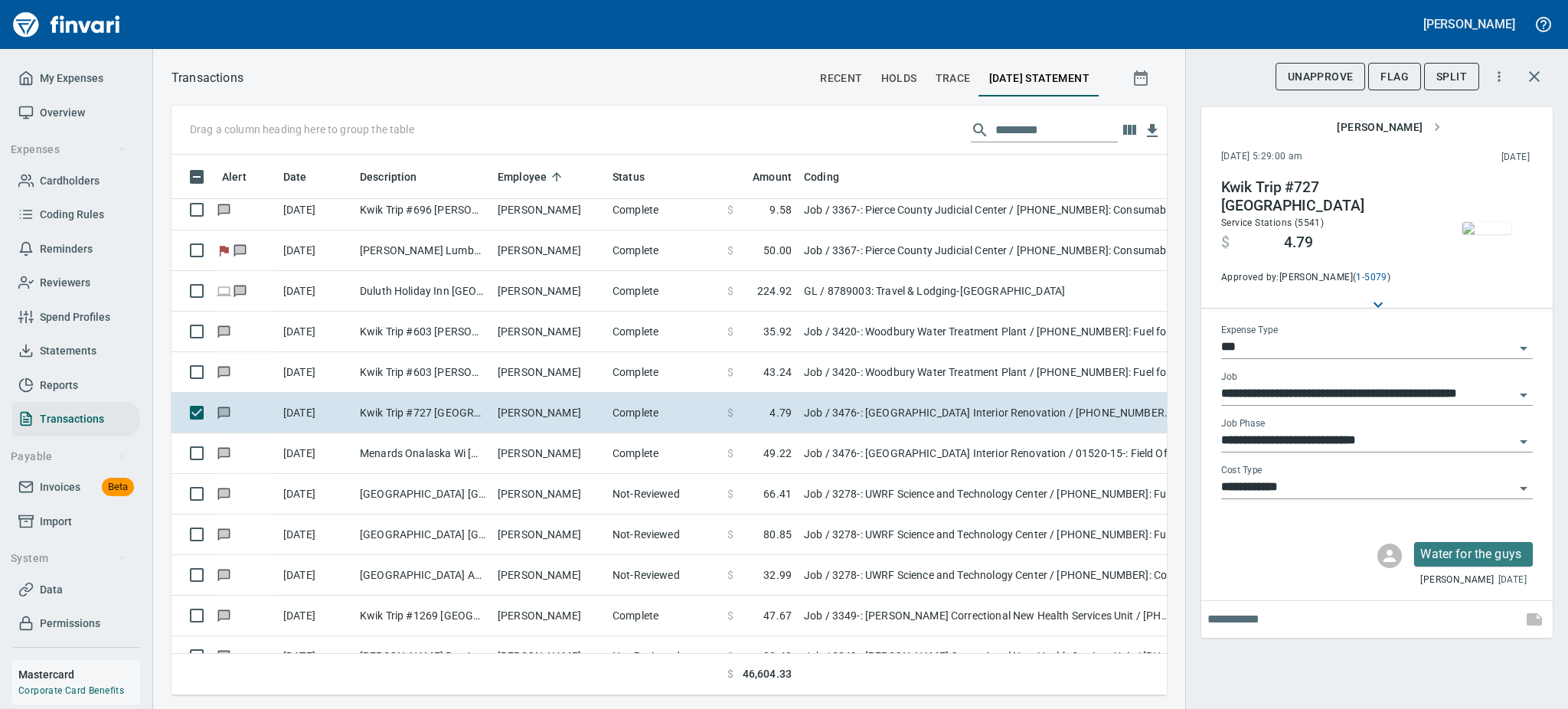
click at [1491, 222] on img "button" at bounding box center [1487, 228] width 49 height 12
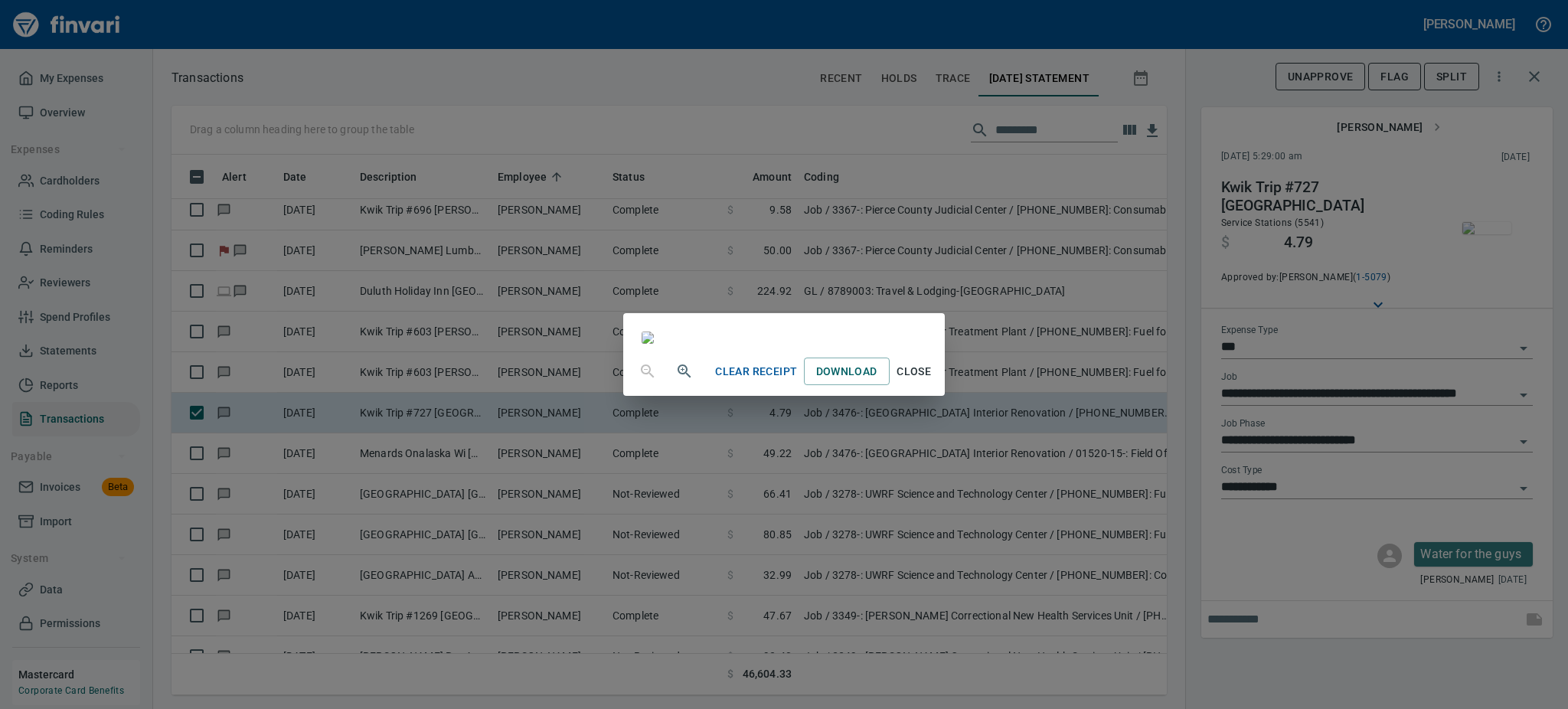
click at [933, 382] on span "Close" at bounding box center [913, 371] width 37 height 19
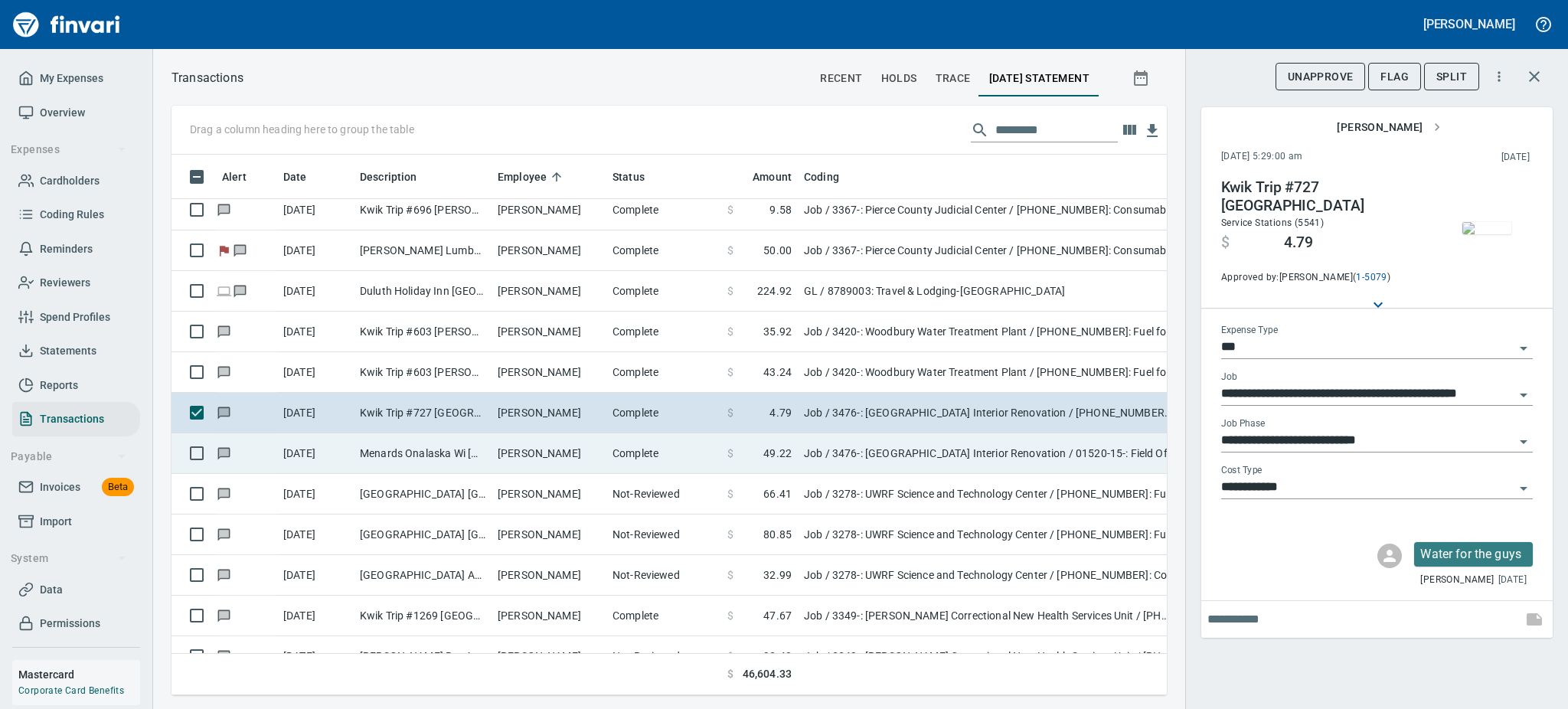
click at [570, 459] on td "[PERSON_NAME]" at bounding box center [549, 453] width 114 height 40
type input "**********"
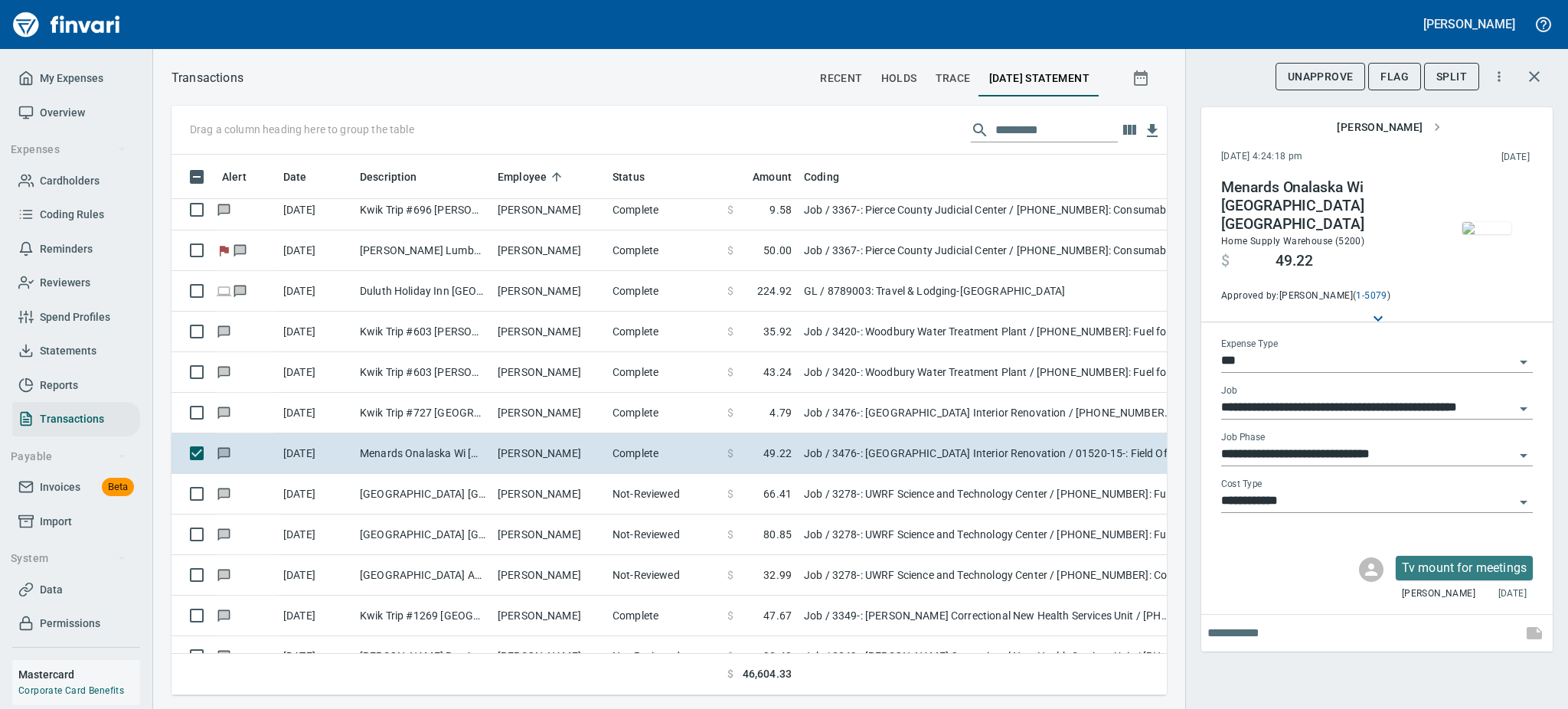
scroll to position [507, 961]
click at [1492, 232] on img "button" at bounding box center [1487, 228] width 49 height 12
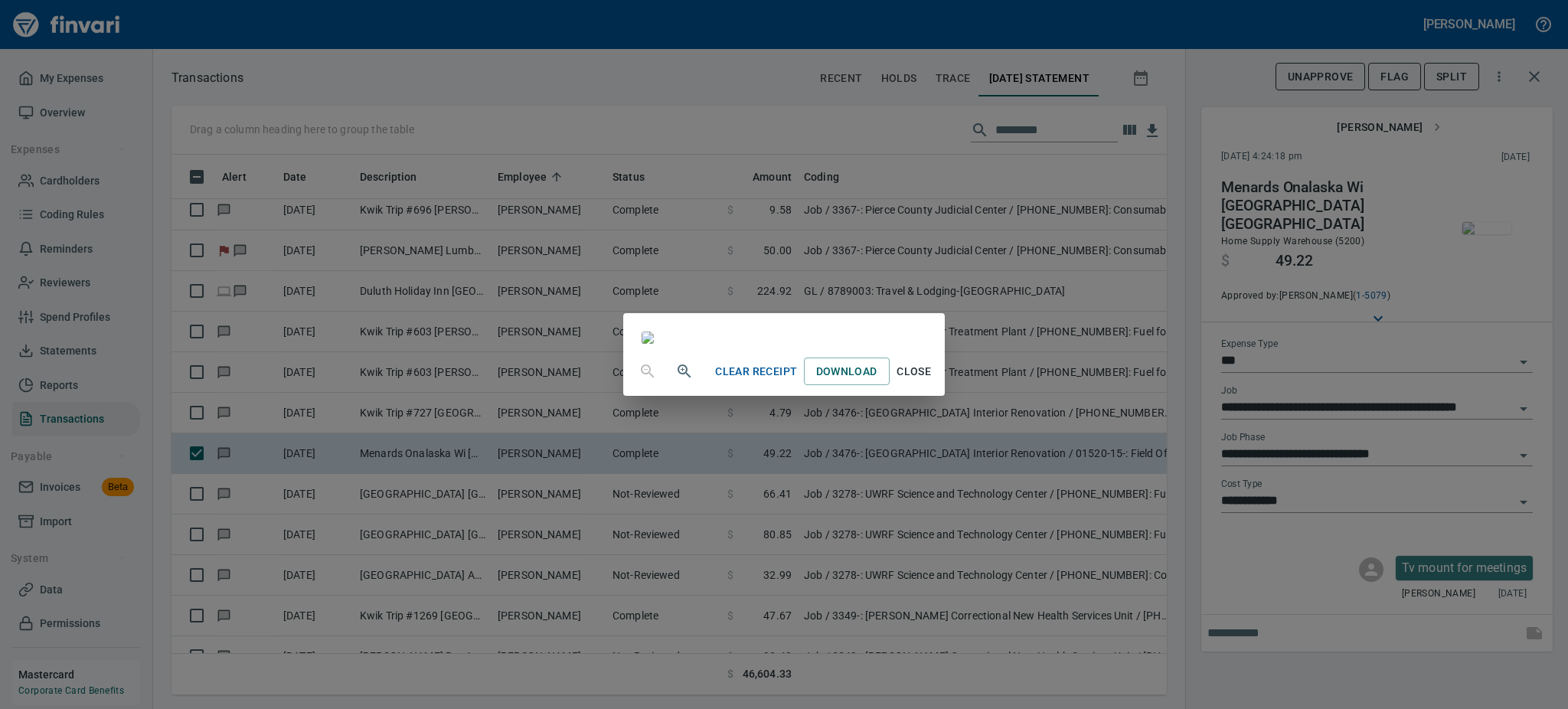
click at [933, 382] on span "Close" at bounding box center [913, 371] width 37 height 19
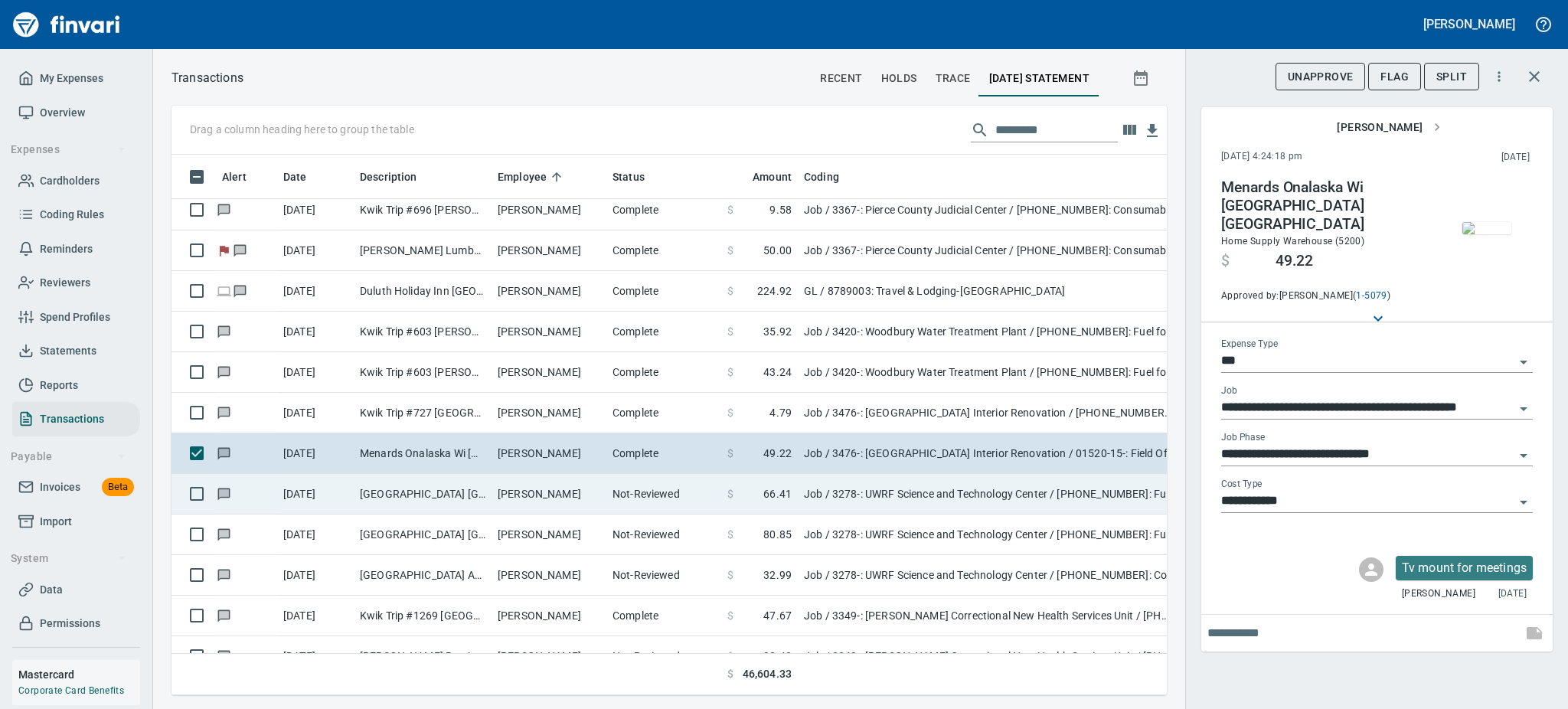
click at [437, 482] on td "[GEOGRAPHIC_DATA] [GEOGRAPHIC_DATA]" at bounding box center [422, 493] width 138 height 40
type input "**********"
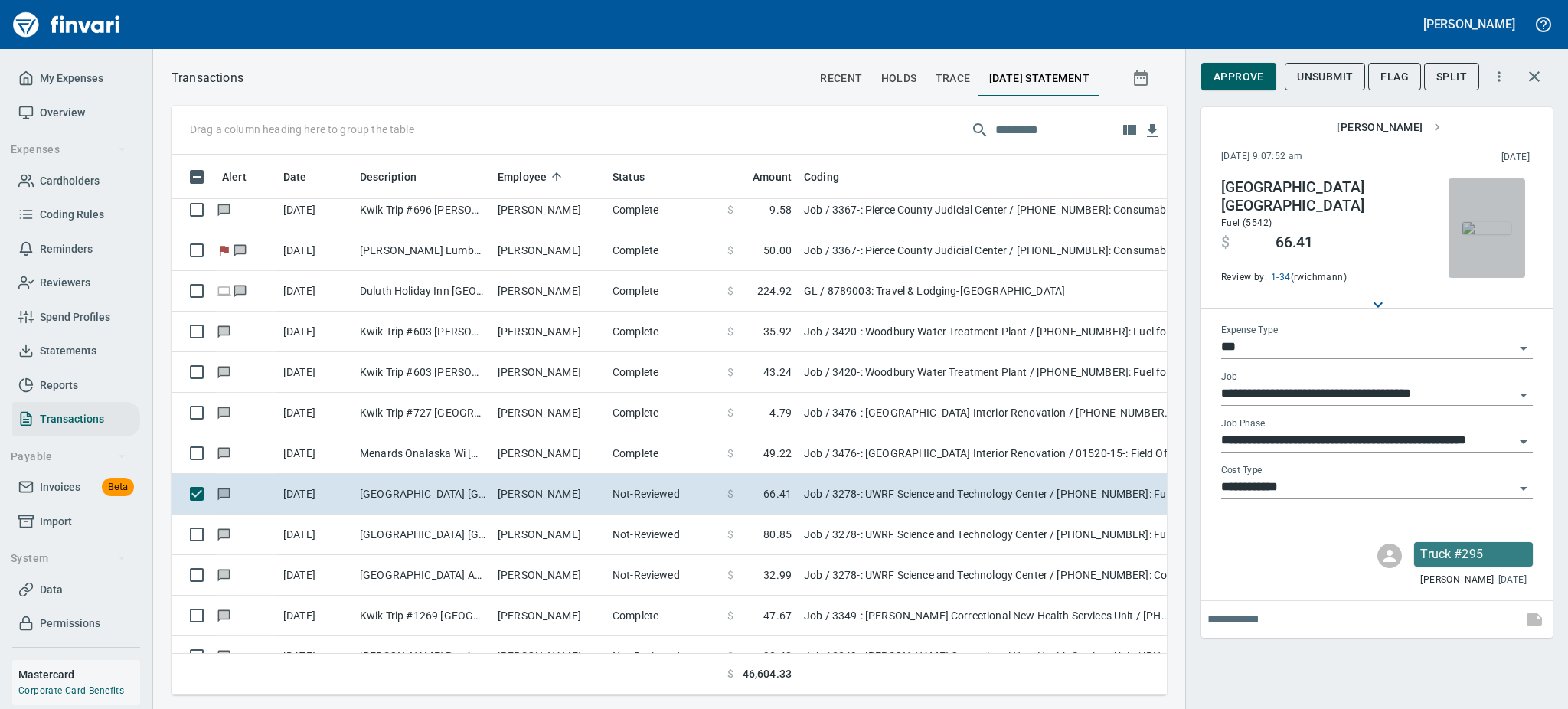
click at [1507, 222] on img "button" at bounding box center [1487, 228] width 49 height 12
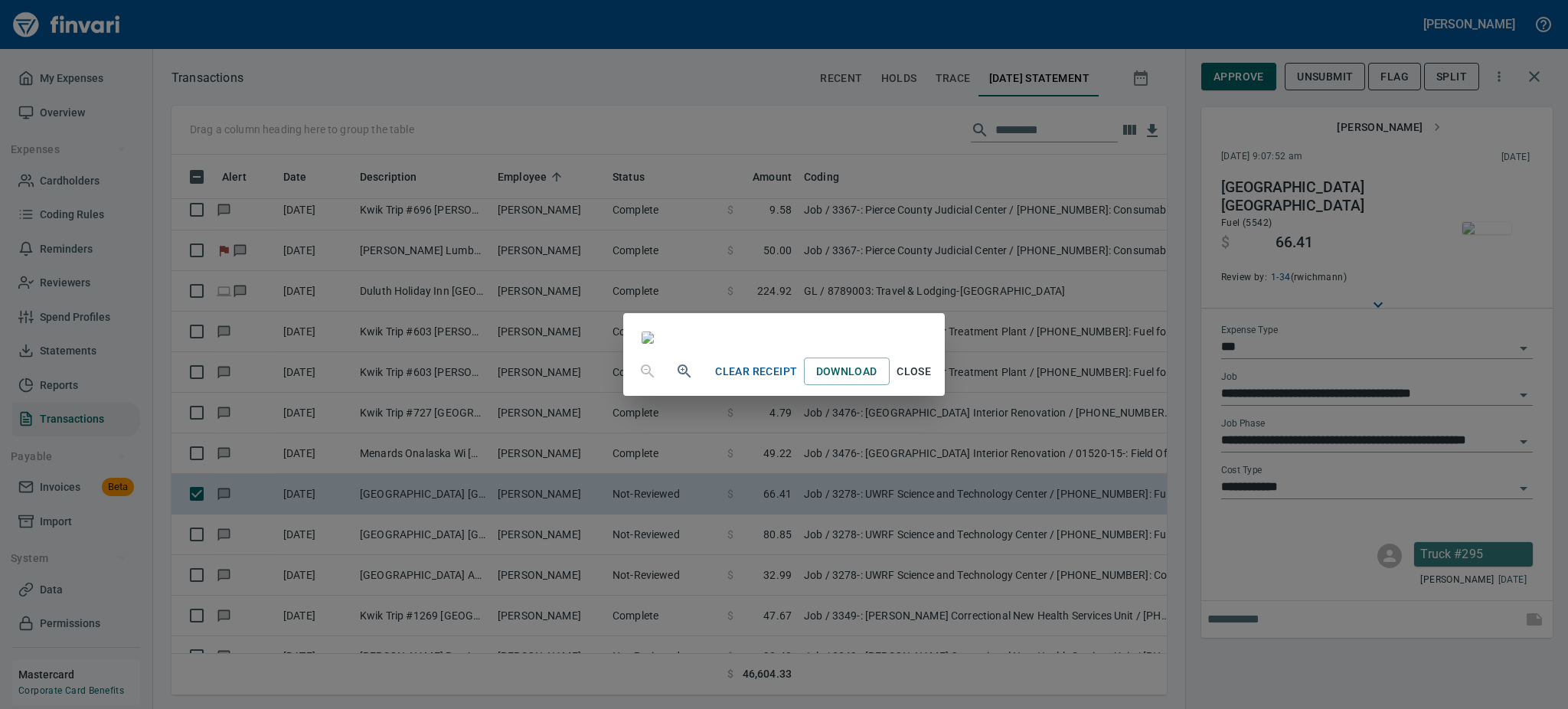
scroll to position [190, 0]
click at [933, 382] on span "Close" at bounding box center [913, 371] width 37 height 19
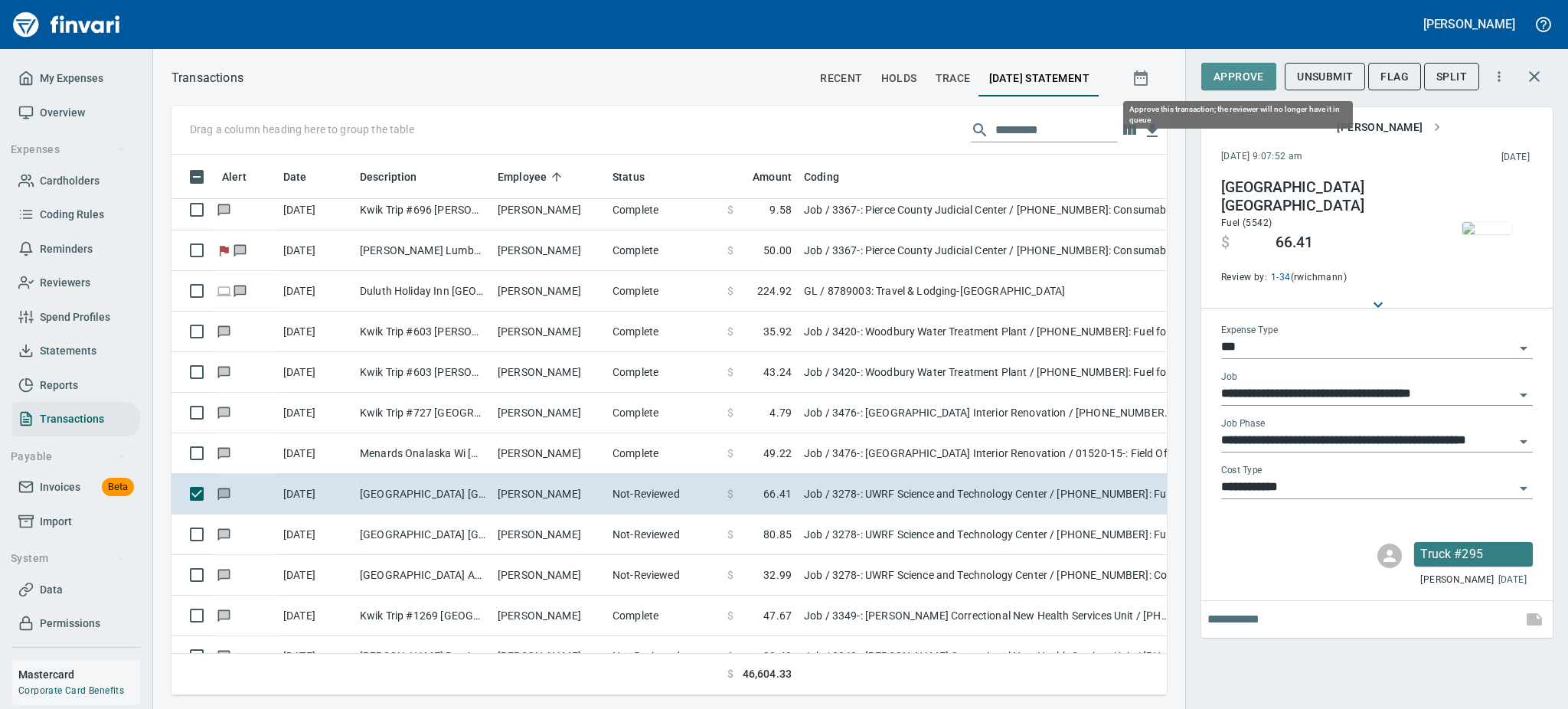
click at [1214, 74] on span "Approve" at bounding box center [1239, 77] width 51 height 19
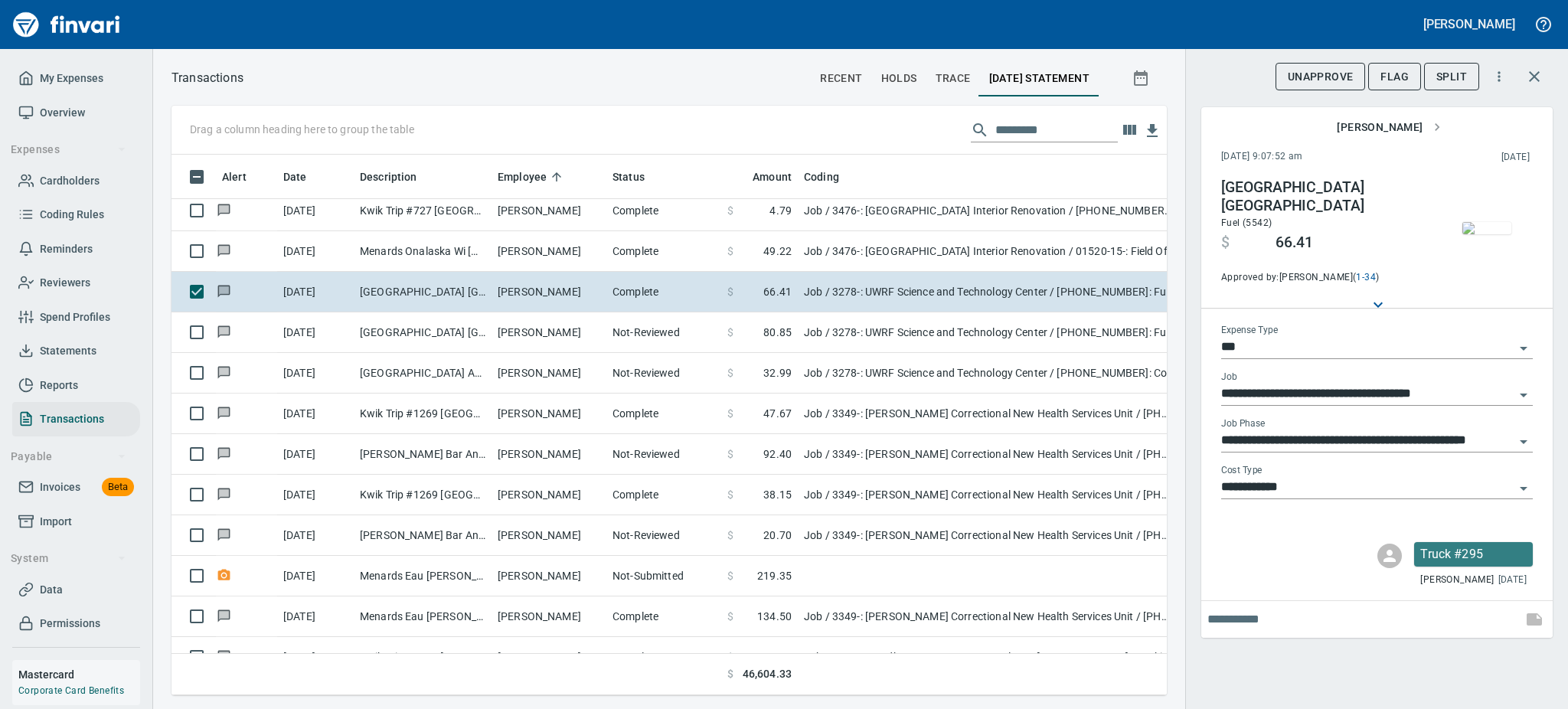
scroll to position [2246, 0]
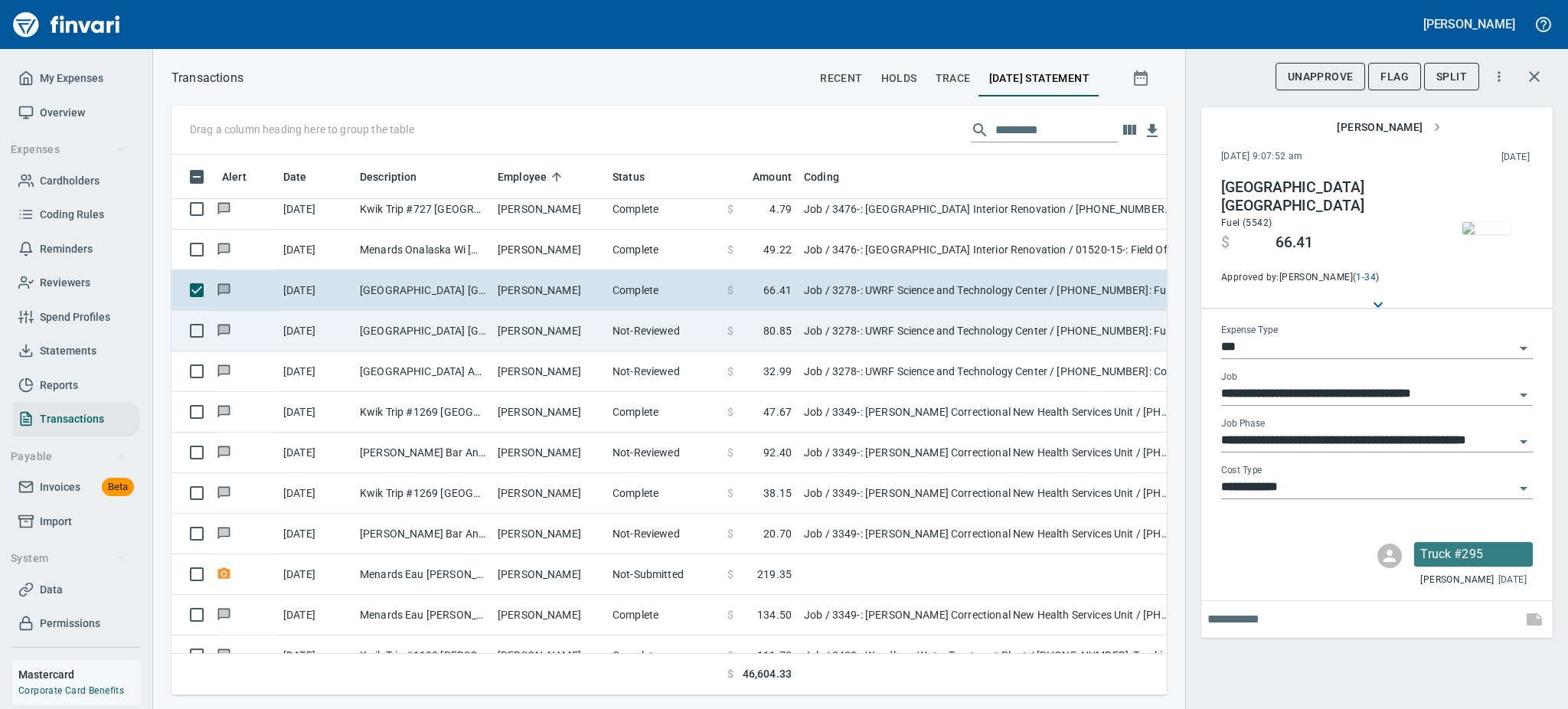
click at [611, 331] on td "Not-Reviewed" at bounding box center [664, 331] width 114 height 40
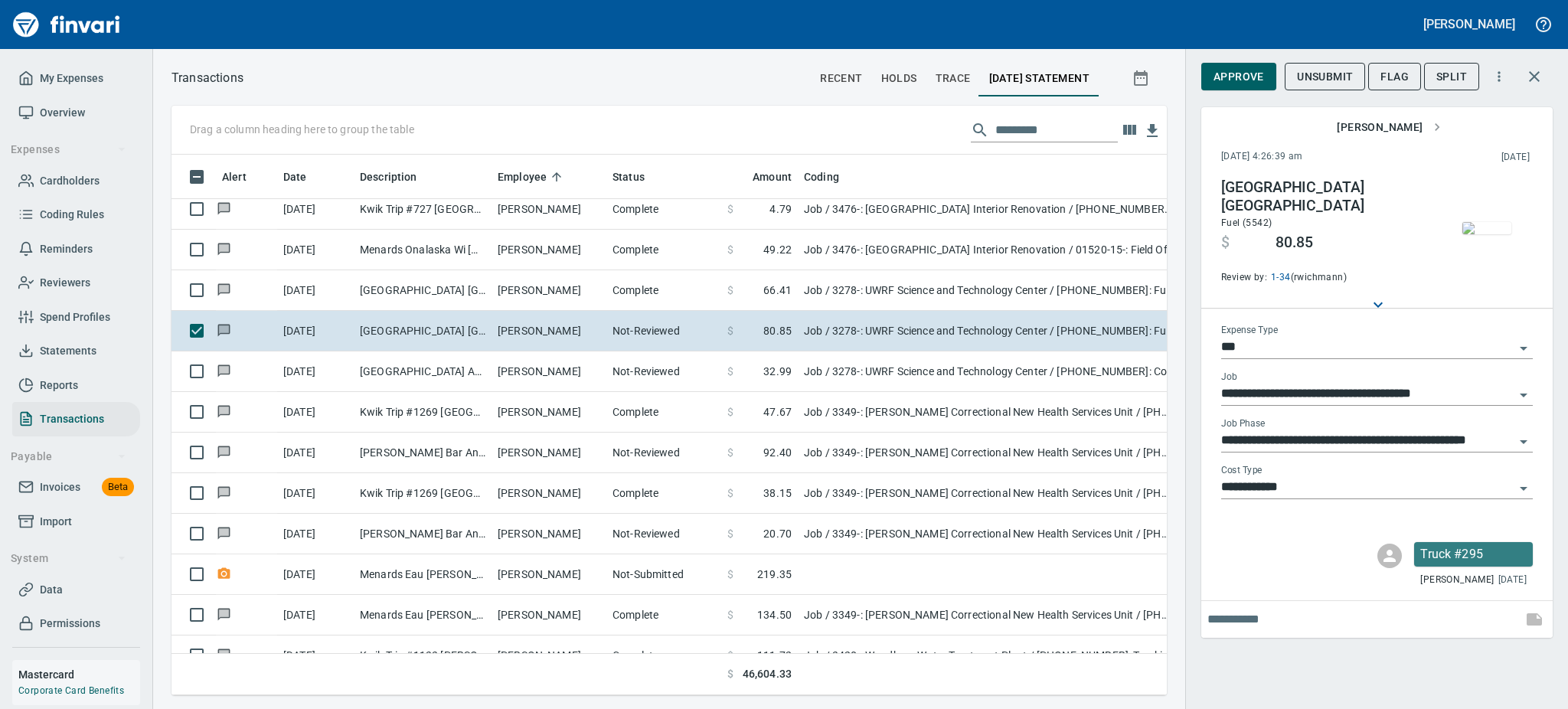
click at [1487, 222] on img "button" at bounding box center [1487, 228] width 49 height 12
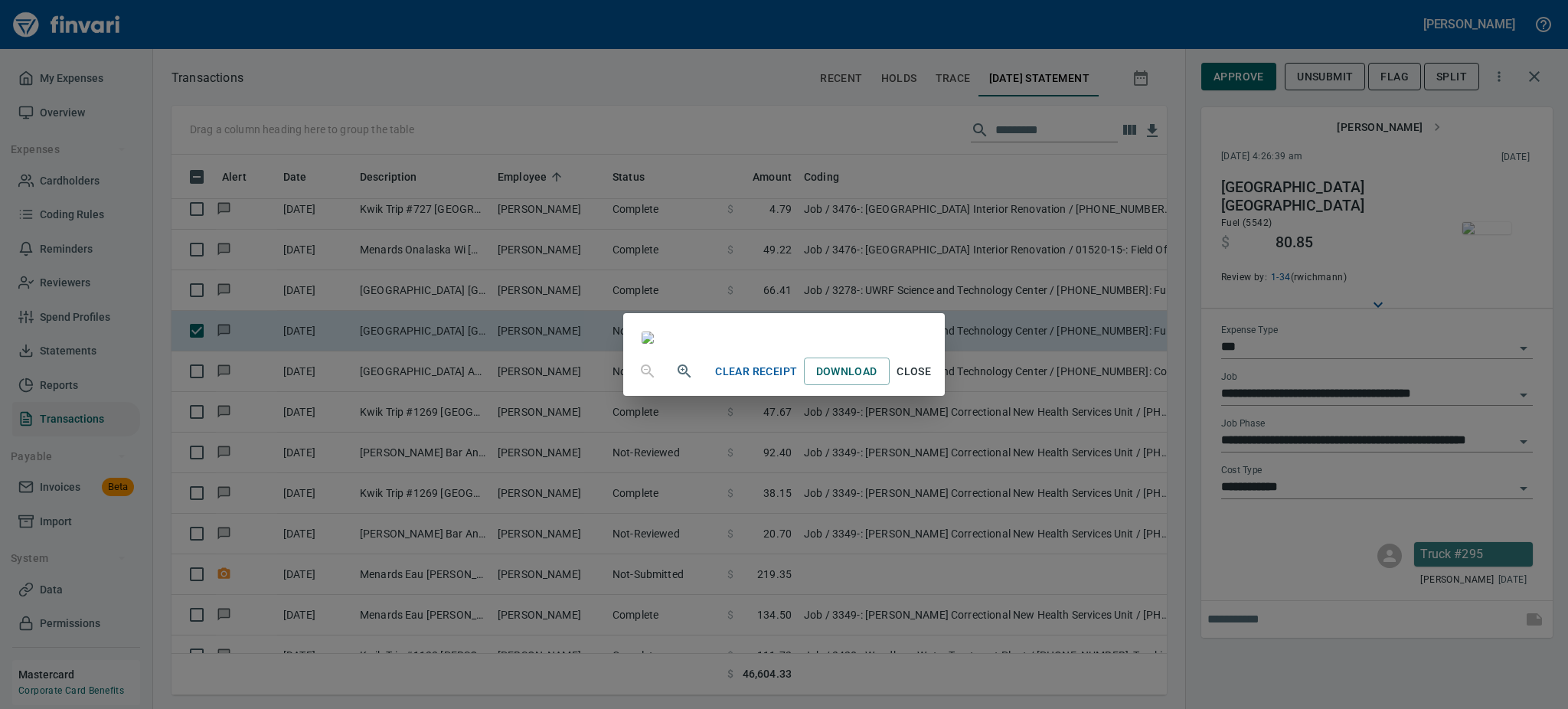
scroll to position [190, 0]
click at [933, 382] on span "Close" at bounding box center [913, 371] width 37 height 19
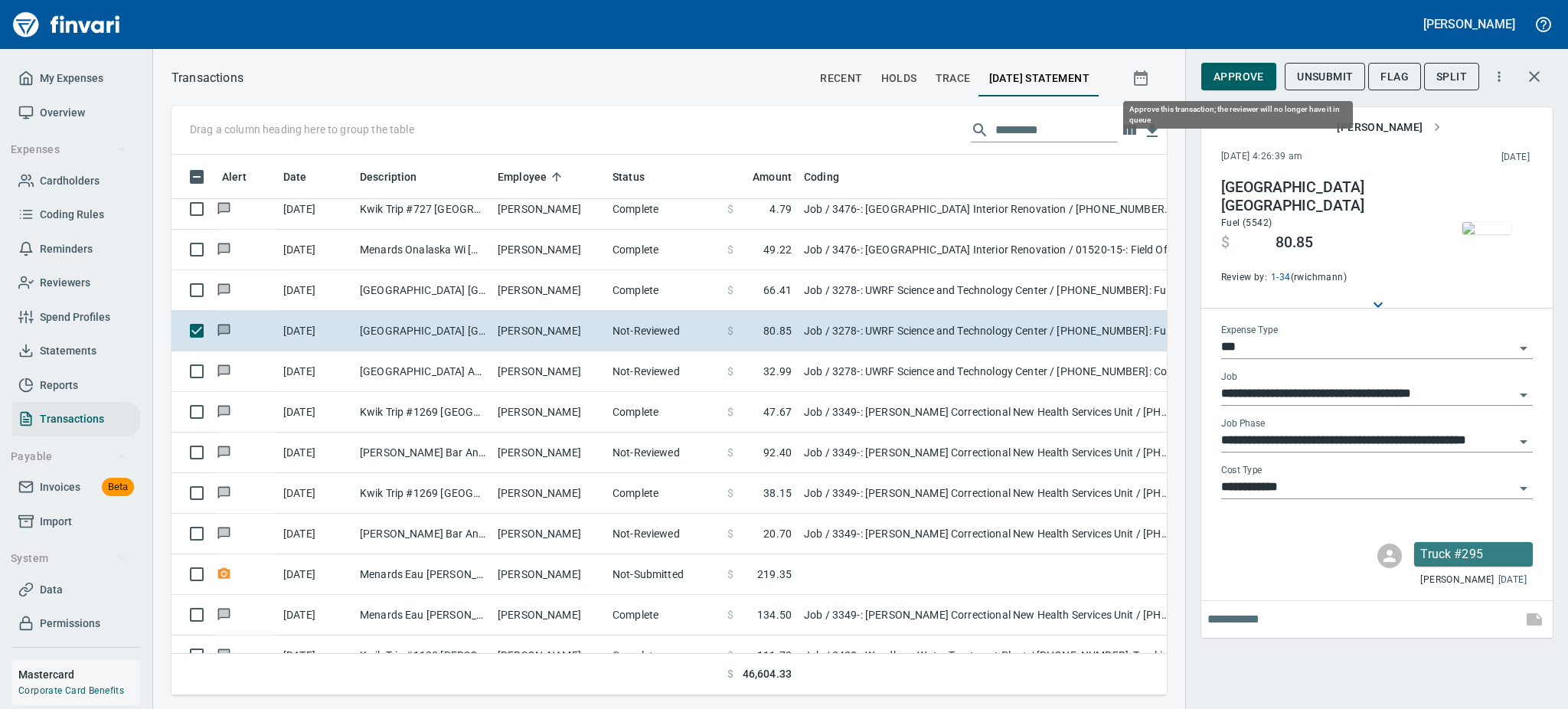
scroll to position [507, 961]
click at [1235, 71] on span "Approve" at bounding box center [1239, 77] width 51 height 19
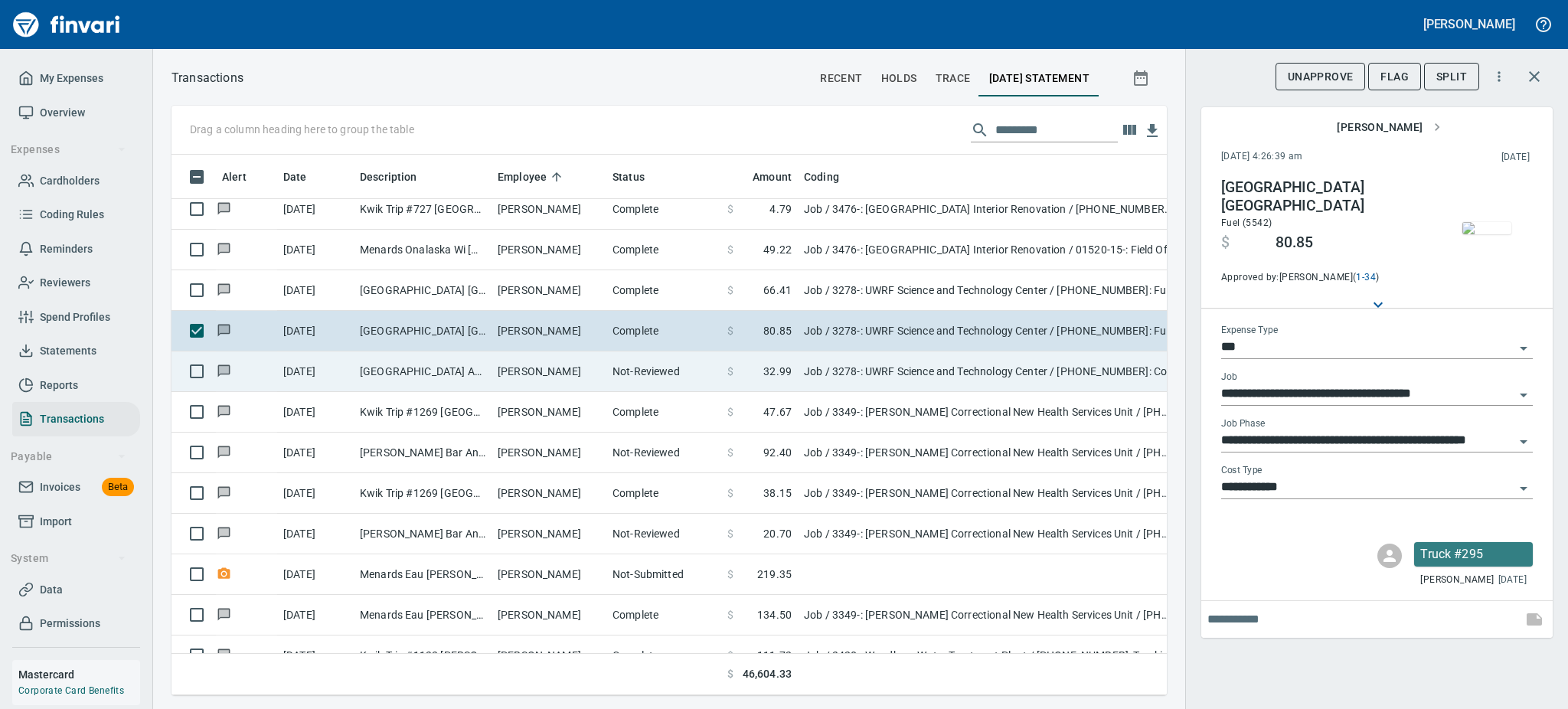
click at [508, 366] on td "[PERSON_NAME]" at bounding box center [549, 371] width 114 height 40
type input "**********"
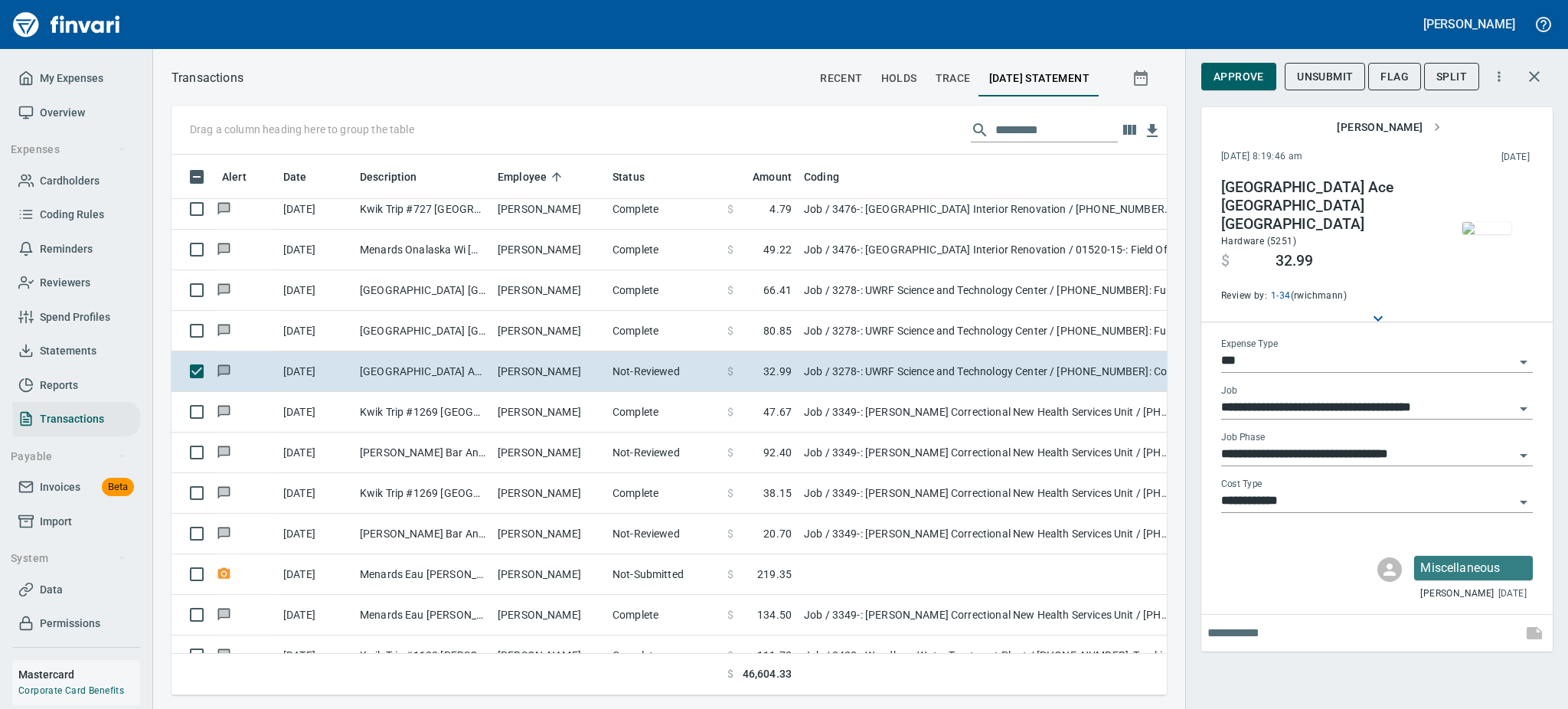
scroll to position [507, 961]
click at [1498, 222] on img "button" at bounding box center [1487, 228] width 49 height 12
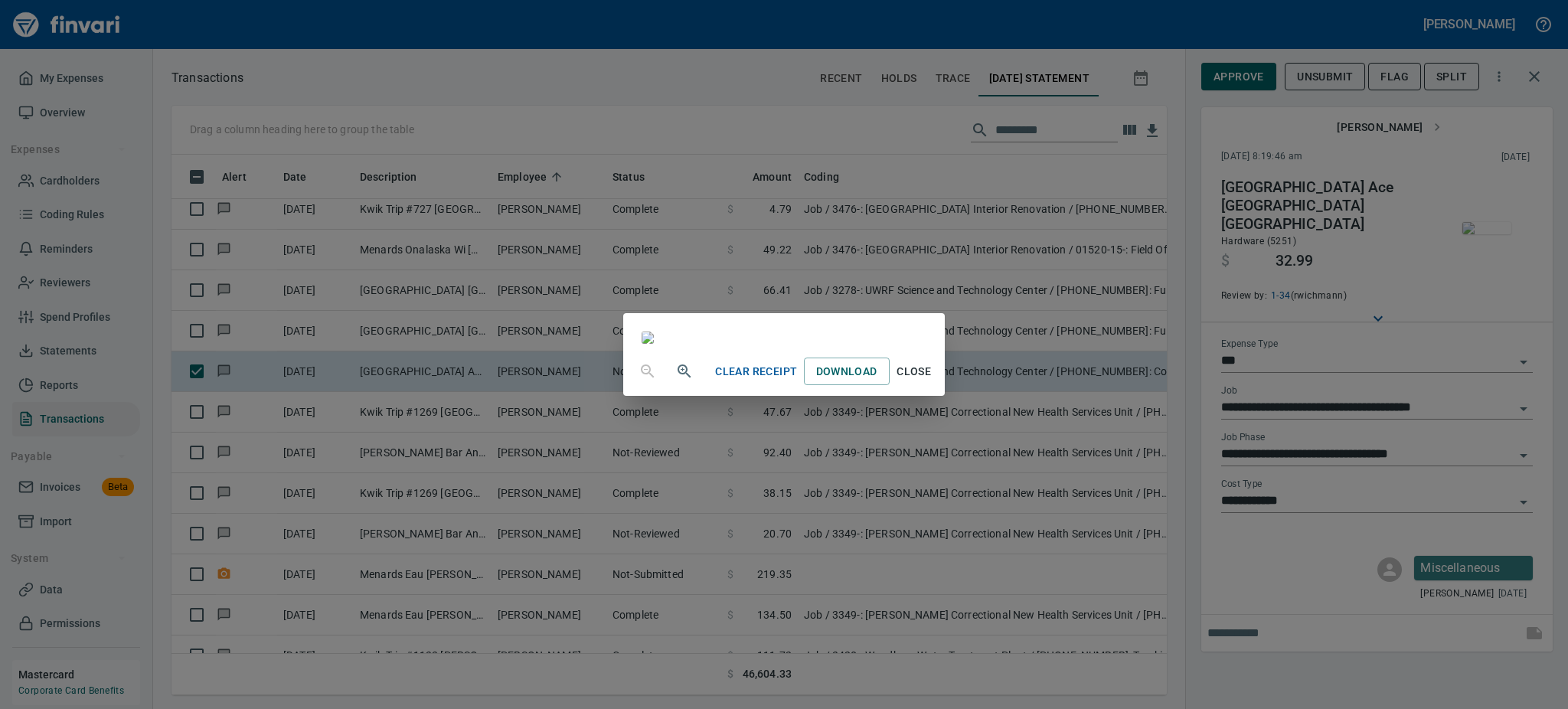
click at [933, 382] on span "Close" at bounding box center [913, 371] width 37 height 19
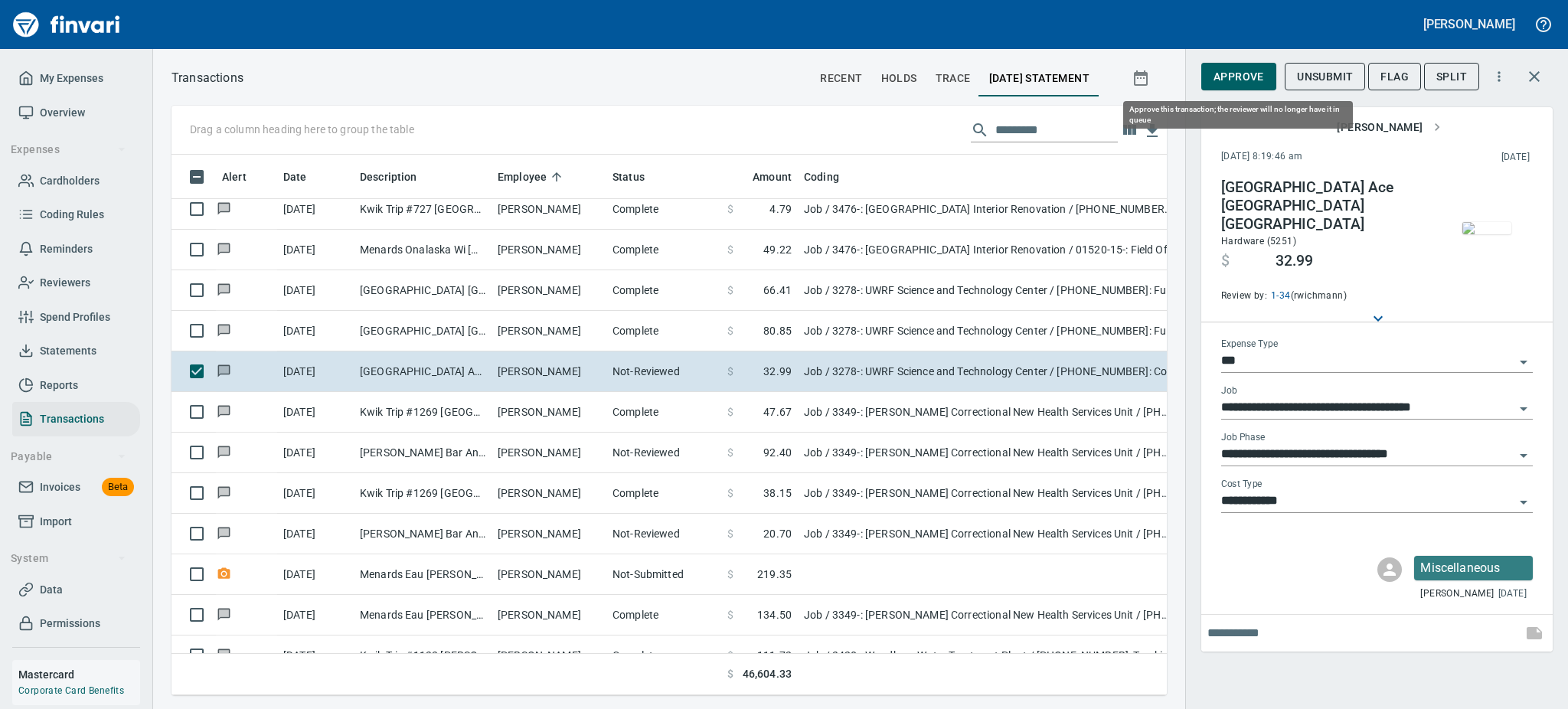
click at [1226, 69] on span "Approve" at bounding box center [1239, 77] width 51 height 19
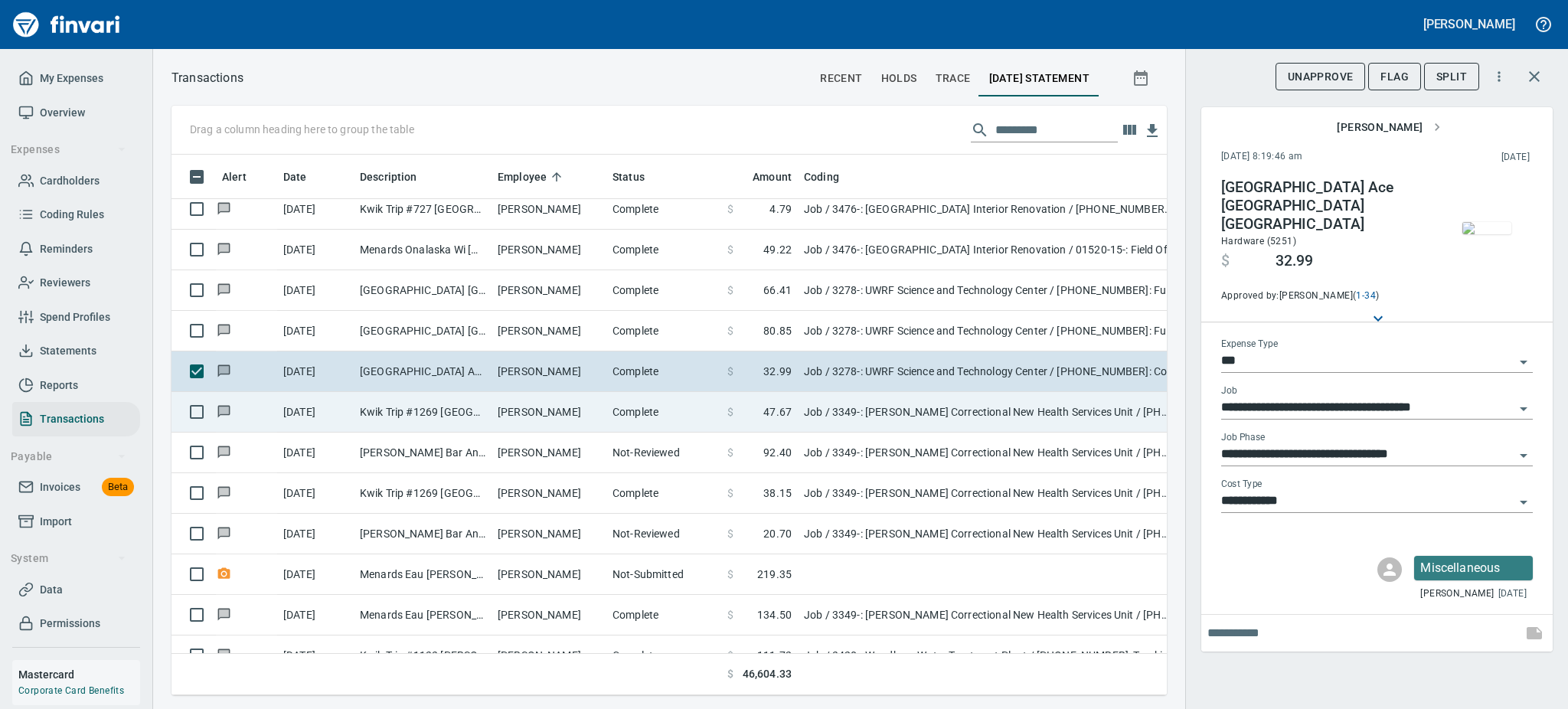
click at [533, 409] on td "[PERSON_NAME]" at bounding box center [549, 412] width 114 height 40
type input "**********"
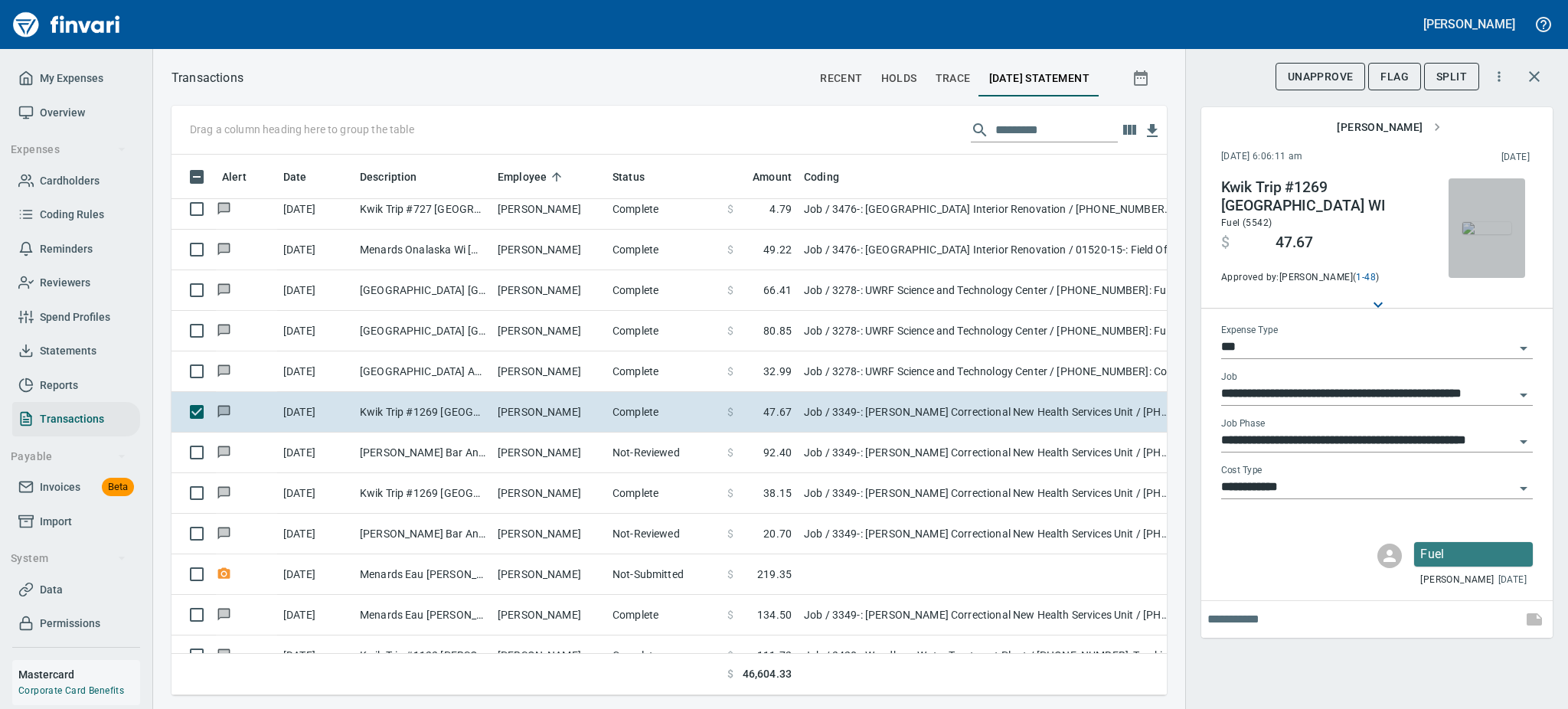
click at [1481, 222] on img "button" at bounding box center [1487, 228] width 49 height 12
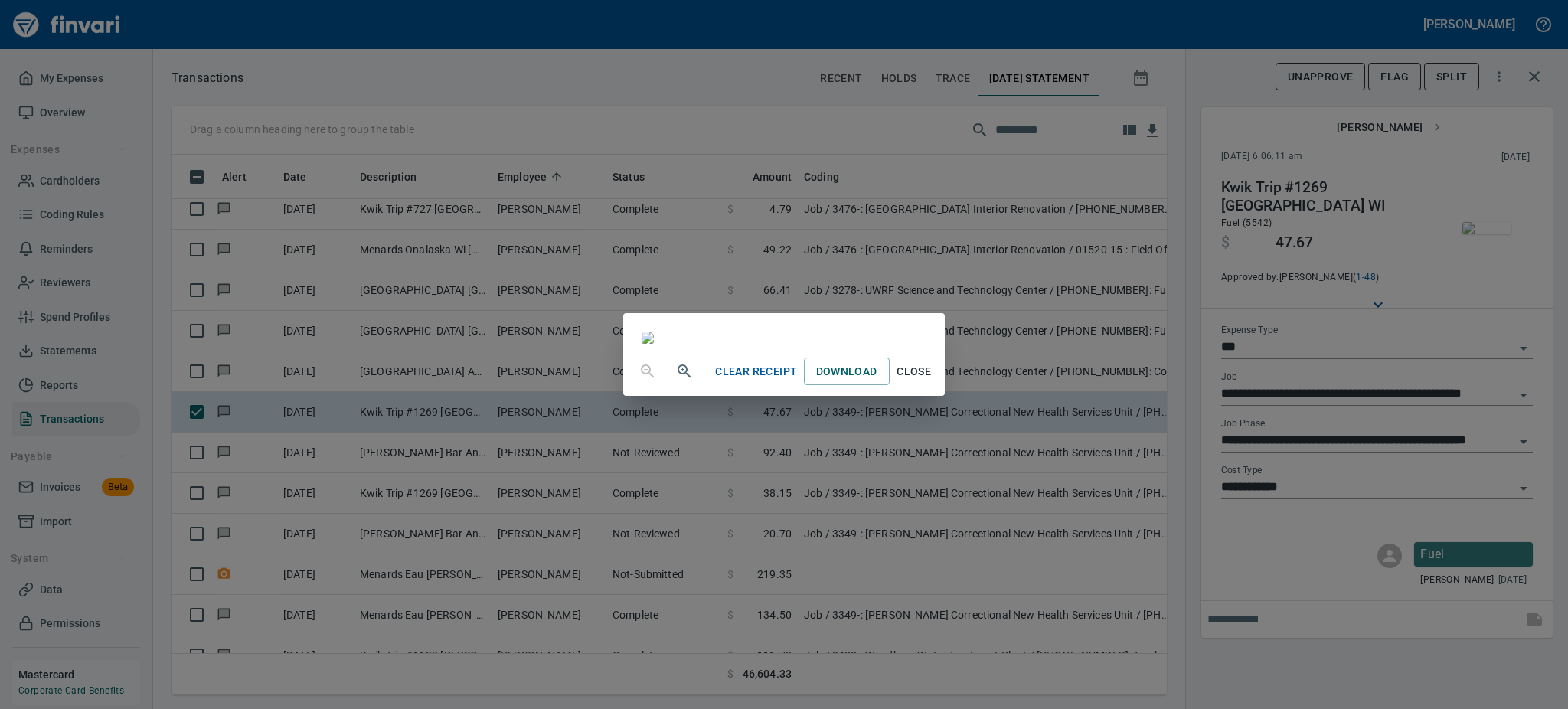
click at [933, 382] on span "Close" at bounding box center [913, 371] width 37 height 19
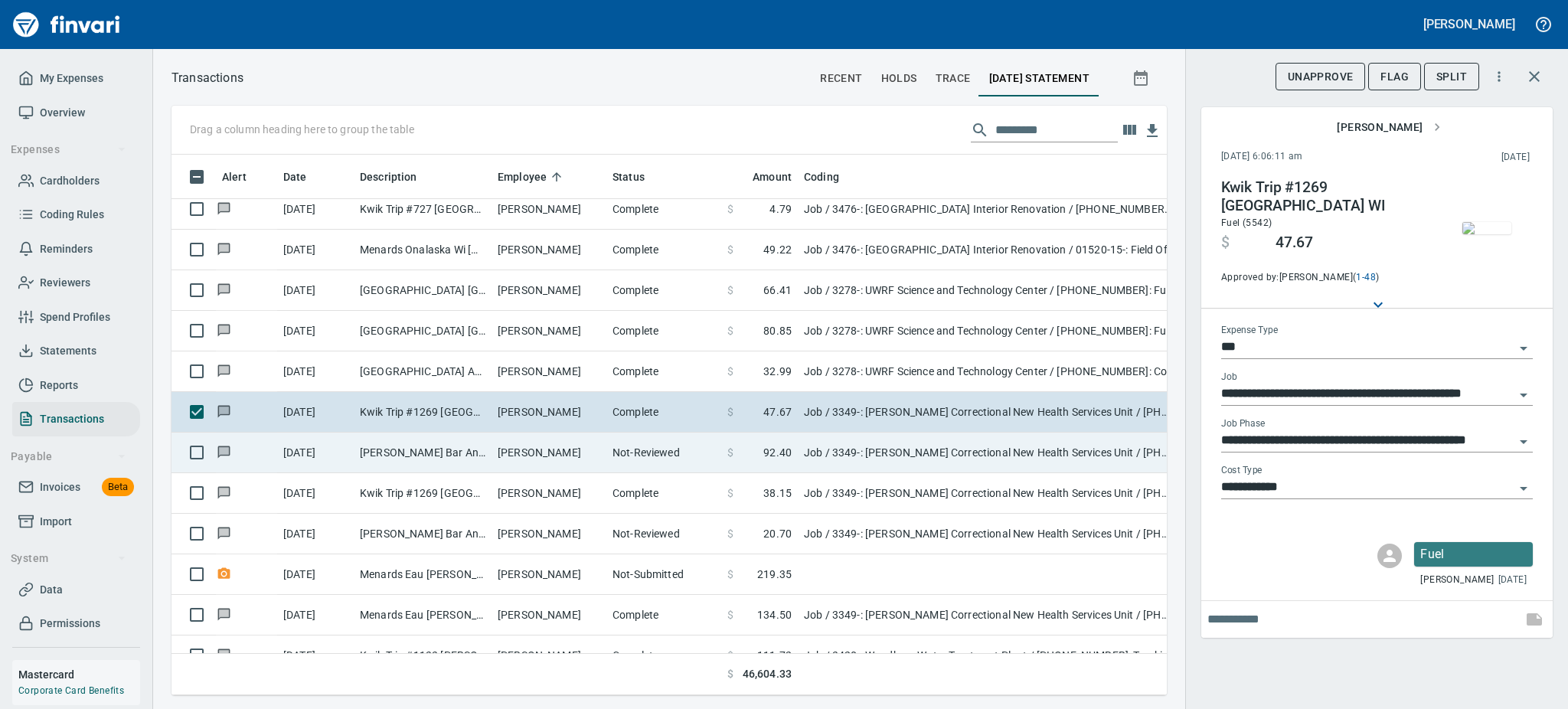
click at [539, 446] on td "[PERSON_NAME]" at bounding box center [549, 452] width 114 height 40
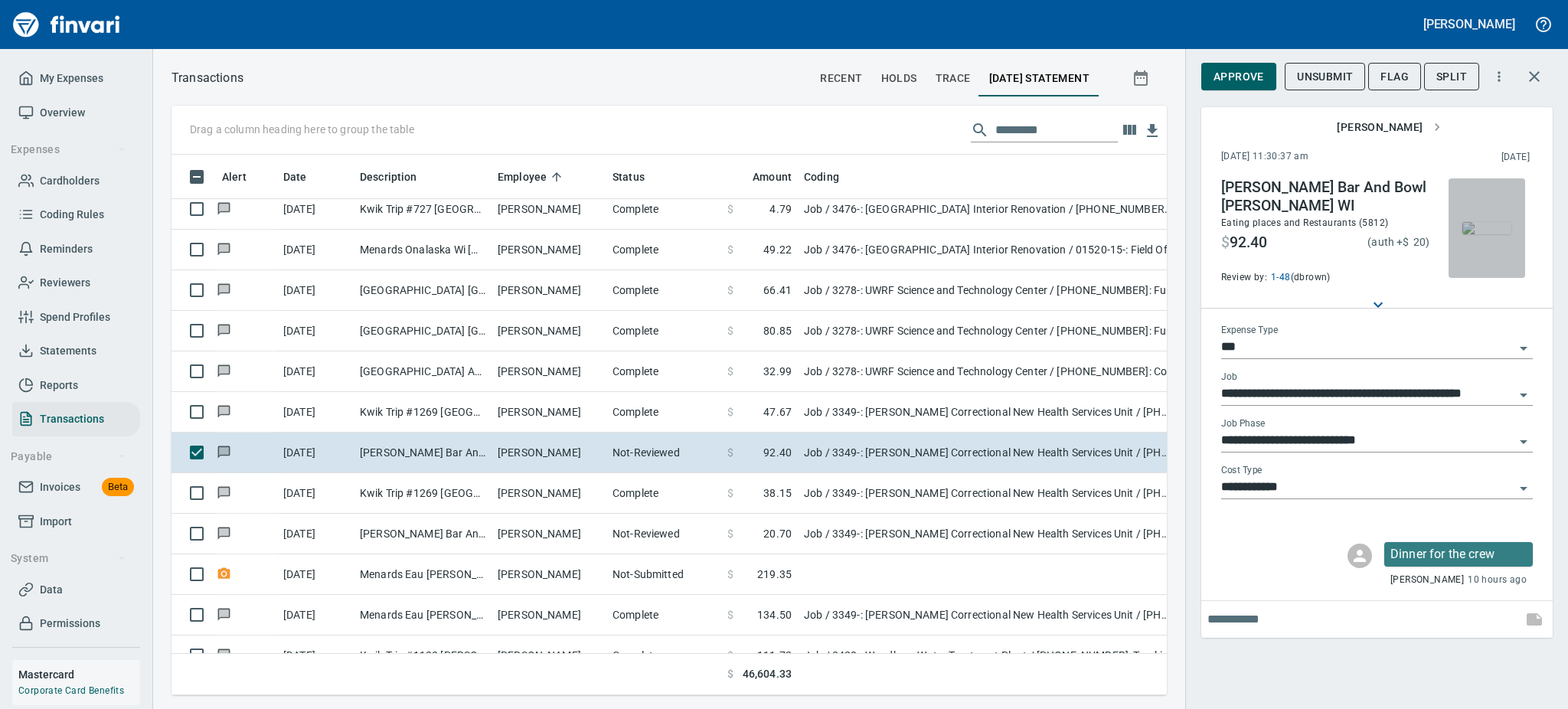
click at [1493, 229] on img "button" at bounding box center [1487, 228] width 49 height 12
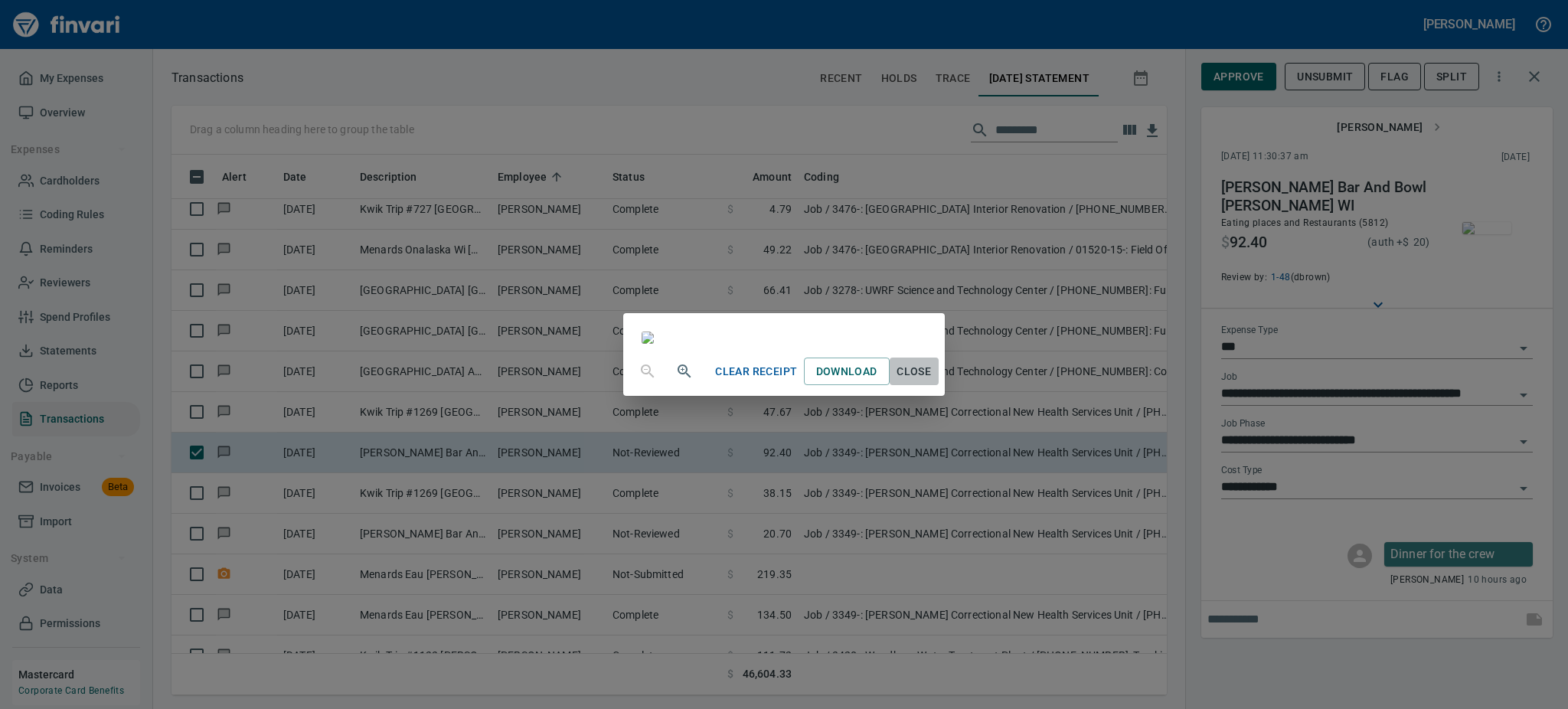
click at [933, 382] on span "Close" at bounding box center [913, 371] width 37 height 19
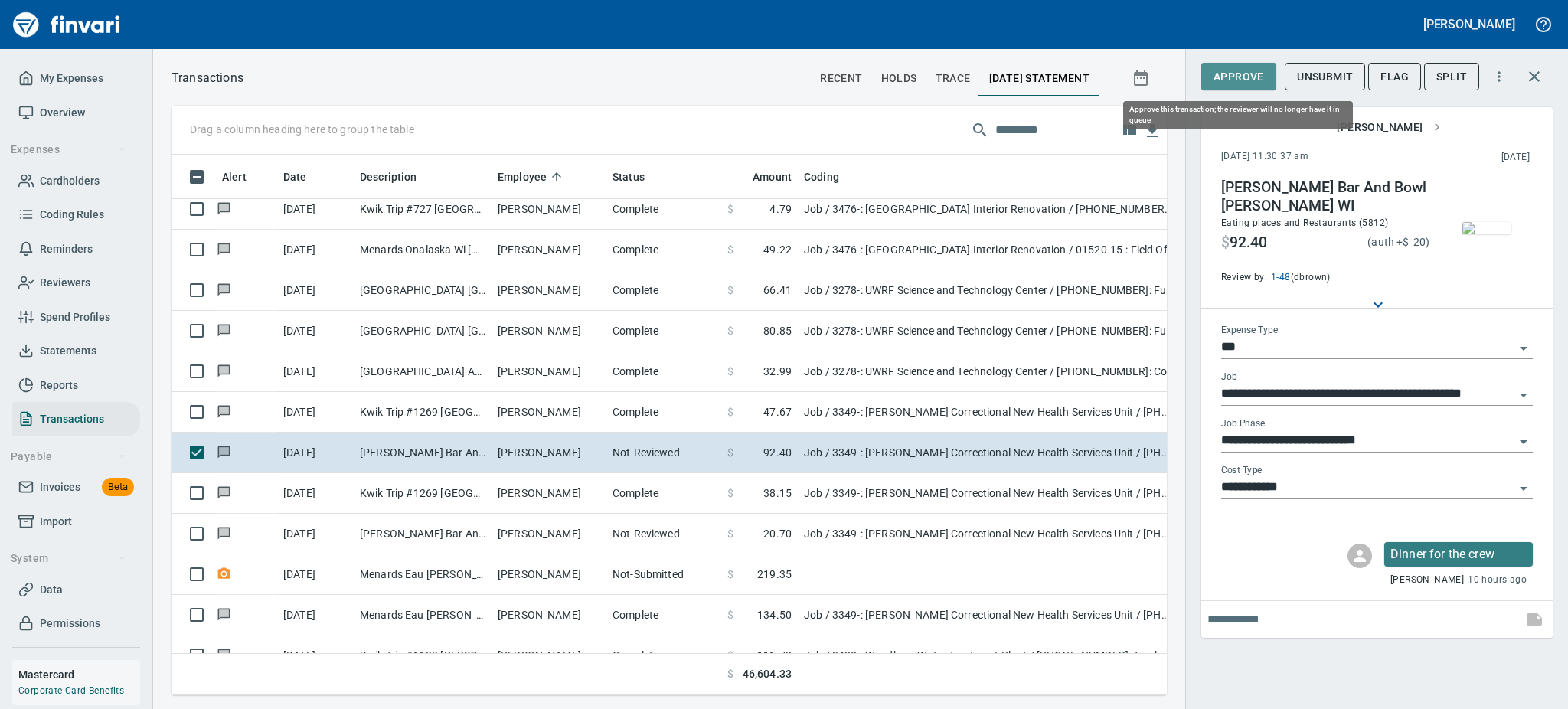
click at [1236, 69] on span "Approve" at bounding box center [1239, 77] width 51 height 19
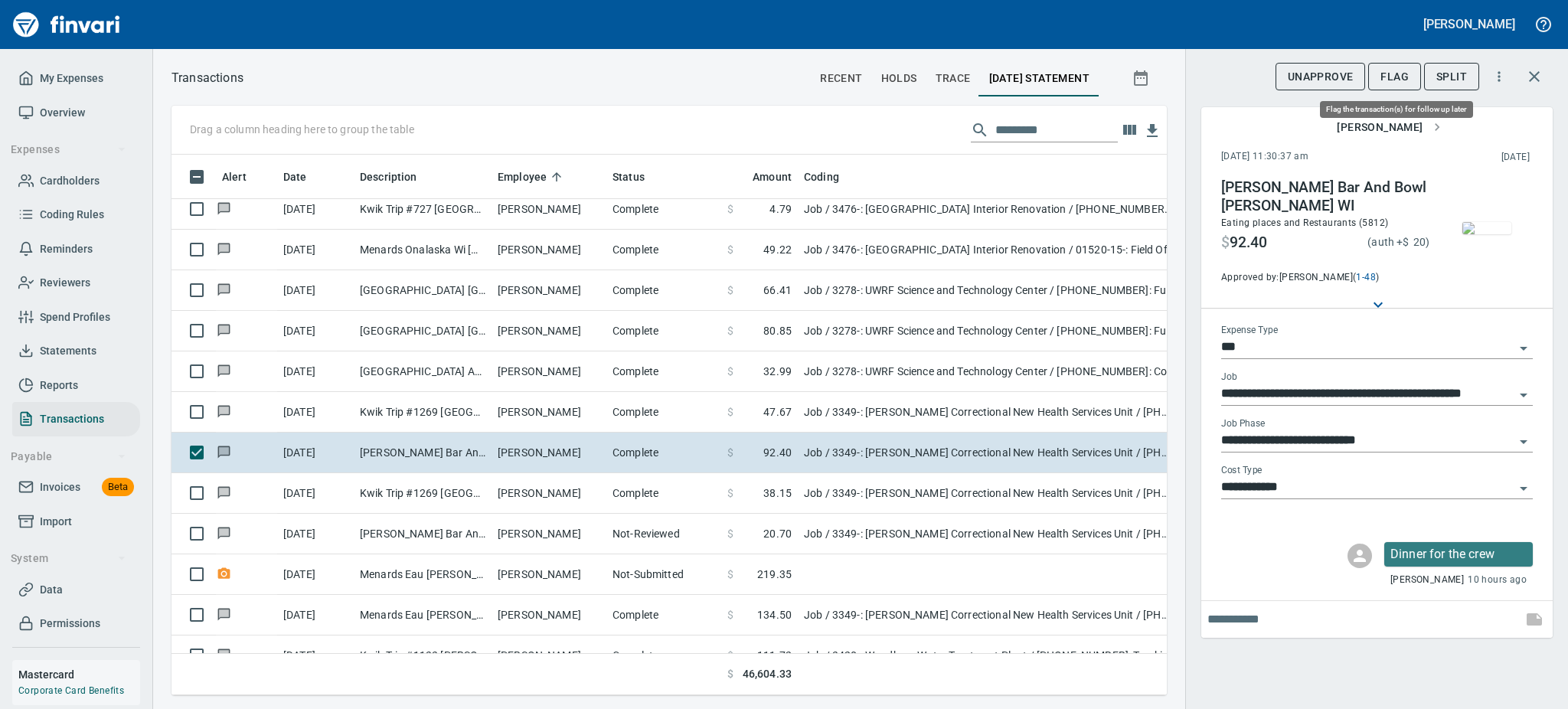
scroll to position [507, 961]
click at [1401, 77] on span "Flag" at bounding box center [1395, 77] width 28 height 19
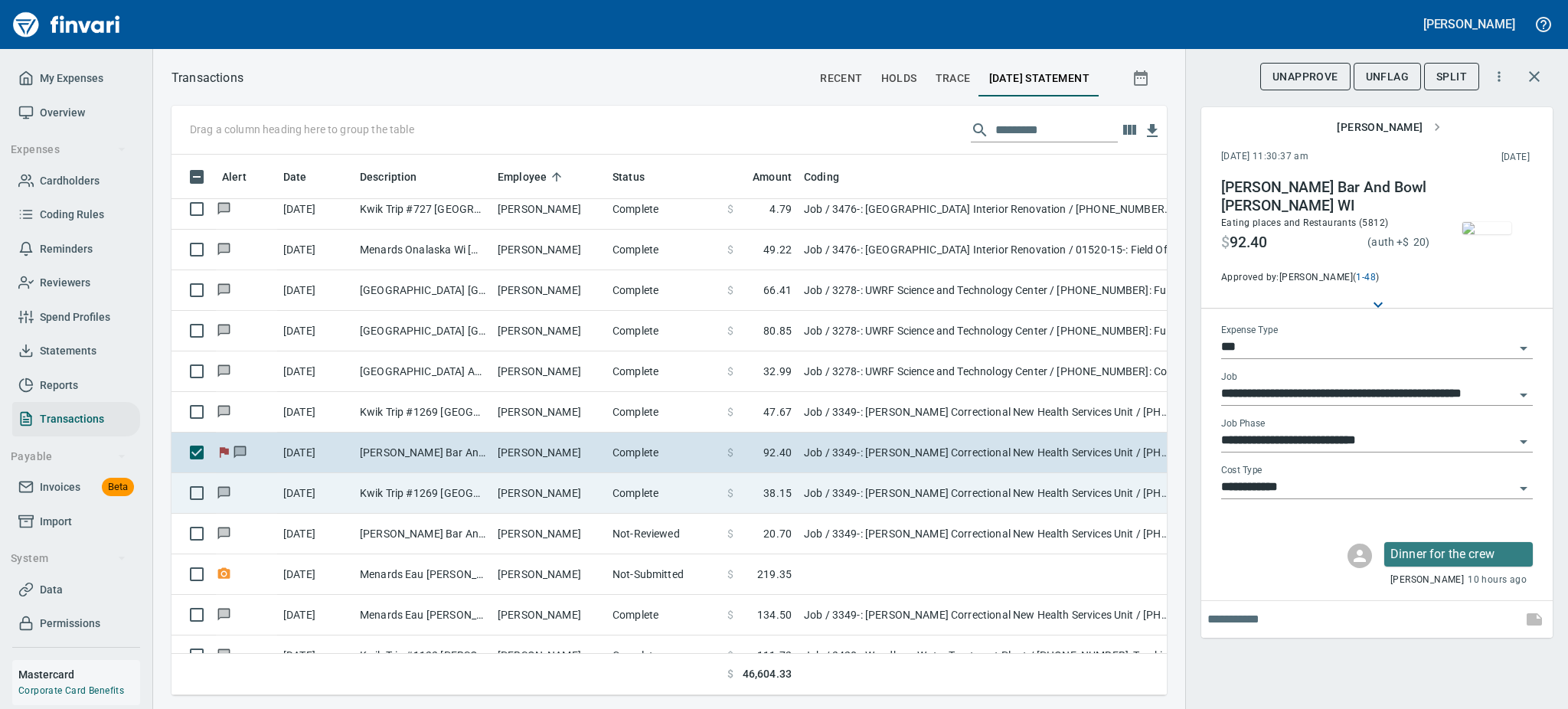
click at [405, 491] on td "Kwik Trip #1269 [GEOGRAPHIC_DATA] WI" at bounding box center [422, 493] width 138 height 40
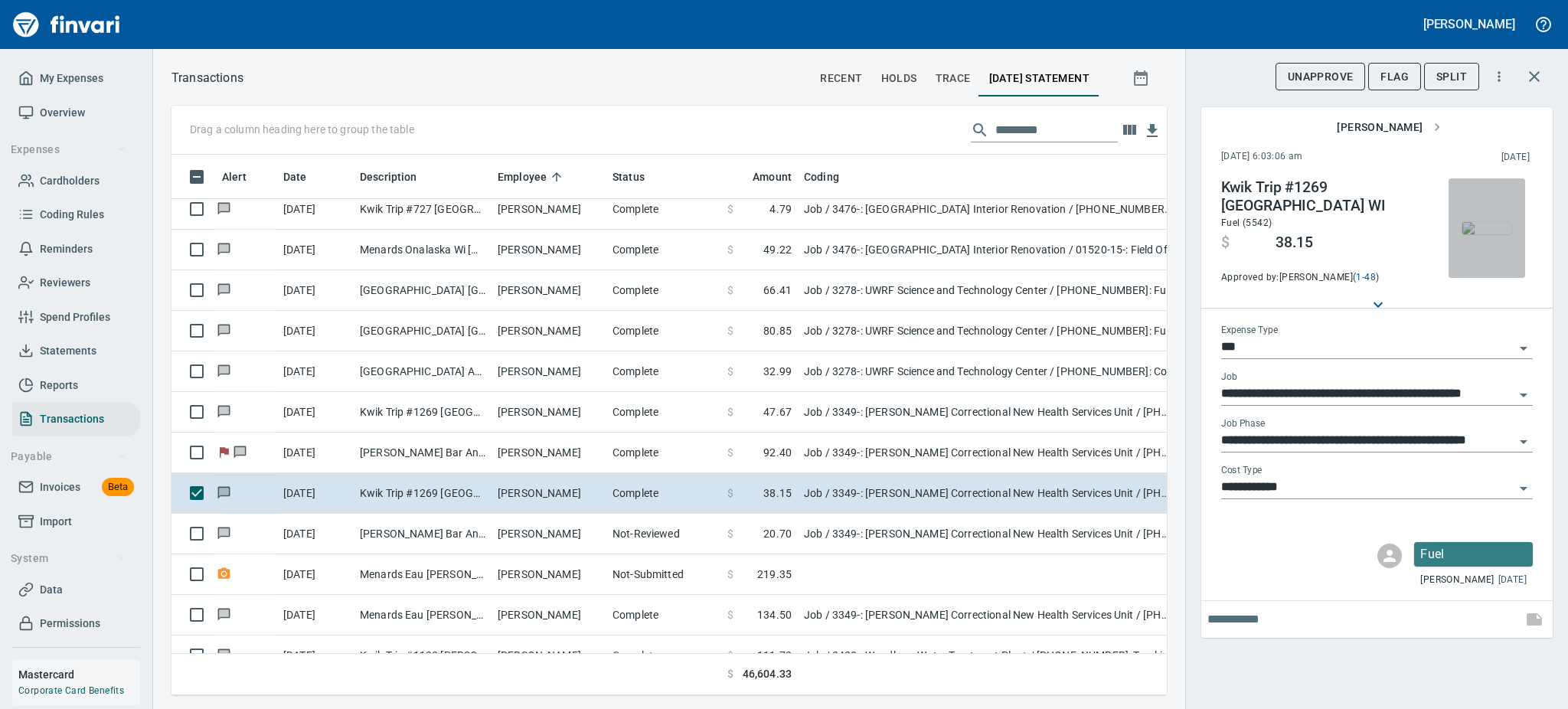
click at [1485, 222] on img "button" at bounding box center [1487, 228] width 49 height 12
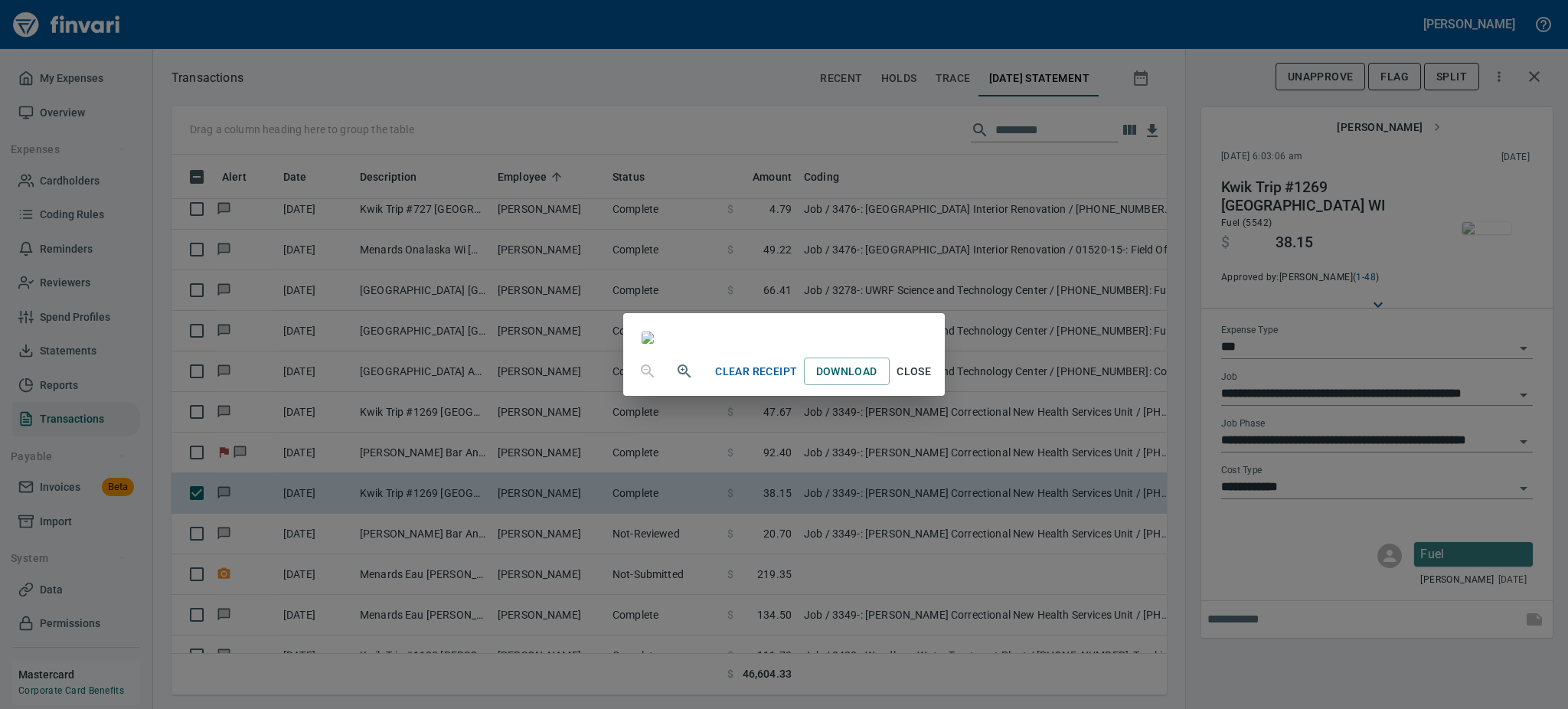
click at [933, 382] on span "Close" at bounding box center [913, 371] width 37 height 19
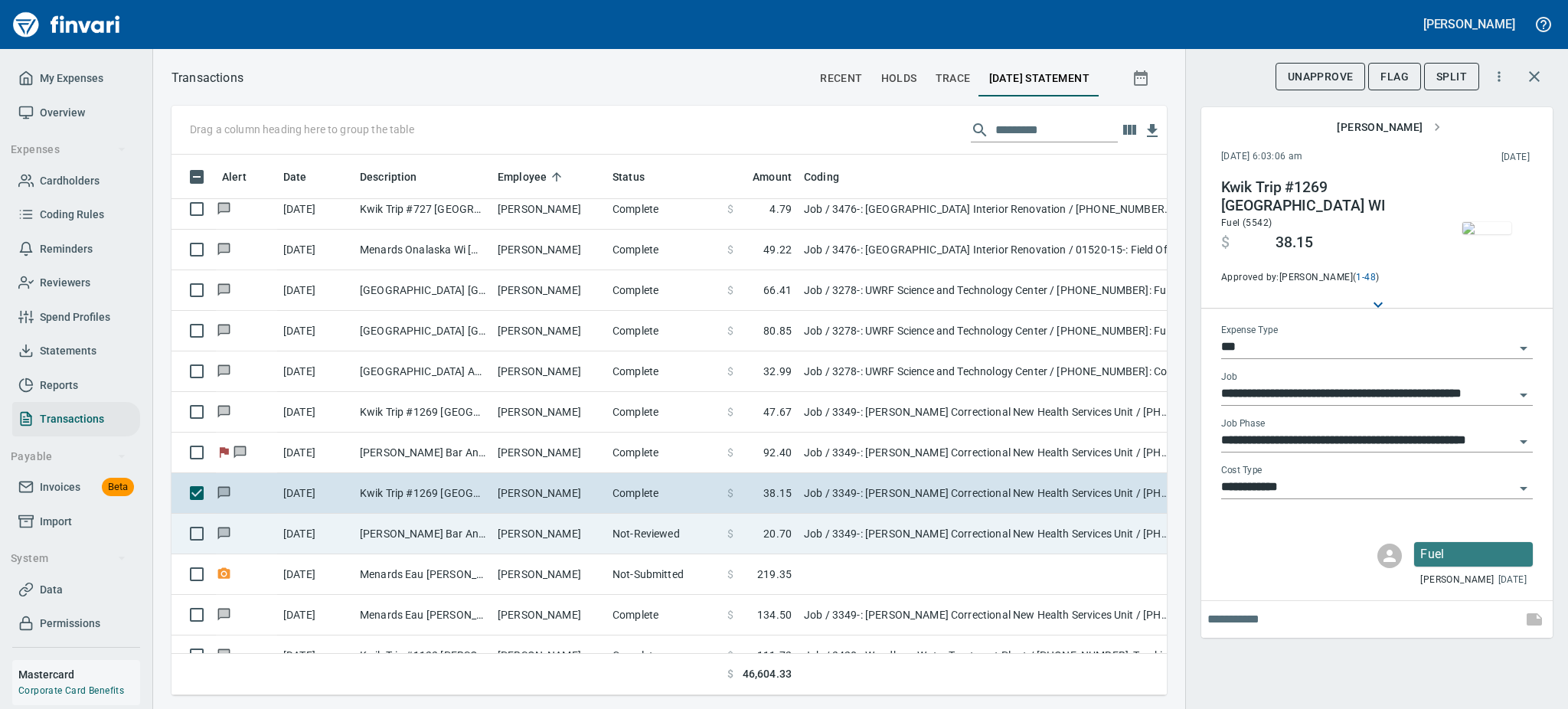
click at [507, 537] on td "[PERSON_NAME]" at bounding box center [549, 534] width 114 height 40
type input "**********"
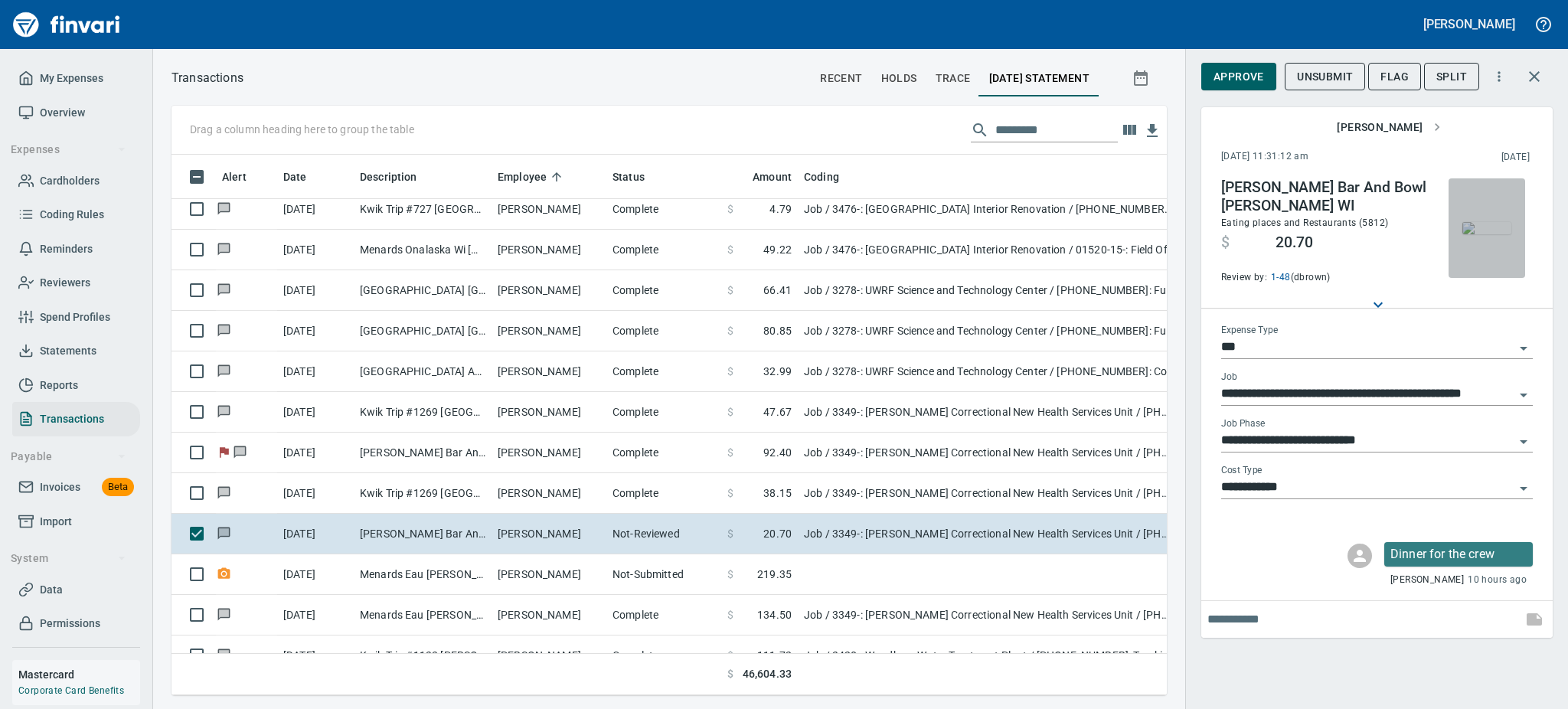
click at [1484, 234] on img "button" at bounding box center [1487, 228] width 49 height 12
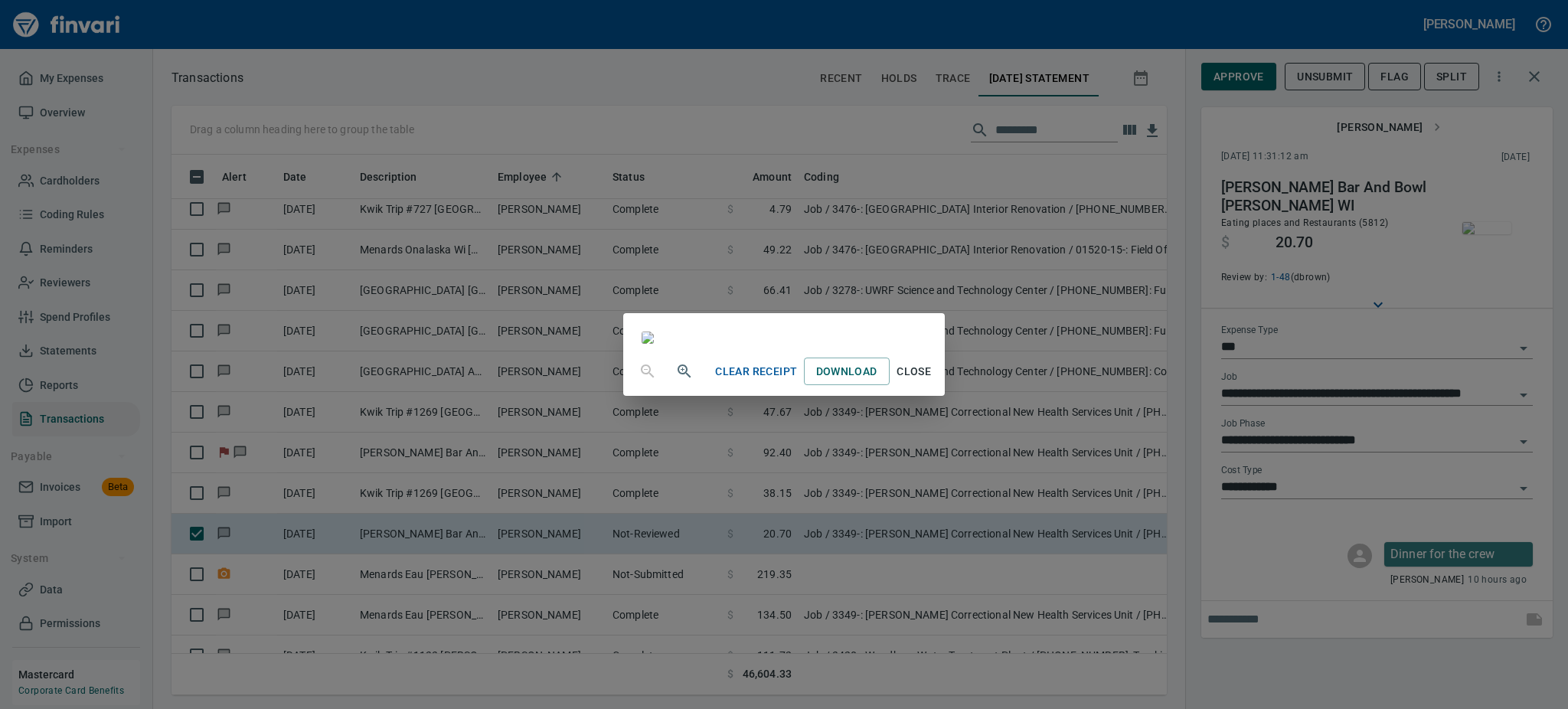
click at [933, 382] on span "Close" at bounding box center [913, 371] width 37 height 19
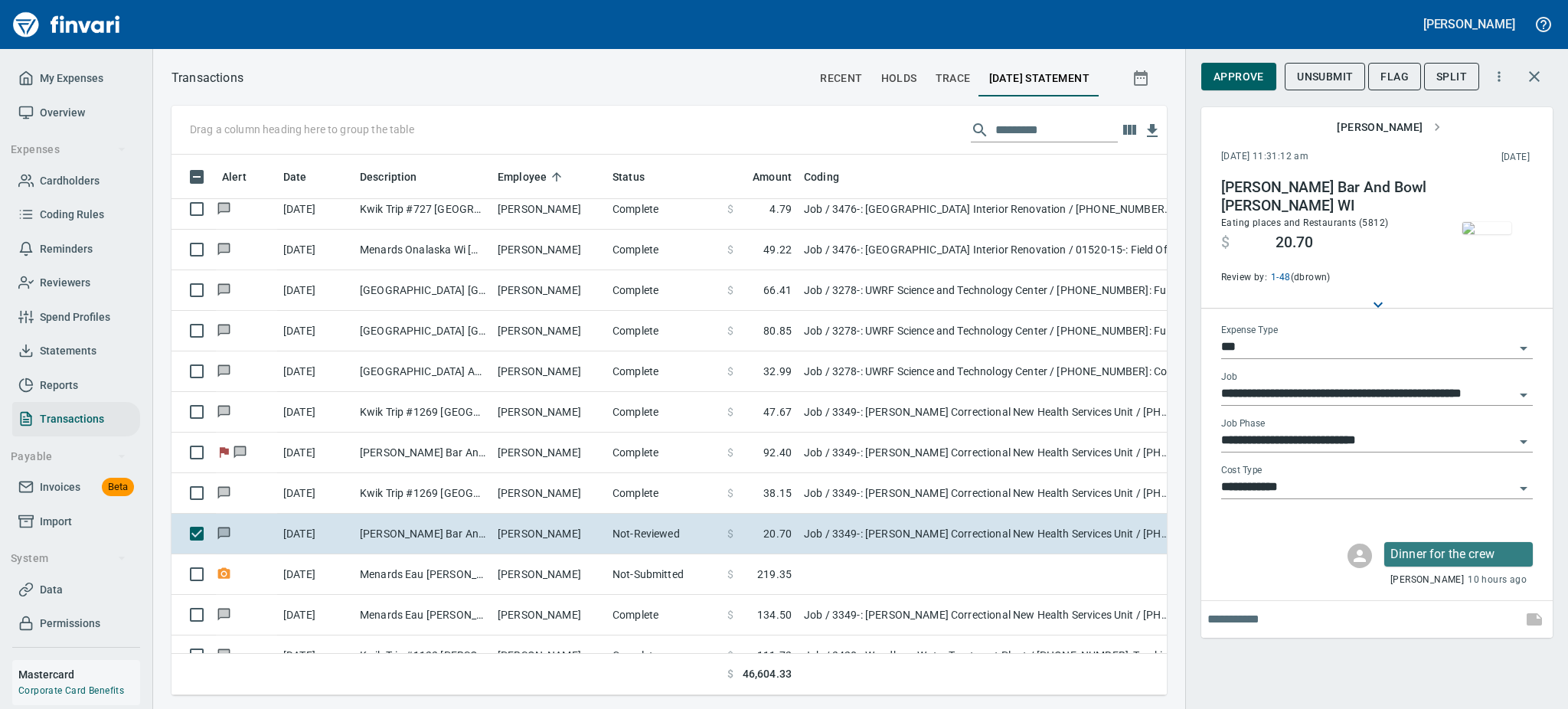
scroll to position [507, 961]
click at [1244, 68] on span "Approve" at bounding box center [1239, 77] width 51 height 19
click at [1397, 71] on span "Flag" at bounding box center [1395, 77] width 28 height 19
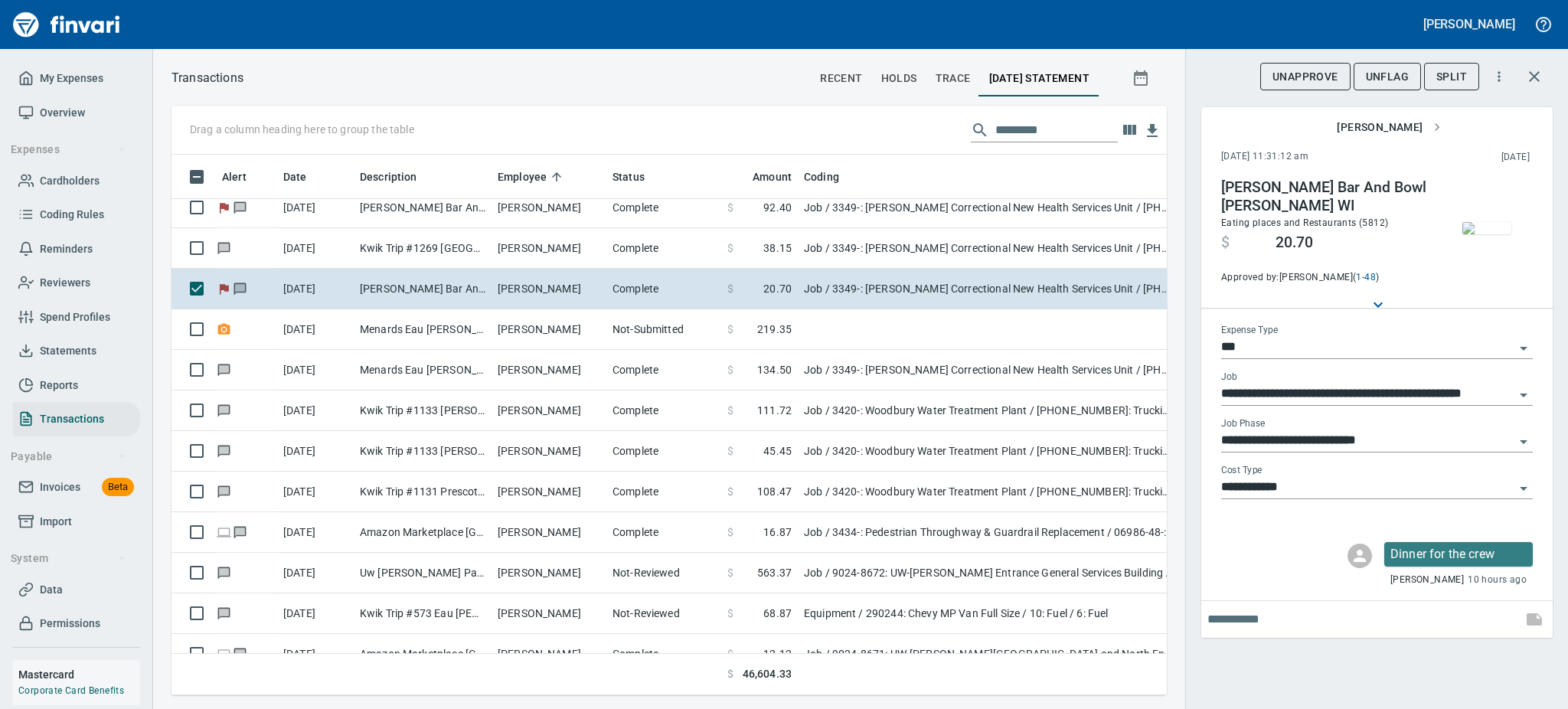
scroll to position [2532, 0]
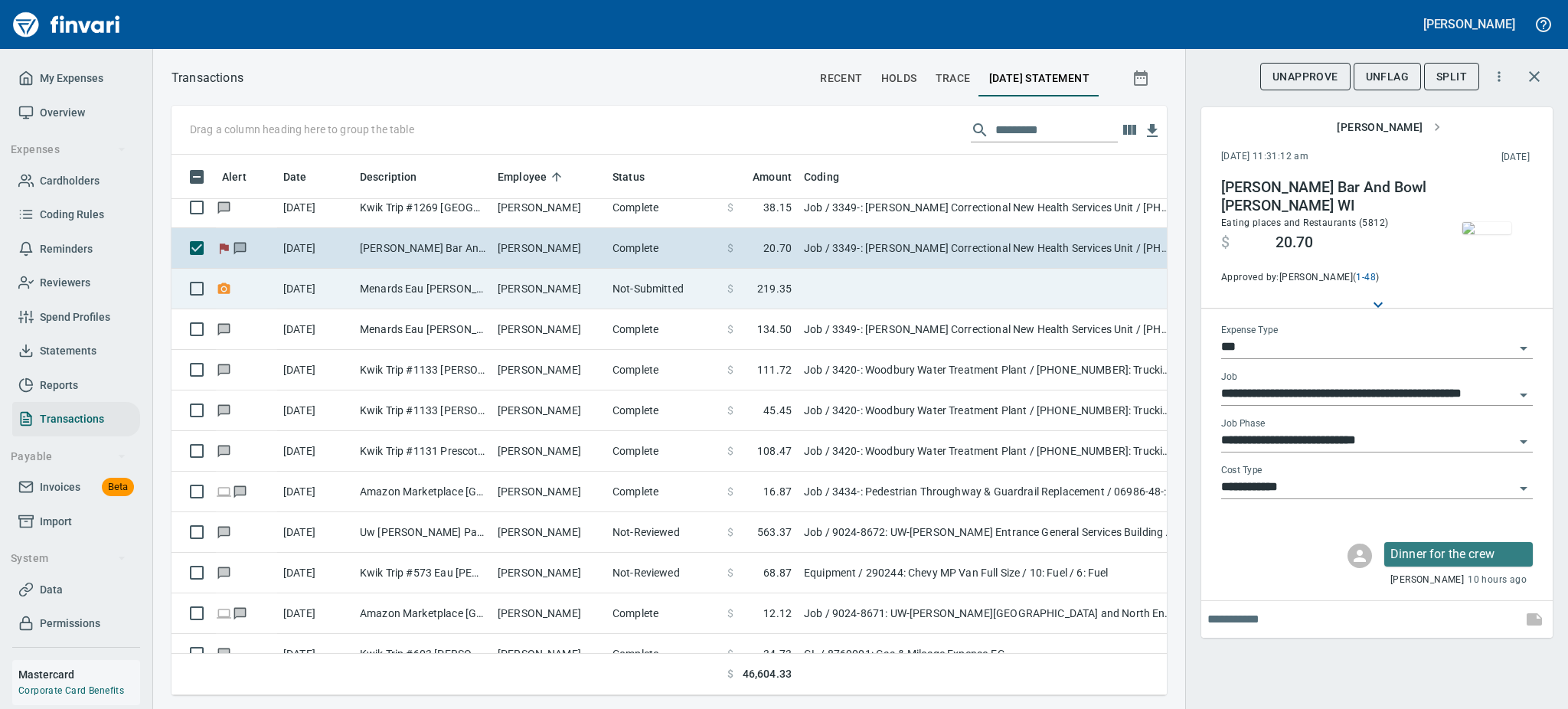
click at [501, 292] on td "[PERSON_NAME]" at bounding box center [549, 289] width 114 height 40
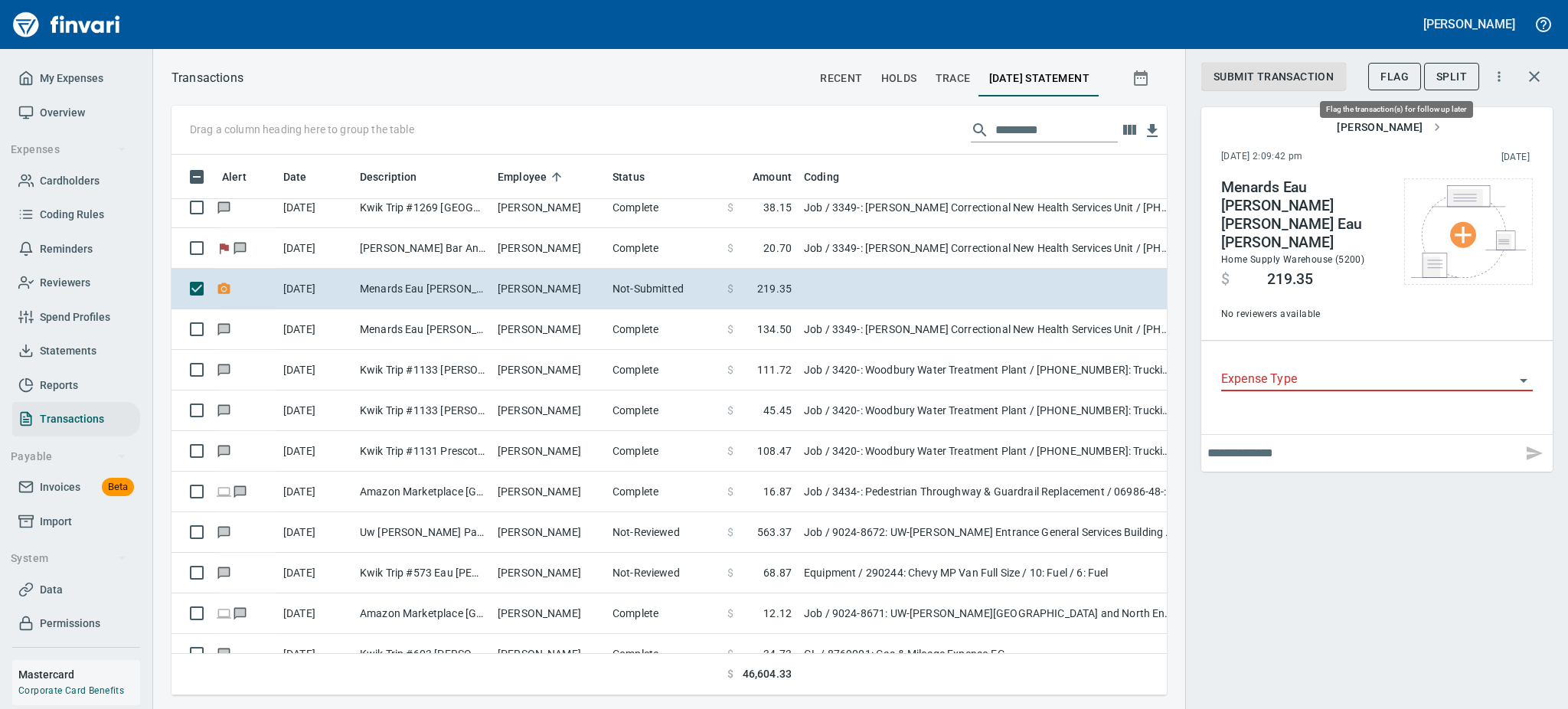
scroll to position [507, 961]
click at [1397, 68] on span "Flag" at bounding box center [1395, 77] width 28 height 19
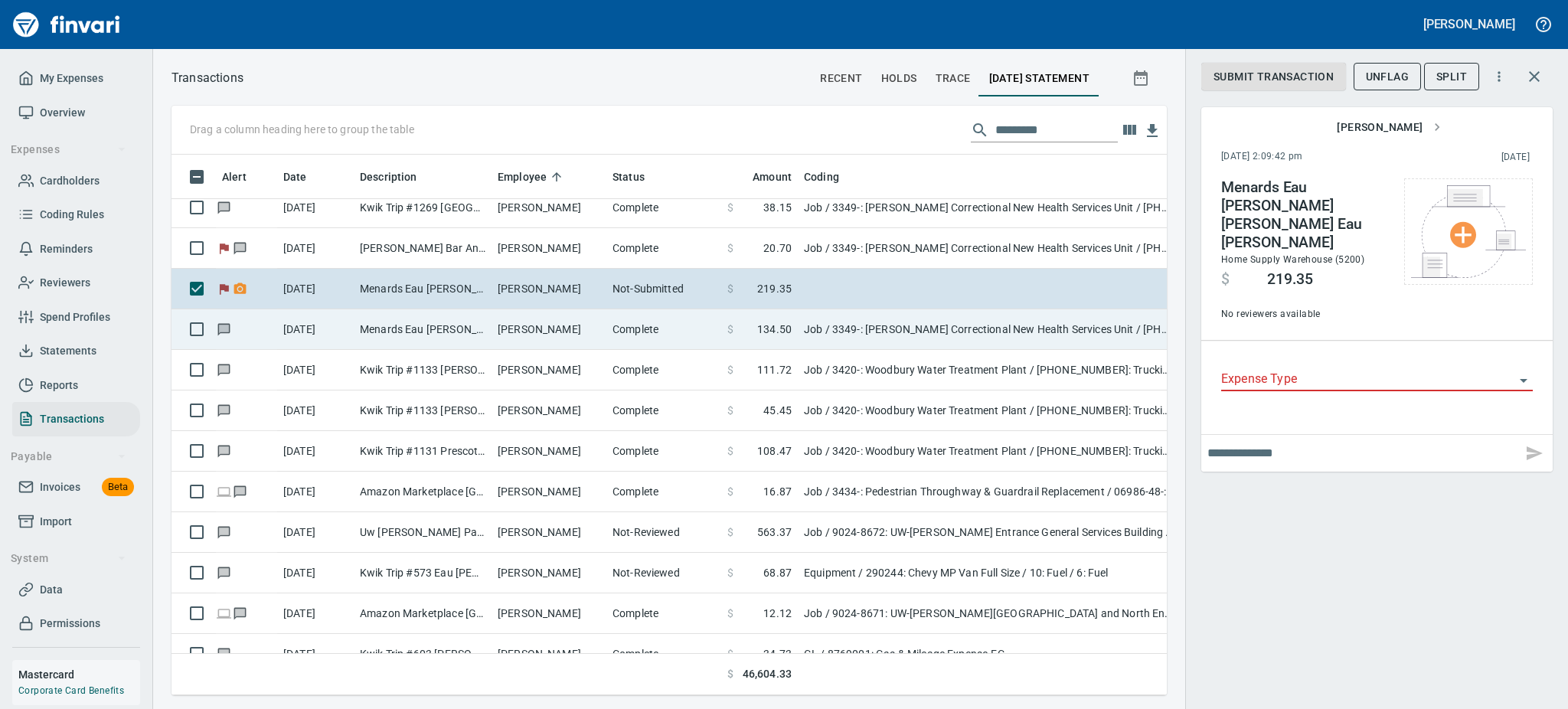
click at [545, 338] on td "[PERSON_NAME]" at bounding box center [549, 329] width 114 height 40
type input "***"
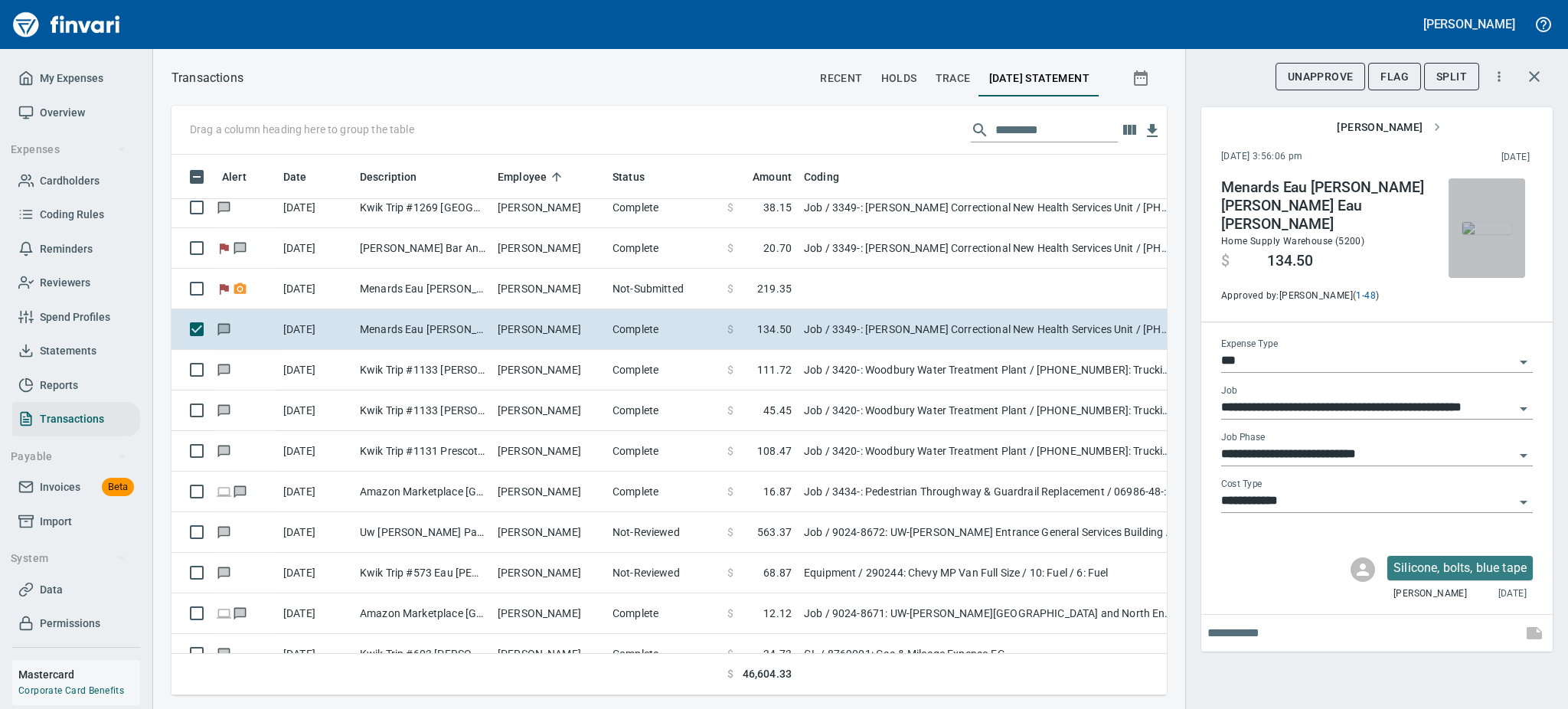
click at [1486, 222] on img "button" at bounding box center [1487, 228] width 49 height 12
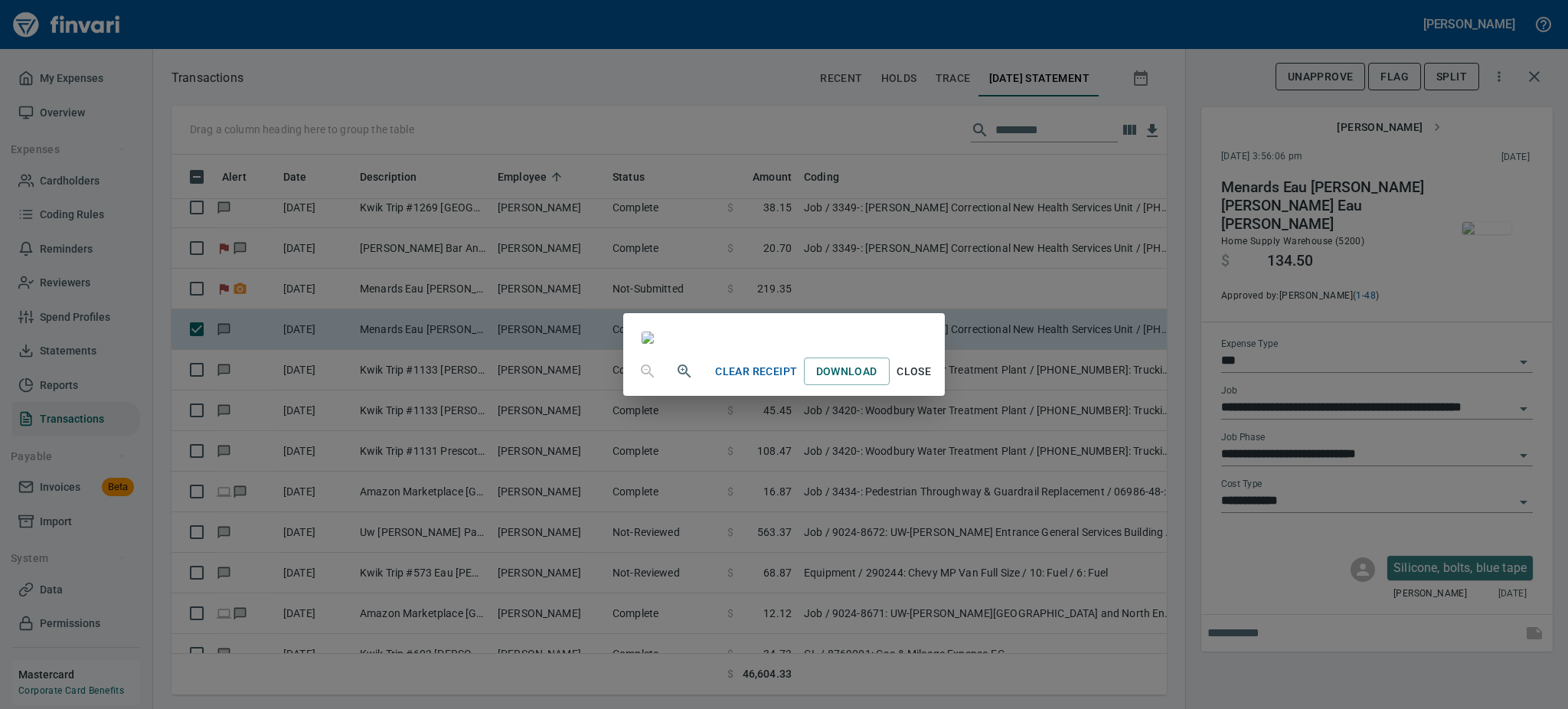
scroll to position [190, 0]
click at [933, 382] on span "Close" at bounding box center [913, 371] width 37 height 19
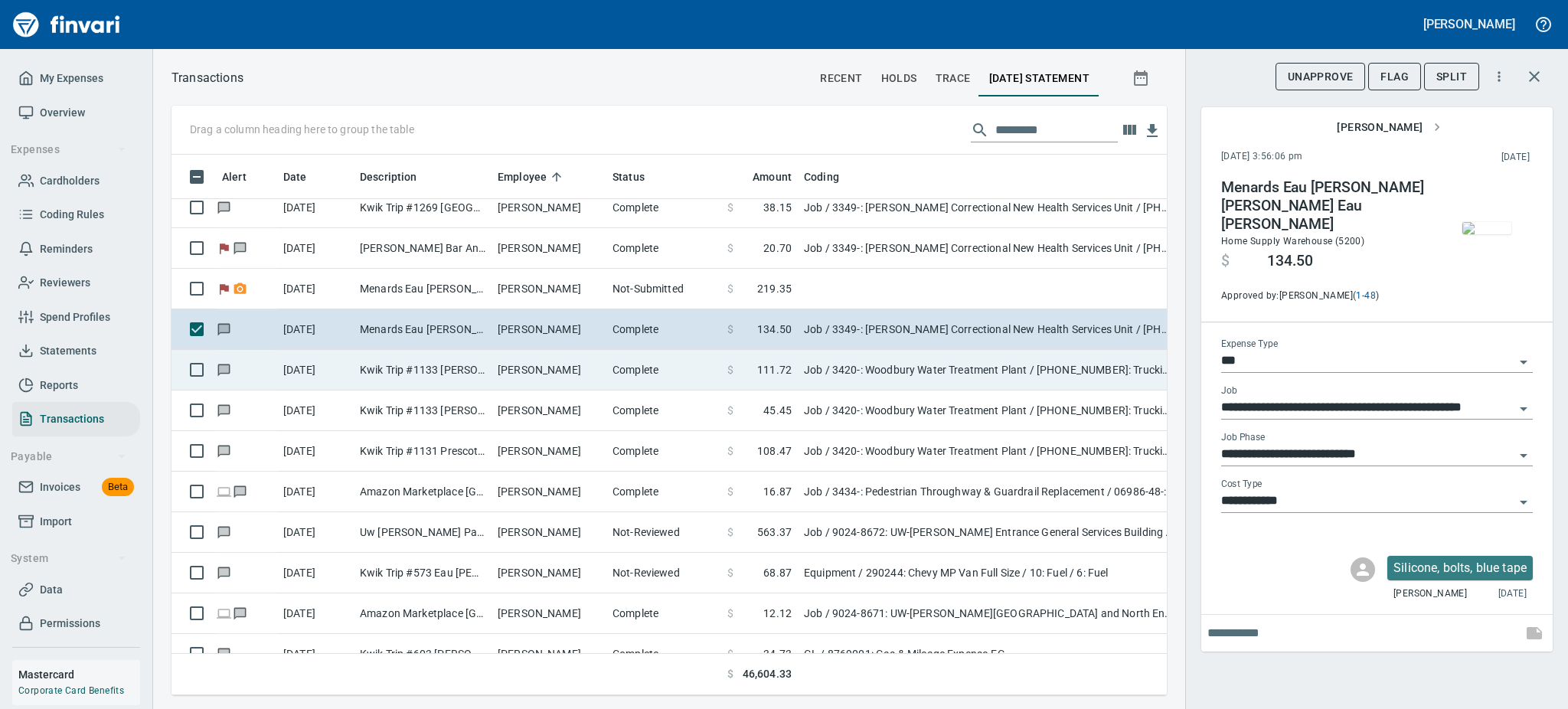
click at [497, 365] on td "[PERSON_NAME]" at bounding box center [549, 370] width 114 height 40
type input "**********"
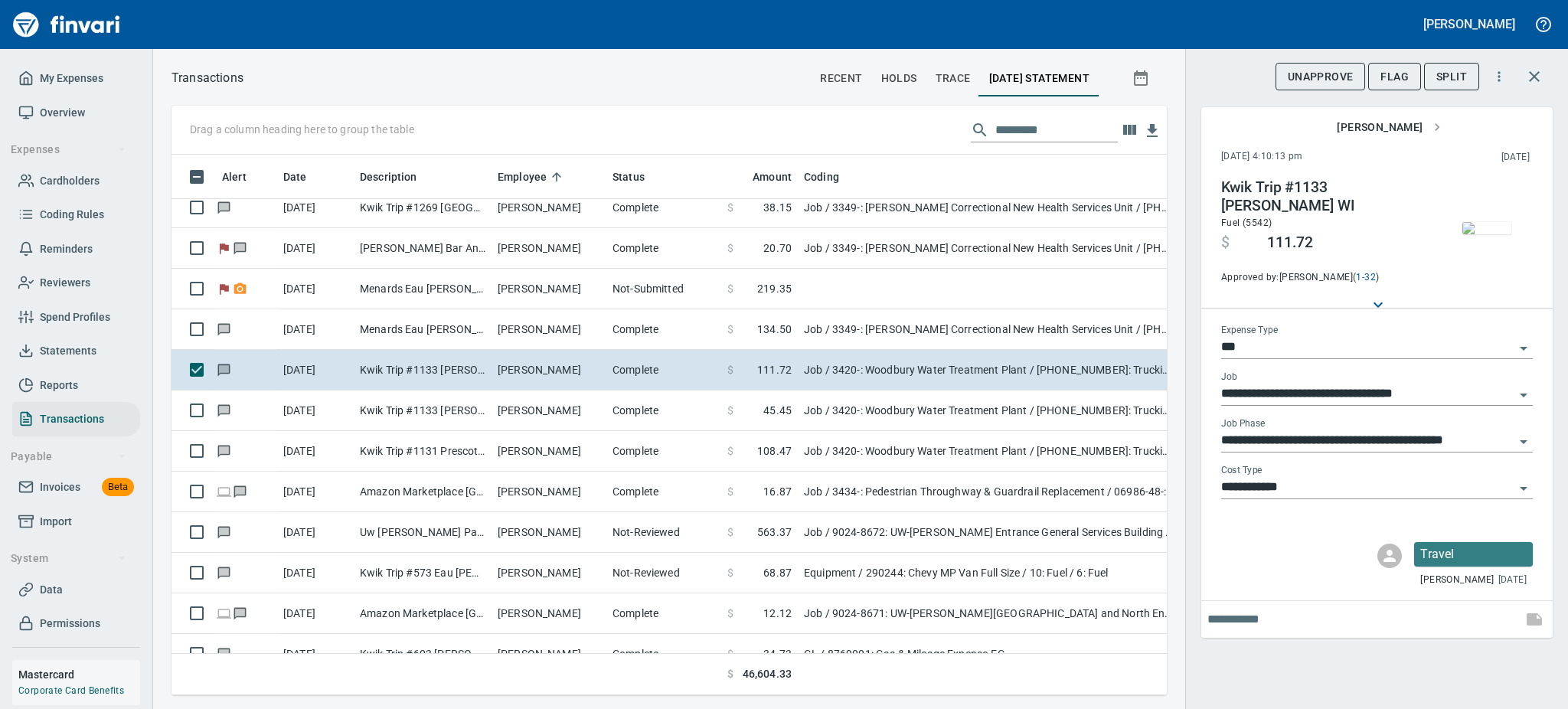
click at [1481, 222] on img "button" at bounding box center [1487, 228] width 49 height 12
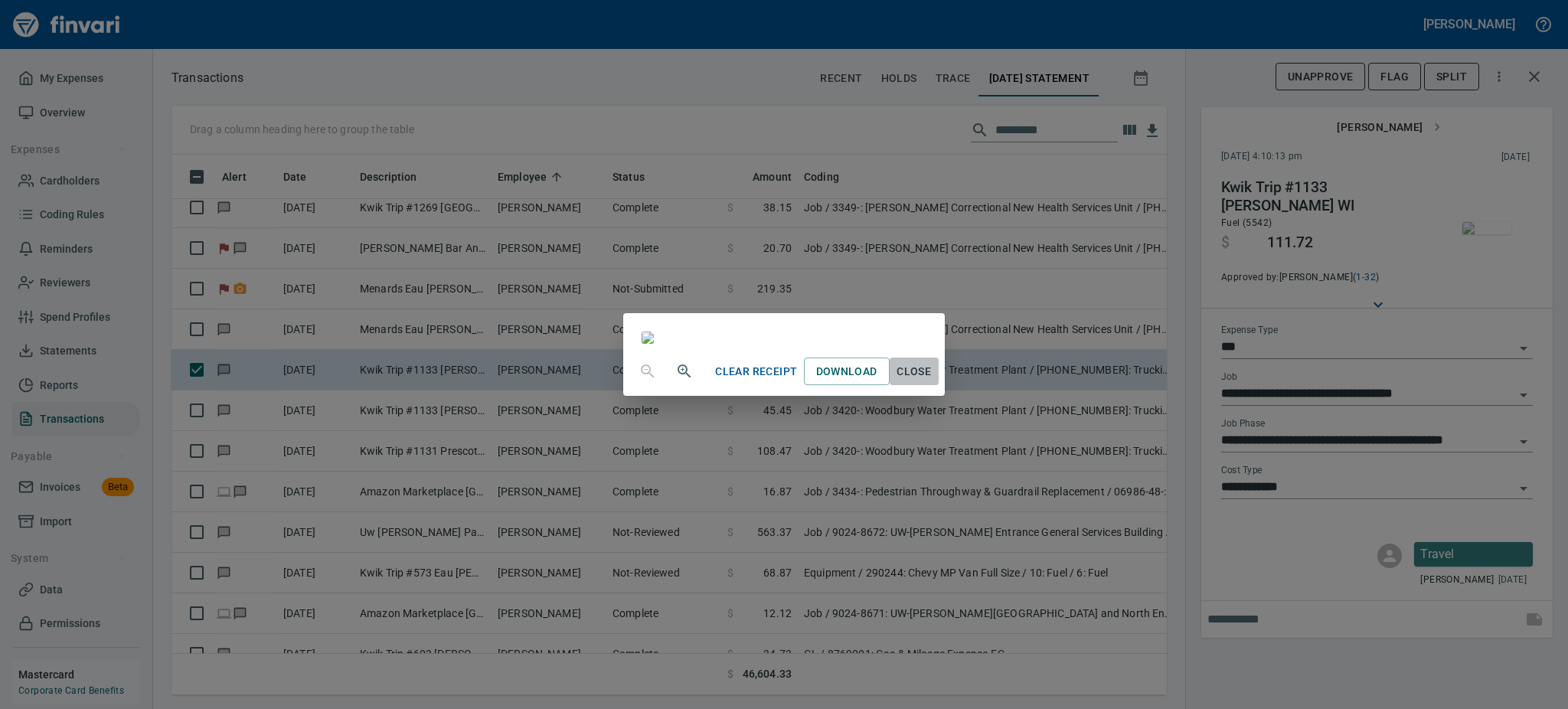
click at [933, 382] on span "Close" at bounding box center [913, 371] width 37 height 19
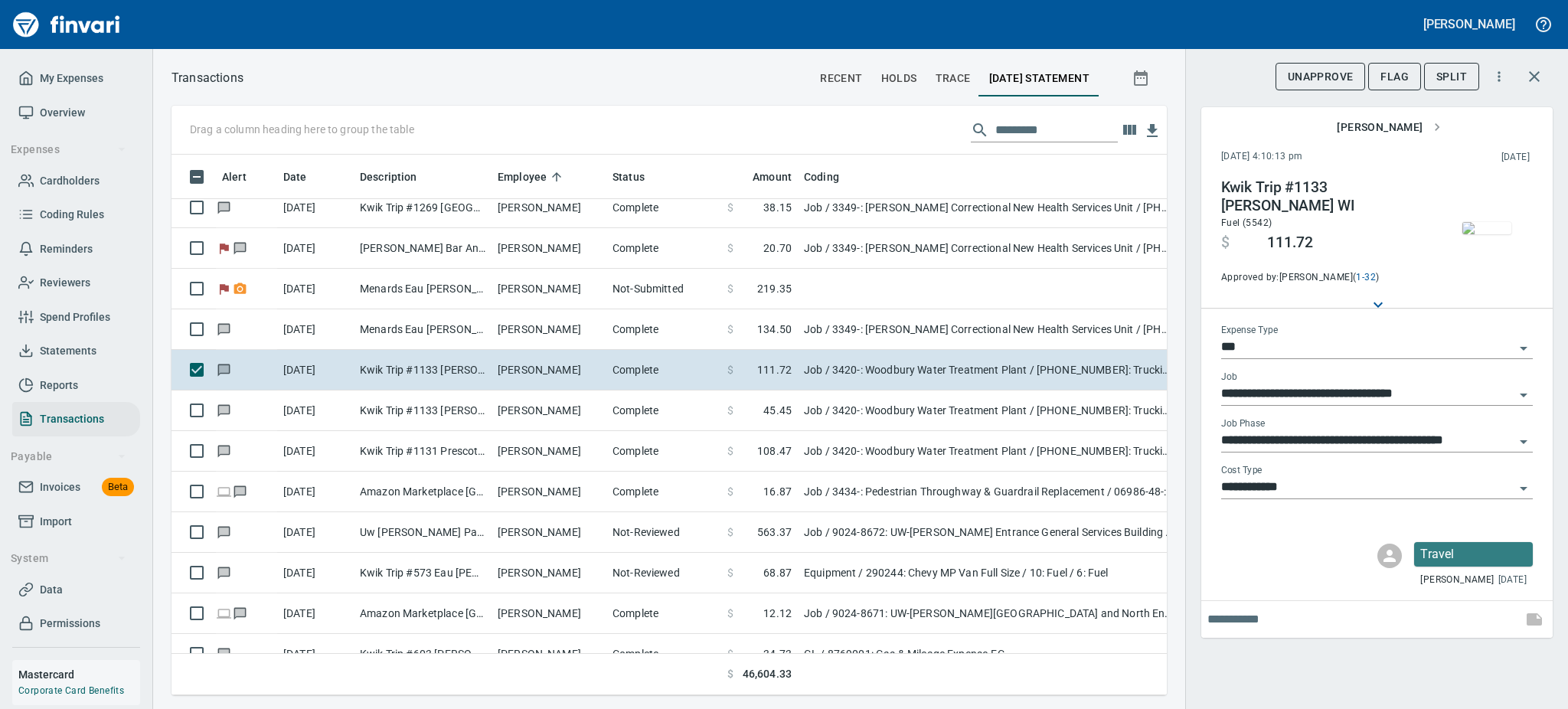
click at [1521, 434] on icon "Open" at bounding box center [1524, 442] width 19 height 19
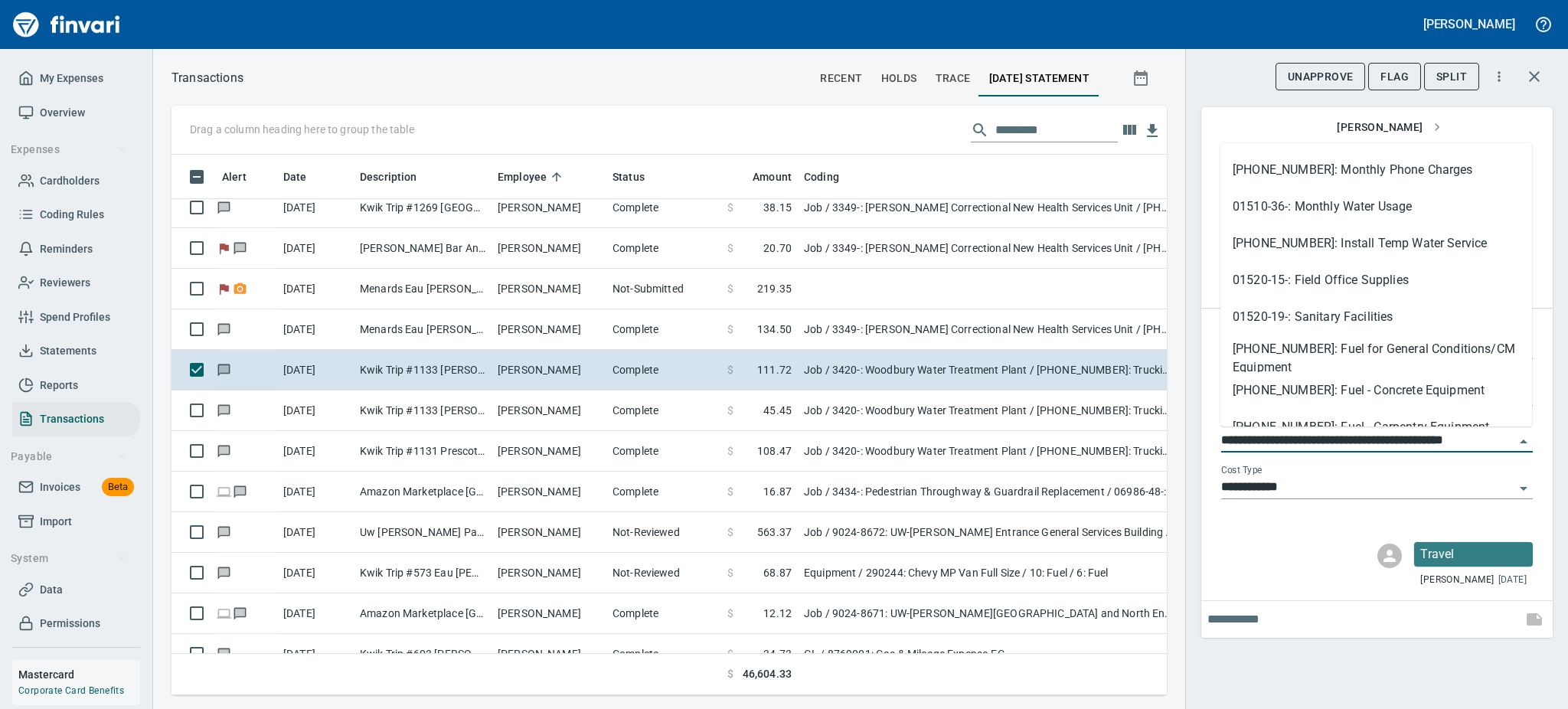
scroll to position [858, 0]
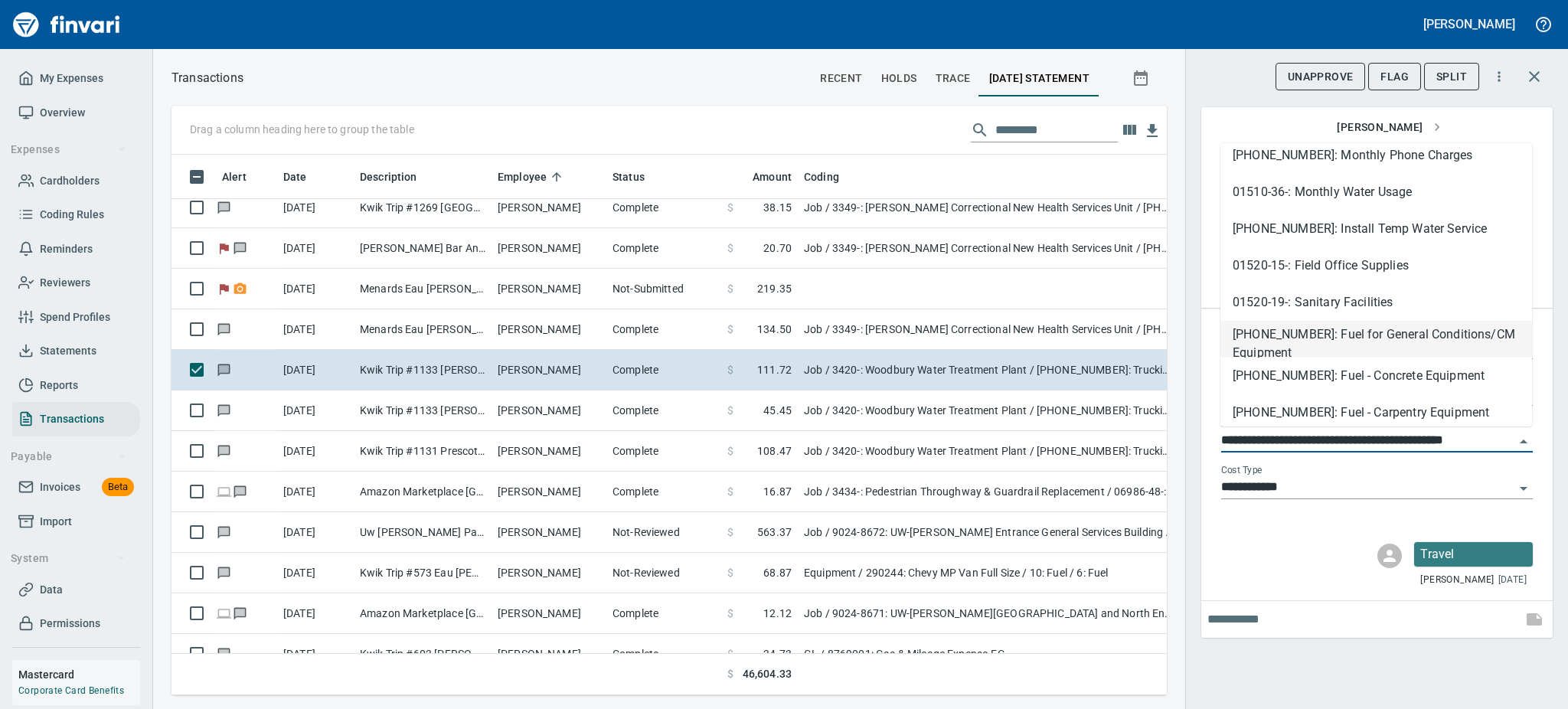
click at [1382, 328] on li "[PHONE_NUMBER]: Fuel for General Conditions/CM Equipment" at bounding box center [1377, 339] width 311 height 37
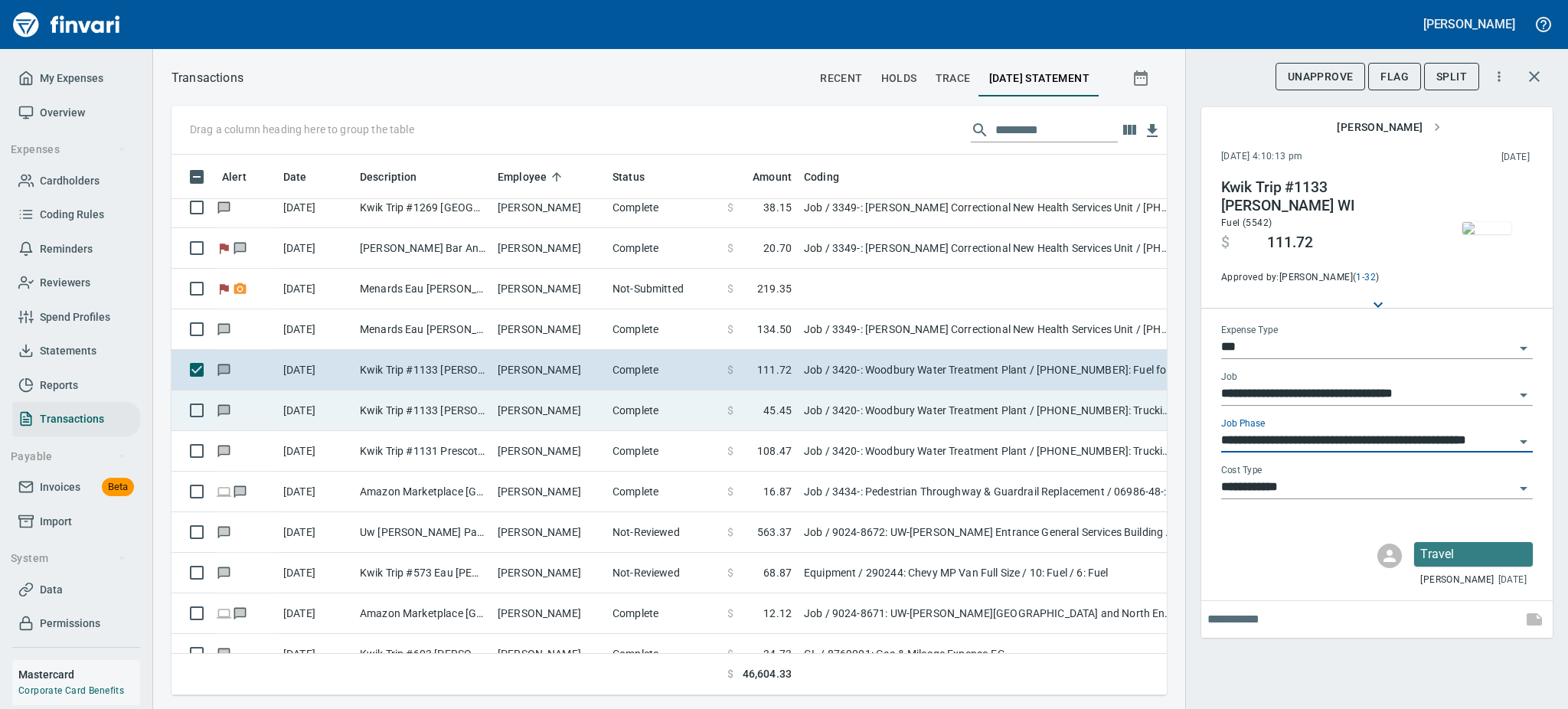
click at [621, 405] on td "Complete" at bounding box center [664, 410] width 114 height 40
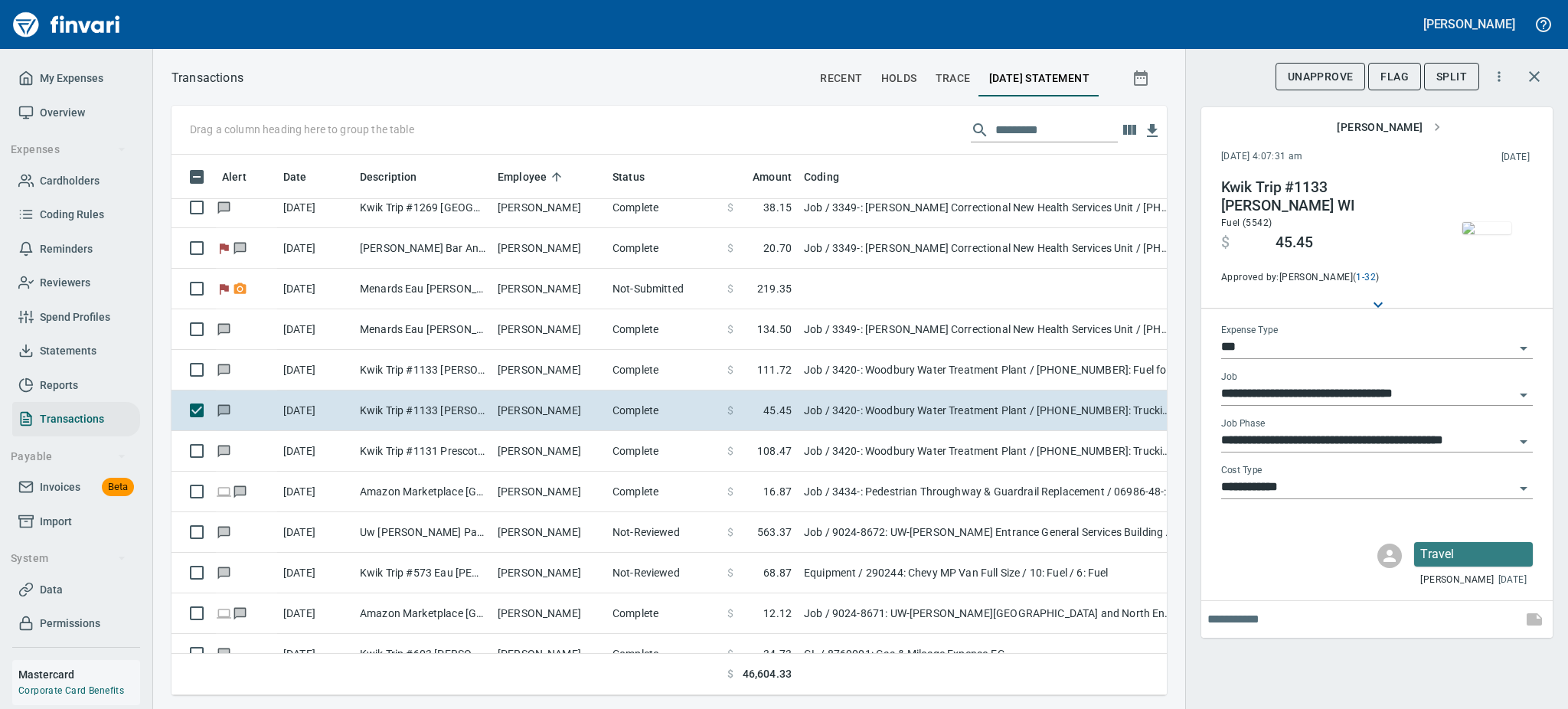
click at [1489, 222] on img "button" at bounding box center [1487, 228] width 49 height 12
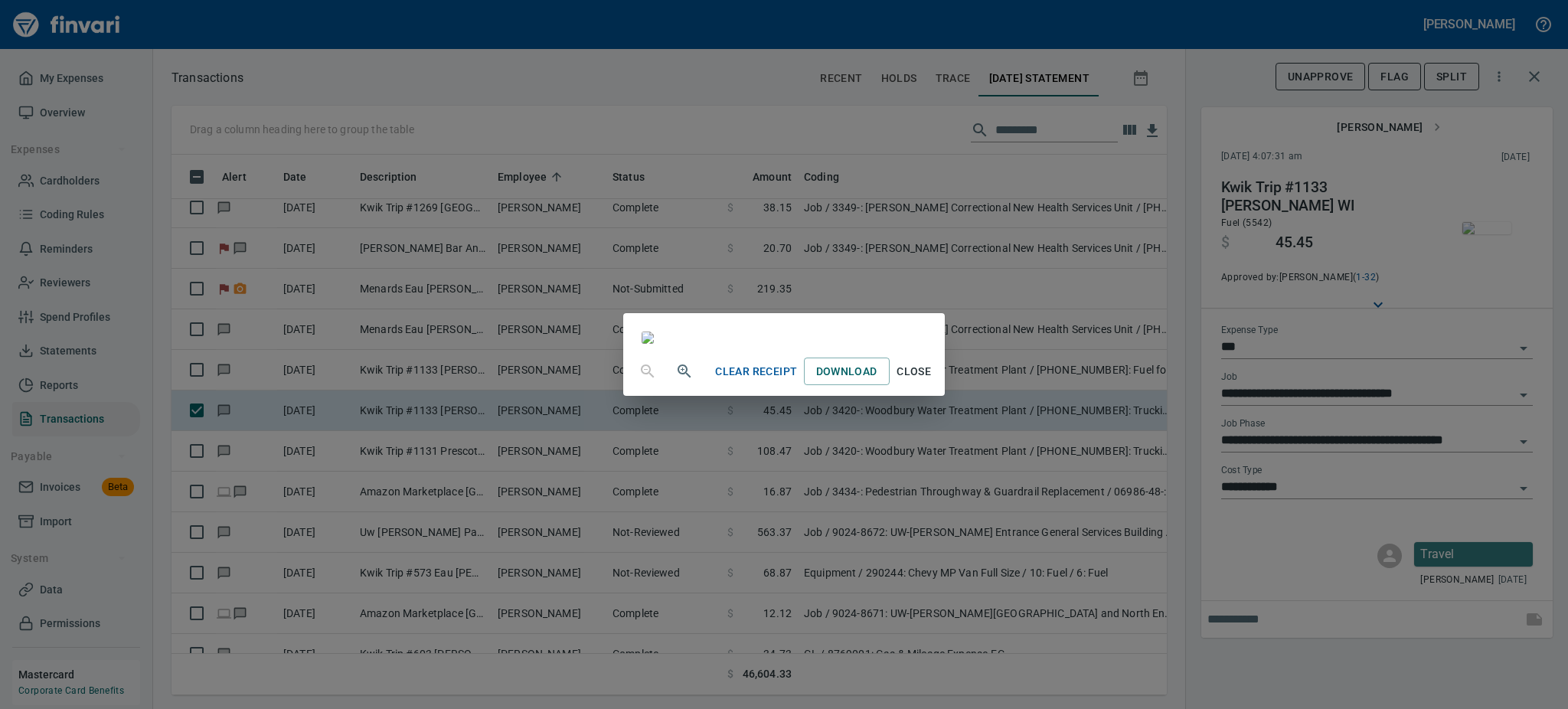
click at [933, 382] on span "Close" at bounding box center [913, 371] width 37 height 19
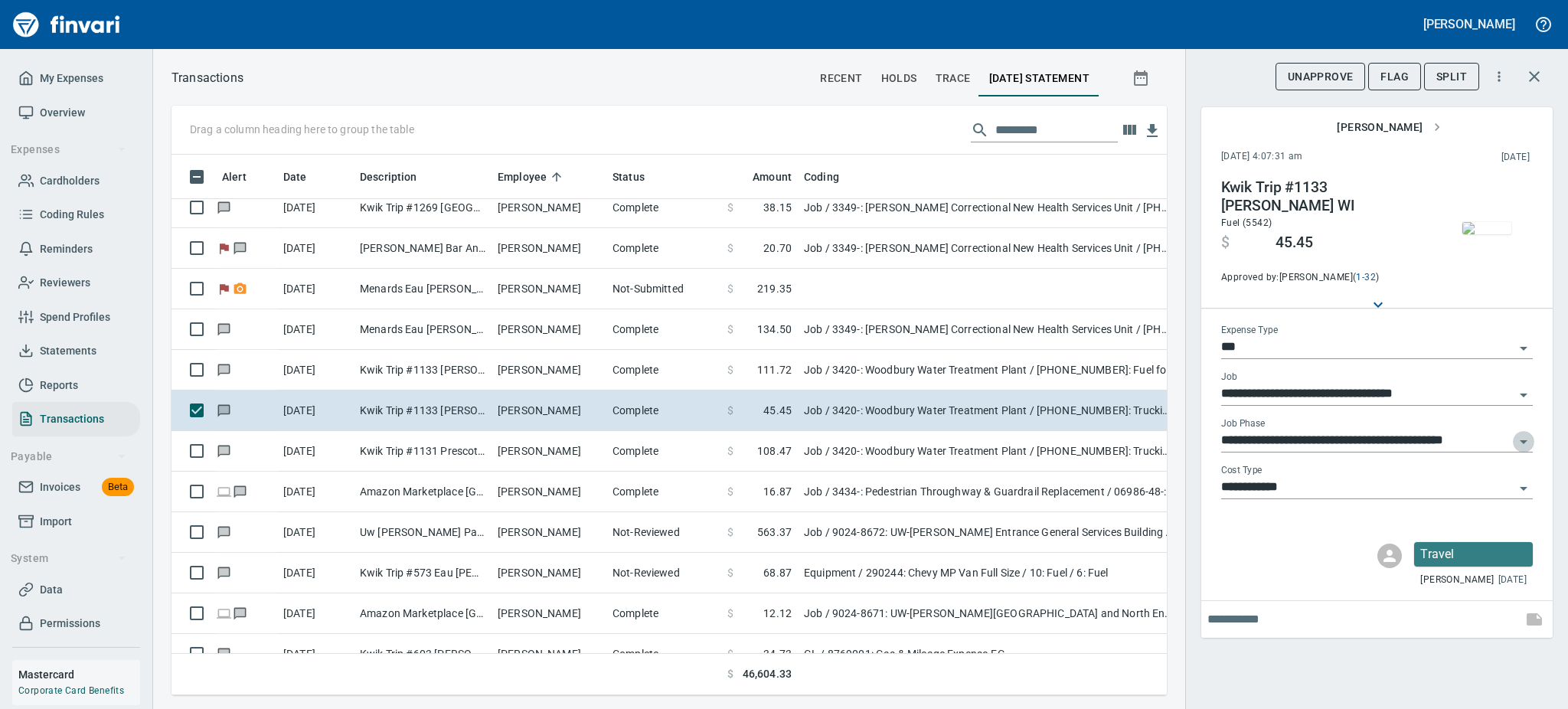
click at [1520, 438] on icon "Open" at bounding box center [1524, 442] width 19 height 19
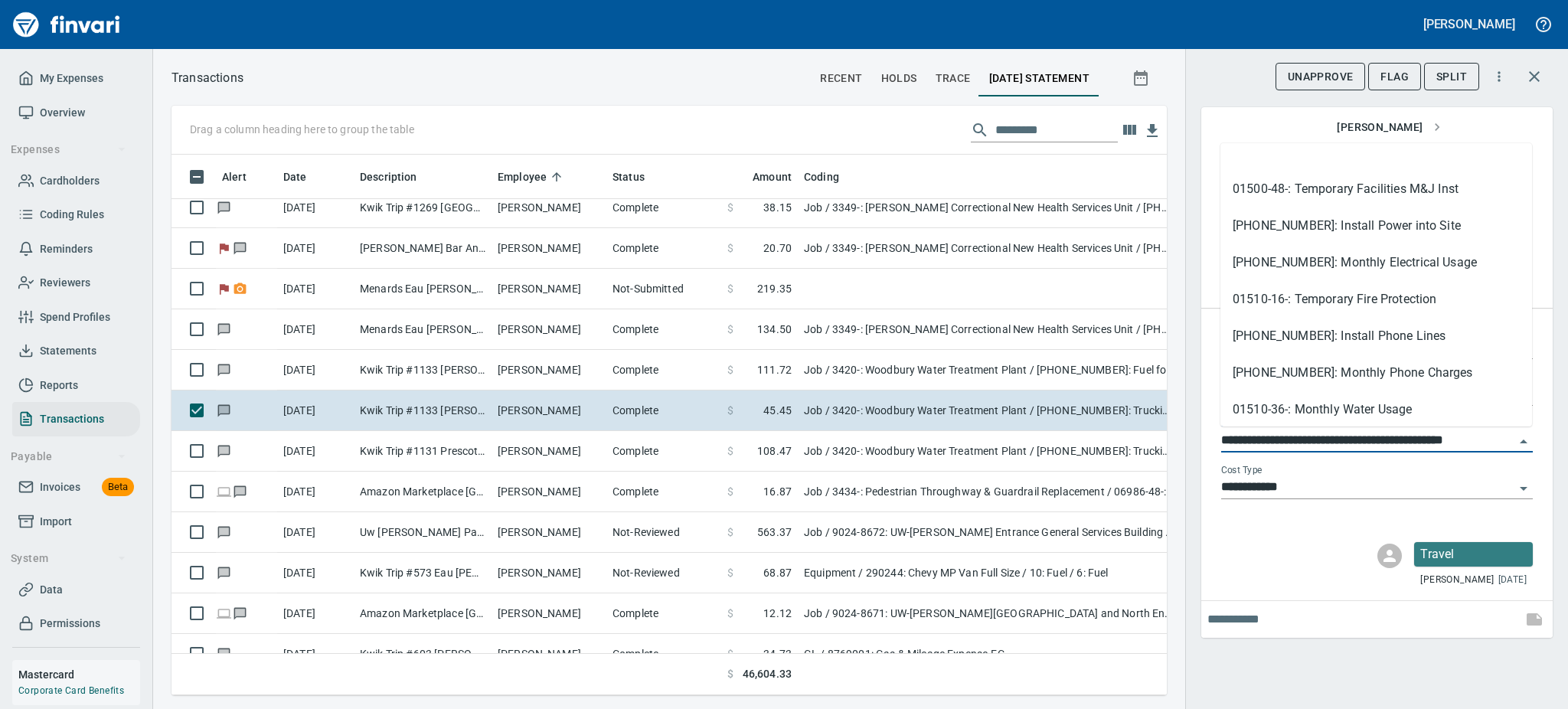
scroll to position [804, 0]
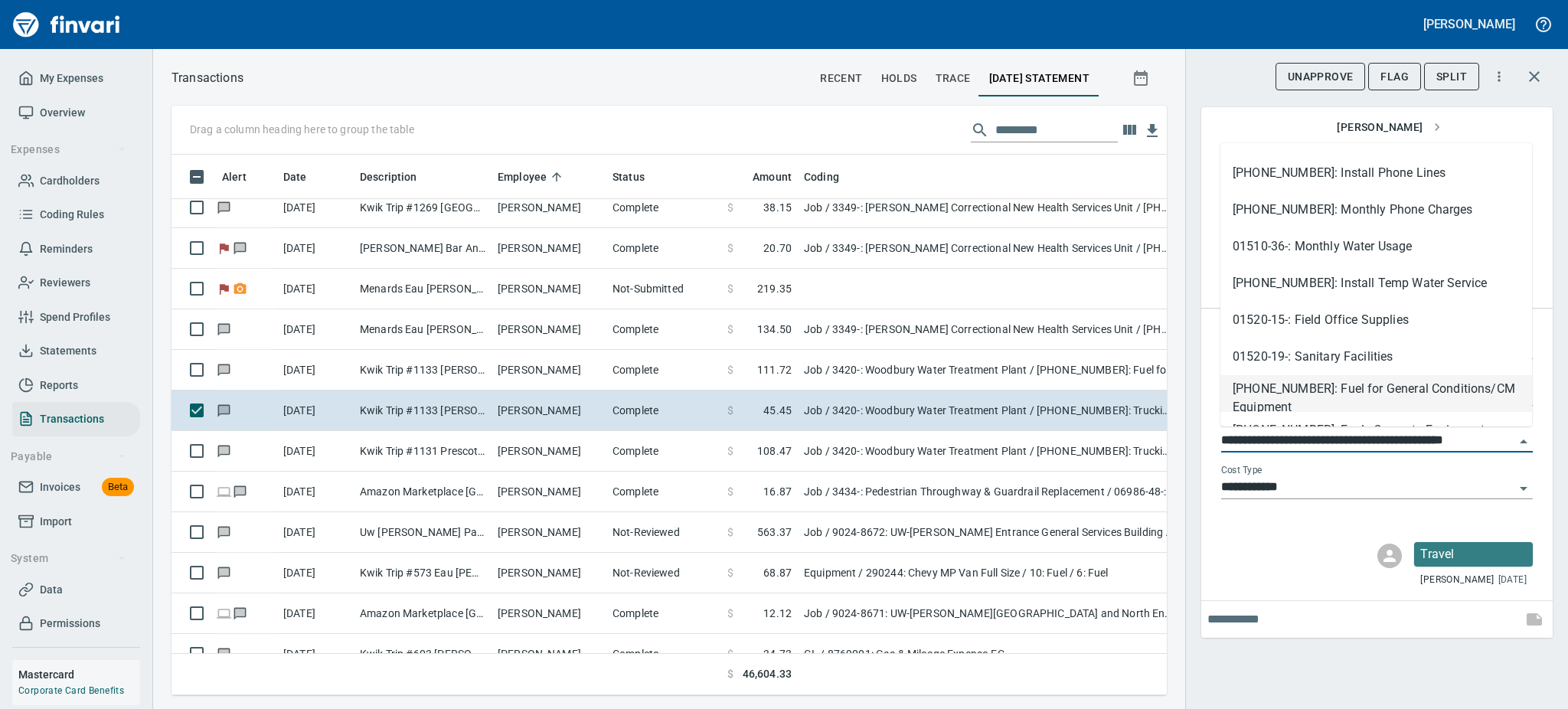
click at [1420, 394] on li "[PHONE_NUMBER]: Fuel for General Conditions/CM Equipment" at bounding box center [1377, 393] width 311 height 37
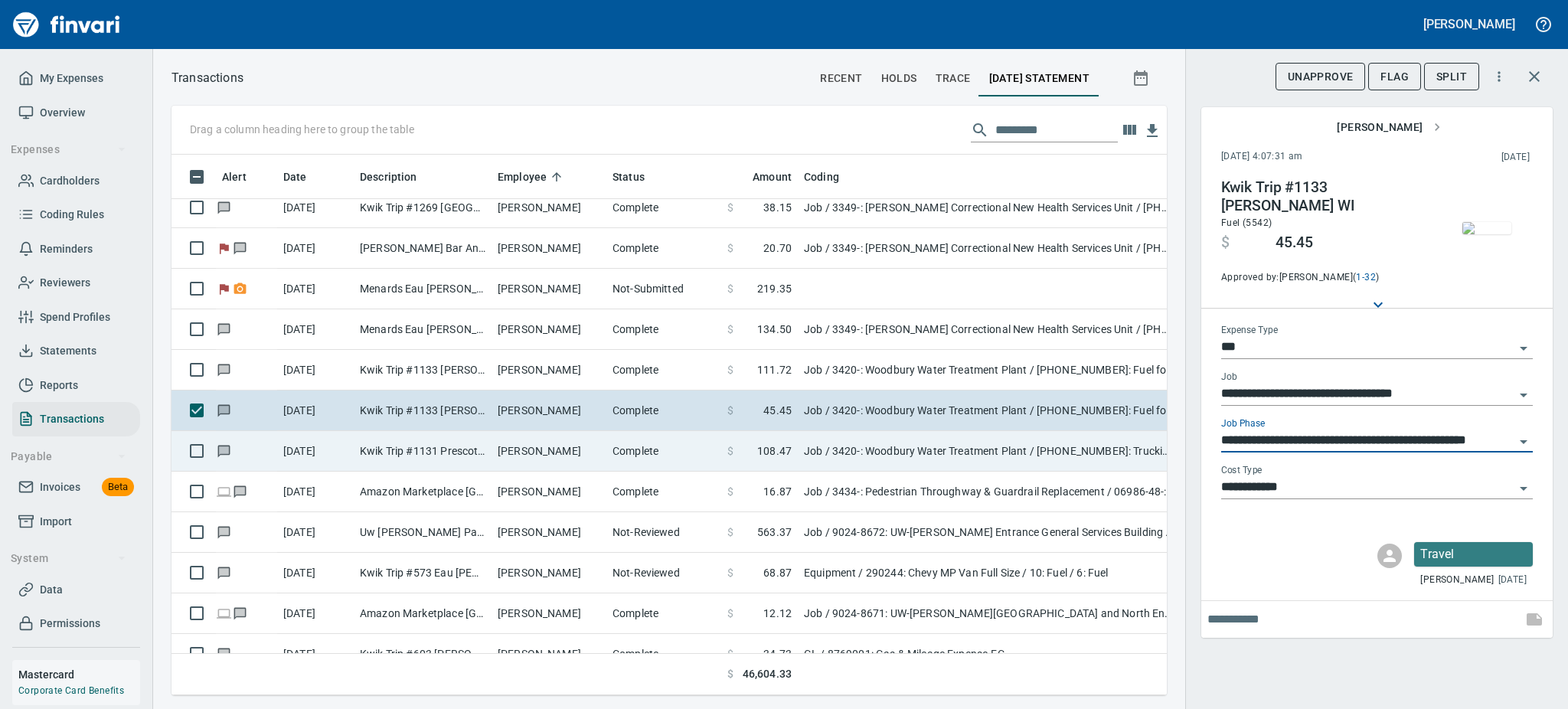
click at [531, 448] on td "[PERSON_NAME]" at bounding box center [549, 451] width 114 height 40
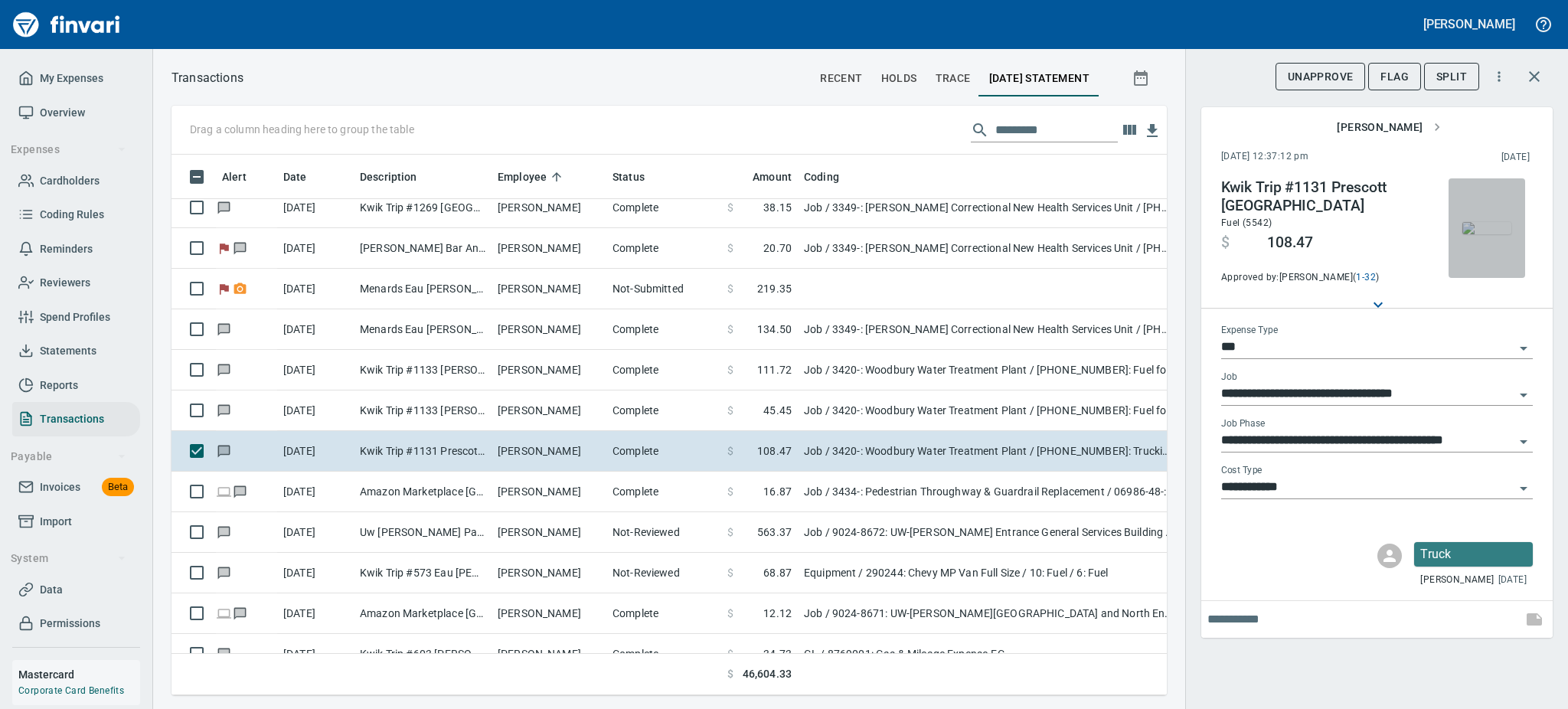
click at [1481, 225] on img "button" at bounding box center [1487, 228] width 49 height 12
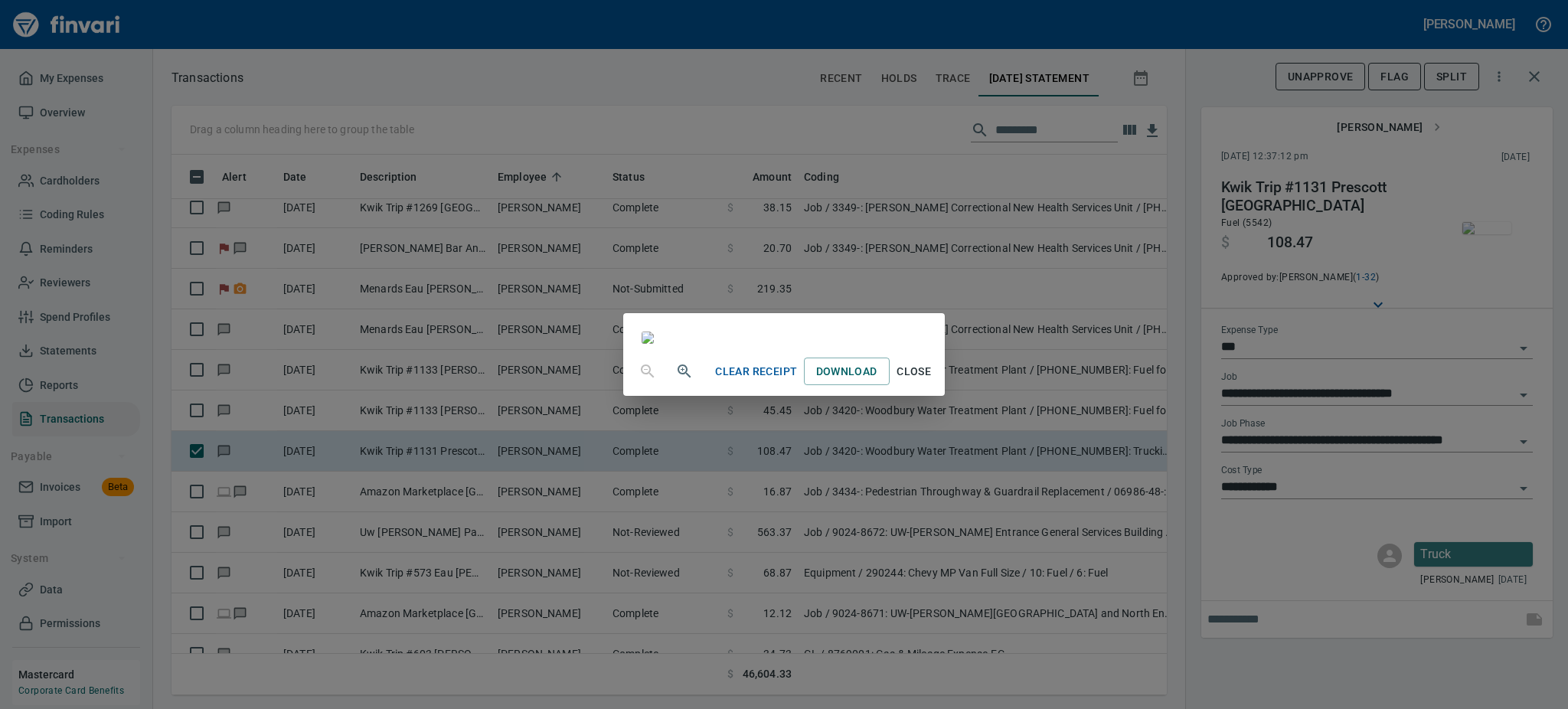
click at [933, 382] on span "Close" at bounding box center [913, 371] width 37 height 19
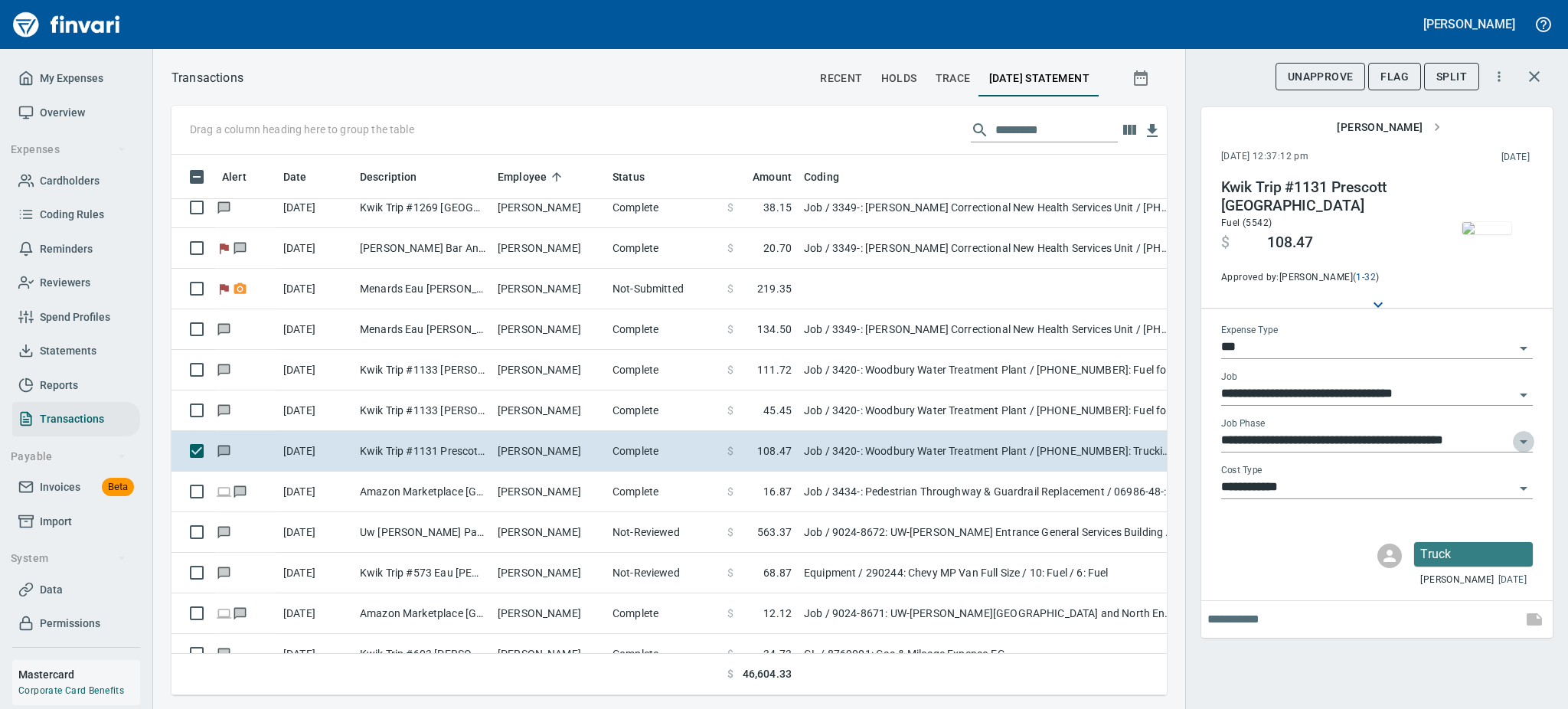
click at [1522, 433] on icon "Open" at bounding box center [1524, 442] width 19 height 19
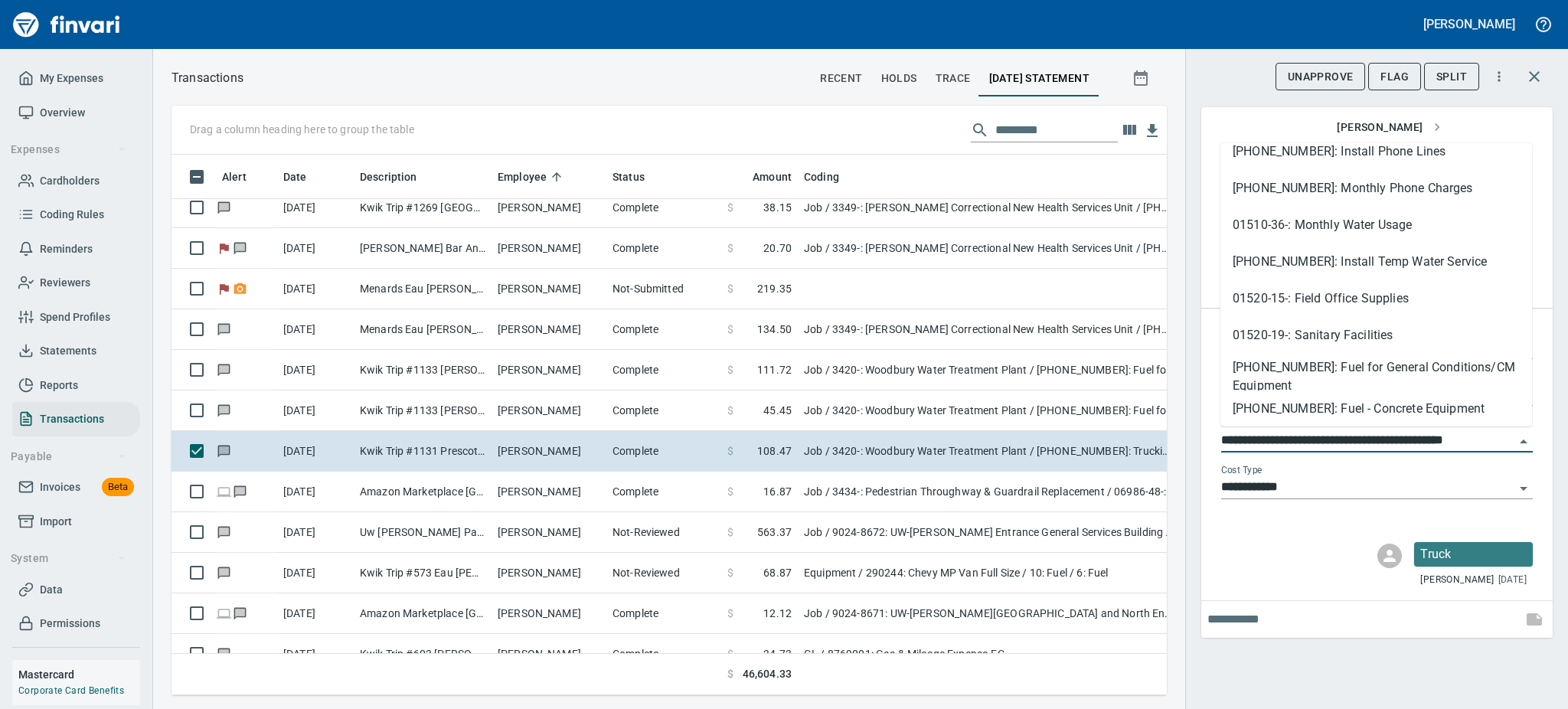
scroll to position [830, 0]
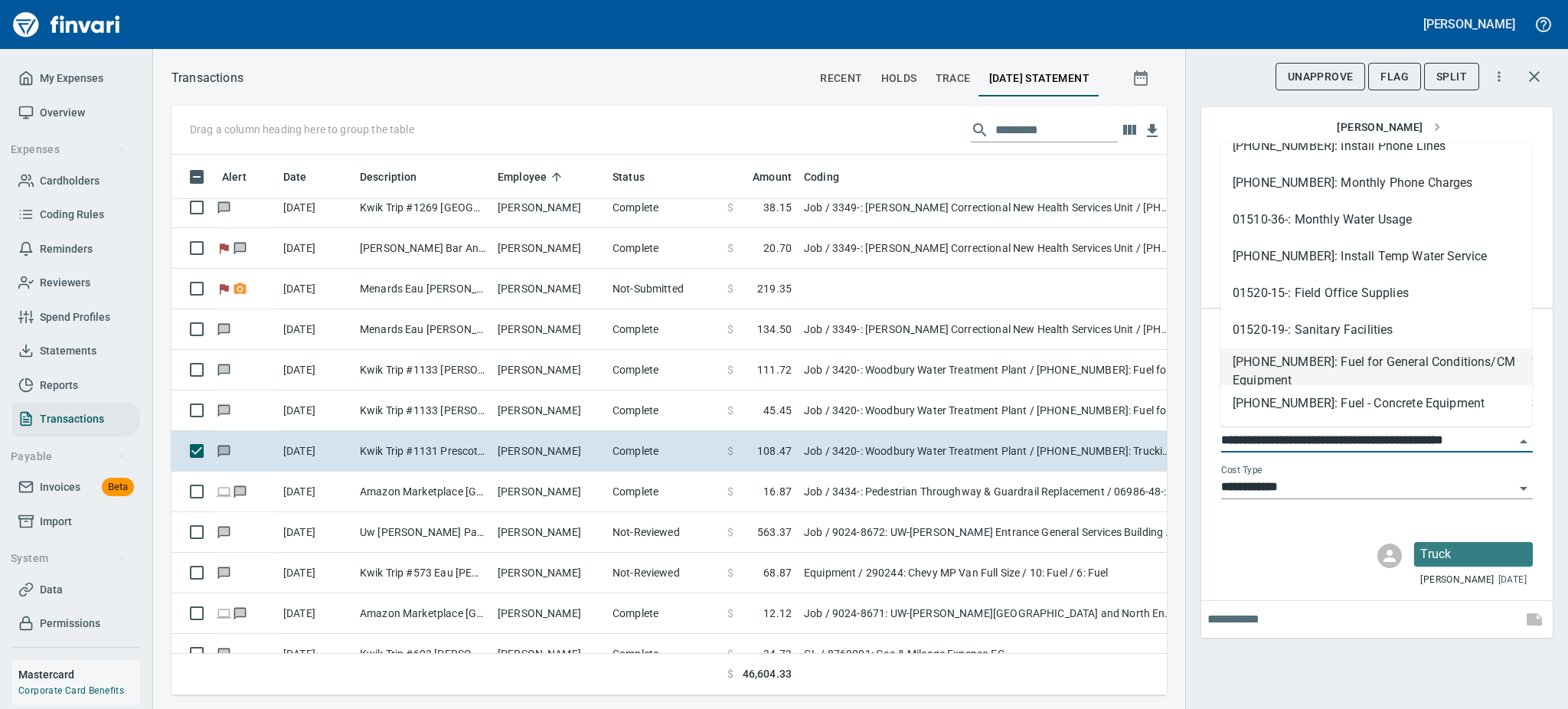
click at [1412, 356] on li "[PHONE_NUMBER]: Fuel for General Conditions/CM Equipment" at bounding box center [1377, 367] width 311 height 37
type input "**********"
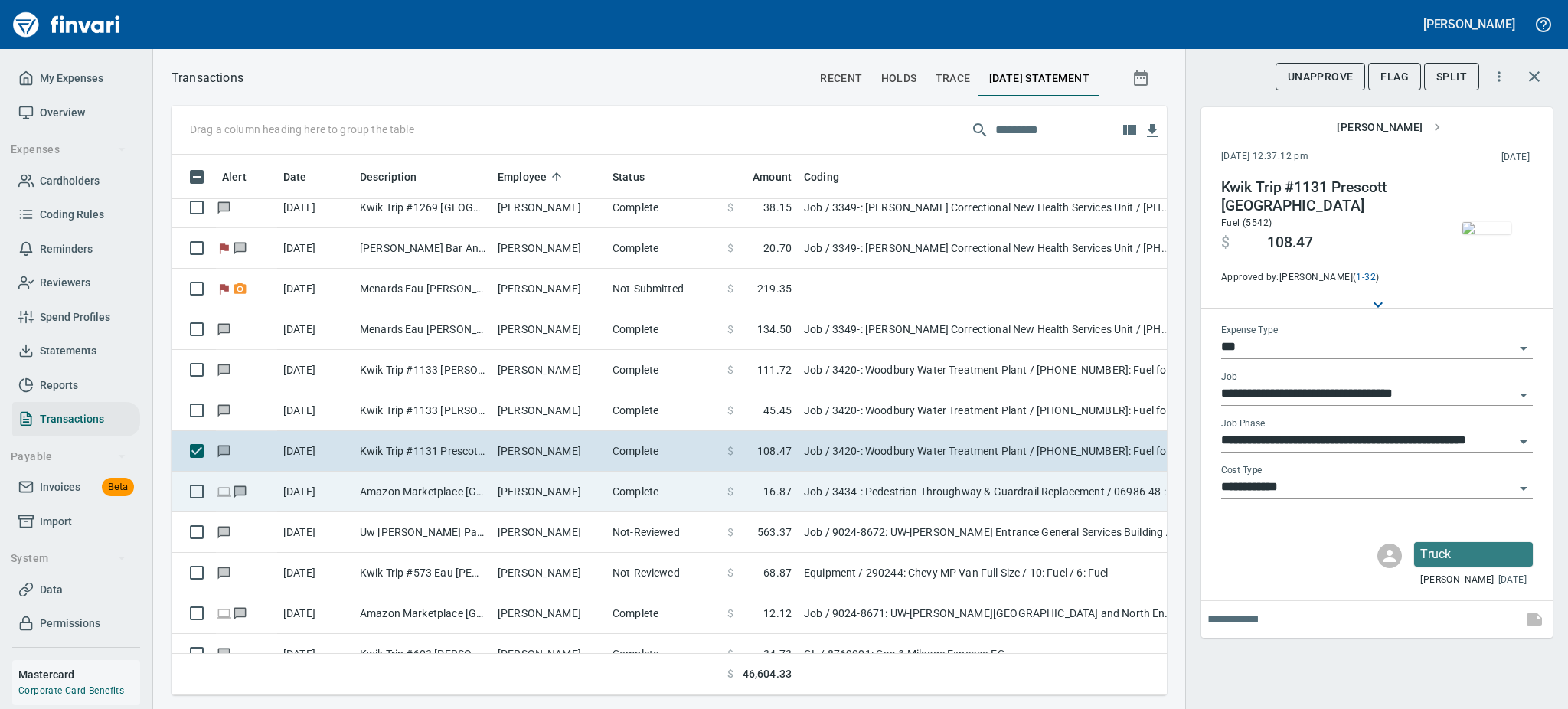
click at [551, 488] on td "[PERSON_NAME]" at bounding box center [549, 491] width 114 height 40
type input "**********"
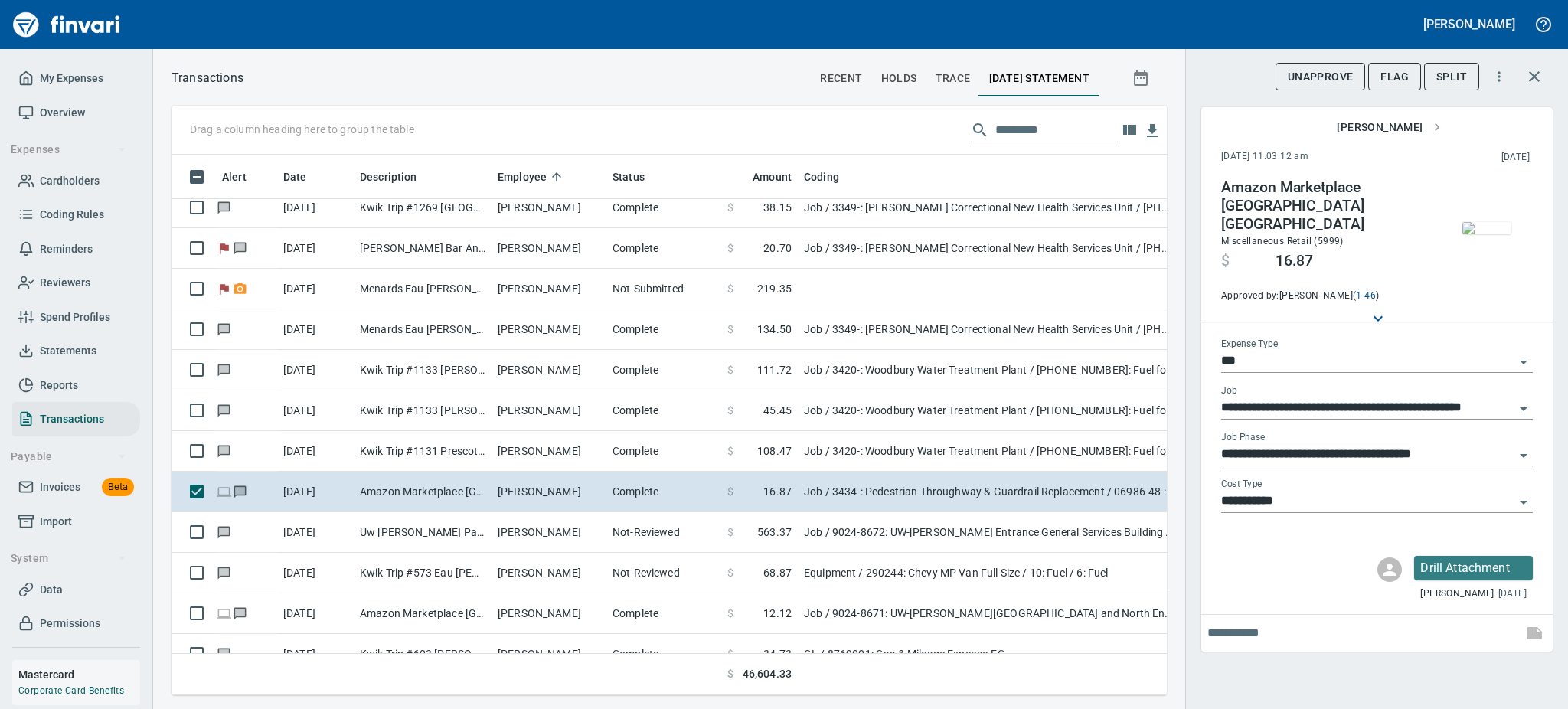
scroll to position [507, 961]
click at [1499, 228] on img "button" at bounding box center [1487, 228] width 49 height 12
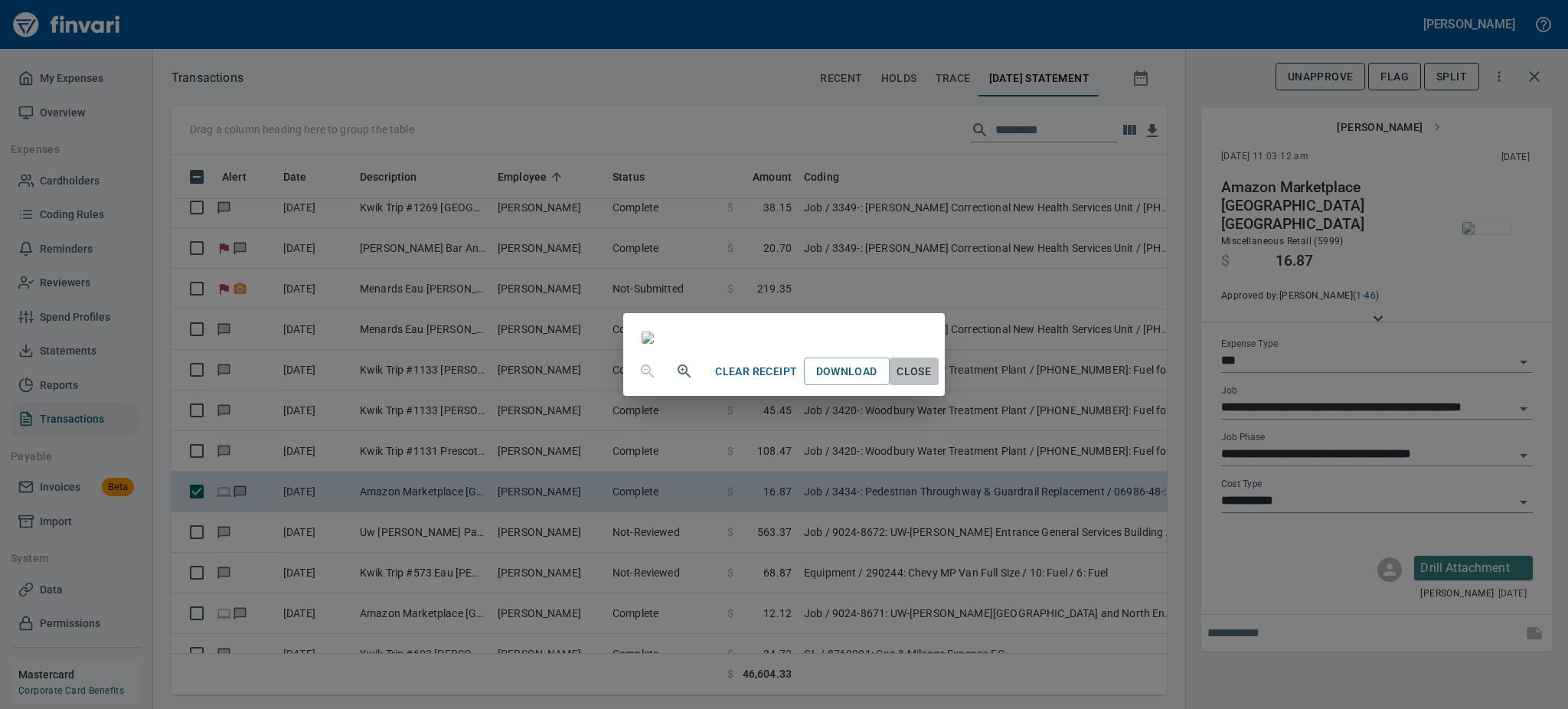
click at [933, 382] on span "Close" at bounding box center [913, 371] width 37 height 19
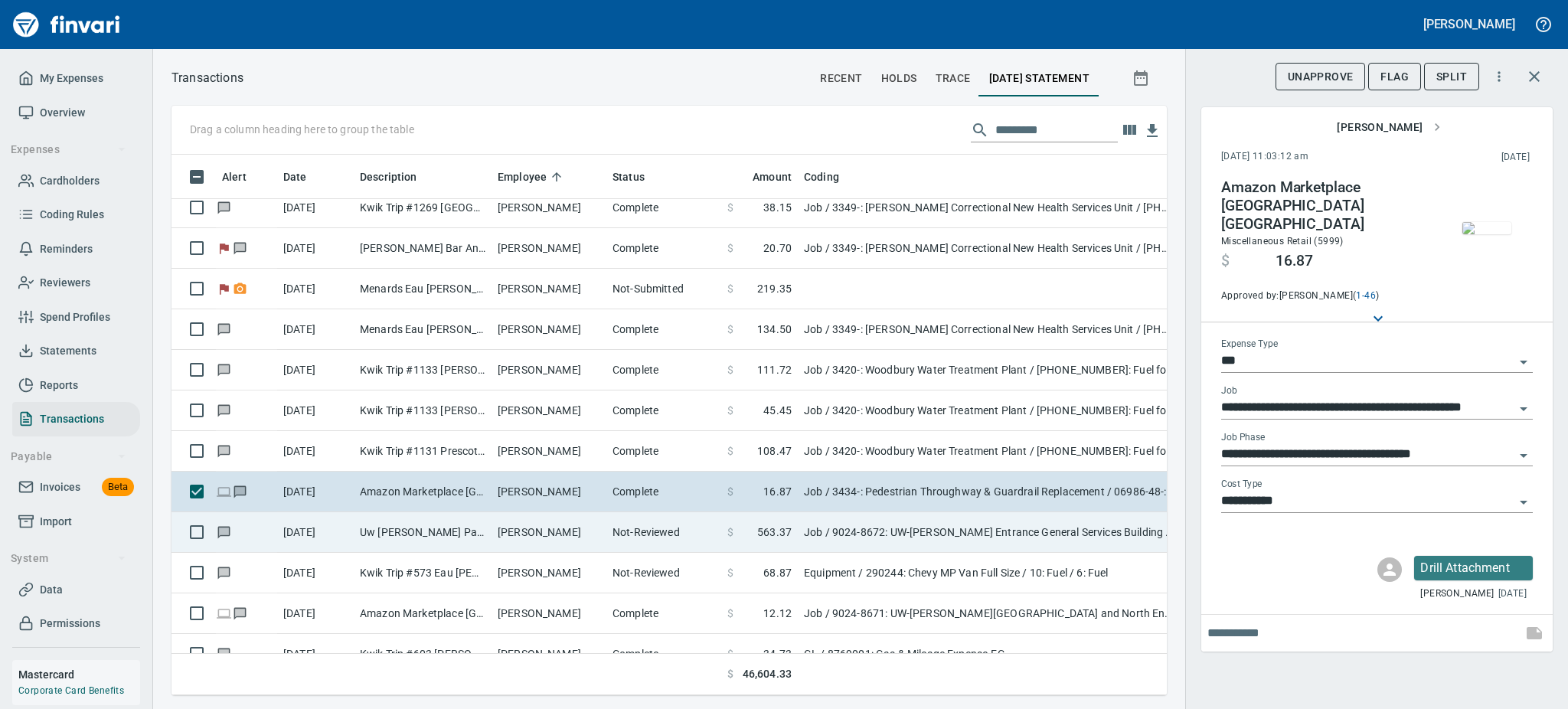
click at [557, 528] on td "[PERSON_NAME]" at bounding box center [549, 532] width 114 height 40
type input "**********"
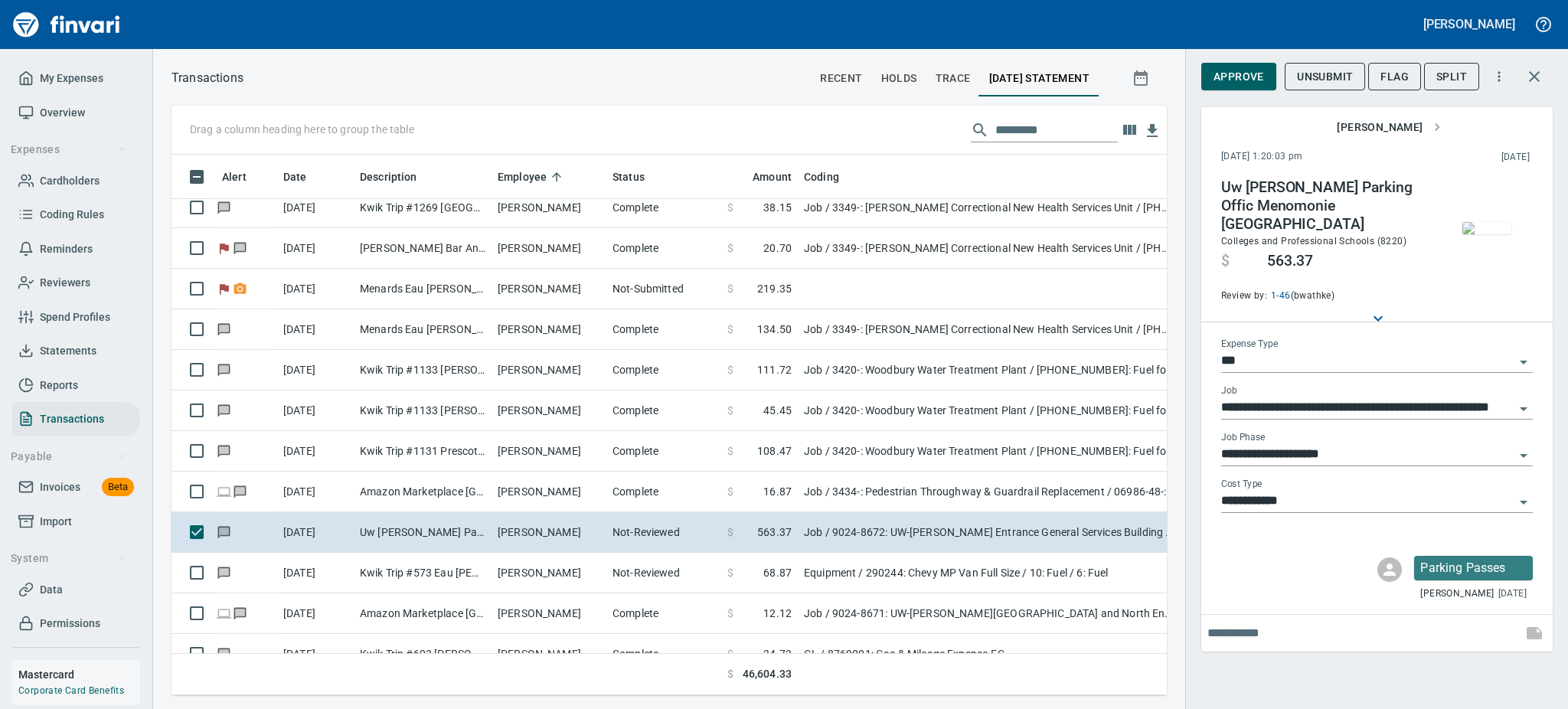
scroll to position [507, 961]
click at [1398, 78] on span "Flag" at bounding box center [1395, 77] width 28 height 19
